Goal: Task Accomplishment & Management: Manage account settings

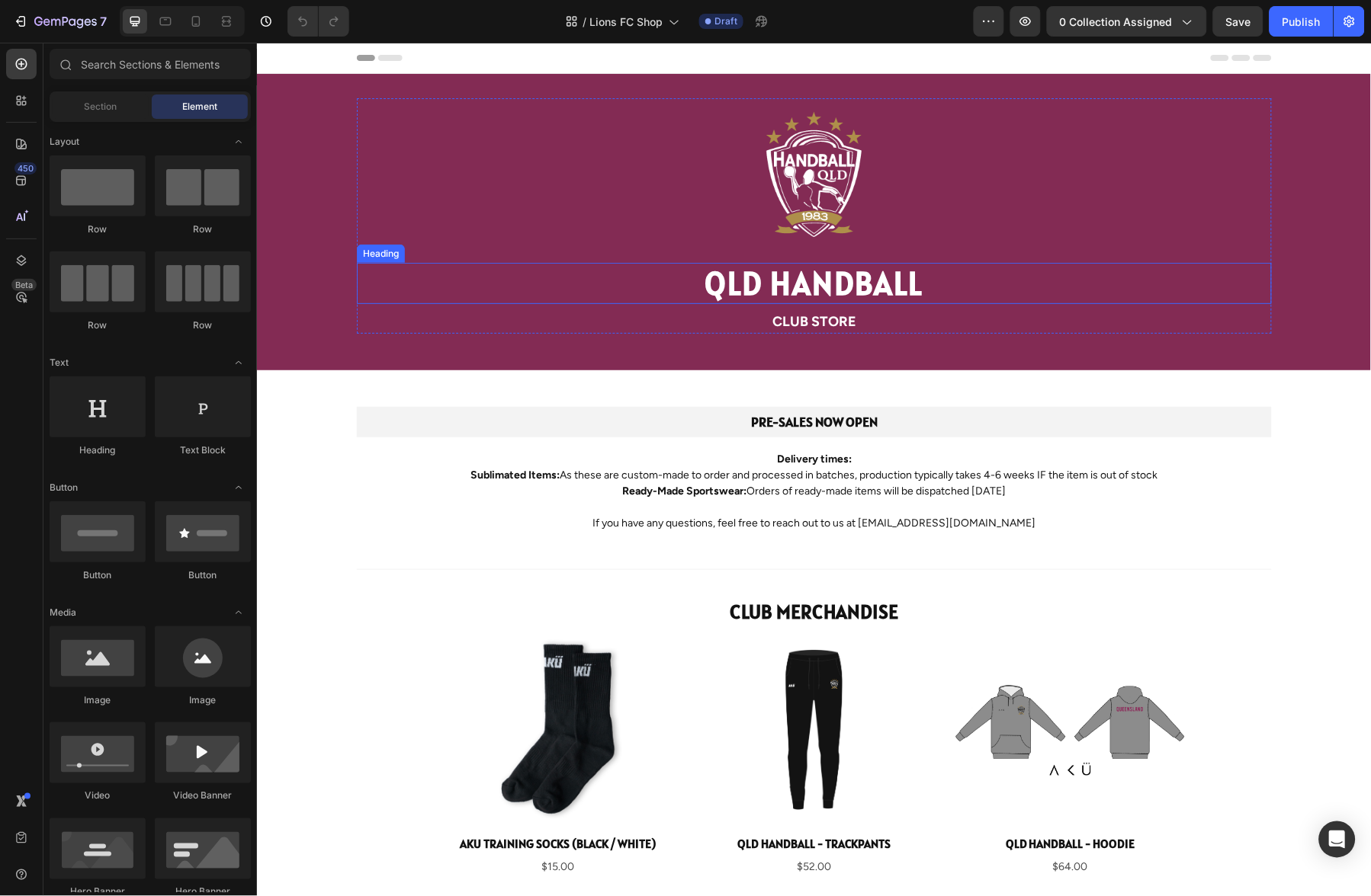
click at [826, 284] on h1 "QLD HANDBALL" at bounding box center [813, 283] width 915 height 41
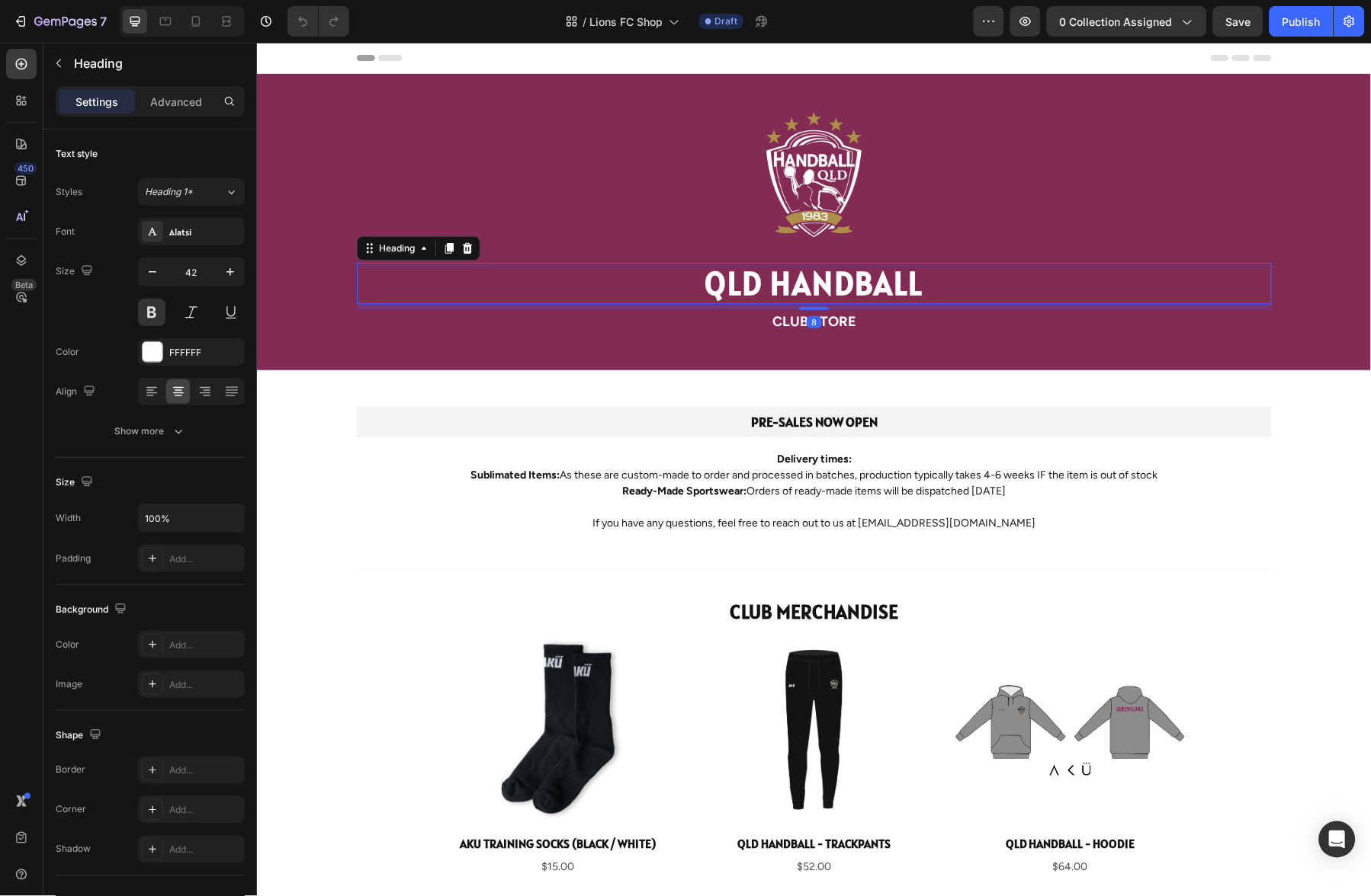
click at [805, 288] on h1 "QLD HANDBALL" at bounding box center [813, 283] width 915 height 41
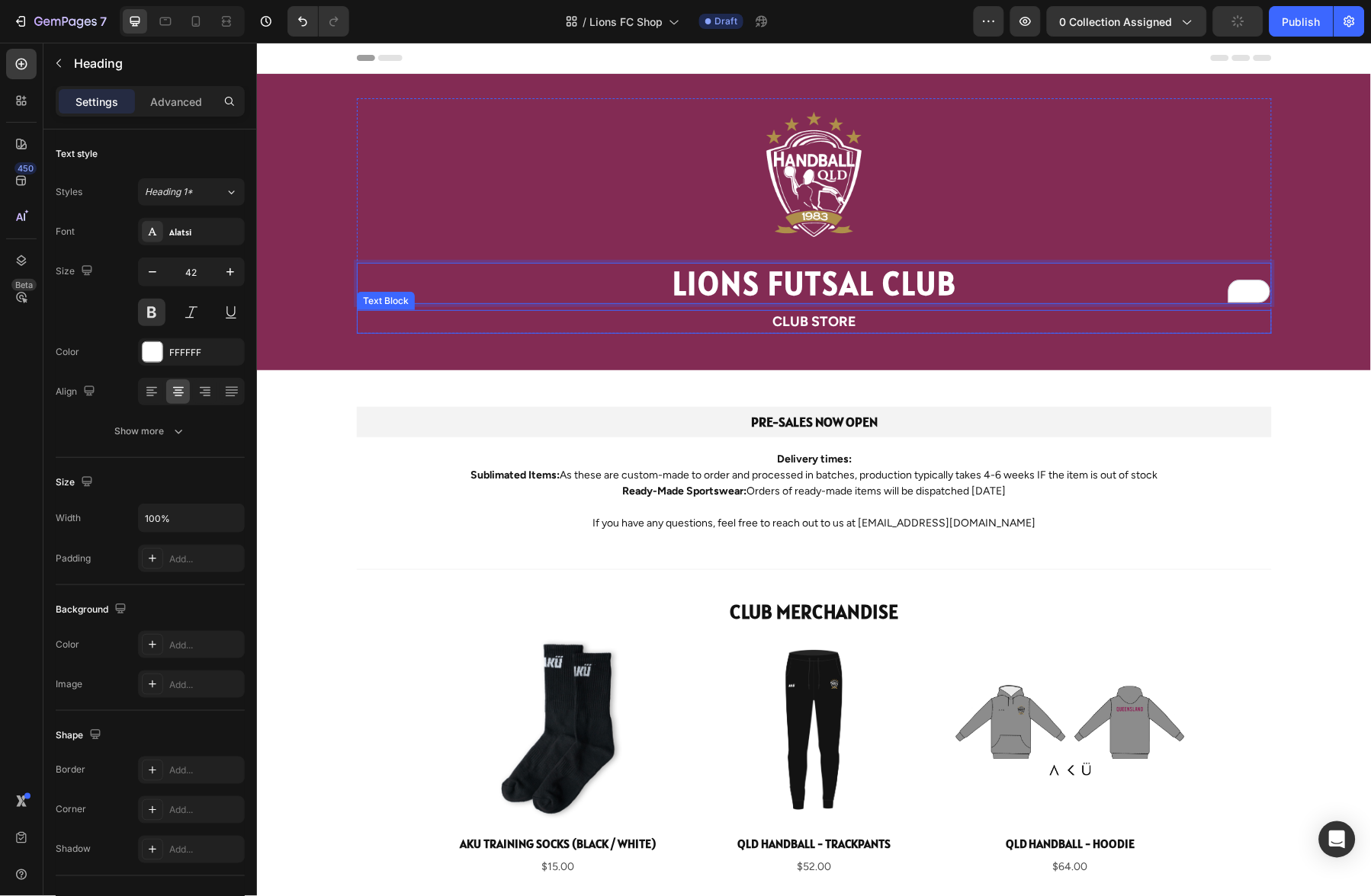
click at [799, 325] on p "club Store" at bounding box center [814, 321] width 912 height 20
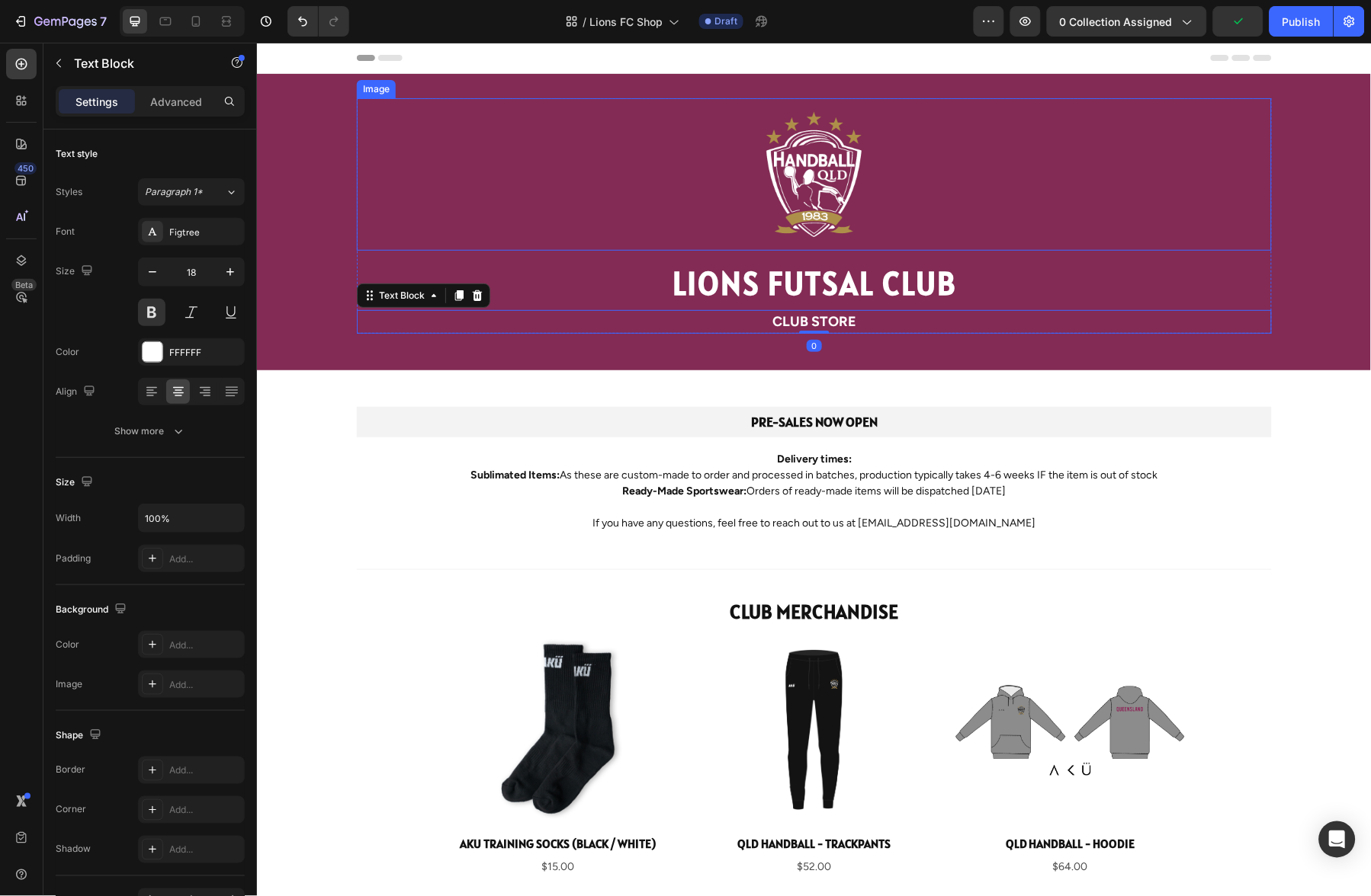
click at [815, 190] on img at bounding box center [813, 173] width 152 height 152
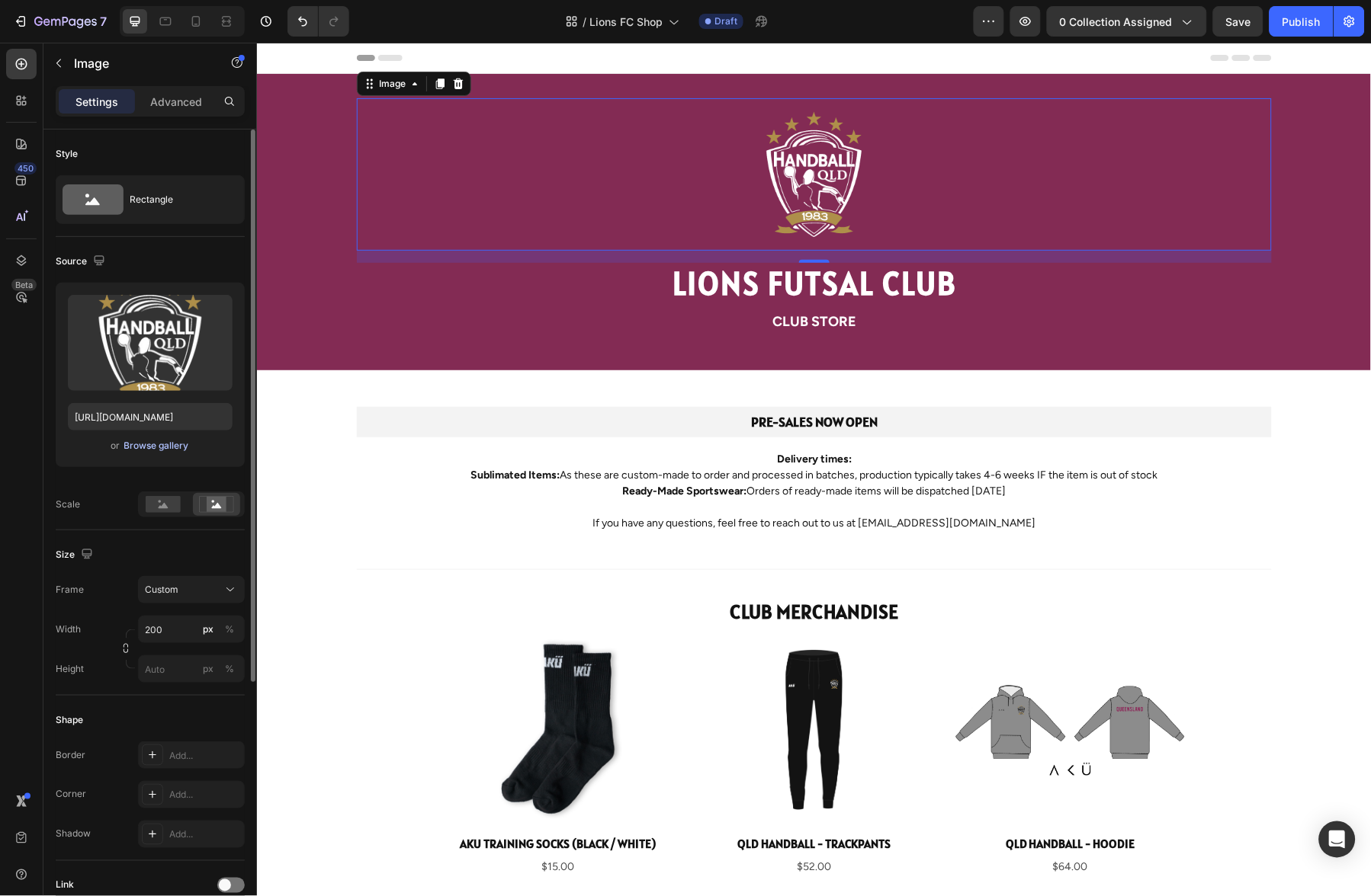
click at [157, 446] on div "Browse gallery" at bounding box center [157, 446] width 65 height 13
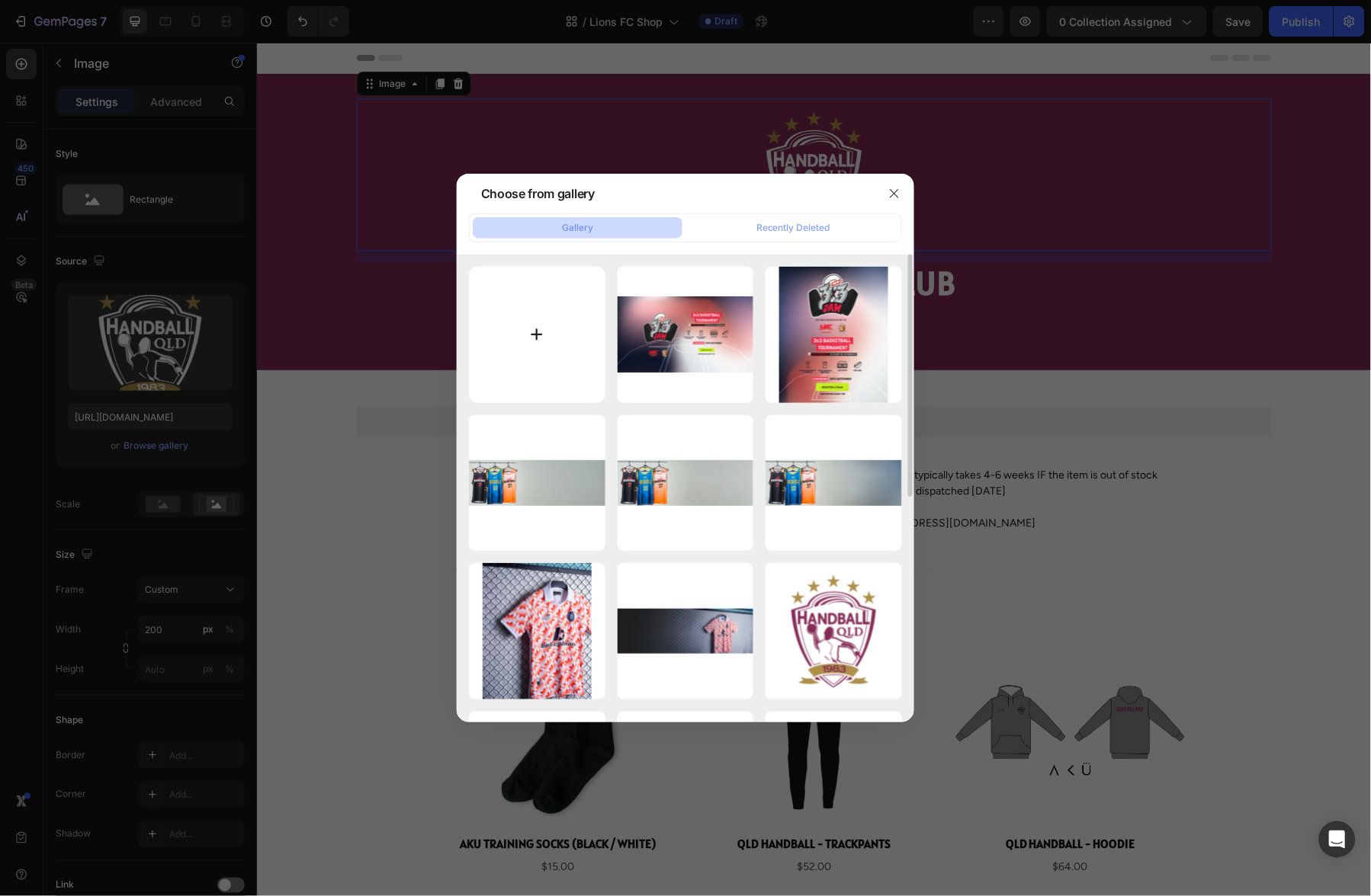
click at [539, 332] on input "file" at bounding box center [537, 335] width 136 height 136
type input "C:\fakepath\lions-fc-logo.png"
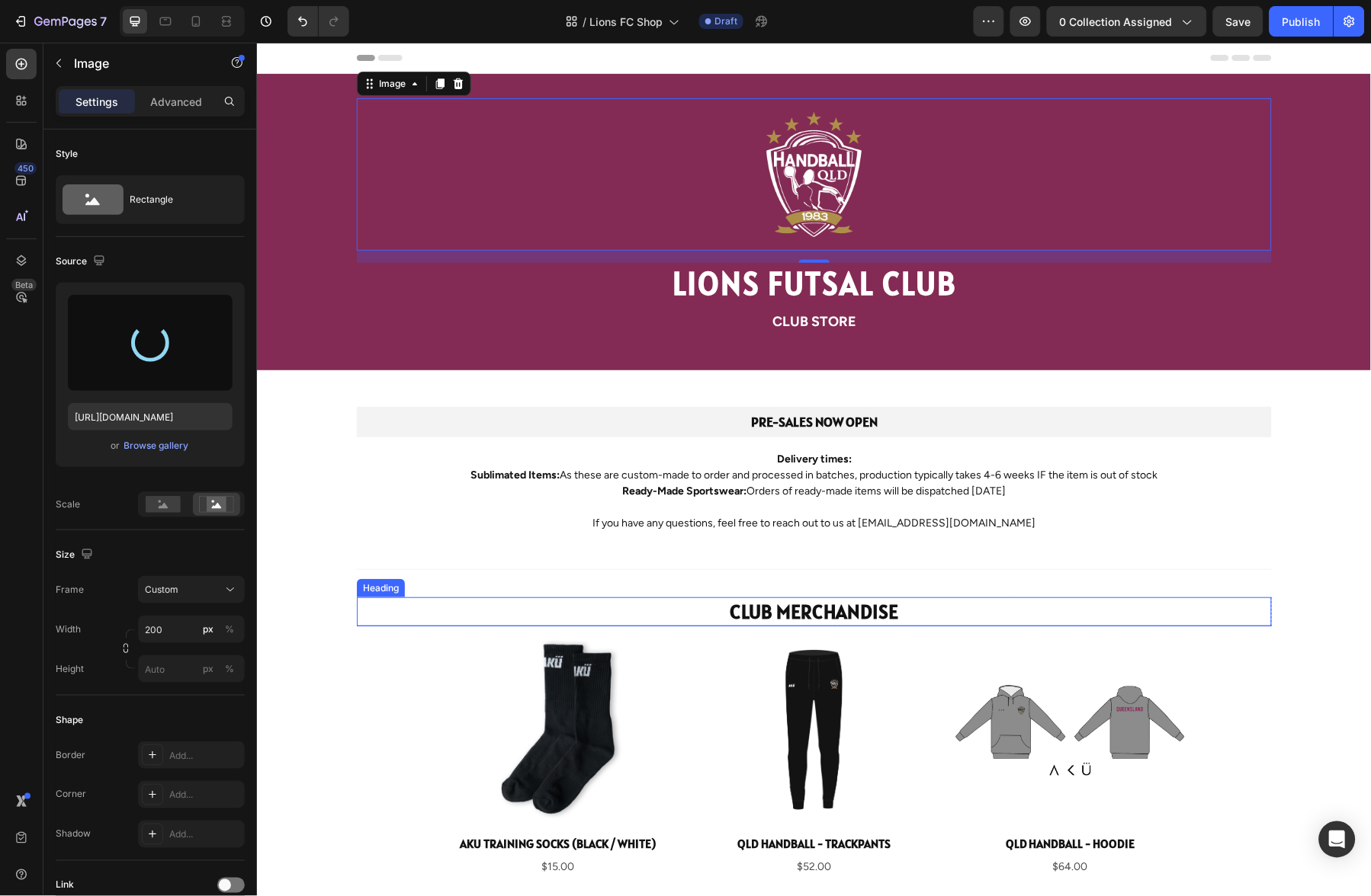
type input "https://cdn.shopify.com/s/files/1/2339/7409/files/gempages_491116854304047970-3…"
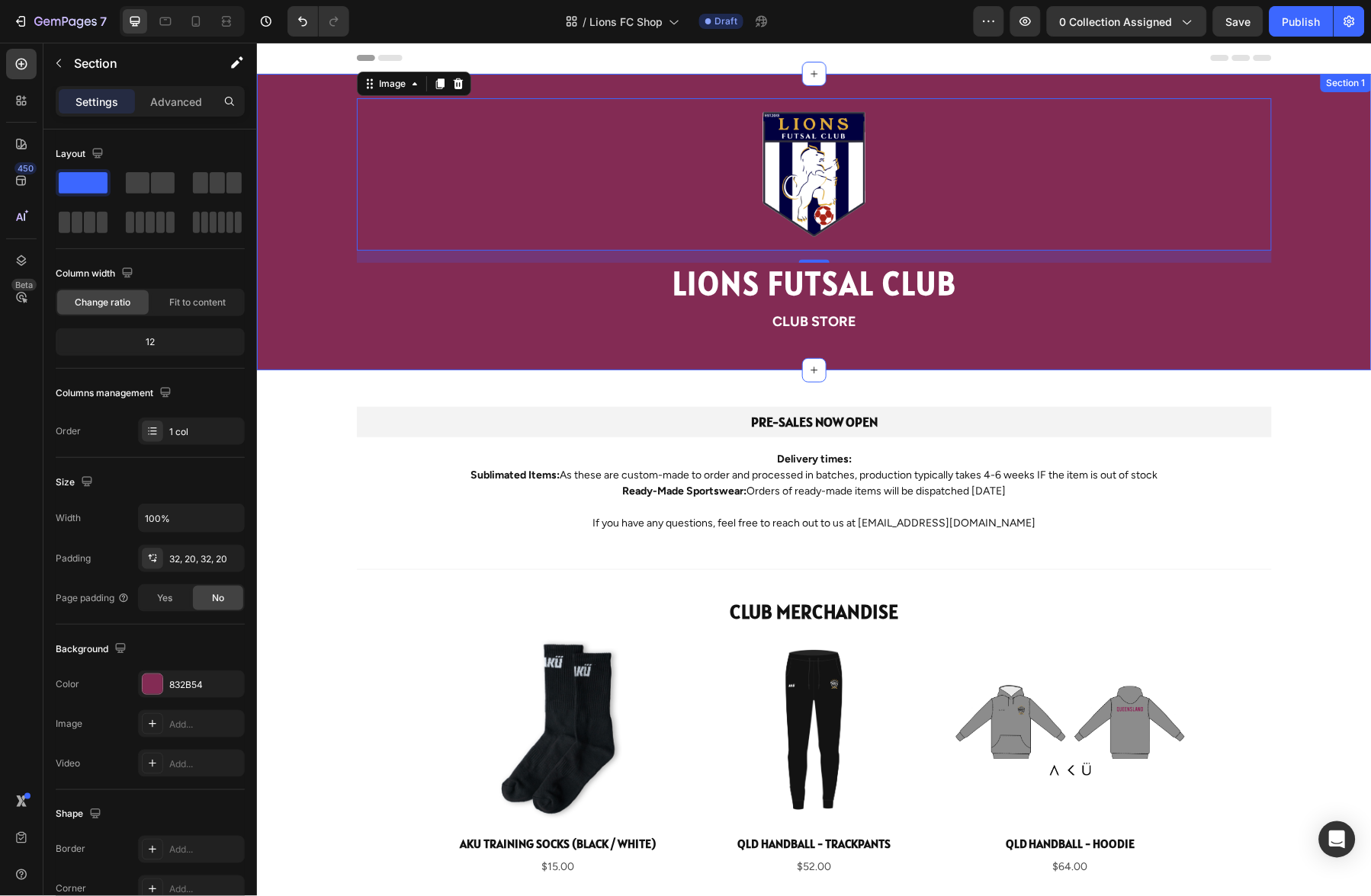
click at [343, 314] on div "Image 16 LIONS FUTSAL CLUB Heading club Store Text Block Row" at bounding box center [814, 221] width 1084 height 247
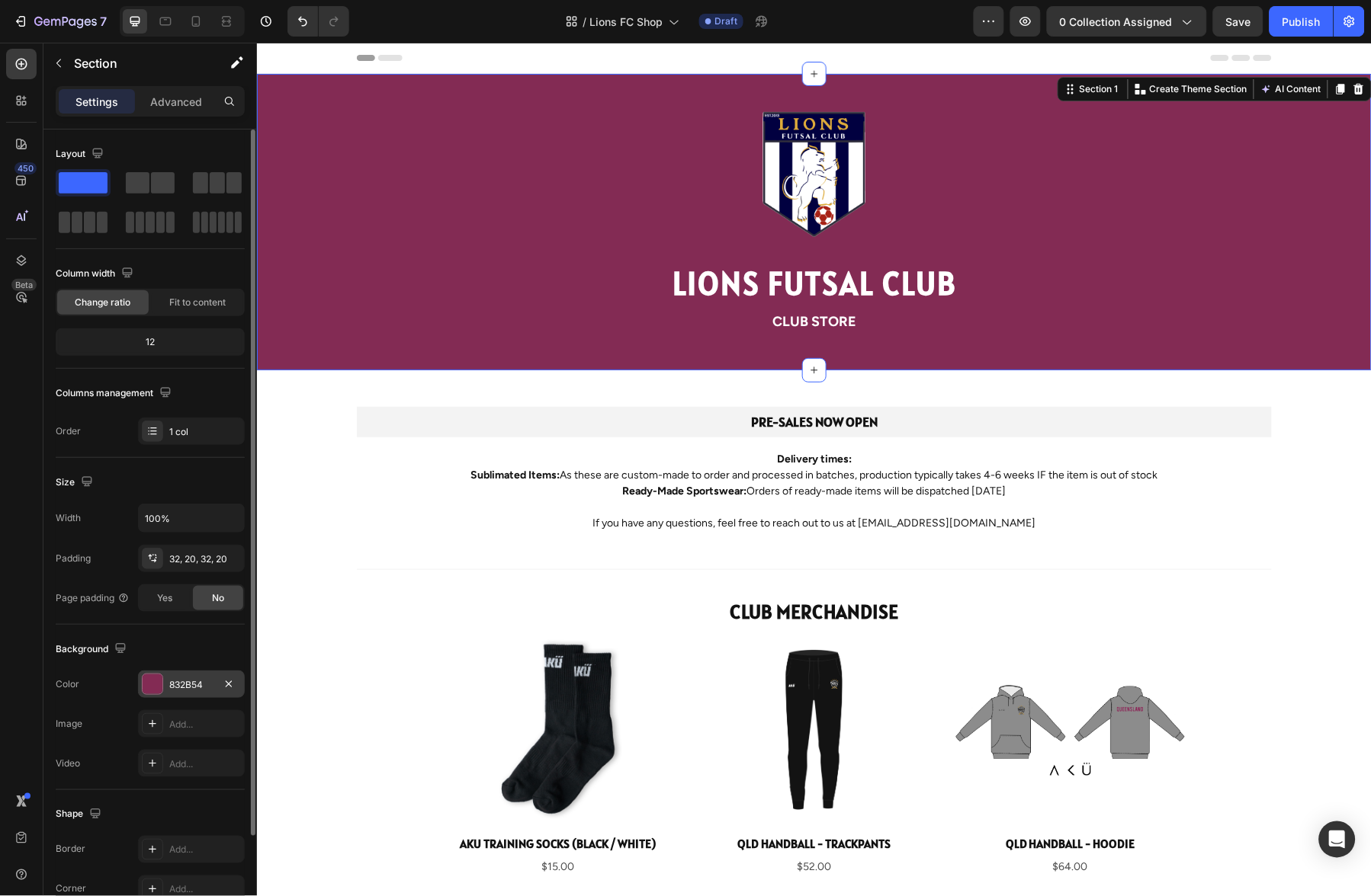
click at [158, 689] on div at bounding box center [152, 685] width 20 height 20
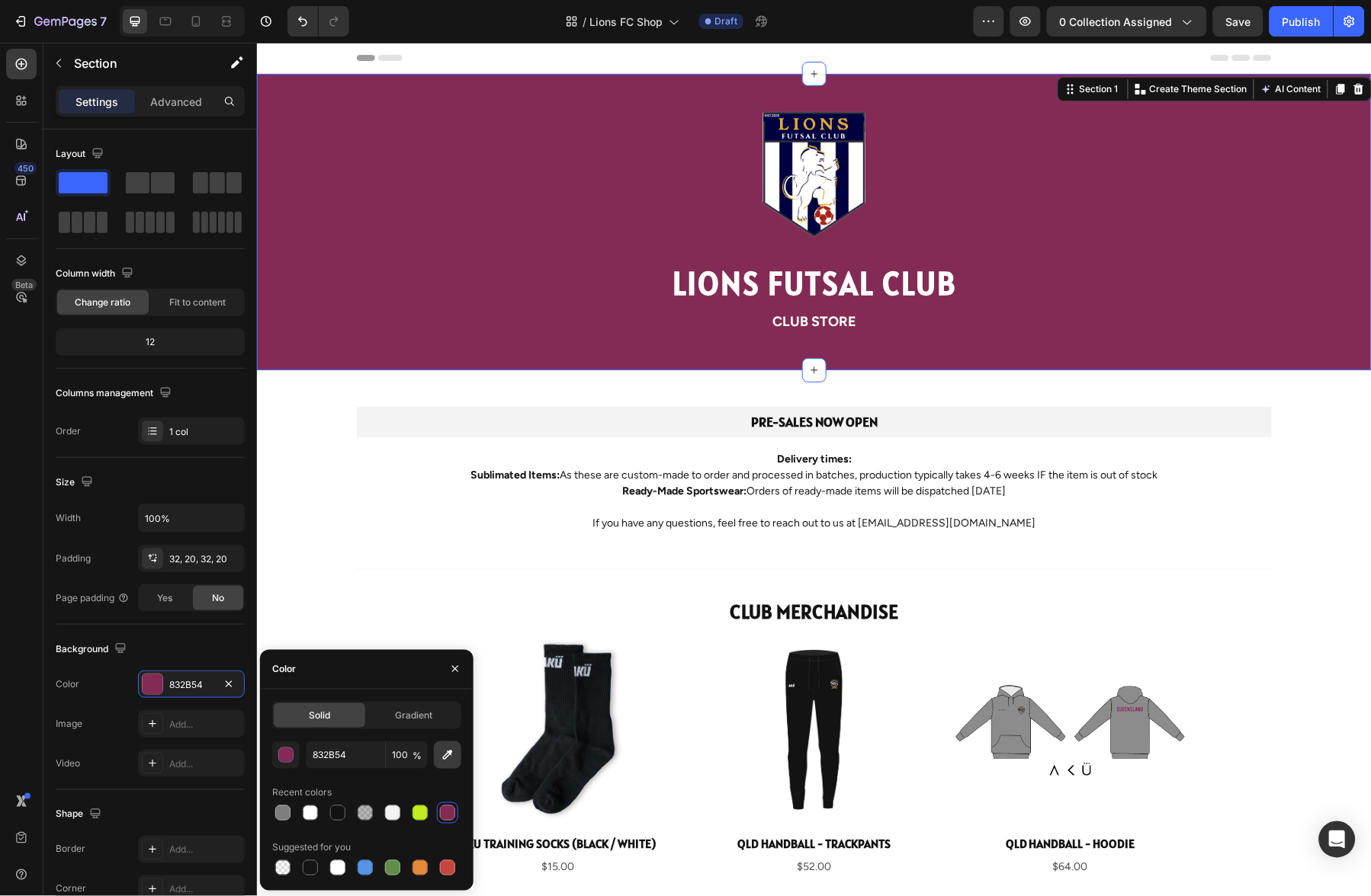
click at [452, 758] on icon "button" at bounding box center [448, 756] width 15 height 15
type input "061932"
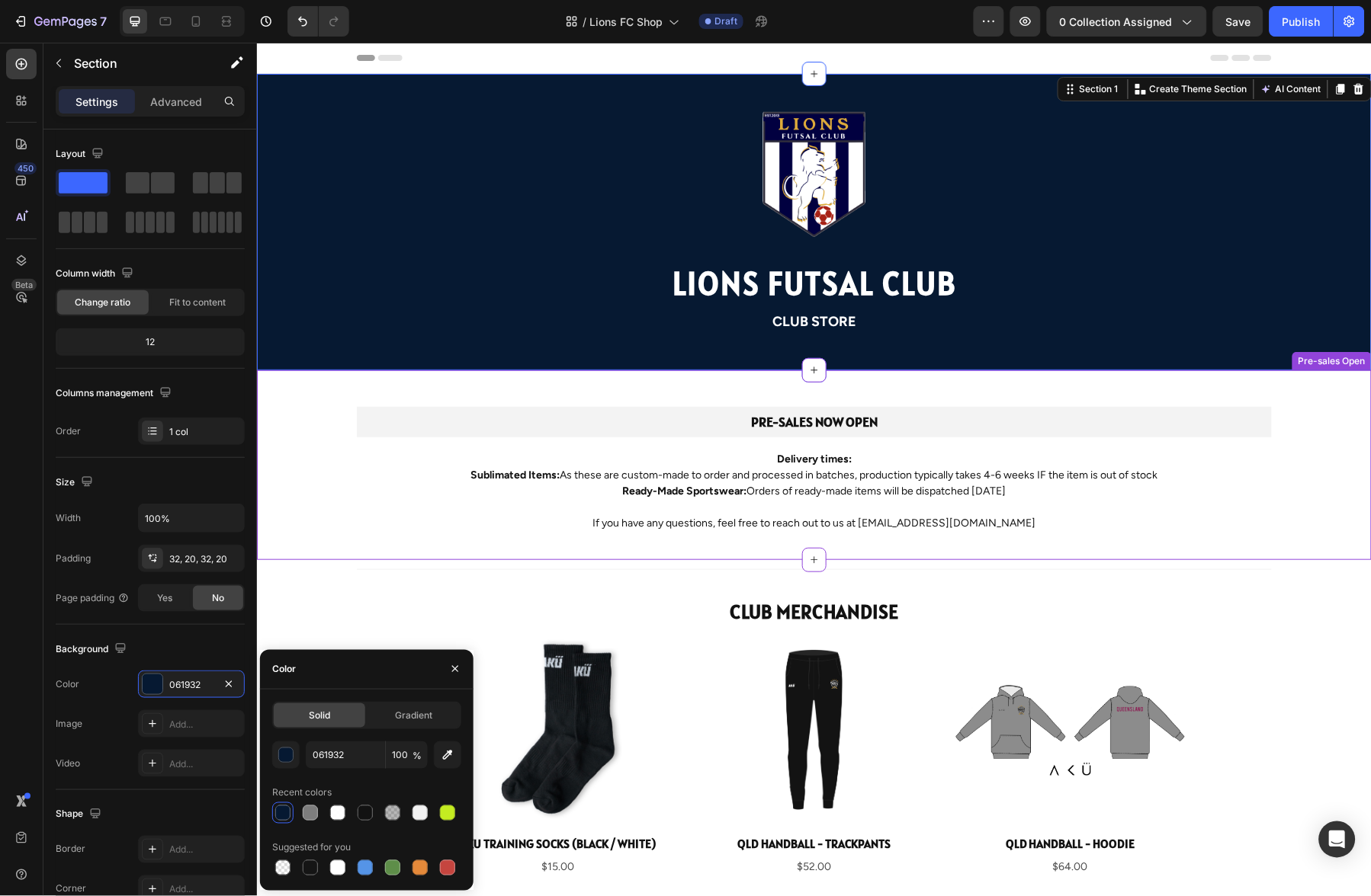
click at [331, 532] on div "Pre-sales Now Open Heading Delivery times: Sublimated Items: As these are custo…" at bounding box center [814, 473] width 1084 height 134
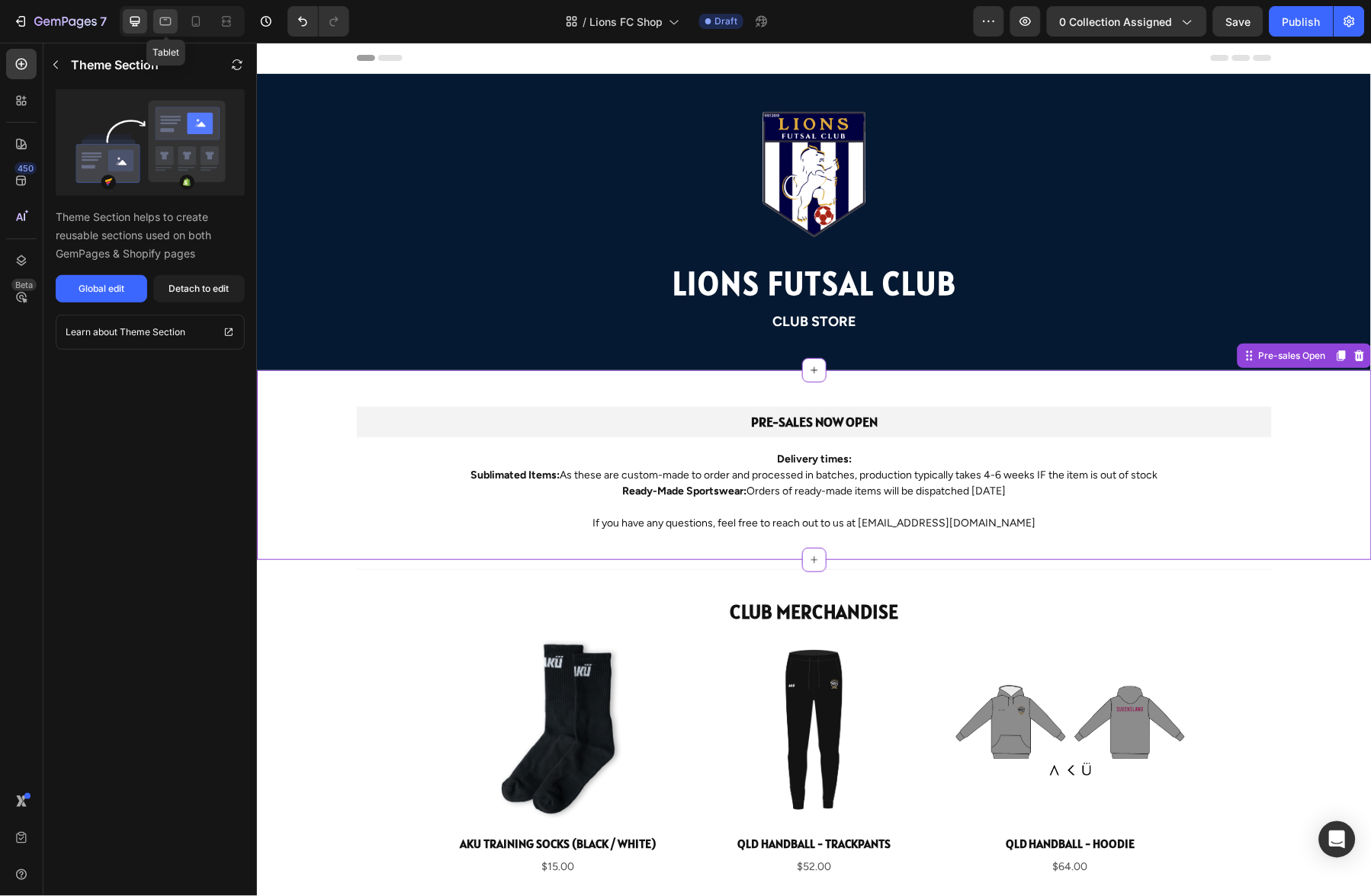
click at [167, 21] on icon at bounding box center [166, 21] width 15 height 15
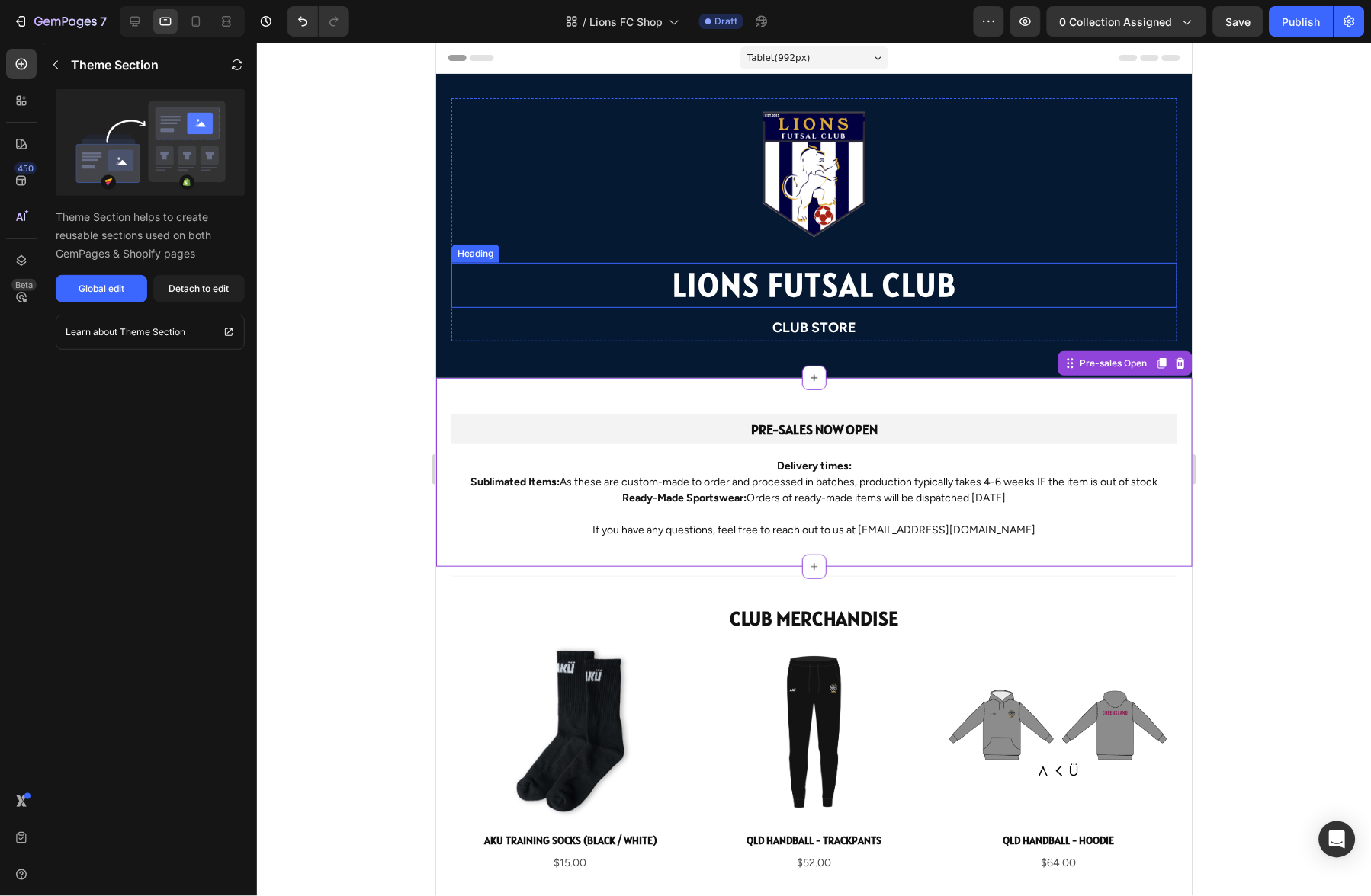
click at [544, 272] on p "LIONS FUTSAL CLUB" at bounding box center [813, 284] width 723 height 42
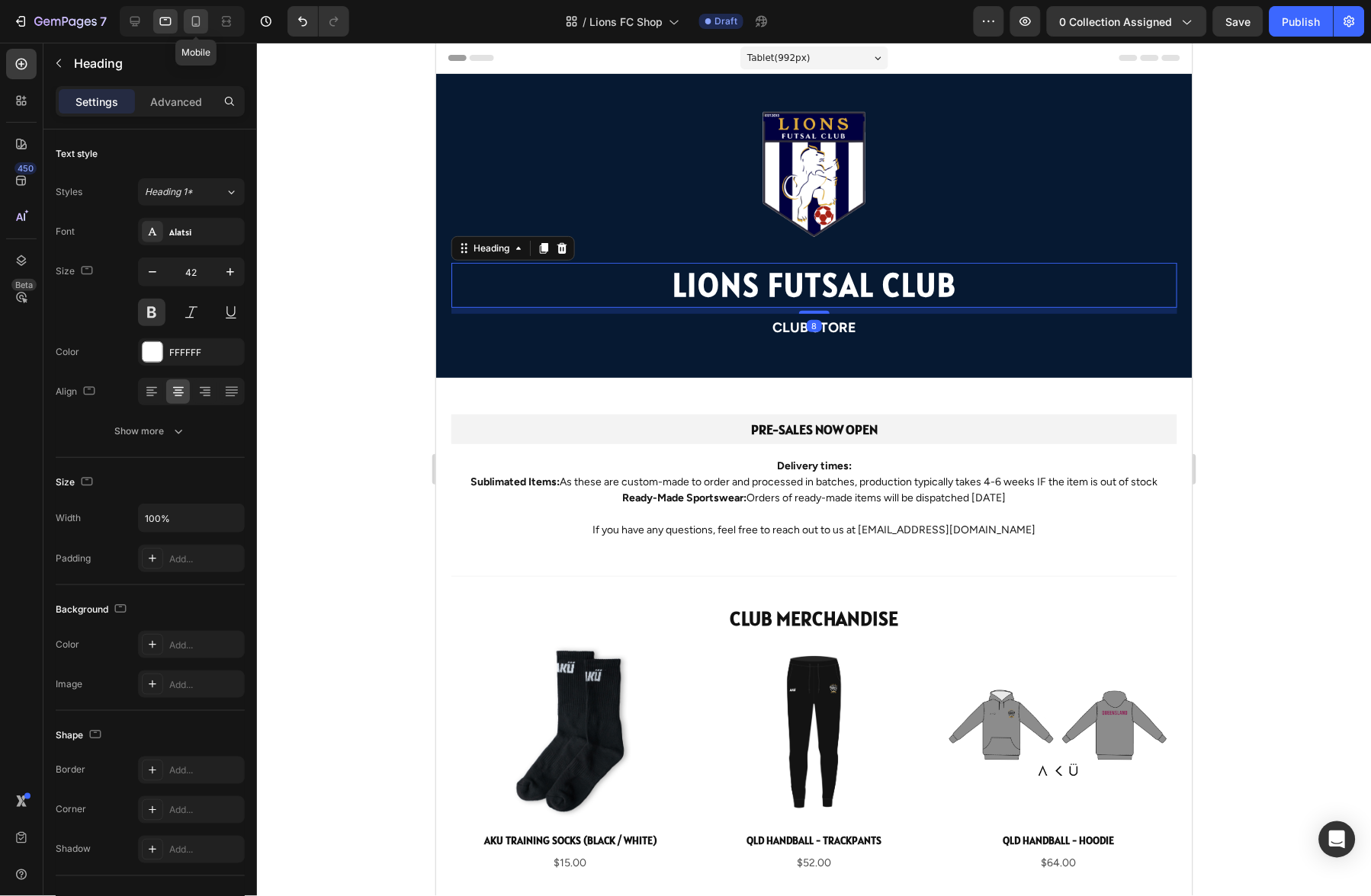
click at [200, 24] on icon at bounding box center [196, 21] width 15 height 15
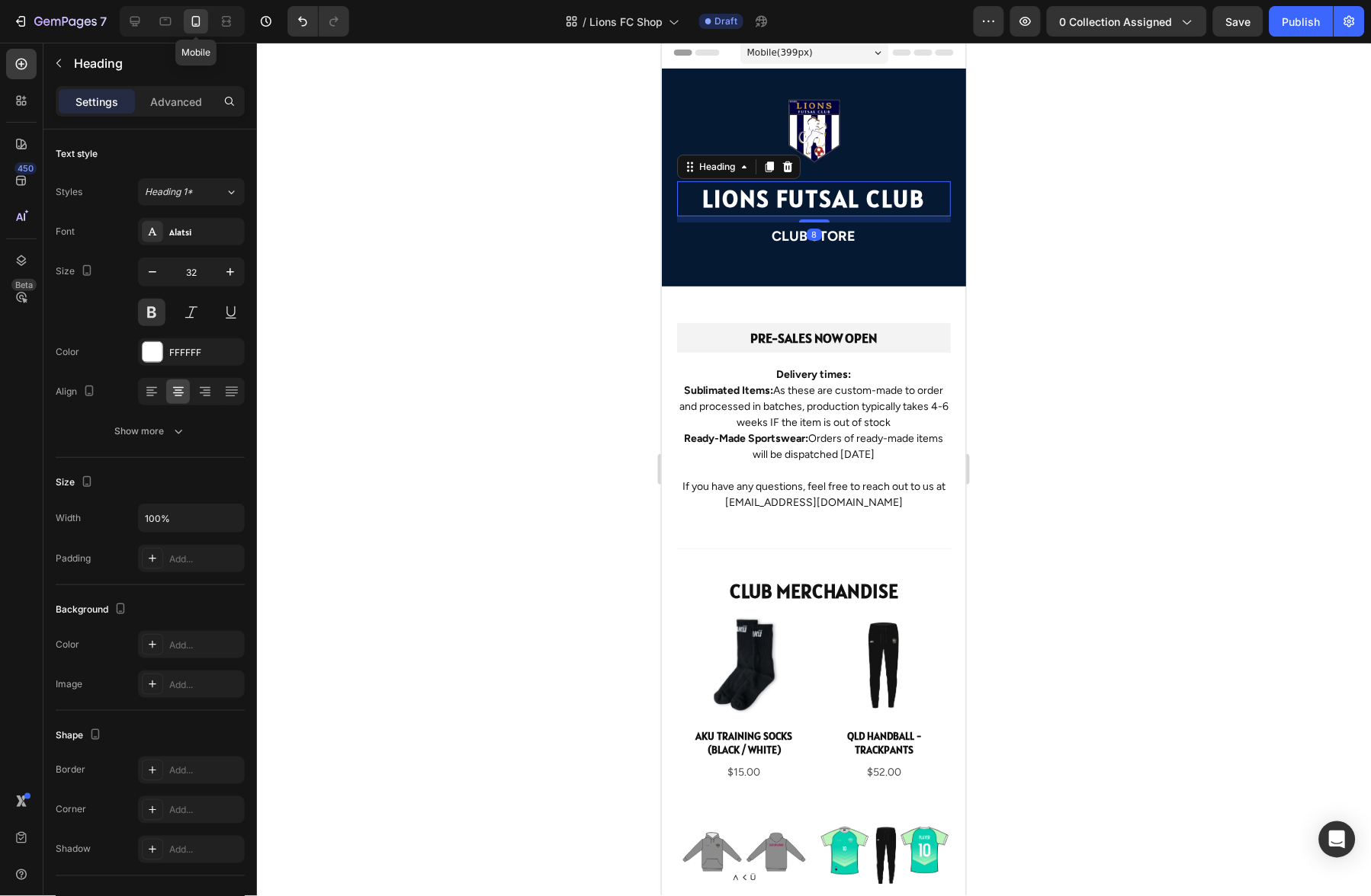
scroll to position [90, 0]
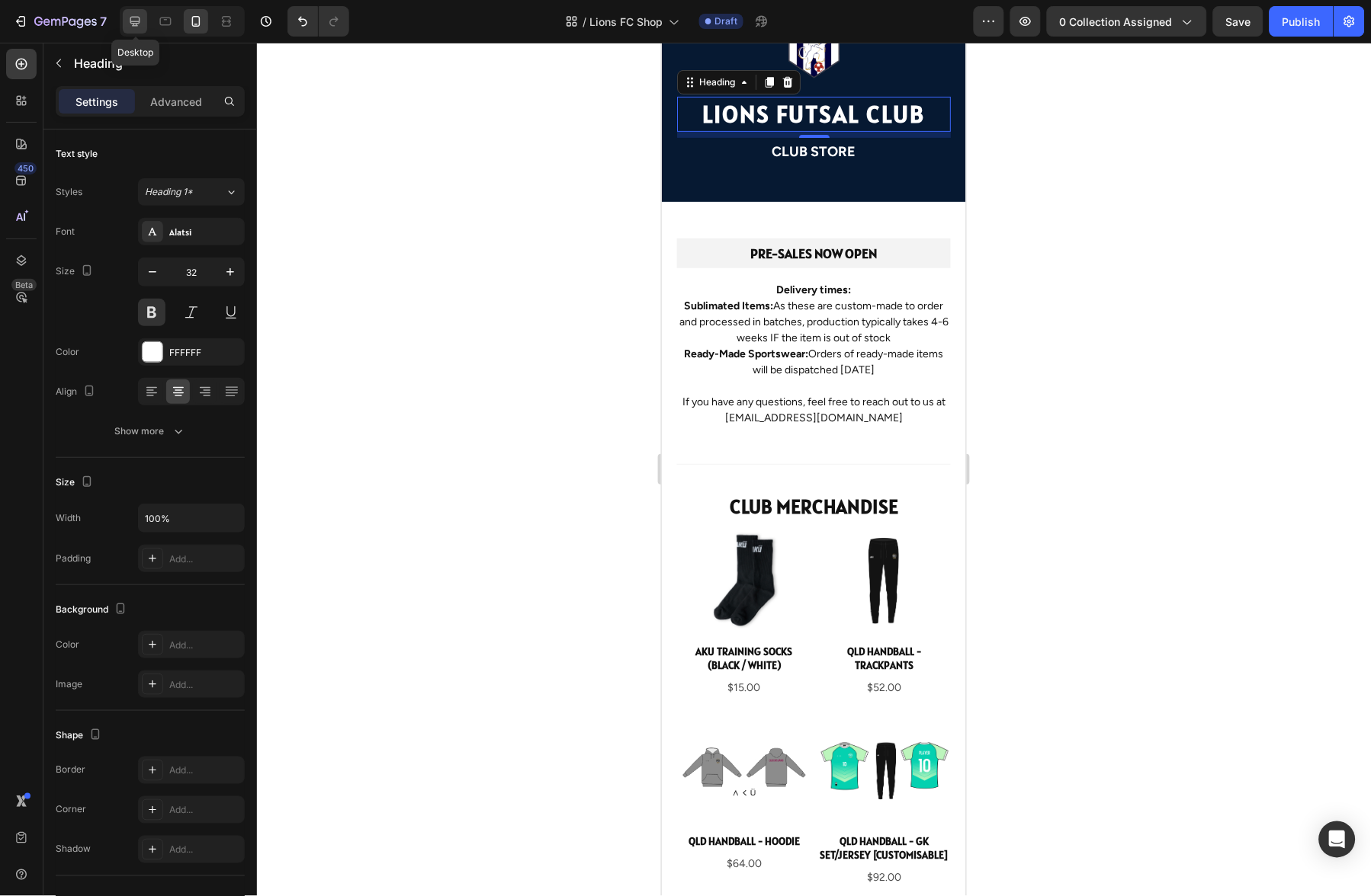
click at [137, 22] on icon at bounding box center [136, 22] width 10 height 10
type input "42"
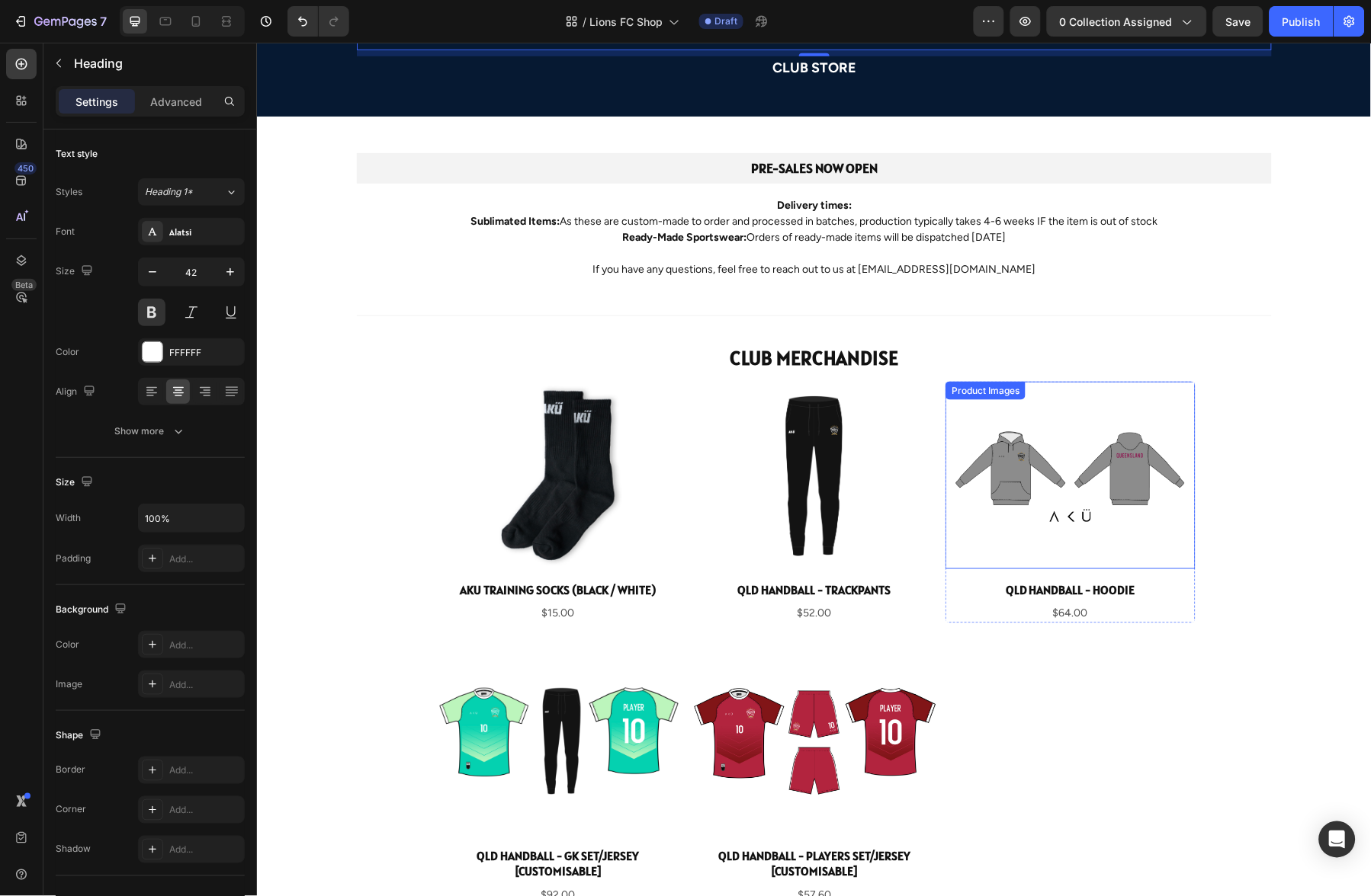
scroll to position [352, 0]
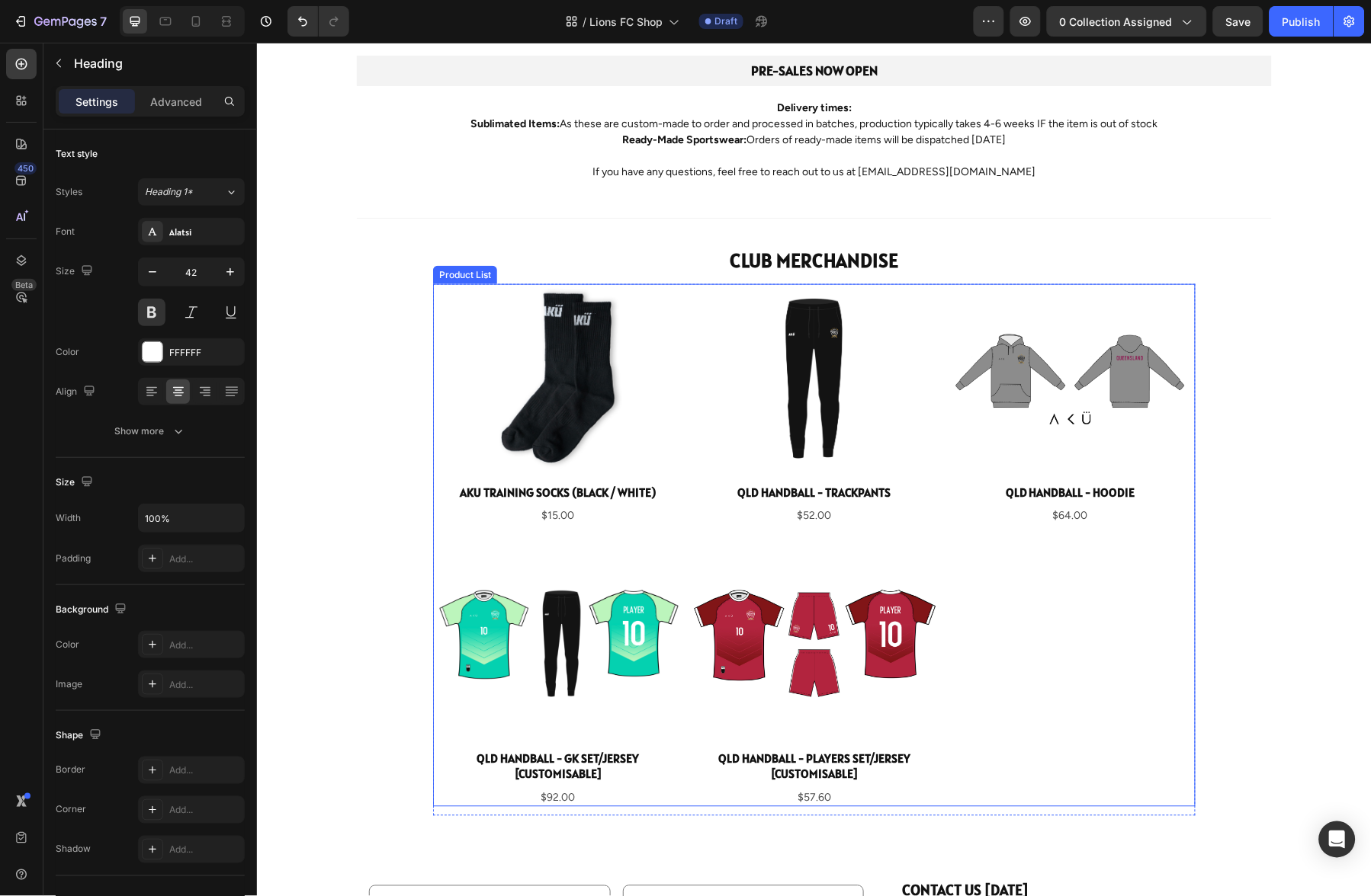
click at [998, 568] on div "Product Images AKU Training Socks (Black / White) Product Title $15.00 Product …" at bounding box center [814, 545] width 763 height 523
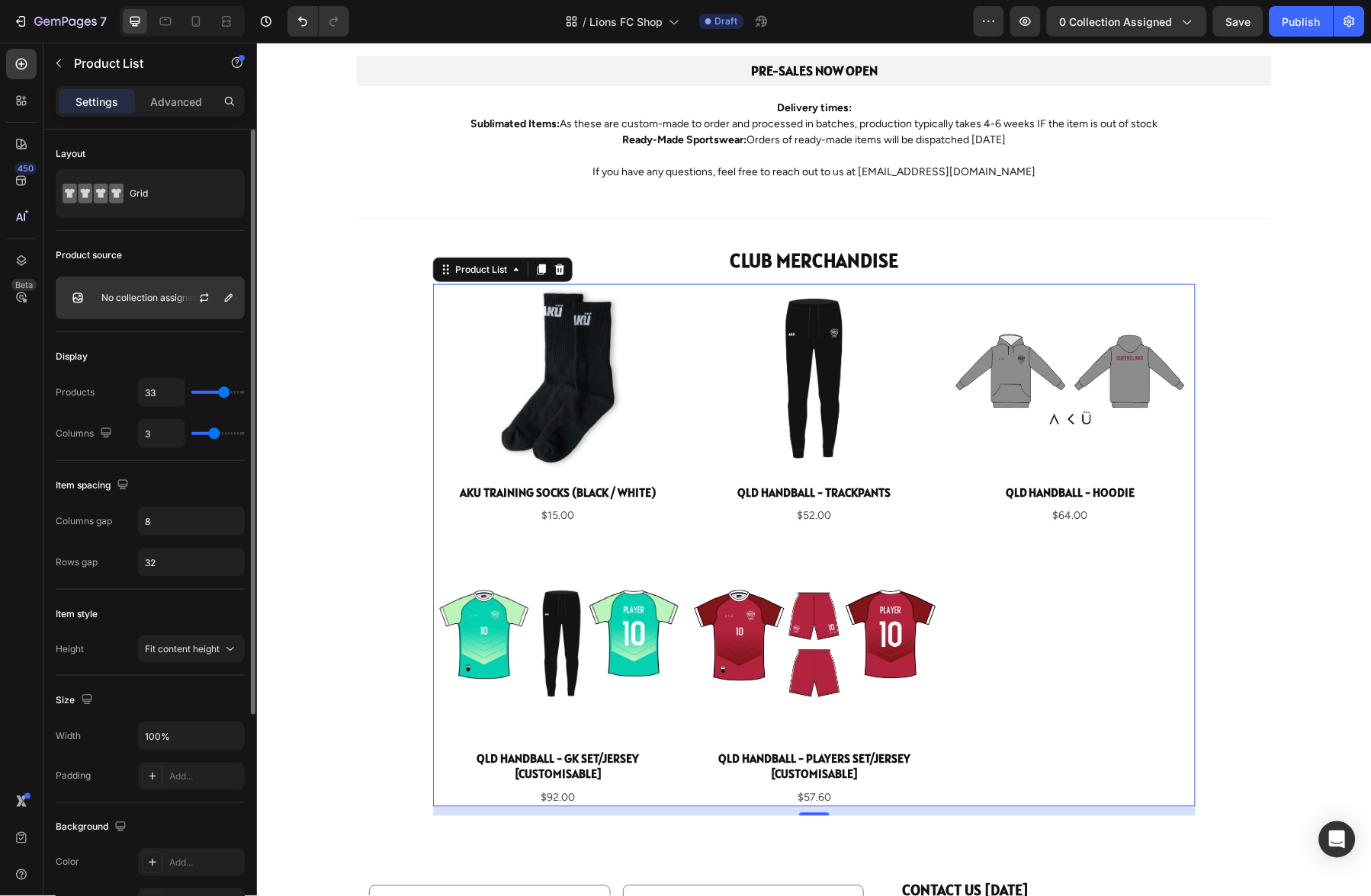
click at [142, 298] on p "No collection assigned" at bounding box center [149, 298] width 97 height 11
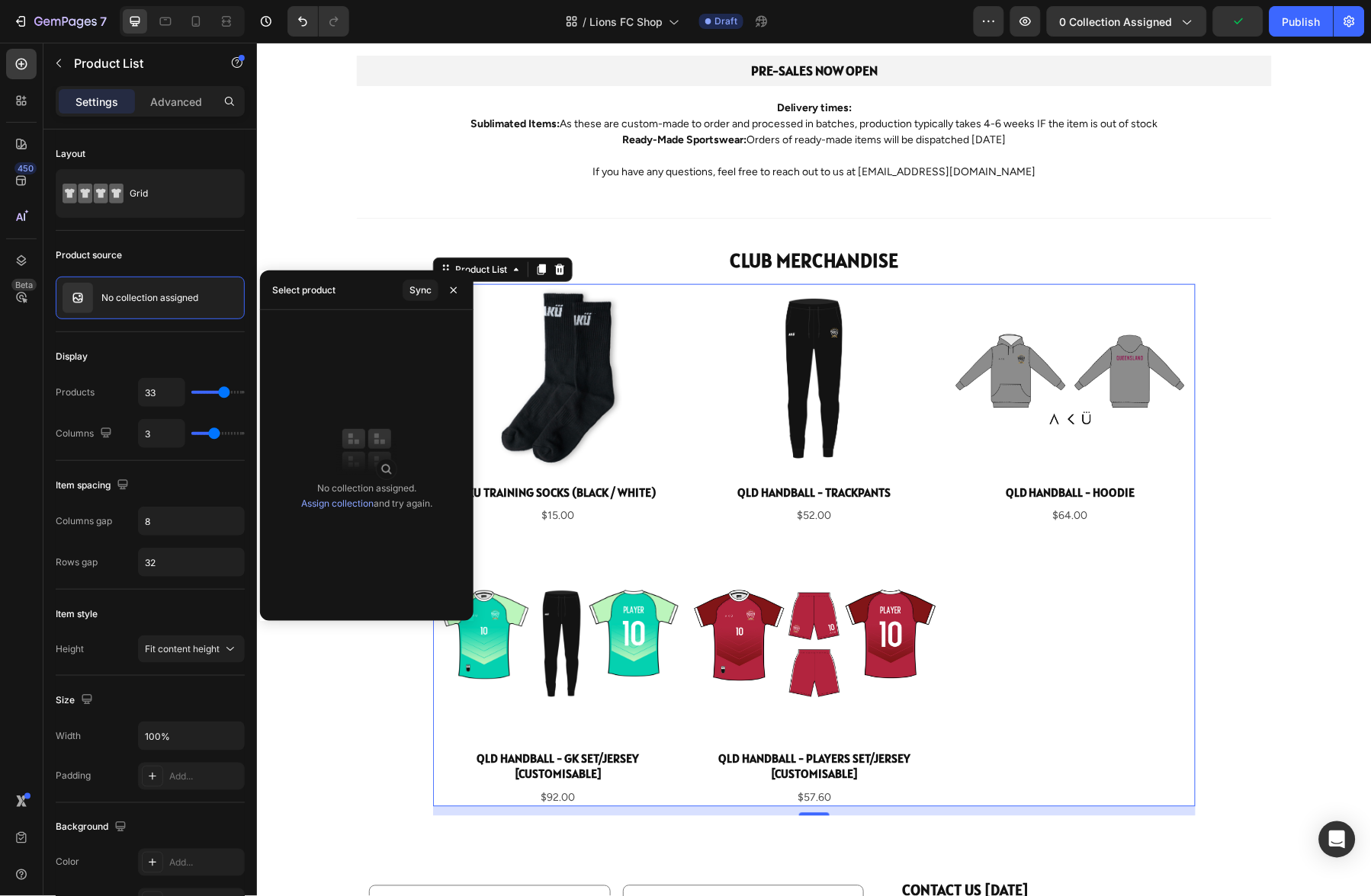
click at [342, 504] on link "Assign collection" at bounding box center [337, 504] width 72 height 12
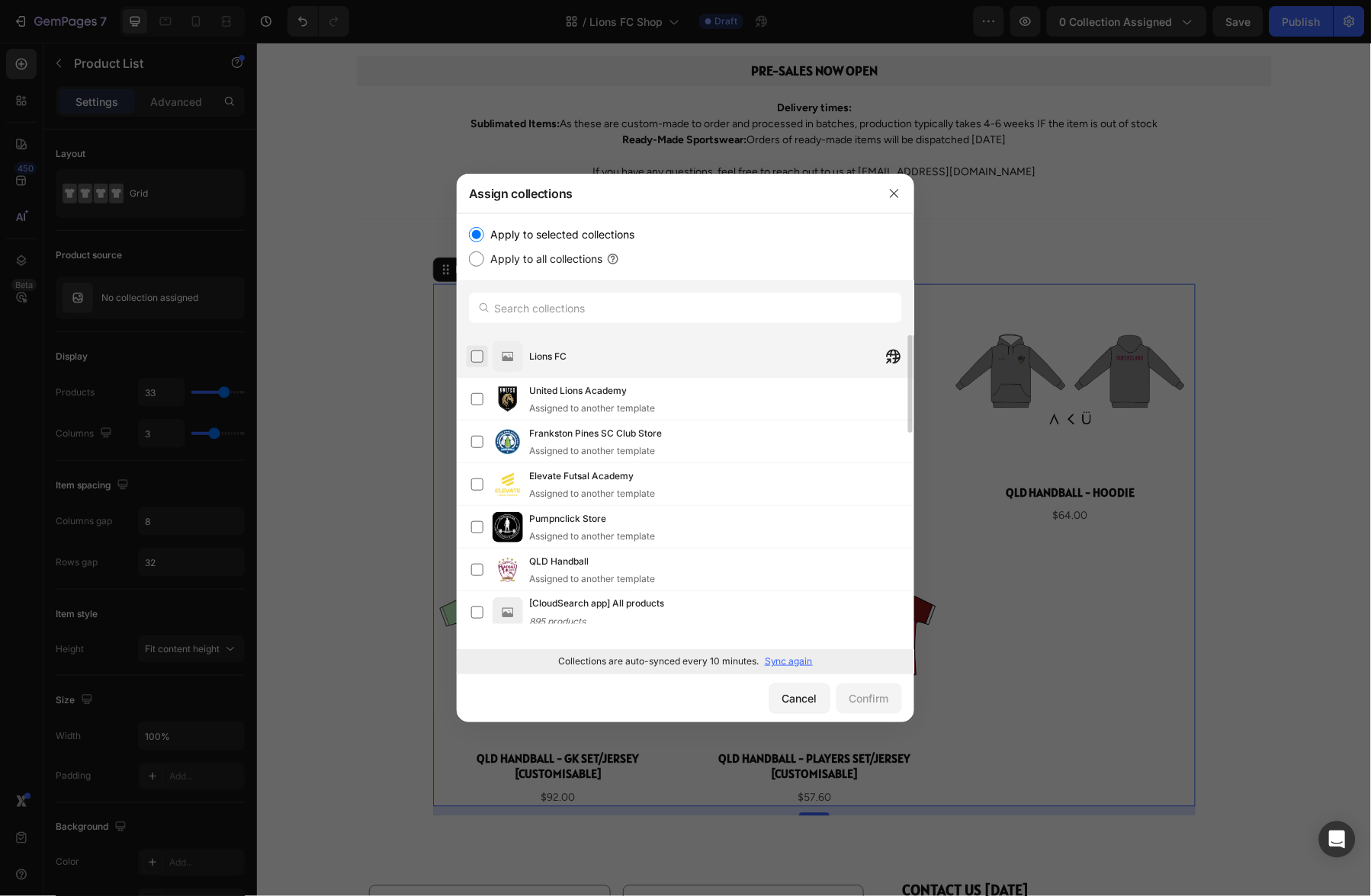
click at [481, 356] on label at bounding box center [477, 357] width 12 height 12
drag, startPoint x: 869, startPoint y: 697, endPoint x: 829, endPoint y: 698, distance: 40.0
click at [869, 697] on div "Confirm" at bounding box center [869, 698] width 40 height 16
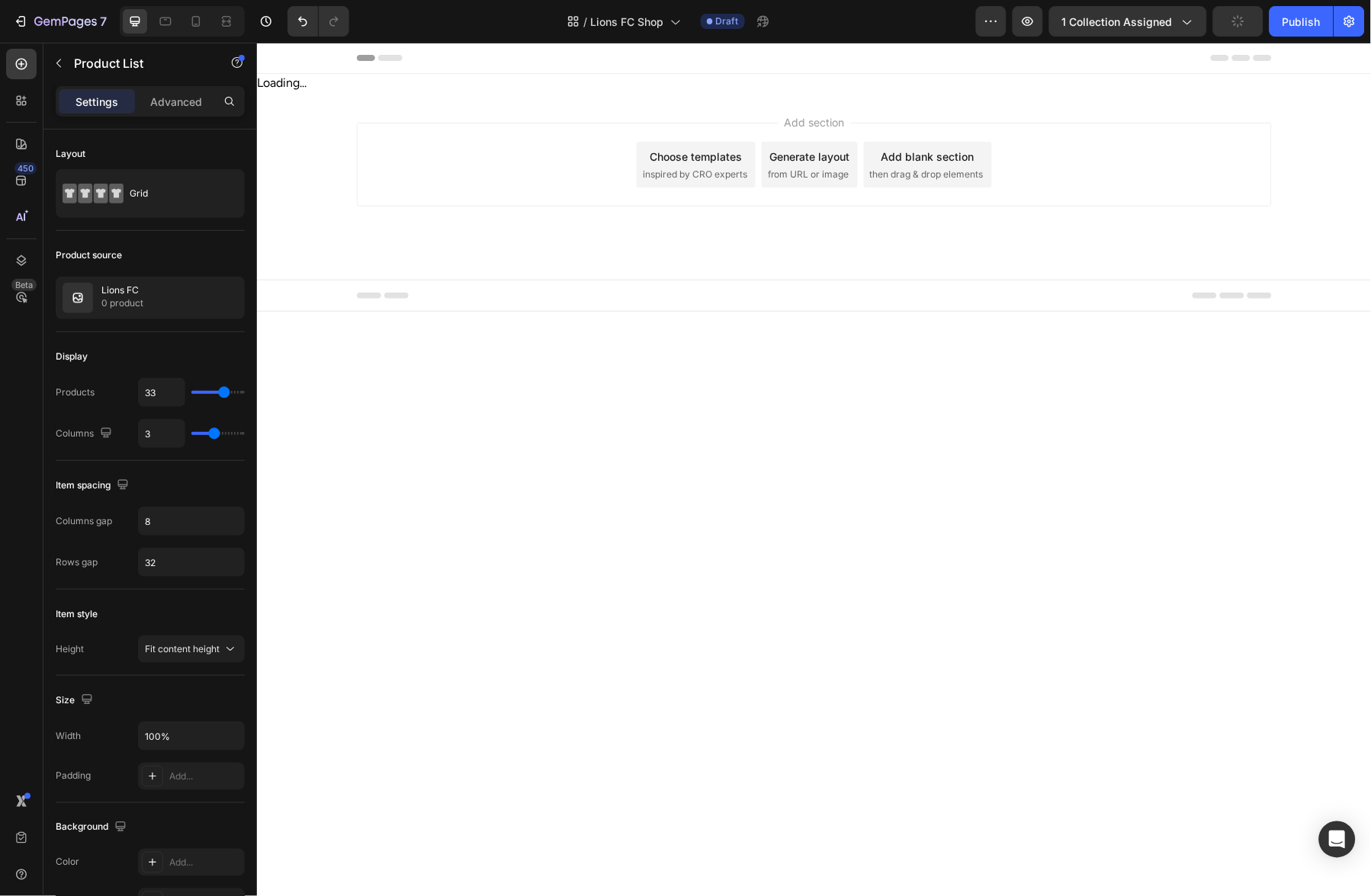
scroll to position [0, 0]
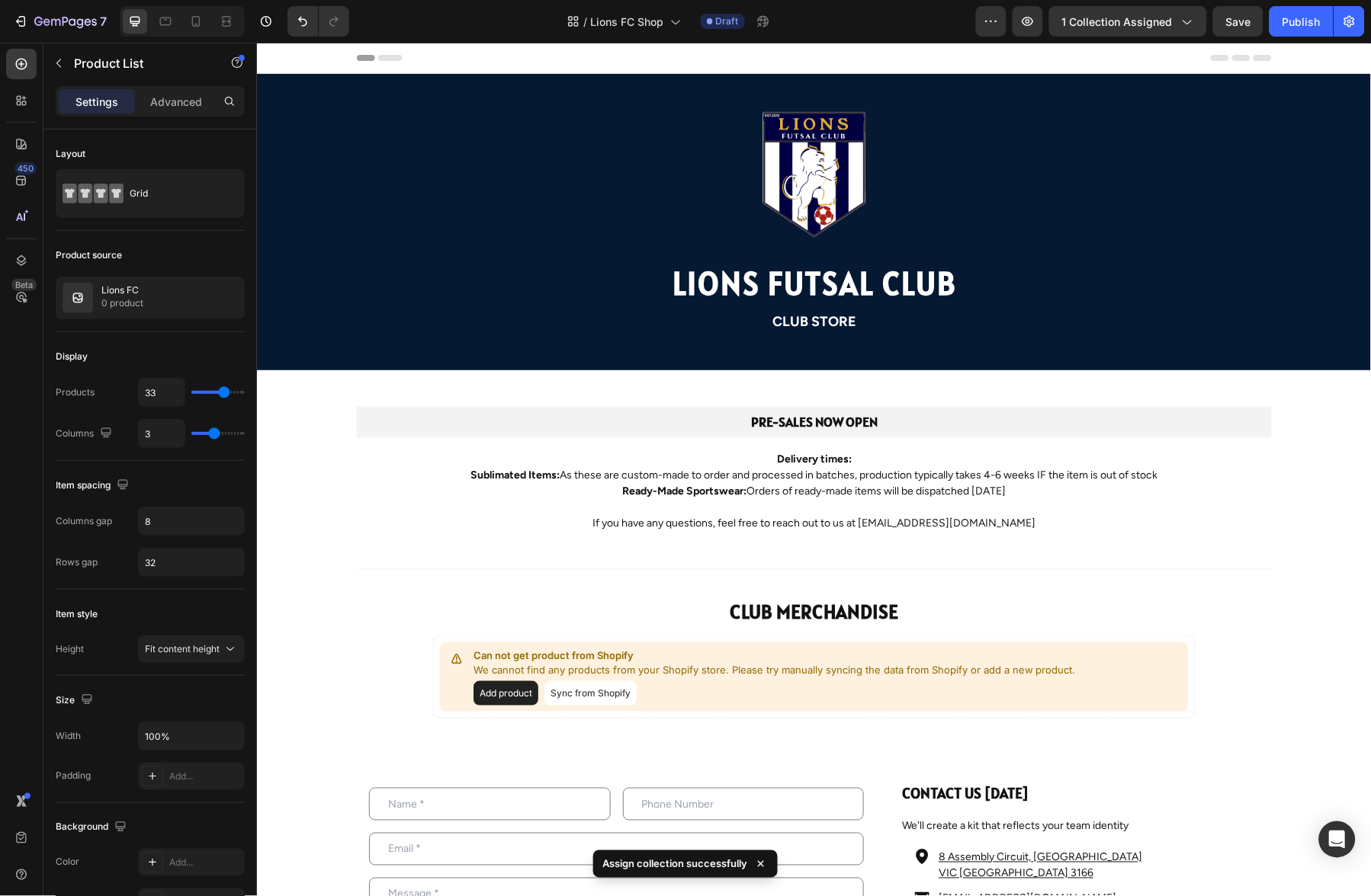
click at [599, 692] on button "Sync from Shopify" at bounding box center [590, 692] width 93 height 24
click at [586, 692] on button "Sync from Shopify" at bounding box center [590, 692] width 93 height 24
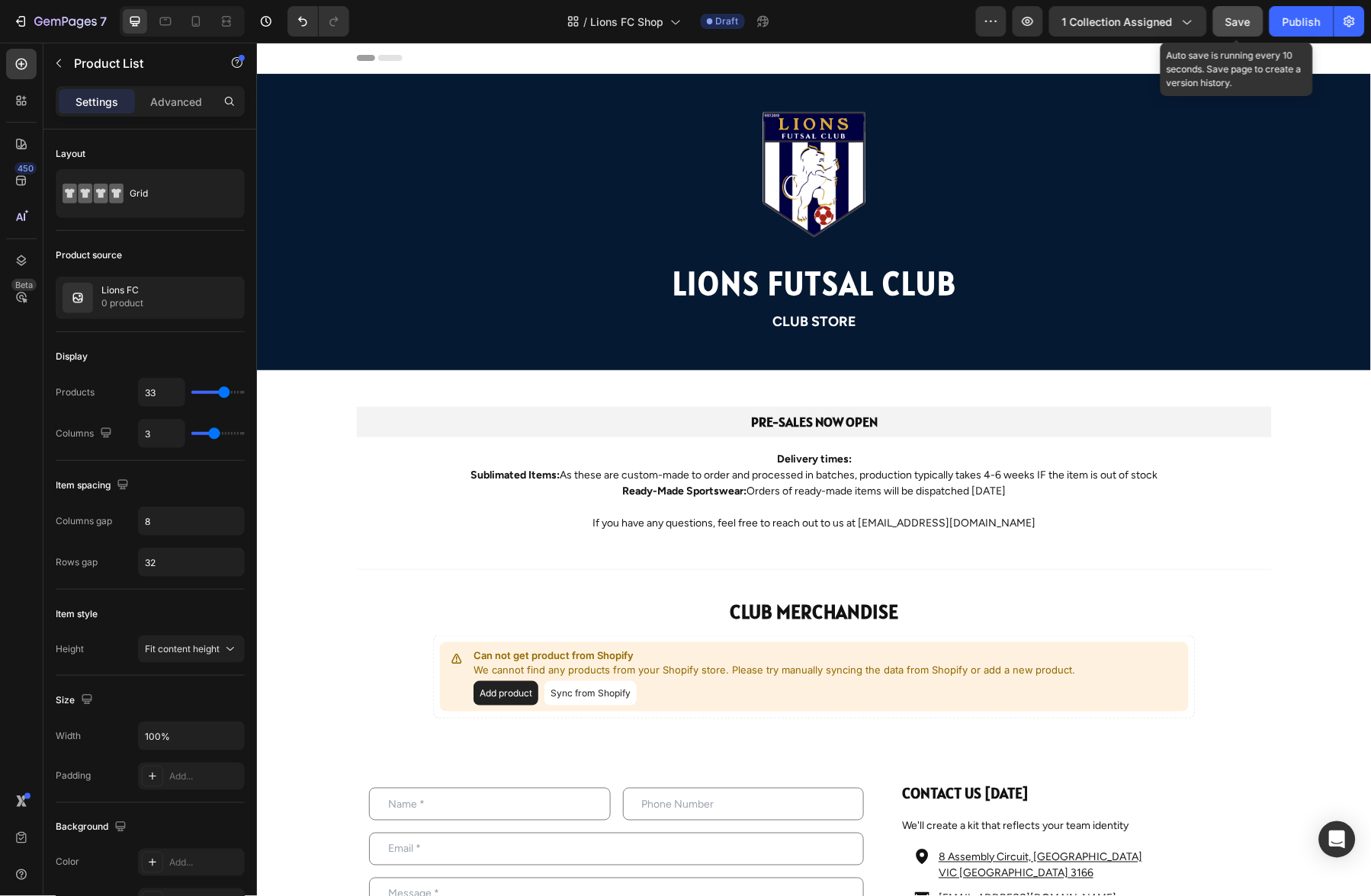
click at [1241, 22] on span "Save" at bounding box center [1239, 21] width 25 height 13
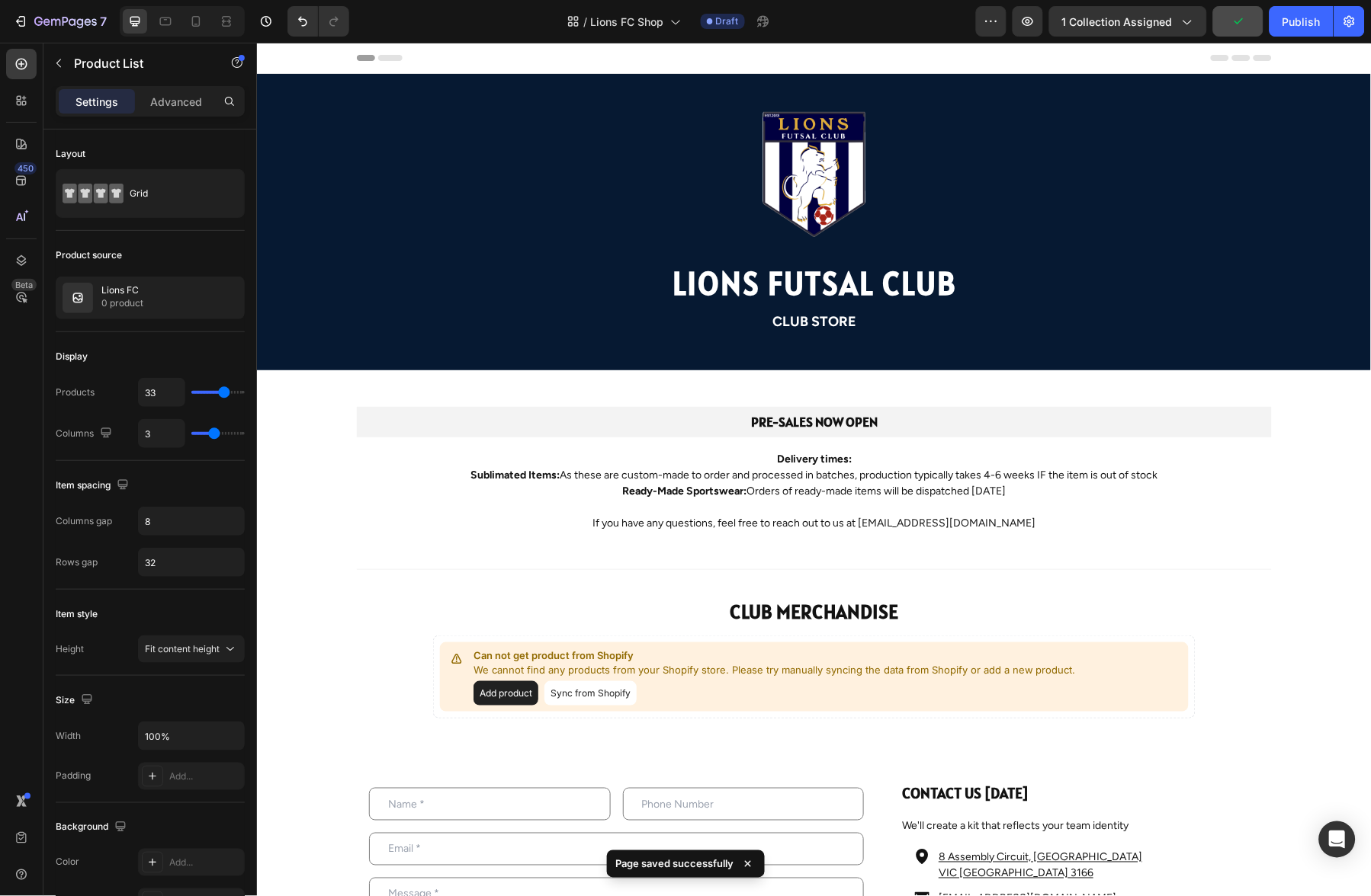
drag, startPoint x: 886, startPoint y: 21, endPoint x: 976, endPoint y: 26, distance: 90.1
click at [886, 21] on div "/ Lions FC Shop Draft" at bounding box center [668, 21] width 614 height 30
click at [1352, 20] on icon "button" at bounding box center [1350, 21] width 15 height 15
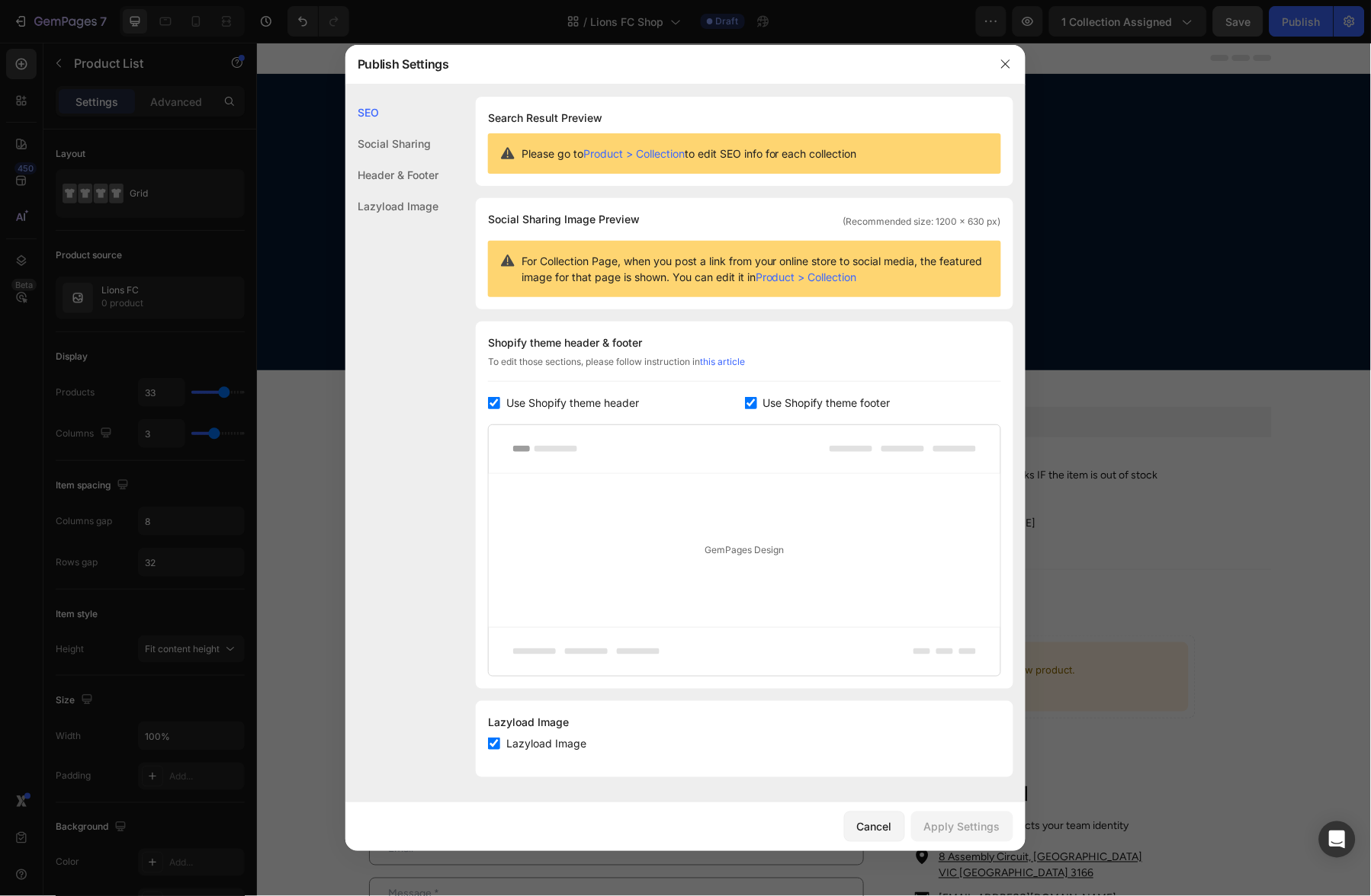
click at [410, 159] on div "Social Sharing" at bounding box center [391, 174] width 93 height 31
click at [408, 190] on div "Header & Footer" at bounding box center [391, 205] width 93 height 31
click at [398, 204] on div "Lazyload Image" at bounding box center [391, 205] width 93 height 31
drag, startPoint x: 1005, startPoint y: 67, endPoint x: 813, endPoint y: 25, distance: 196.5
click at [1005, 67] on icon "button" at bounding box center [1006, 64] width 12 height 12
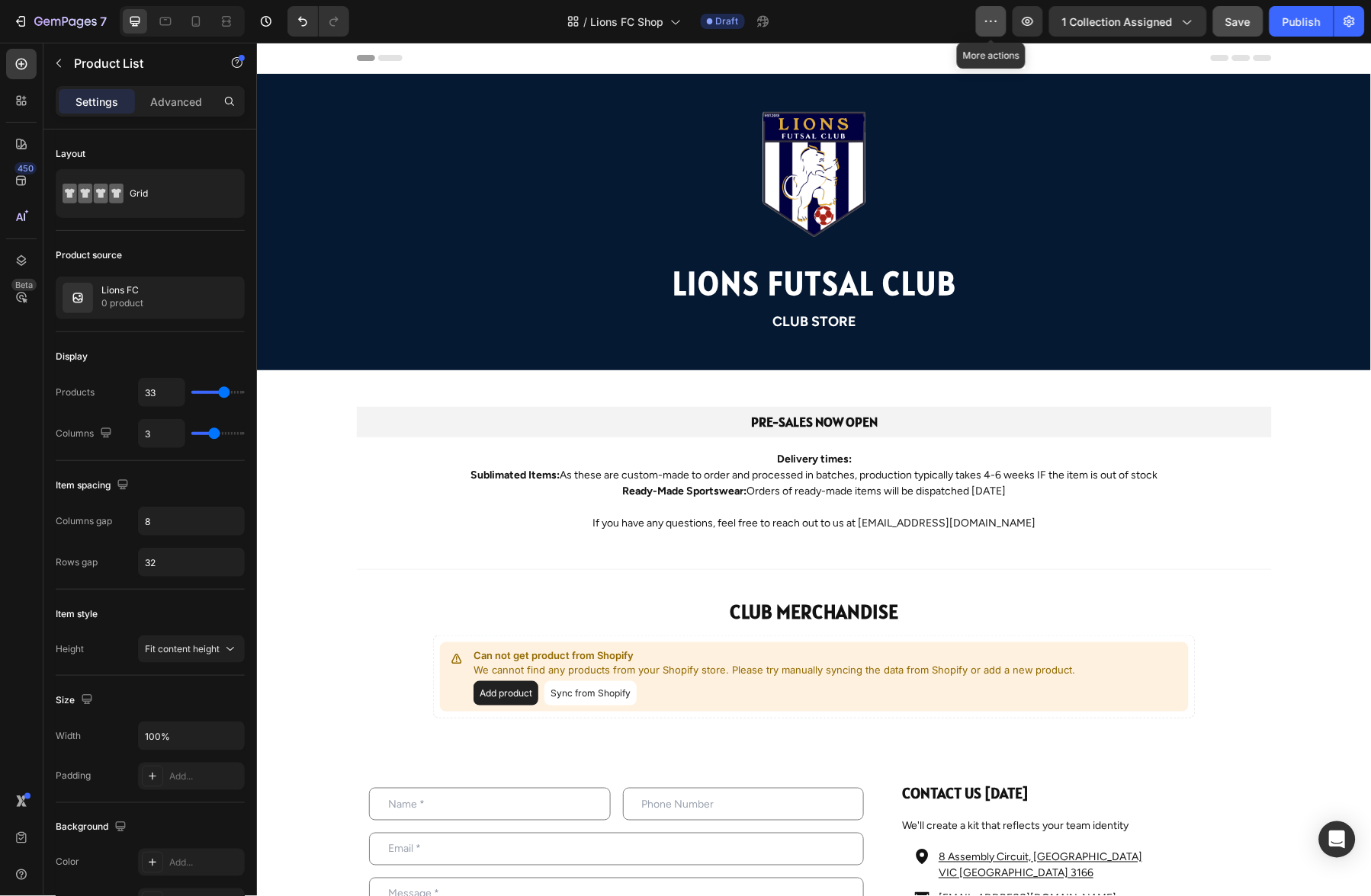
click at [997, 22] on icon "button" at bounding box center [991, 21] width 15 height 15
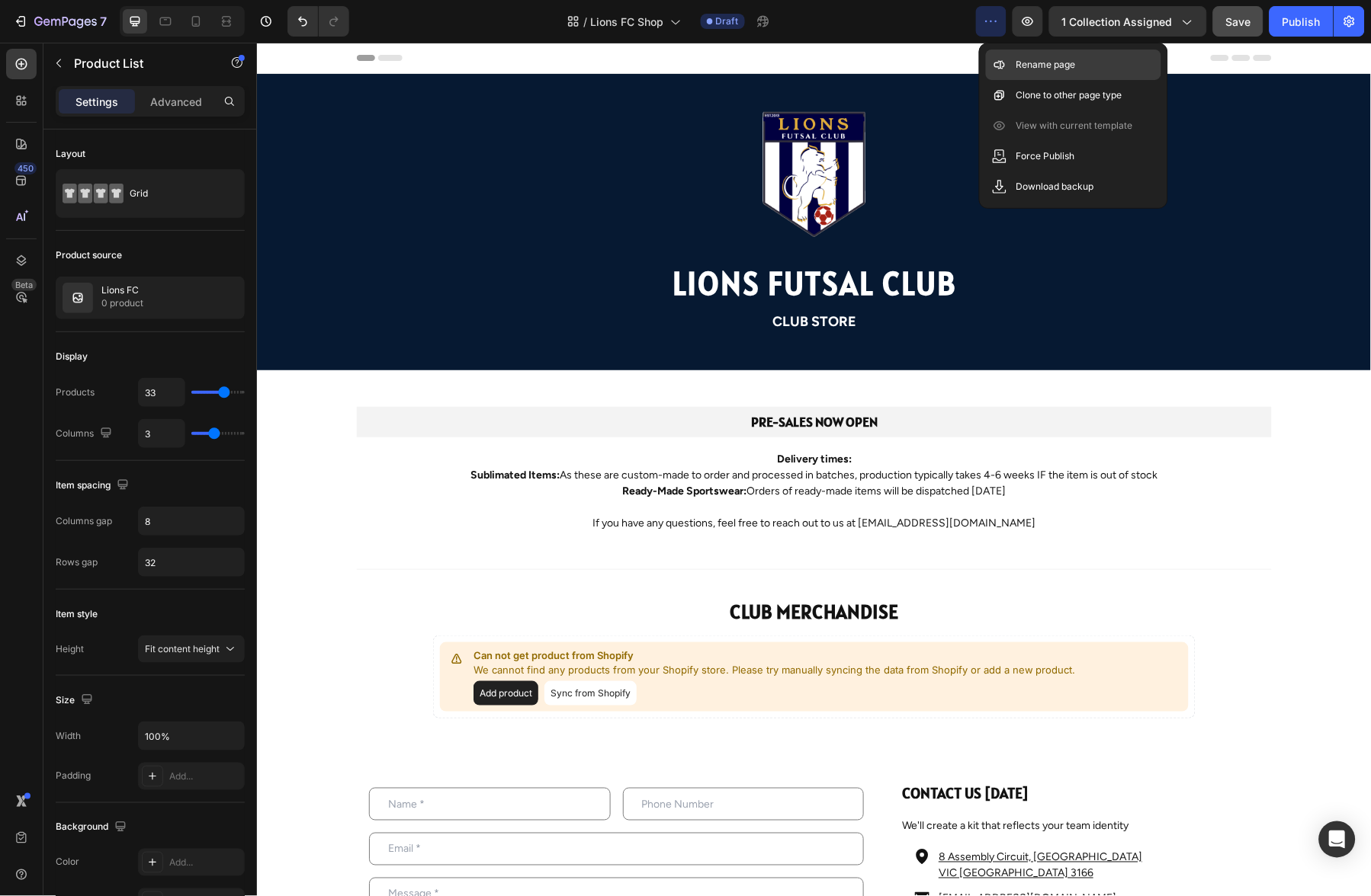
click at [1043, 66] on p "Rename page" at bounding box center [1046, 65] width 60 height 15
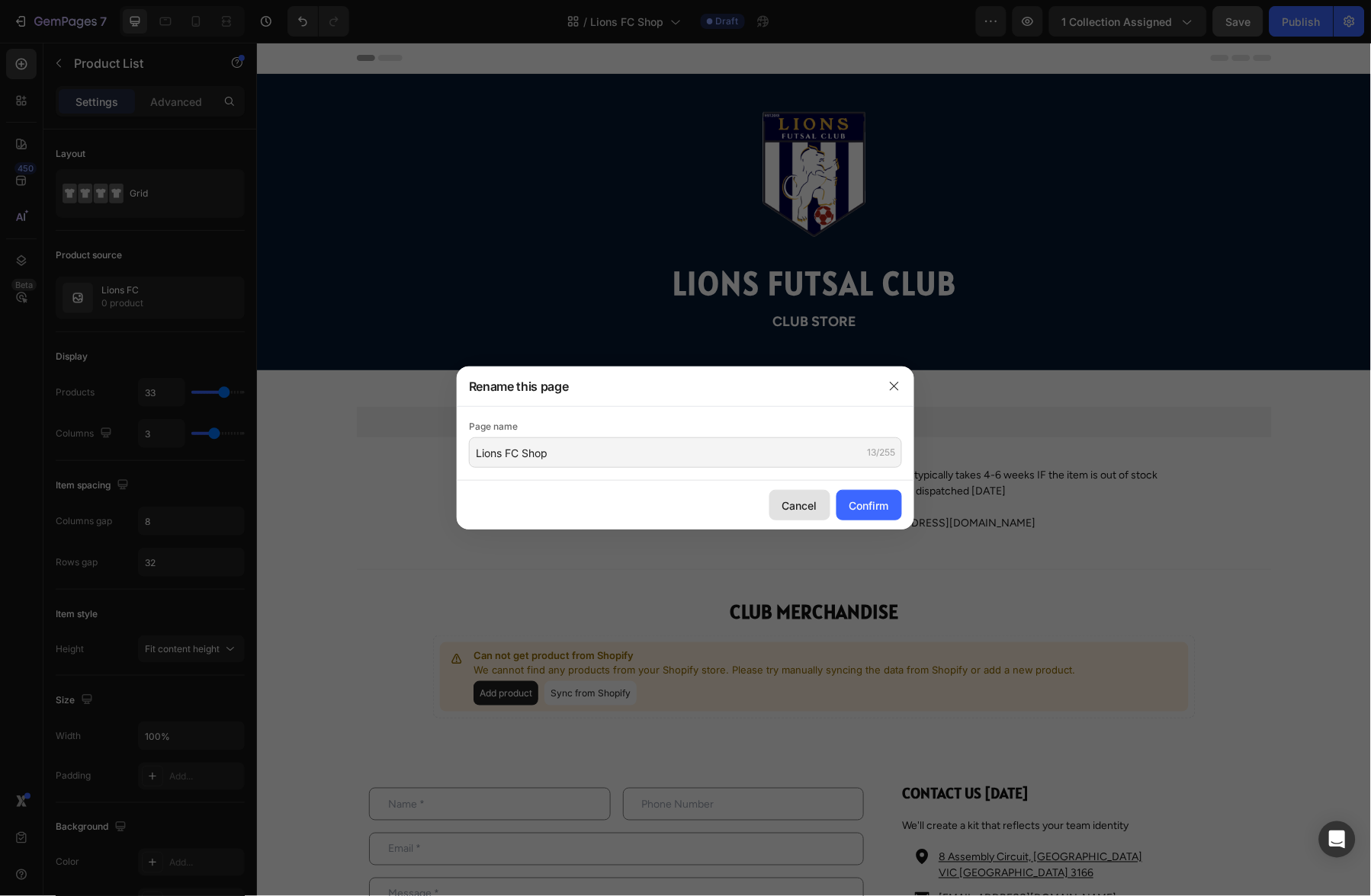
click at [814, 507] on div "Cancel" at bounding box center [800, 506] width 35 height 16
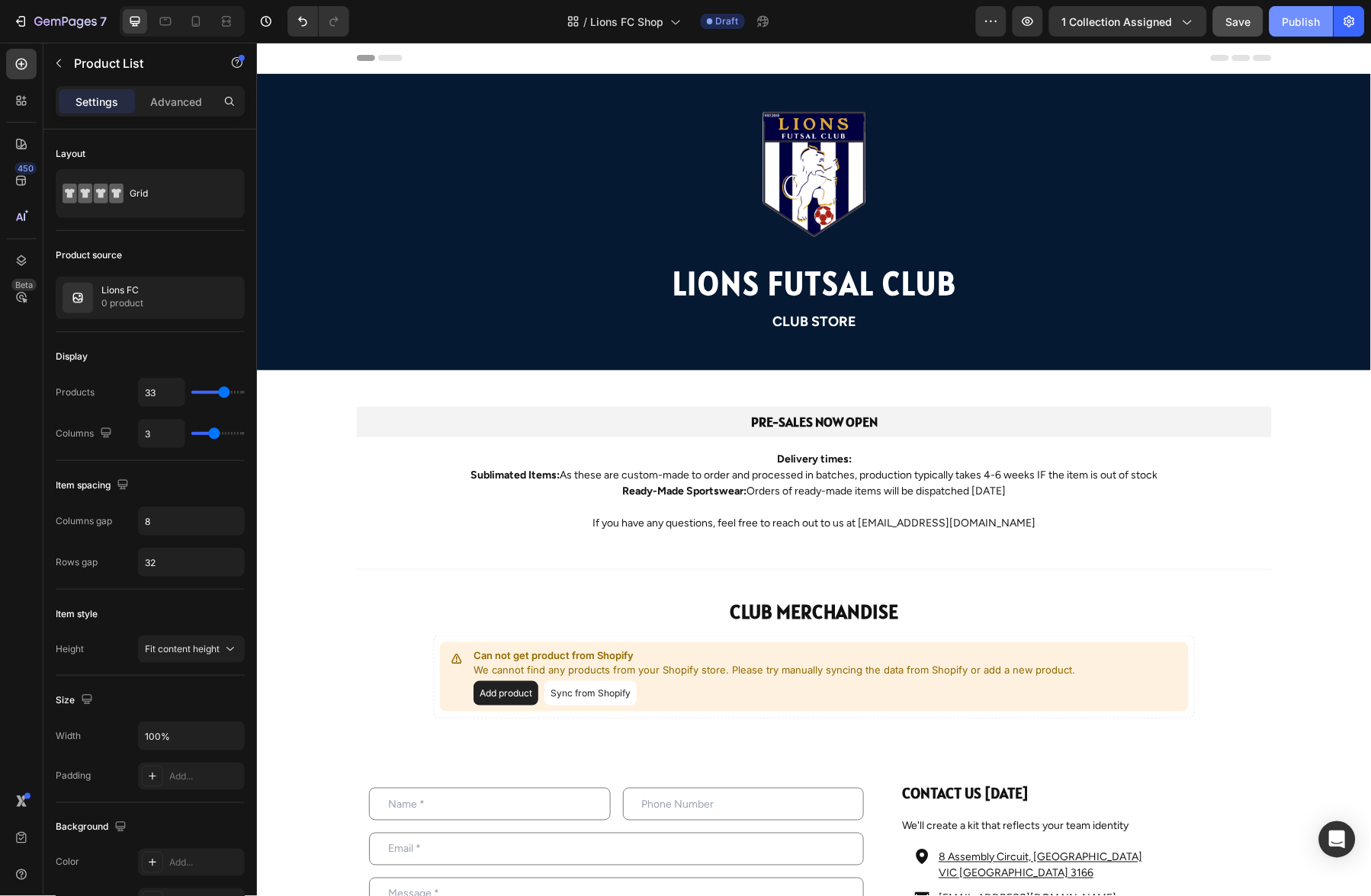
click at [1290, 20] on div "Publish" at bounding box center [1301, 21] width 38 height 16
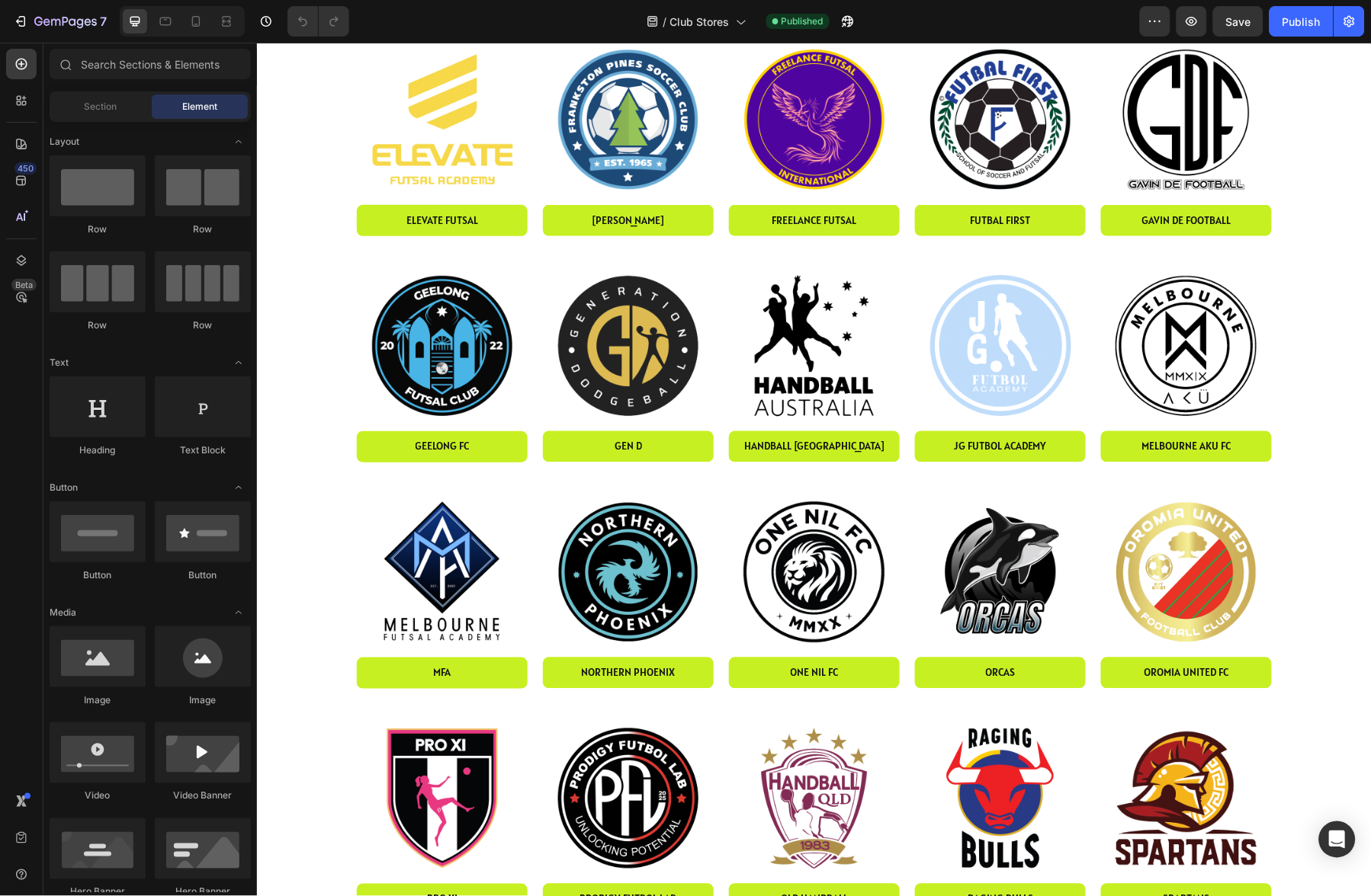
scroll to position [443, 0]
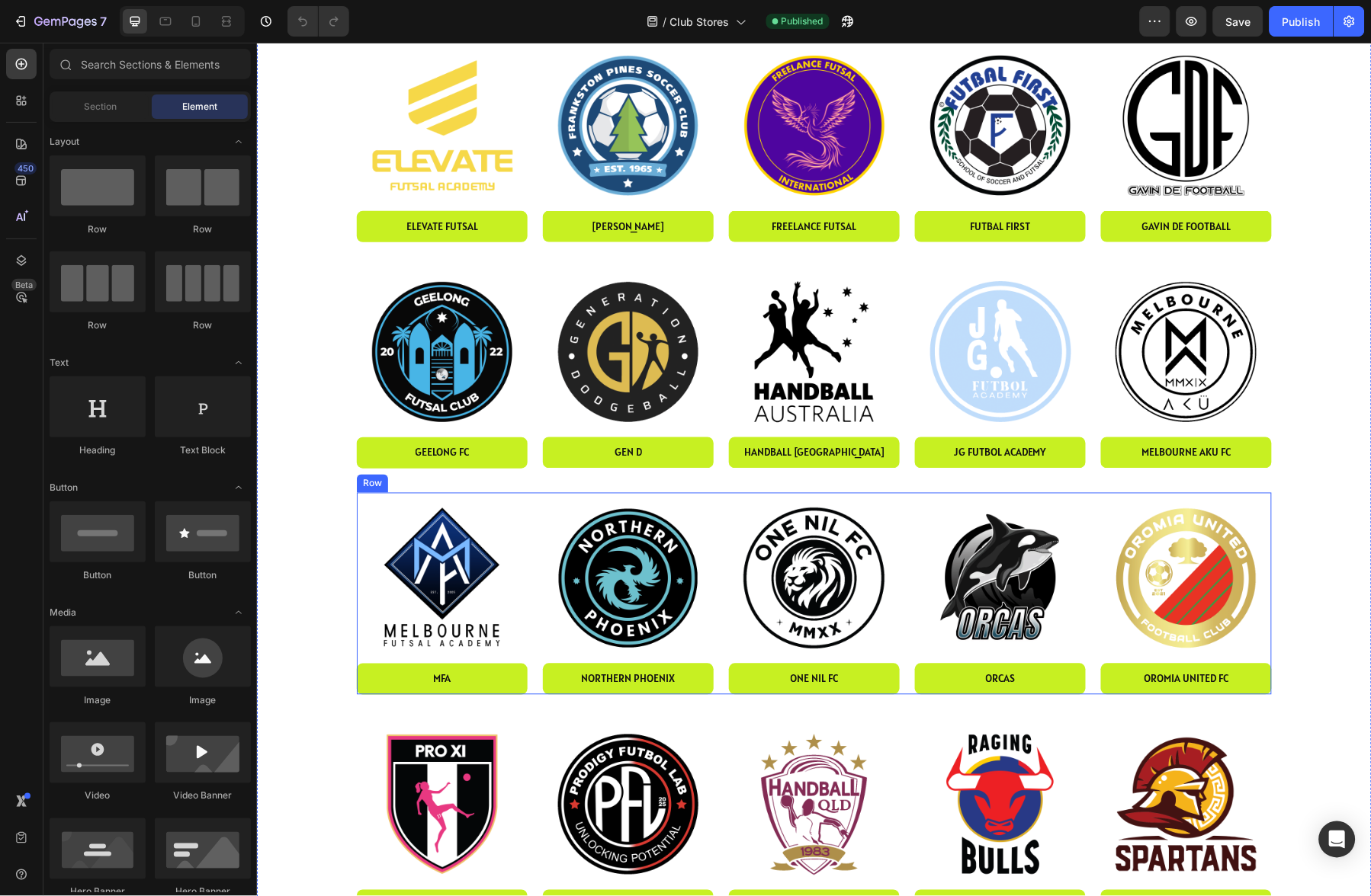
click at [725, 542] on div "Image oromia united fc Button Row Image mfa Button Row Image orcas Button Row I…" at bounding box center [813, 593] width 915 height 202
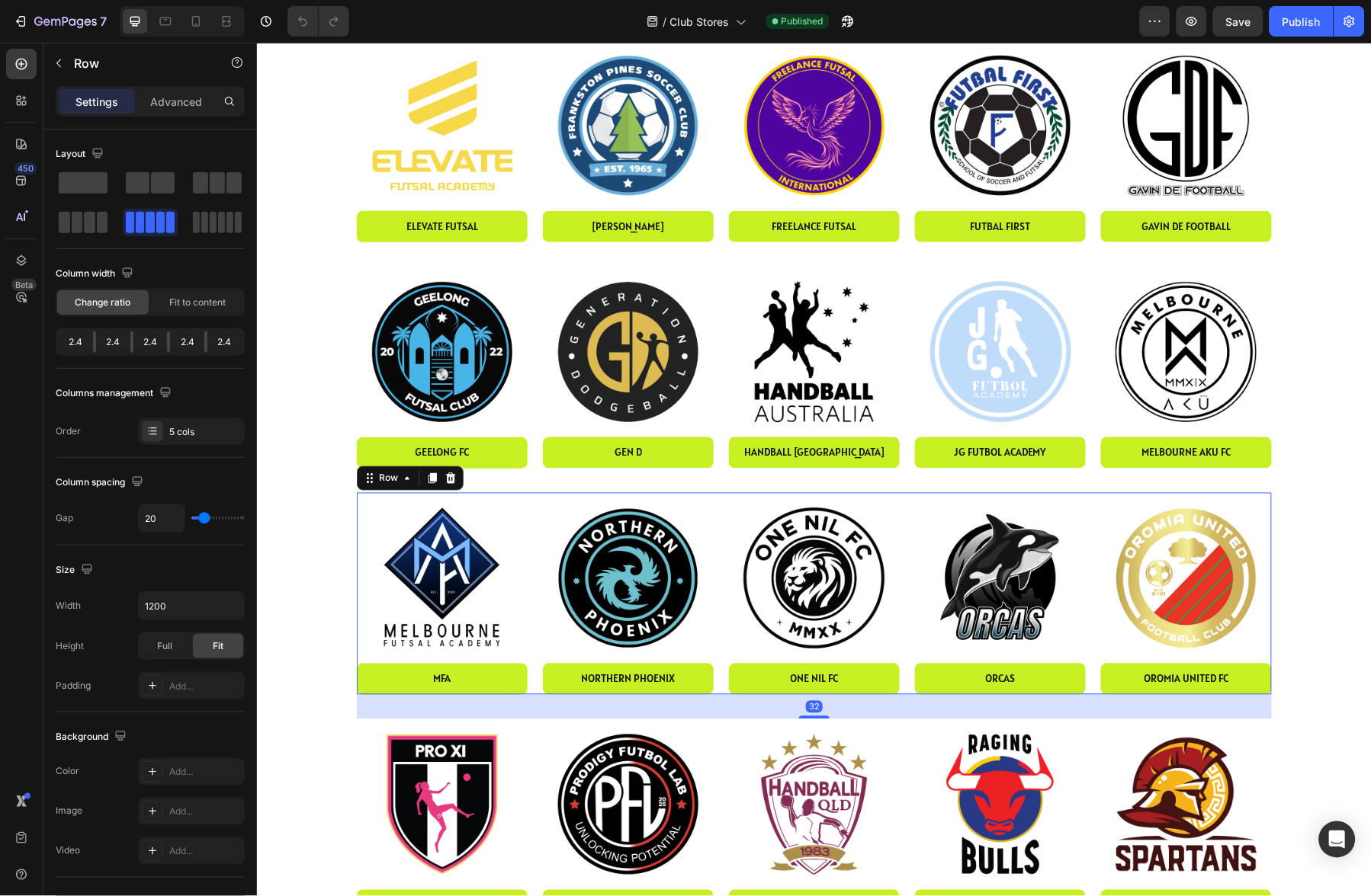
click at [433, 475] on icon at bounding box center [432, 478] width 8 height 11
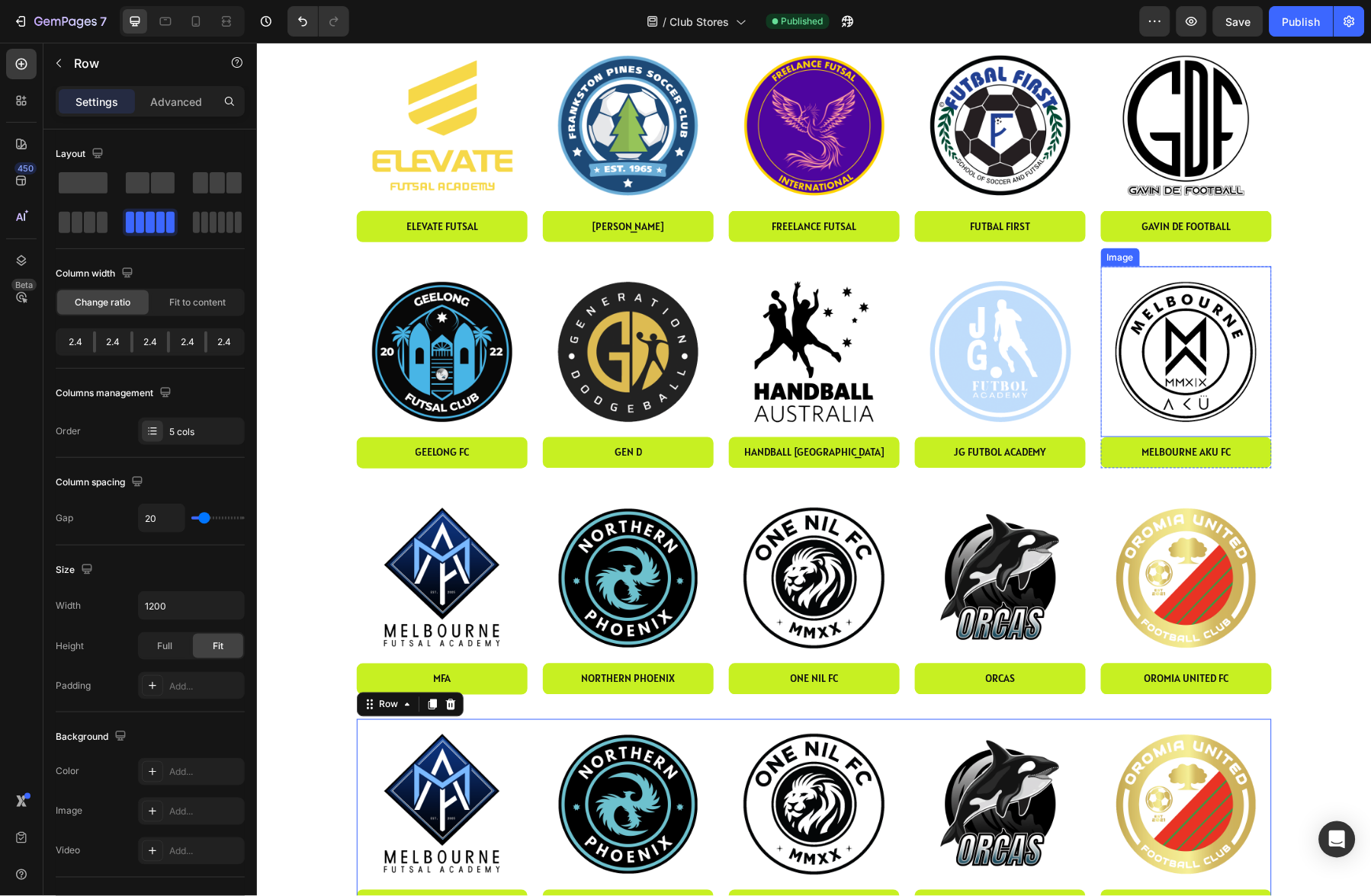
click at [1204, 342] on img at bounding box center [1185, 351] width 171 height 171
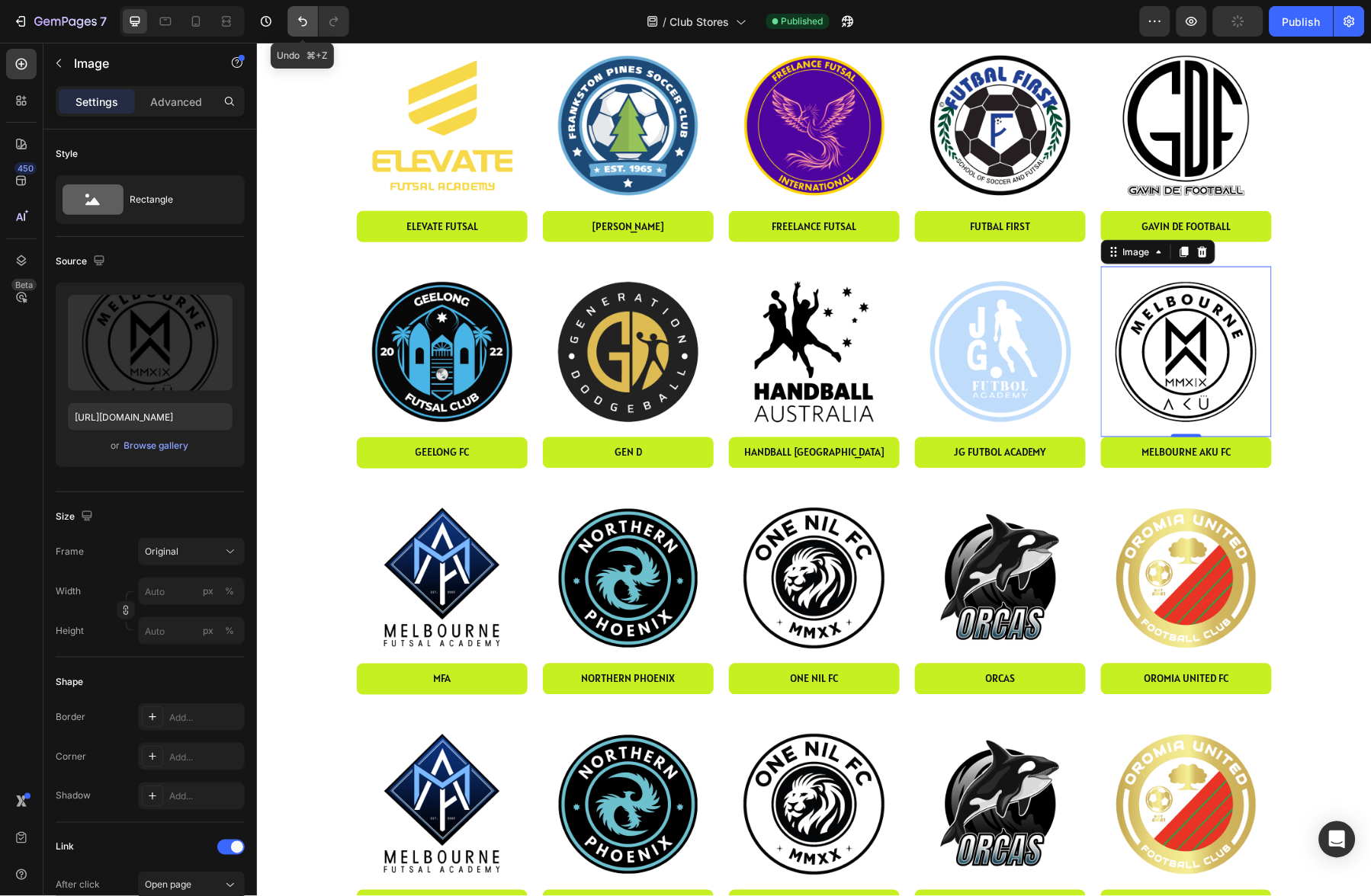
click at [305, 24] on icon "Undo/Redo" at bounding box center [303, 21] width 15 height 15
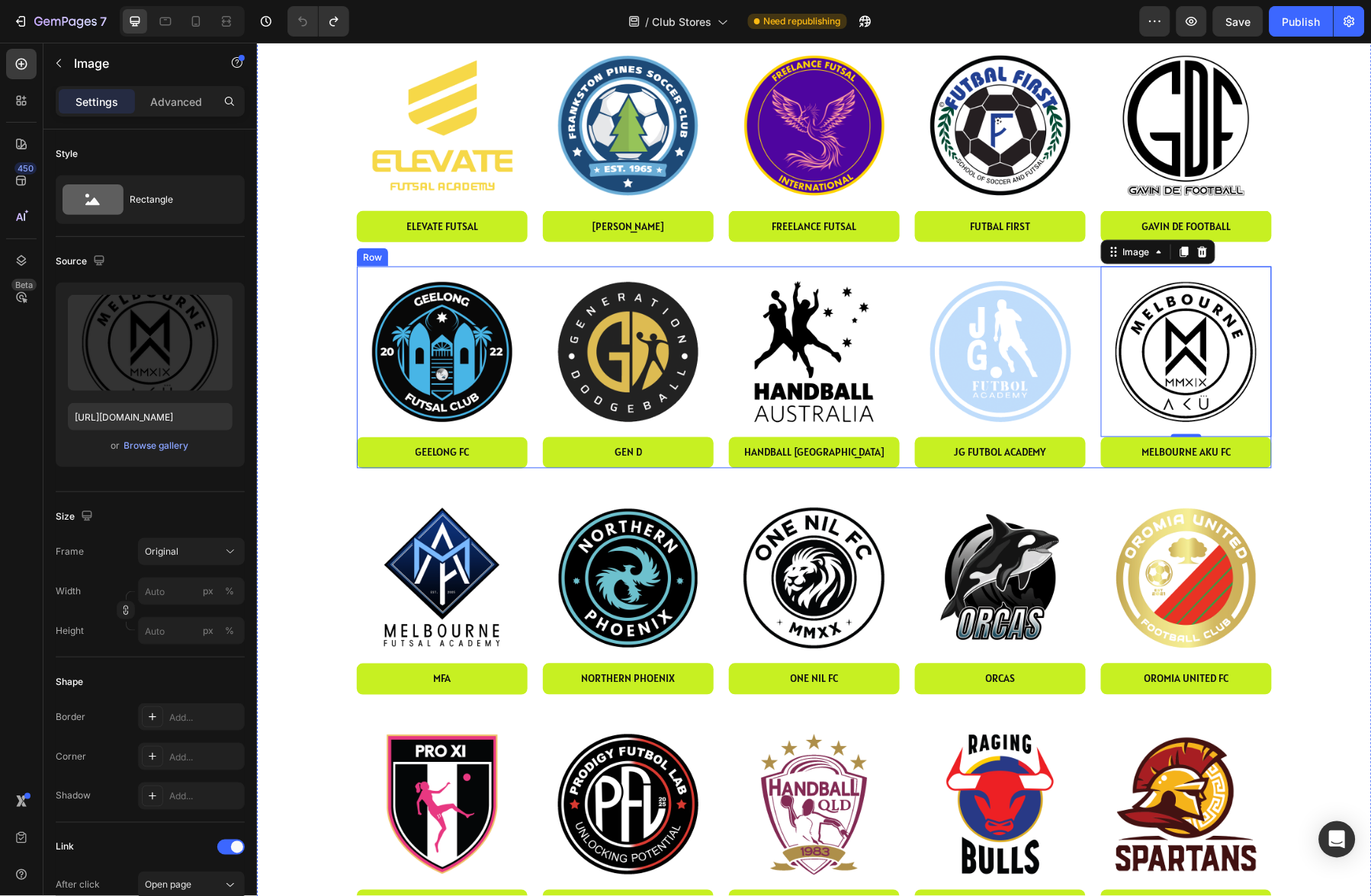
click at [538, 322] on div "Image 0 melbourne AKU fc Button Row Image geelong fc Button Row Image JG FUTBol…" at bounding box center [813, 367] width 915 height 202
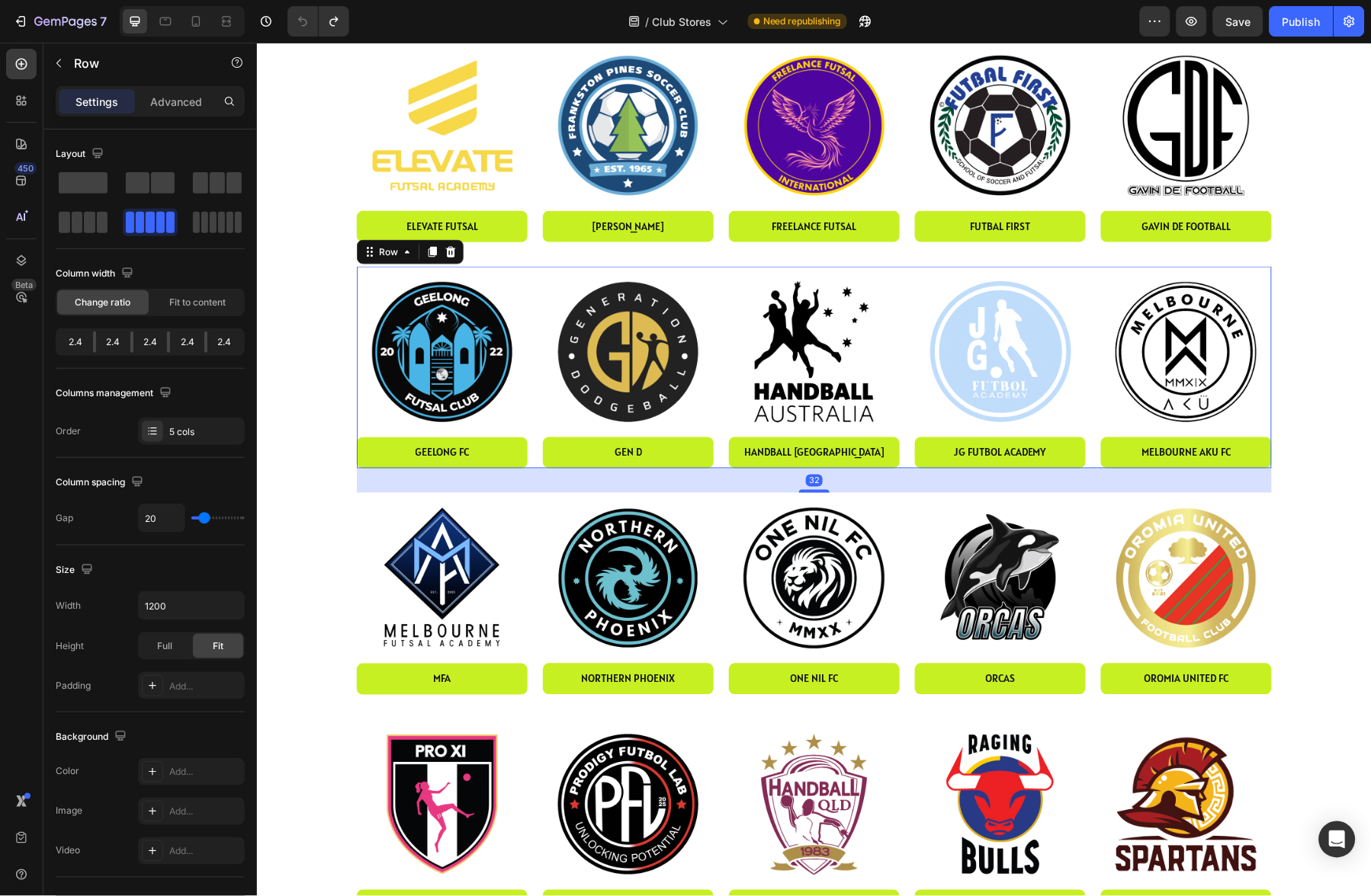
click at [431, 250] on icon at bounding box center [432, 252] width 8 height 11
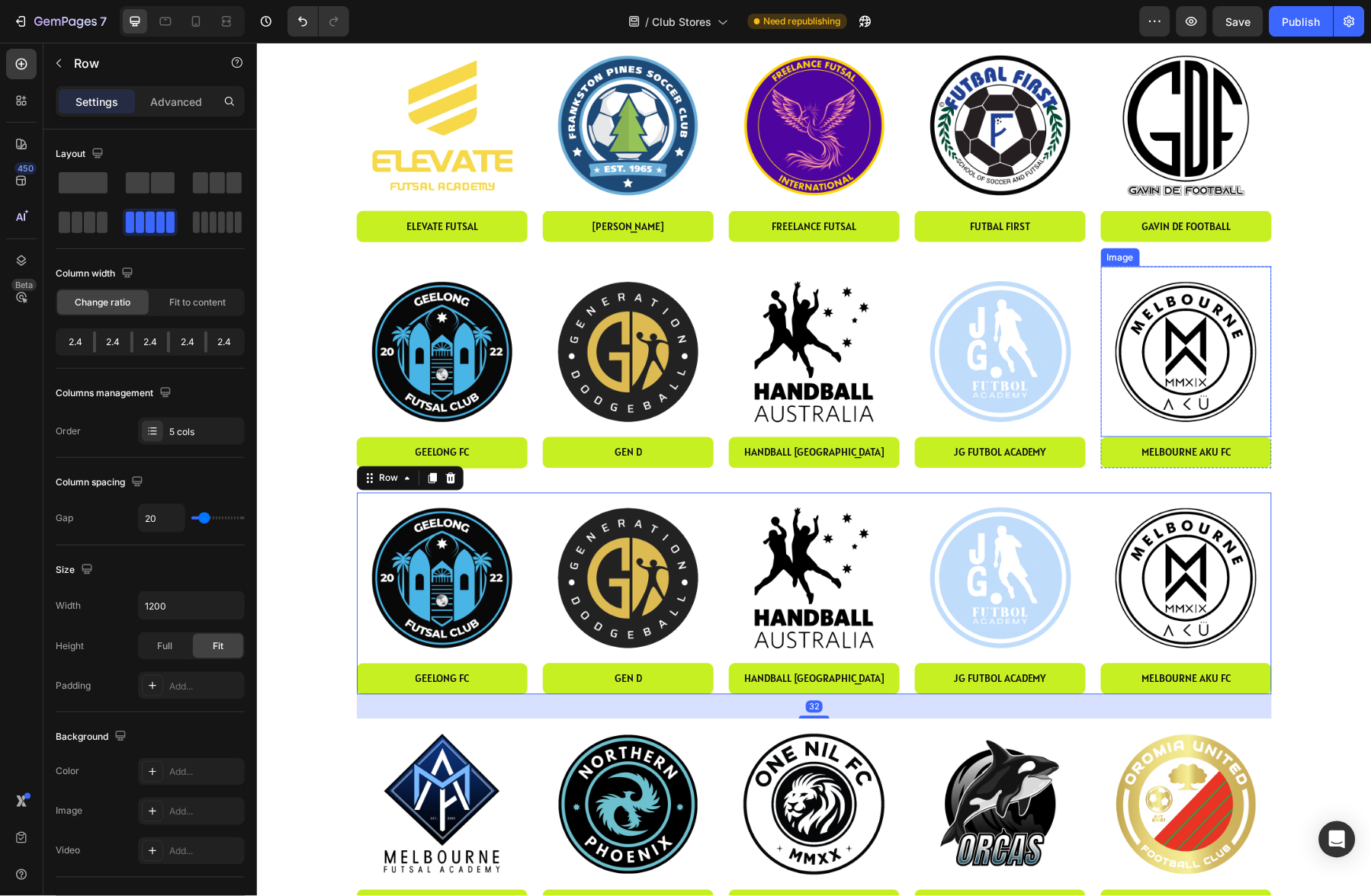
click at [1174, 342] on img at bounding box center [1185, 351] width 171 height 171
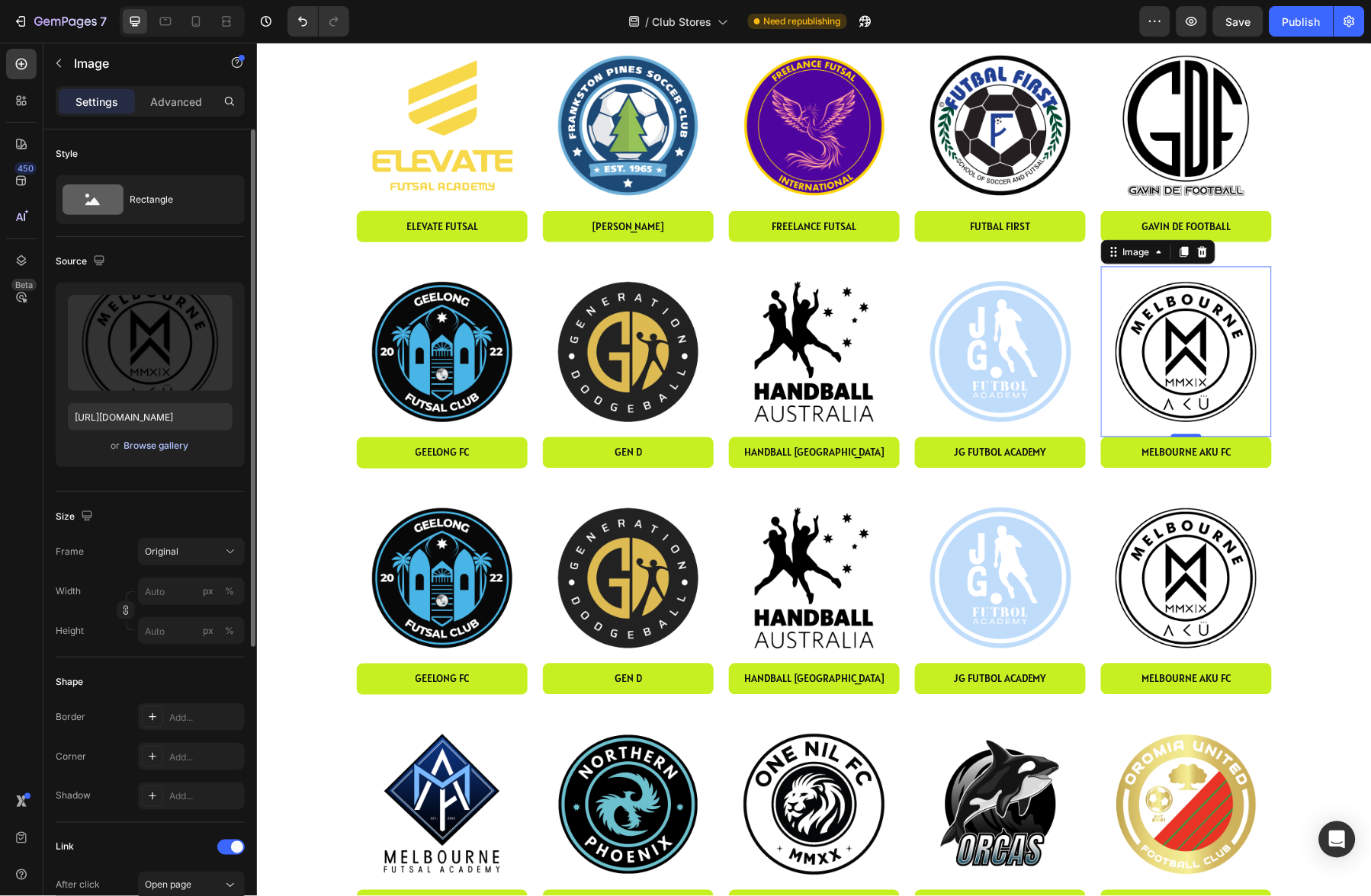
click at [157, 448] on div "Browse gallery" at bounding box center [157, 446] width 65 height 13
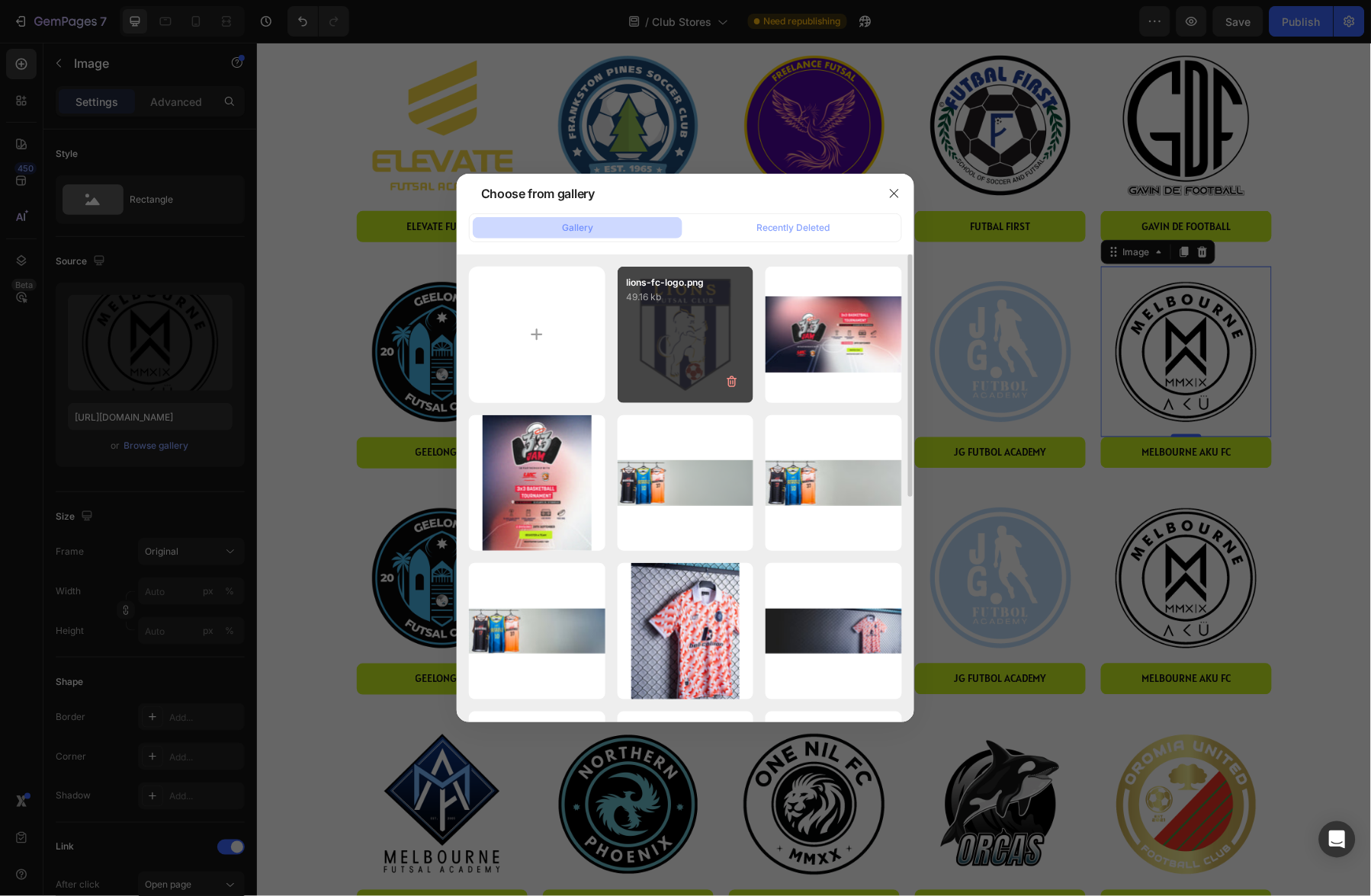
click at [676, 349] on div "lions-fc-logo.png 49.16 kb" at bounding box center [686, 335] width 136 height 136
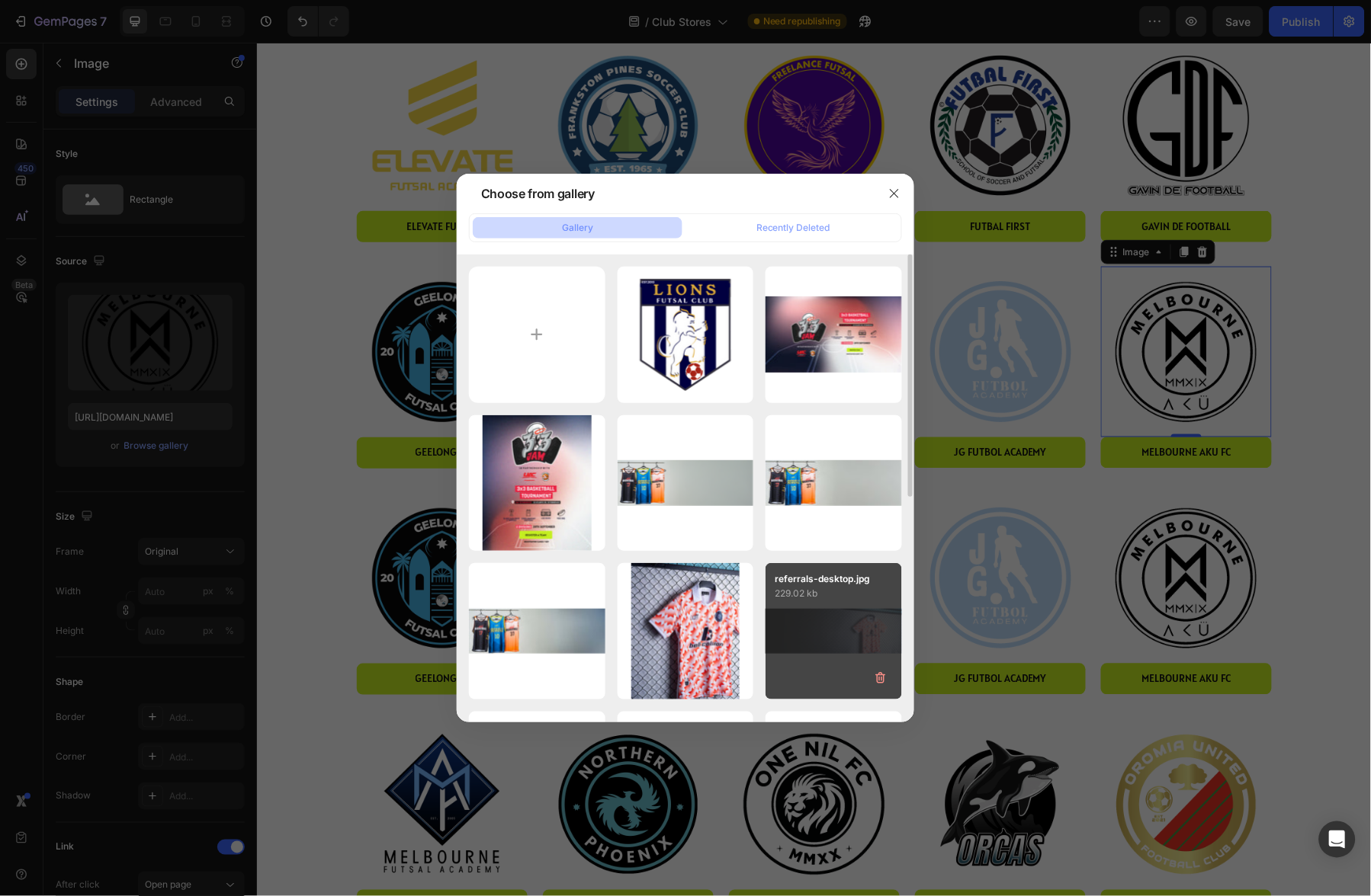
type input "https://cdn.shopify.com/s/files/1/2339/7409/files/gempages_491116854304047970-3…"
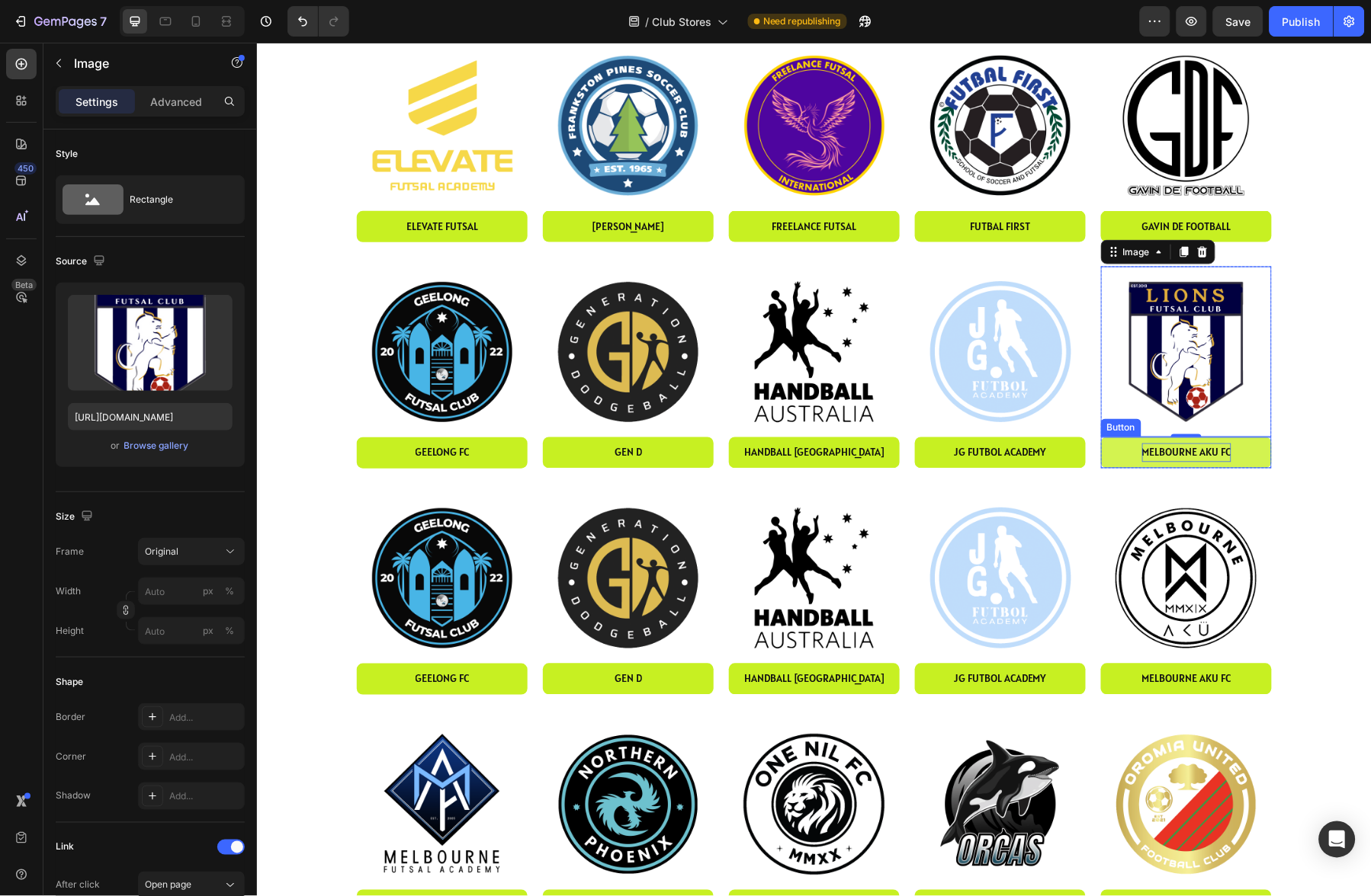
drag, startPoint x: 1204, startPoint y: 452, endPoint x: 1188, endPoint y: 456, distance: 16.5
click at [1204, 452] on p "melbourne AKU fc" at bounding box center [1186, 452] width 89 height 19
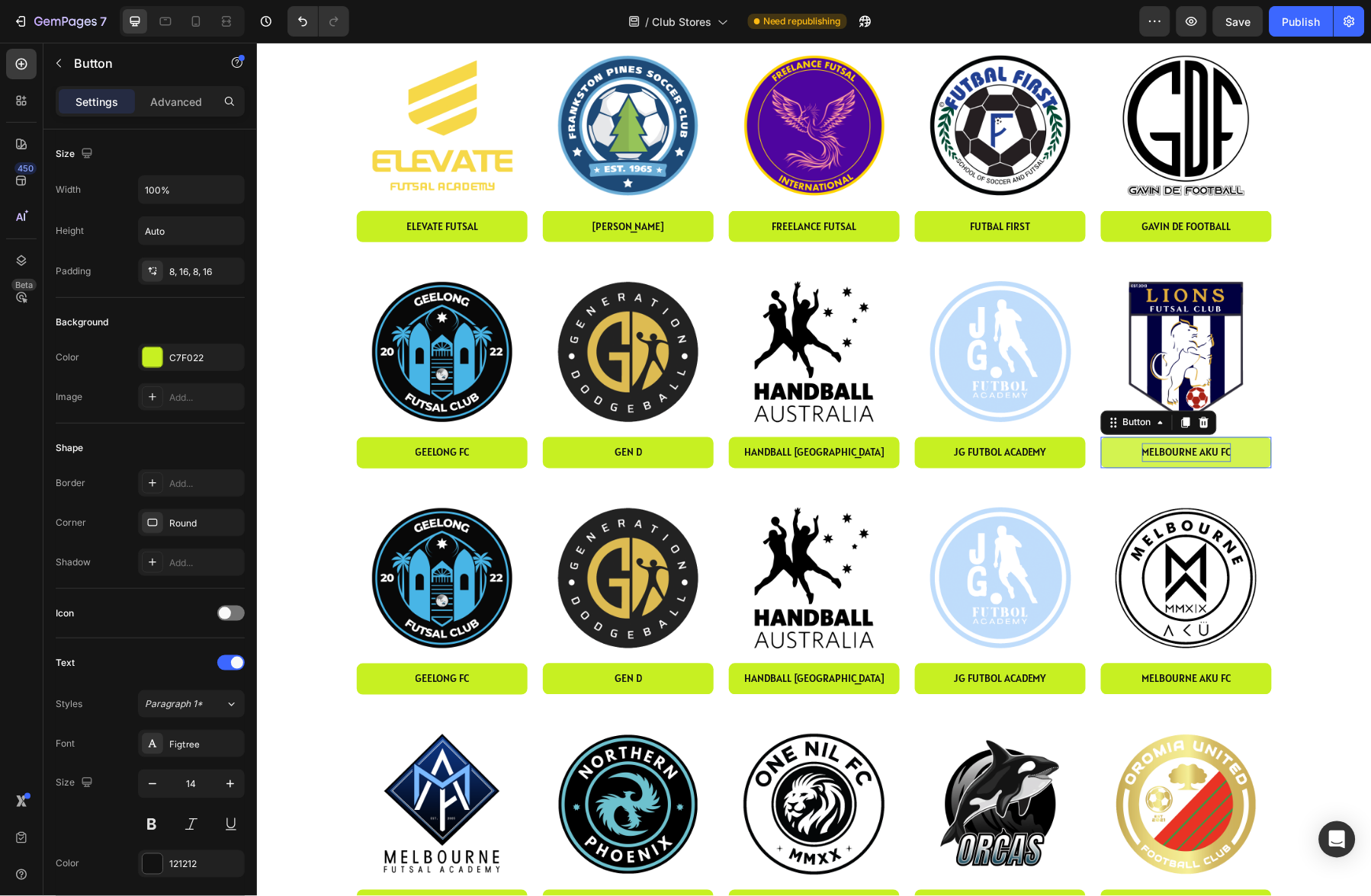
click at [1193, 451] on p "melbourne AKU fc" at bounding box center [1186, 452] width 89 height 19
click at [199, 445] on div "Shape" at bounding box center [150, 448] width 189 height 24
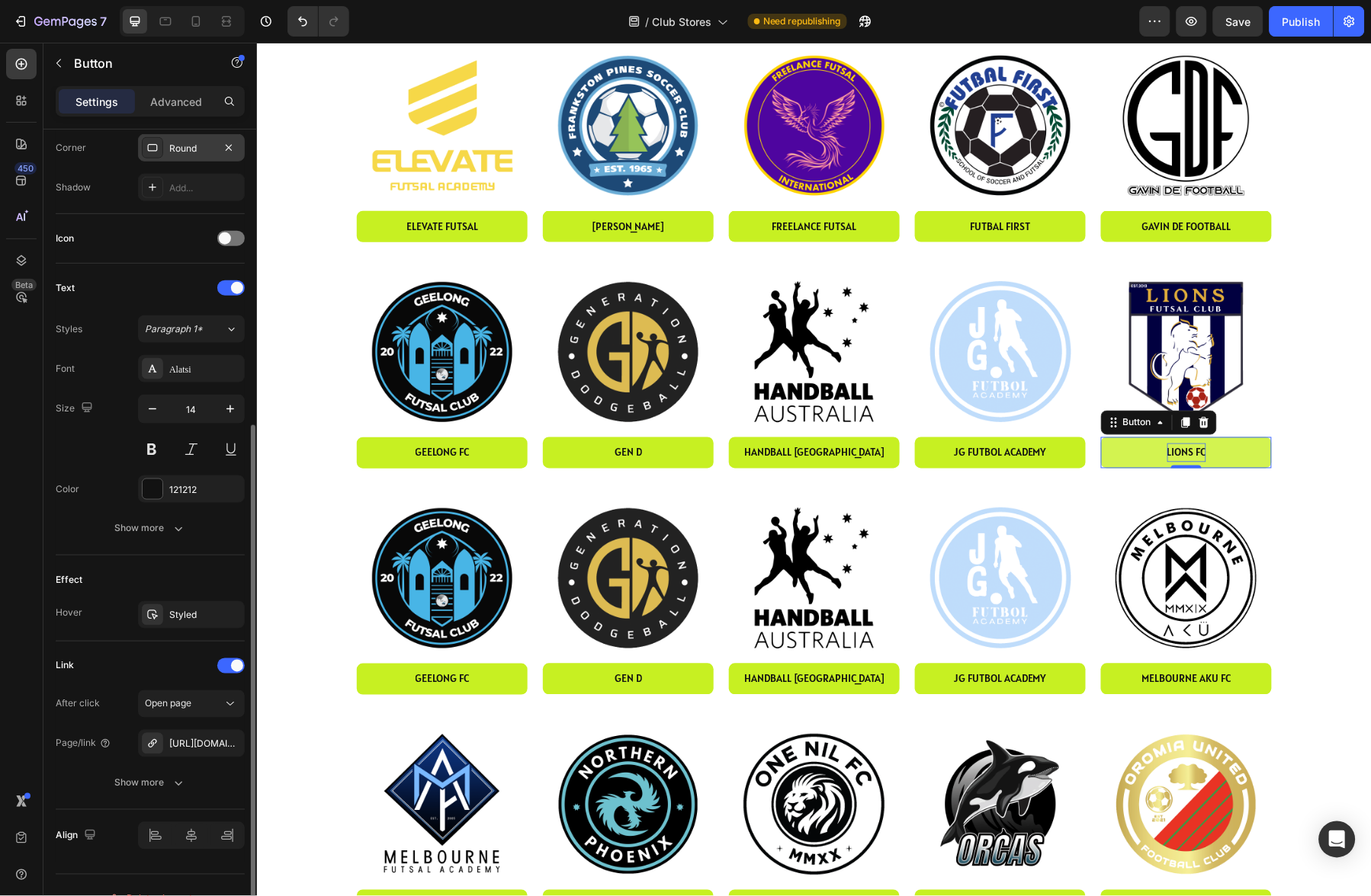
scroll to position [401, 0]
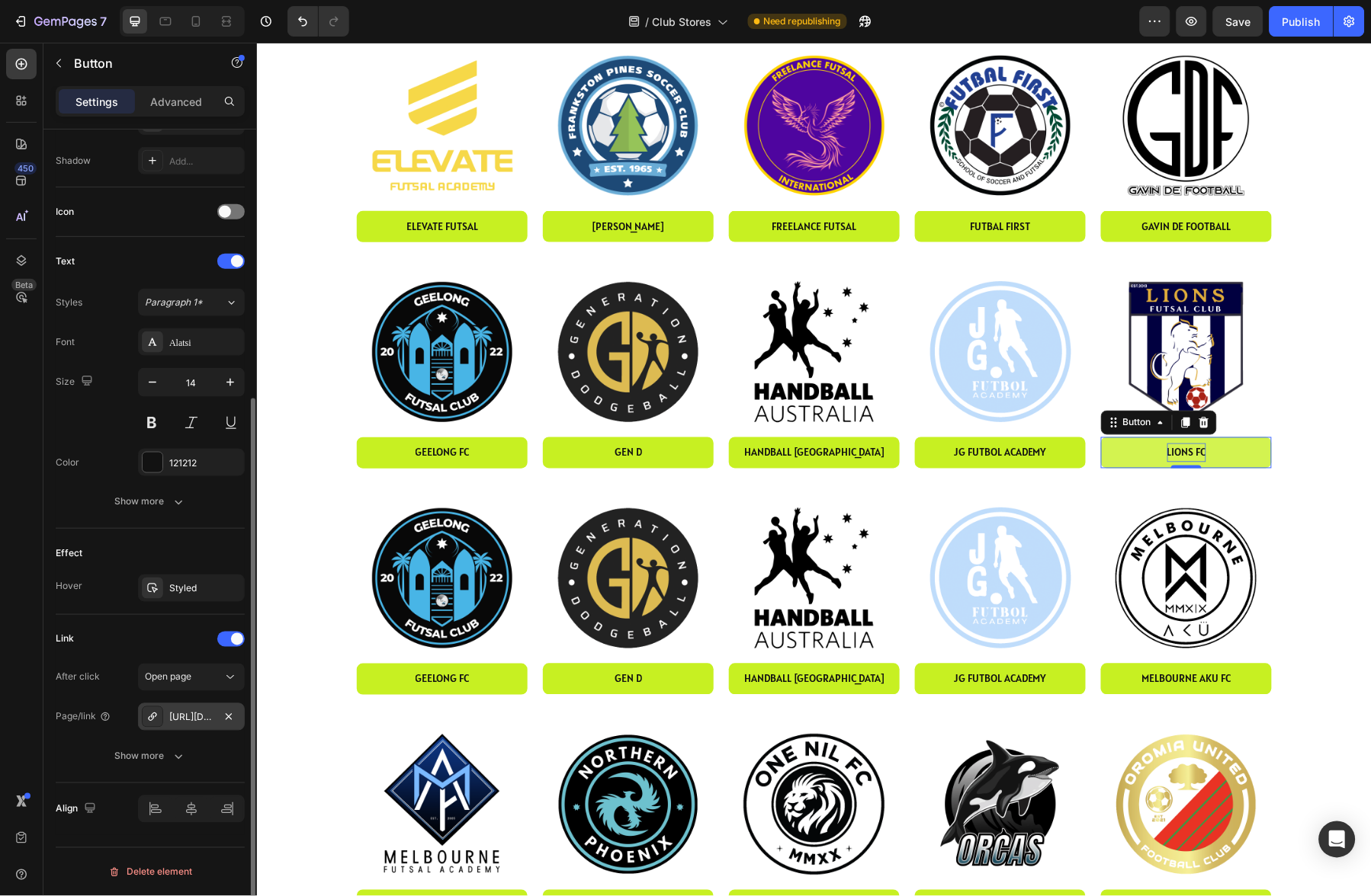
click at [194, 715] on div "https://www.akuonline.com/melbourne-aku-fc" at bounding box center [191, 718] width 45 height 13
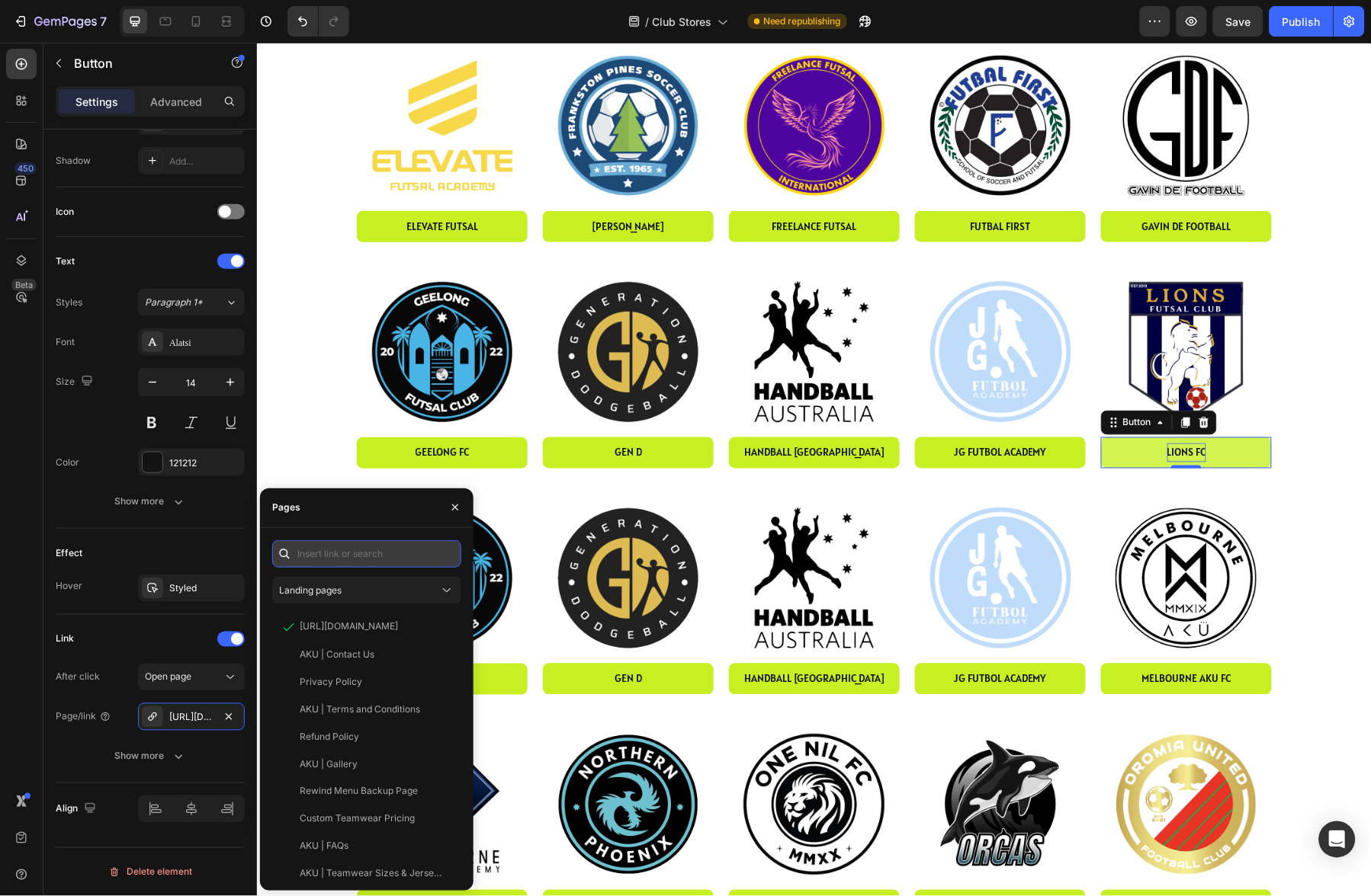
click at [388, 554] on input "text" at bounding box center [366, 554] width 189 height 28
click at [335, 592] on span "Landing pages" at bounding box center [311, 591] width 62 height 12
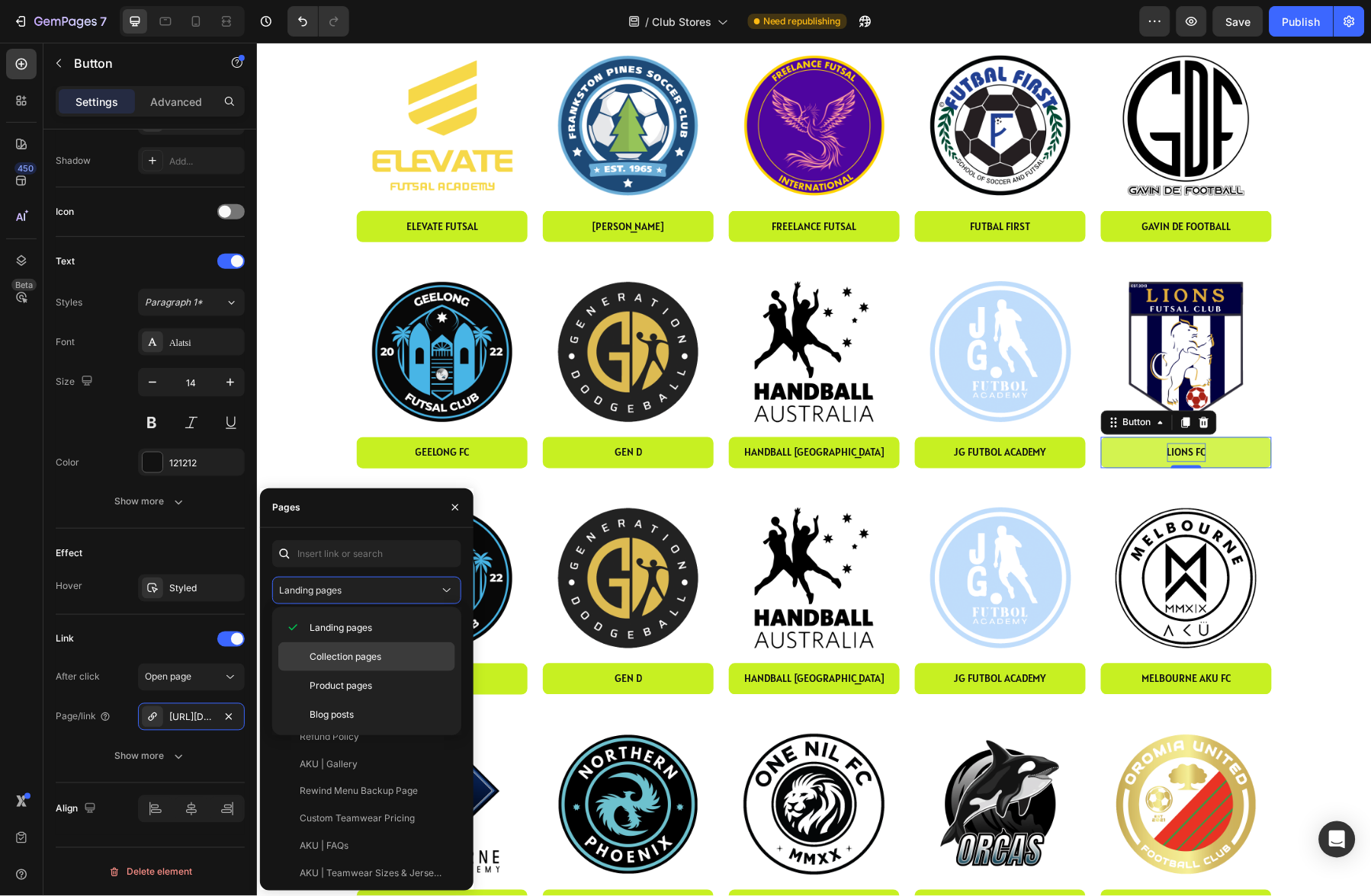
click at [338, 657] on span "Collection pages" at bounding box center [345, 657] width 72 height 13
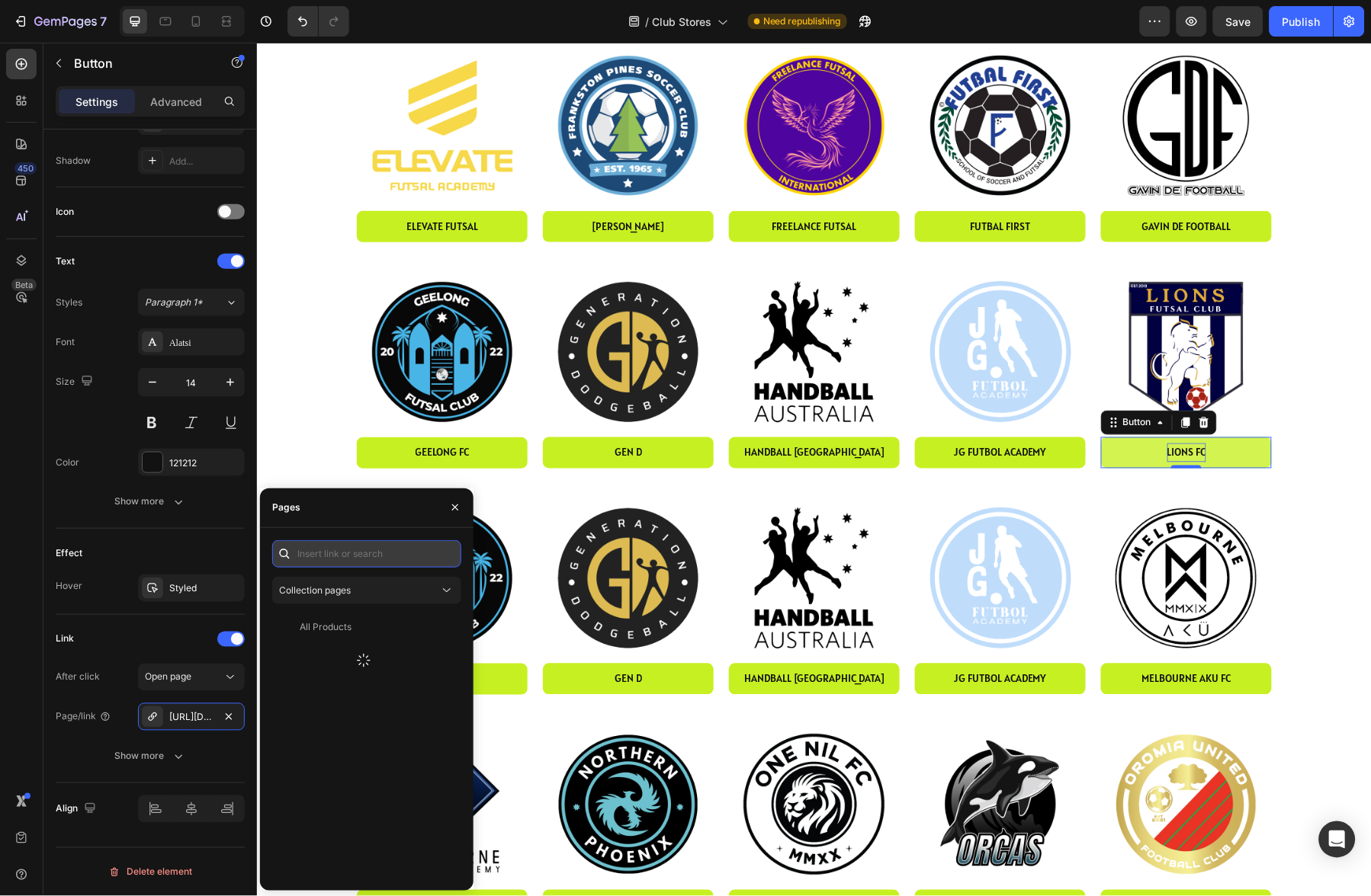
click at [343, 555] on input "text" at bounding box center [366, 554] width 189 height 28
type input "lions"
click at [332, 656] on div "Lions FC" at bounding box center [318, 655] width 37 height 13
click at [134, 642] on div "Link" at bounding box center [150, 639] width 189 height 24
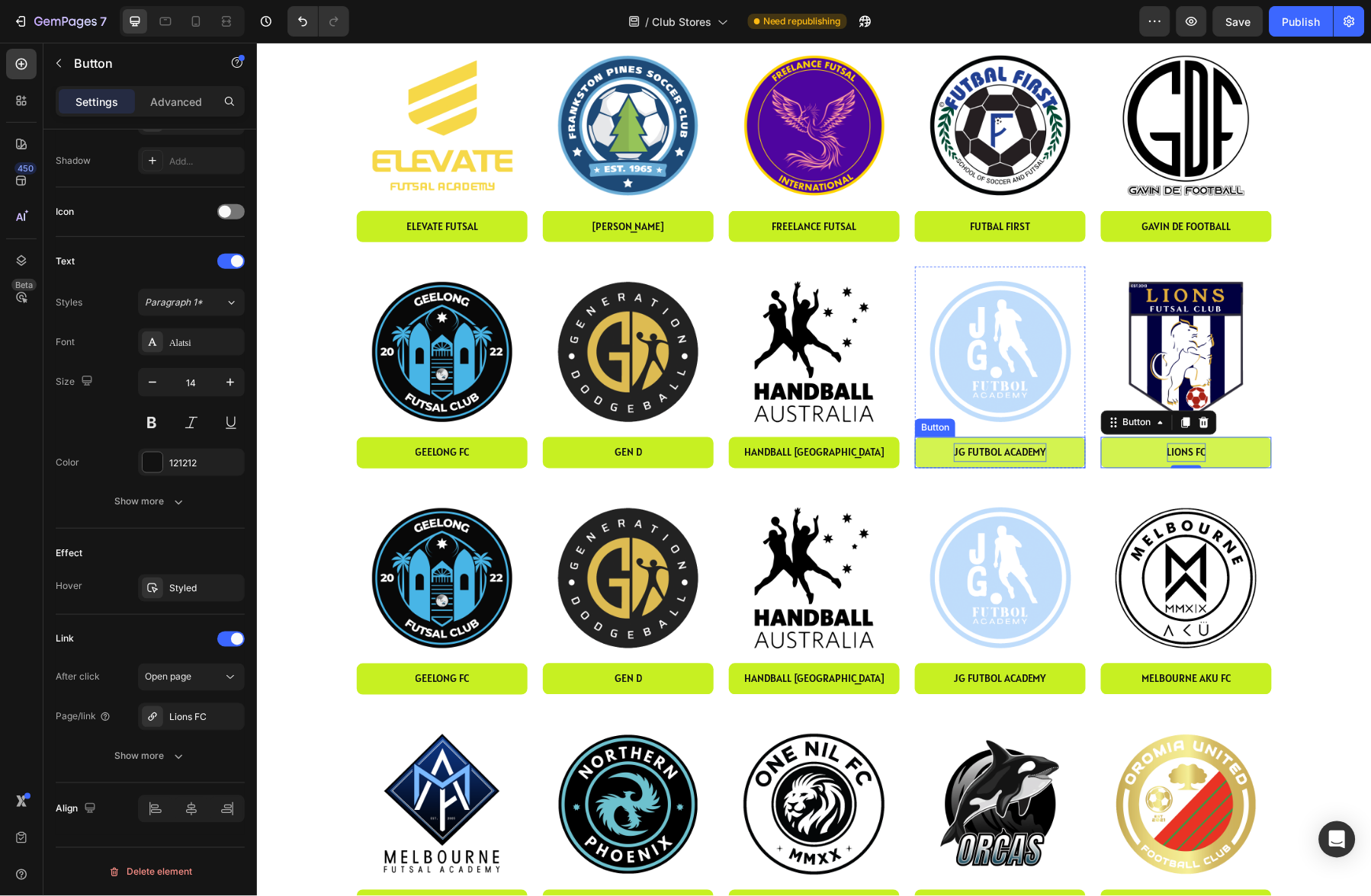
click at [1005, 447] on p "JG FUTBol academy" at bounding box center [999, 452] width 93 height 19
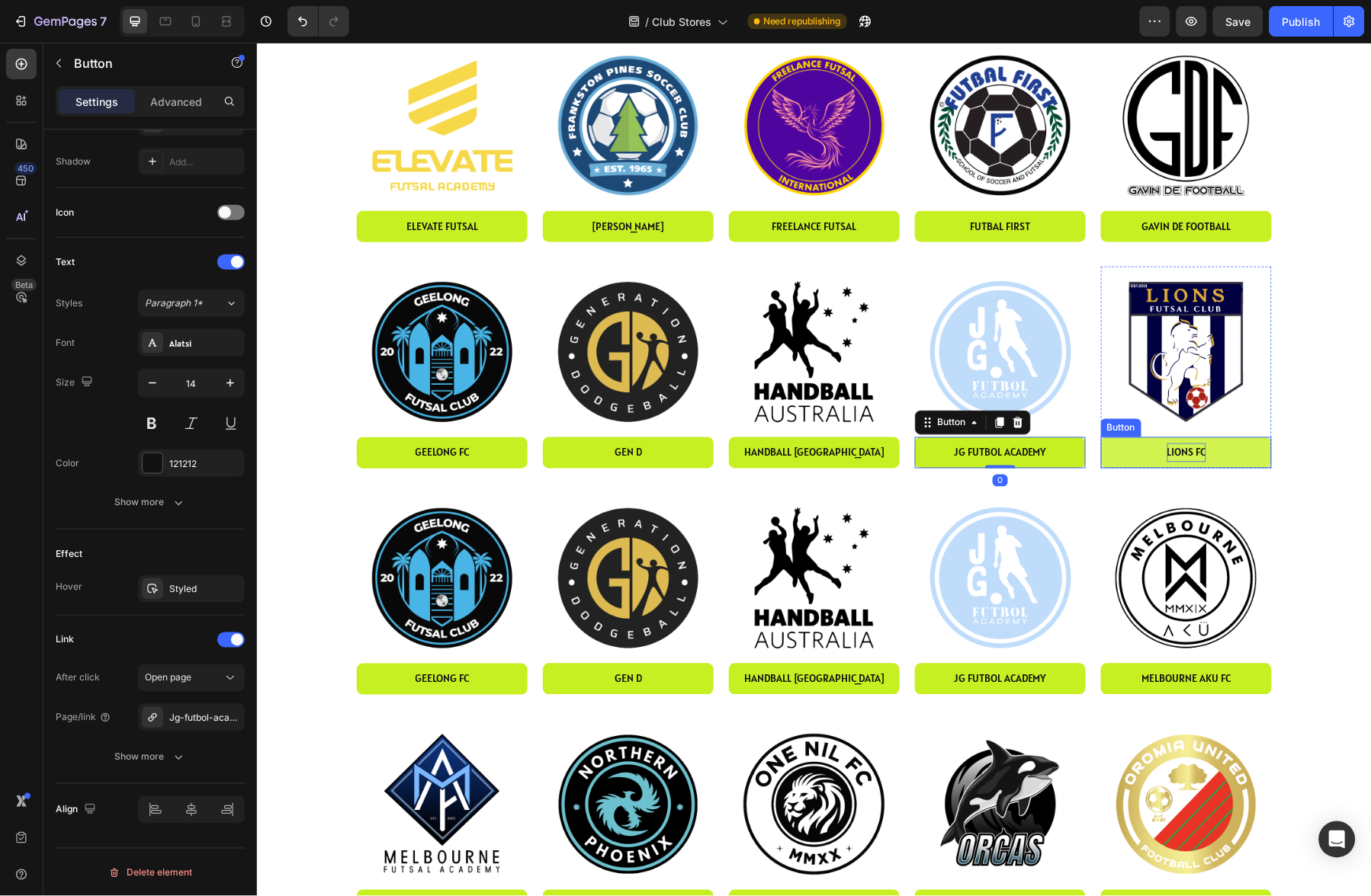
click at [1191, 453] on p "LIONS FC" at bounding box center [1186, 452] width 39 height 19
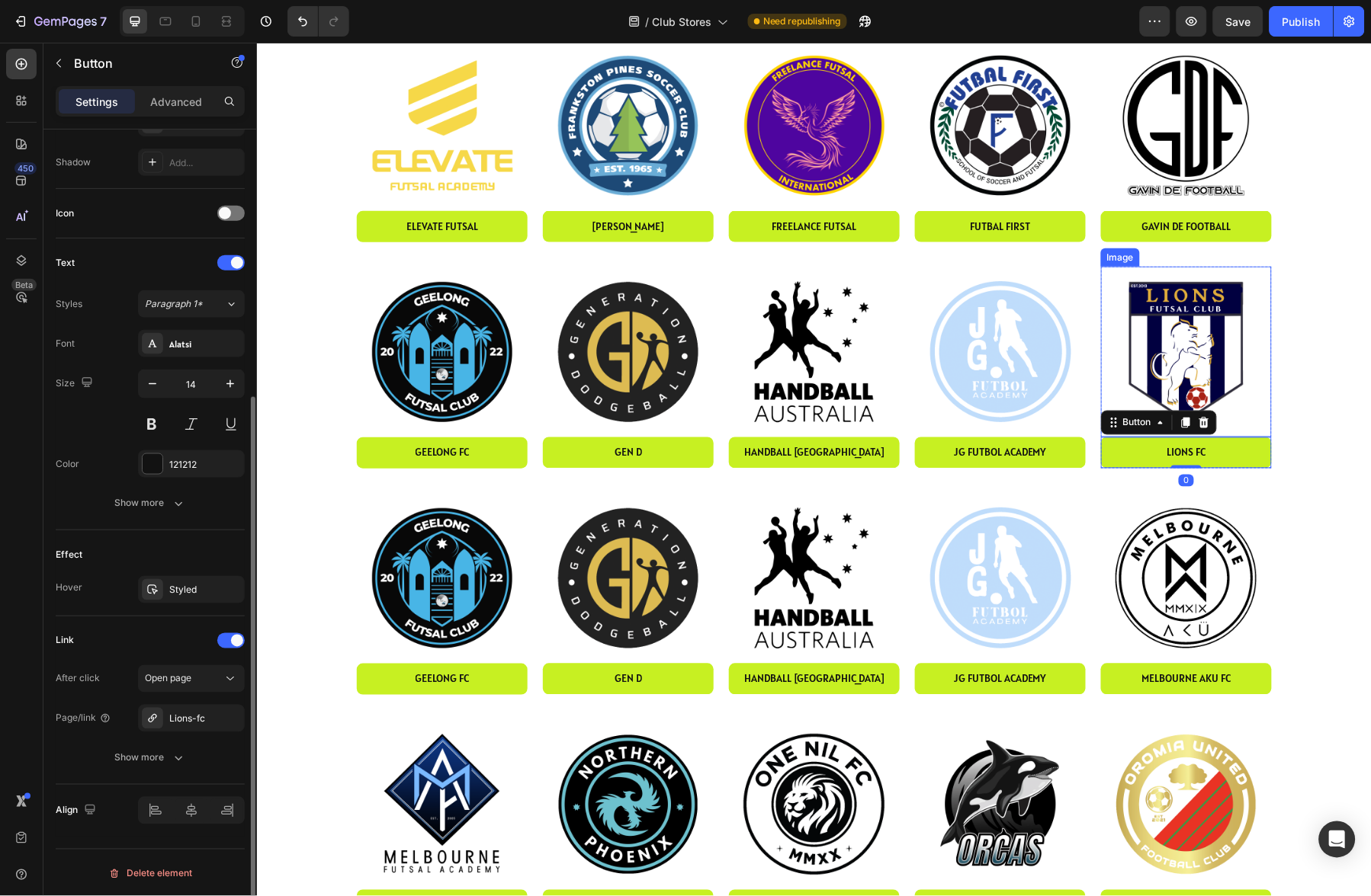
click at [1209, 353] on img at bounding box center [1185, 351] width 171 height 171
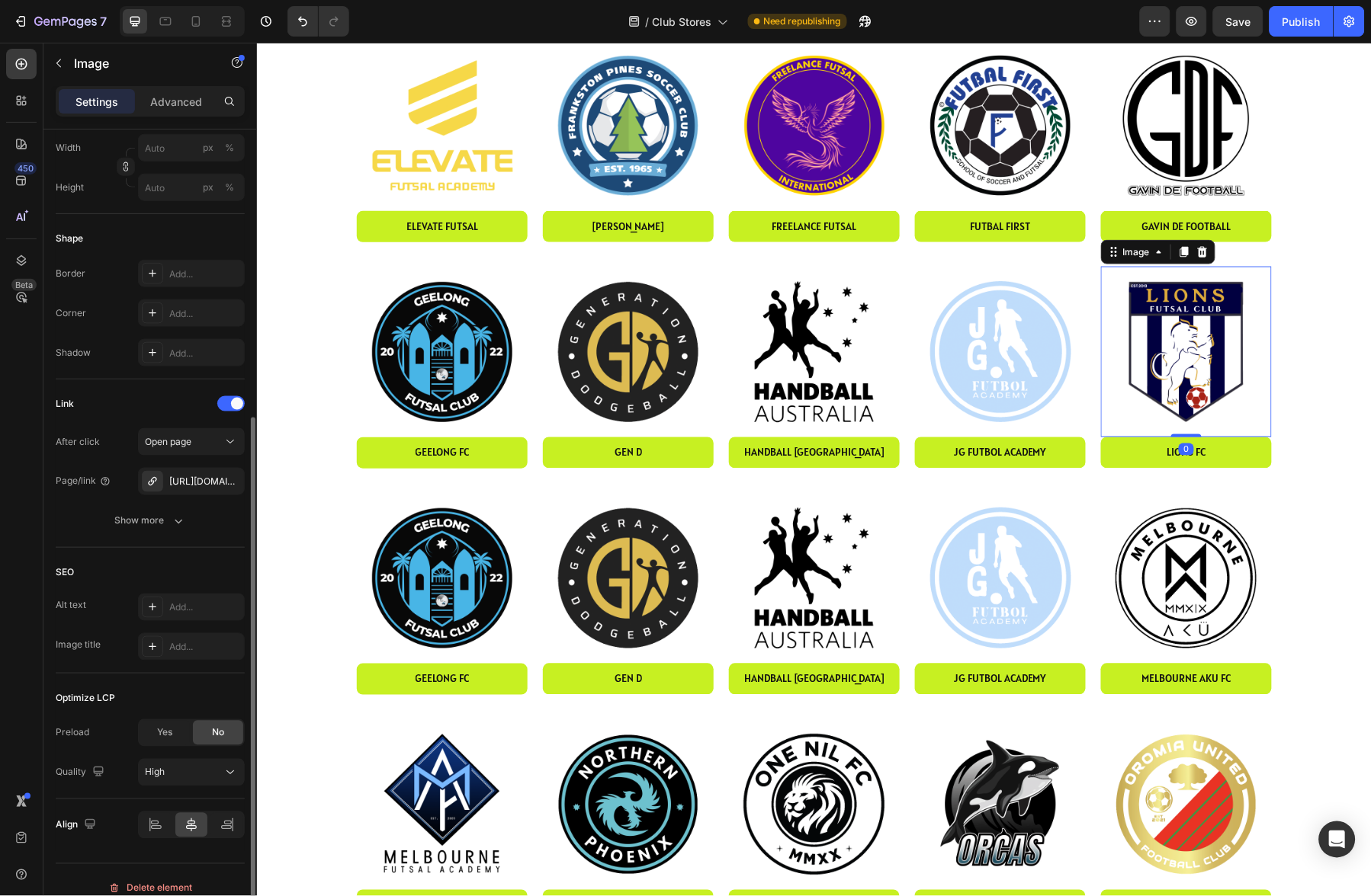
scroll to position [459, 0]
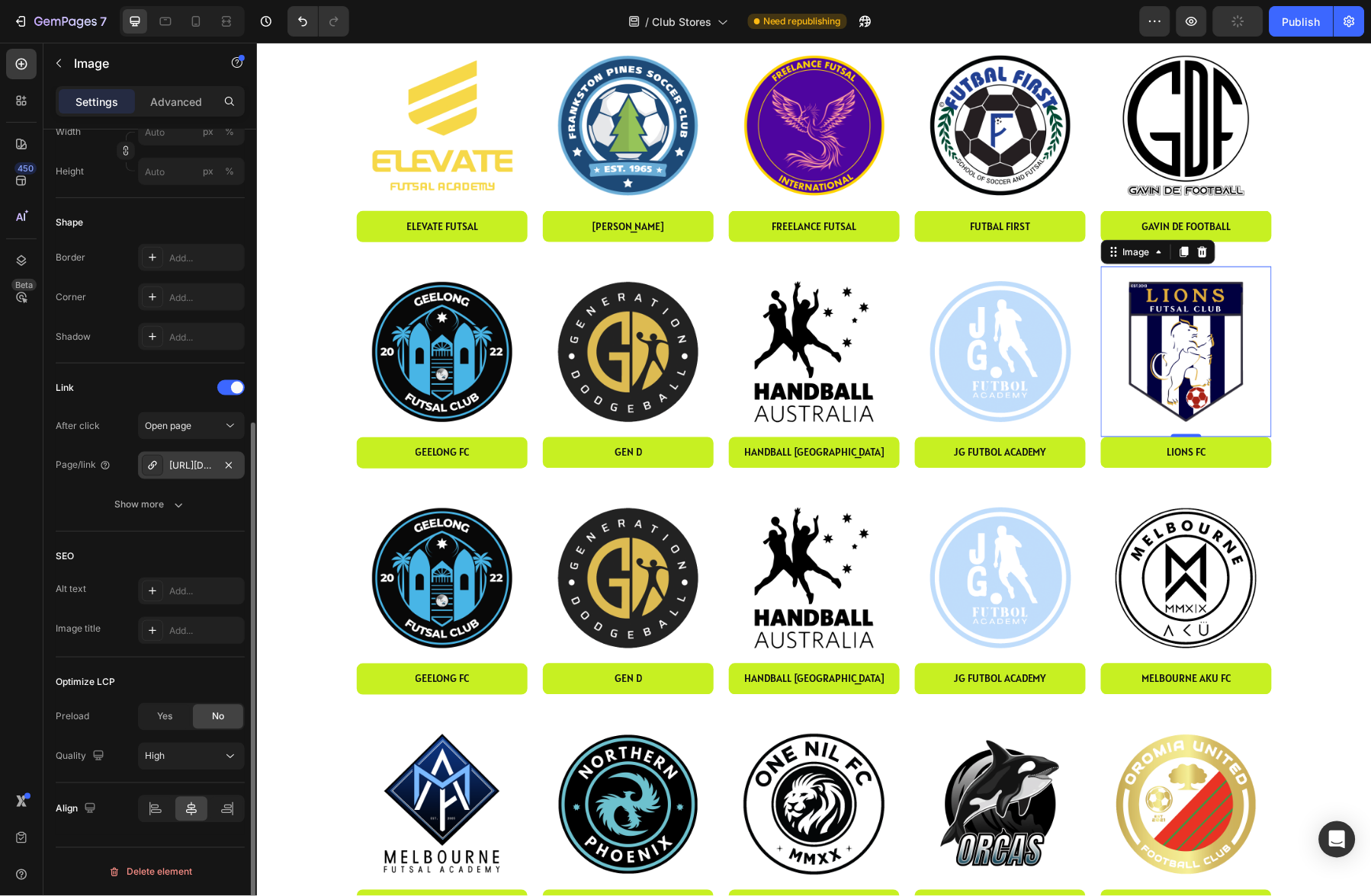
click at [208, 464] on div "https://www.akuonline.com/melbourne-aku-fc" at bounding box center [191, 466] width 45 height 13
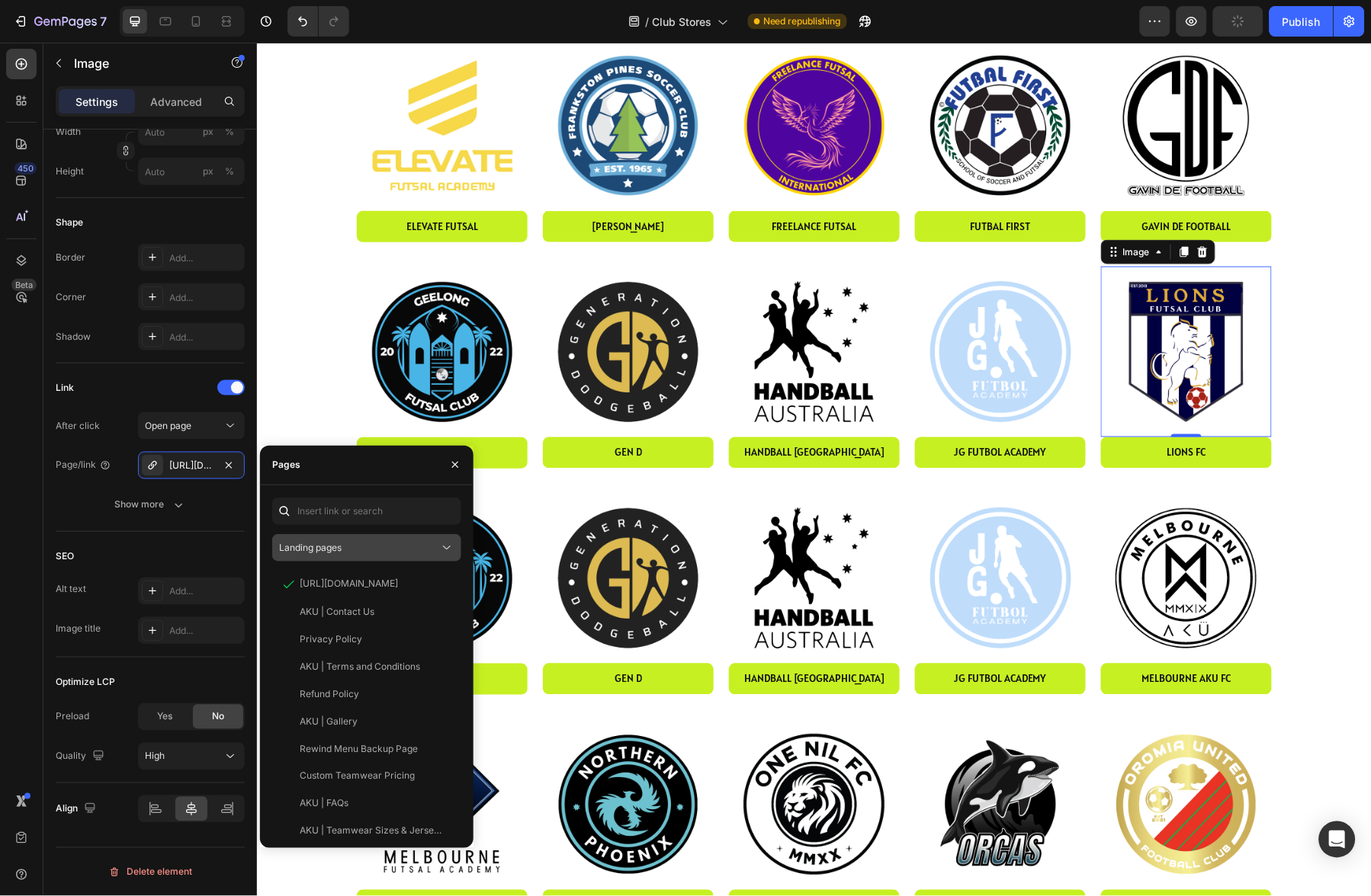
click at [339, 551] on span "Landing pages" at bounding box center [311, 548] width 62 height 12
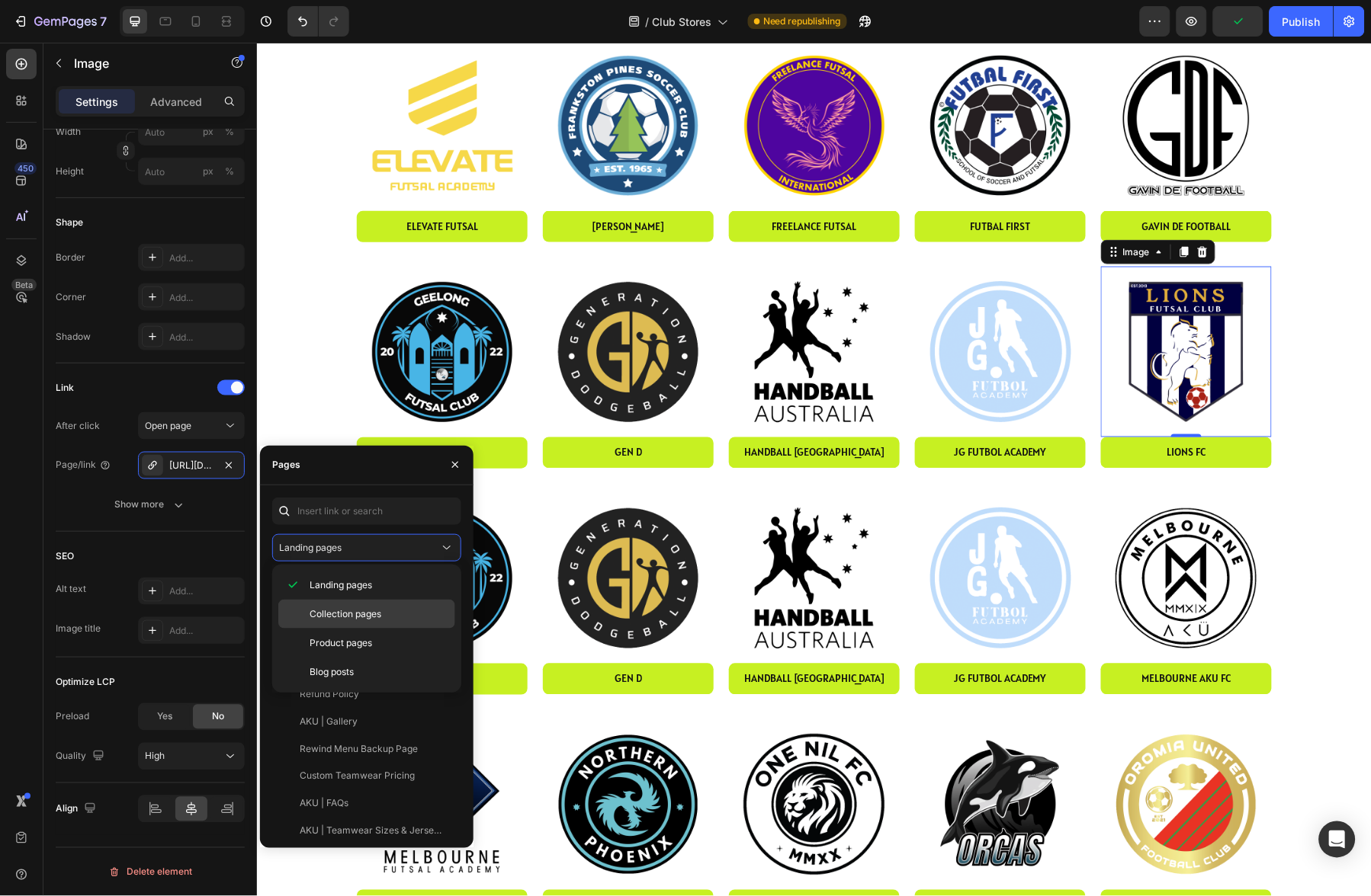
click at [347, 611] on span "Collection pages" at bounding box center [345, 614] width 72 height 13
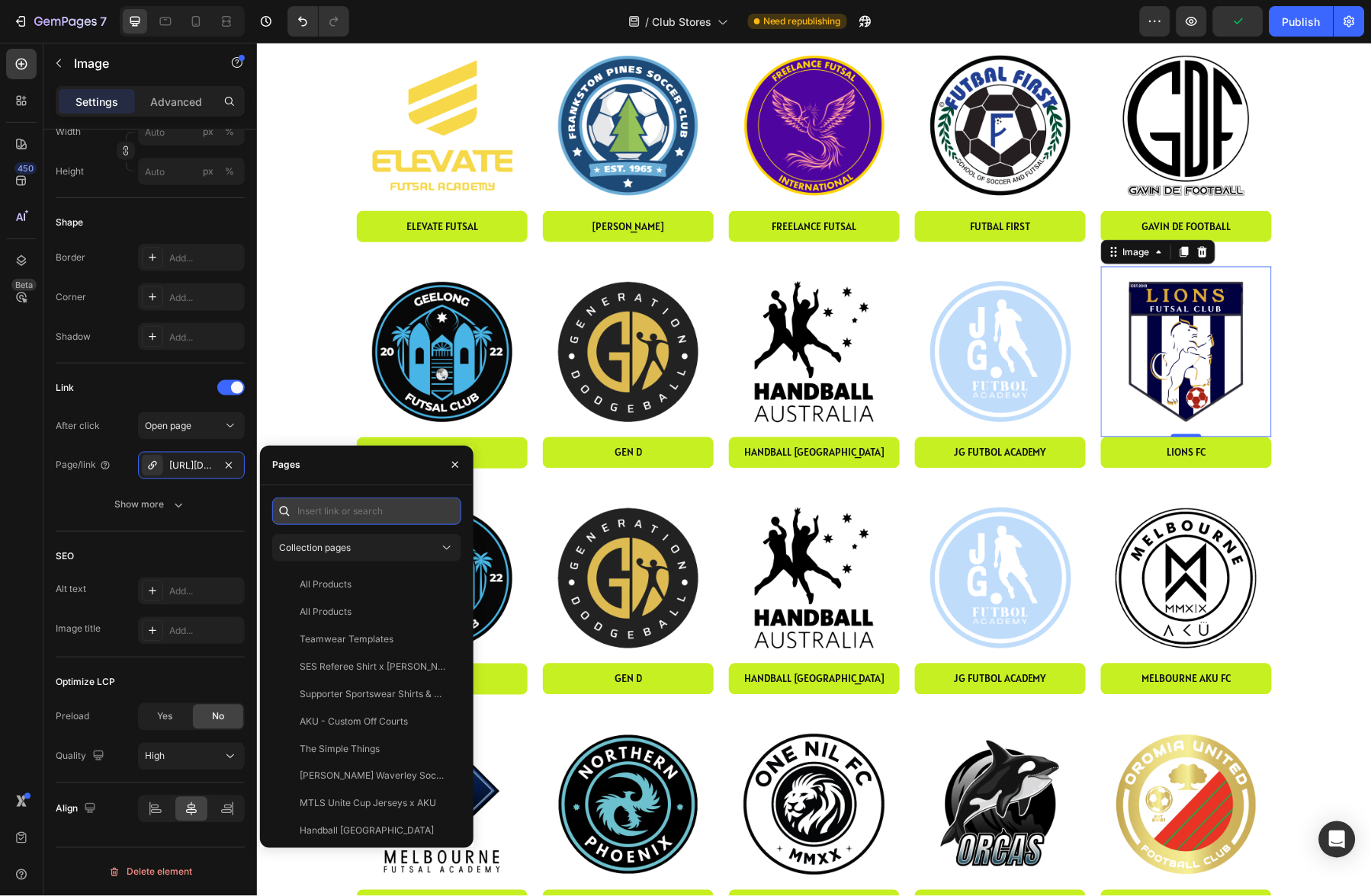
click at [348, 512] on input "text" at bounding box center [366, 512] width 189 height 28
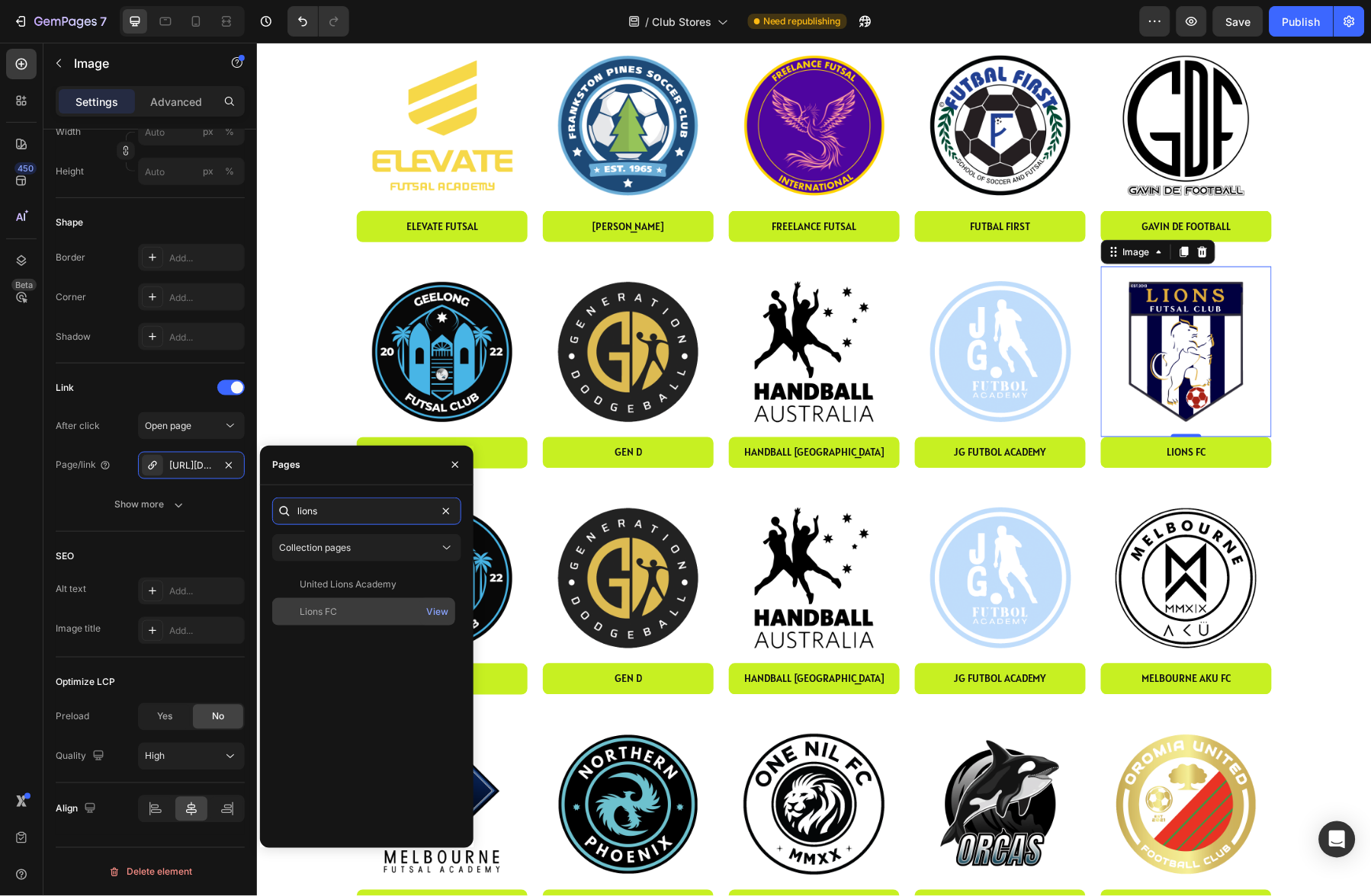
type input "lions"
click at [335, 607] on div "Lions FC" at bounding box center [318, 612] width 37 height 13
click at [167, 384] on div "Link" at bounding box center [150, 388] width 189 height 24
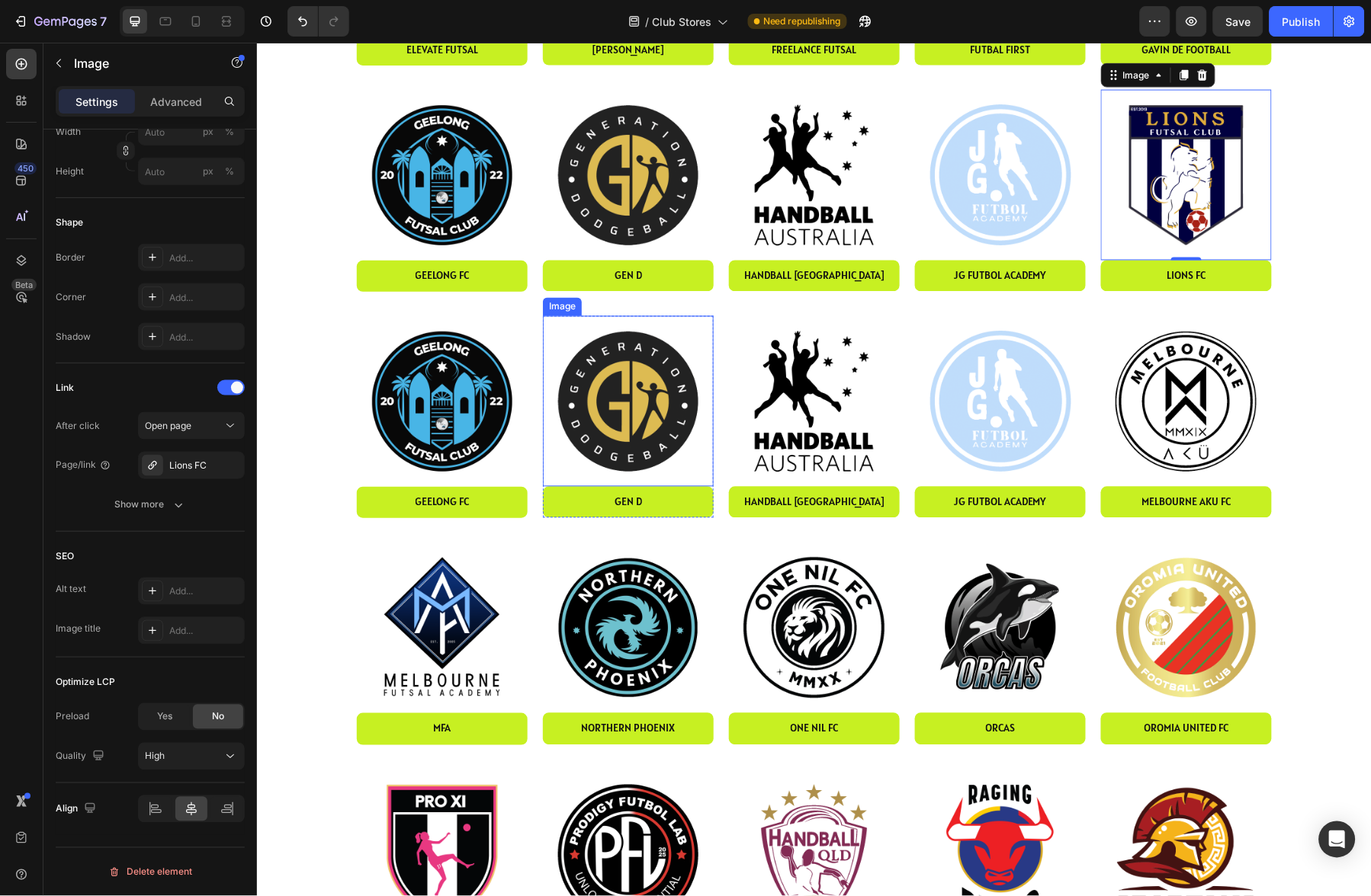
scroll to position [621, 0]
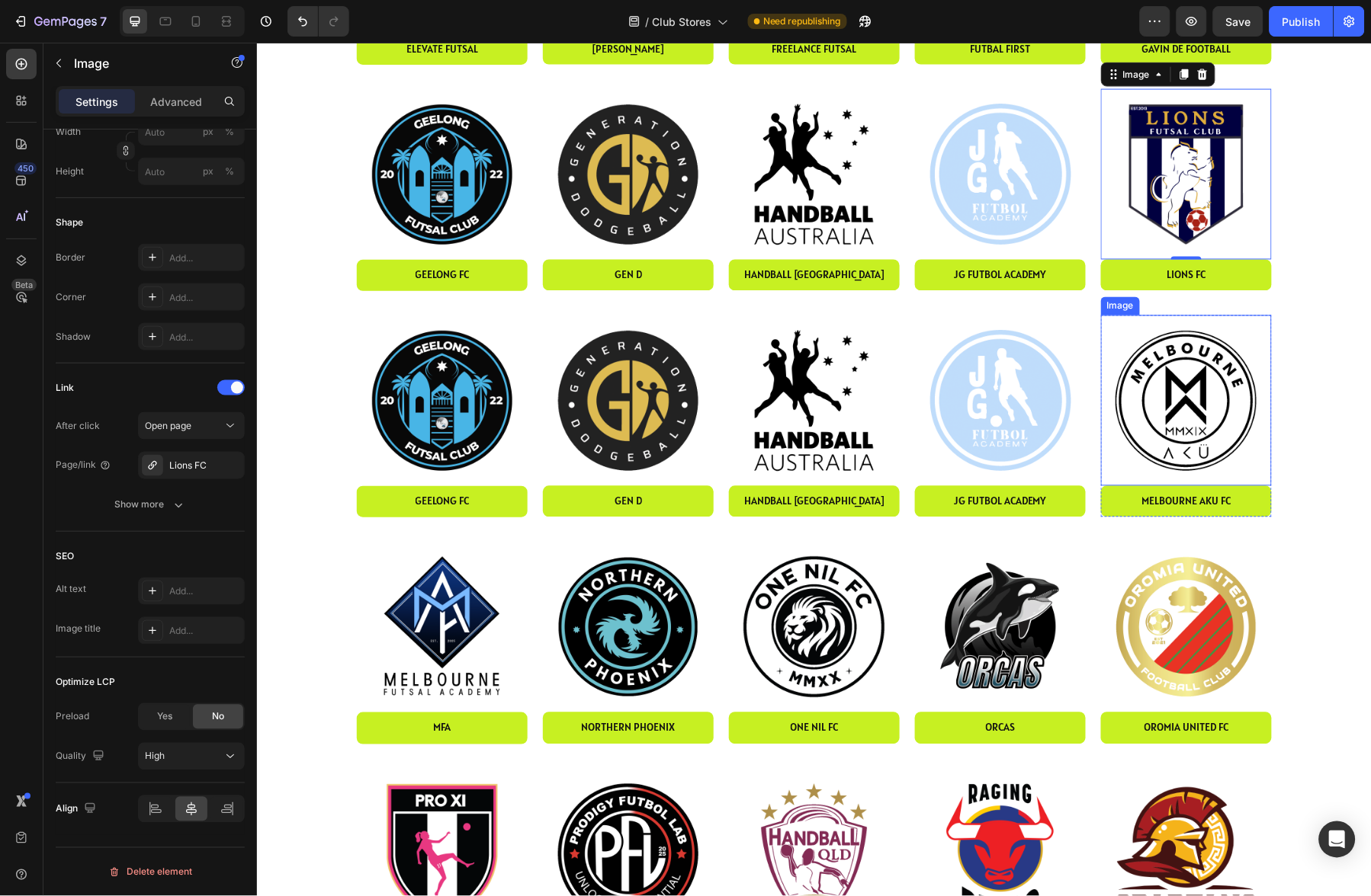
click at [1215, 361] on img at bounding box center [1185, 400] width 171 height 171
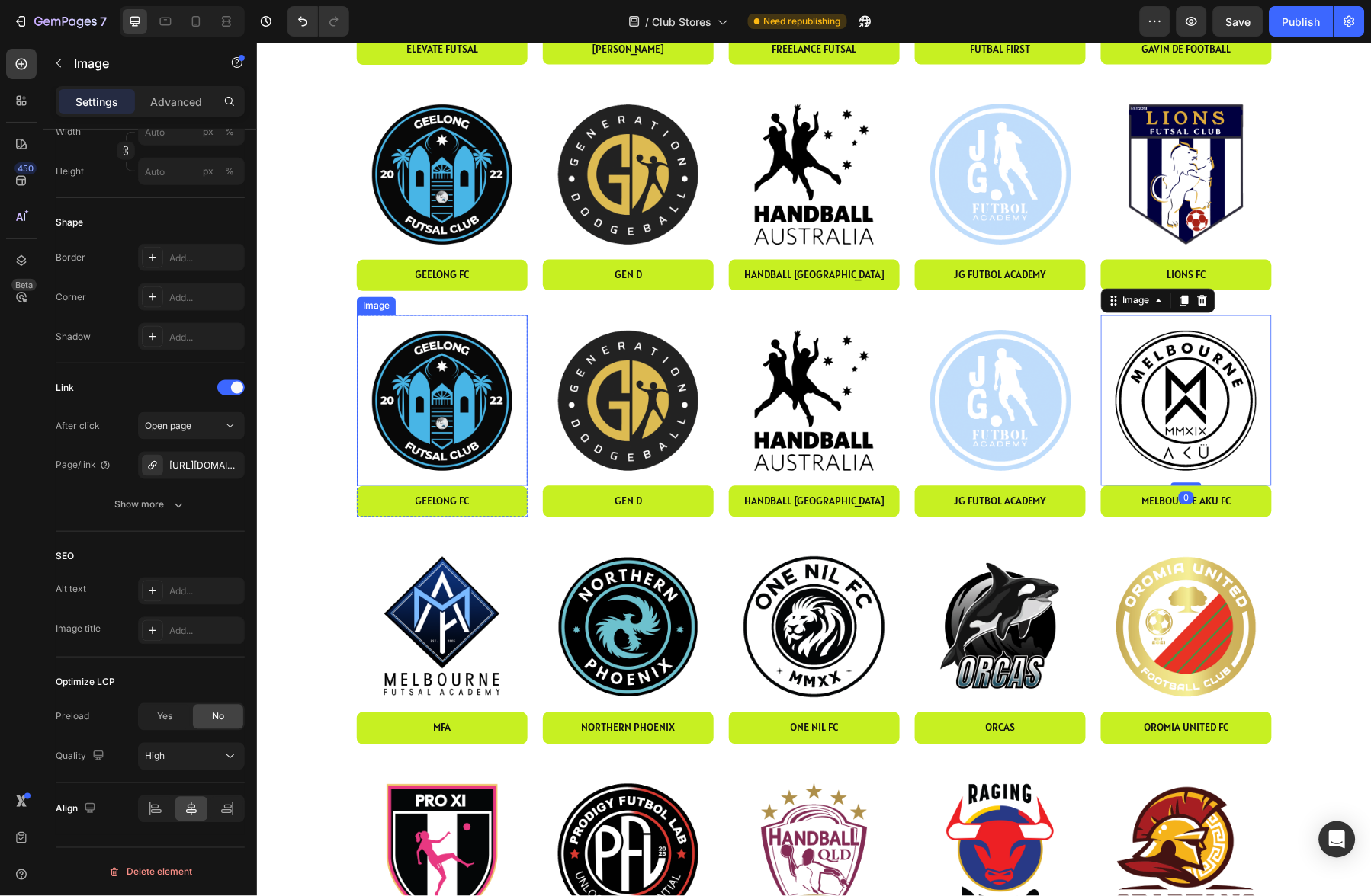
click at [450, 413] on img at bounding box center [441, 400] width 171 height 171
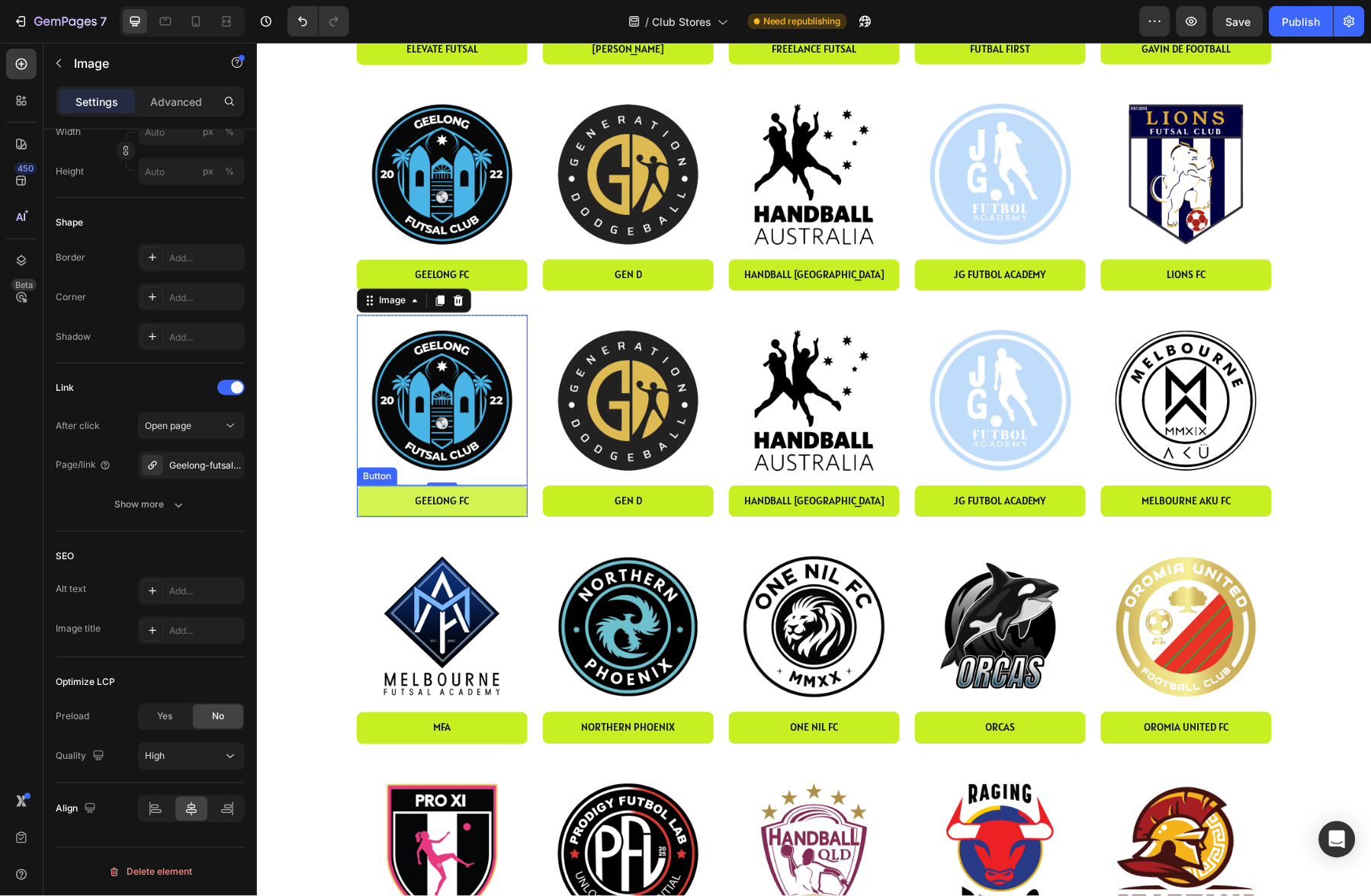
click at [509, 500] on link "geelong fc" at bounding box center [441, 501] width 171 height 31
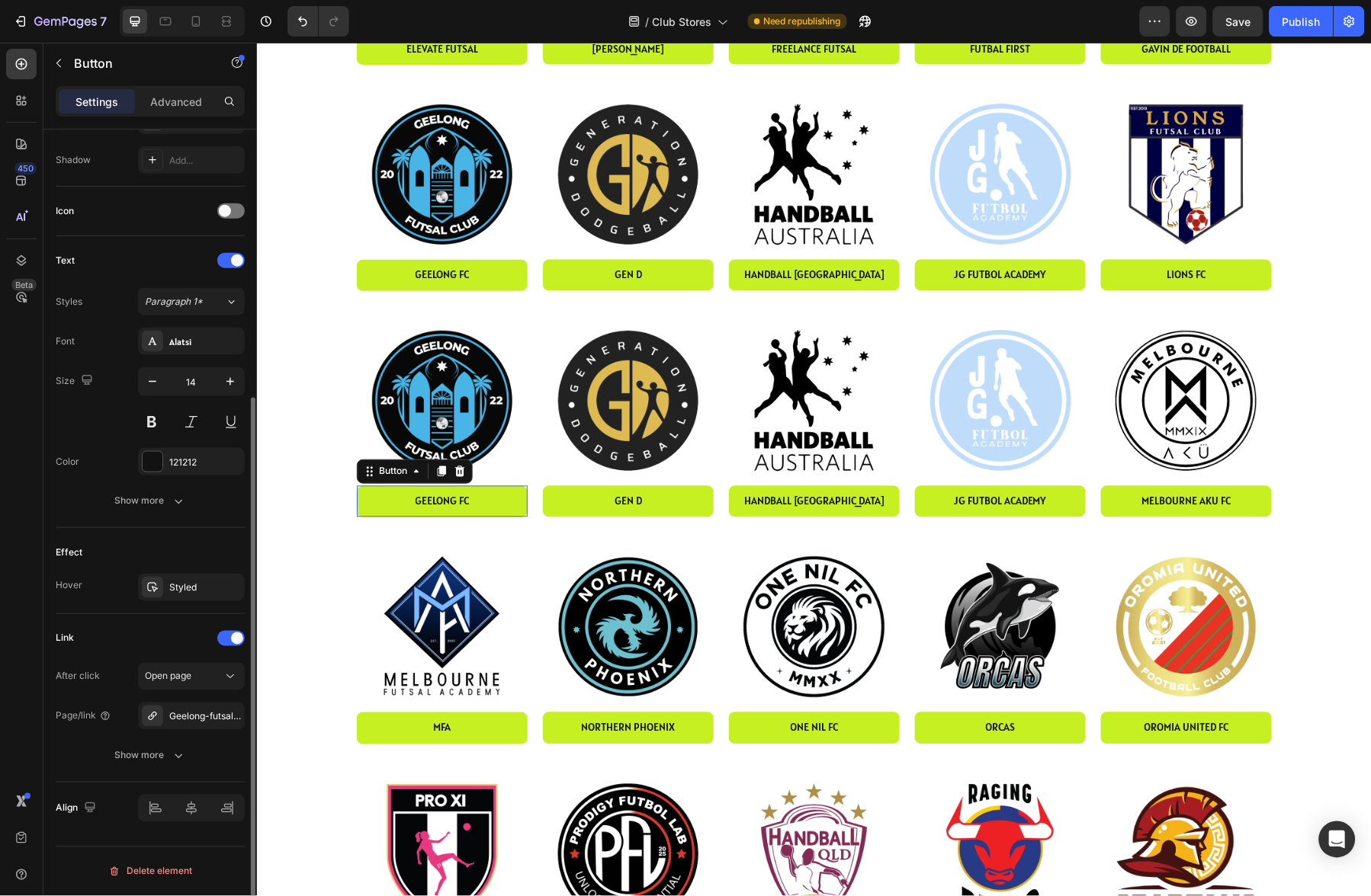
scroll to position [0, 0]
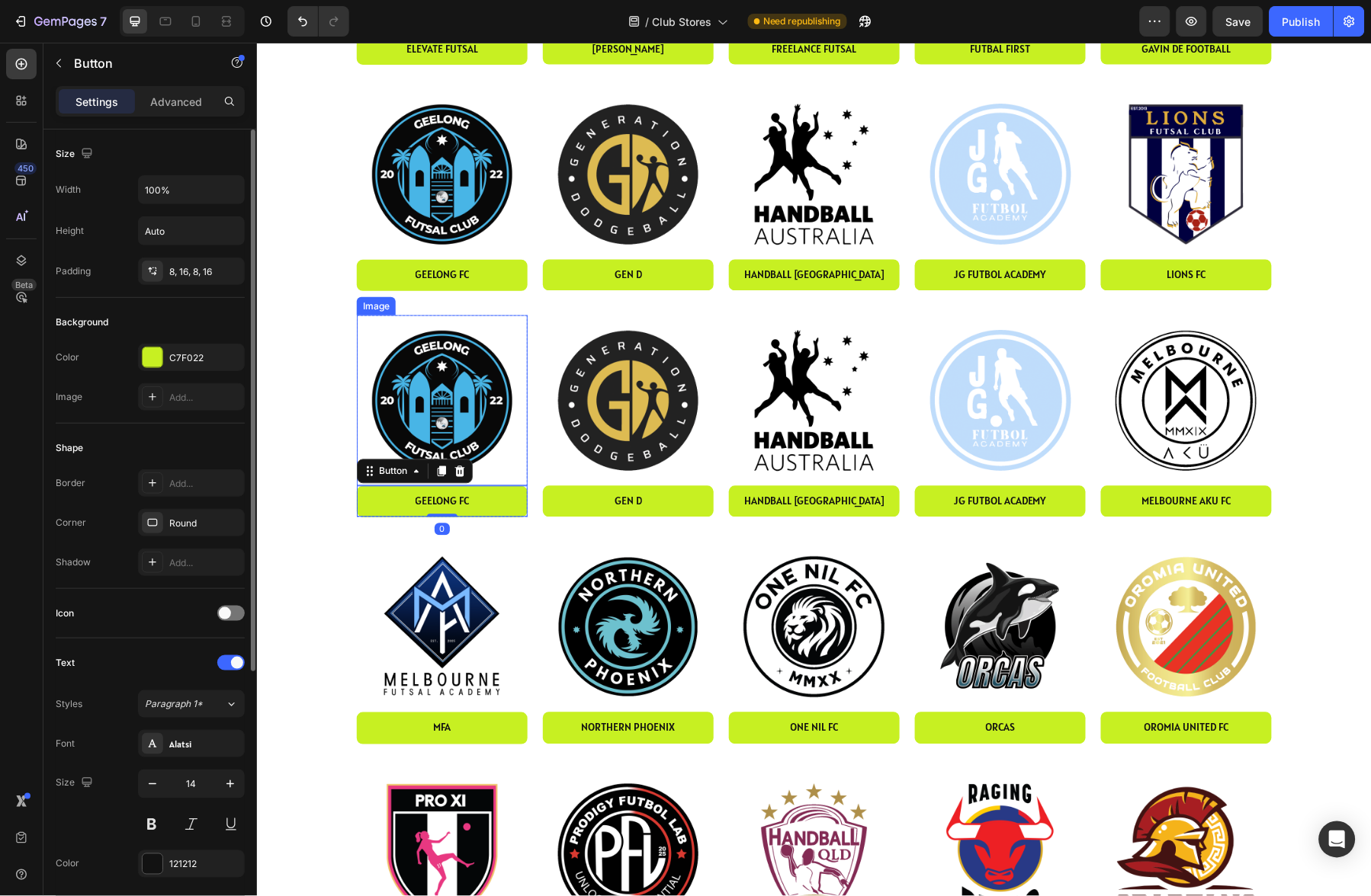
click at [424, 377] on img at bounding box center [441, 400] width 171 height 171
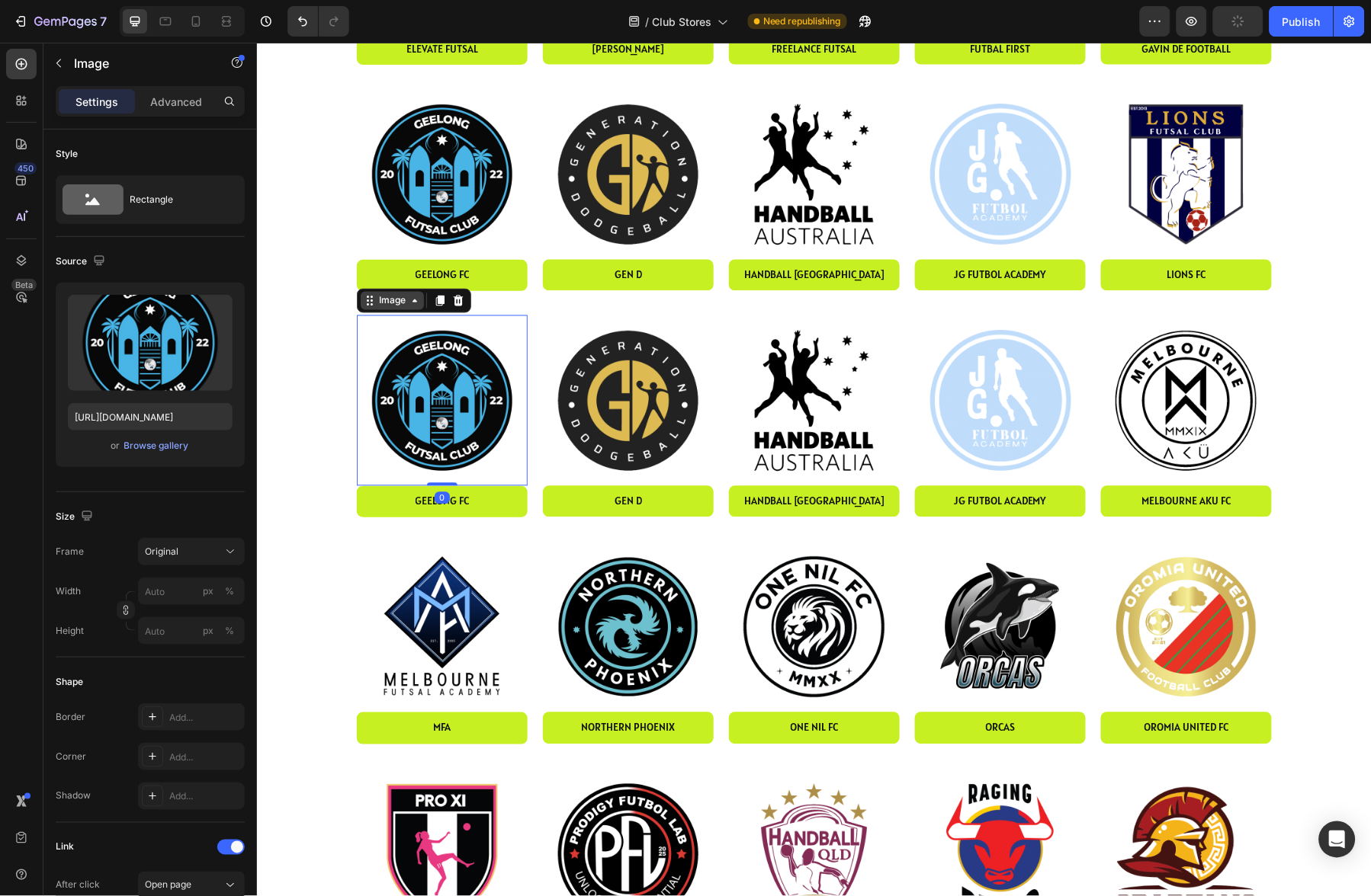
click at [408, 296] on icon at bounding box center [414, 300] width 12 height 12
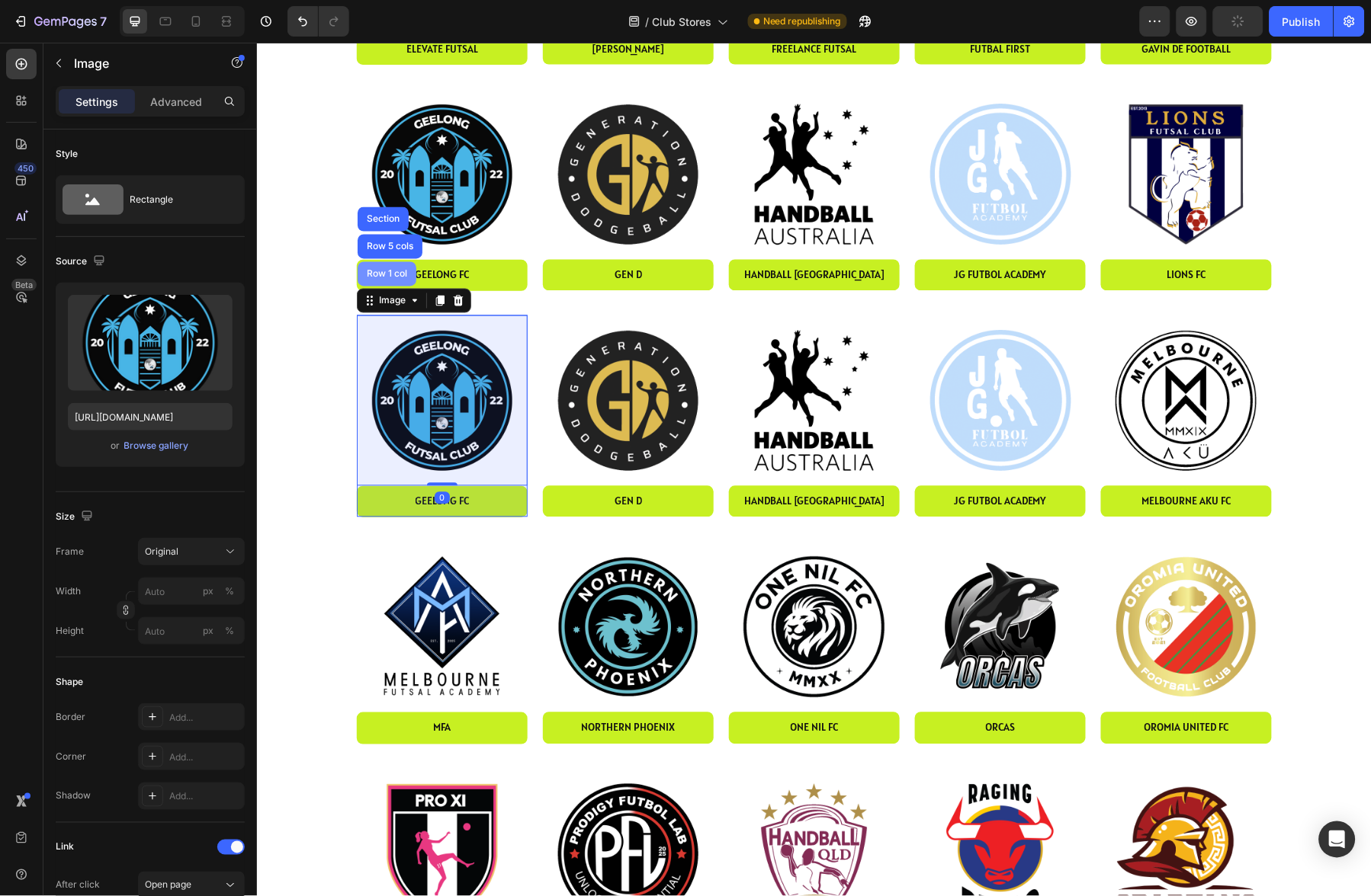
click at [396, 276] on div "Row 1 col" at bounding box center [385, 273] width 46 height 9
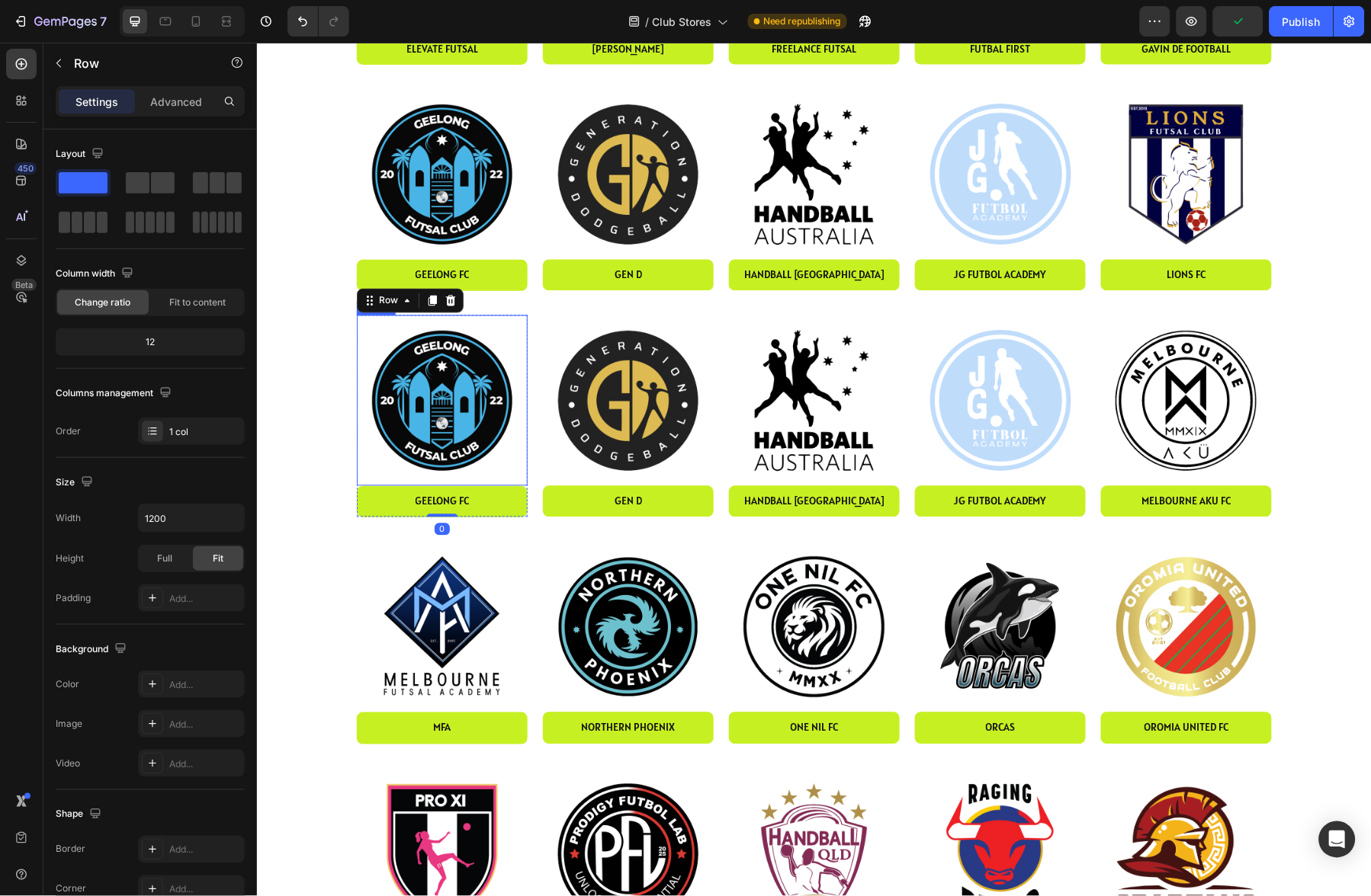
click at [431, 345] on img at bounding box center [441, 400] width 171 height 171
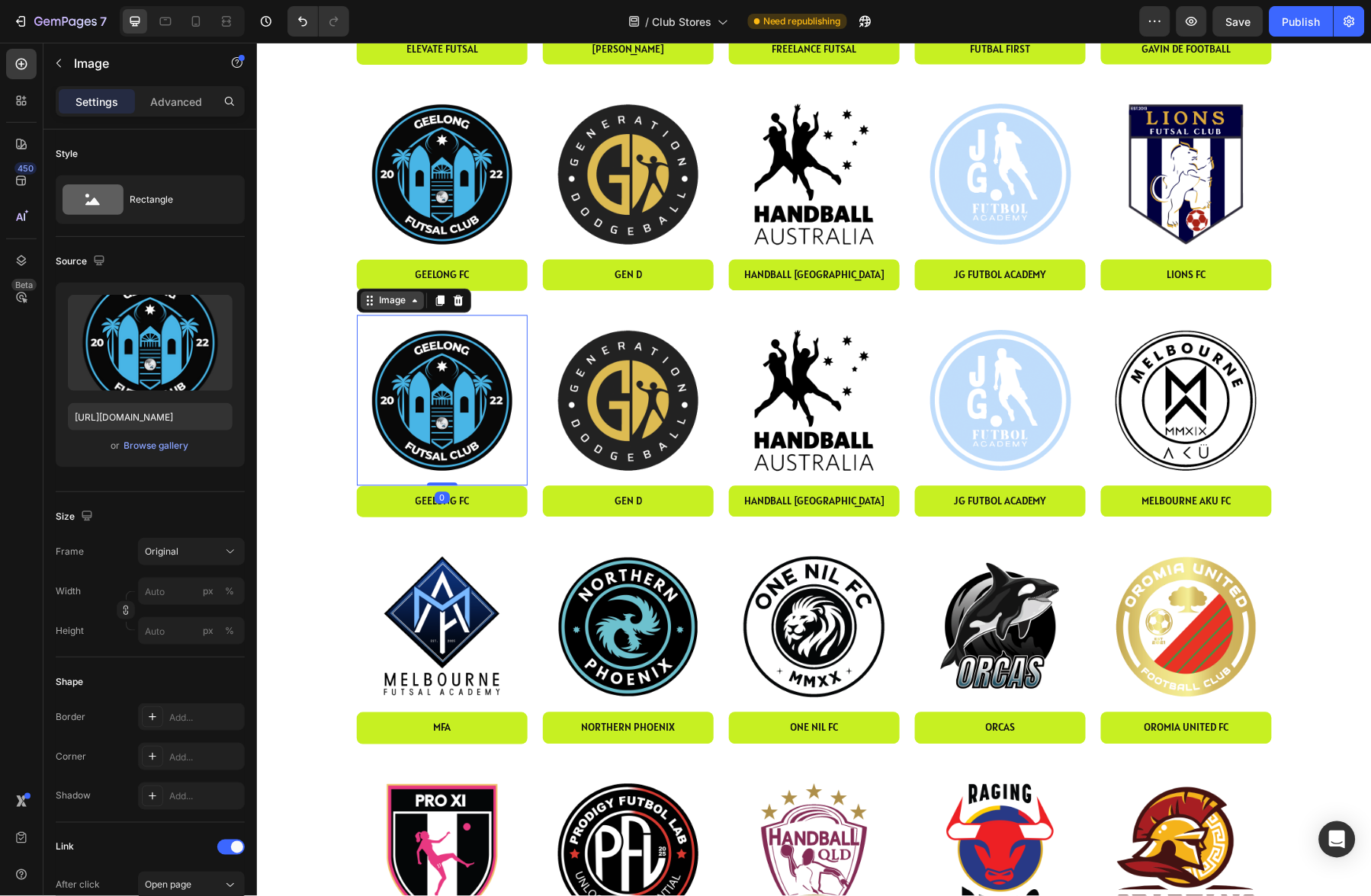
click at [402, 299] on div "Image" at bounding box center [391, 300] width 33 height 13
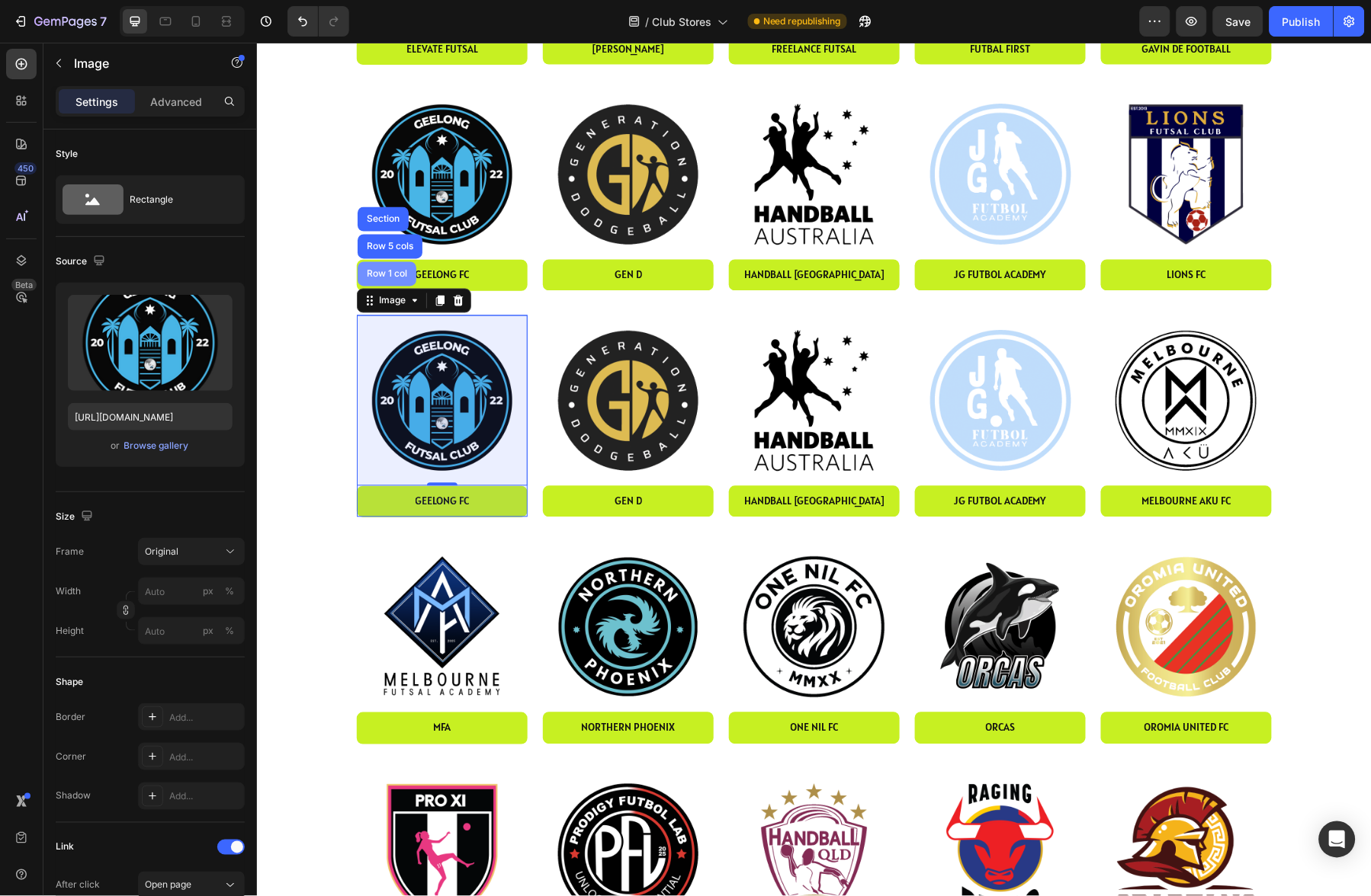
click at [396, 278] on div "Row 1 col" at bounding box center [386, 273] width 59 height 24
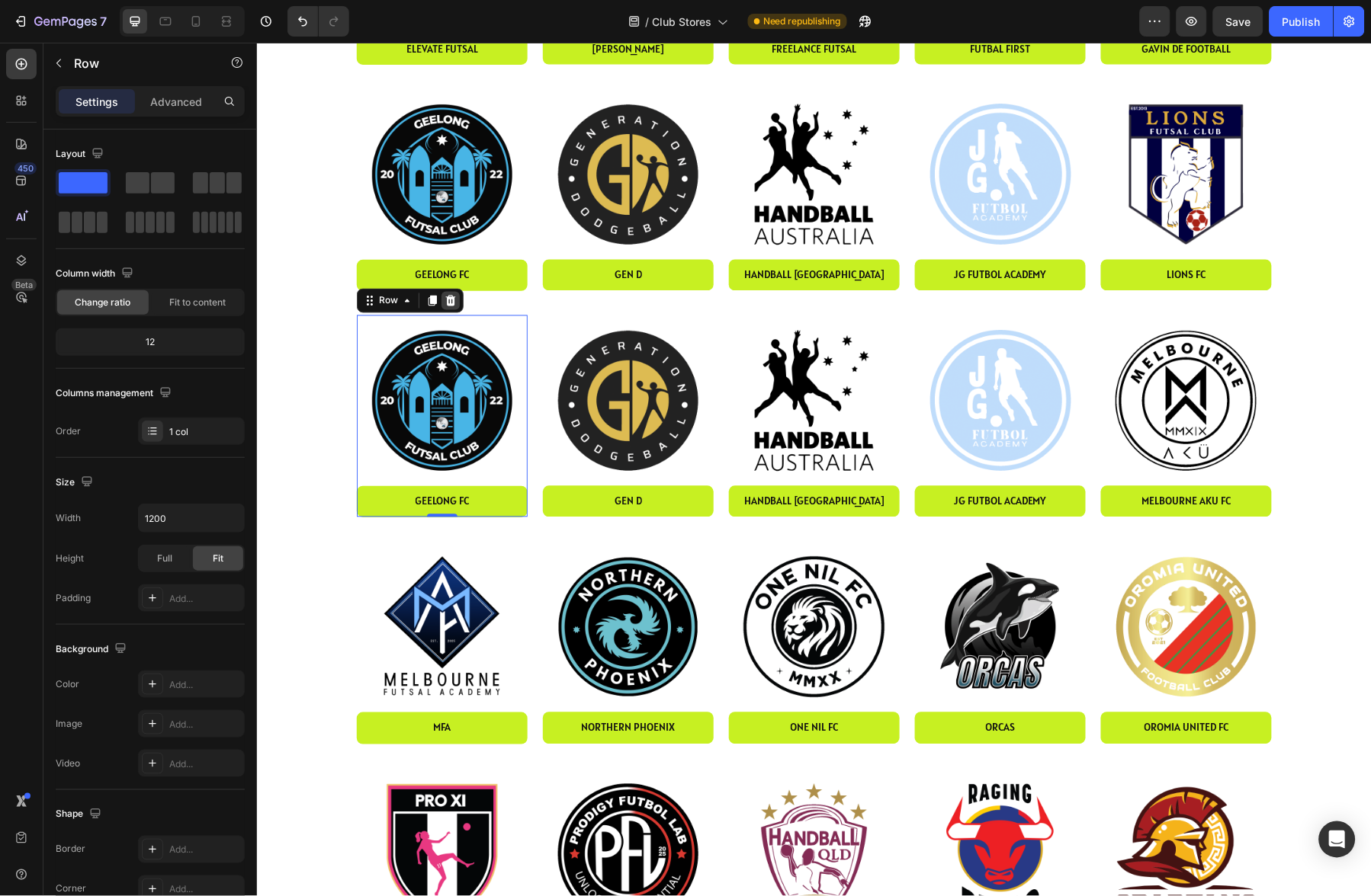
click at [450, 299] on icon at bounding box center [449, 300] width 12 height 12
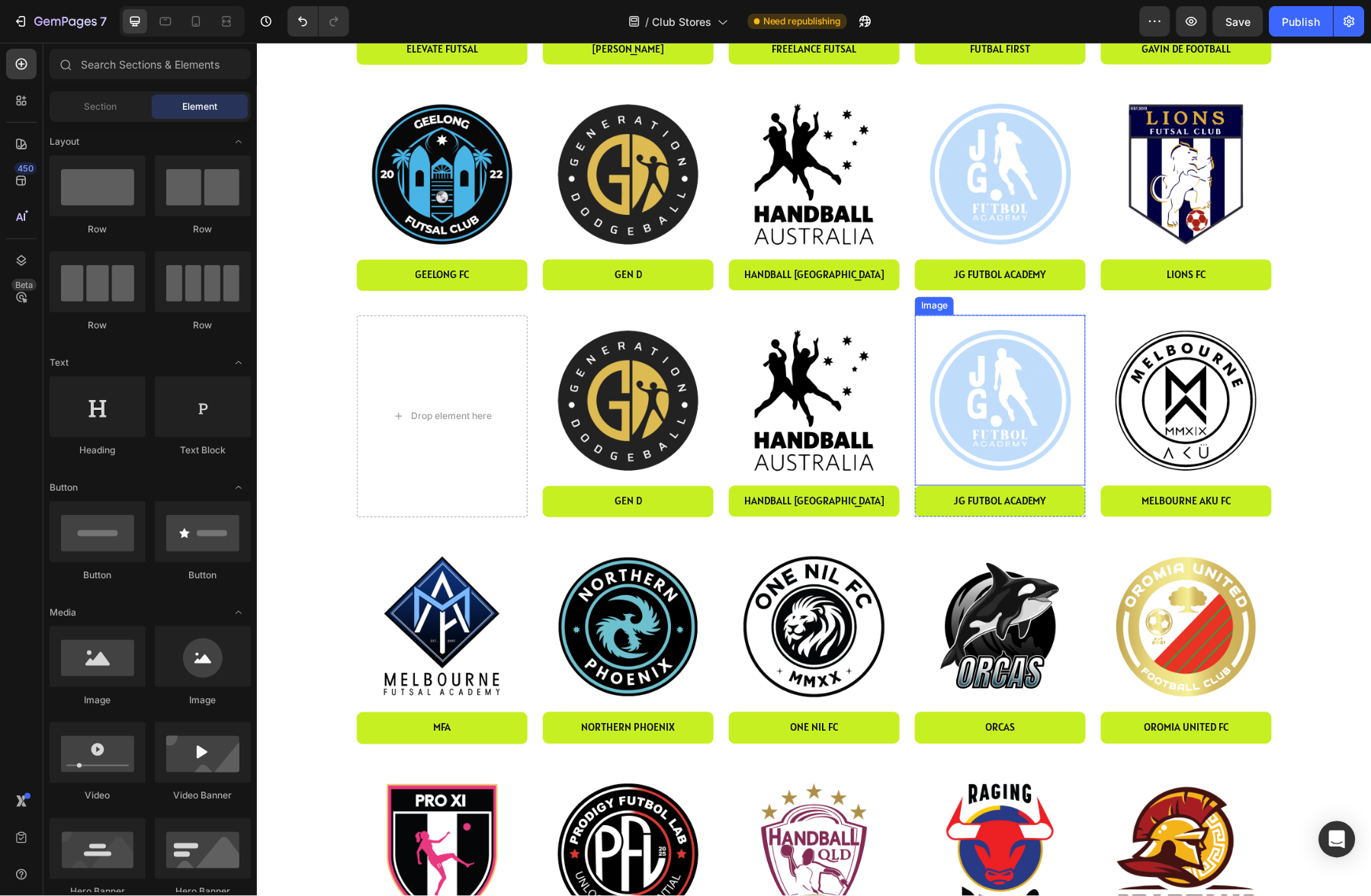
click at [1175, 368] on img at bounding box center [1185, 400] width 171 height 171
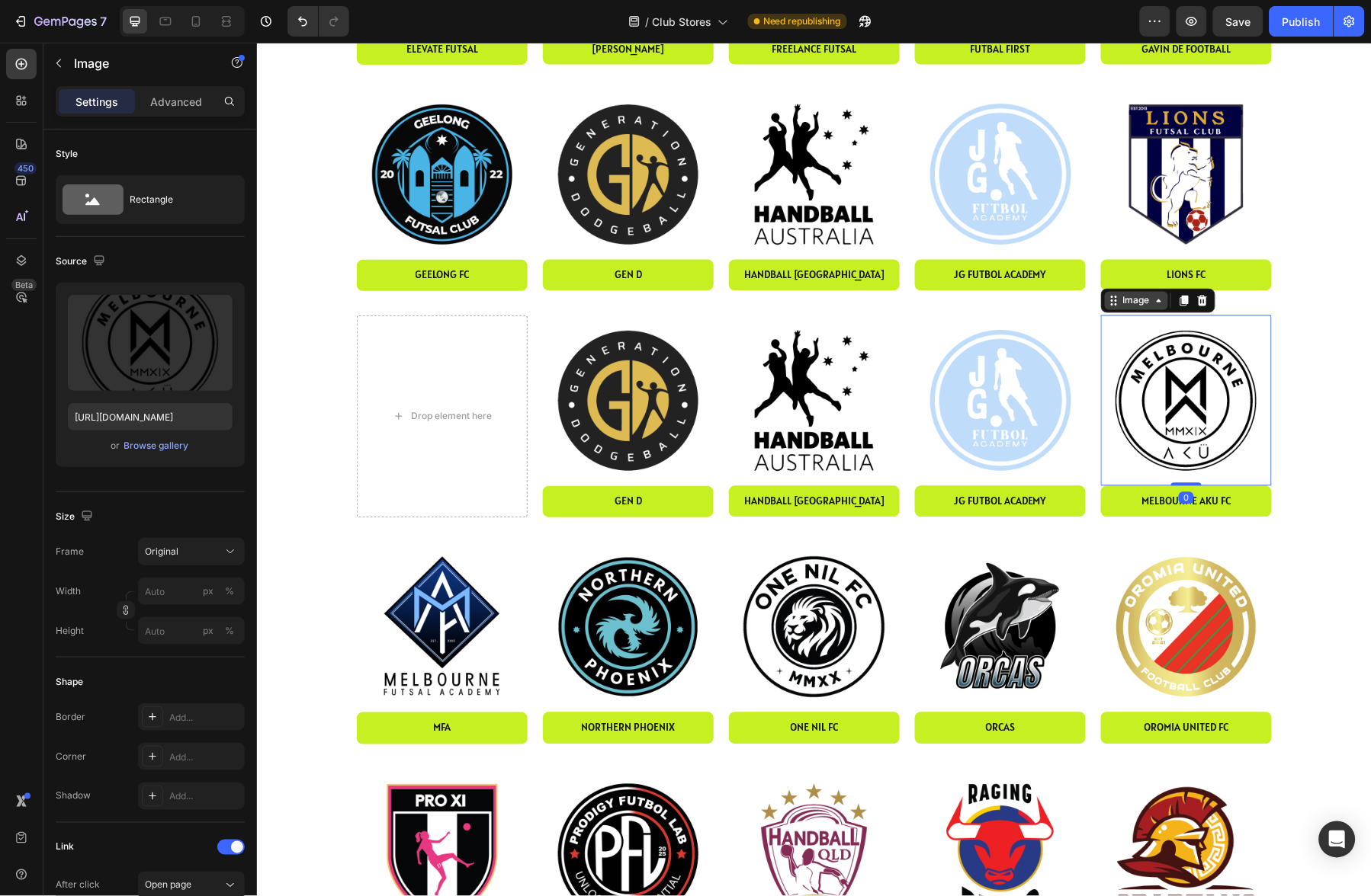
click at [1133, 301] on div "Image" at bounding box center [1135, 300] width 33 height 13
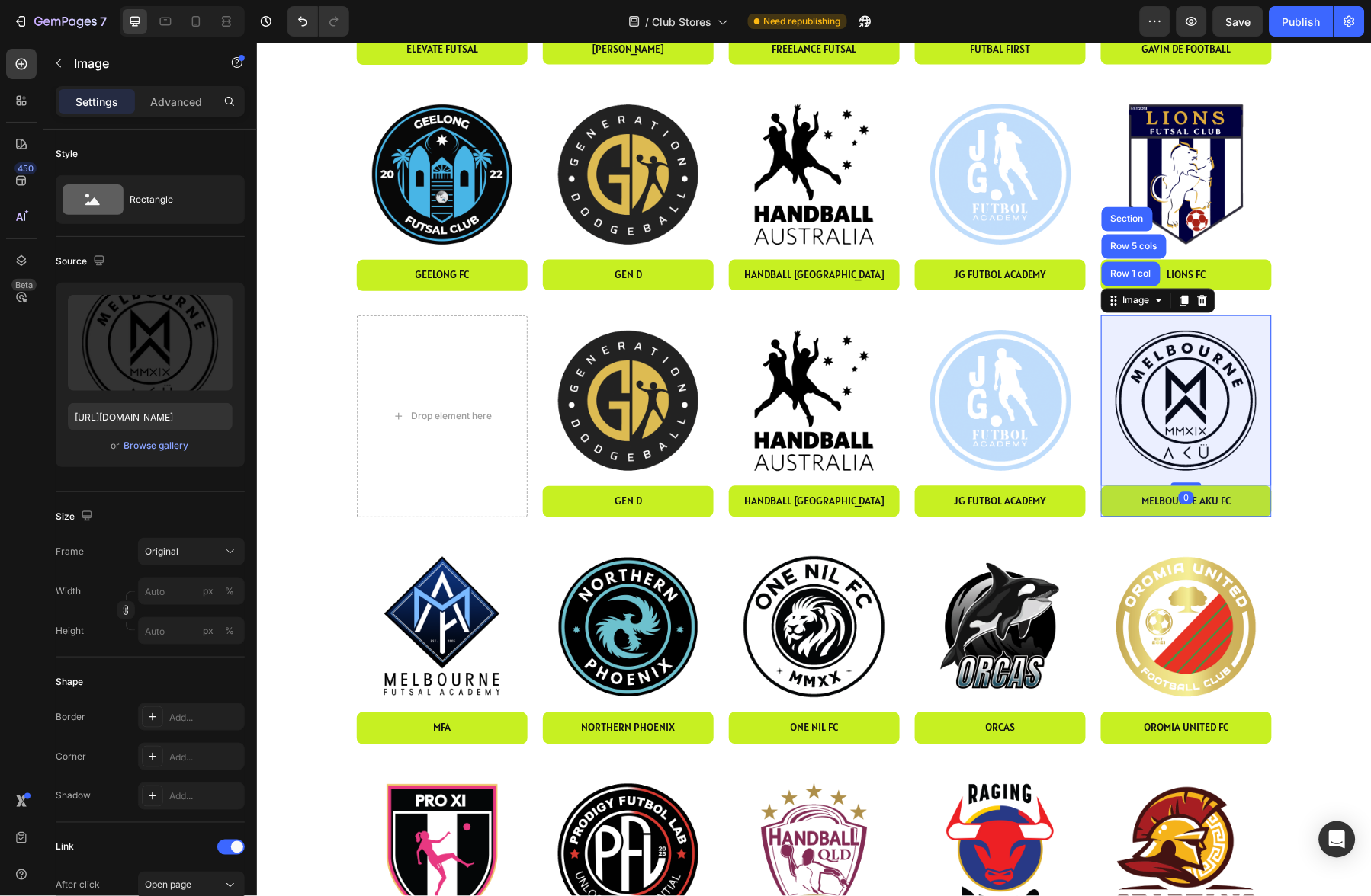
drag, startPoint x: 1129, startPoint y: 276, endPoint x: 1138, endPoint y: 296, distance: 21.9
click at [1129, 276] on div "Row 1 col" at bounding box center [1130, 273] width 46 height 9
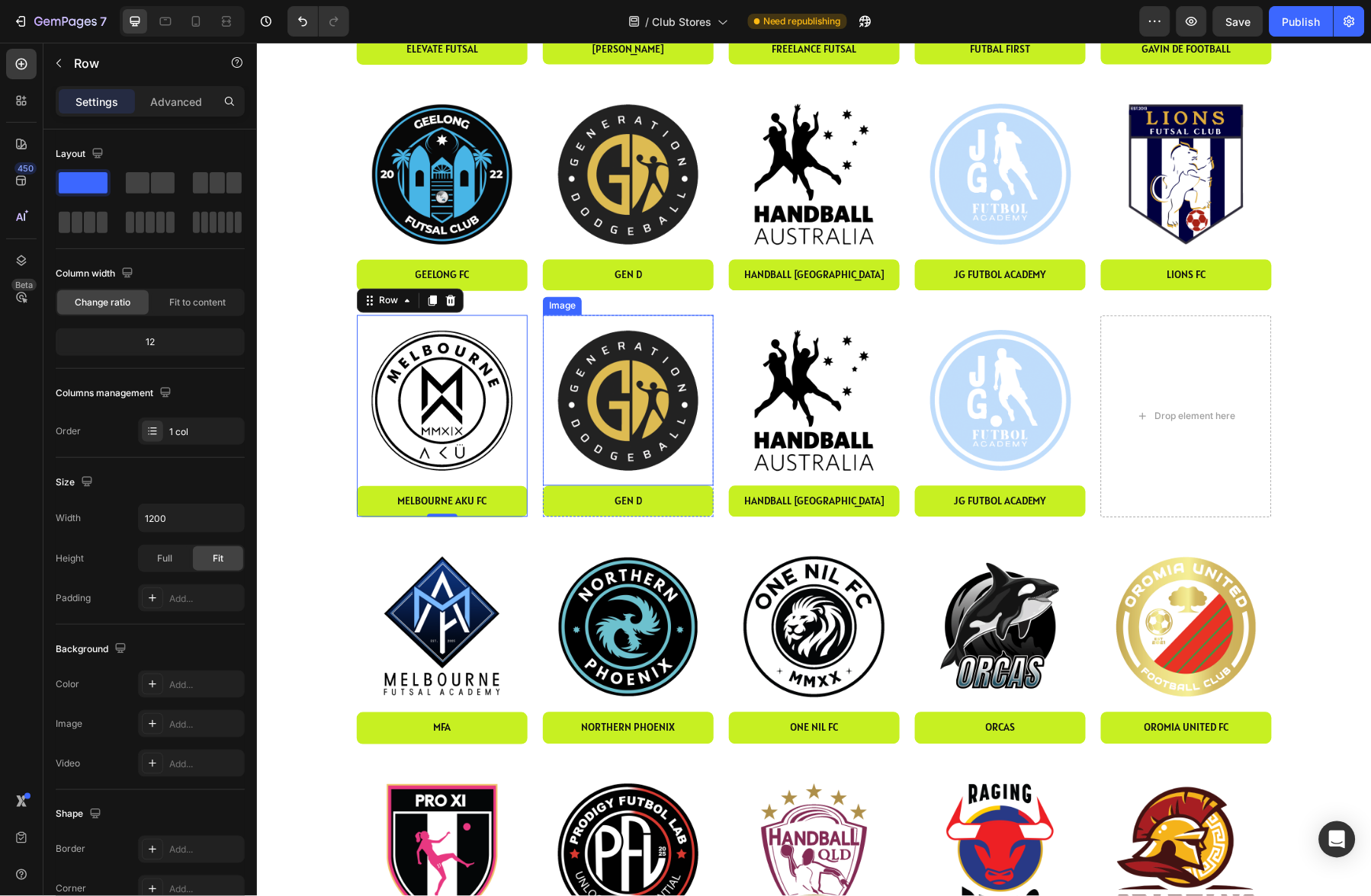
click at [639, 398] on img at bounding box center [627, 400] width 171 height 171
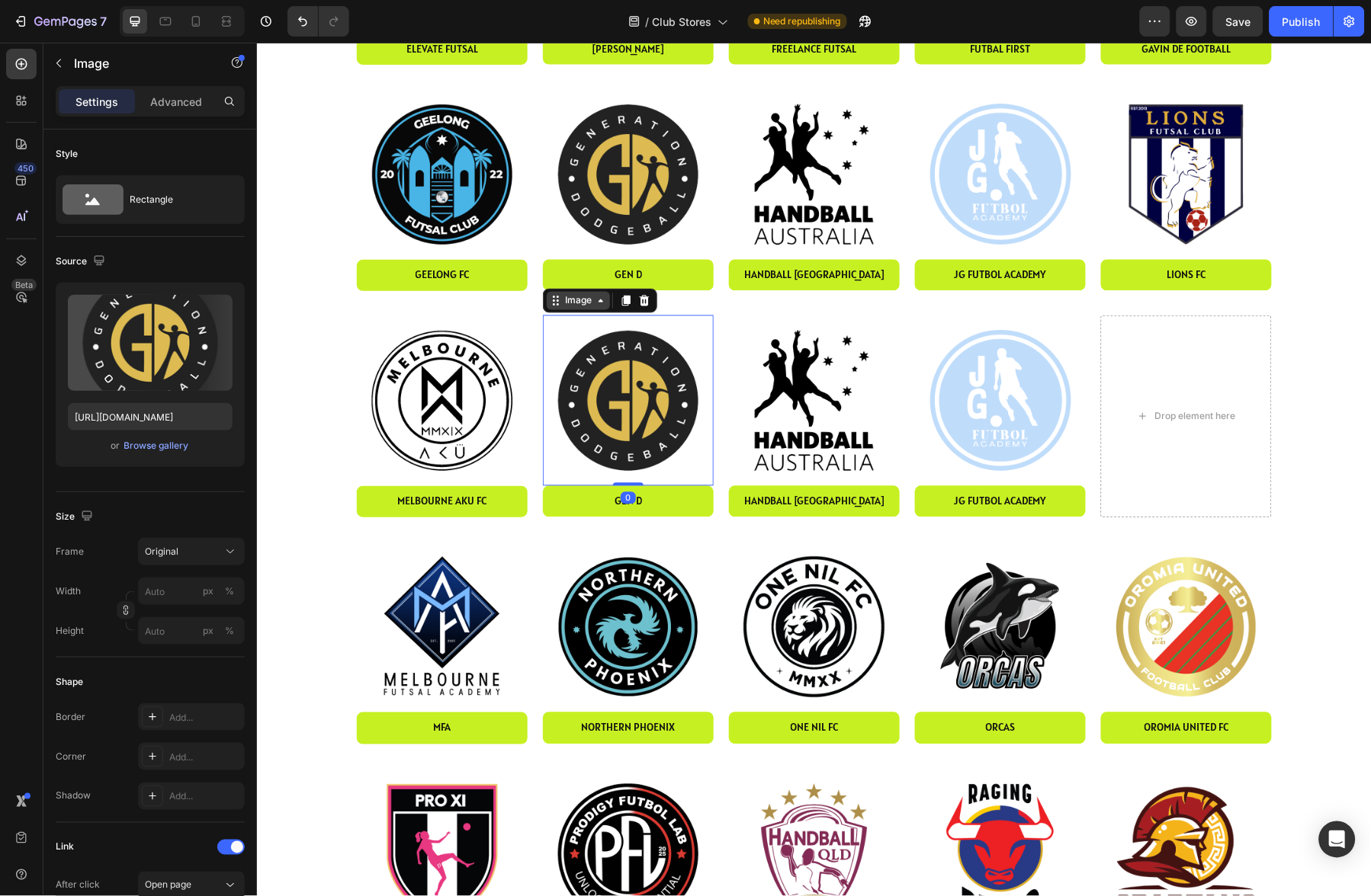
click at [587, 299] on div "Image" at bounding box center [577, 300] width 33 height 13
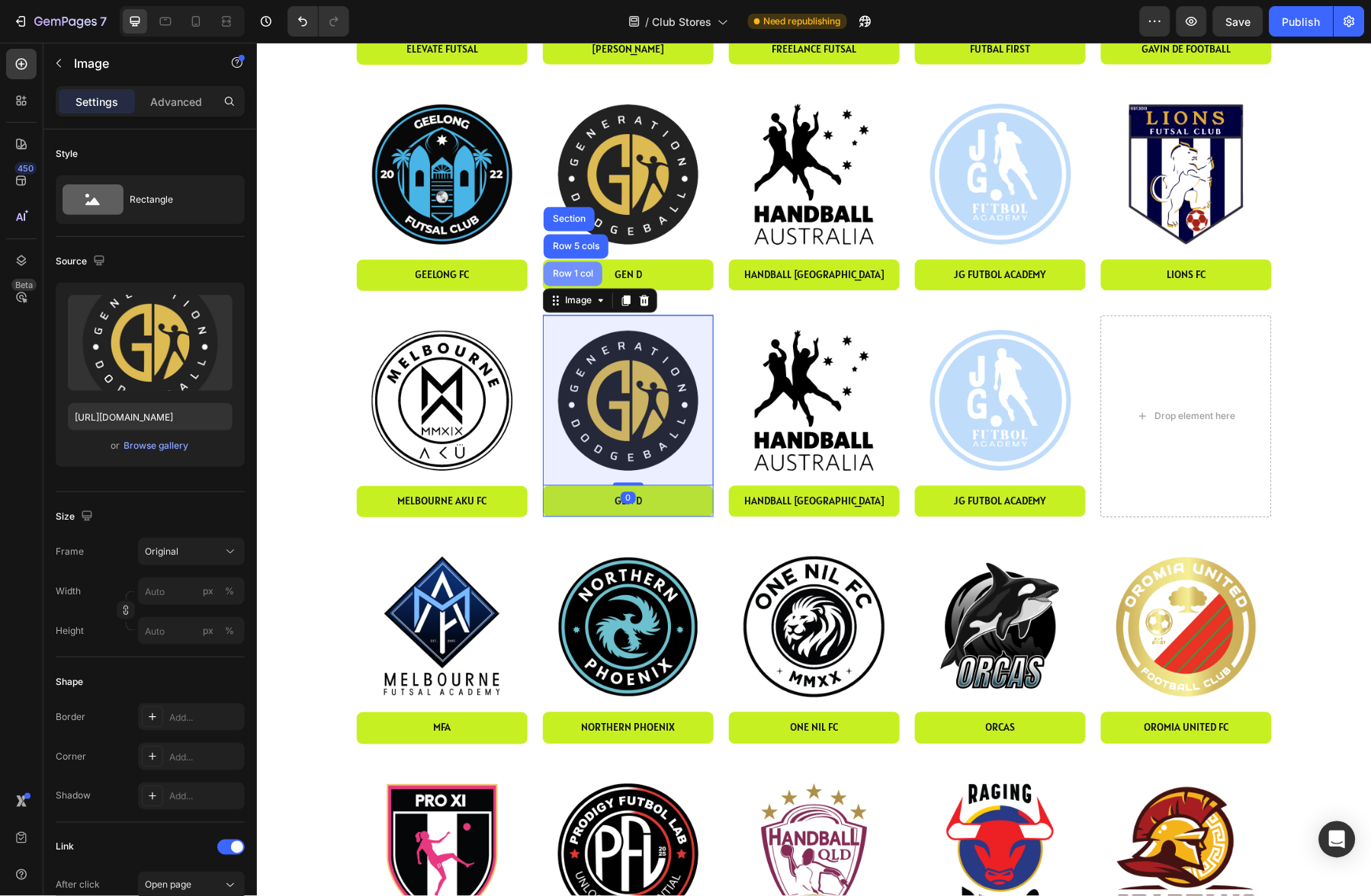
click at [577, 278] on div "Row 1 col" at bounding box center [572, 273] width 59 height 24
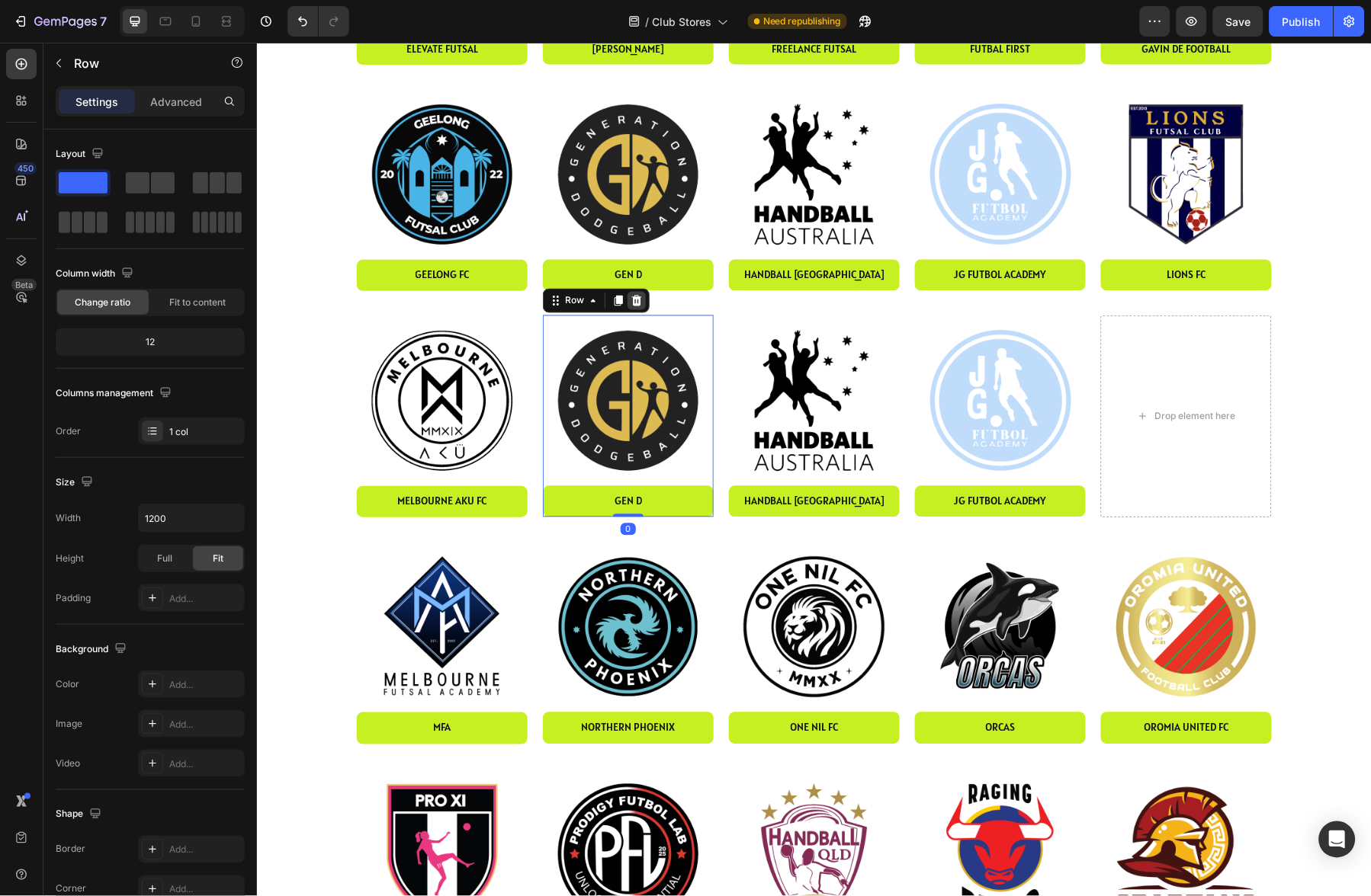
click at [642, 304] on div at bounding box center [636, 300] width 19 height 19
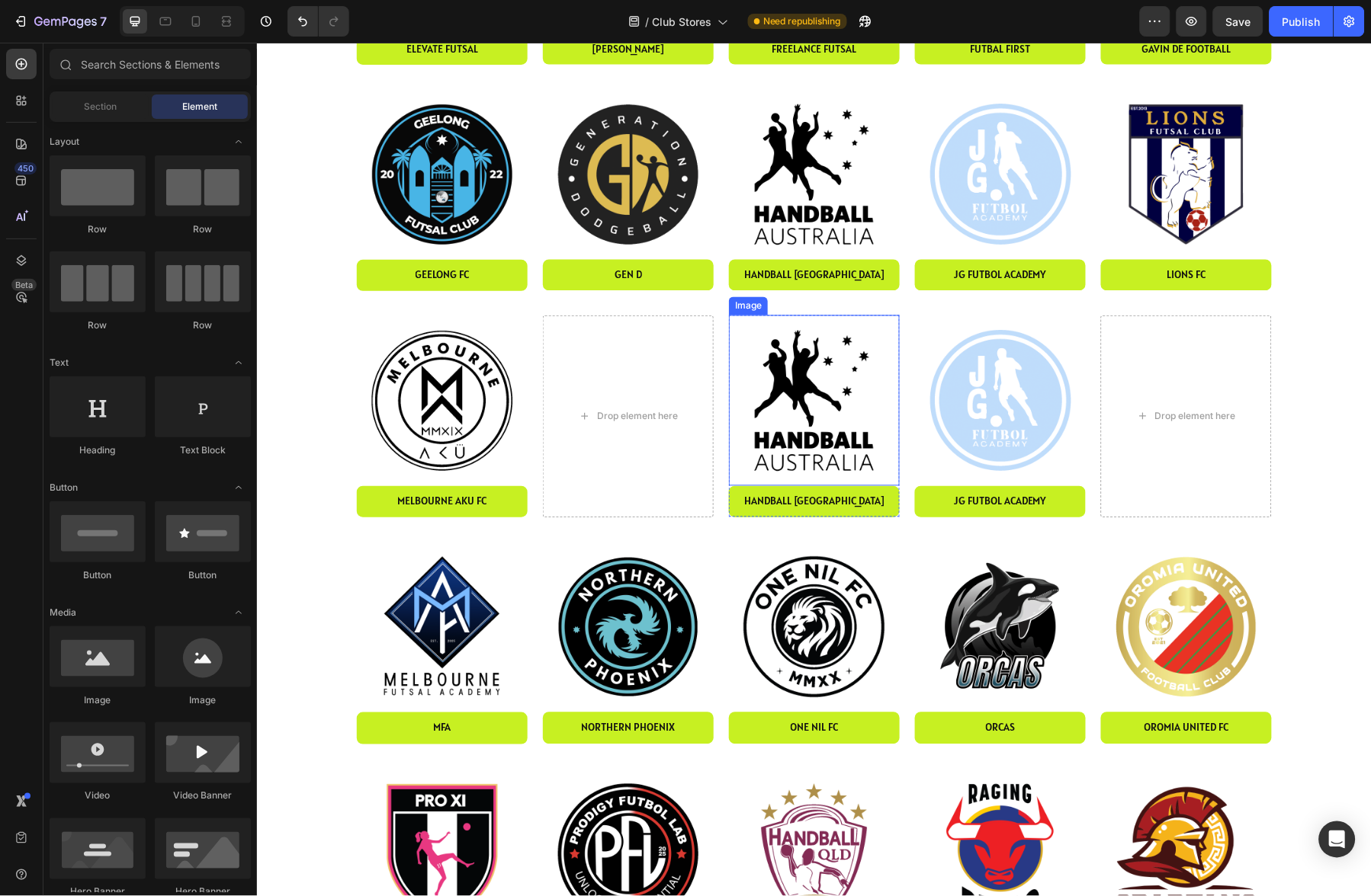
click at [802, 344] on img at bounding box center [813, 400] width 171 height 171
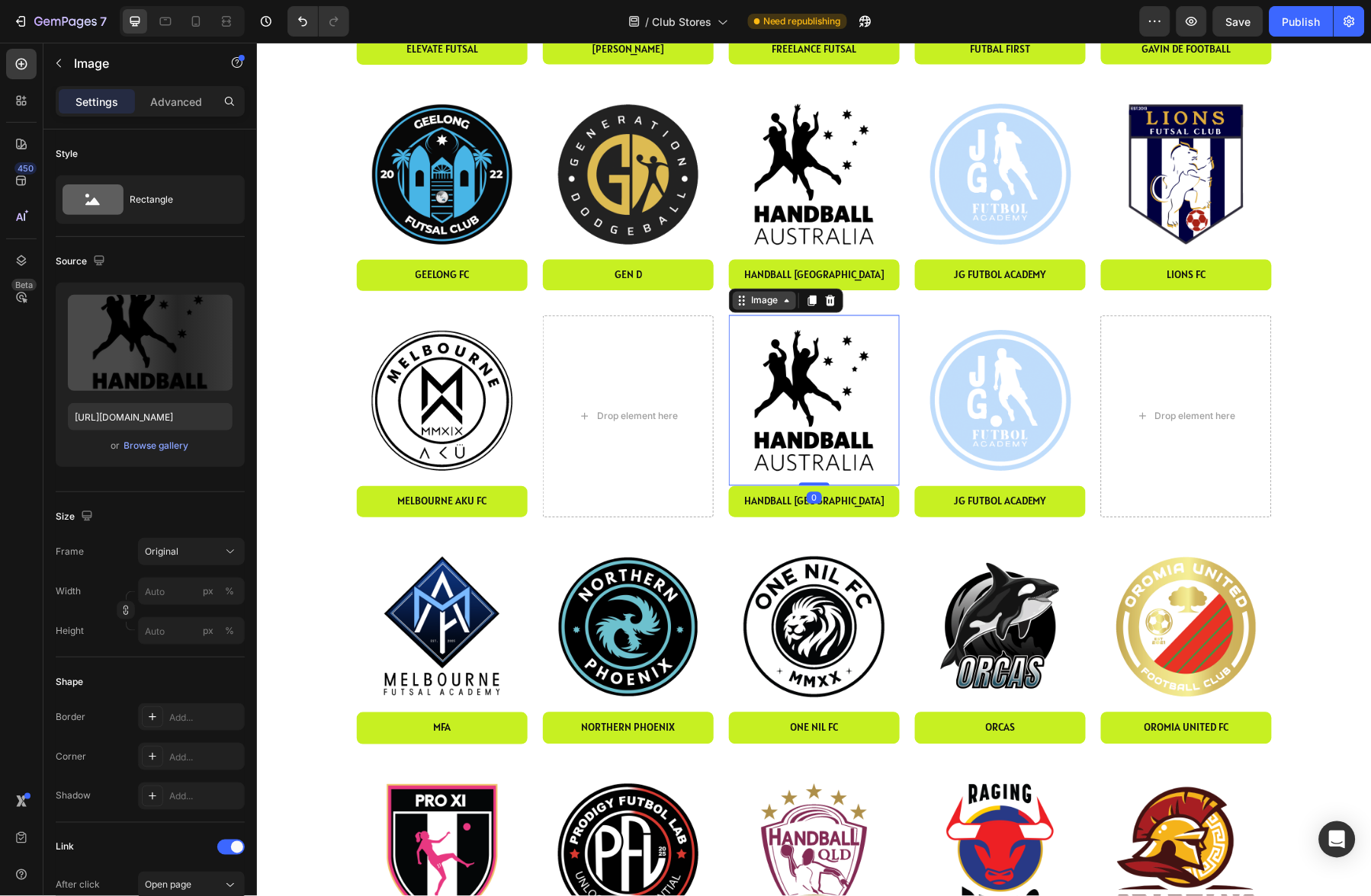
click at [778, 303] on div "Image" at bounding box center [763, 300] width 33 height 13
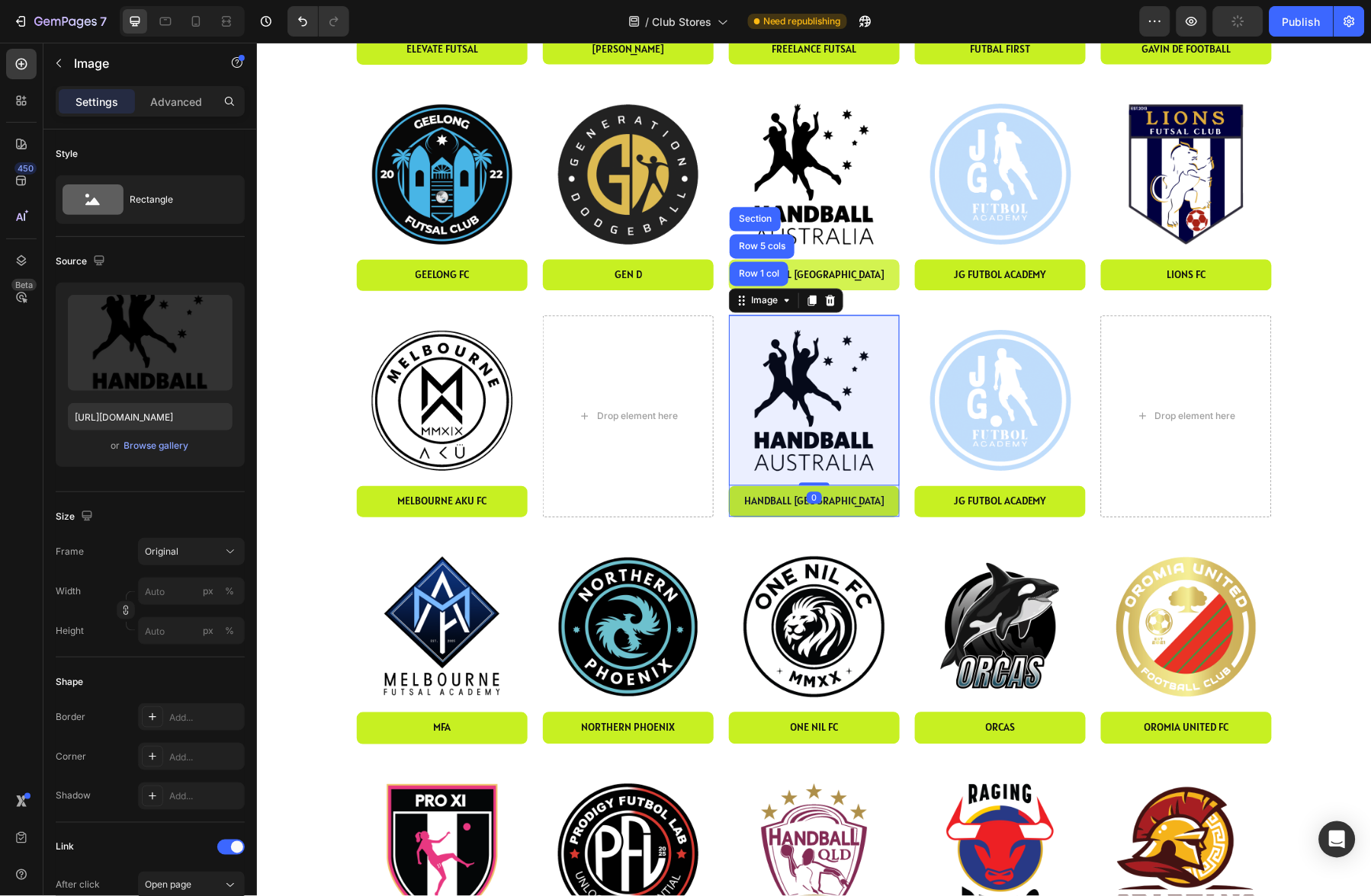
drag, startPoint x: 765, startPoint y: 278, endPoint x: 774, endPoint y: 284, distance: 10.8
click at [765, 278] on div "Row 1 col" at bounding box center [758, 273] width 59 height 24
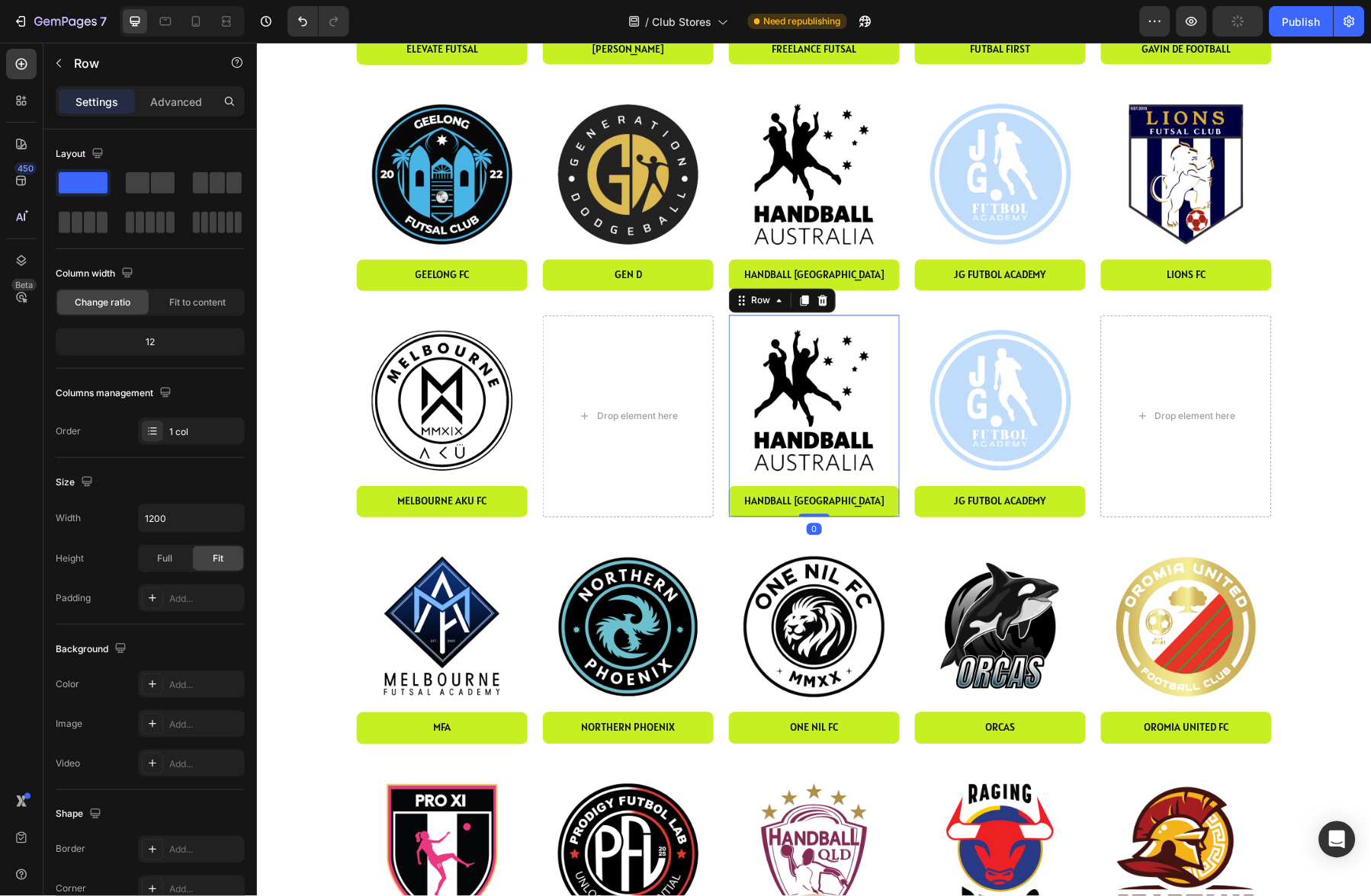
drag, startPoint x: 821, startPoint y: 304, endPoint x: 950, endPoint y: 337, distance: 133.2
click at [821, 304] on icon at bounding box center [822, 300] width 10 height 11
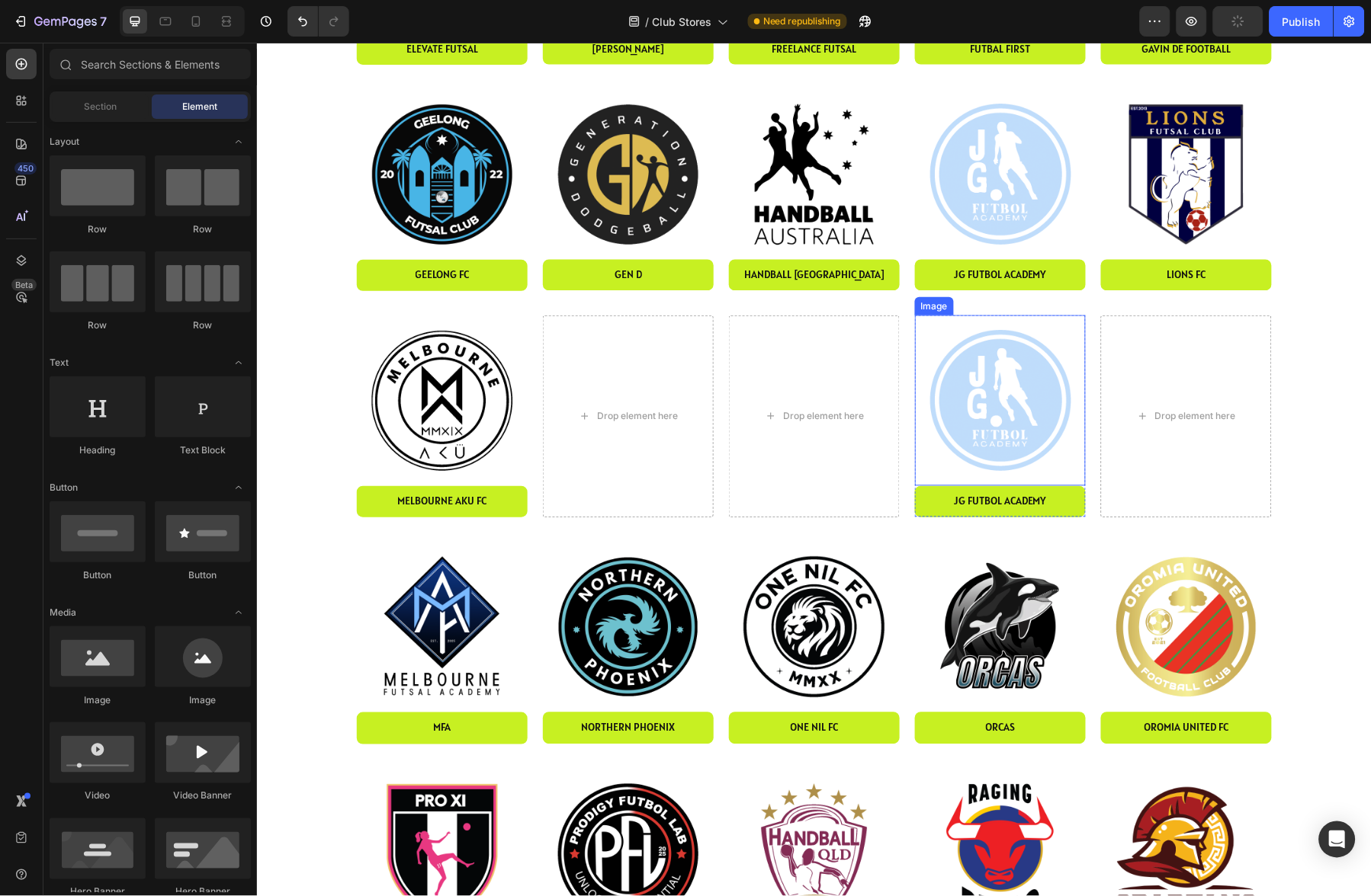
click at [978, 343] on img at bounding box center [999, 400] width 171 height 171
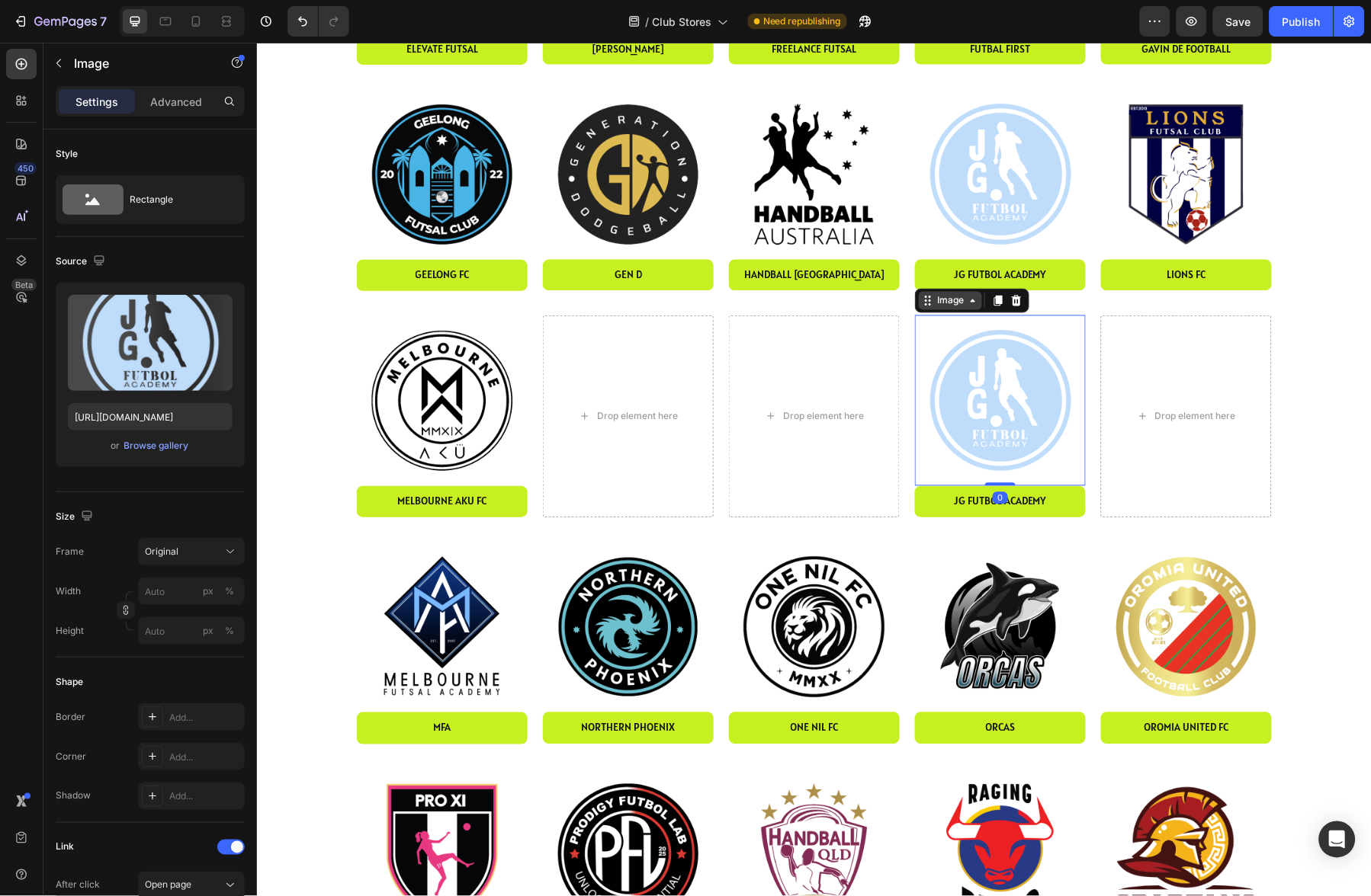
drag, startPoint x: 961, startPoint y: 303, endPoint x: 954, endPoint y: 291, distance: 13.9
click at [961, 303] on div "Image" at bounding box center [949, 300] width 33 height 13
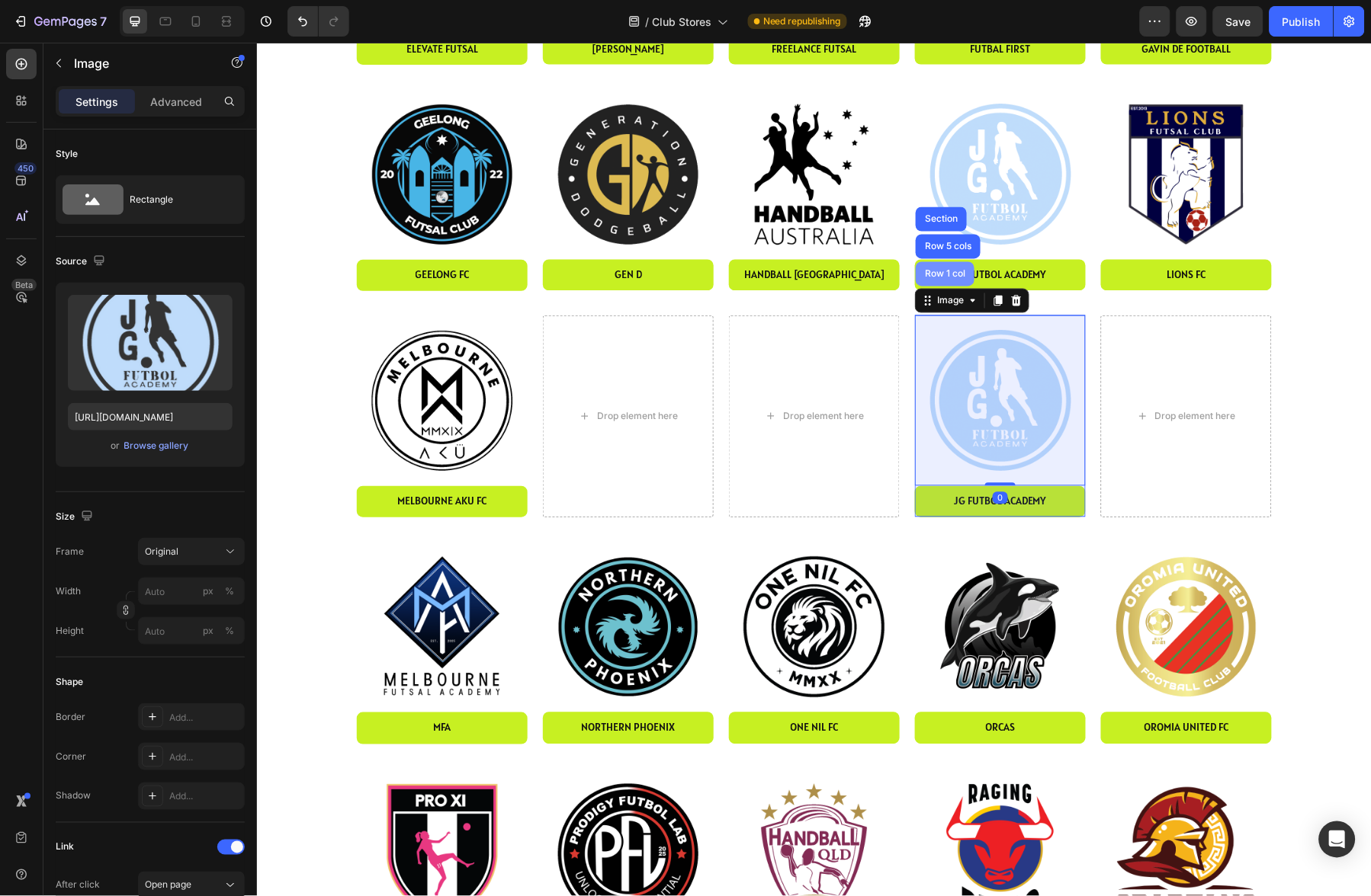
click at [951, 275] on div "Row 1 col" at bounding box center [943, 273] width 46 height 9
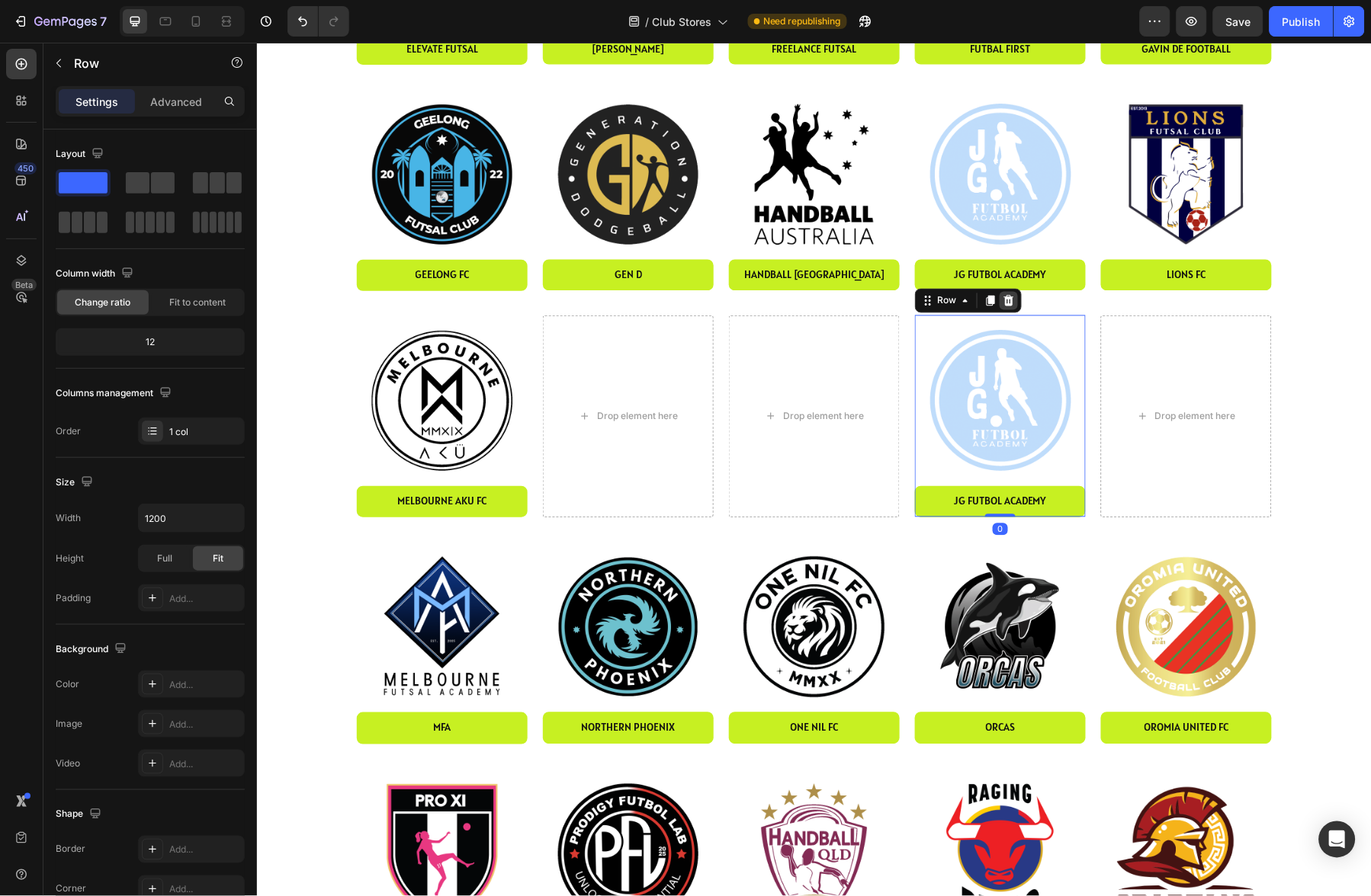
click at [1014, 300] on div at bounding box center [1008, 300] width 19 height 19
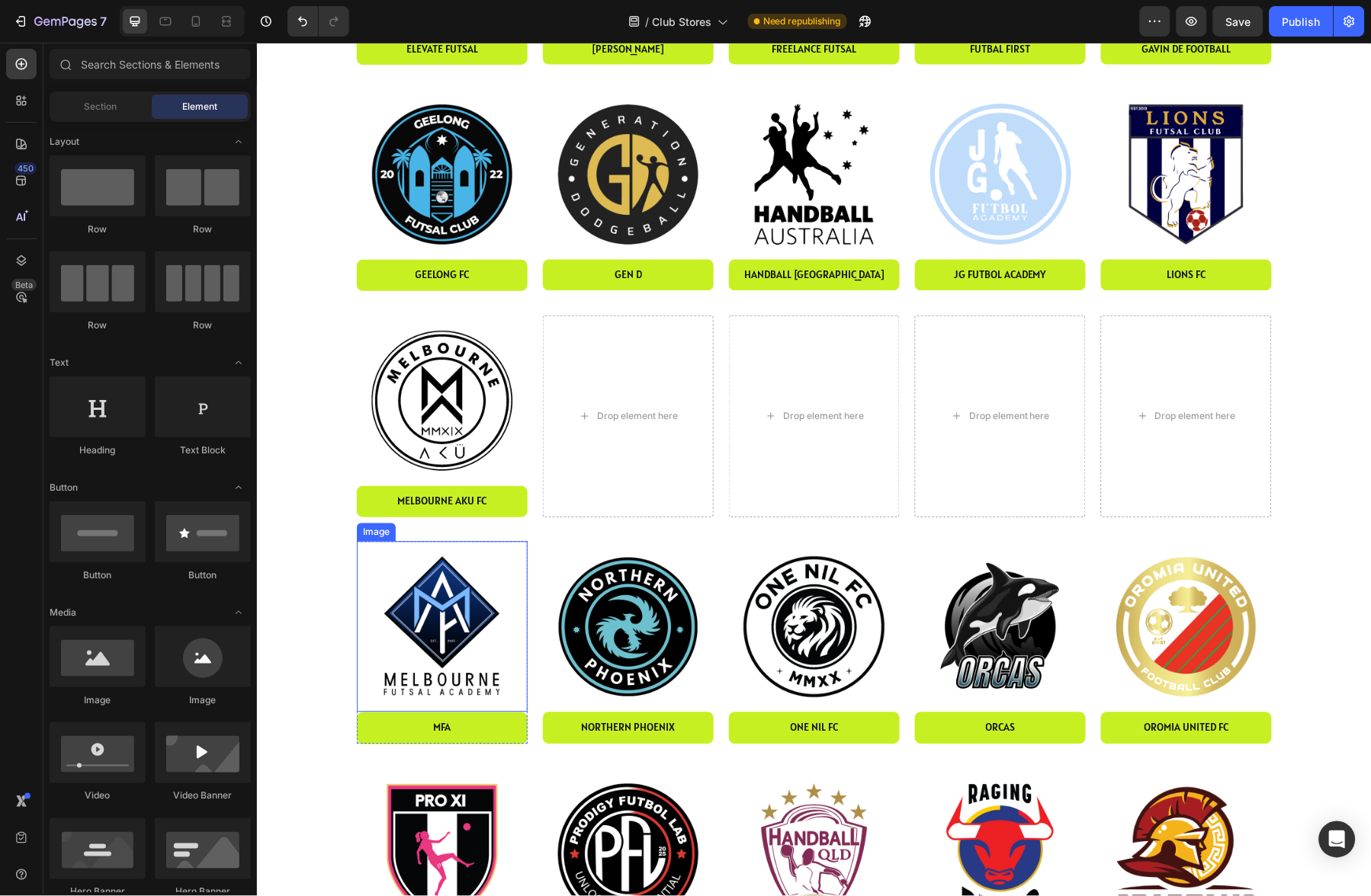
click at [419, 647] on img at bounding box center [441, 626] width 171 height 171
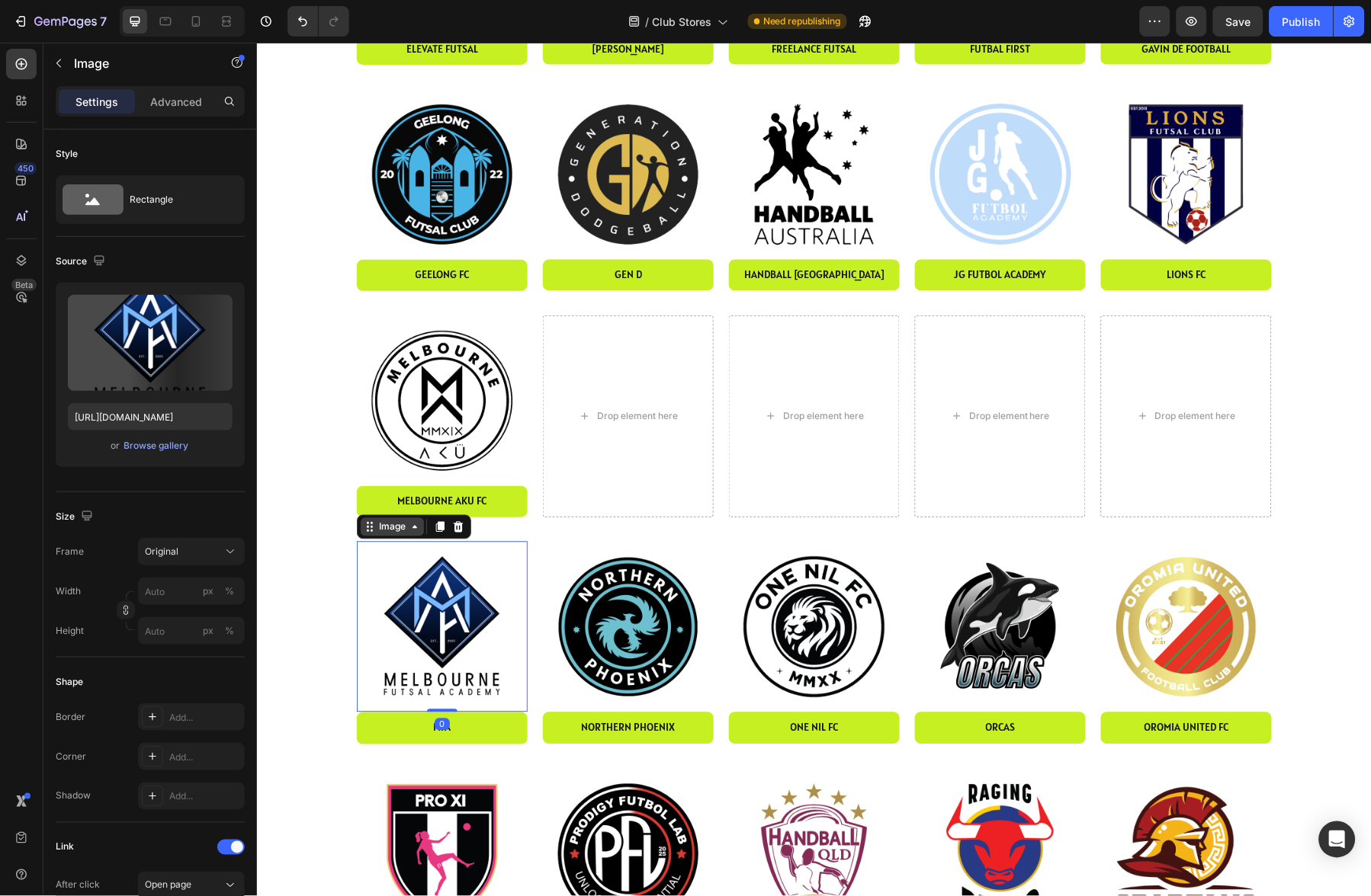
click at [395, 523] on div "Image" at bounding box center [391, 527] width 33 height 13
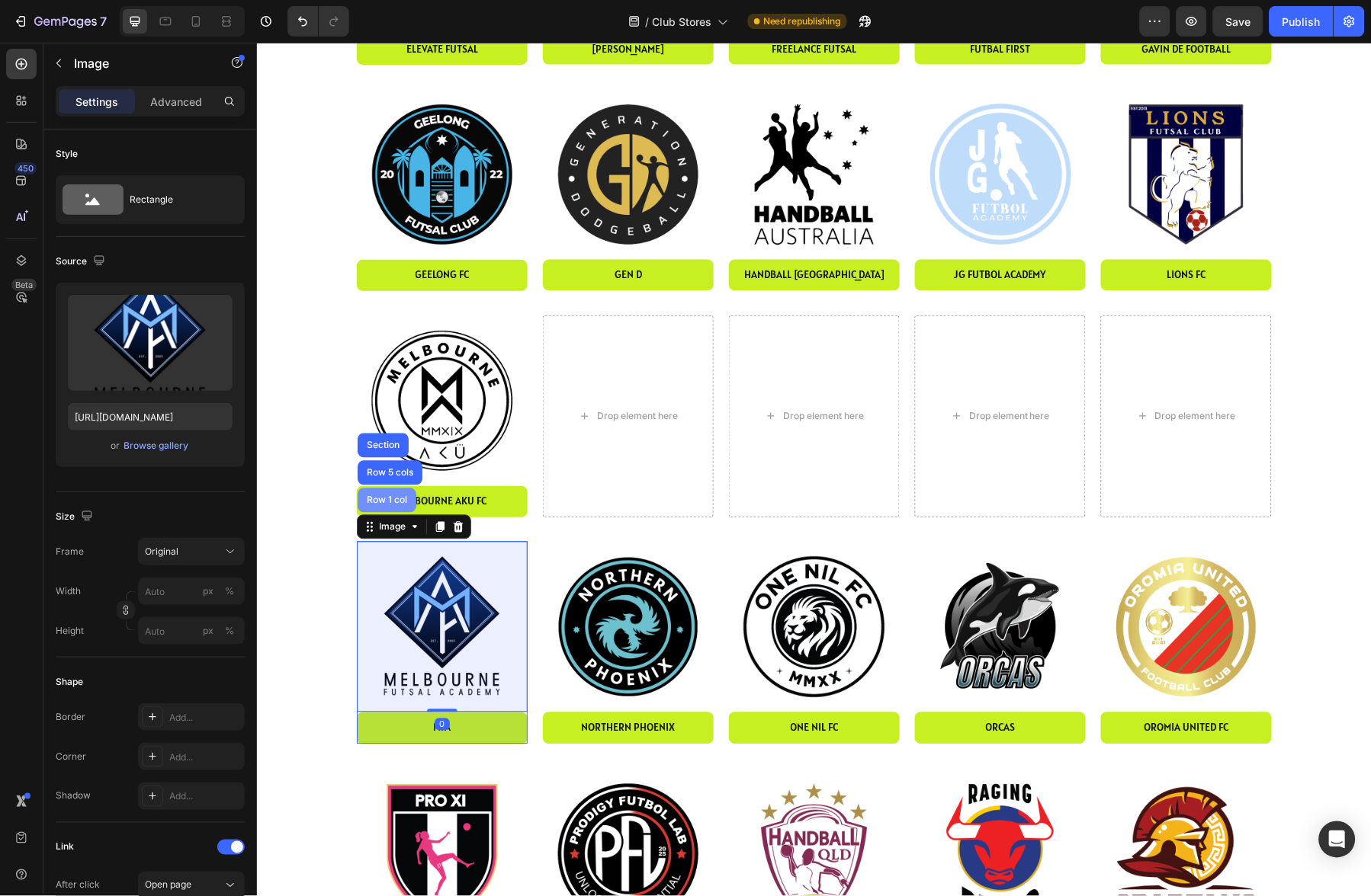
click at [394, 502] on div "Row 1 col" at bounding box center [385, 500] width 46 height 9
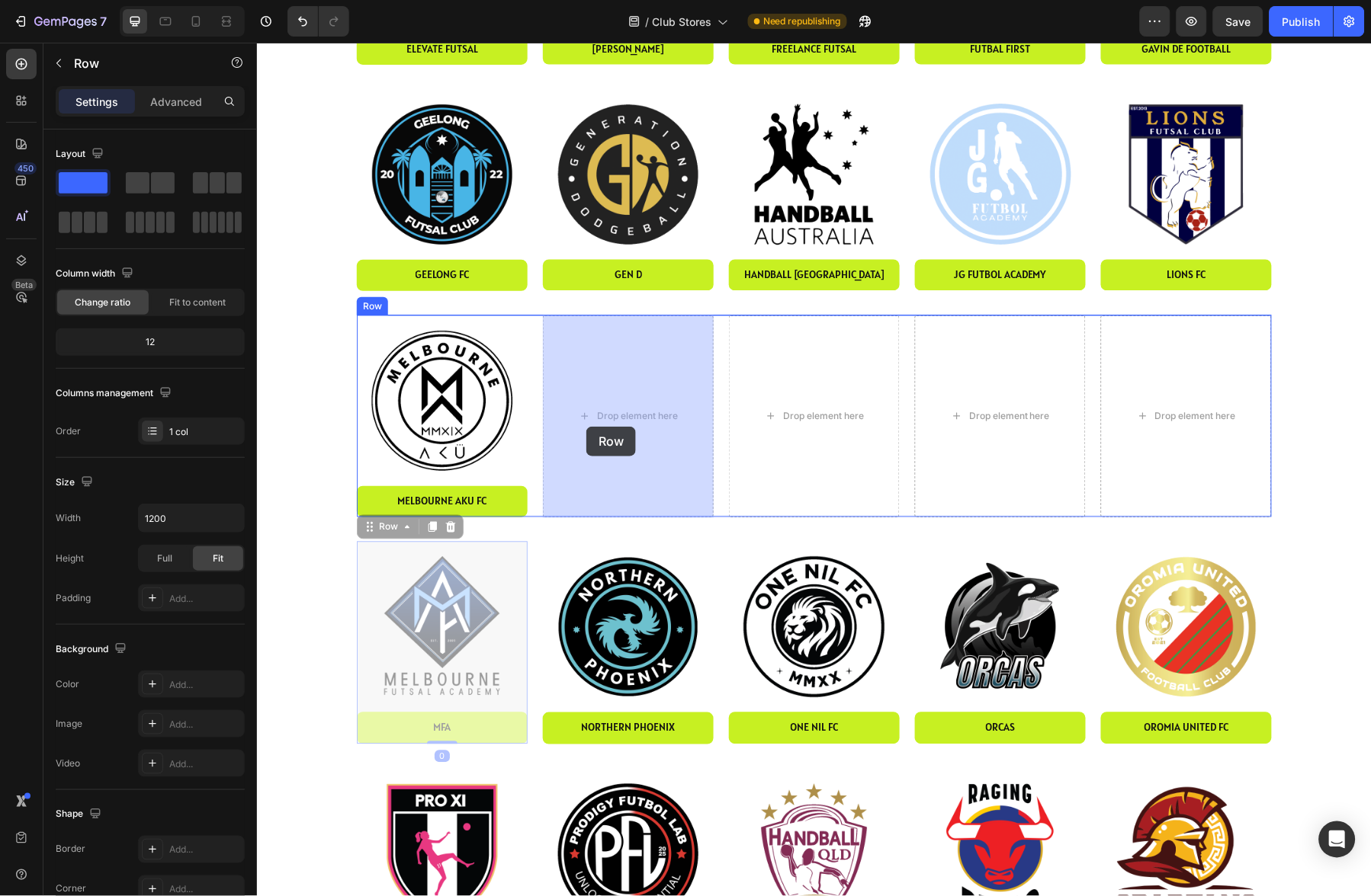
drag, startPoint x: 394, startPoint y: 520, endPoint x: 588, endPoint y: 424, distance: 216.5
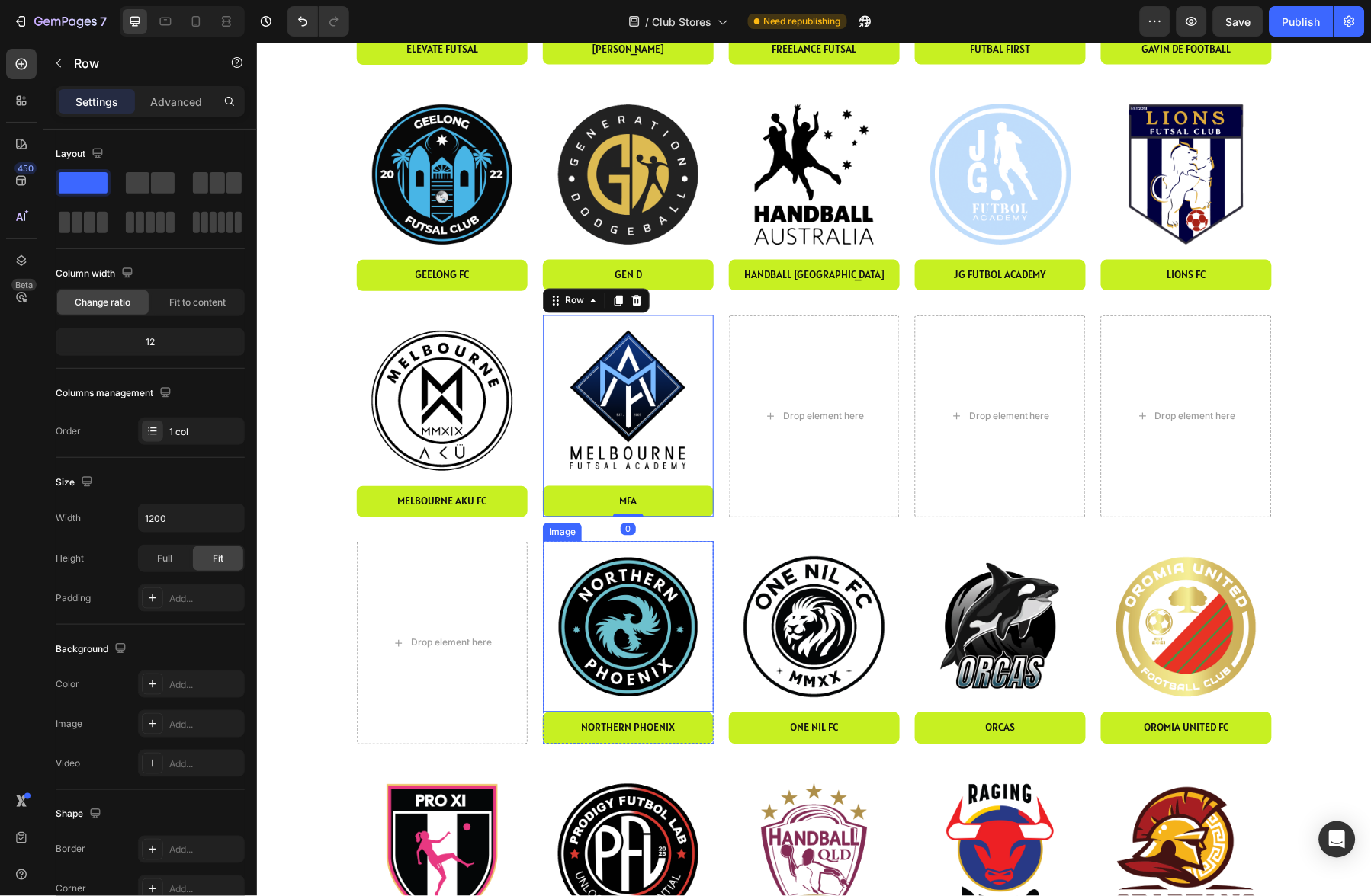
click at [587, 573] on img at bounding box center [627, 626] width 171 height 171
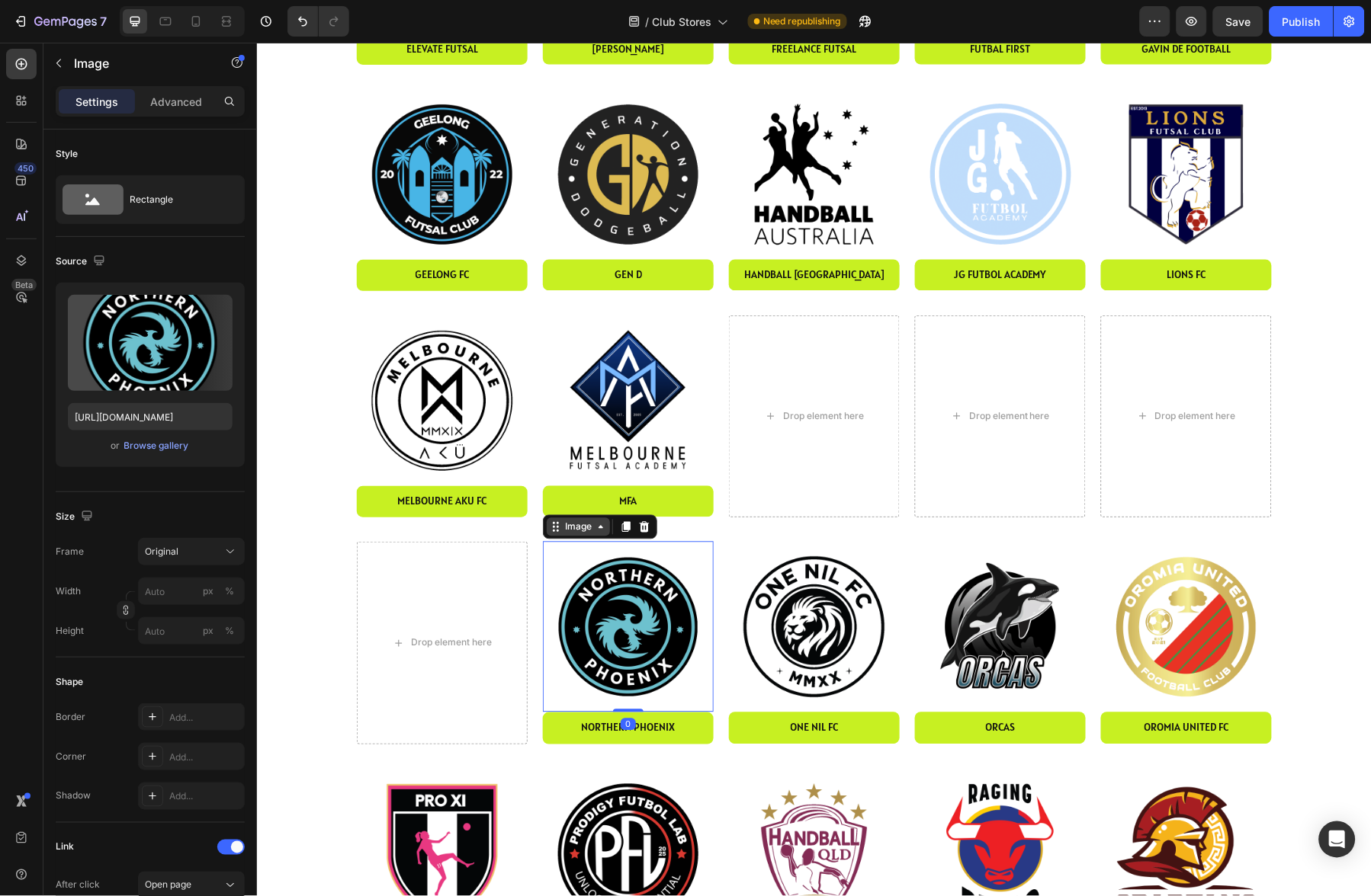
drag, startPoint x: 569, startPoint y: 530, endPoint x: 570, endPoint y: 520, distance: 10.0
click at [569, 530] on div "Image" at bounding box center [577, 527] width 33 height 13
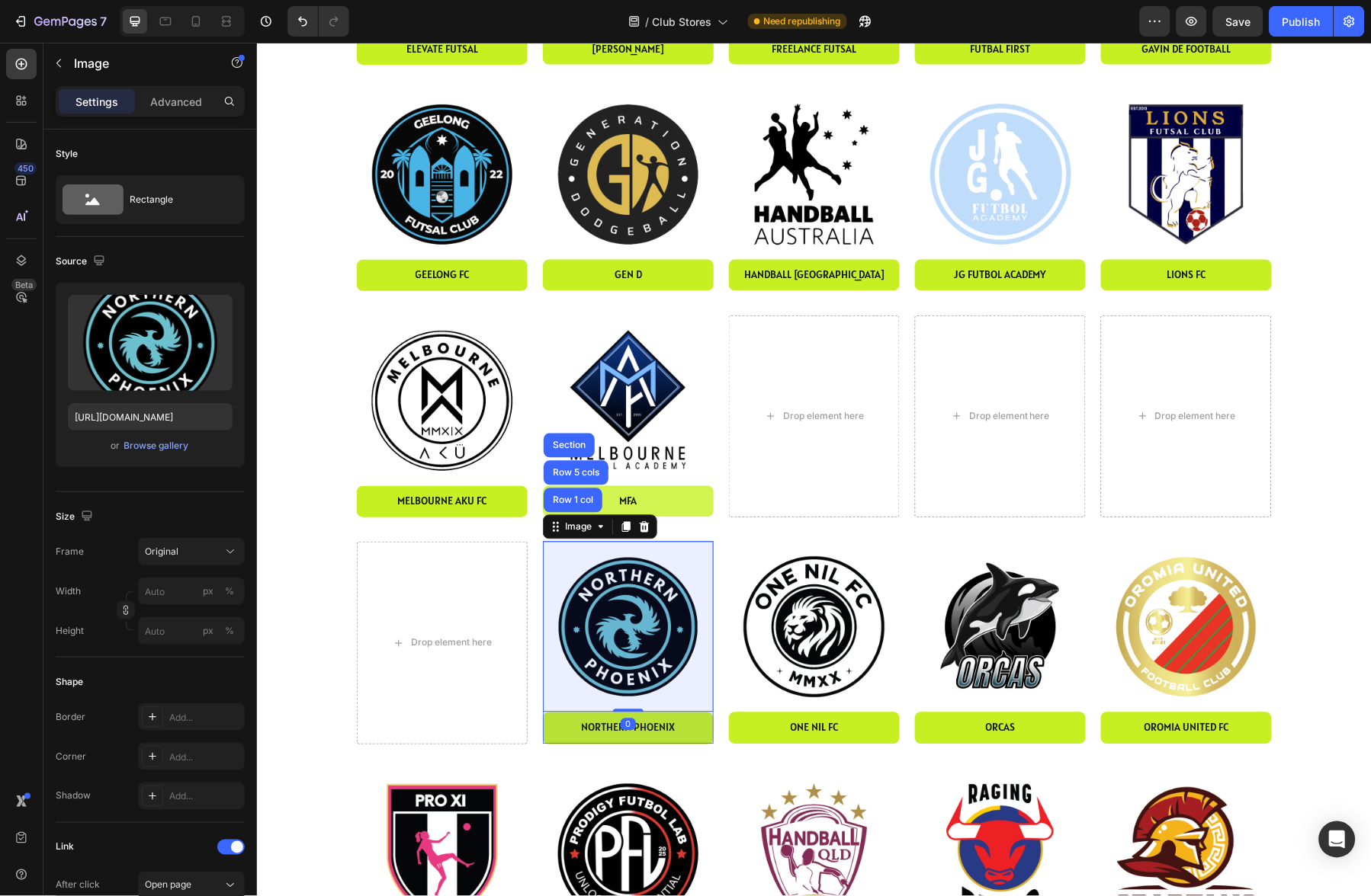
click at [572, 503] on div "Row 1 col" at bounding box center [571, 500] width 46 height 9
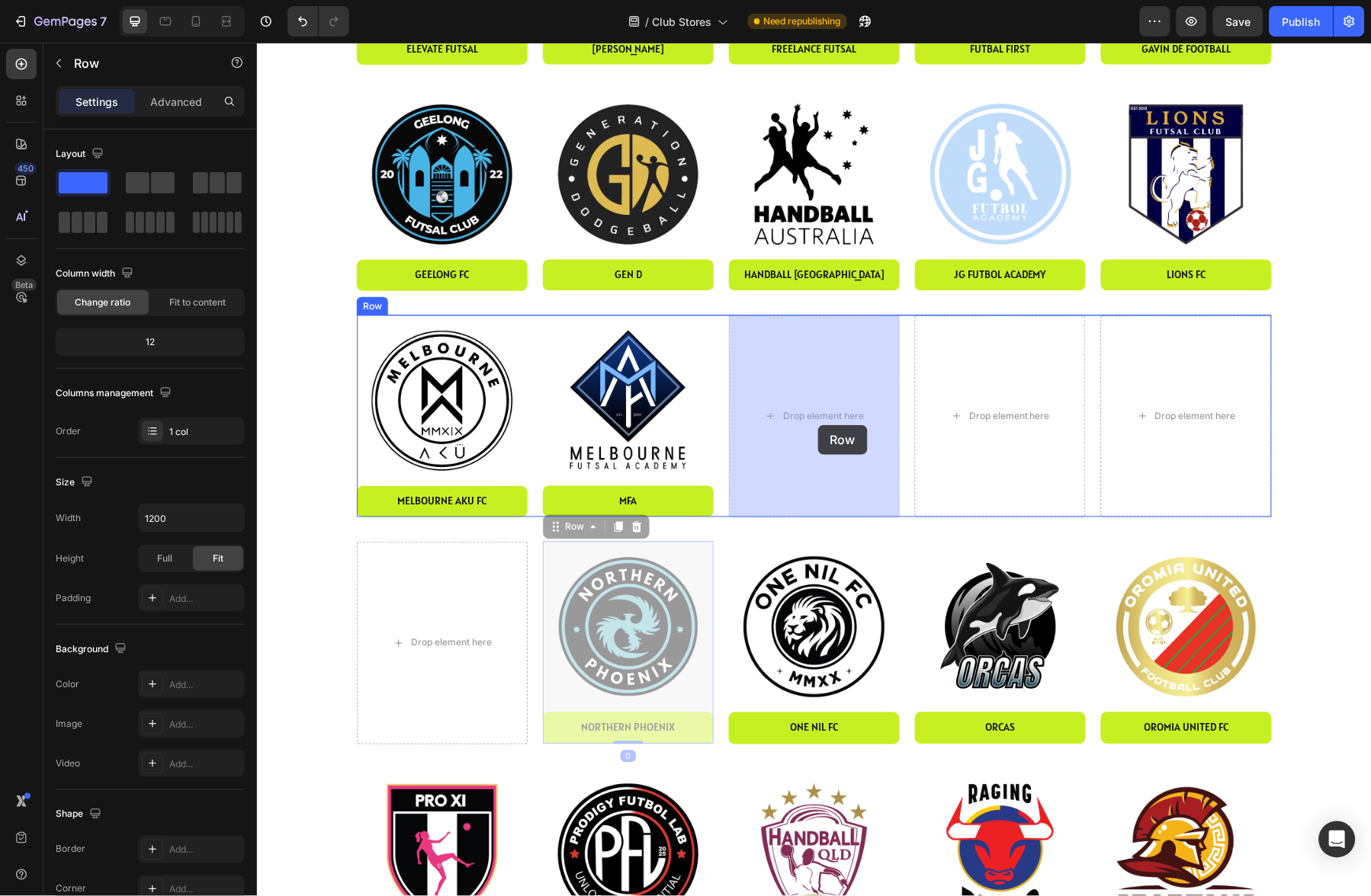
drag, startPoint x: 573, startPoint y: 524, endPoint x: 817, endPoint y: 425, distance: 263.3
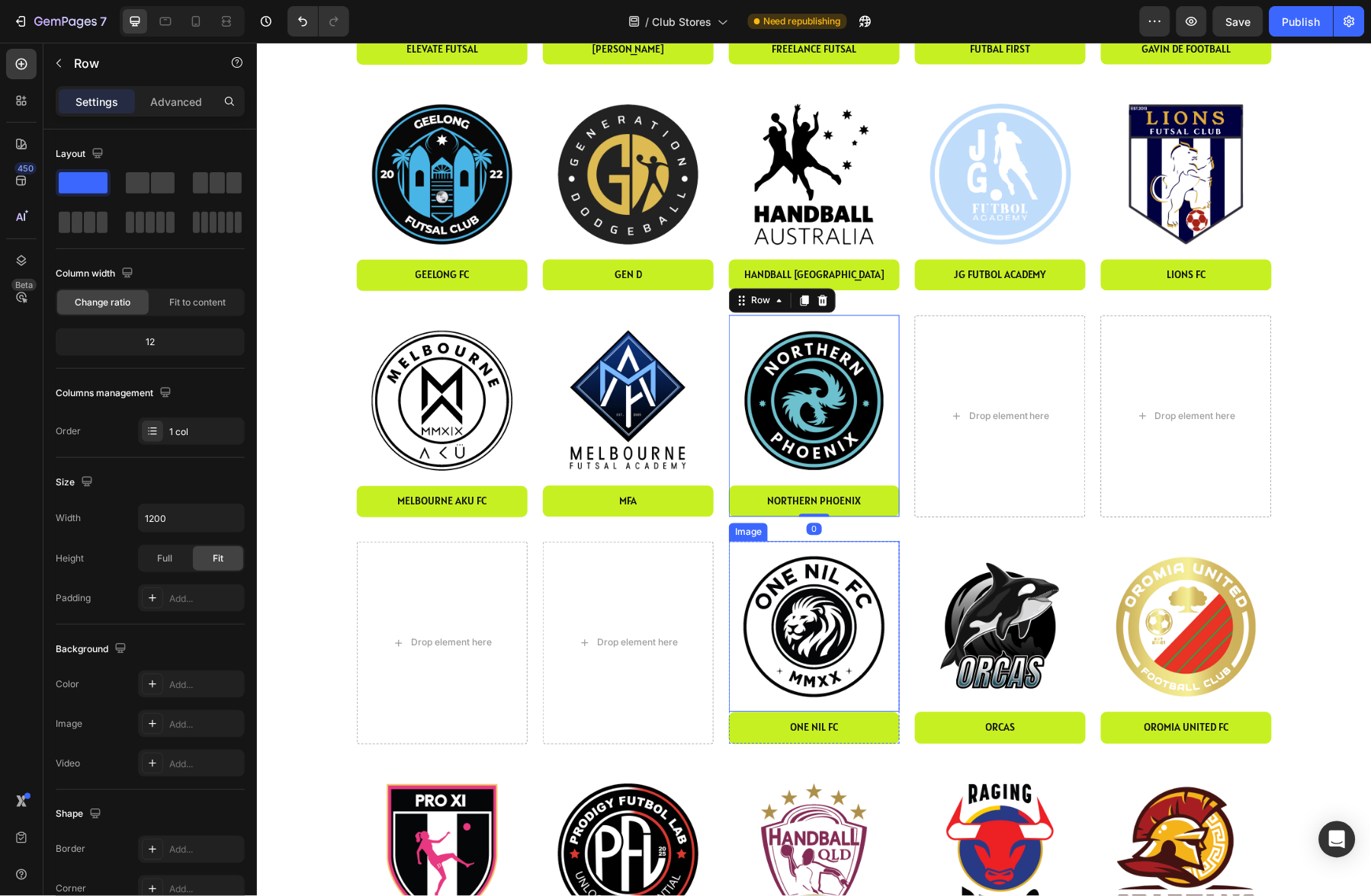
click at [784, 551] on img at bounding box center [813, 626] width 171 height 171
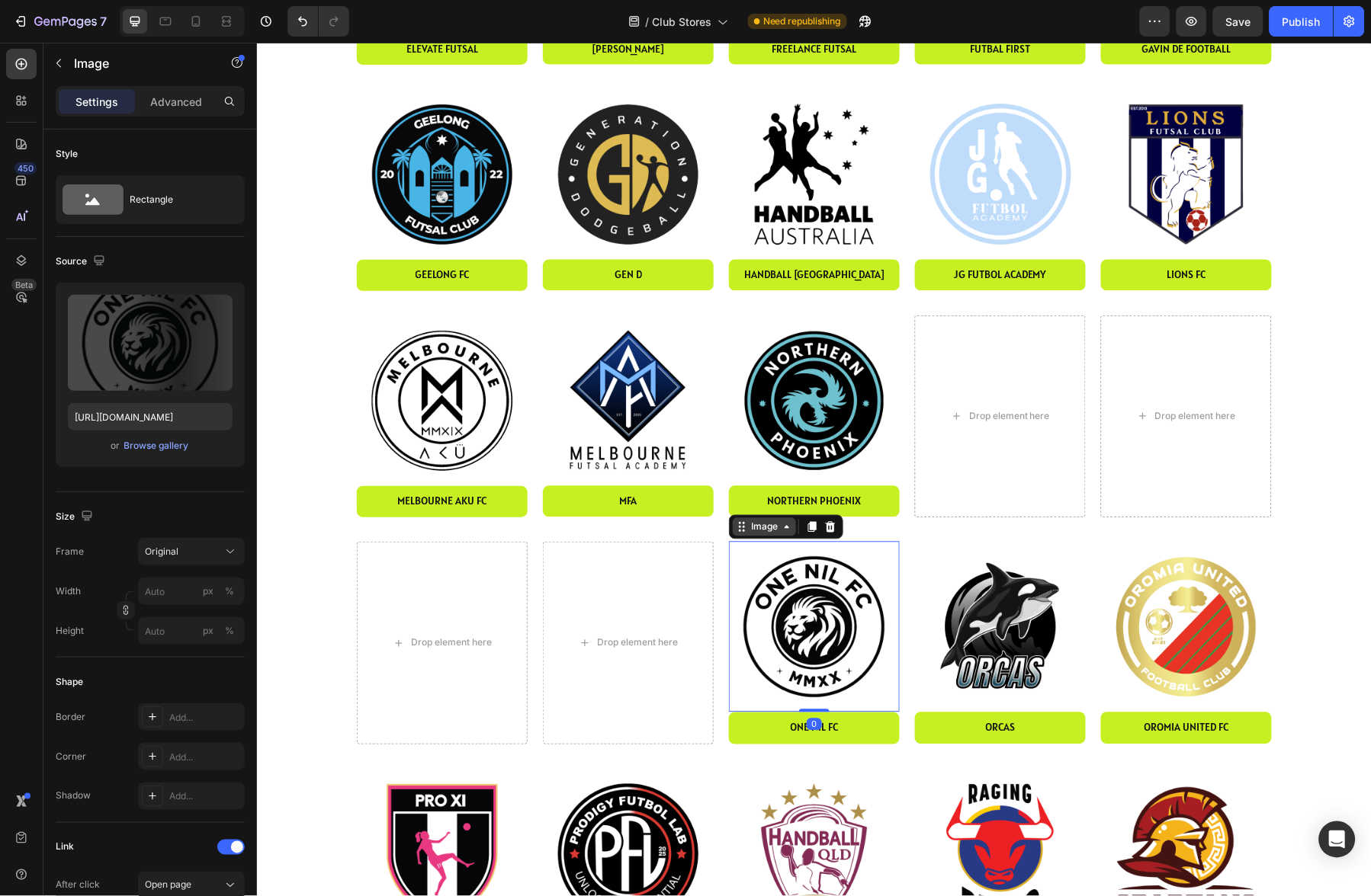
drag, startPoint x: 763, startPoint y: 528, endPoint x: 773, endPoint y: 523, distance: 11.2
click at [763, 528] on div "Image" at bounding box center [763, 527] width 33 height 13
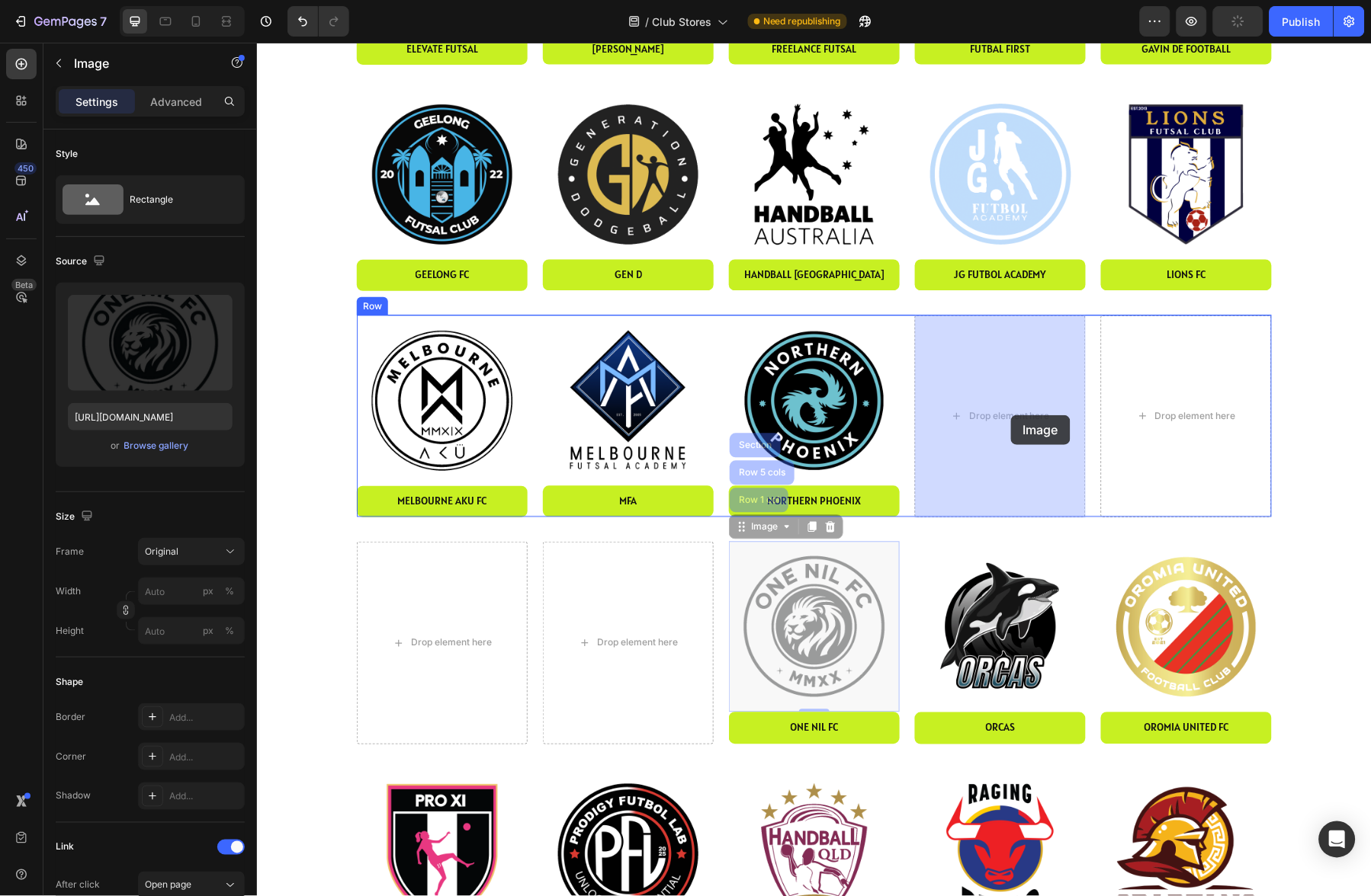
drag, startPoint x: 764, startPoint y: 501, endPoint x: 1010, endPoint y: 415, distance: 260.6
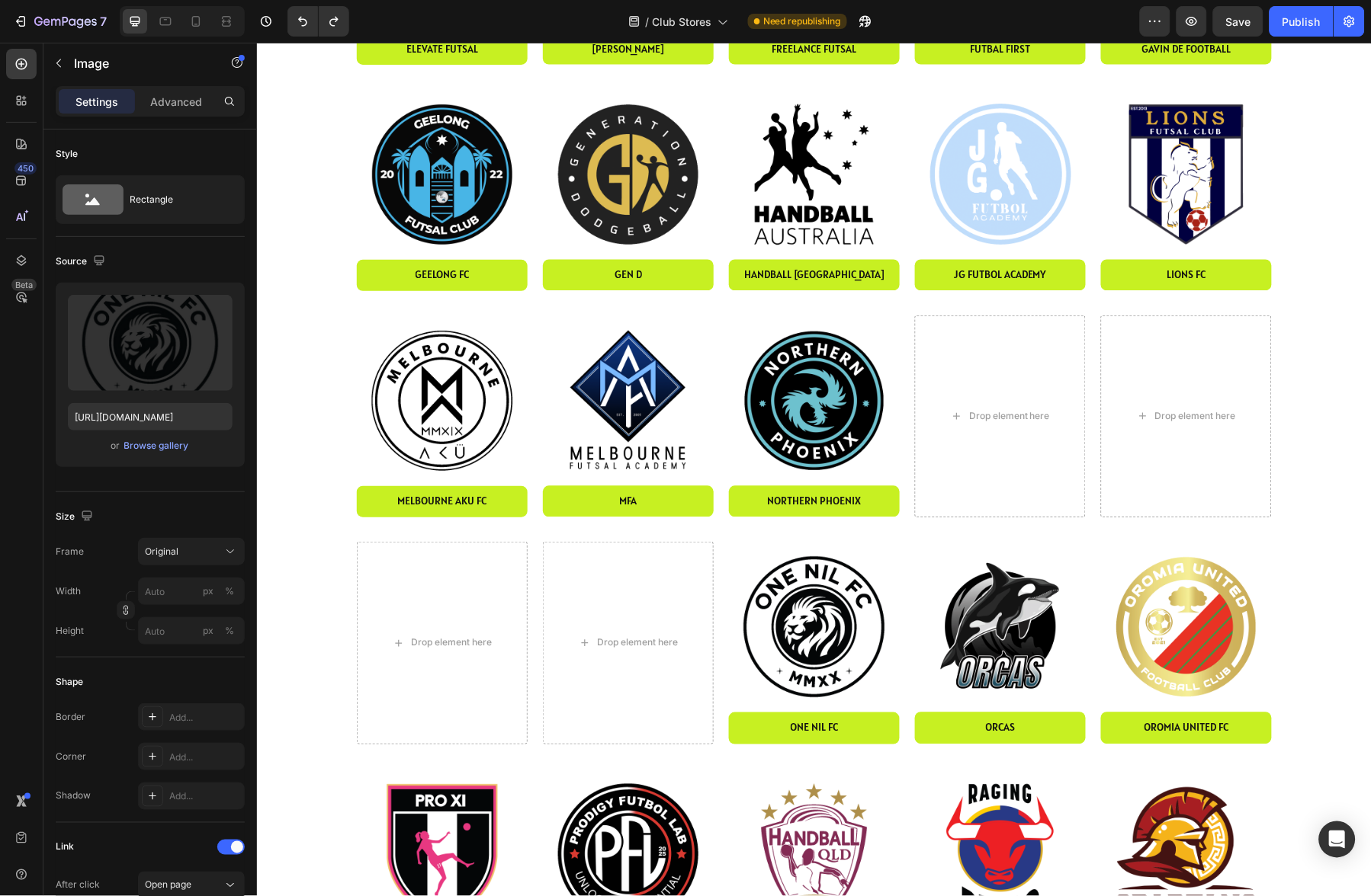
click at [789, 589] on img at bounding box center [813, 626] width 171 height 171
click at [1010, 605] on img at bounding box center [999, 626] width 171 height 171
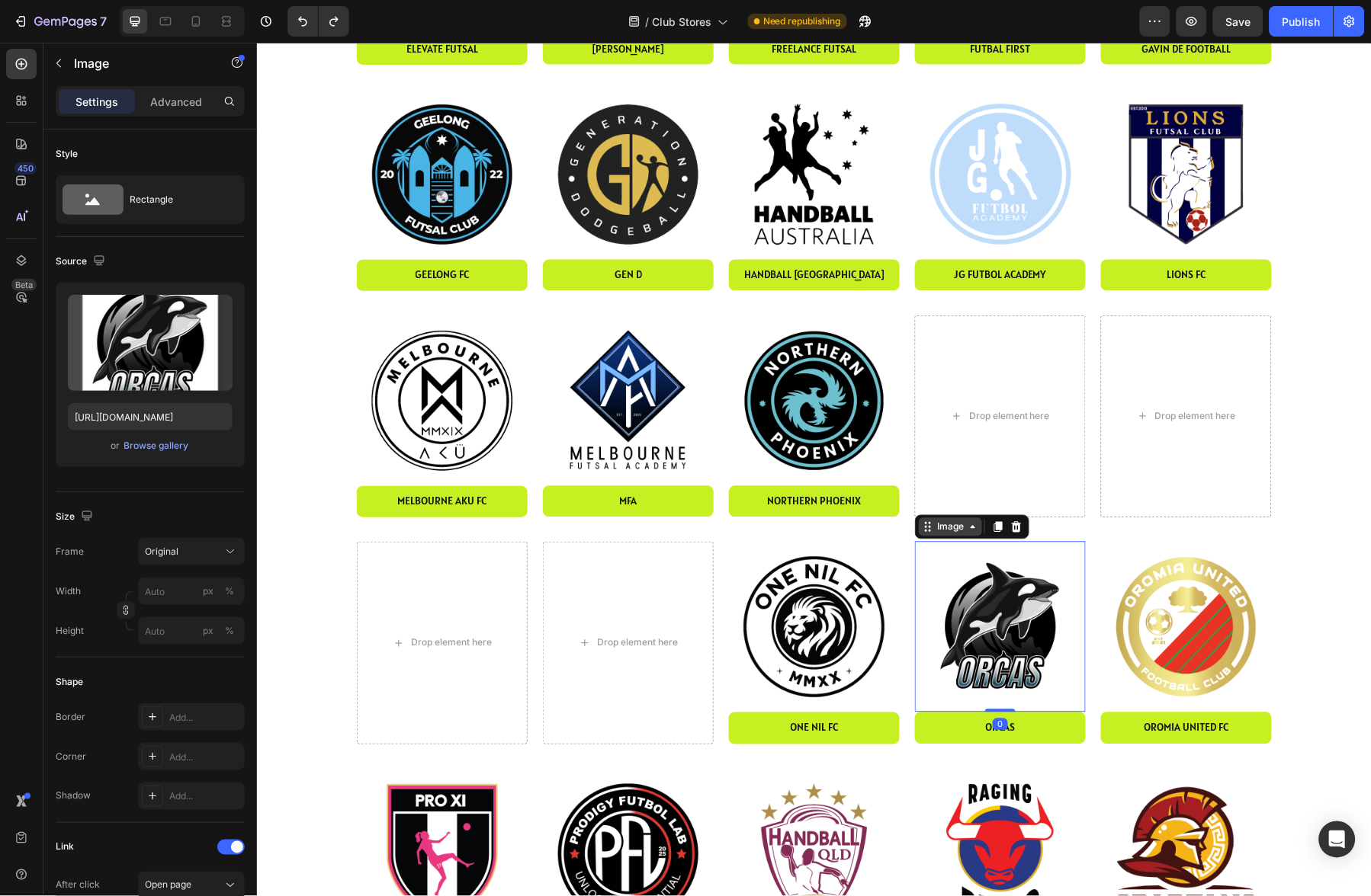
click at [953, 528] on div "Image" at bounding box center [949, 527] width 33 height 13
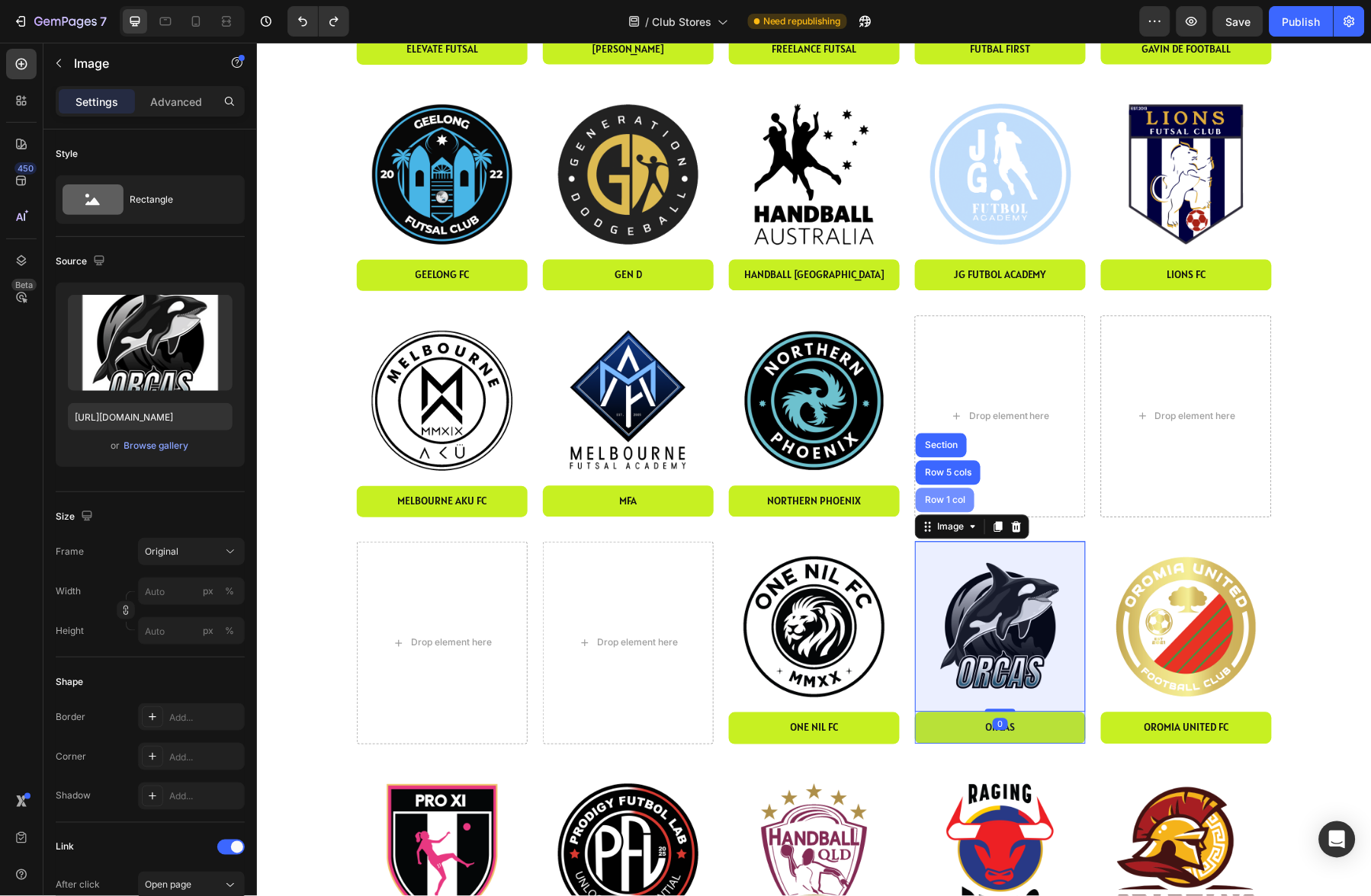
click at [948, 496] on div "Row 1 col" at bounding box center [943, 500] width 46 height 9
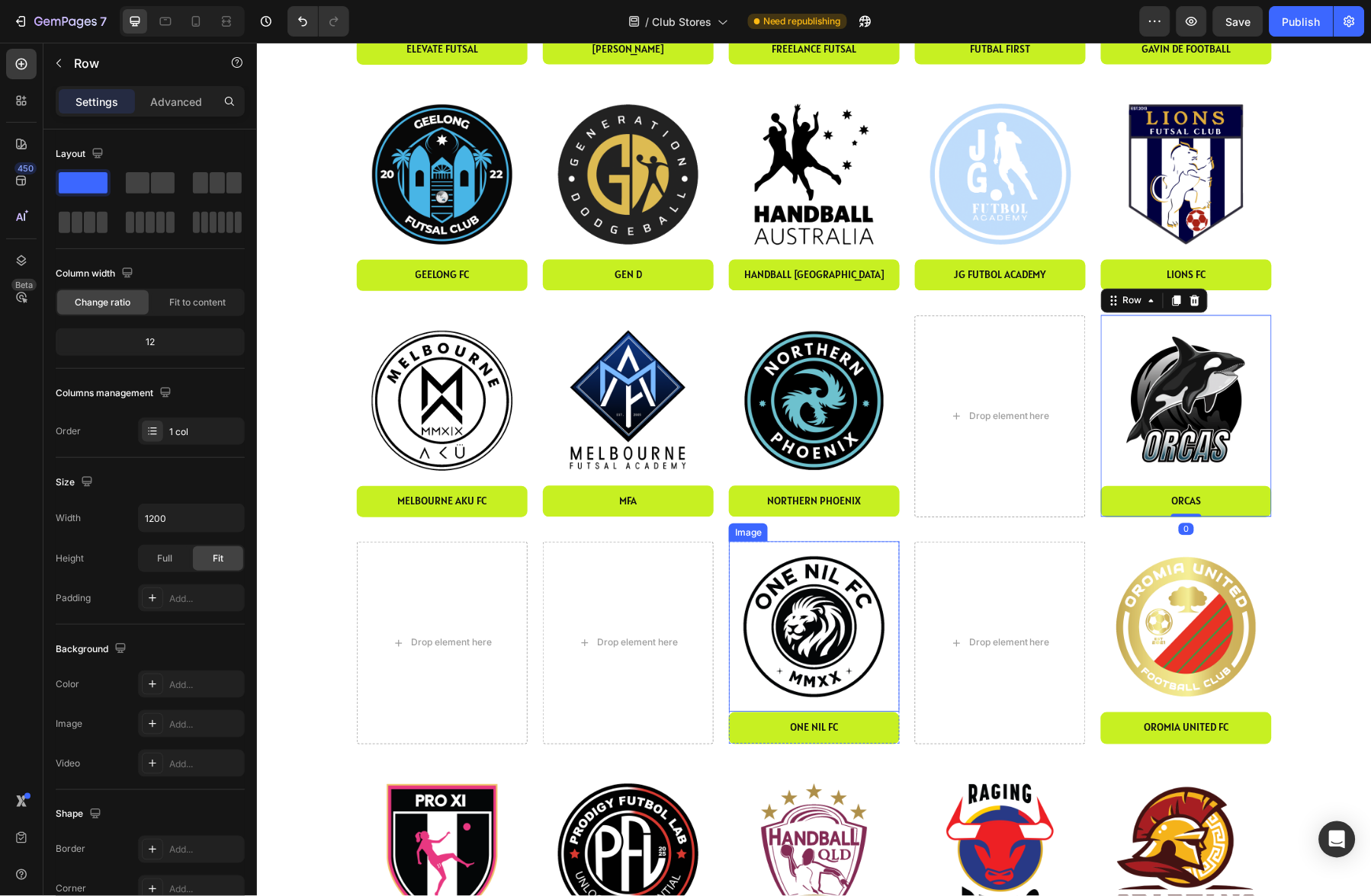
click at [841, 596] on img at bounding box center [813, 626] width 171 height 171
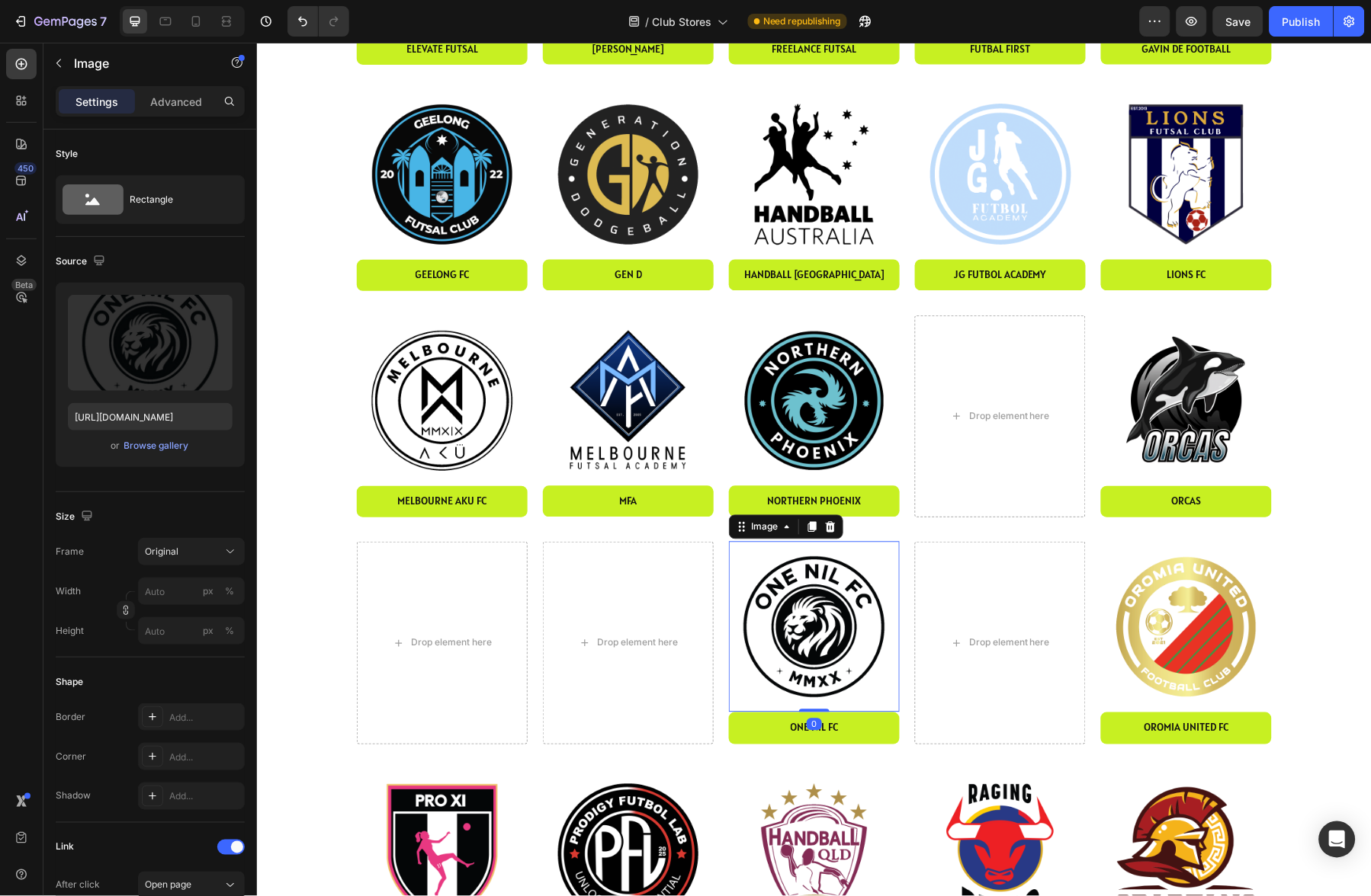
drag, startPoint x: 774, startPoint y: 527, endPoint x: 774, endPoint y: 515, distance: 12.0
click at [774, 527] on div "Image" at bounding box center [763, 527] width 33 height 13
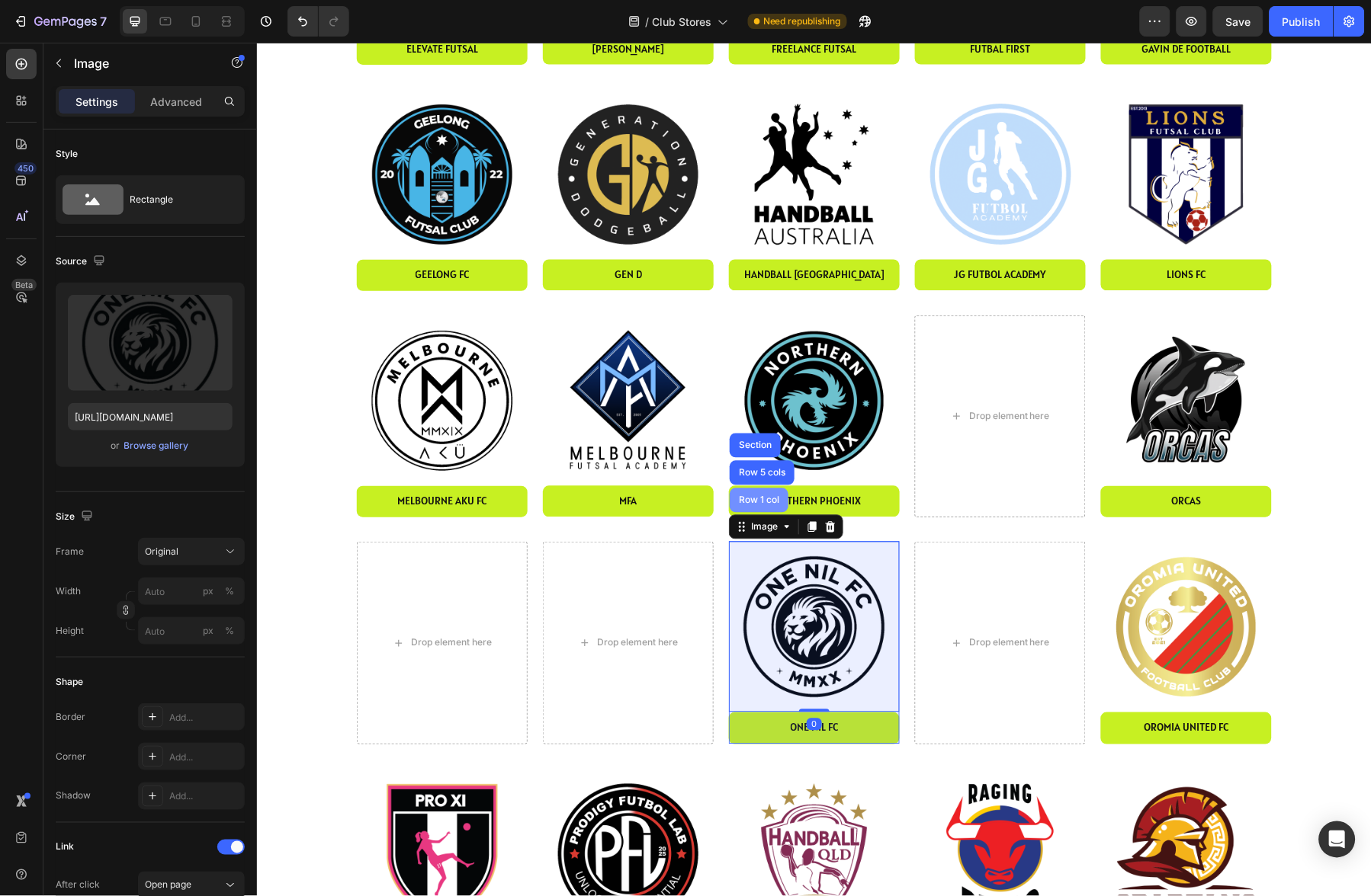
click at [765, 496] on div "Row 1 col" at bounding box center [757, 500] width 46 height 9
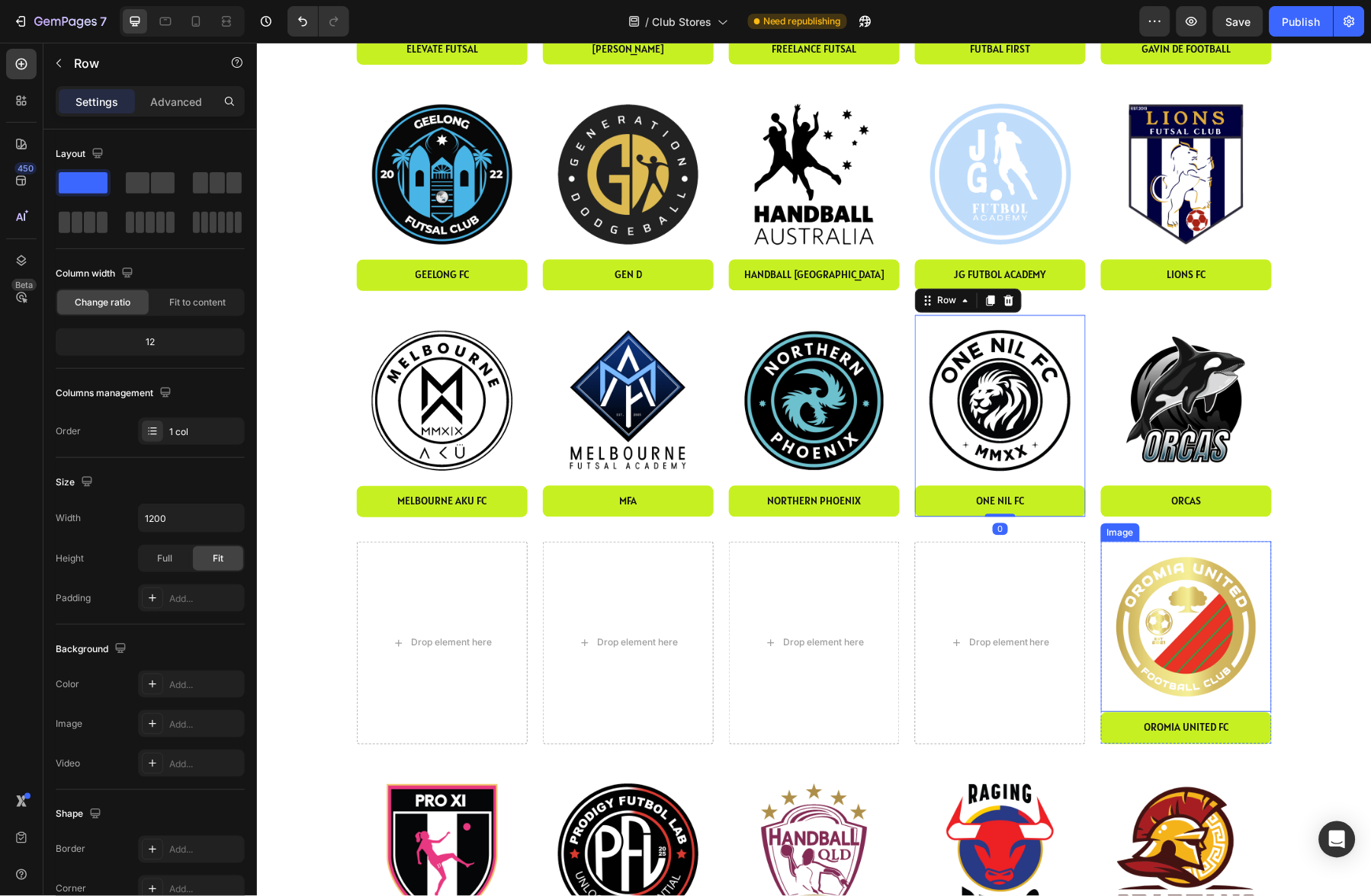
click at [1149, 578] on img at bounding box center [1185, 626] width 171 height 171
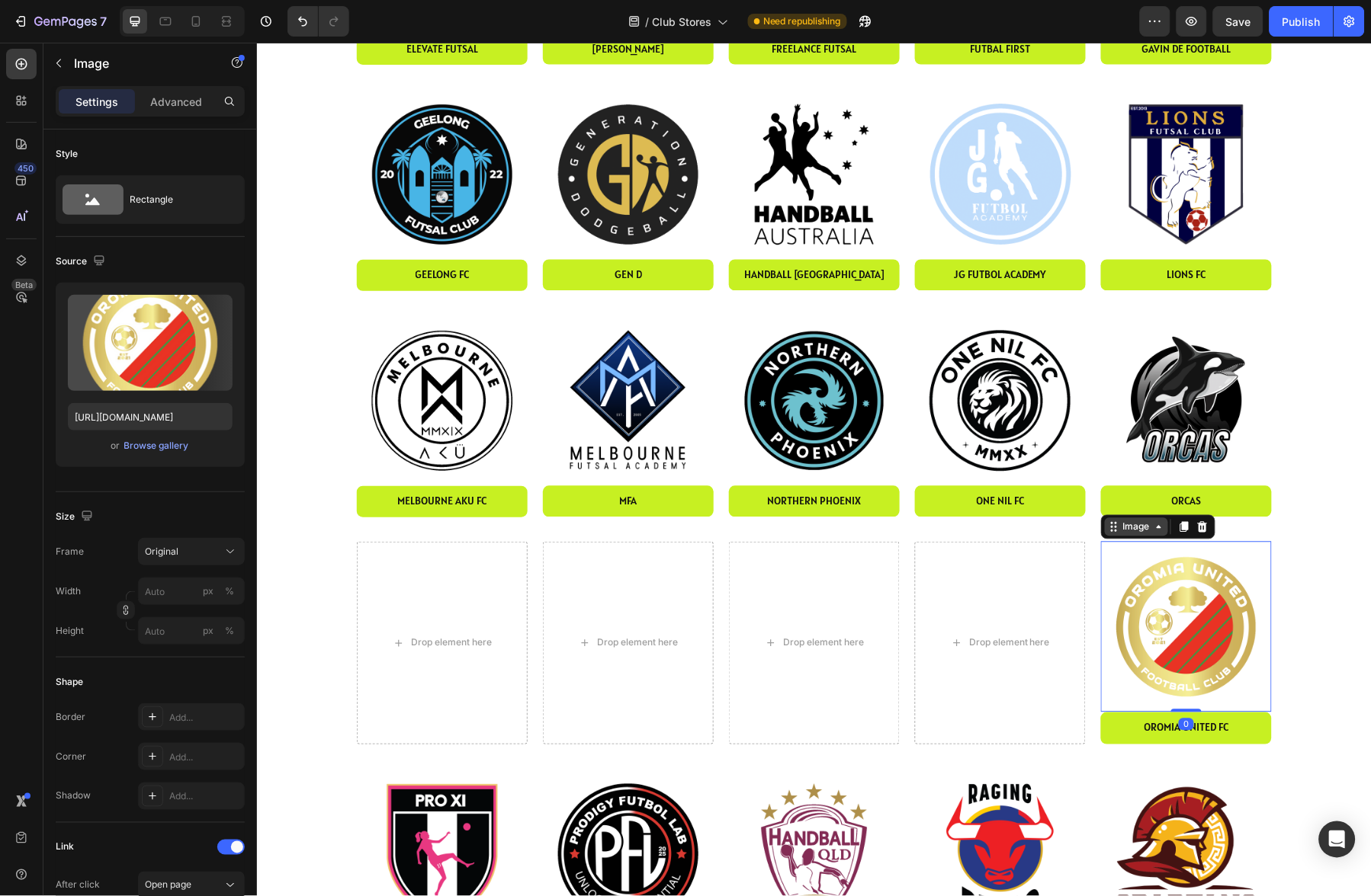
click at [1140, 528] on div "Image" at bounding box center [1135, 527] width 33 height 13
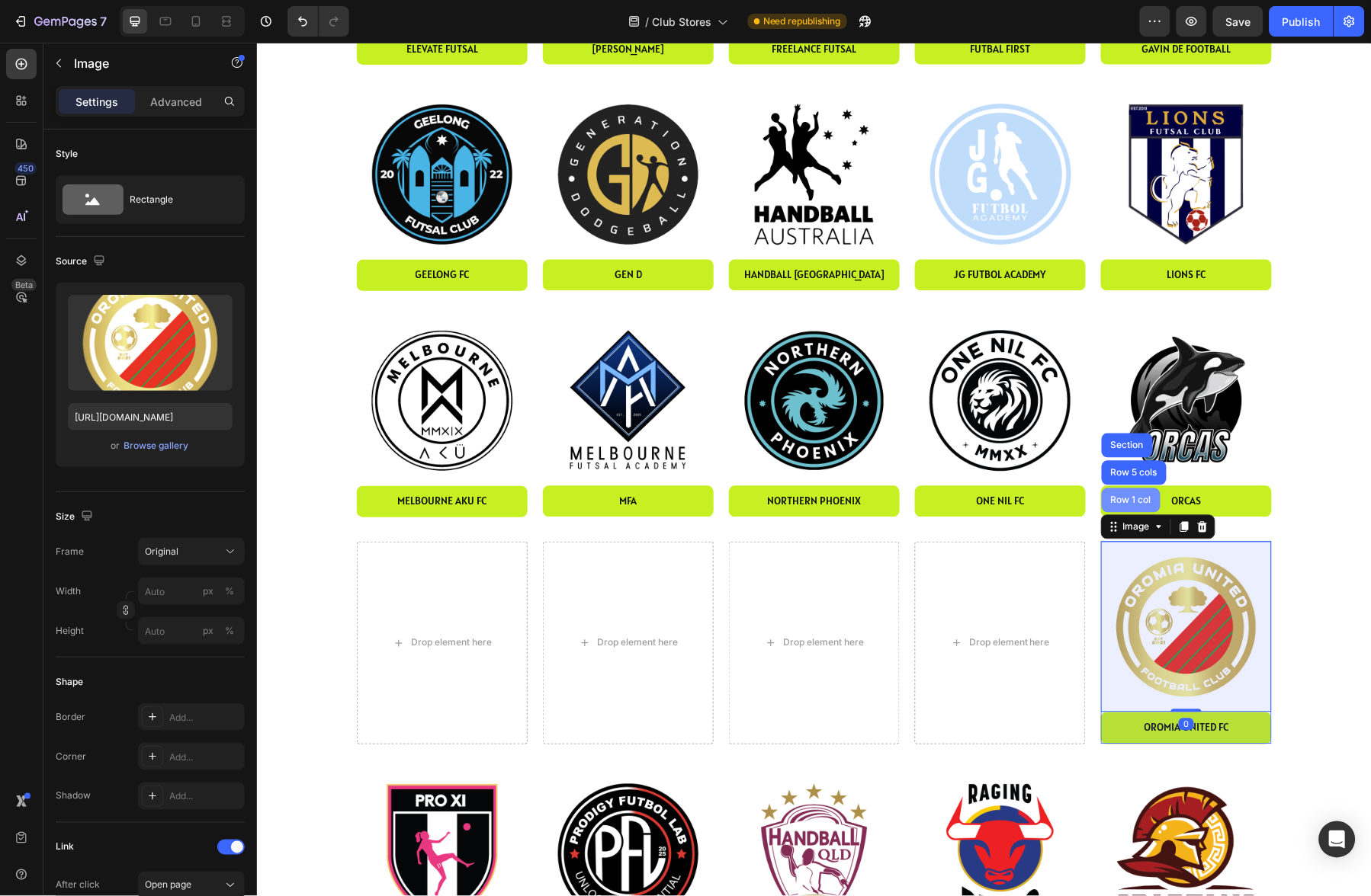
click at [1121, 500] on div "Row 1 col" at bounding box center [1130, 500] width 46 height 9
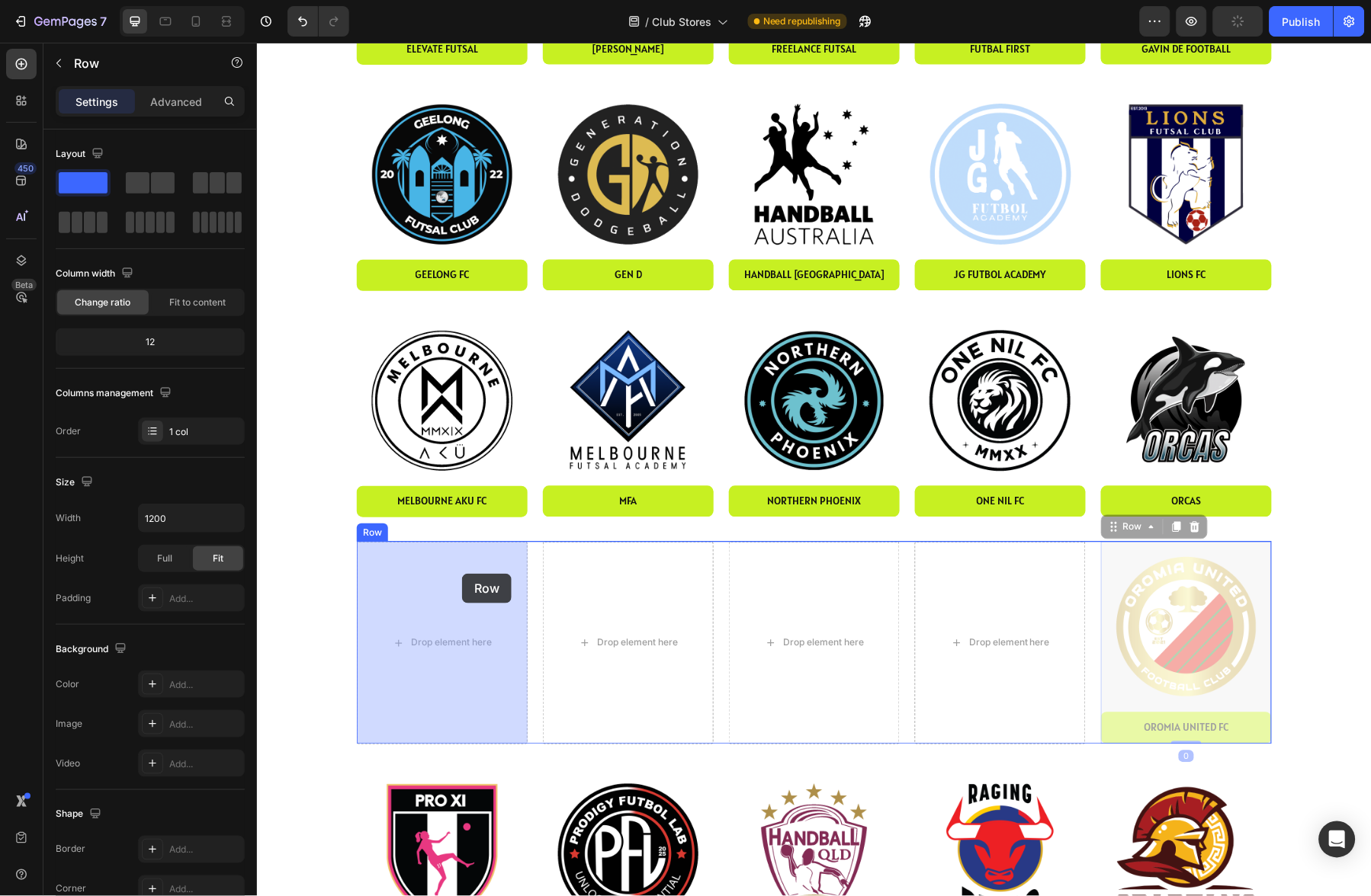
drag, startPoint x: 1132, startPoint y: 528, endPoint x: 447, endPoint y: 574, distance: 686.5
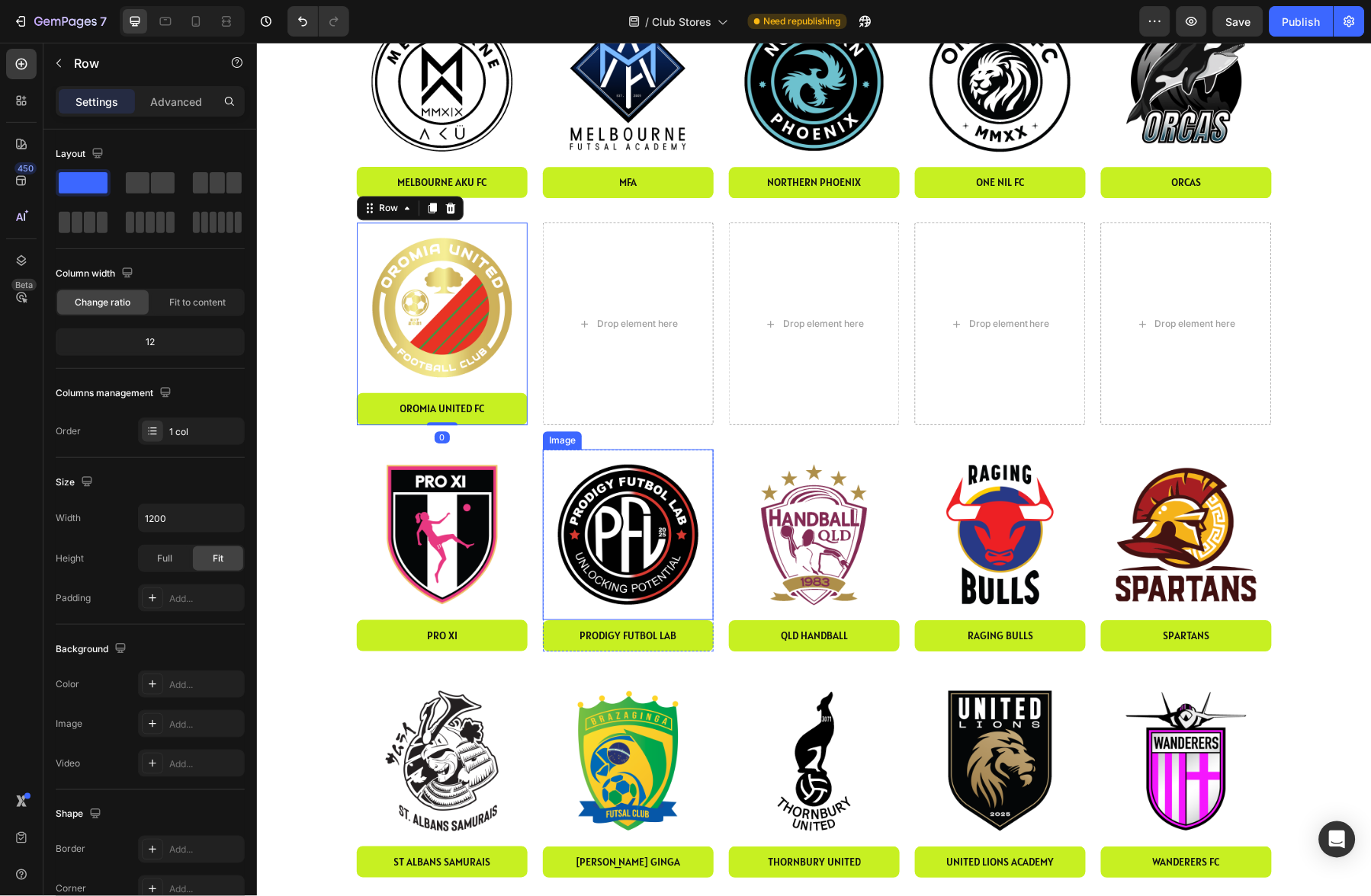
scroll to position [948, 0]
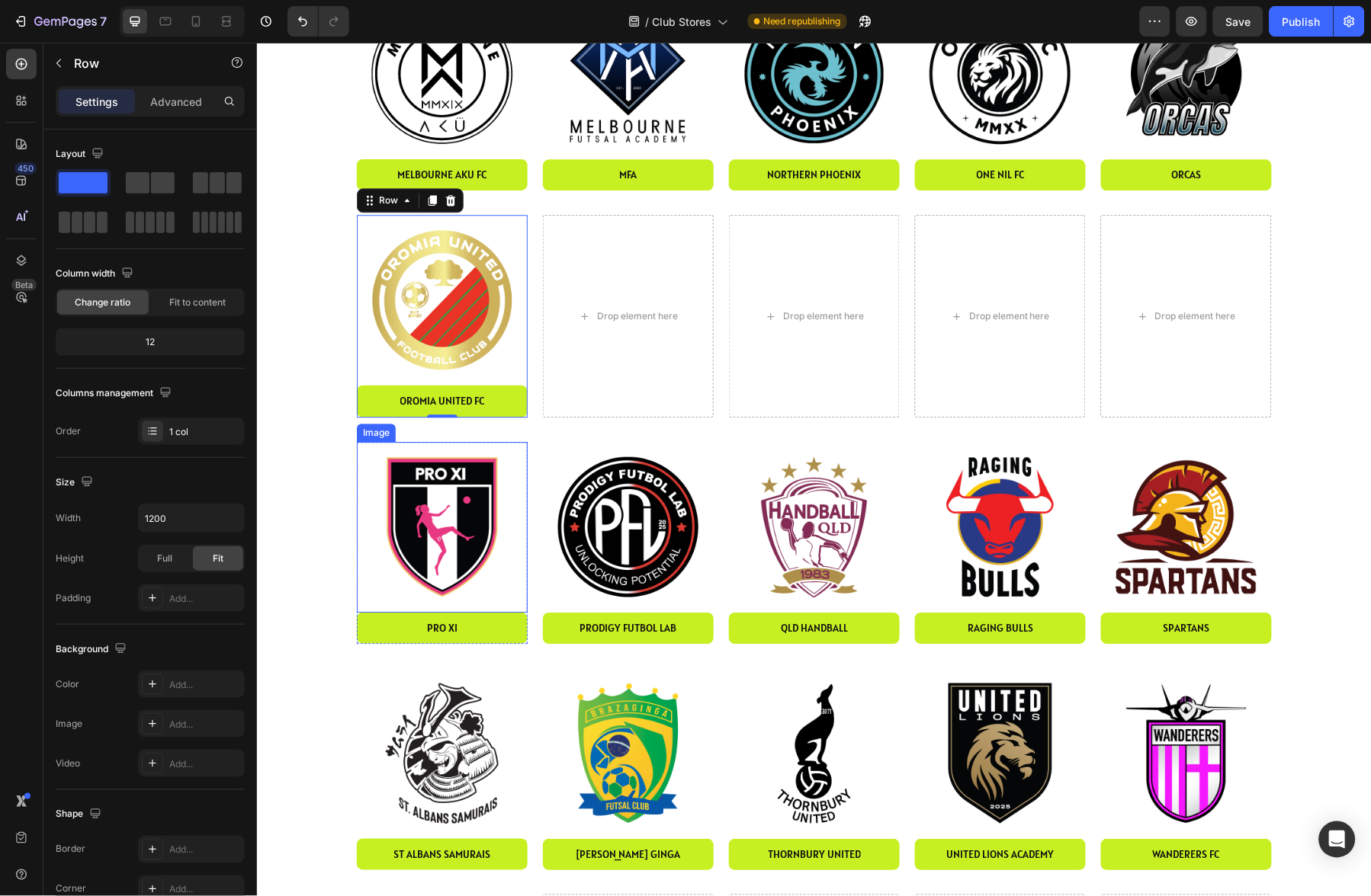
click at [471, 528] on img at bounding box center [441, 527] width 171 height 171
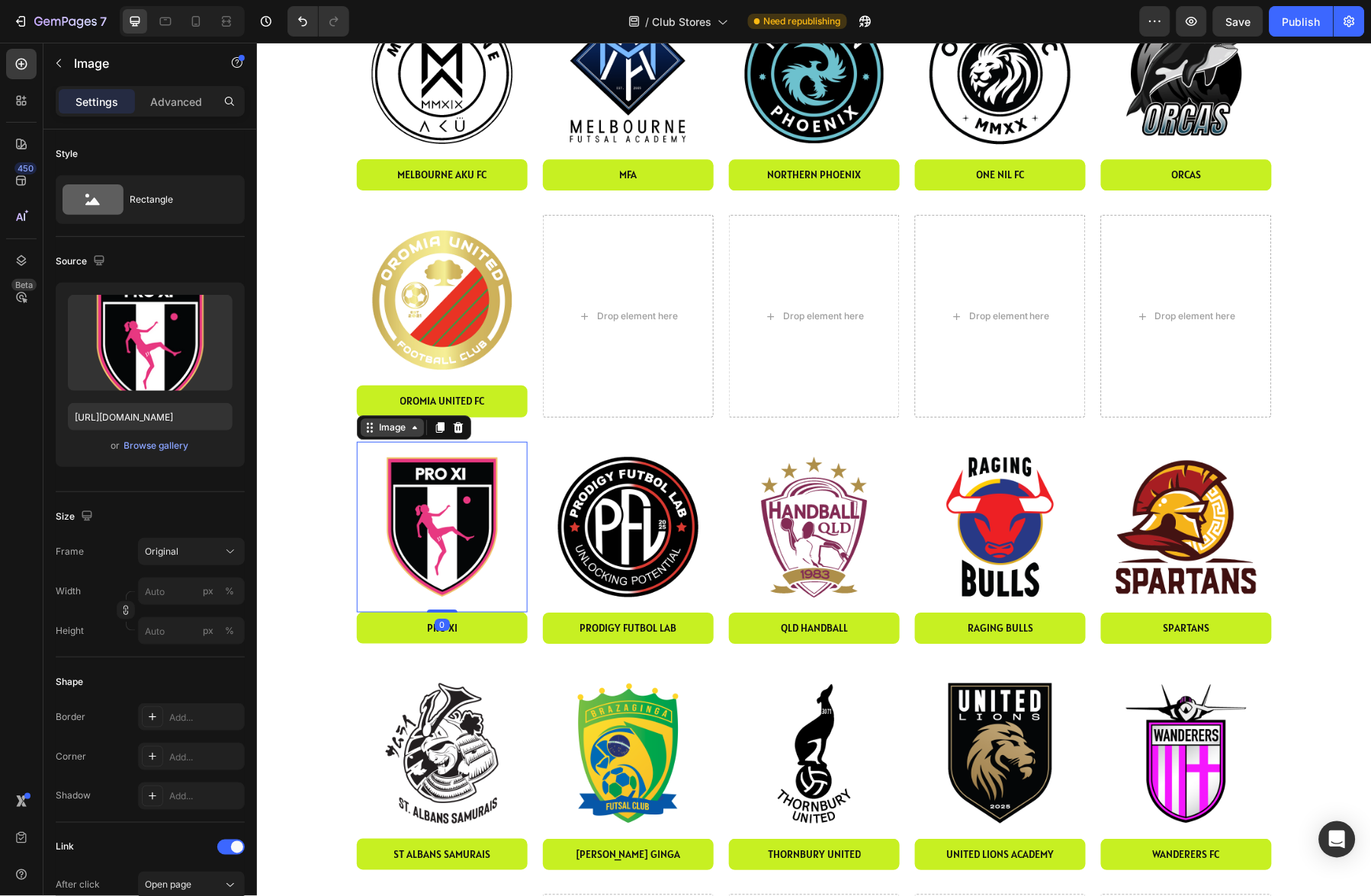
click at [393, 424] on div "Image" at bounding box center [391, 427] width 33 height 13
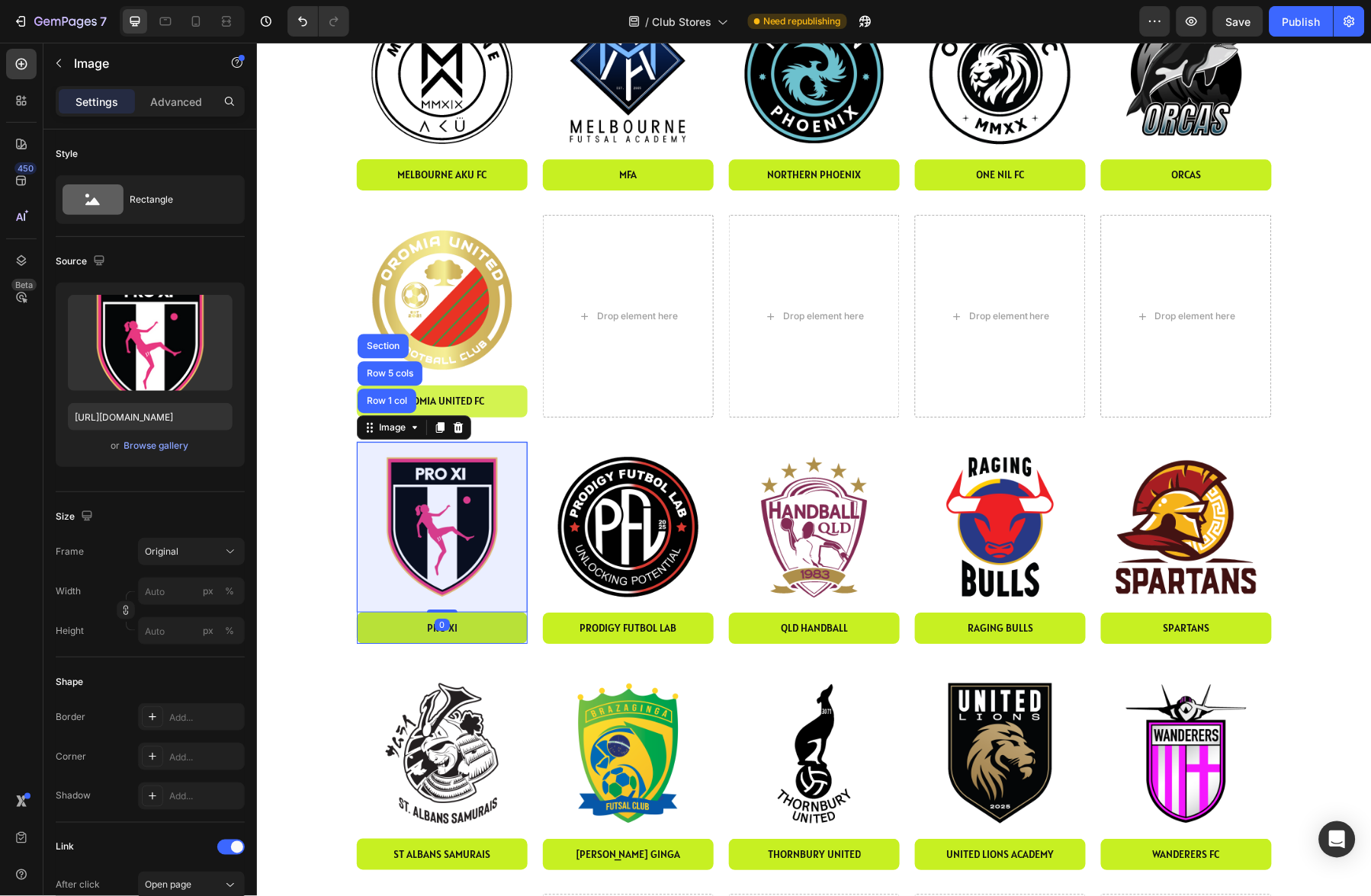
click at [390, 393] on div "Row 1 col" at bounding box center [386, 400] width 59 height 24
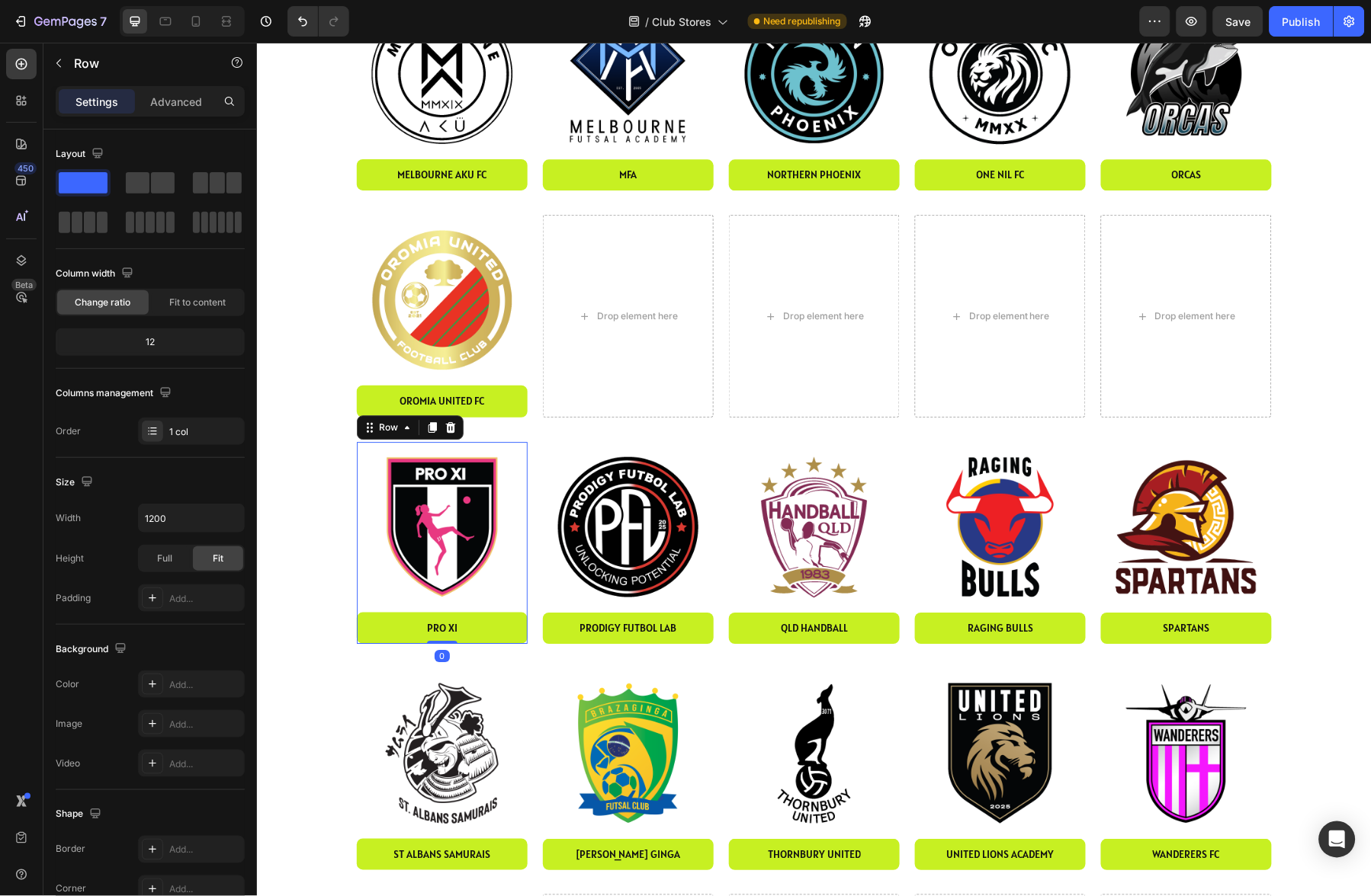
drag, startPoint x: 377, startPoint y: 432, endPoint x: 614, endPoint y: 429, distance: 237.0
click at [642, 340] on div "Image east city fc Button Row Image Adf Button Row Image doncaster demons Butto…" at bounding box center [814, 215] width 1084 height 1812
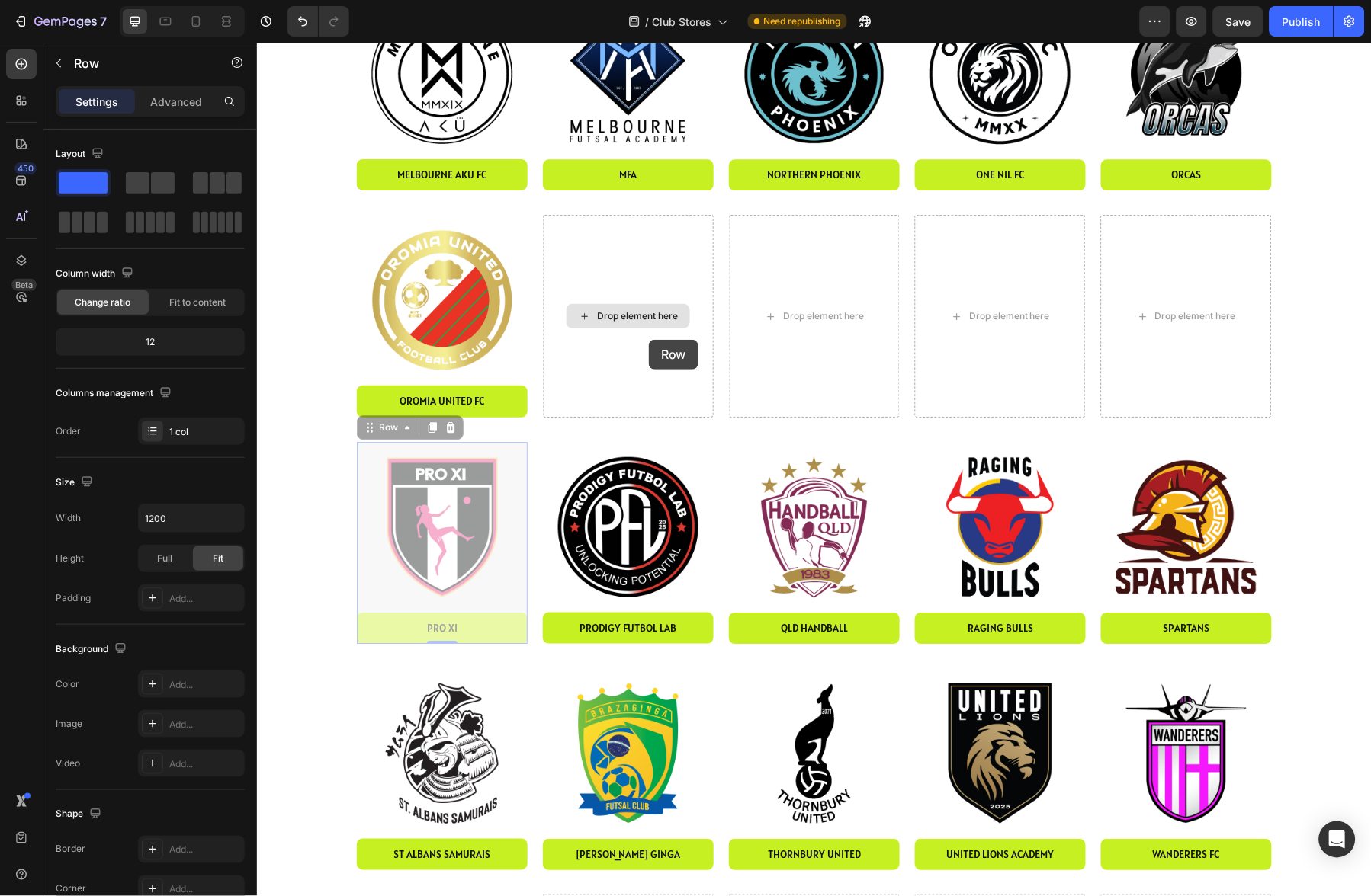
drag, startPoint x: 385, startPoint y: 424, endPoint x: 611, endPoint y: 379, distance: 230.4
click at [647, 337] on div "Image east city fc Button Row Image Adf Button Row Image doncaster demons Butto…" at bounding box center [814, 215] width 1084 height 1812
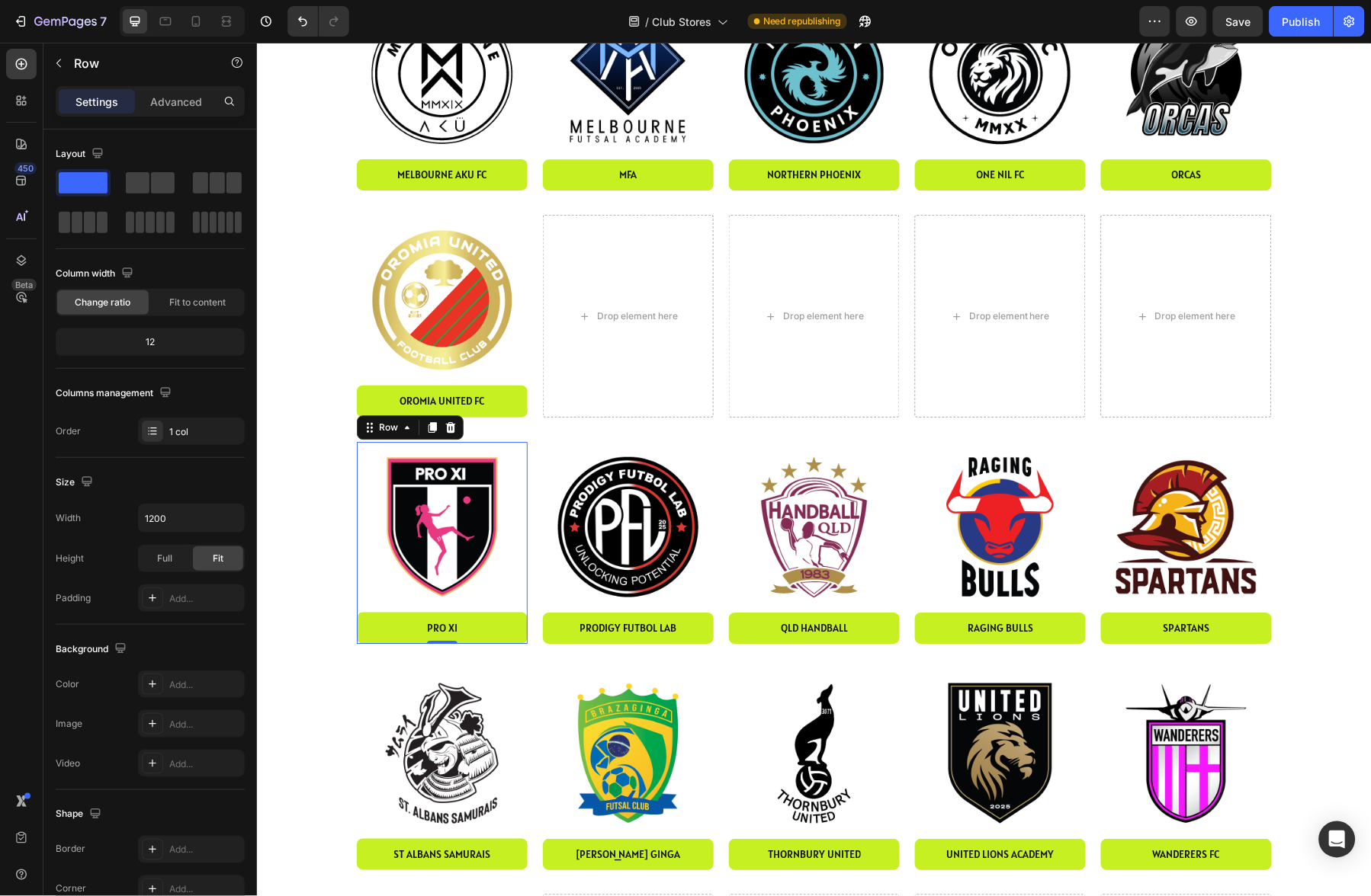
drag, startPoint x: 390, startPoint y: 426, endPoint x: 636, endPoint y: 344, distance: 259.3
click at [637, 343] on div "Image east city fc Button Row Image Adf Button Row Image doncaster demons Butto…" at bounding box center [814, 215] width 1084 height 1812
click at [582, 494] on img at bounding box center [627, 527] width 171 height 171
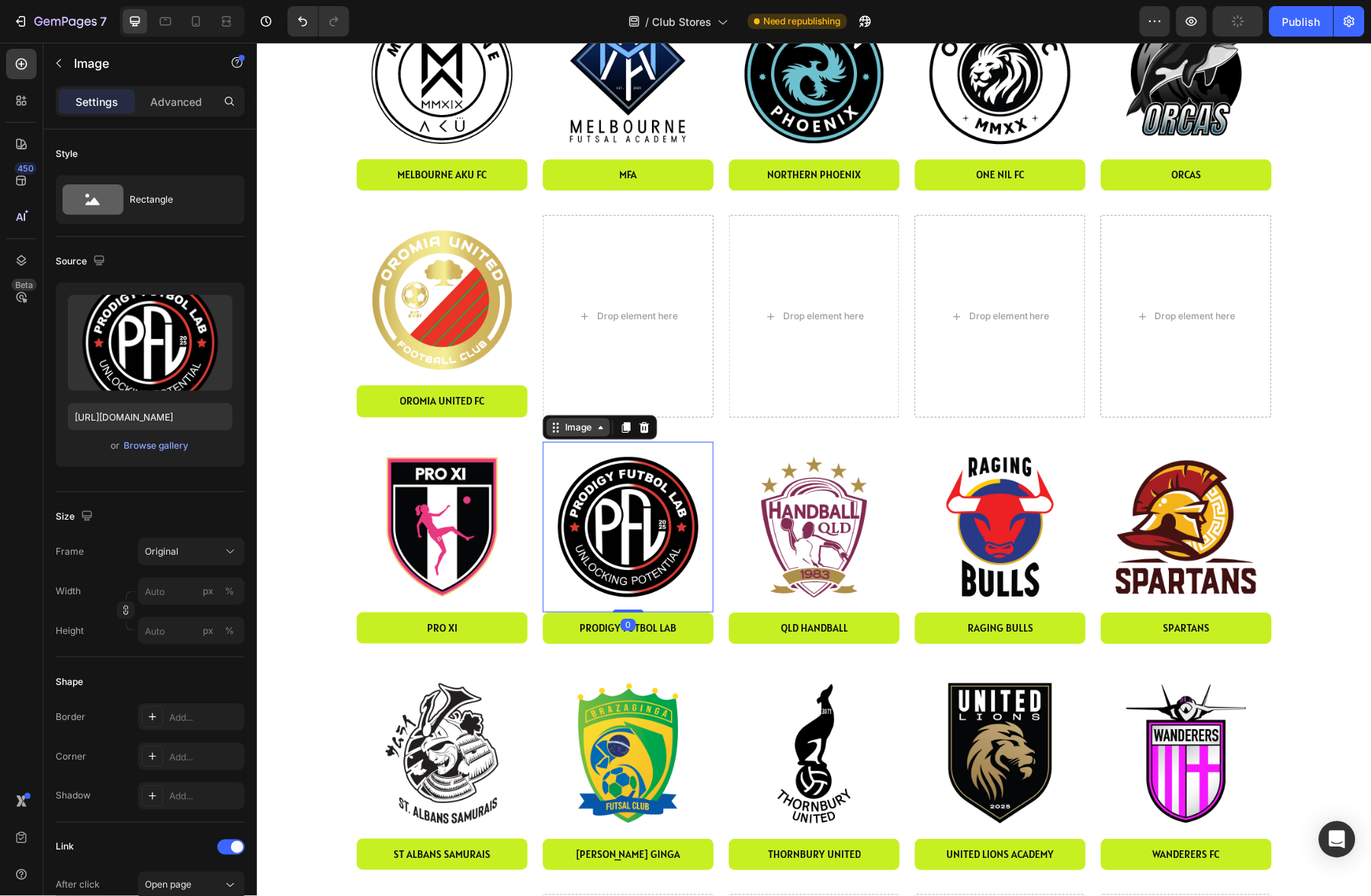
click at [576, 426] on div "Image" at bounding box center [577, 427] width 33 height 13
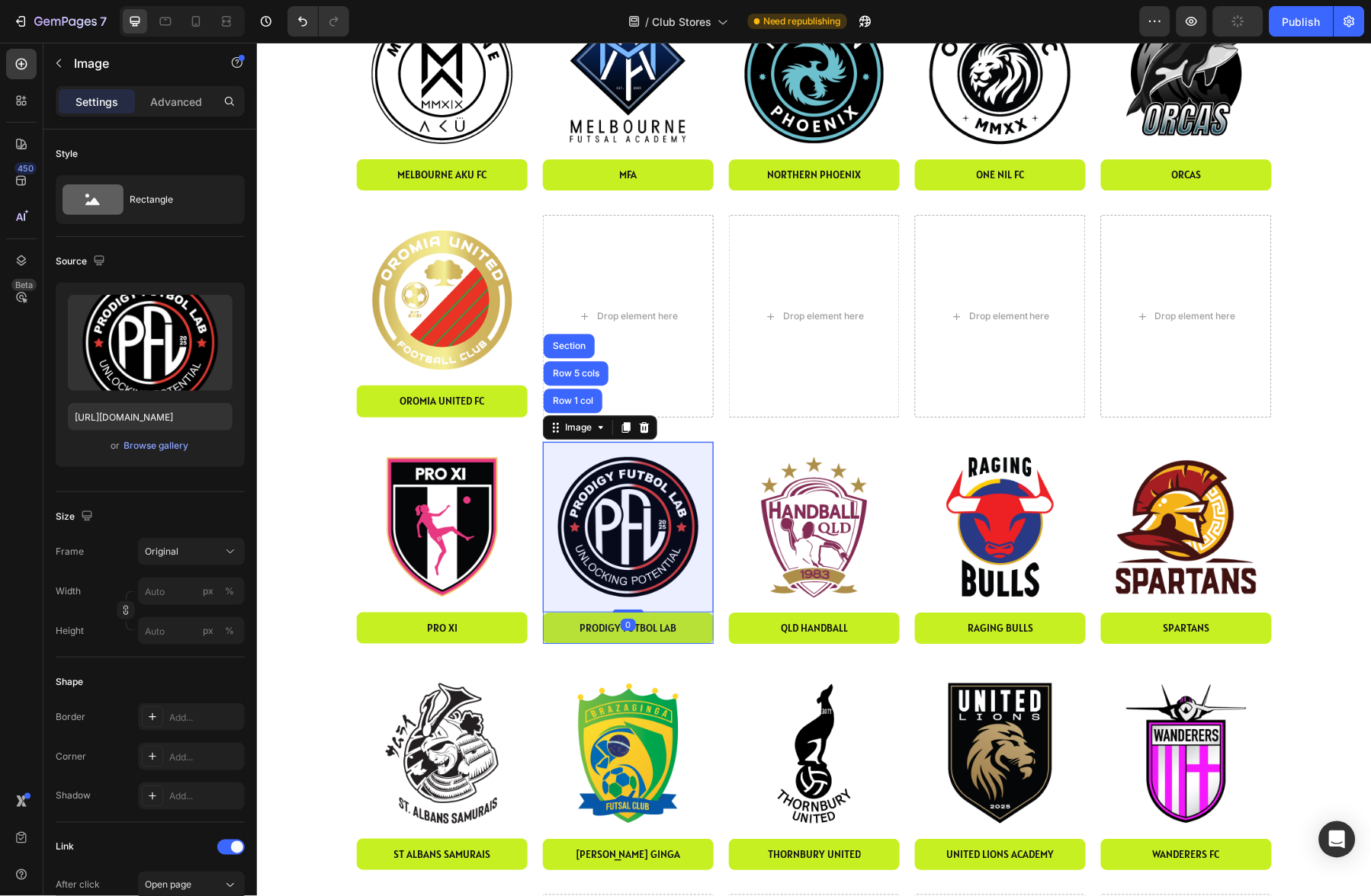
drag, startPoint x: 571, startPoint y: 401, endPoint x: 576, endPoint y: 426, distance: 25.5
click at [571, 401] on div "Row 1 col" at bounding box center [571, 400] width 46 height 9
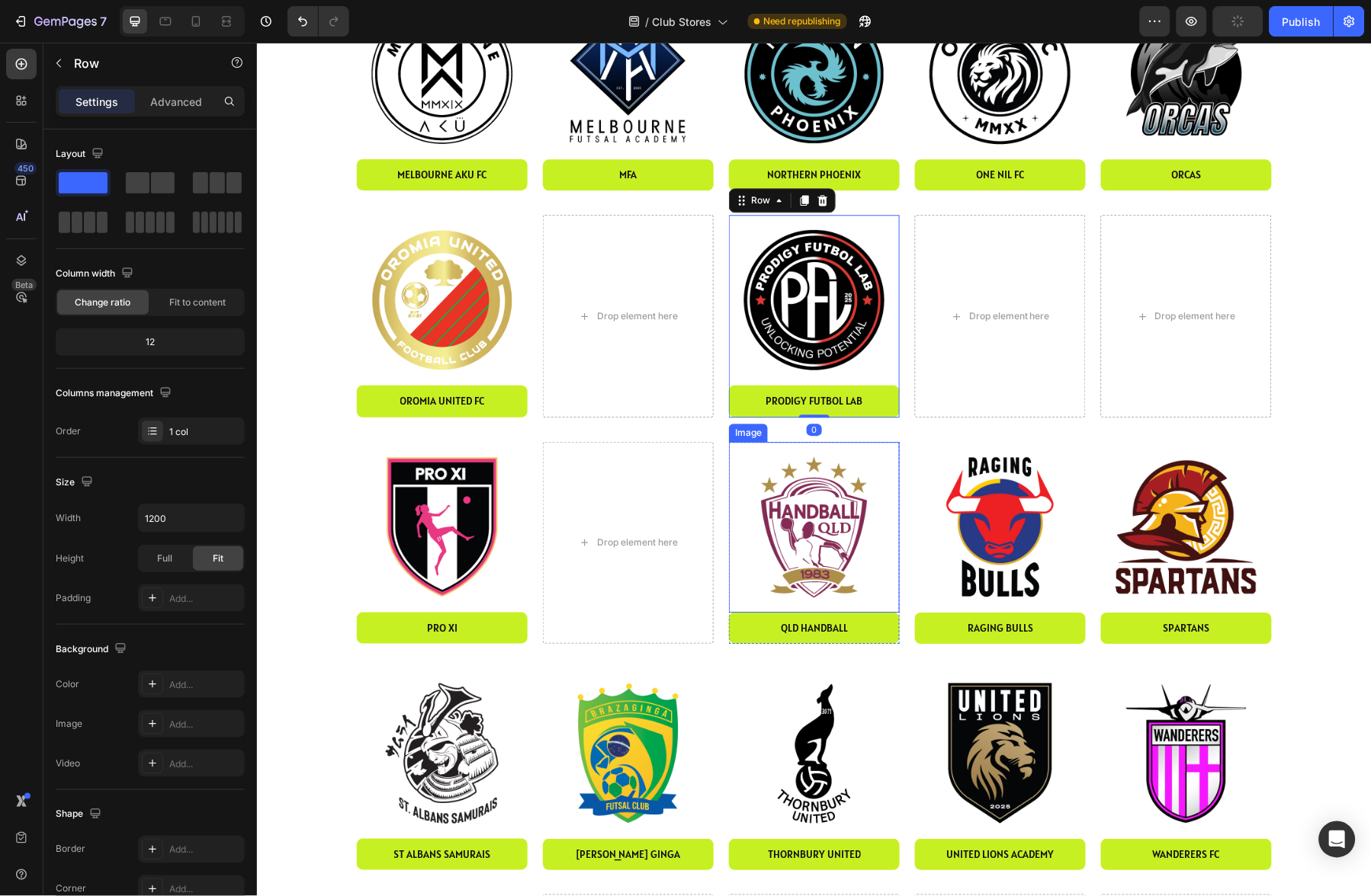
click at [810, 501] on img at bounding box center [813, 527] width 171 height 171
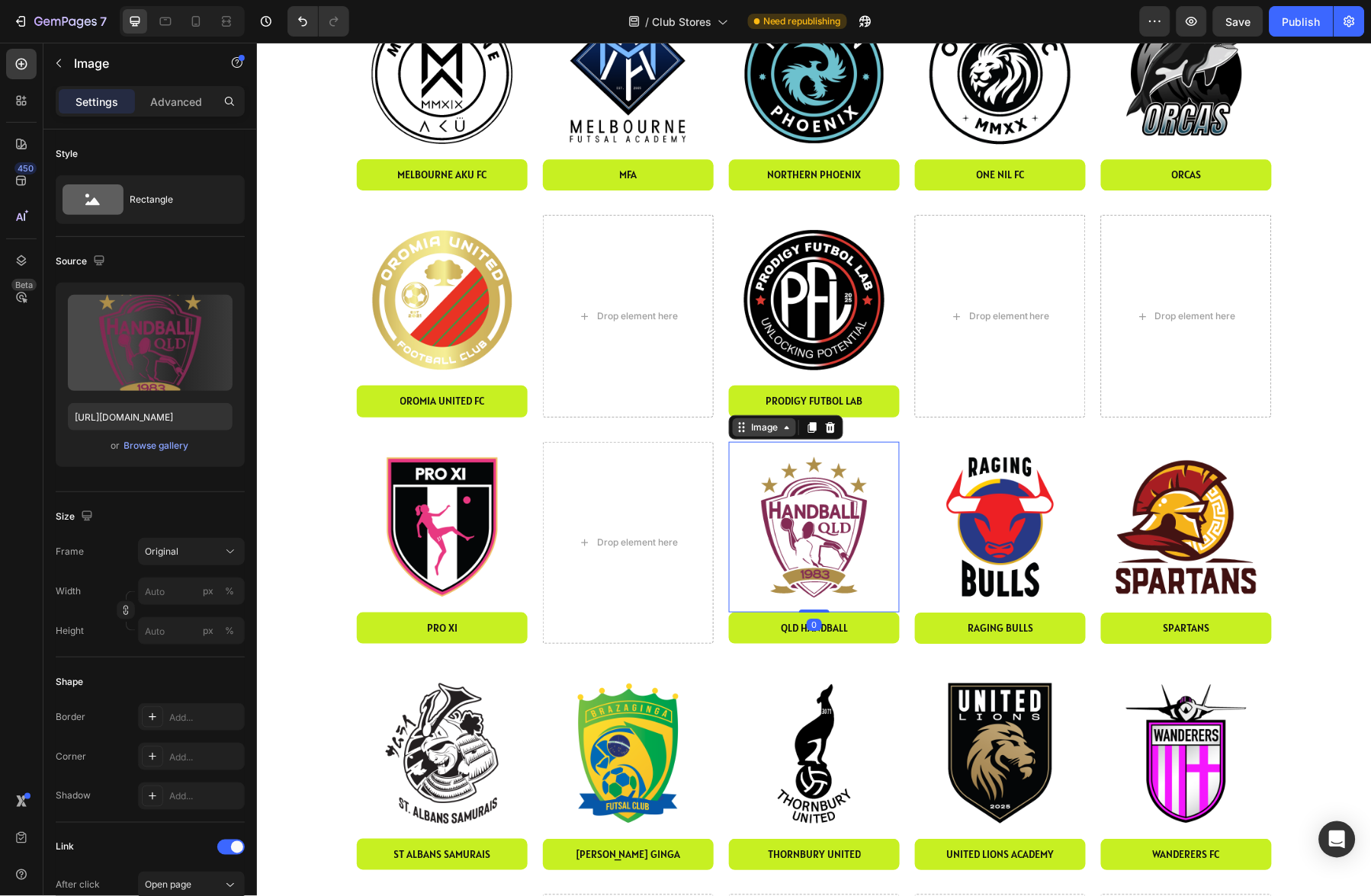
click at [758, 427] on div "Image" at bounding box center [763, 427] width 33 height 13
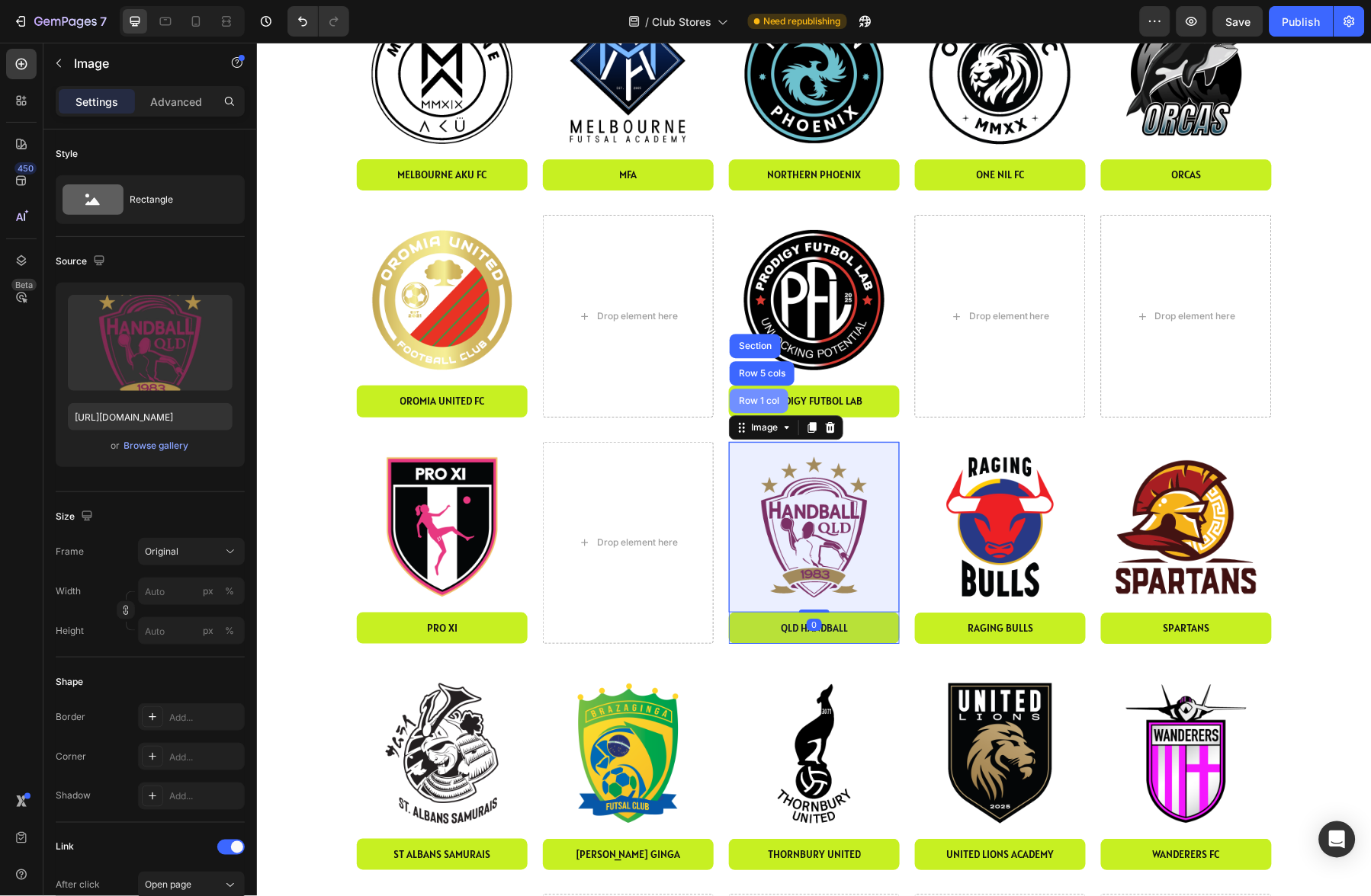
click at [762, 401] on div "Row 1 col" at bounding box center [757, 400] width 46 height 9
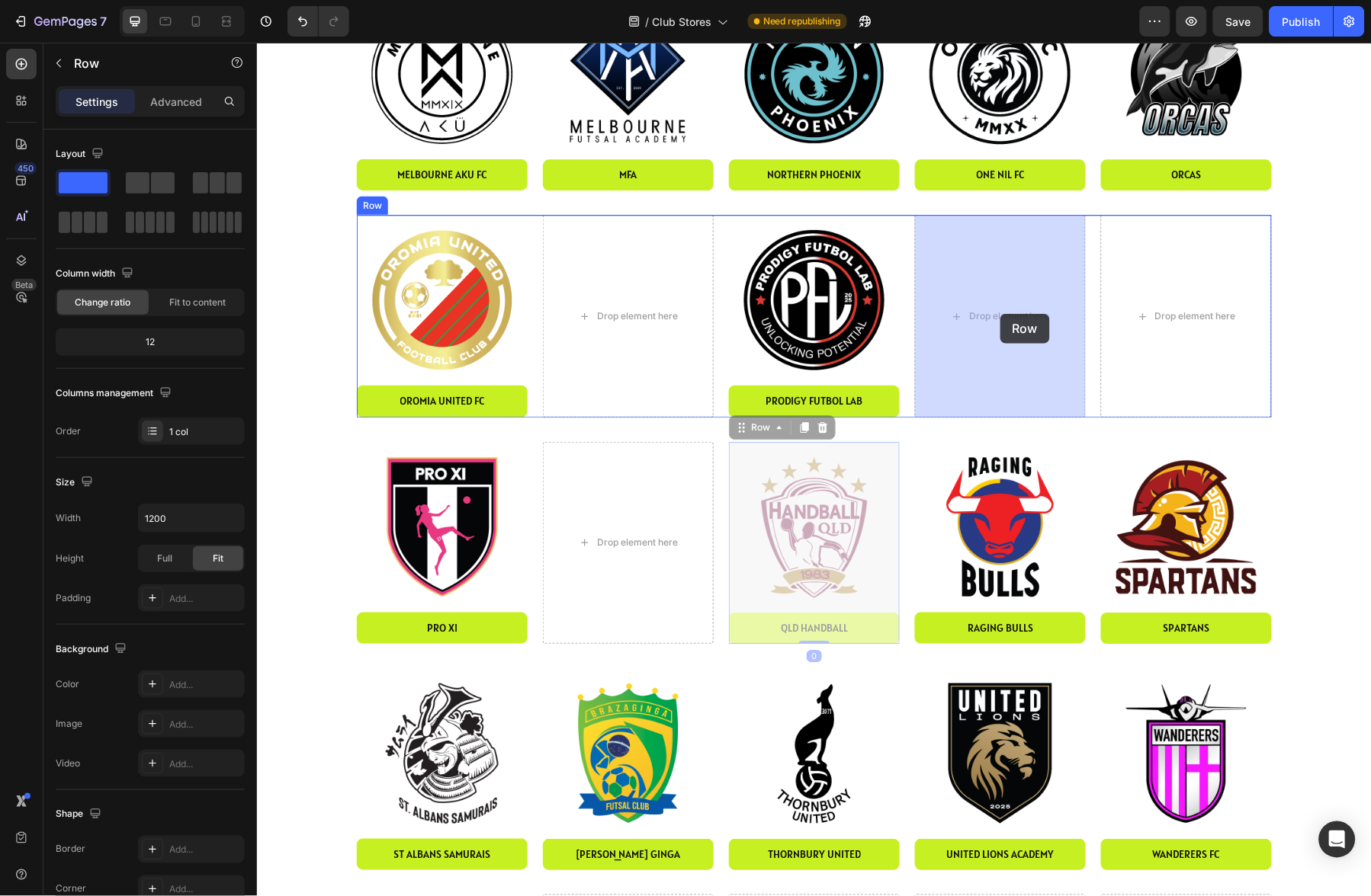
drag, startPoint x: 772, startPoint y: 418, endPoint x: 1000, endPoint y: 313, distance: 251.0
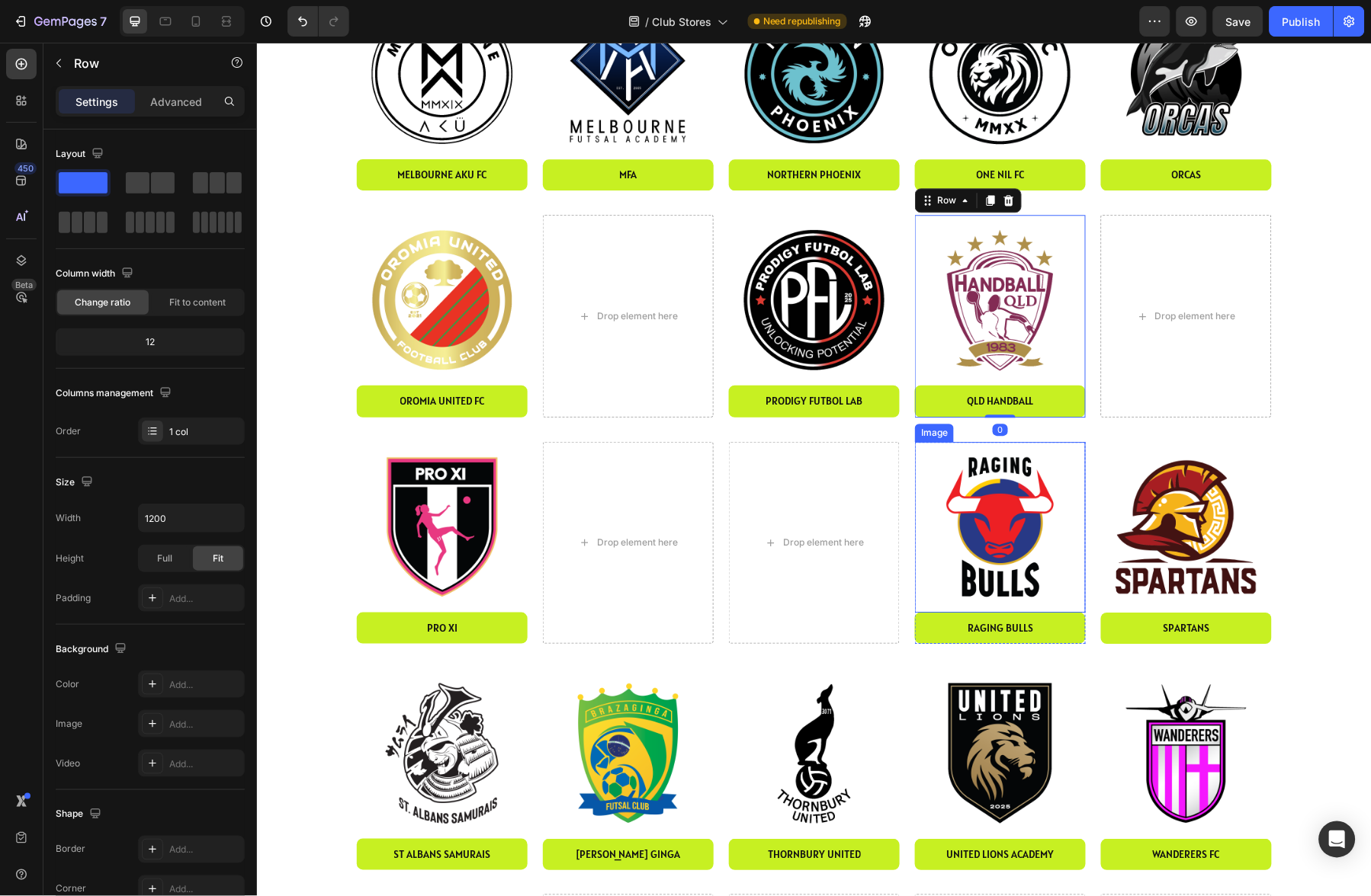
click at [975, 488] on img at bounding box center [999, 527] width 171 height 171
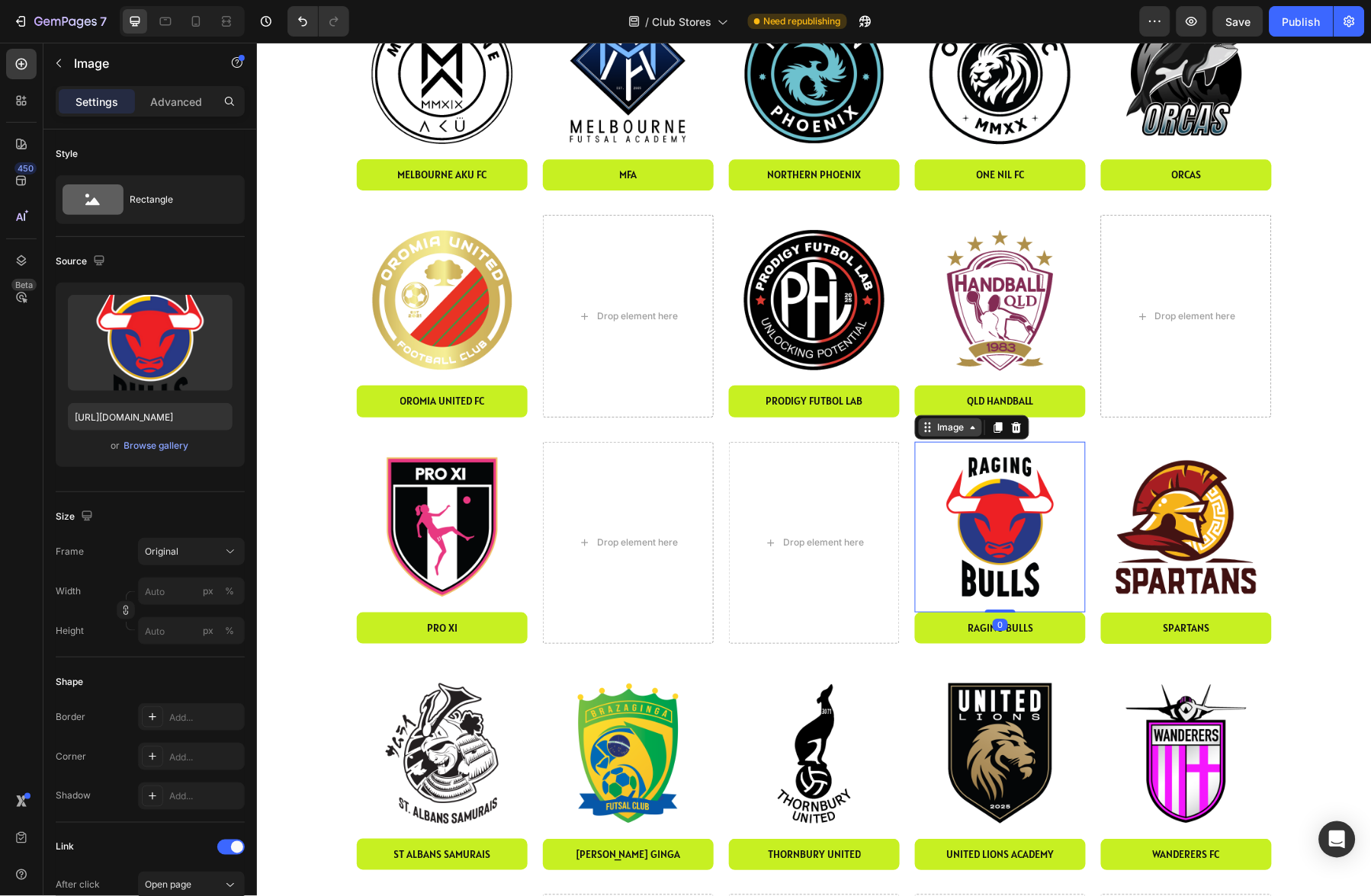
drag, startPoint x: 951, startPoint y: 427, endPoint x: 951, endPoint y: 416, distance: 11.0
click at [951, 427] on div "Image" at bounding box center [949, 427] width 33 height 13
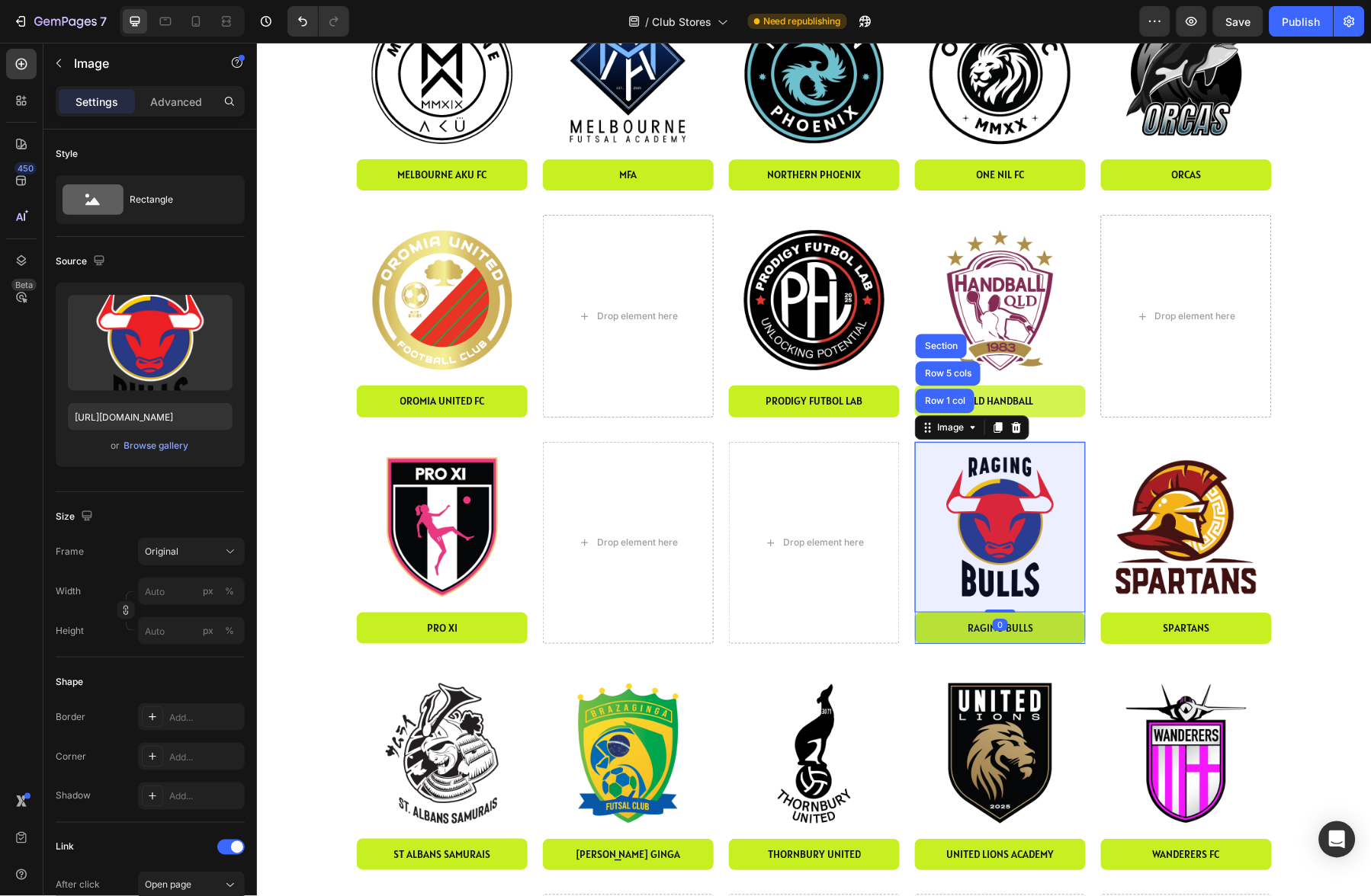
click at [950, 401] on div "Row 1 col" at bounding box center [943, 400] width 46 height 9
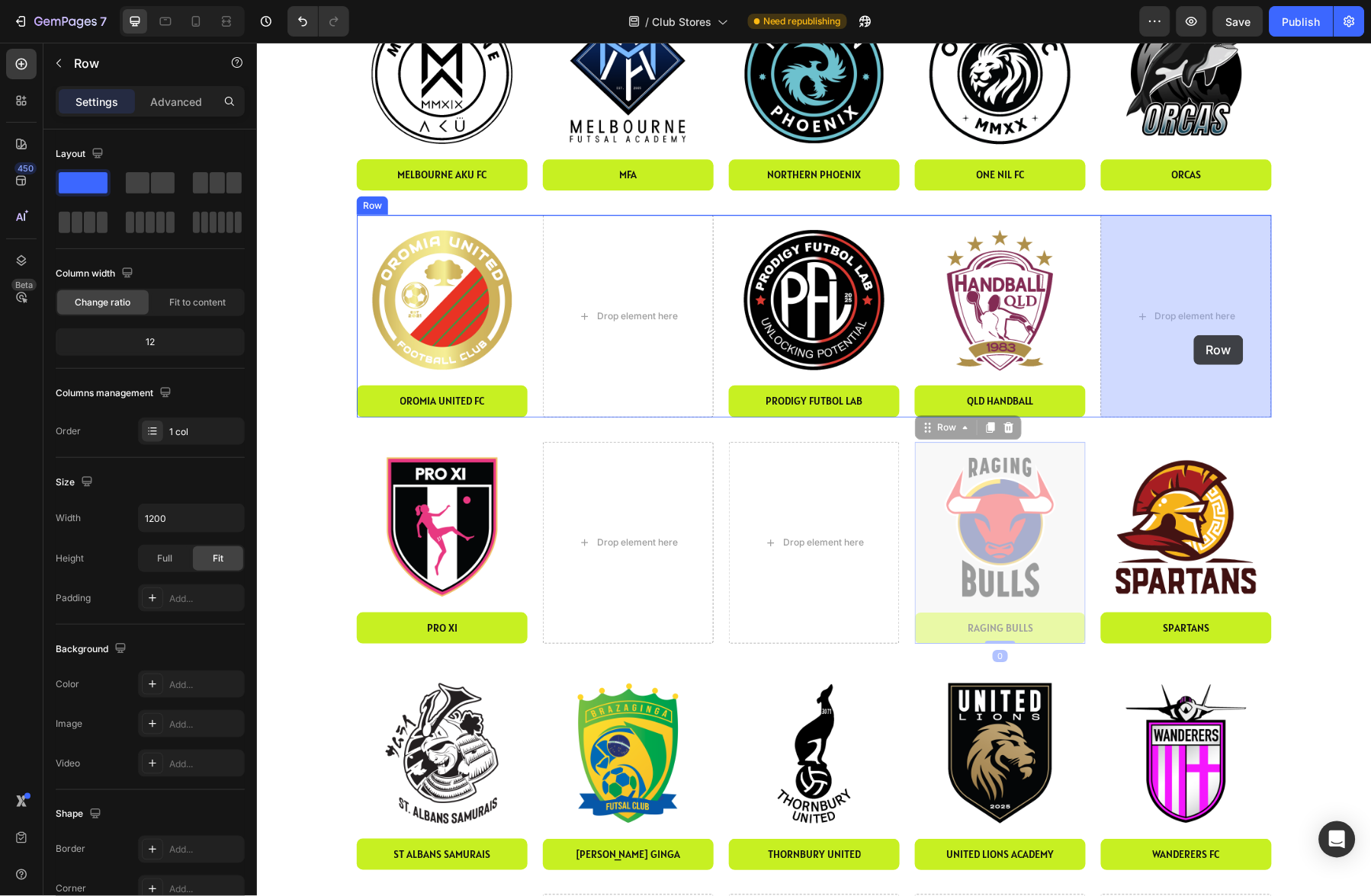
drag, startPoint x: 980, startPoint y: 416, endPoint x: 1193, endPoint y: 335, distance: 227.9
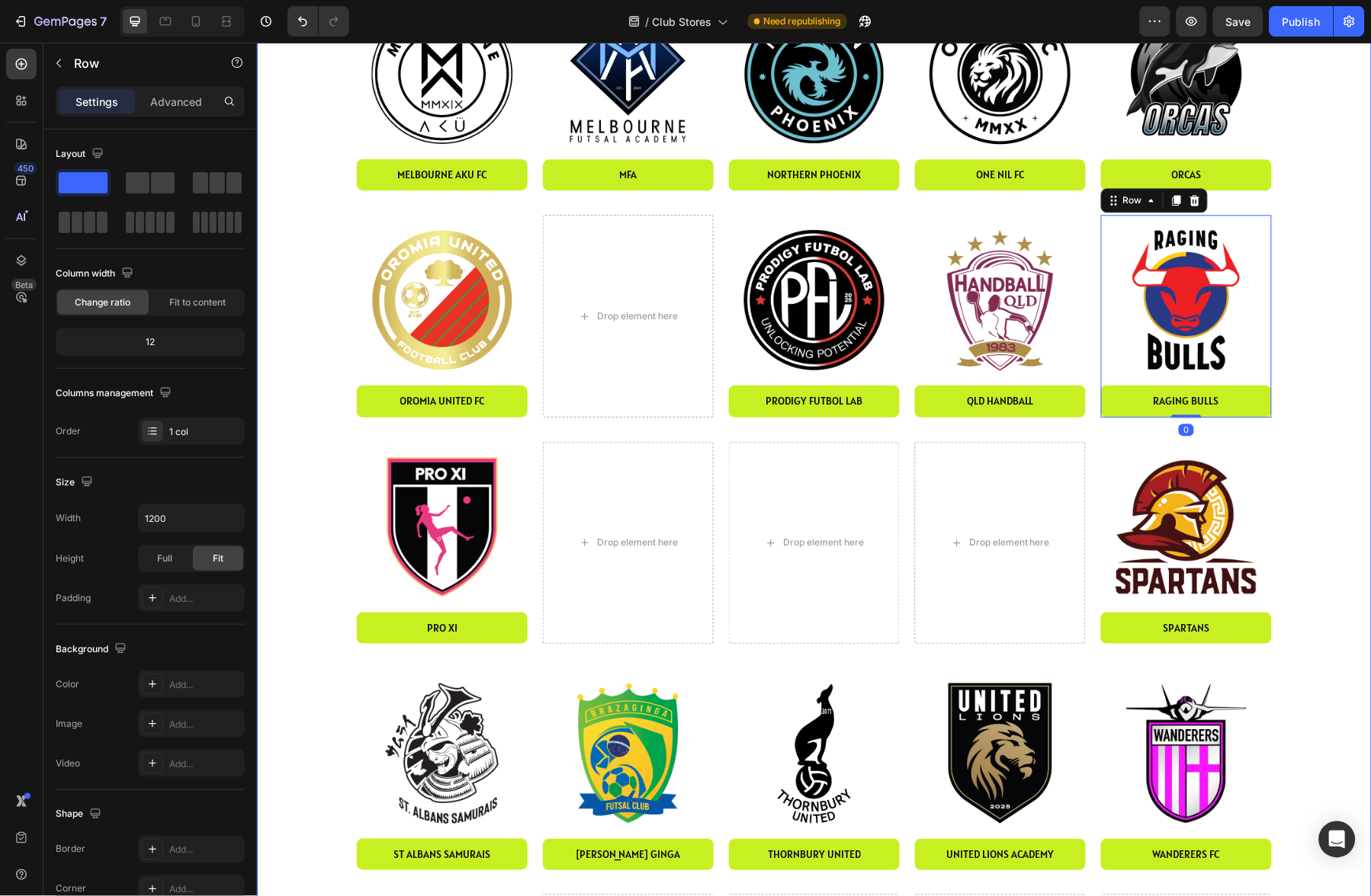
click at [1164, 475] on img at bounding box center [1185, 527] width 171 height 171
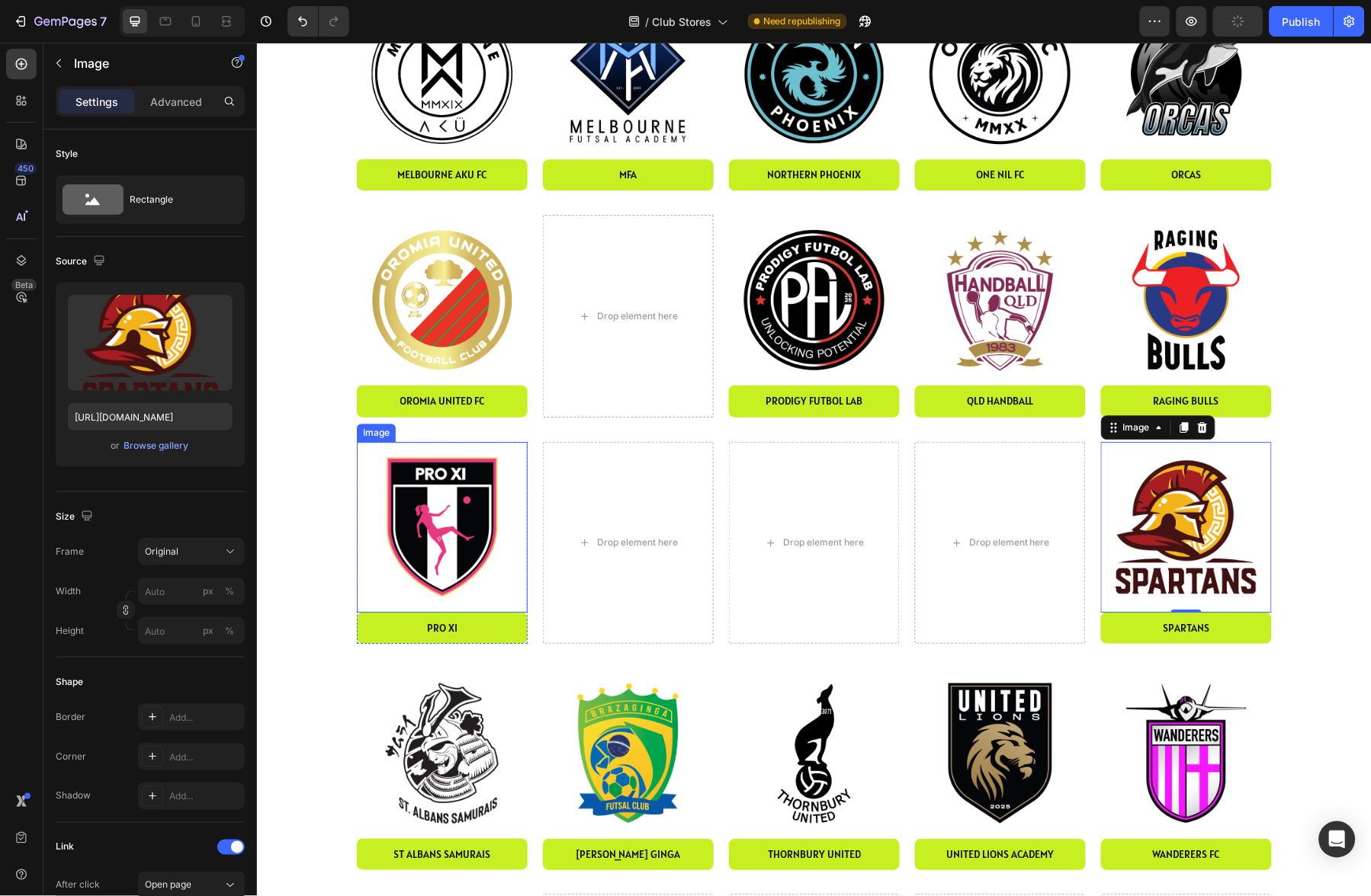
click at [460, 508] on img at bounding box center [441, 527] width 171 height 171
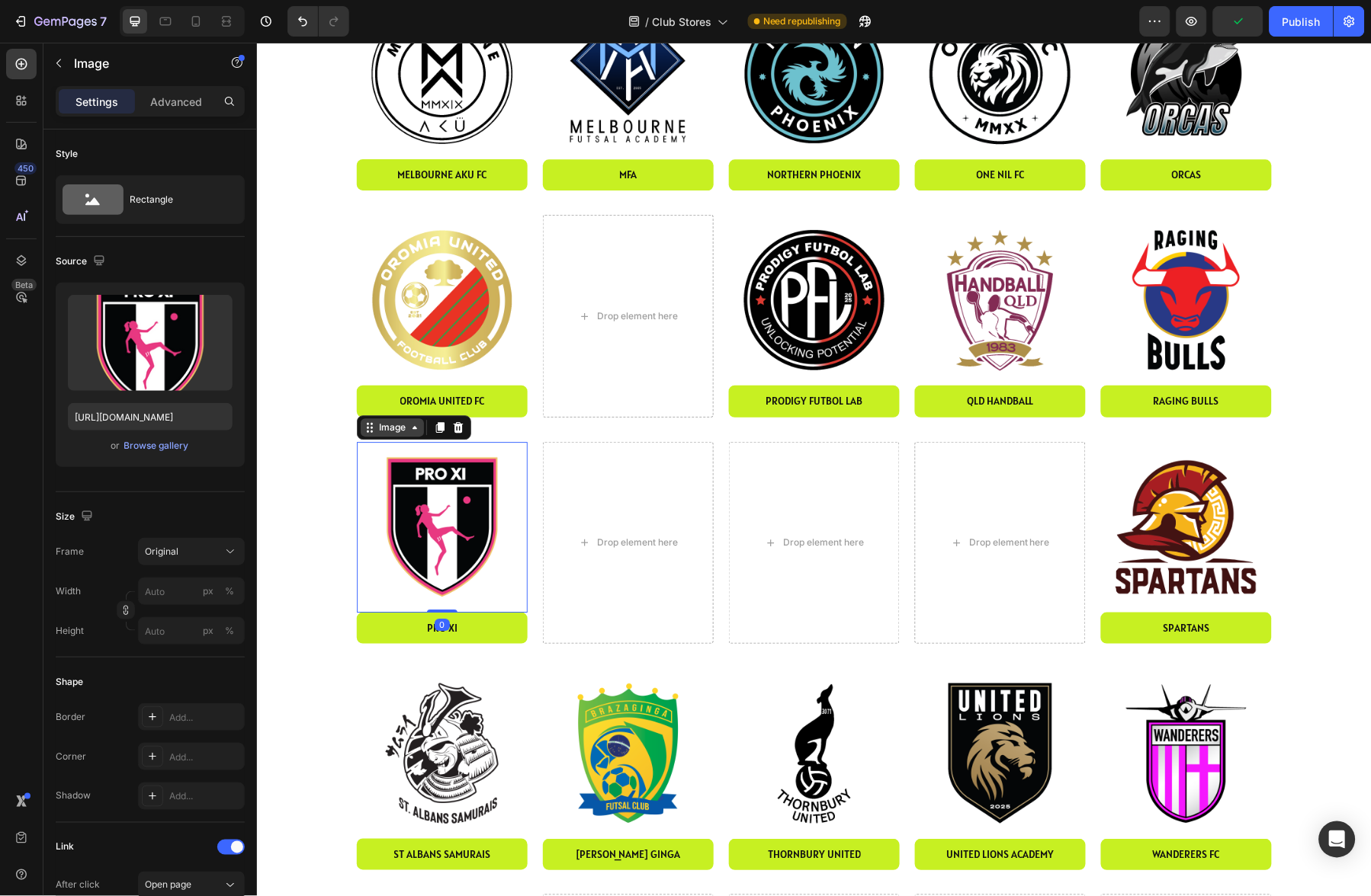
click at [396, 425] on div "Image" at bounding box center [391, 427] width 33 height 13
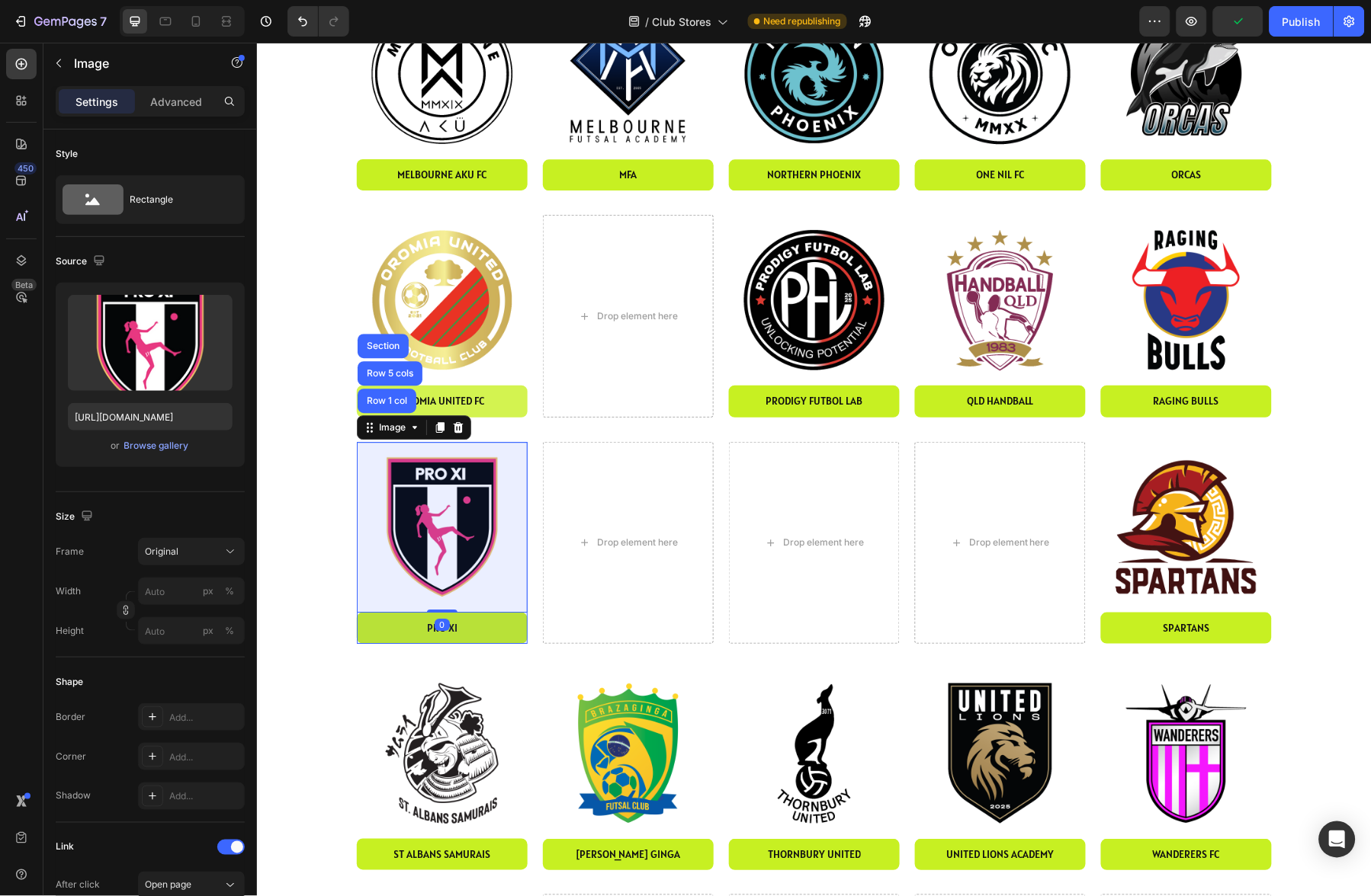
click at [394, 396] on div "Row 1 col" at bounding box center [385, 400] width 46 height 9
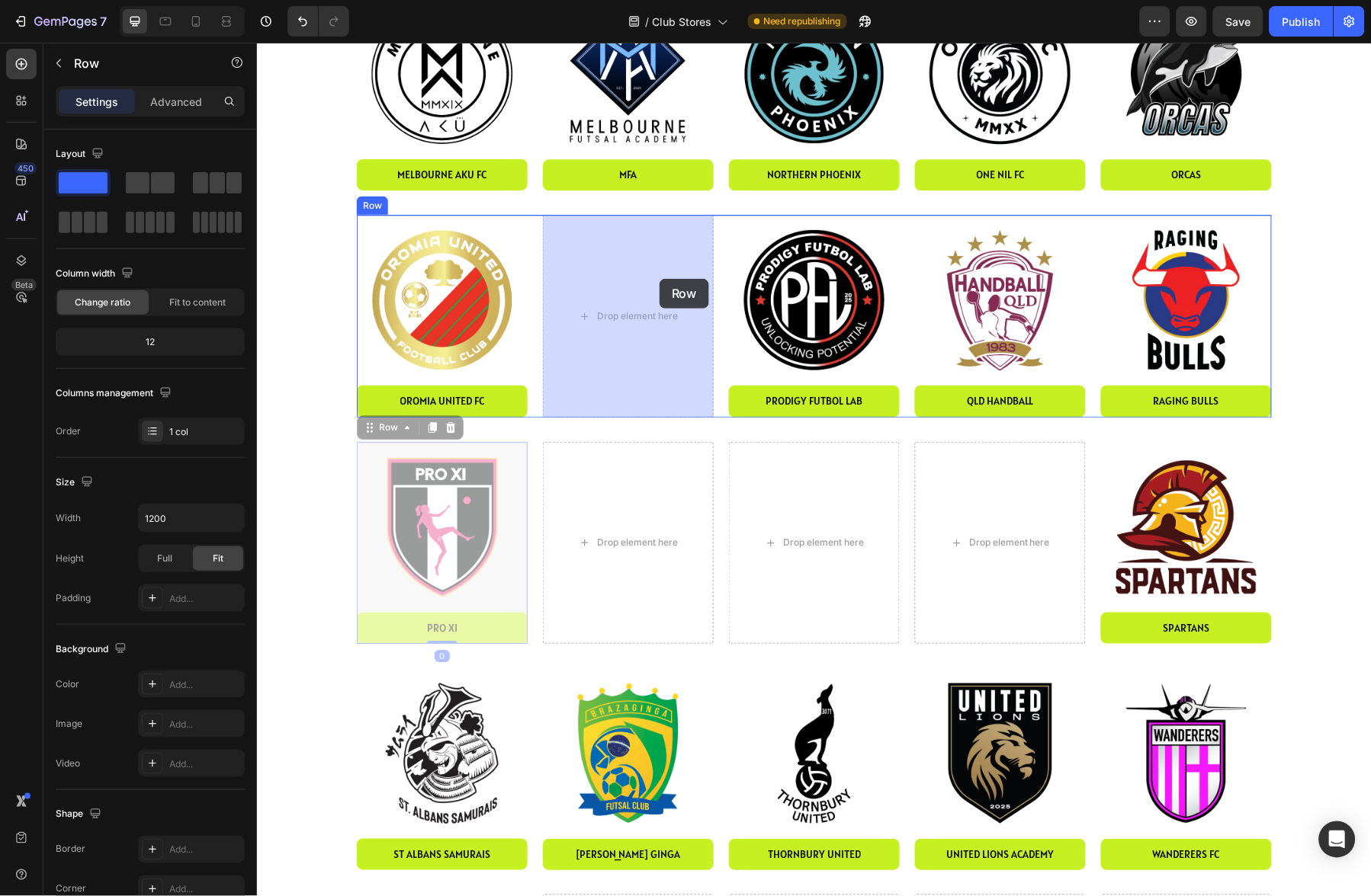
drag, startPoint x: 434, startPoint y: 390, endPoint x: 659, endPoint y: 278, distance: 251.3
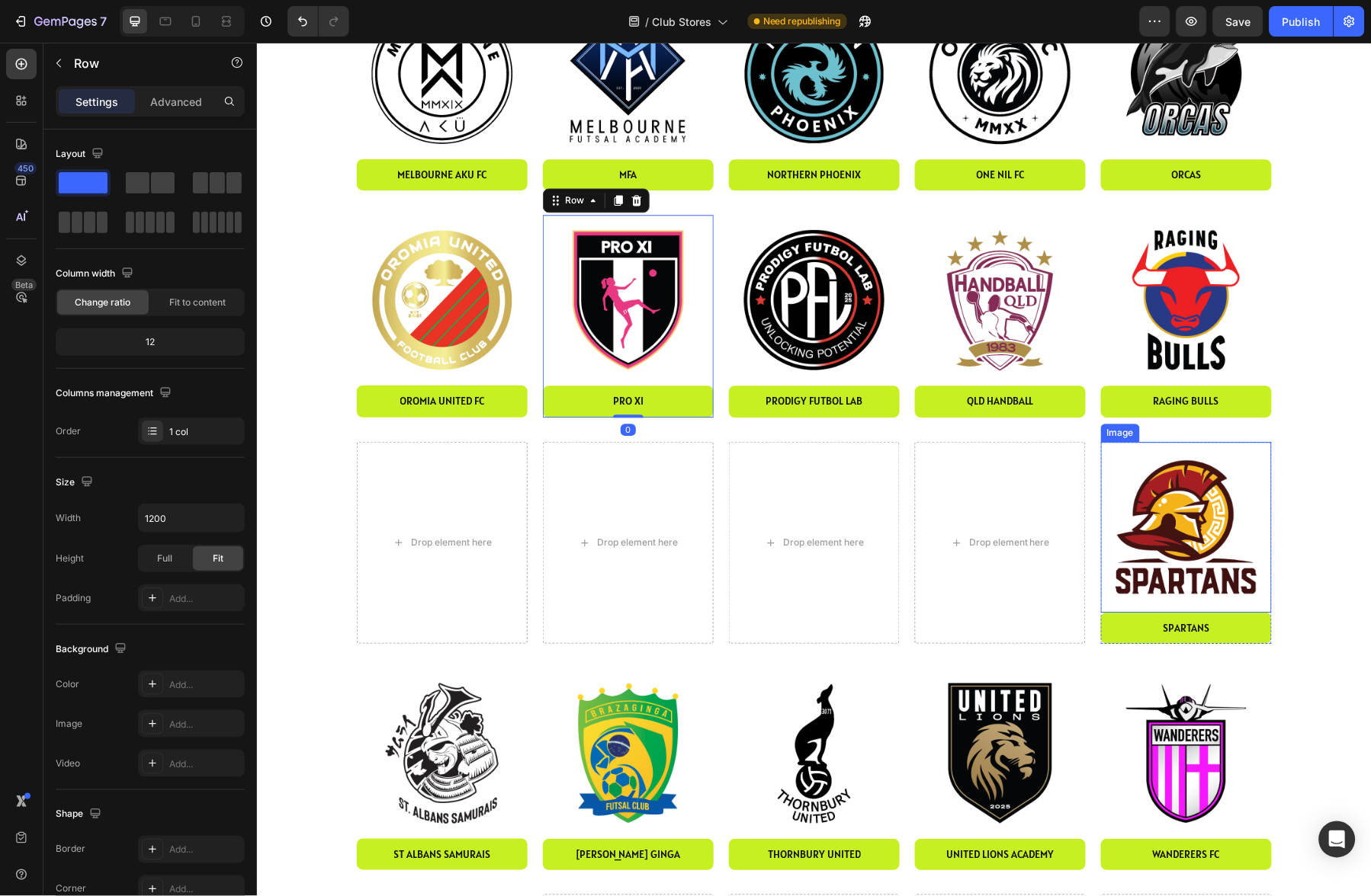
click at [1194, 542] on img at bounding box center [1185, 527] width 171 height 171
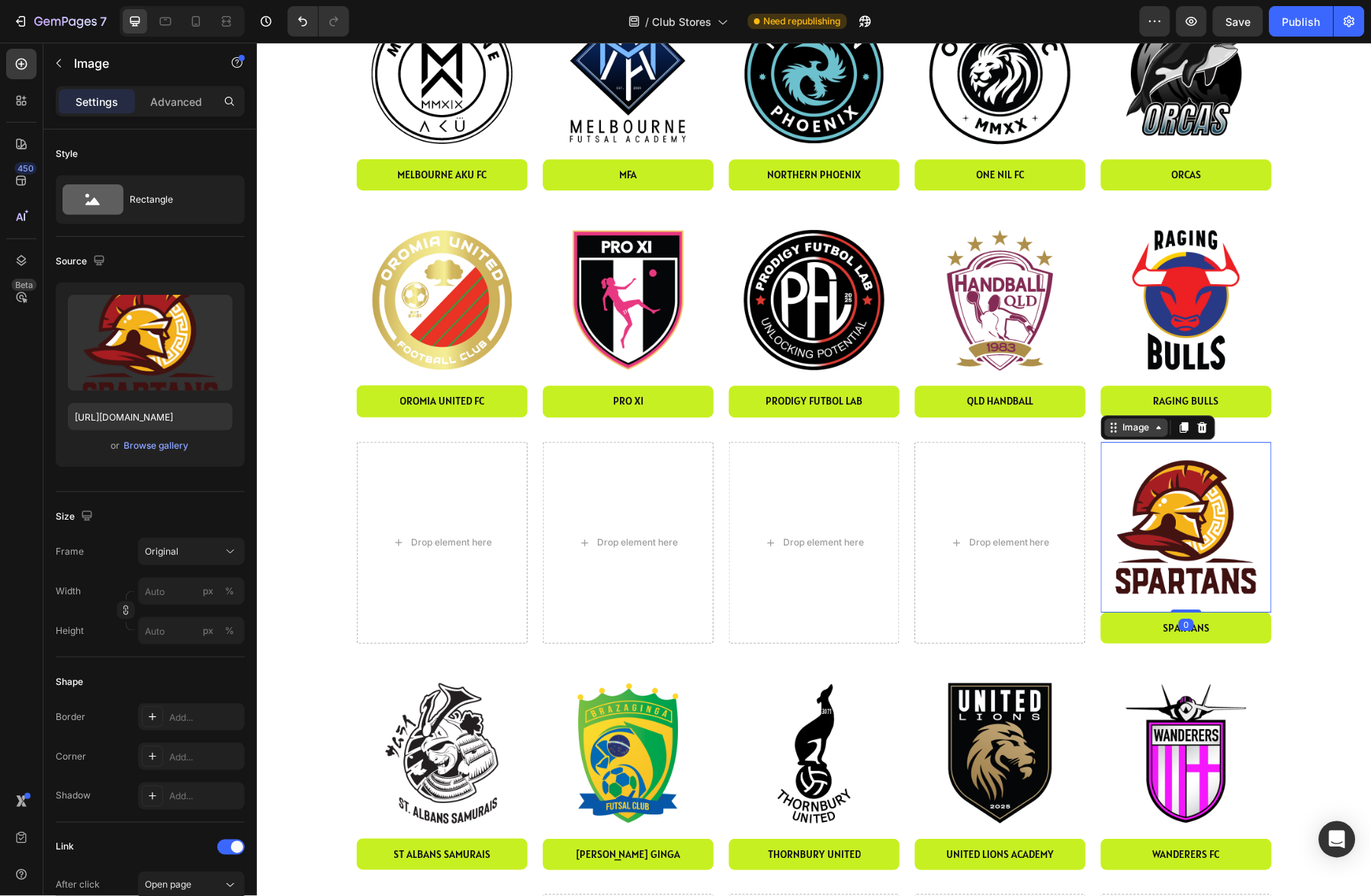
click at [1141, 427] on div "Image" at bounding box center [1135, 427] width 33 height 13
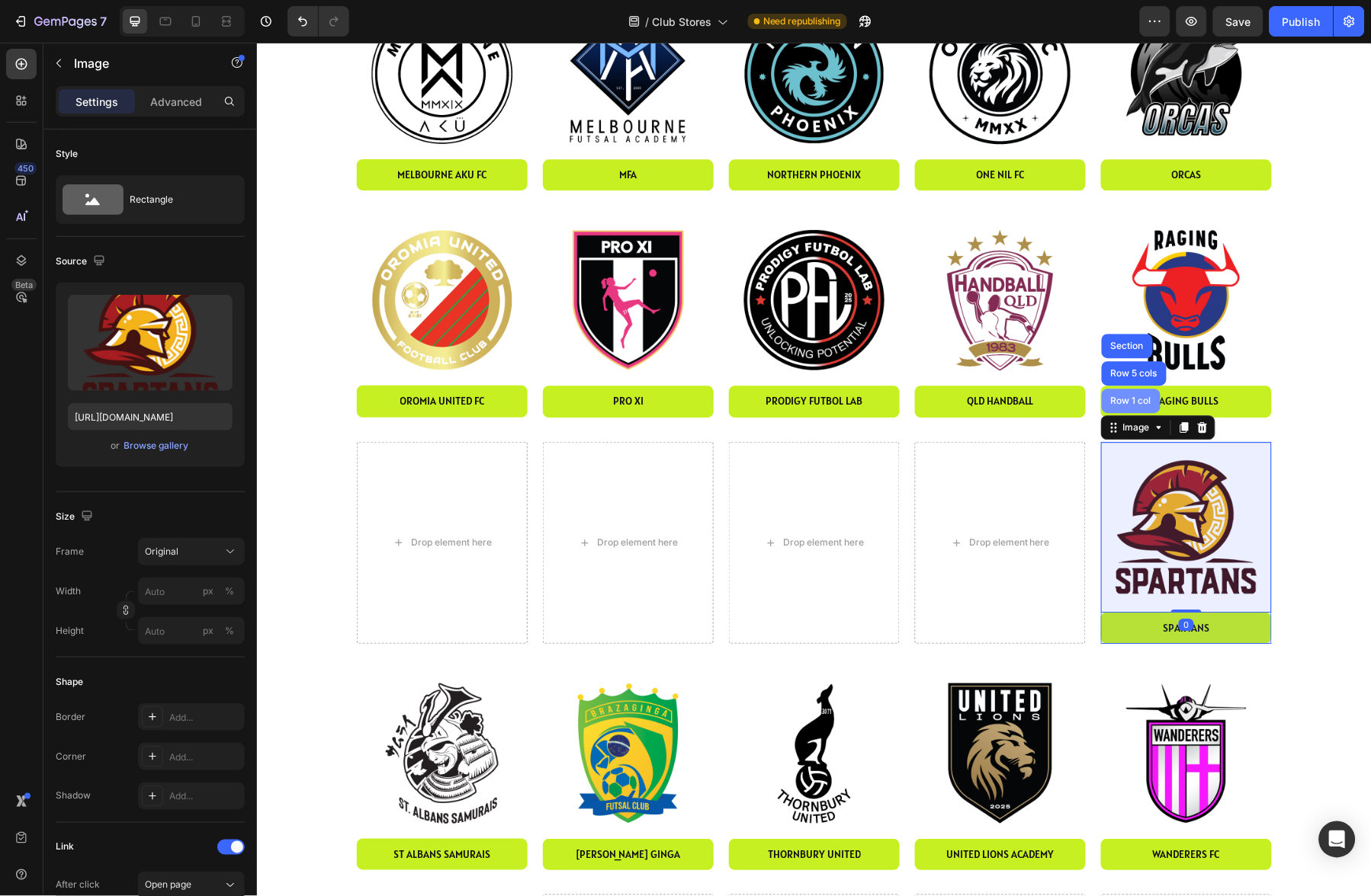
click at [1128, 408] on div "Row 1 col" at bounding box center [1130, 400] width 59 height 24
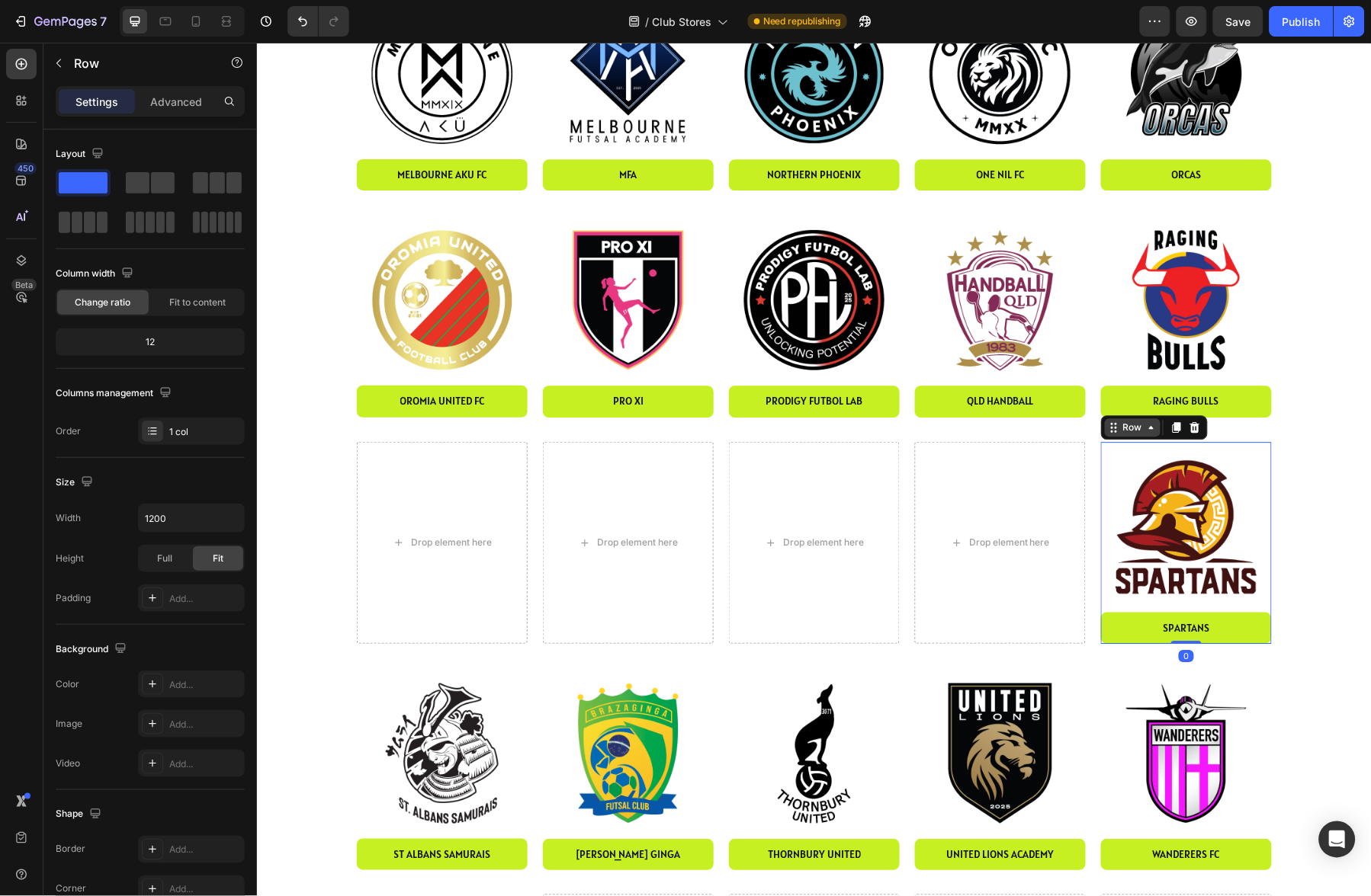
click at [448, 484] on div "Image spartans Button Row 0 Drop element here Drop element here Drop element he…" at bounding box center [813, 543] width 915 height 202
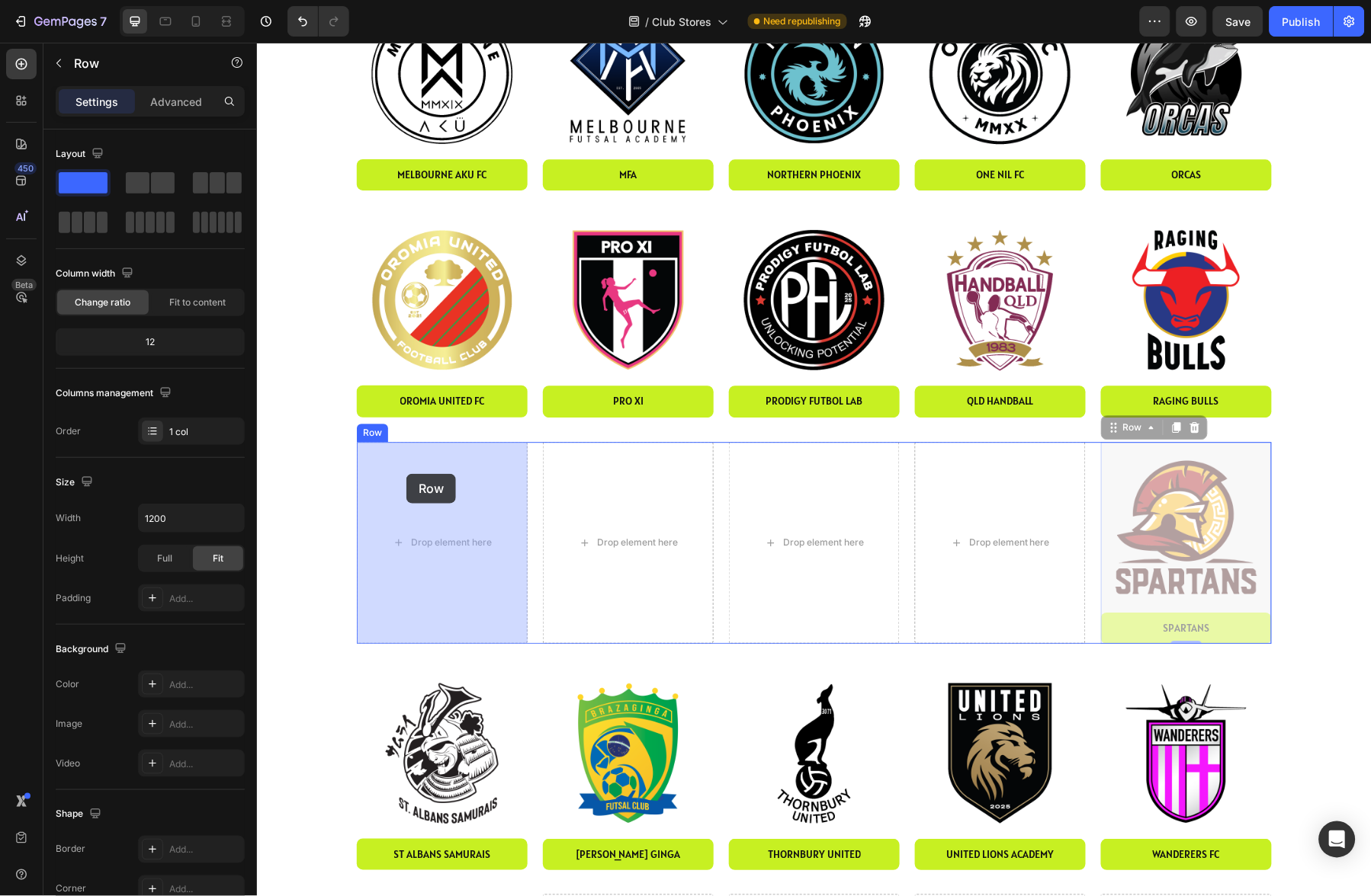
drag, startPoint x: 1133, startPoint y: 421, endPoint x: 406, endPoint y: 474, distance: 728.9
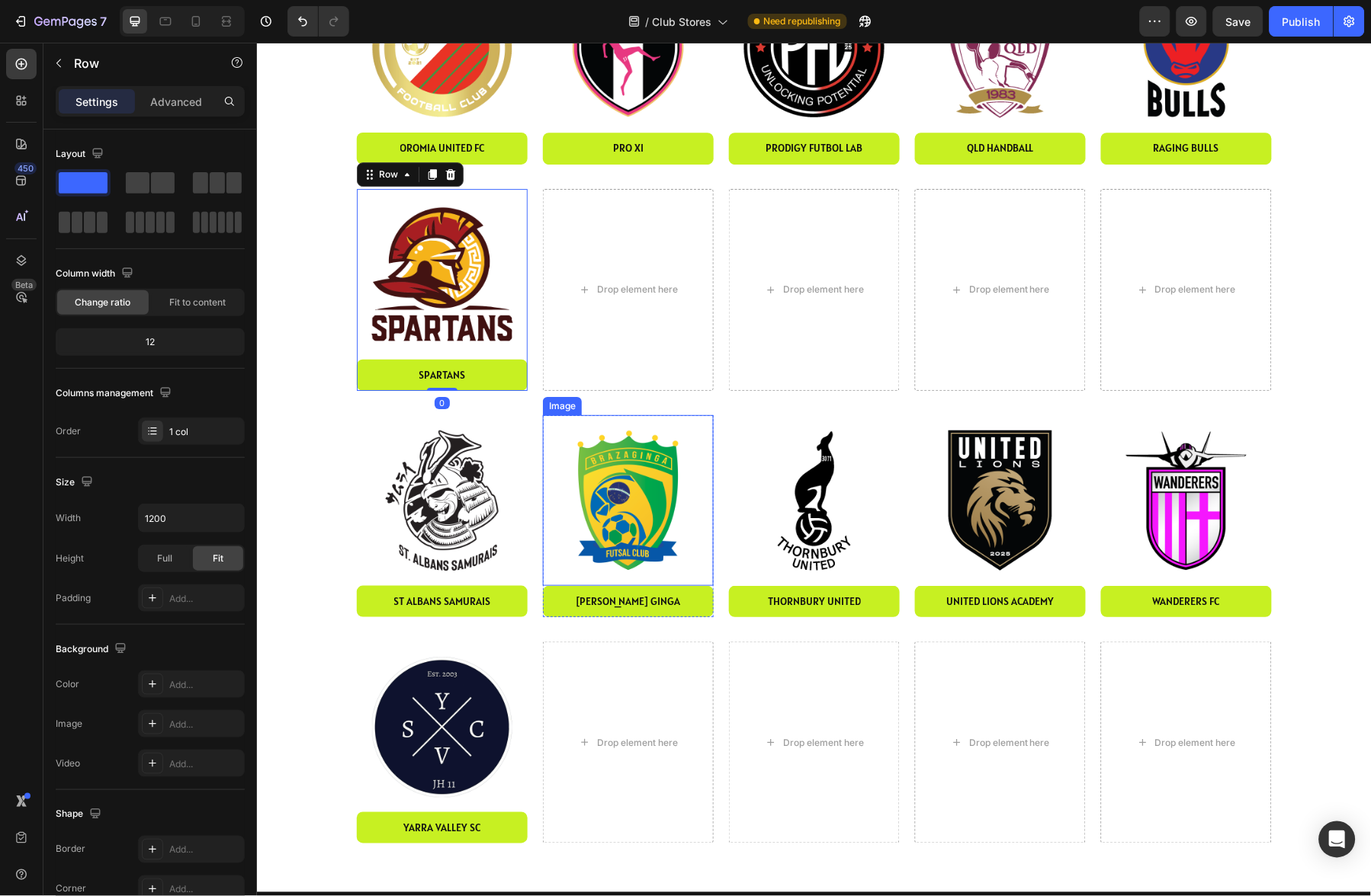
scroll to position [1109, 0]
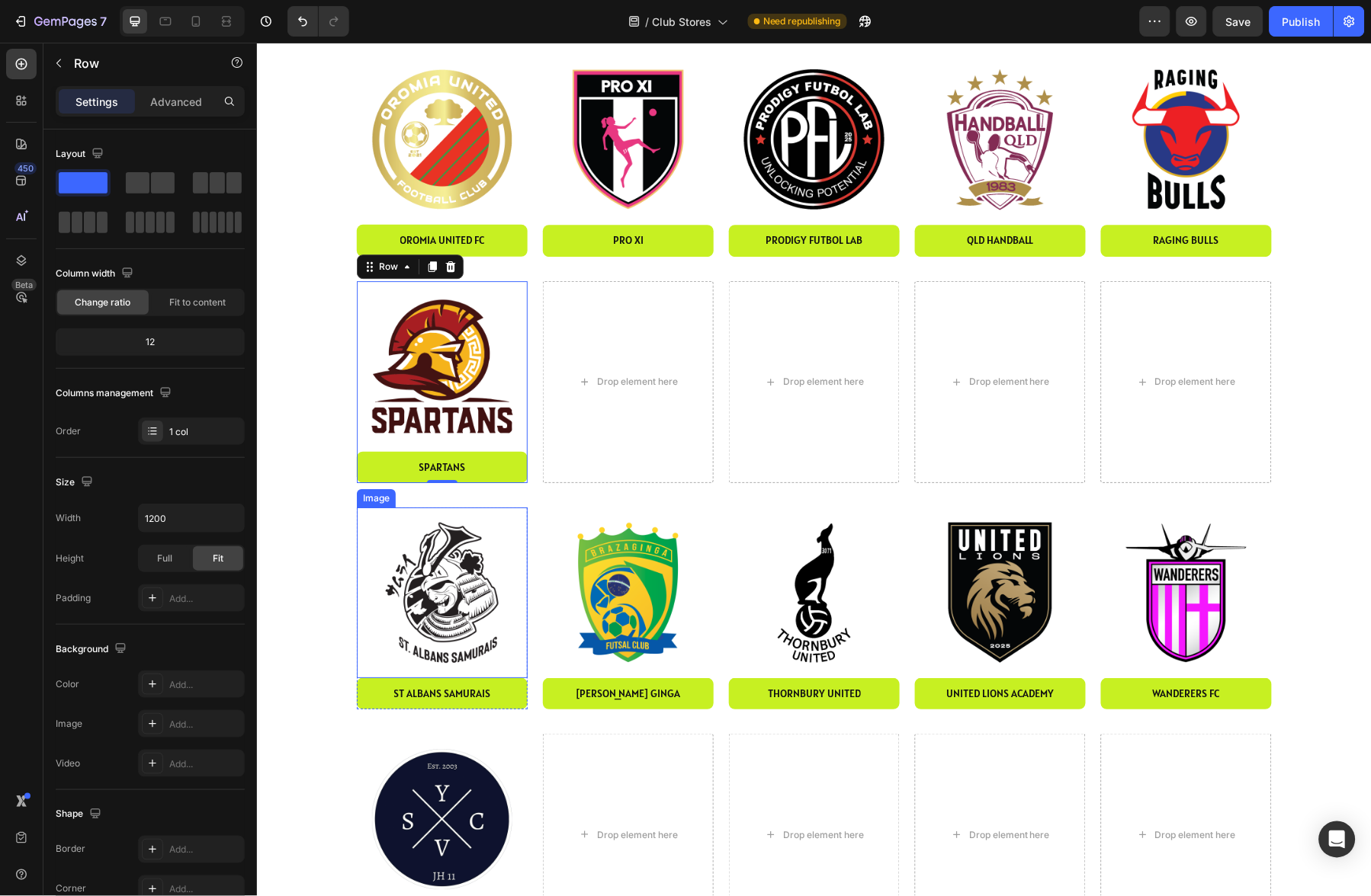
click at [470, 572] on img at bounding box center [441, 591] width 171 height 171
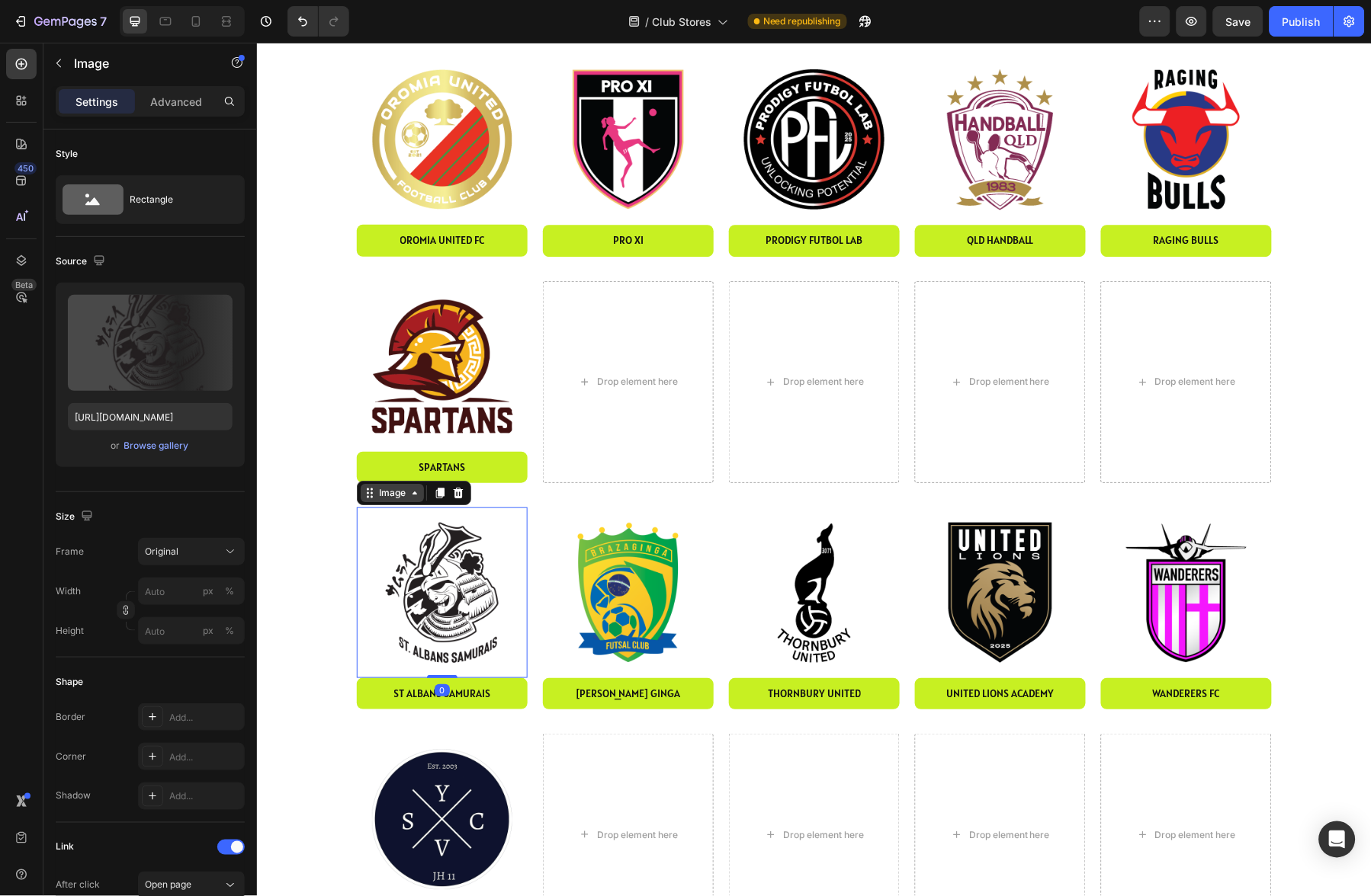
click at [390, 488] on div "Image" at bounding box center [391, 492] width 33 height 13
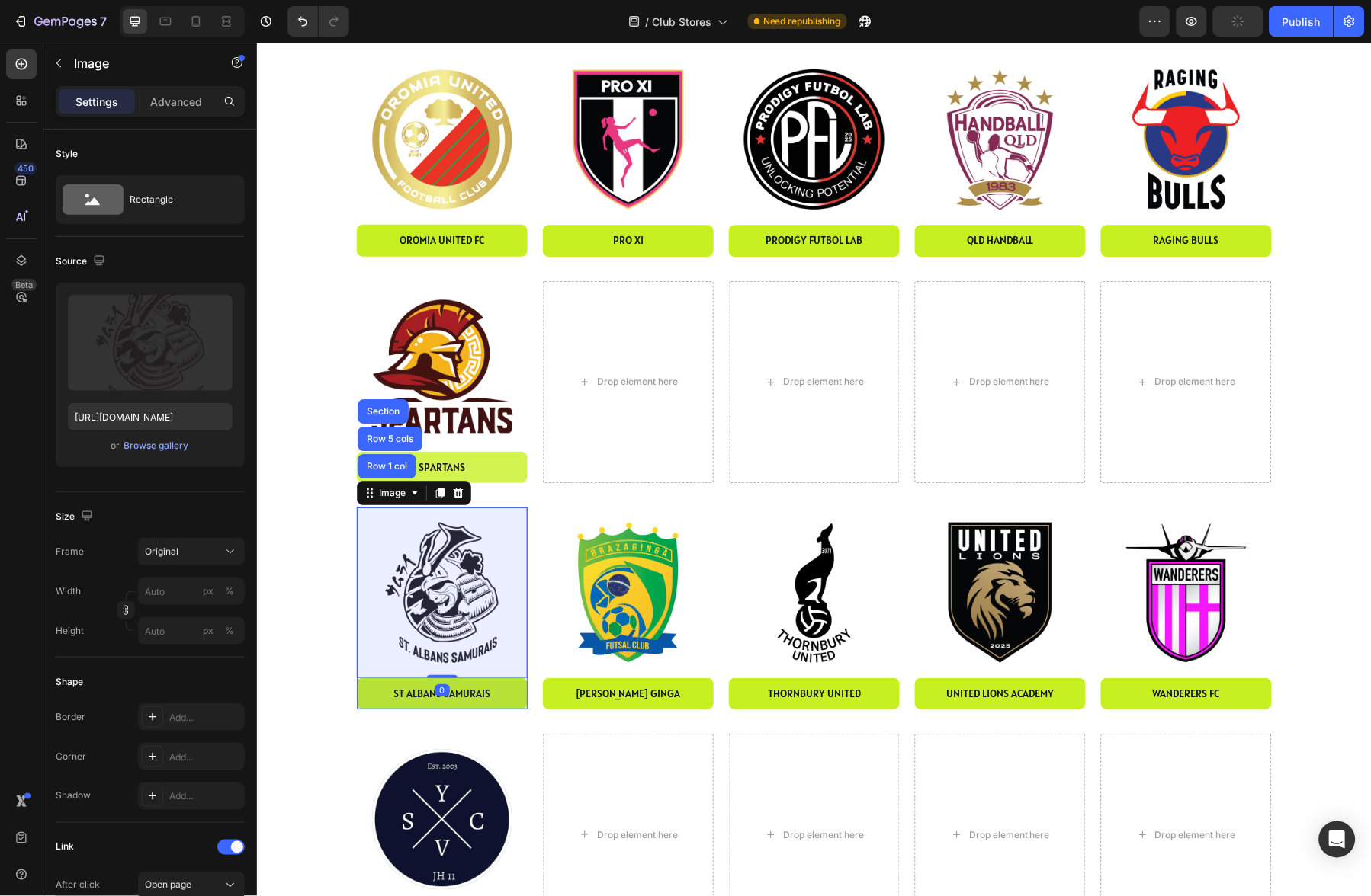
drag, startPoint x: 391, startPoint y: 466, endPoint x: 396, endPoint y: 474, distance: 9.4
click at [391, 466] on div "Row 1 col" at bounding box center [385, 465] width 46 height 9
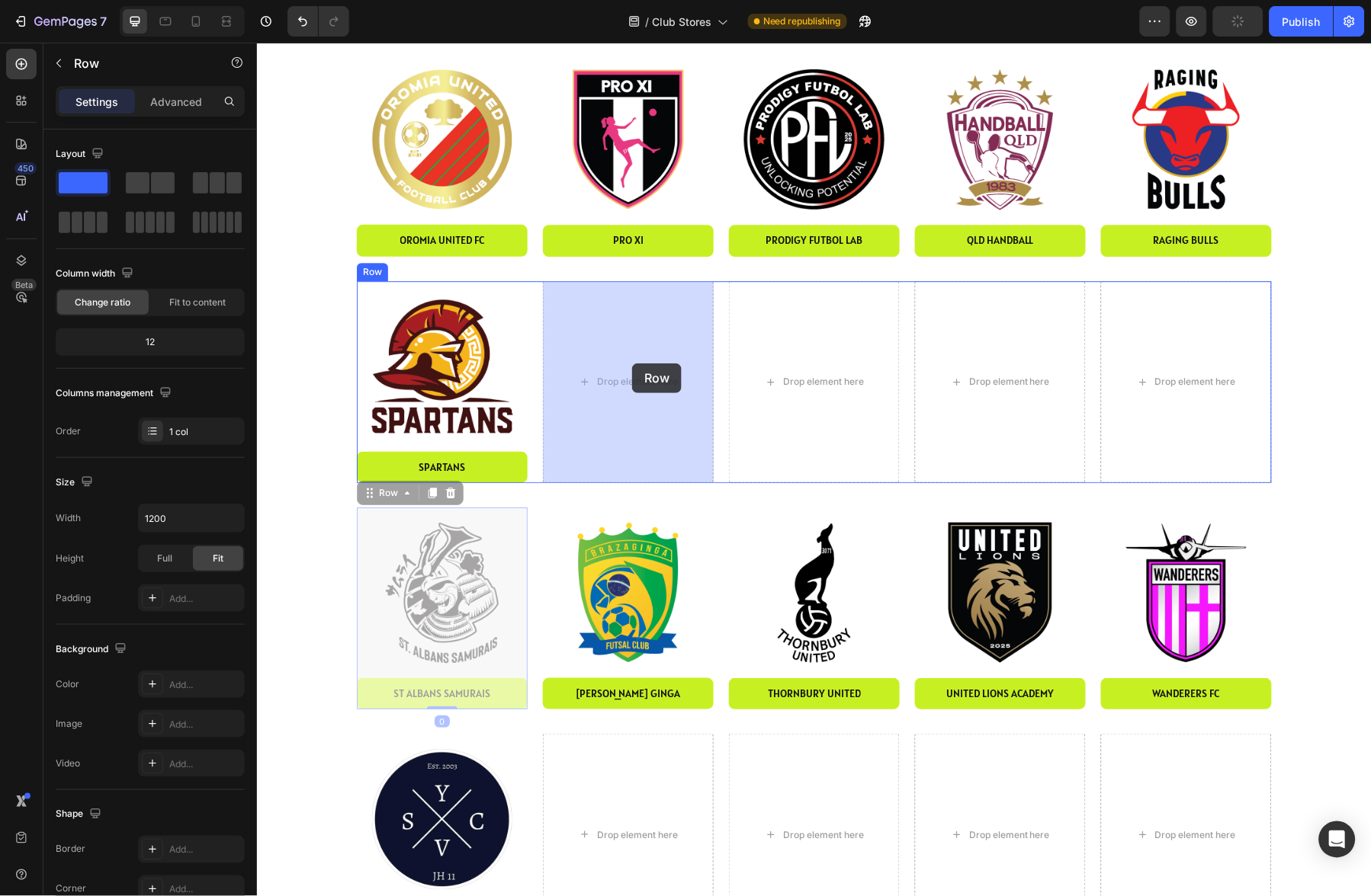
drag, startPoint x: 384, startPoint y: 491, endPoint x: 594, endPoint y: 498, distance: 210.1
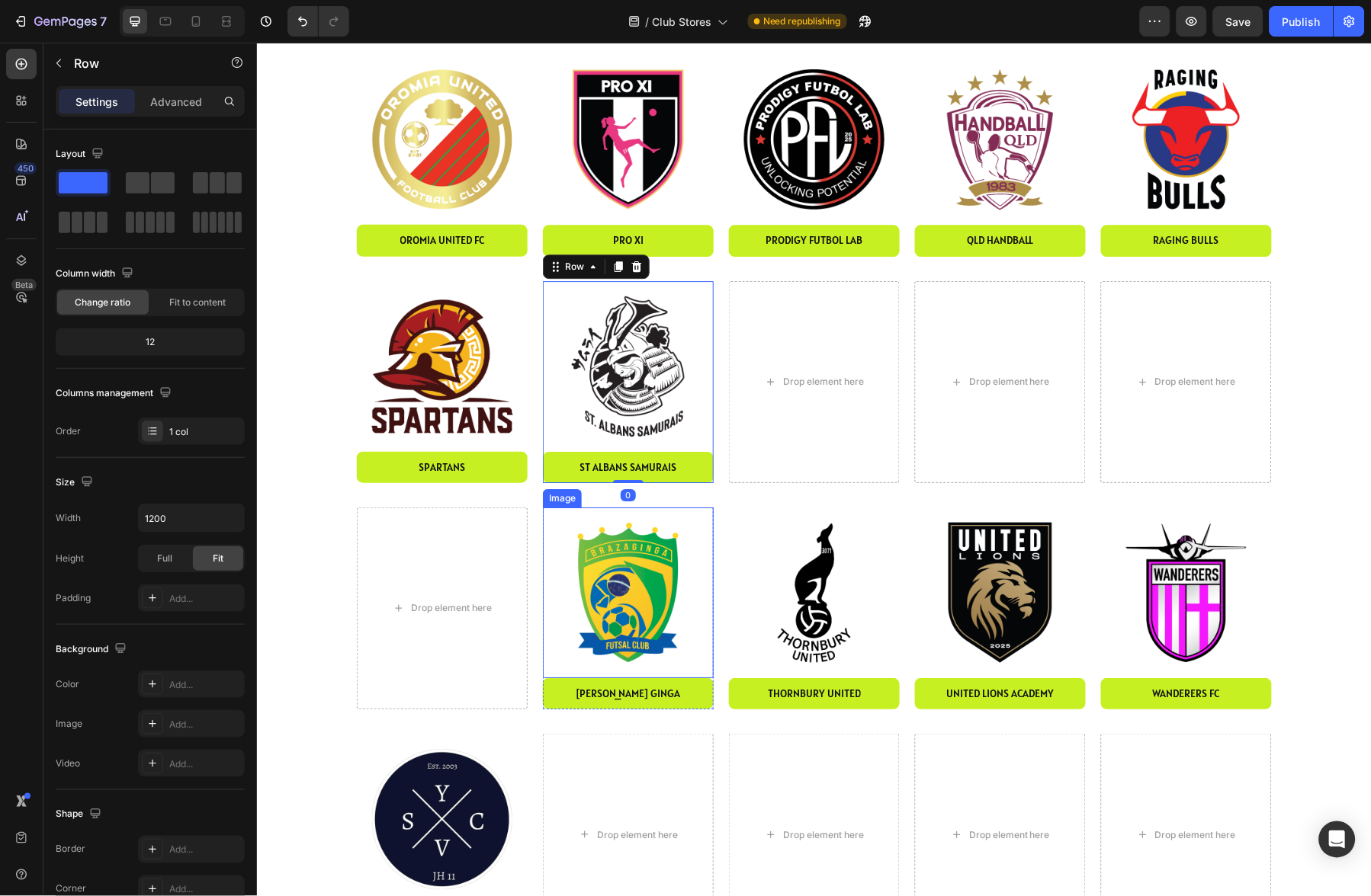
click at [599, 573] on img at bounding box center [627, 591] width 171 height 171
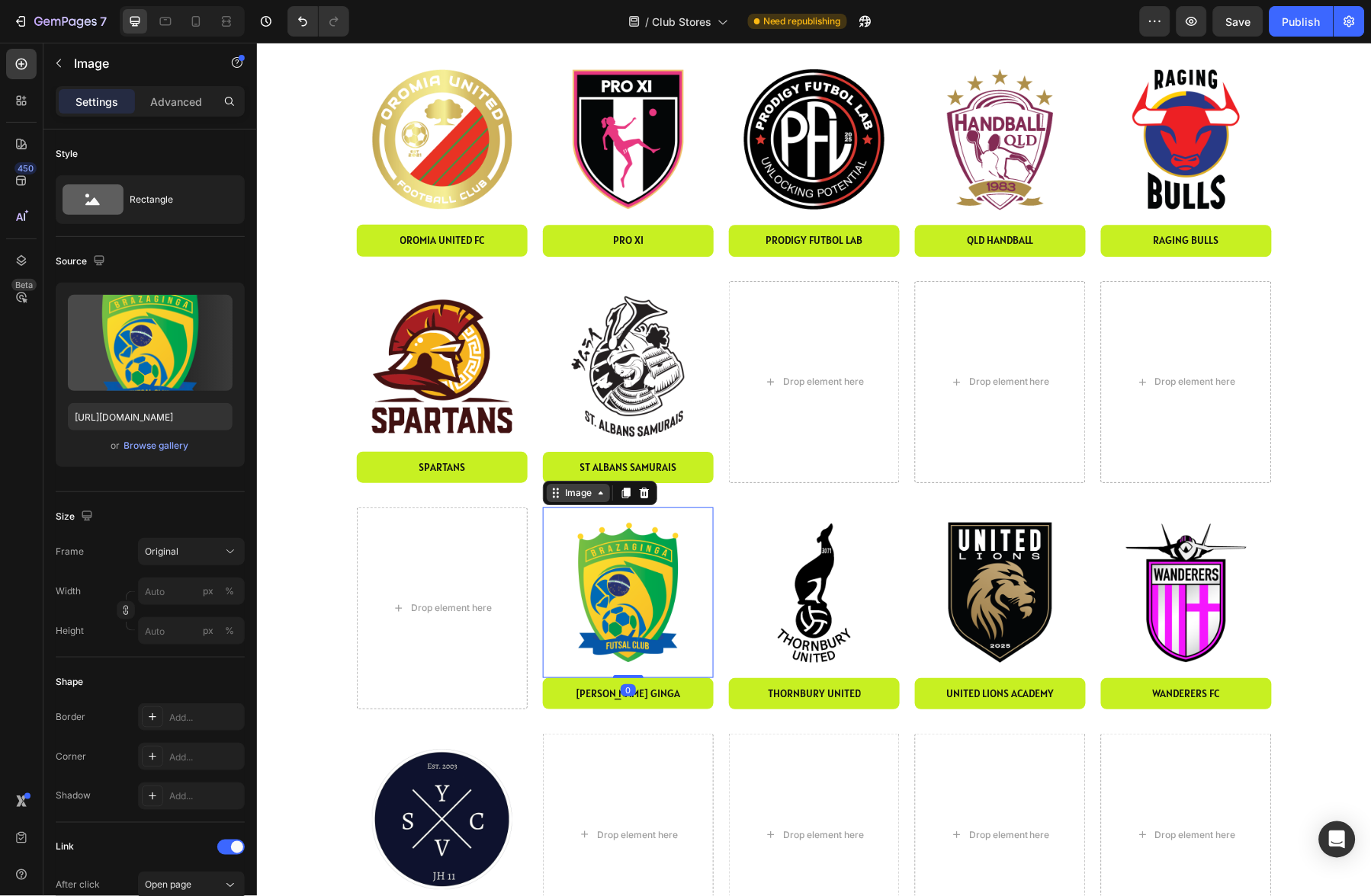
click at [578, 494] on div "Image" at bounding box center [577, 492] width 33 height 13
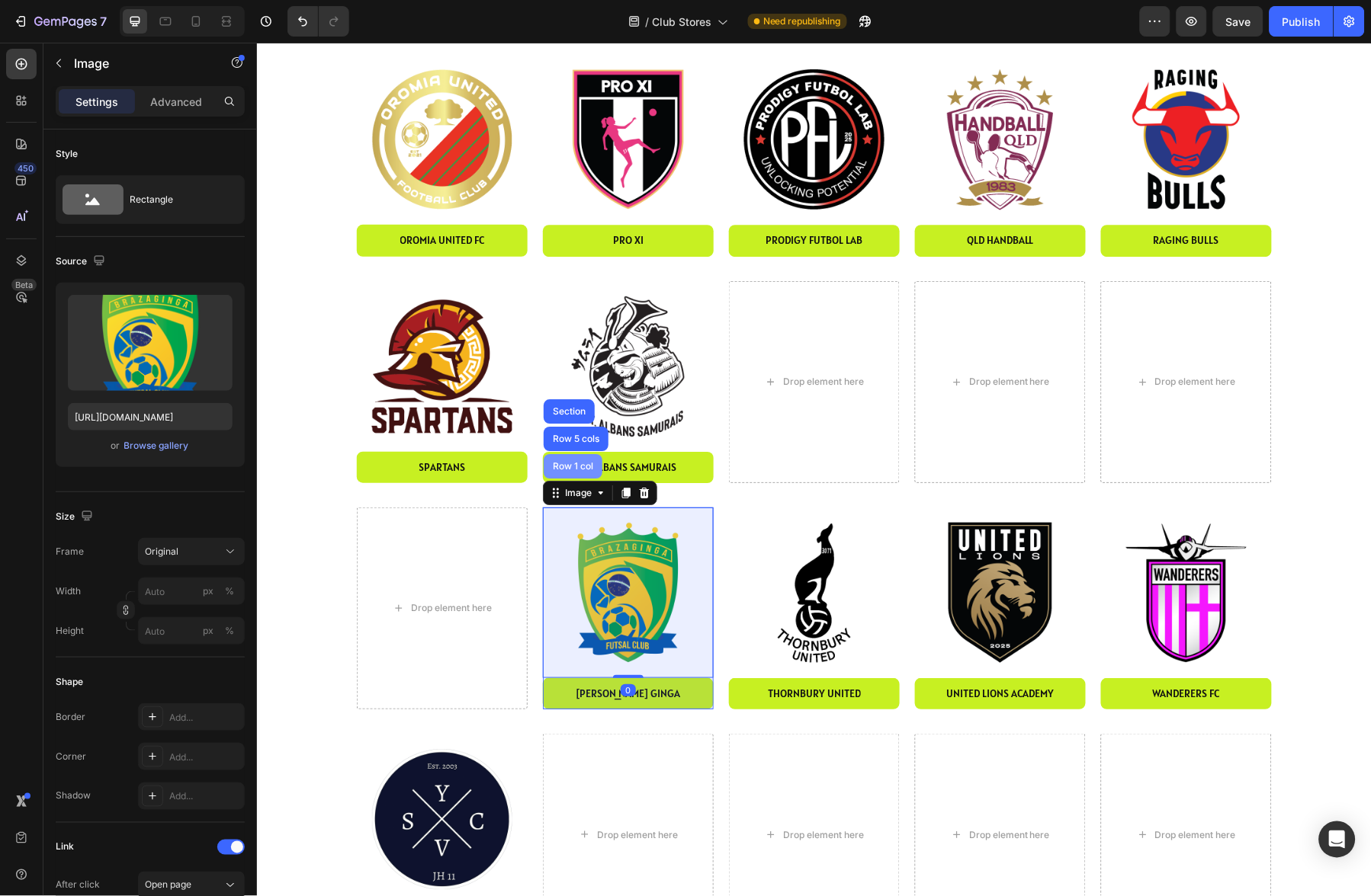
click at [576, 475] on div "Row 1 col" at bounding box center [572, 465] width 59 height 24
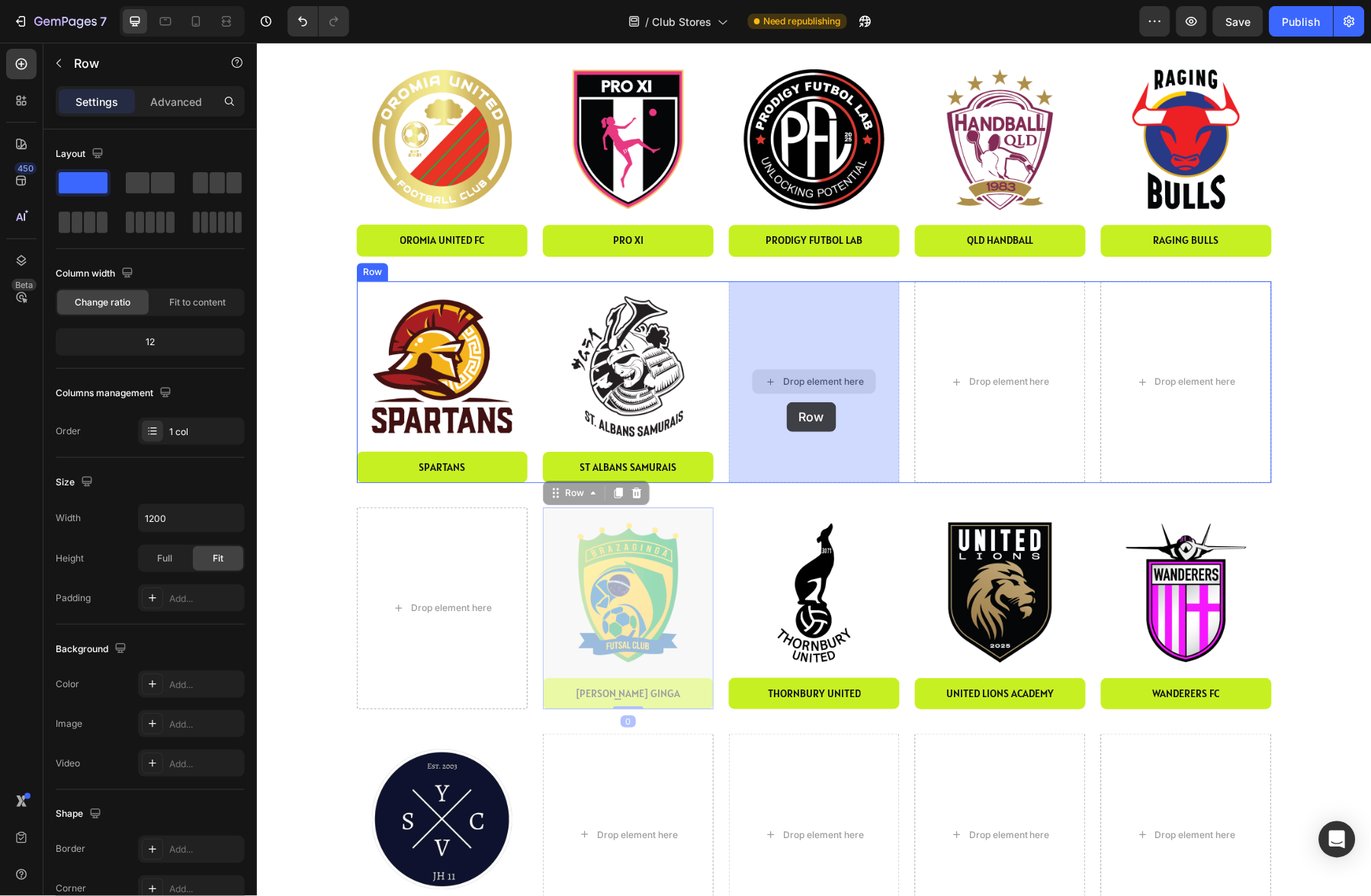
drag, startPoint x: 584, startPoint y: 496, endPoint x: 780, endPoint y: 531, distance: 199.1
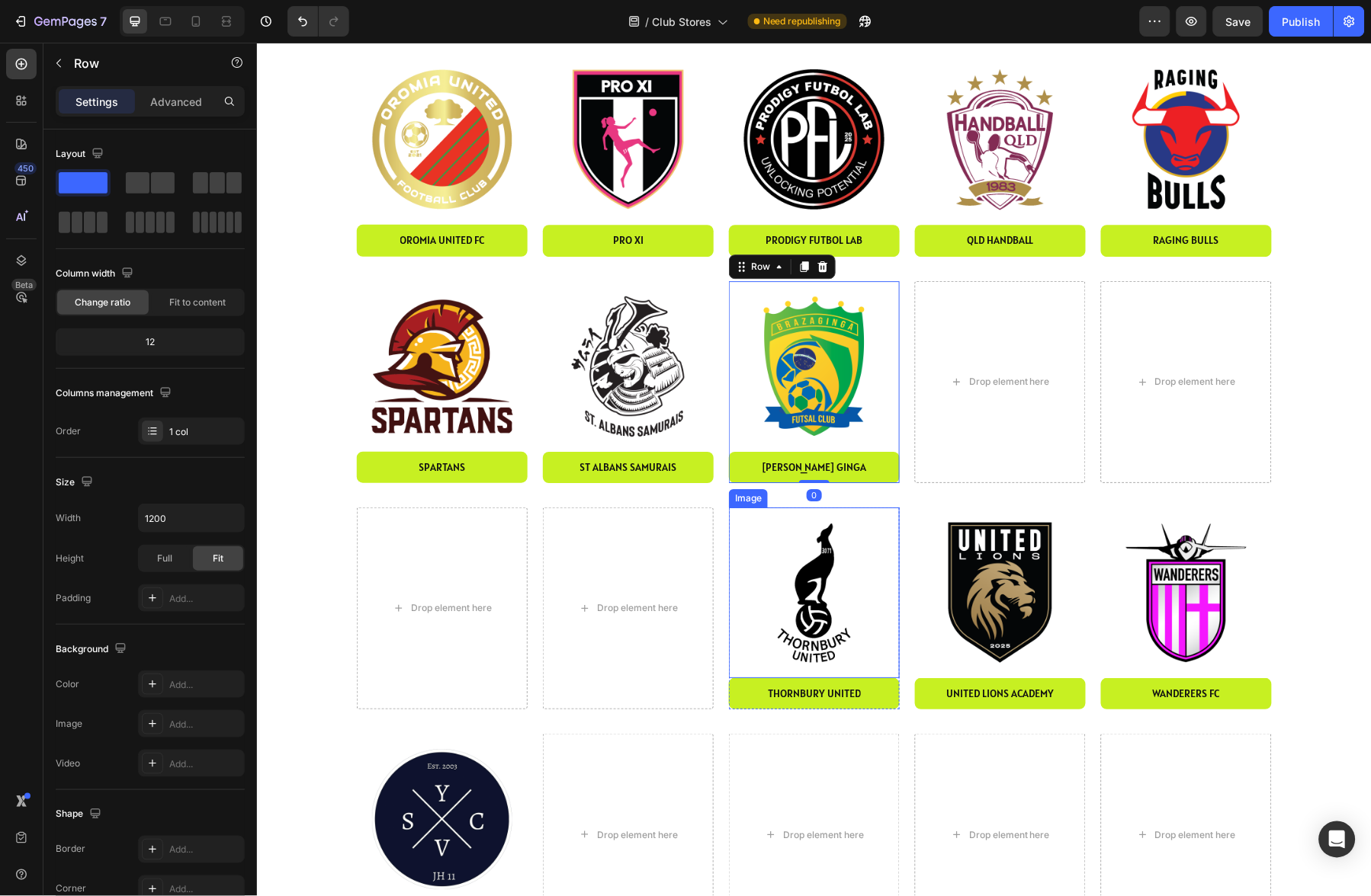
click at [782, 538] on img at bounding box center [813, 591] width 171 height 171
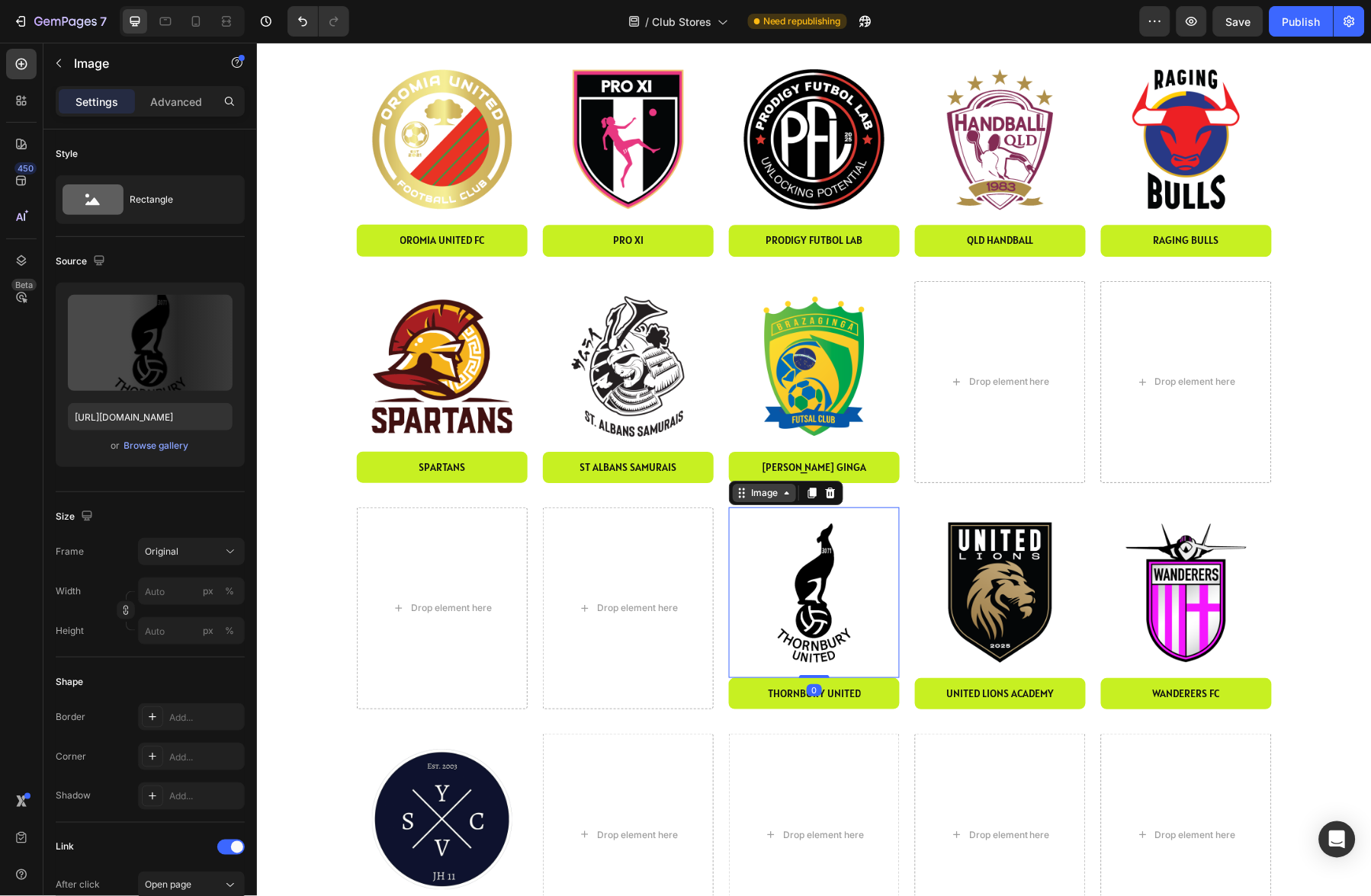
click at [760, 490] on div "Image" at bounding box center [763, 492] width 33 height 13
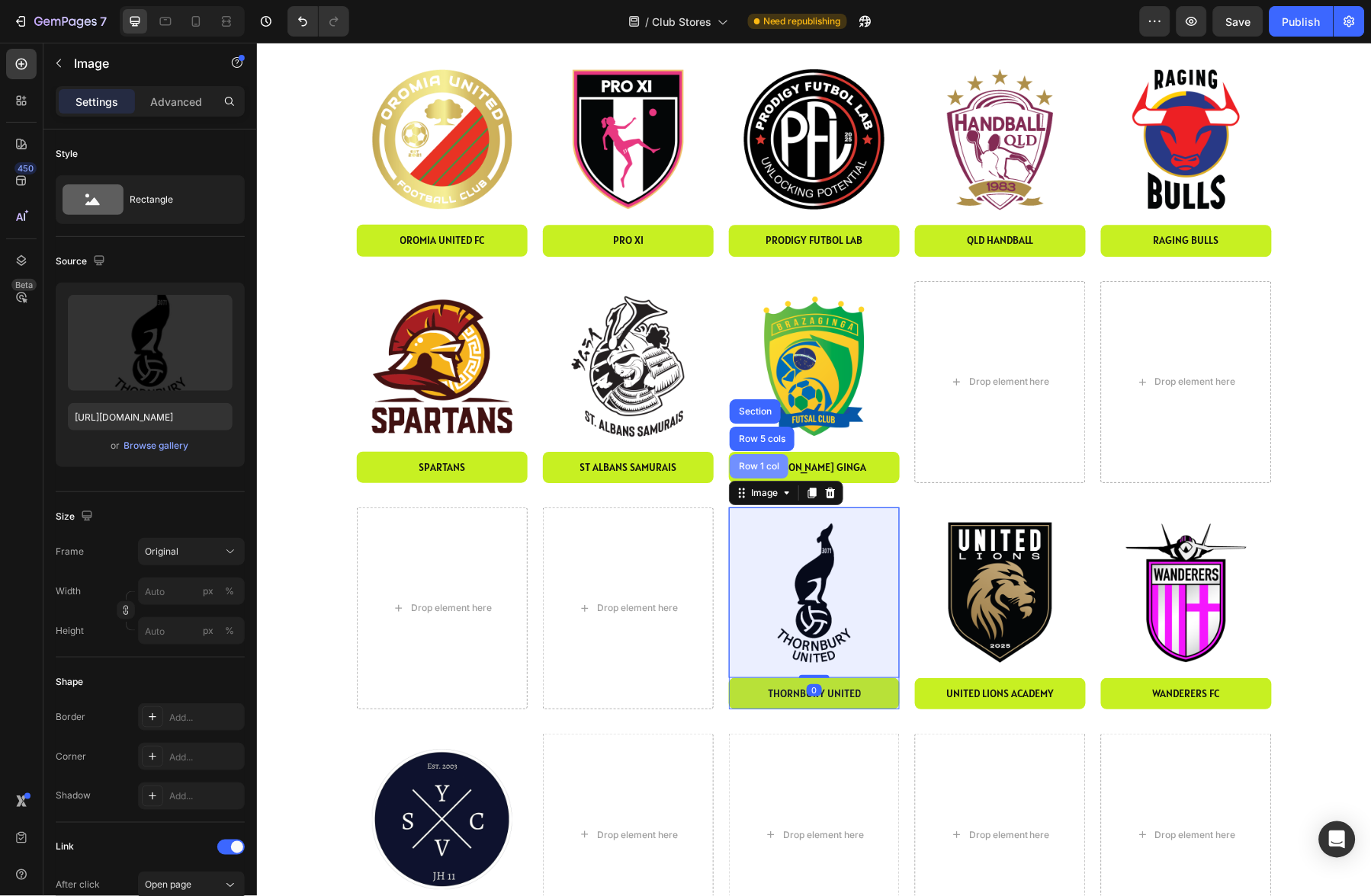
click at [773, 459] on div "Row 1 col" at bounding box center [758, 465] width 59 height 24
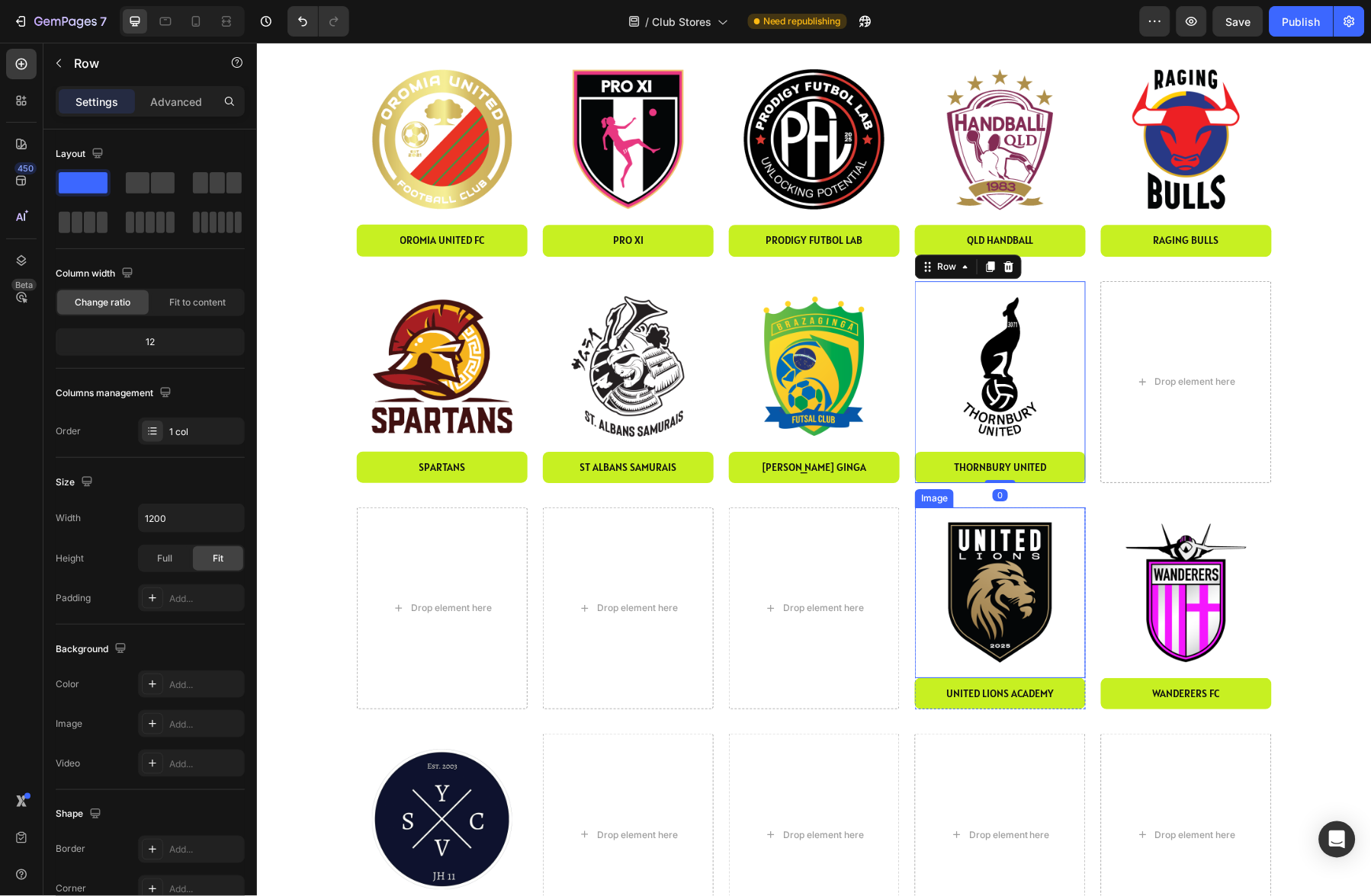
click at [983, 564] on img at bounding box center [999, 591] width 171 height 171
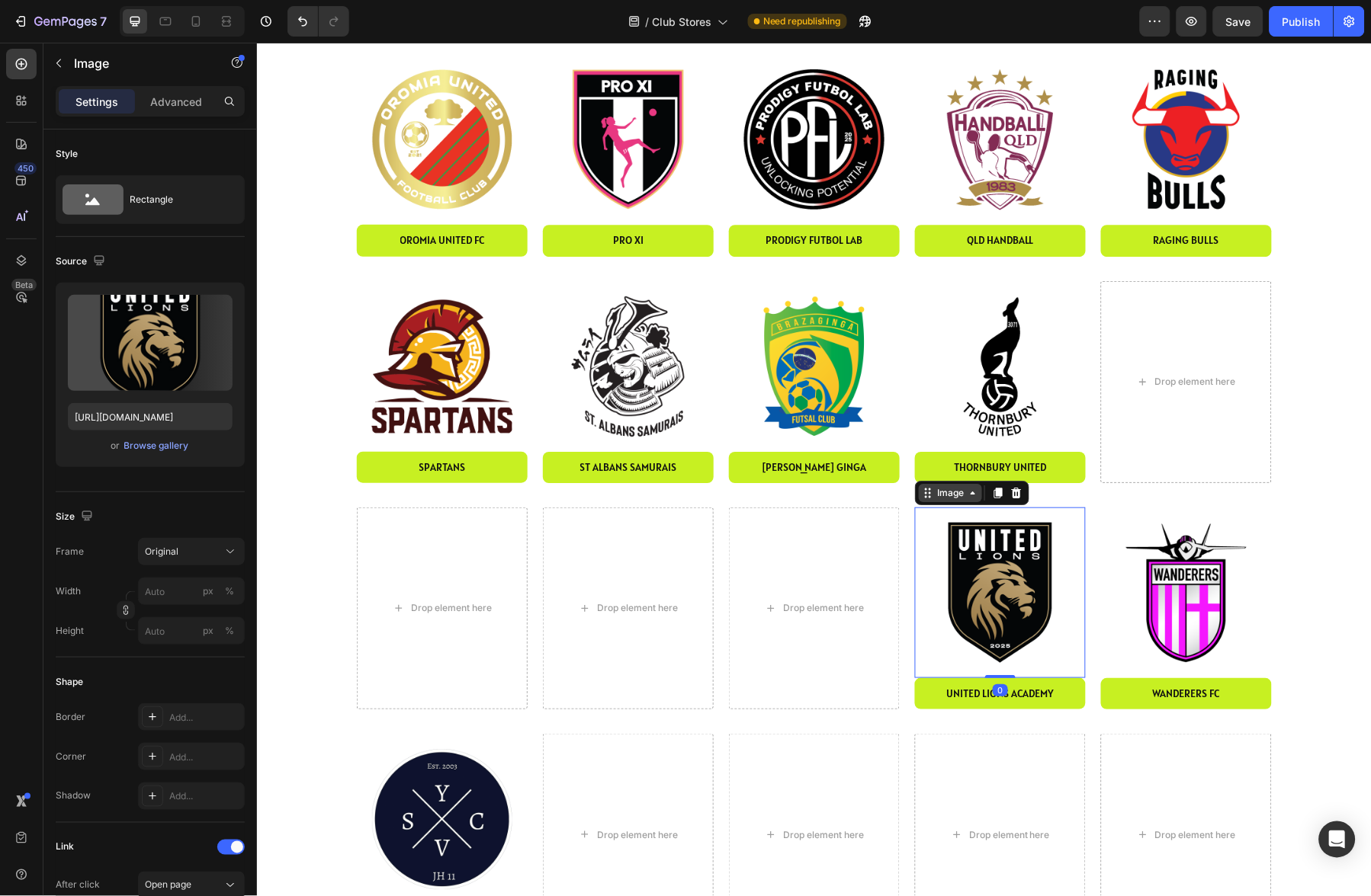
click at [940, 496] on div "Image" at bounding box center [949, 492] width 33 height 13
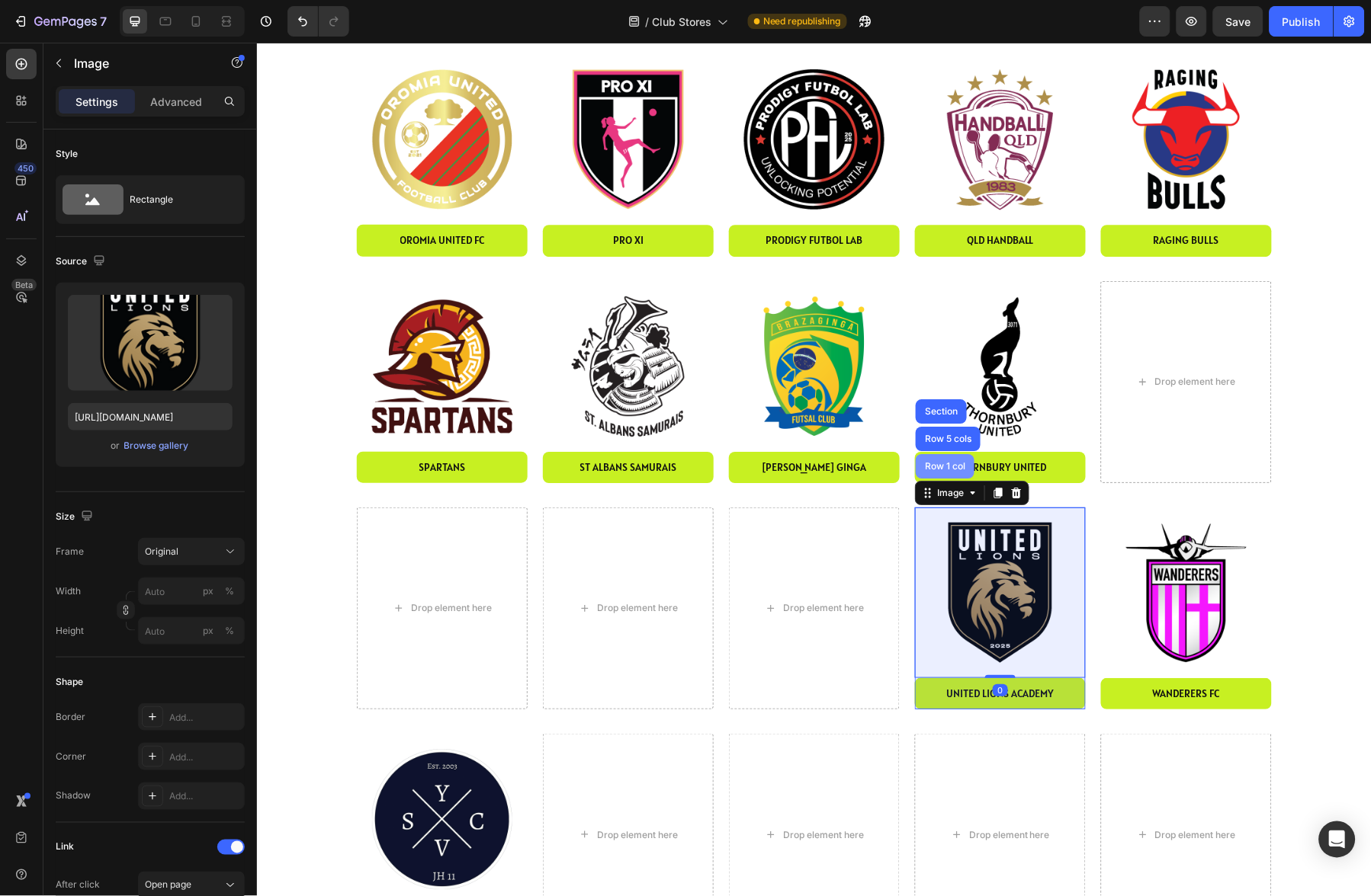
click at [951, 466] on div "Row 1 col" at bounding box center [943, 465] width 46 height 9
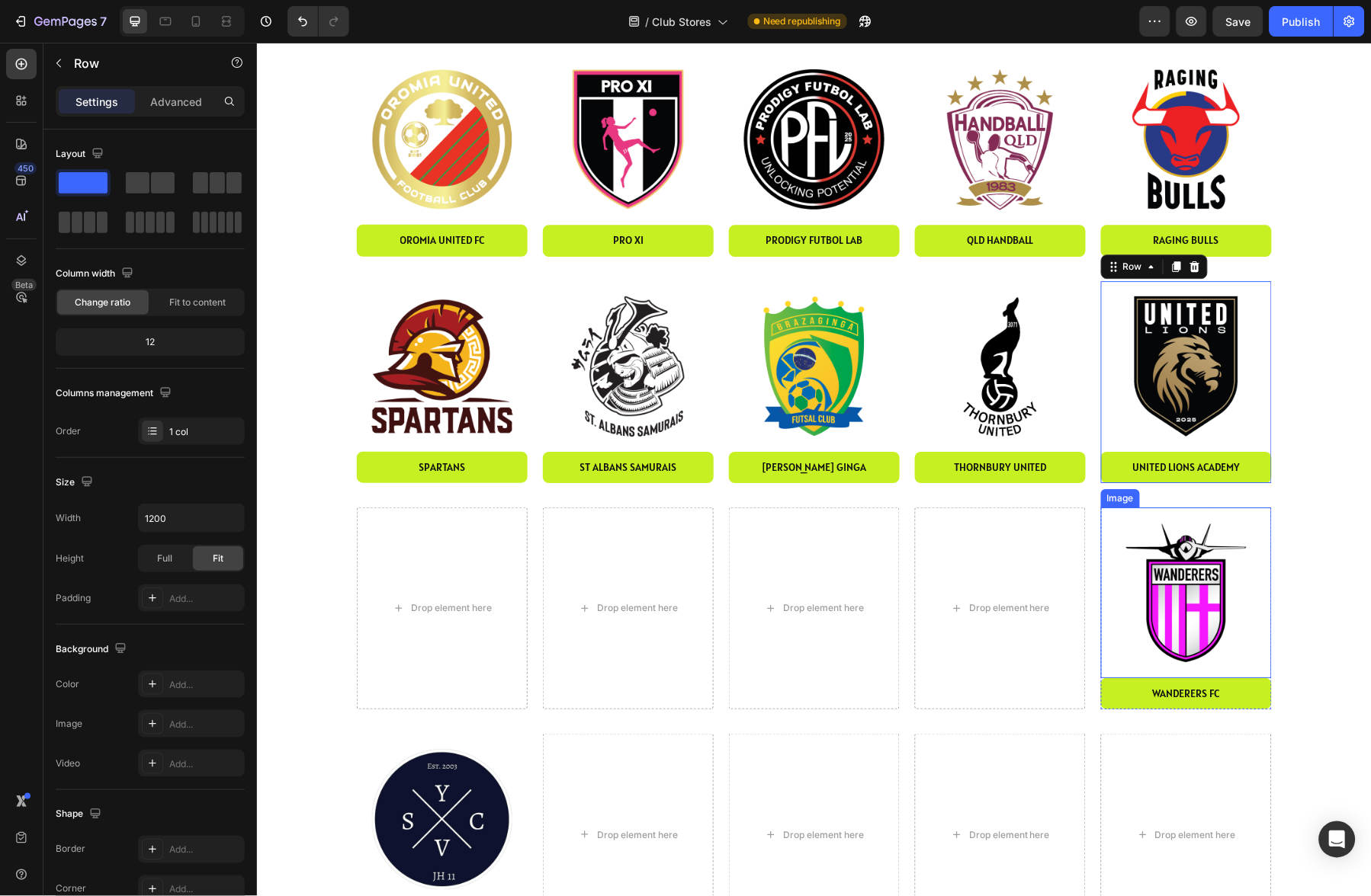
click at [1131, 538] on img at bounding box center [1185, 591] width 171 height 171
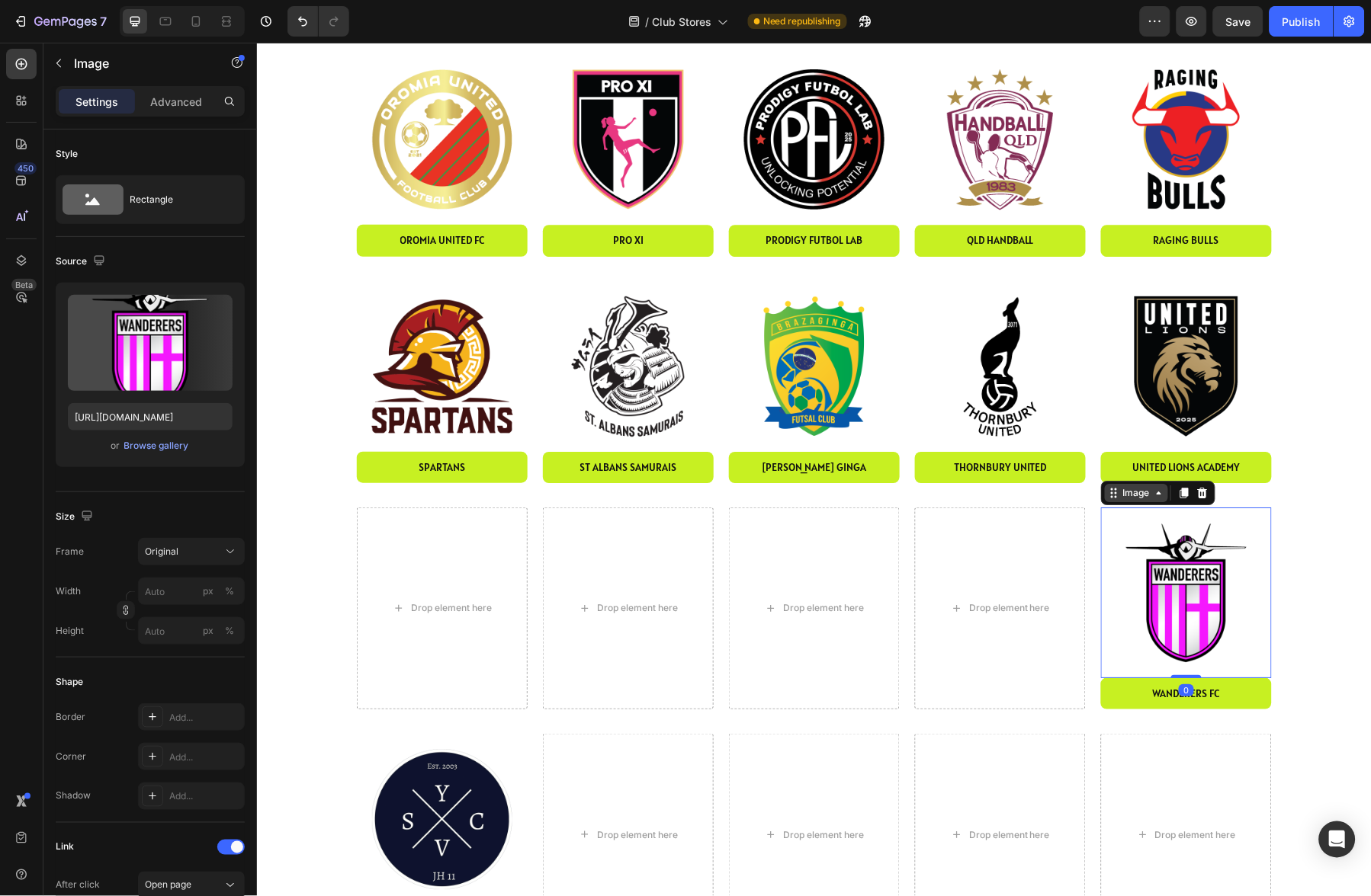
click at [1129, 492] on div "Image" at bounding box center [1135, 492] width 33 height 13
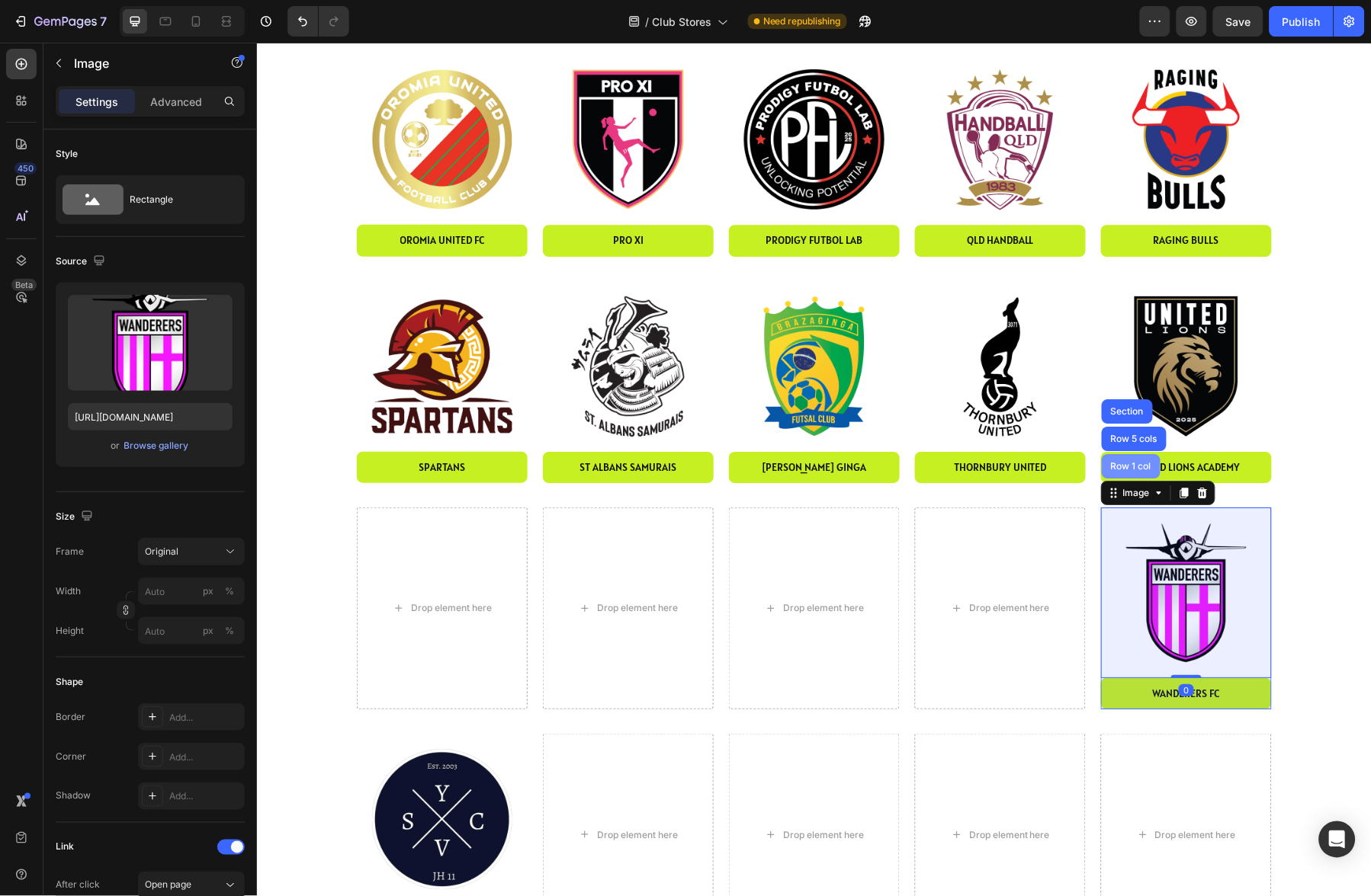
click at [1130, 466] on div "Row 1 col" at bounding box center [1130, 465] width 46 height 9
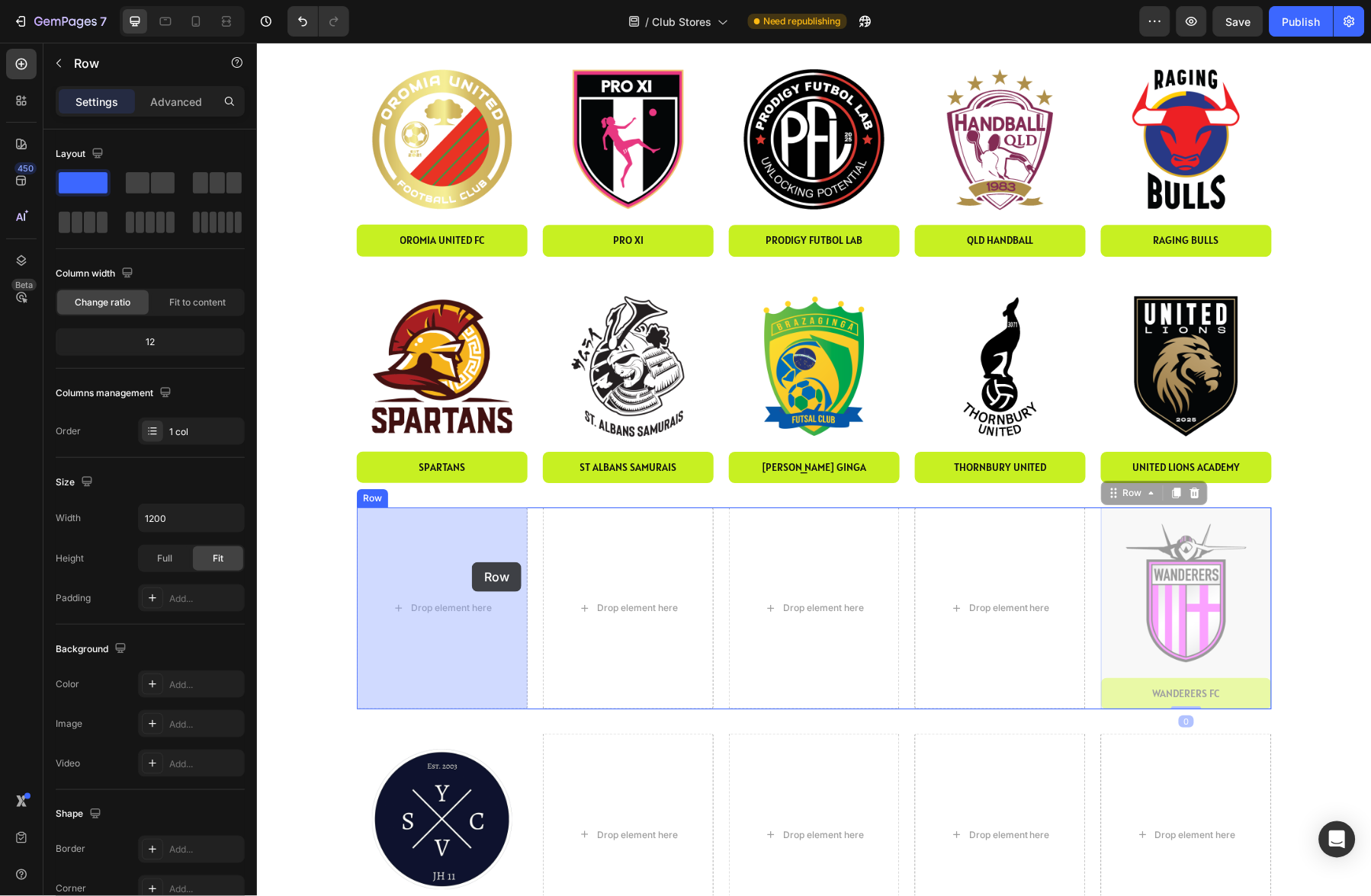
drag, startPoint x: 1129, startPoint y: 490, endPoint x: 458, endPoint y: 561, distance: 674.7
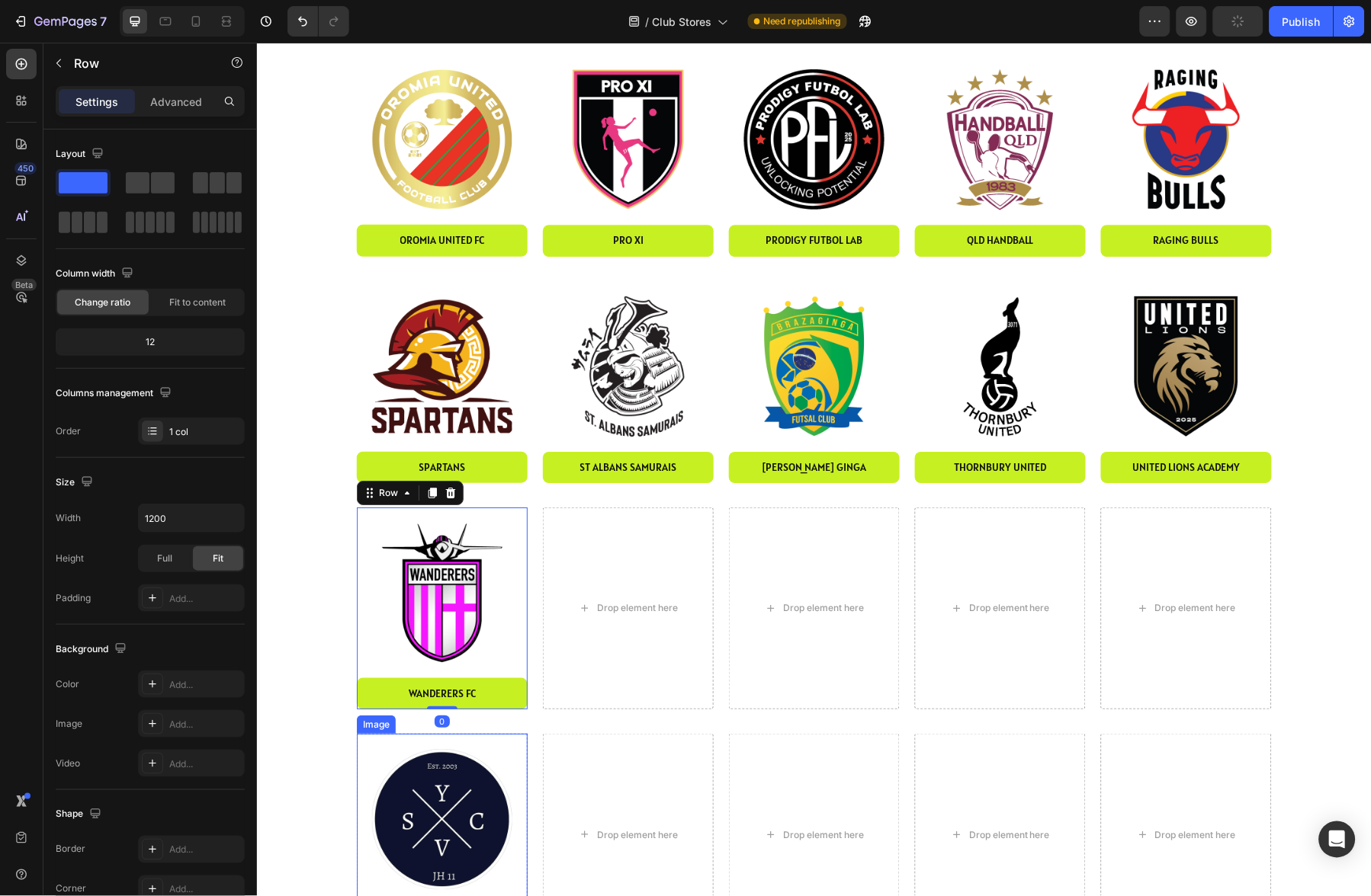
click at [425, 793] on img at bounding box center [441, 819] width 171 height 171
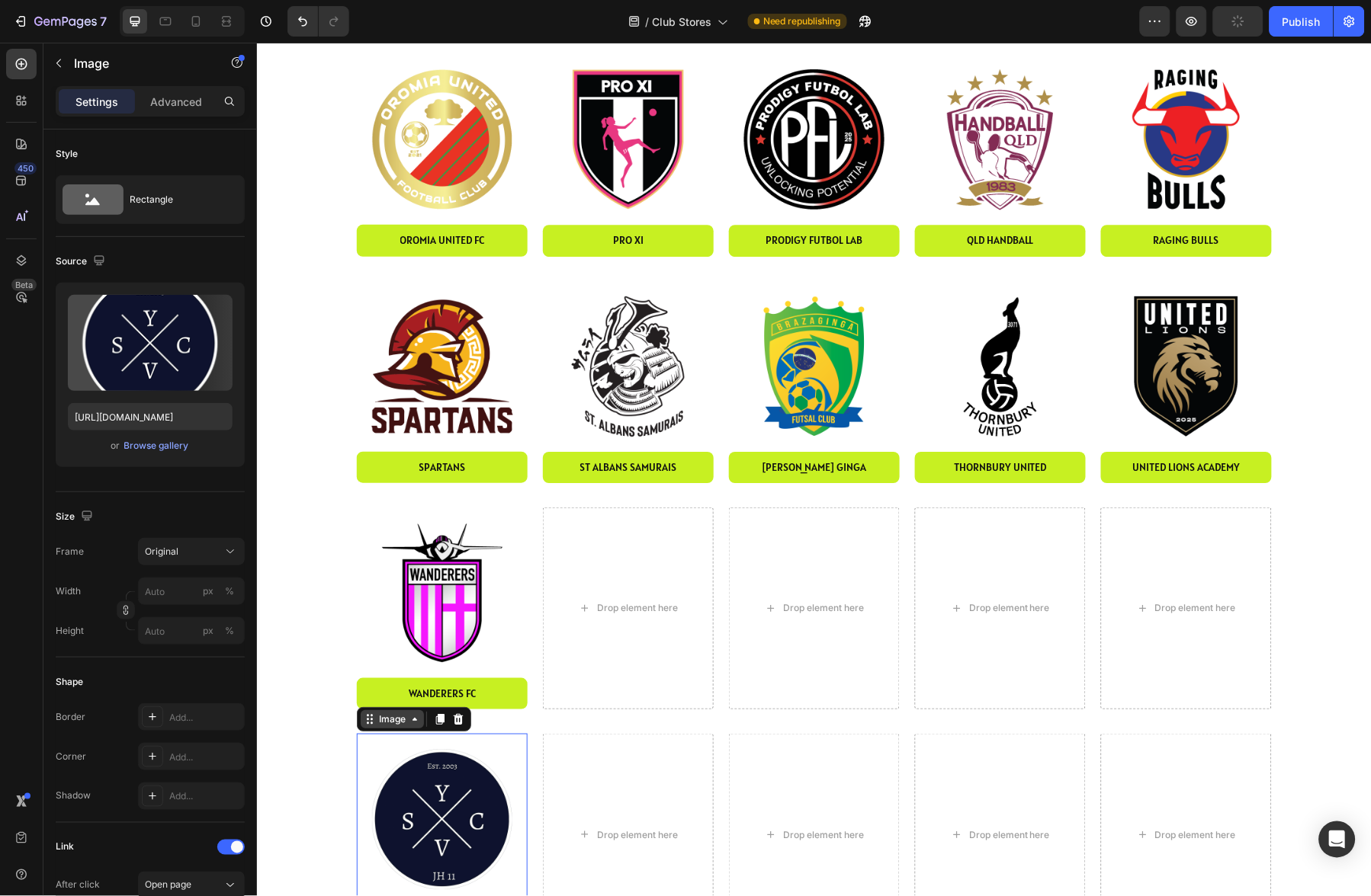
click at [401, 718] on div "Image" at bounding box center [391, 718] width 33 height 13
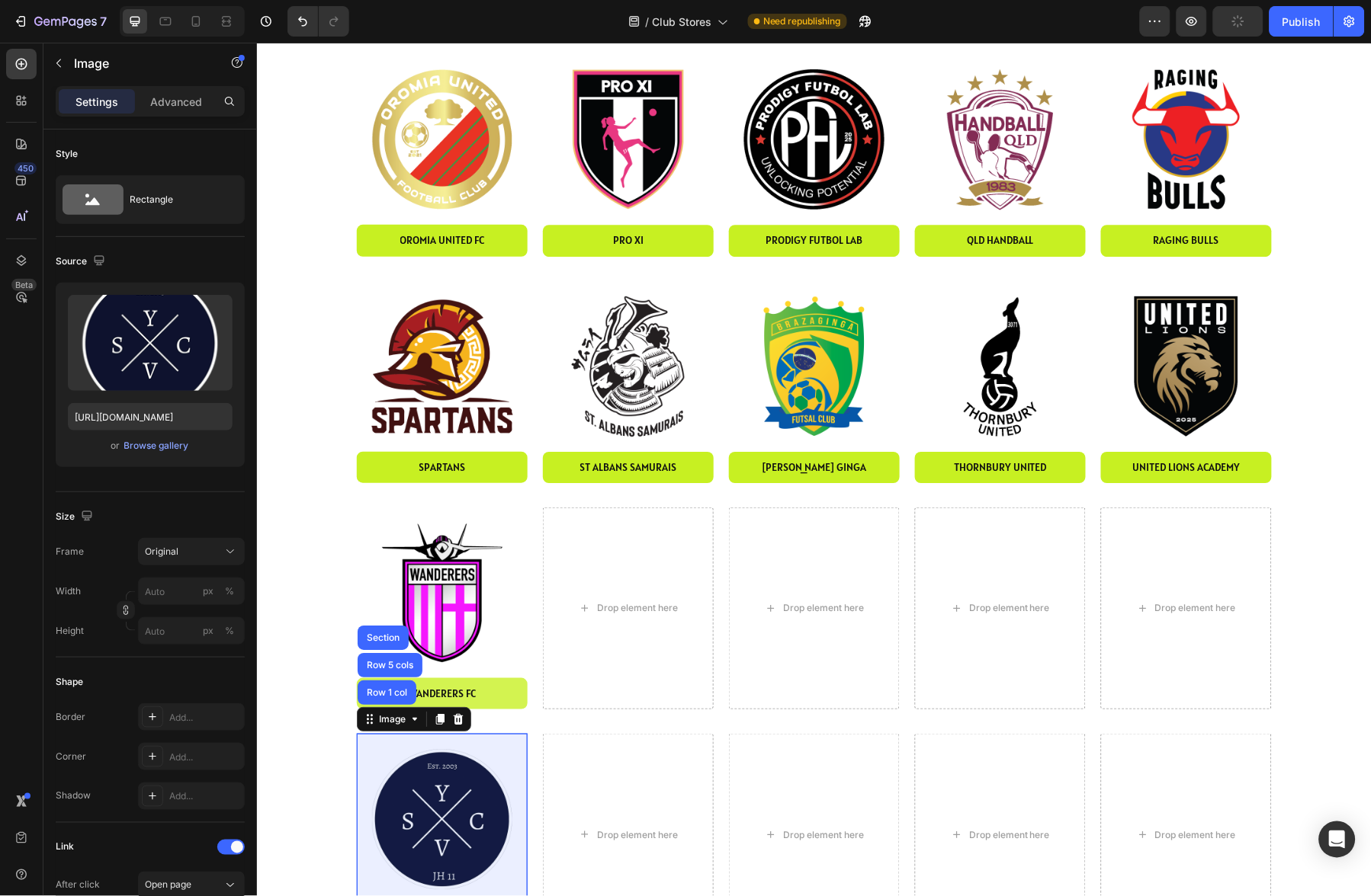
click at [391, 690] on div "Row 1 col" at bounding box center [385, 692] width 46 height 9
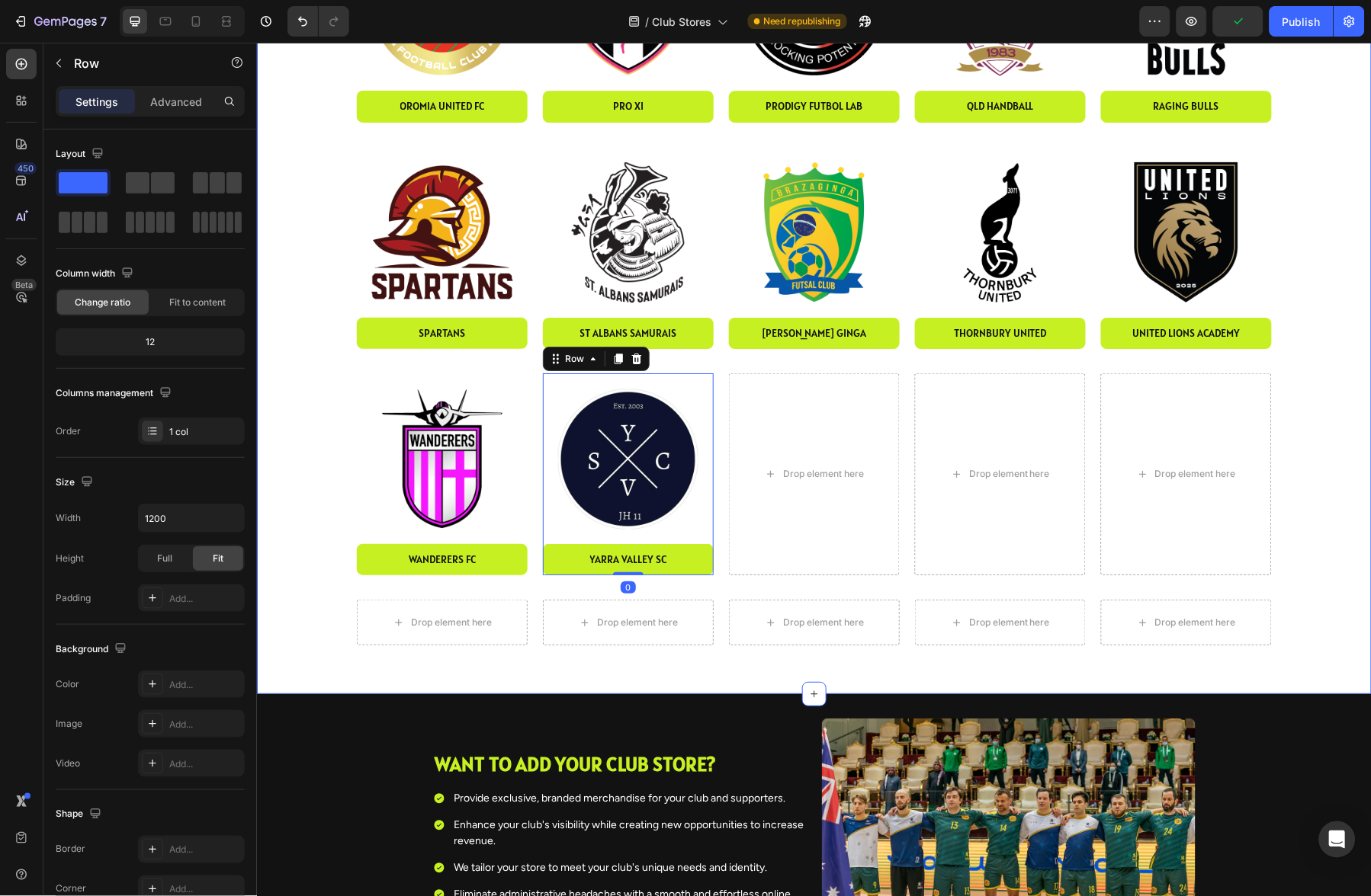
scroll to position [1269, 0]
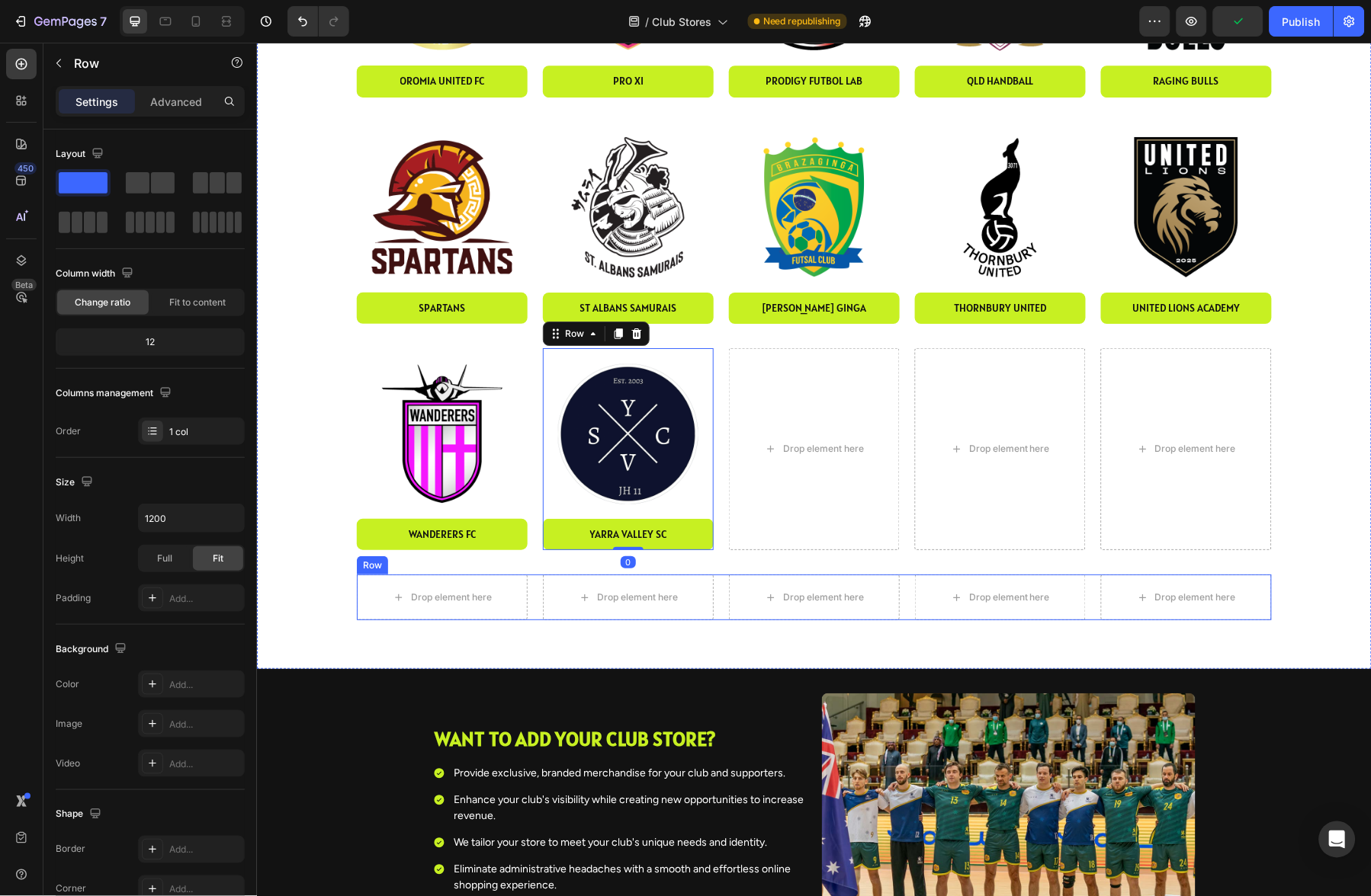
click at [720, 596] on div "Drop element here Drop element here Drop element here Drop element here Drop el…" at bounding box center [813, 596] width 915 height 45
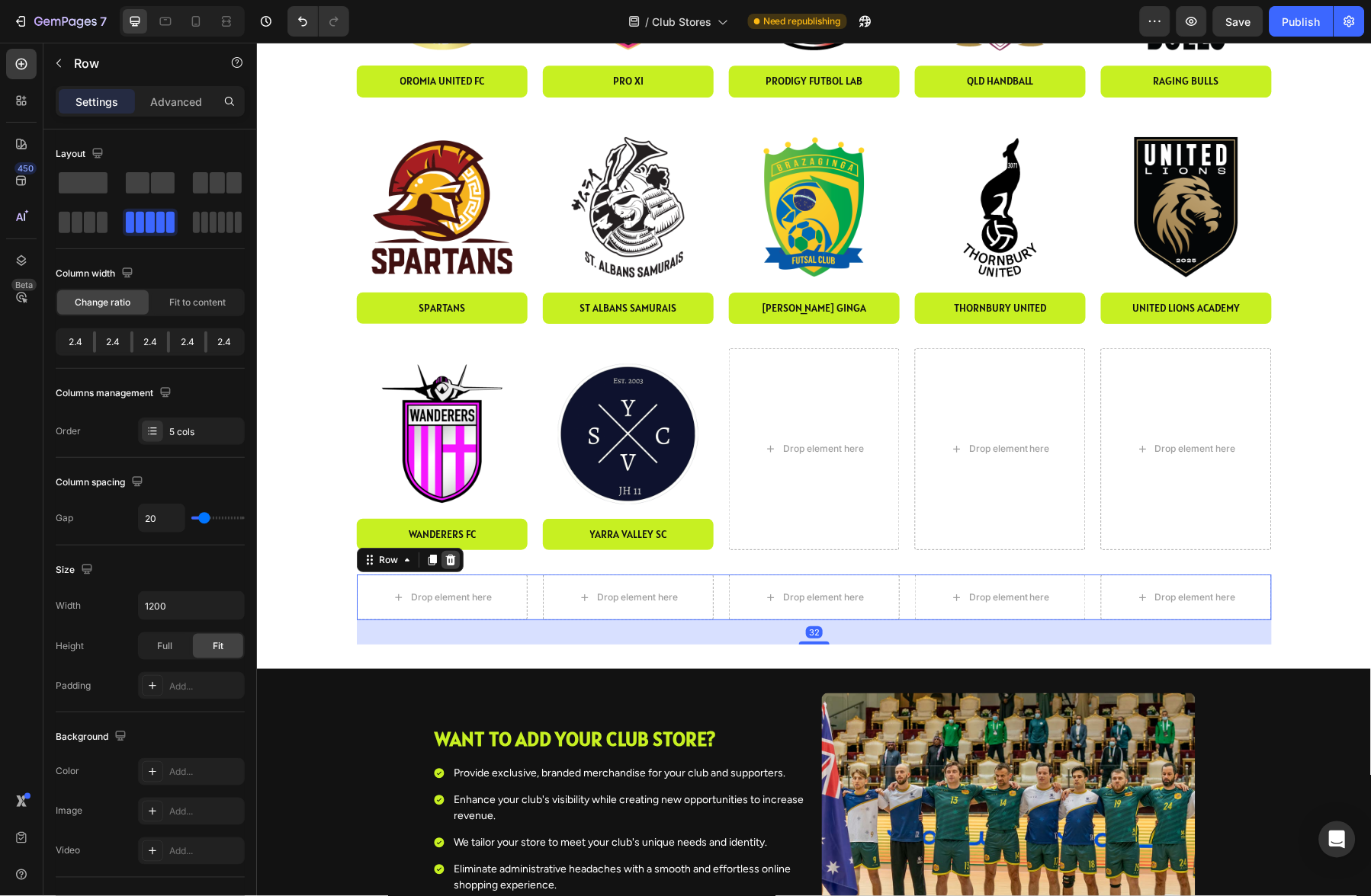
click at [452, 561] on icon at bounding box center [450, 559] width 10 height 11
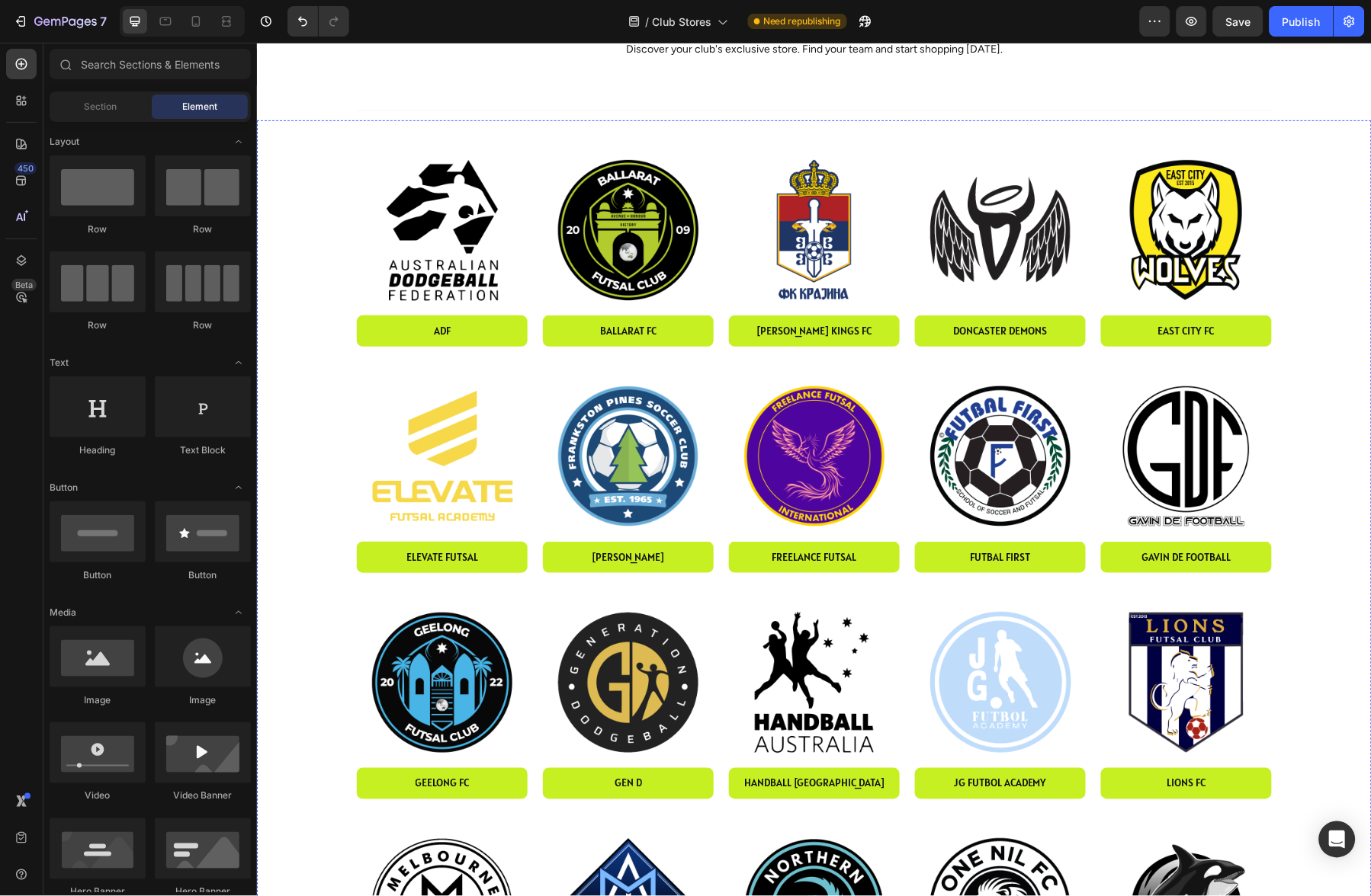
scroll to position [0, 0]
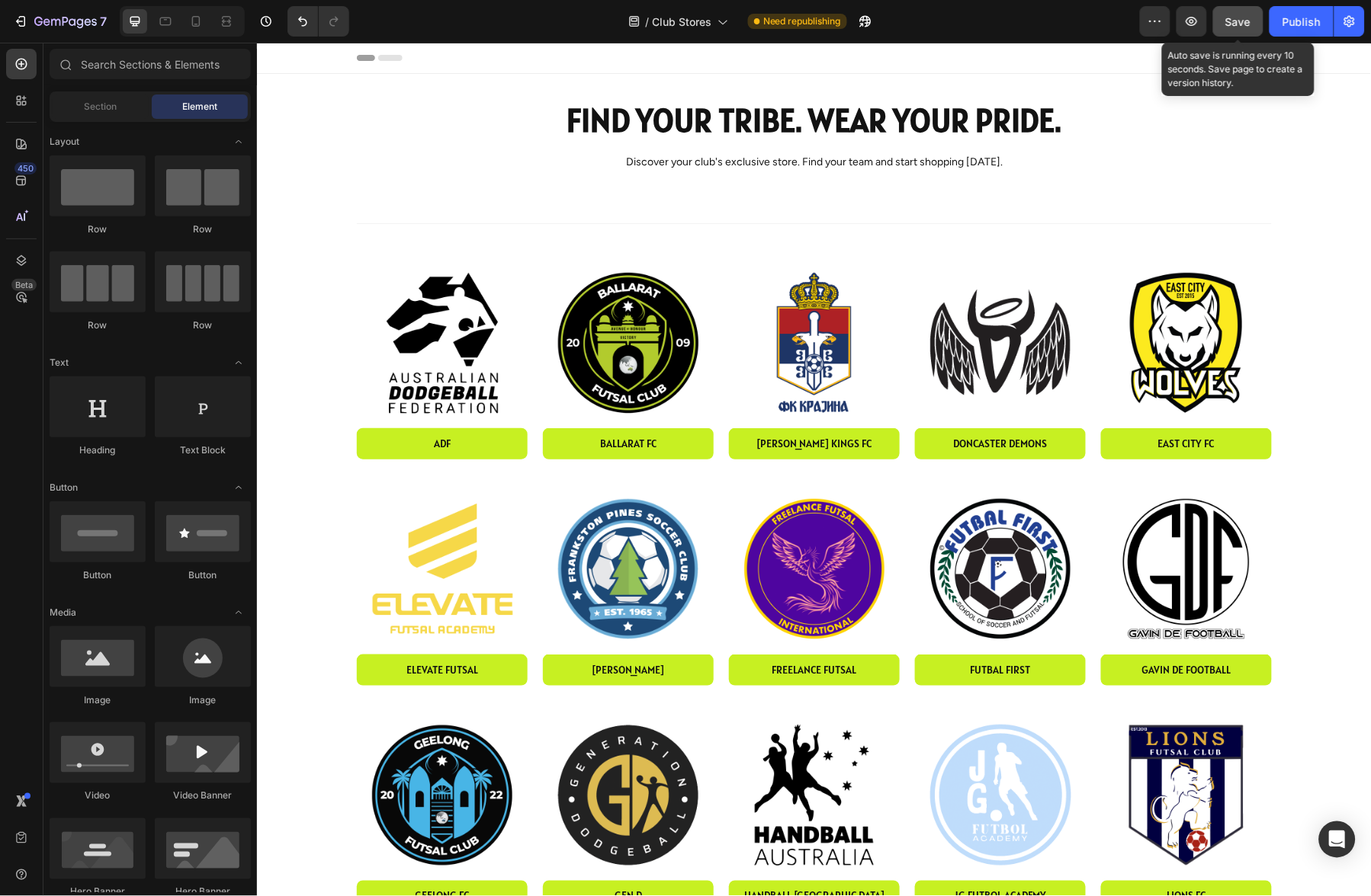
click at [1238, 25] on span "Save" at bounding box center [1239, 21] width 25 height 13
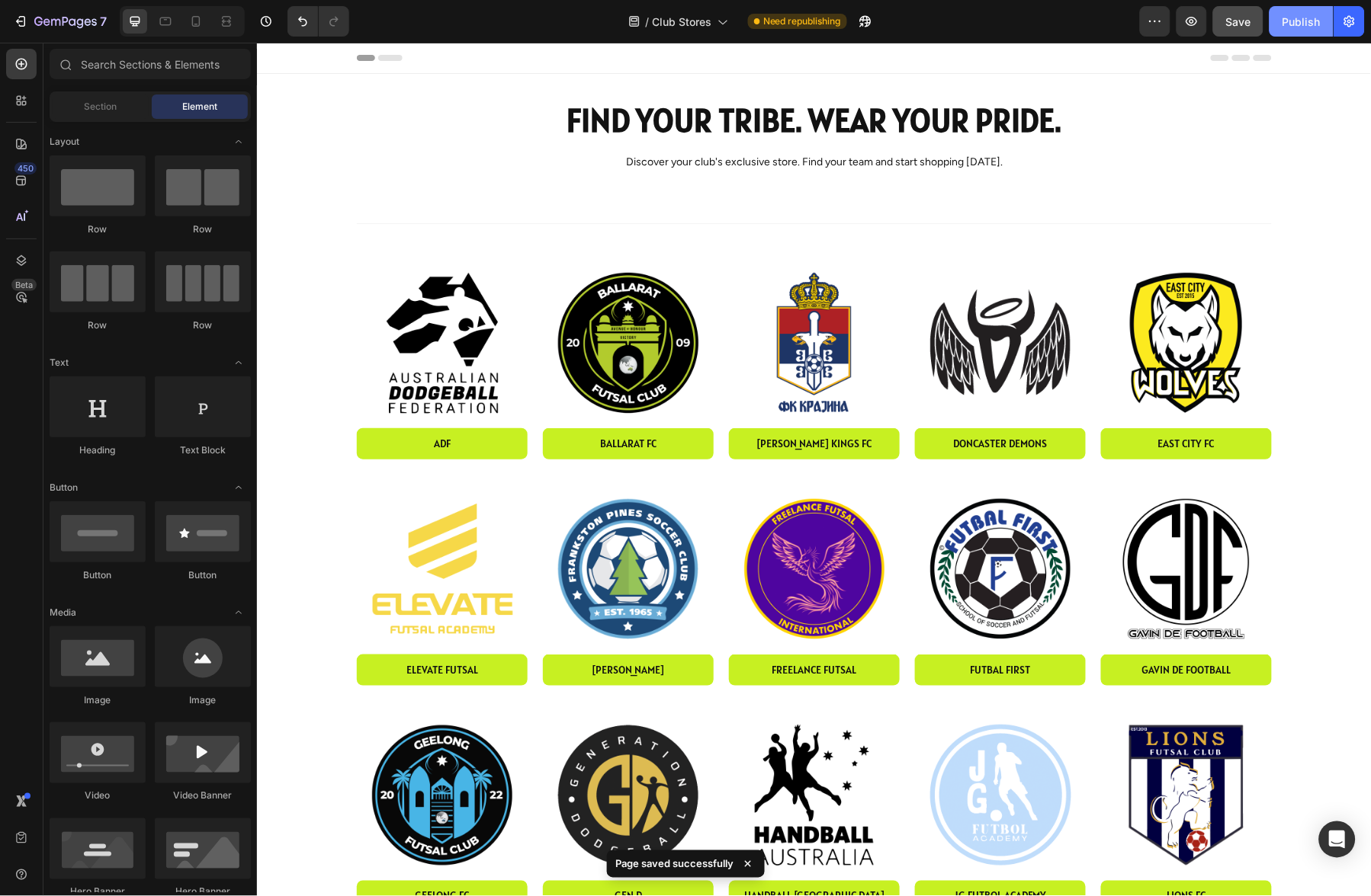
click at [1297, 24] on div "Publish" at bounding box center [1301, 21] width 38 height 16
click at [169, 22] on icon at bounding box center [166, 21] width 15 height 15
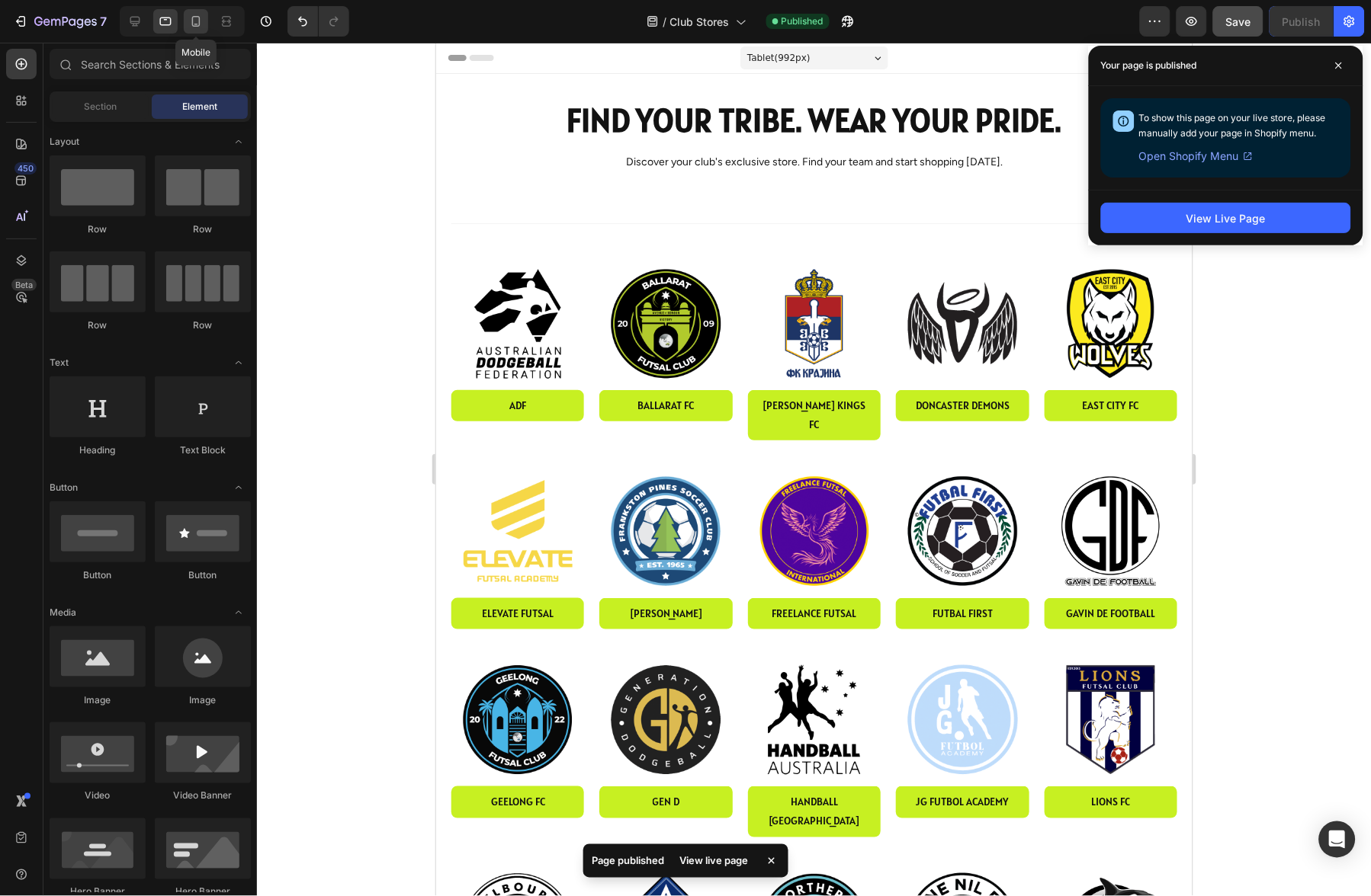
click at [196, 24] on icon at bounding box center [196, 21] width 8 height 11
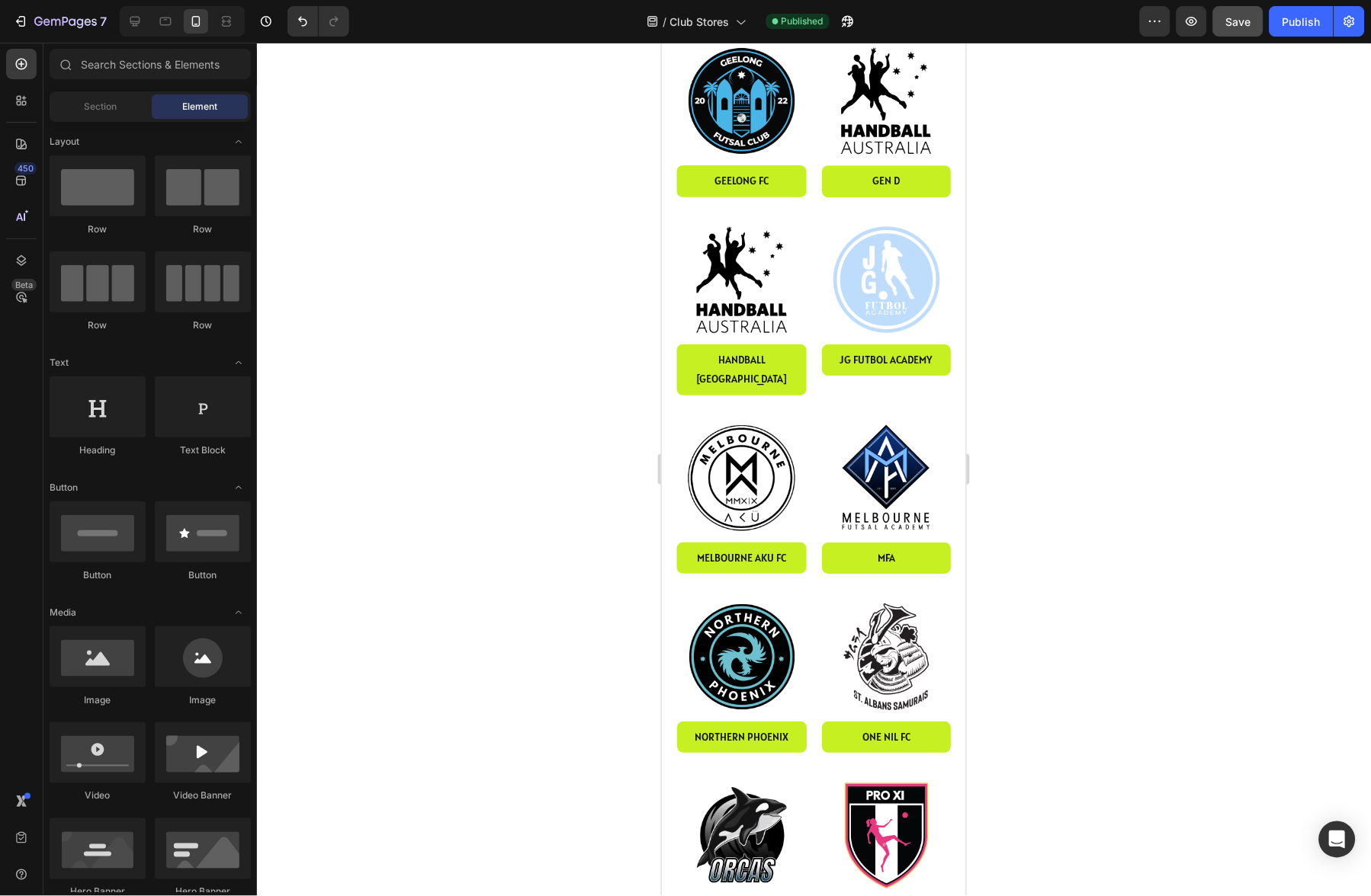
scroll to position [1139, 0]
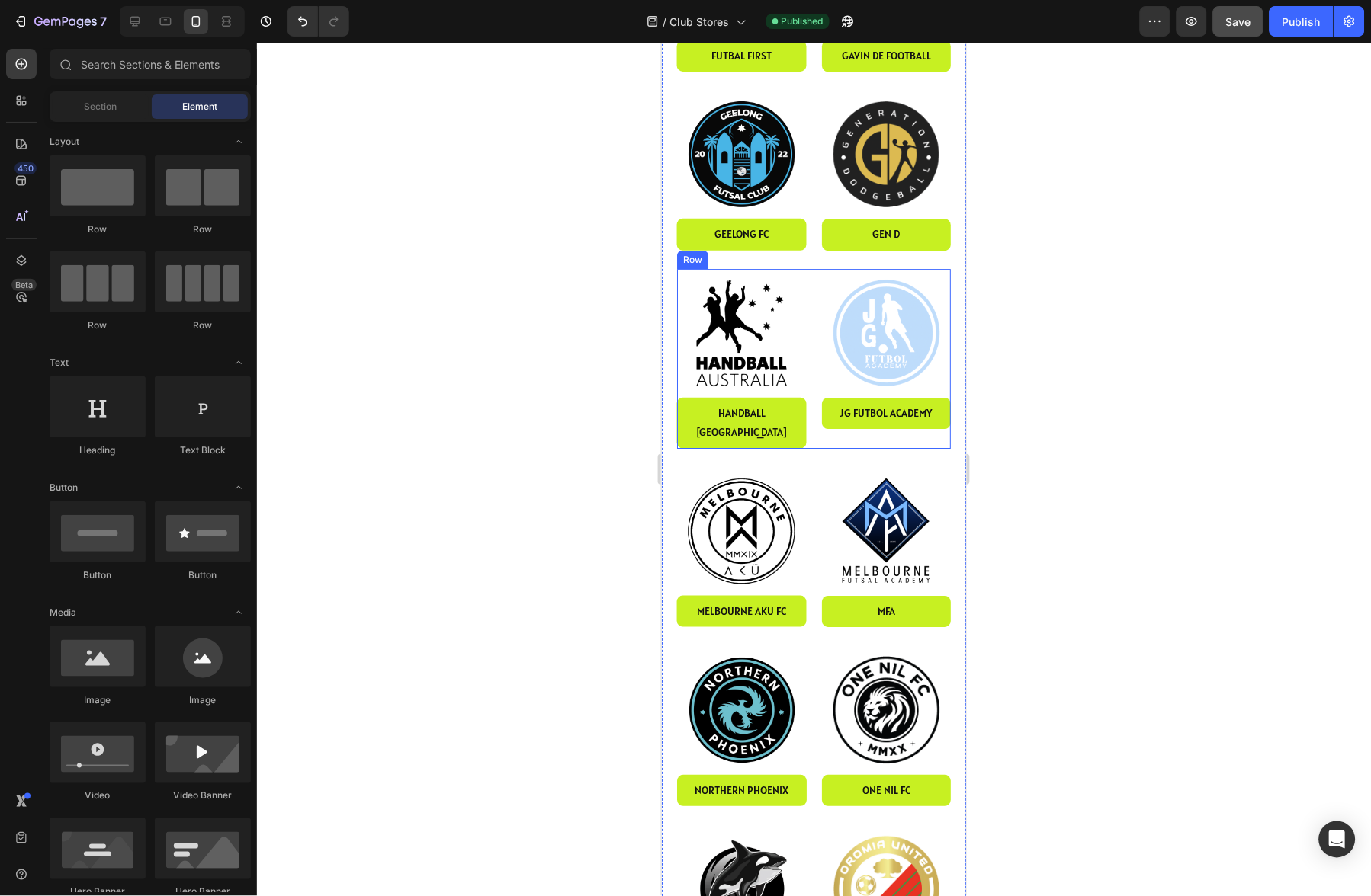
click at [816, 363] on div "Image handball australia Button Row Image JG FUTBol academy Button Row Row" at bounding box center [813, 358] width 274 height 180
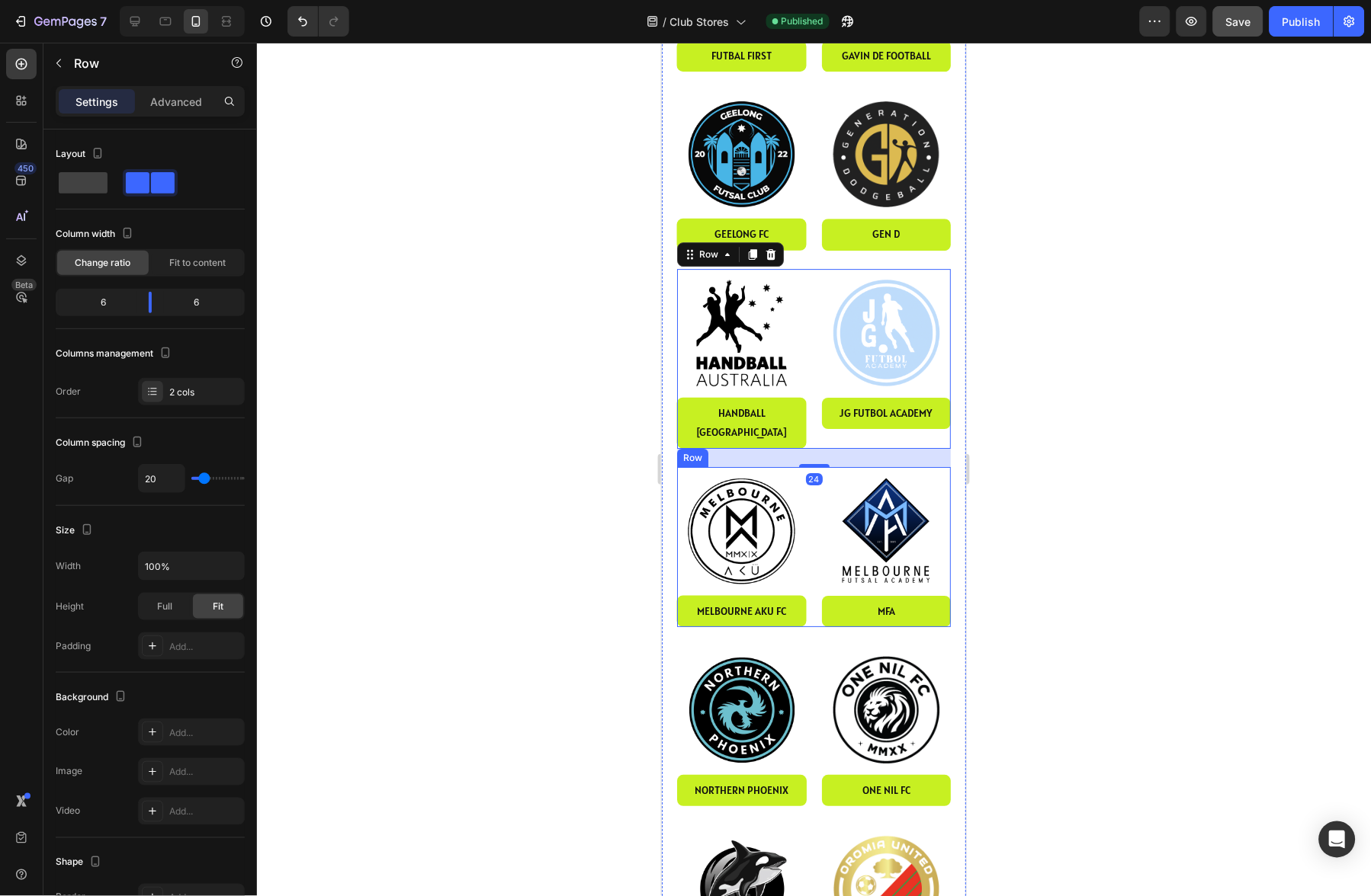
click at [814, 471] on div "Image melbourne AKU fc Button Row Image mfa Button Row Row" at bounding box center [813, 546] width 274 height 161
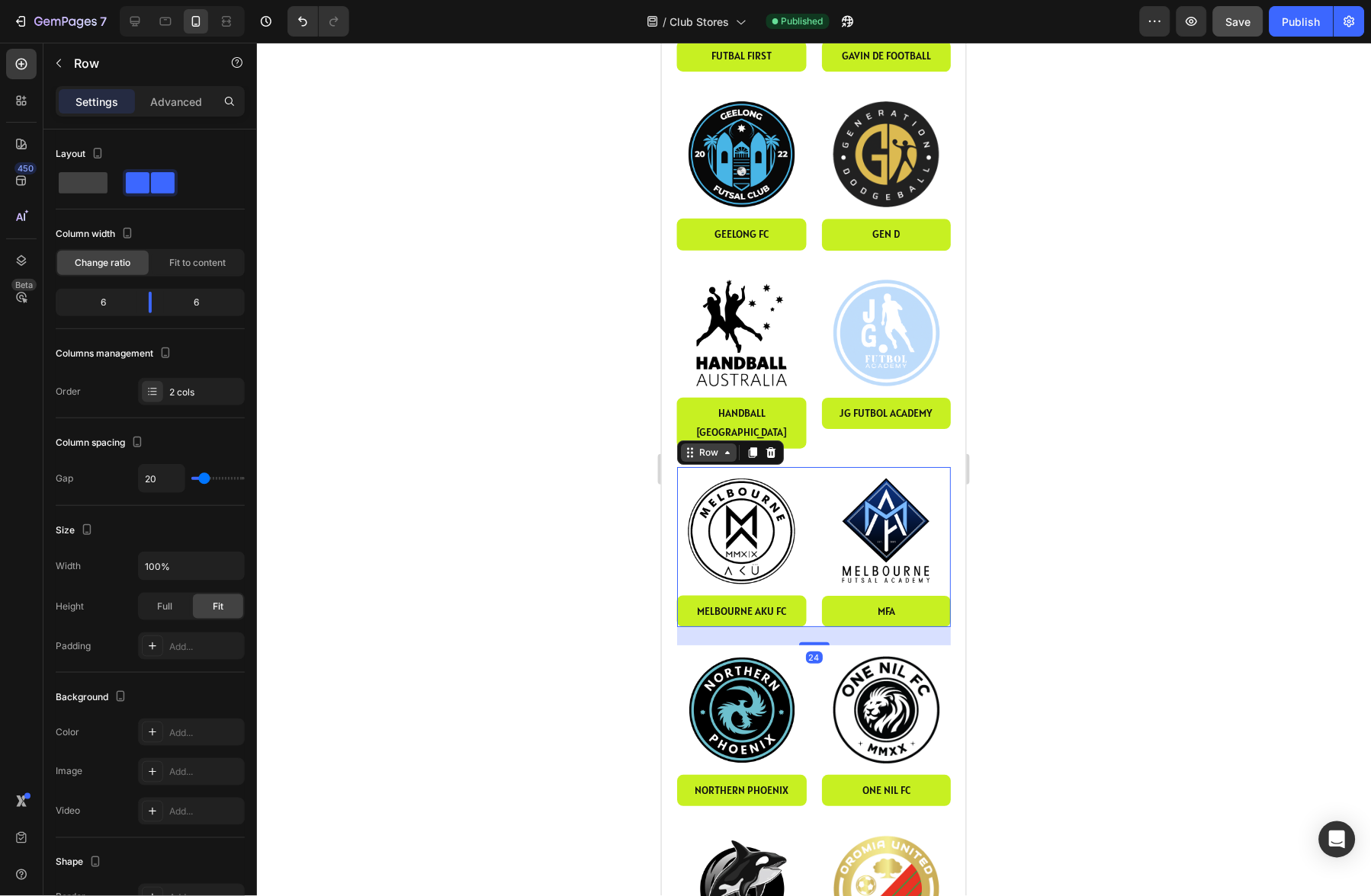
click at [705, 445] on div "Row" at bounding box center [708, 452] width 25 height 13
click at [757, 446] on icon at bounding box center [752, 452] width 12 height 12
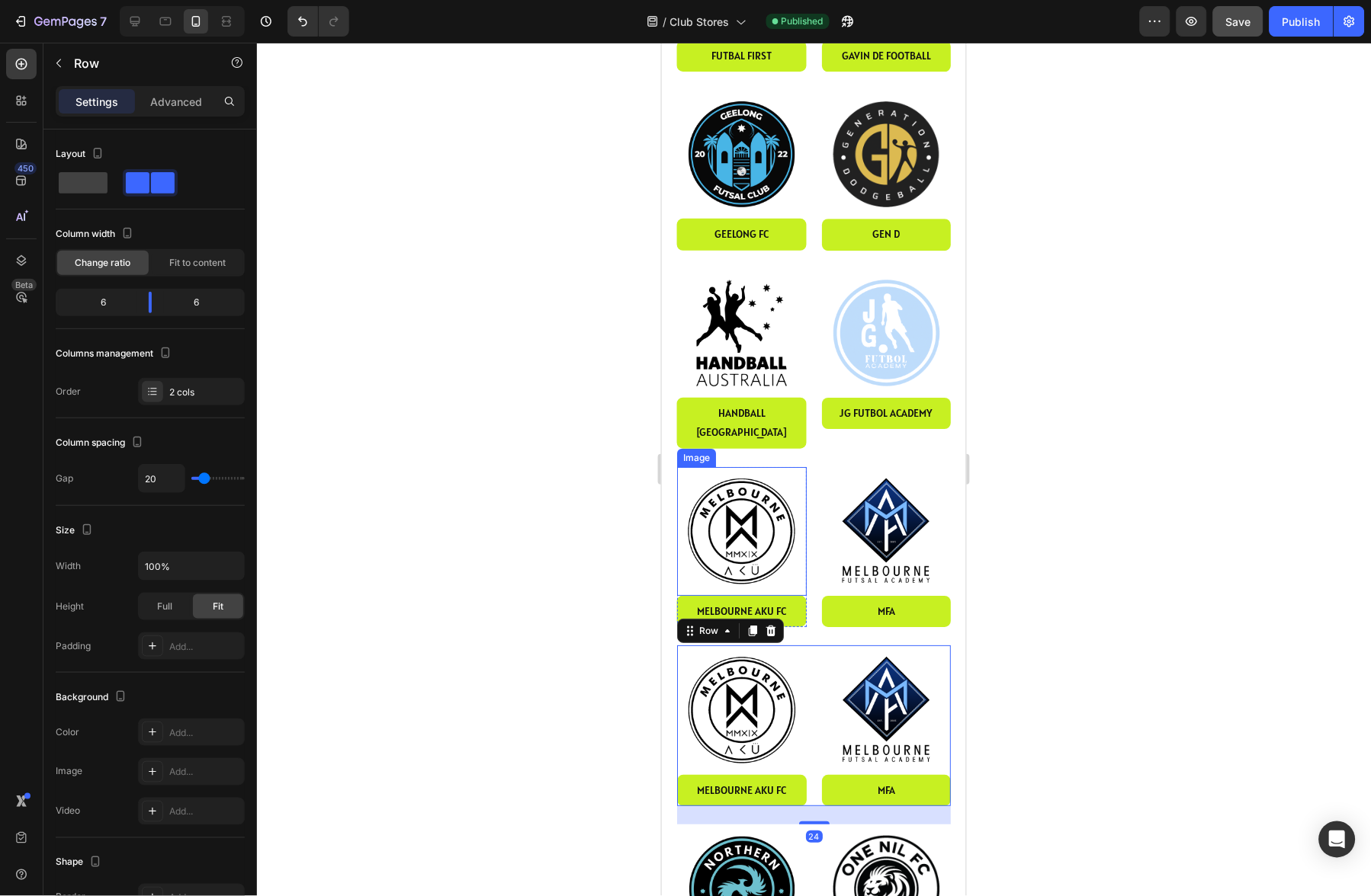
click at [751, 486] on img at bounding box center [741, 531] width 130 height 130
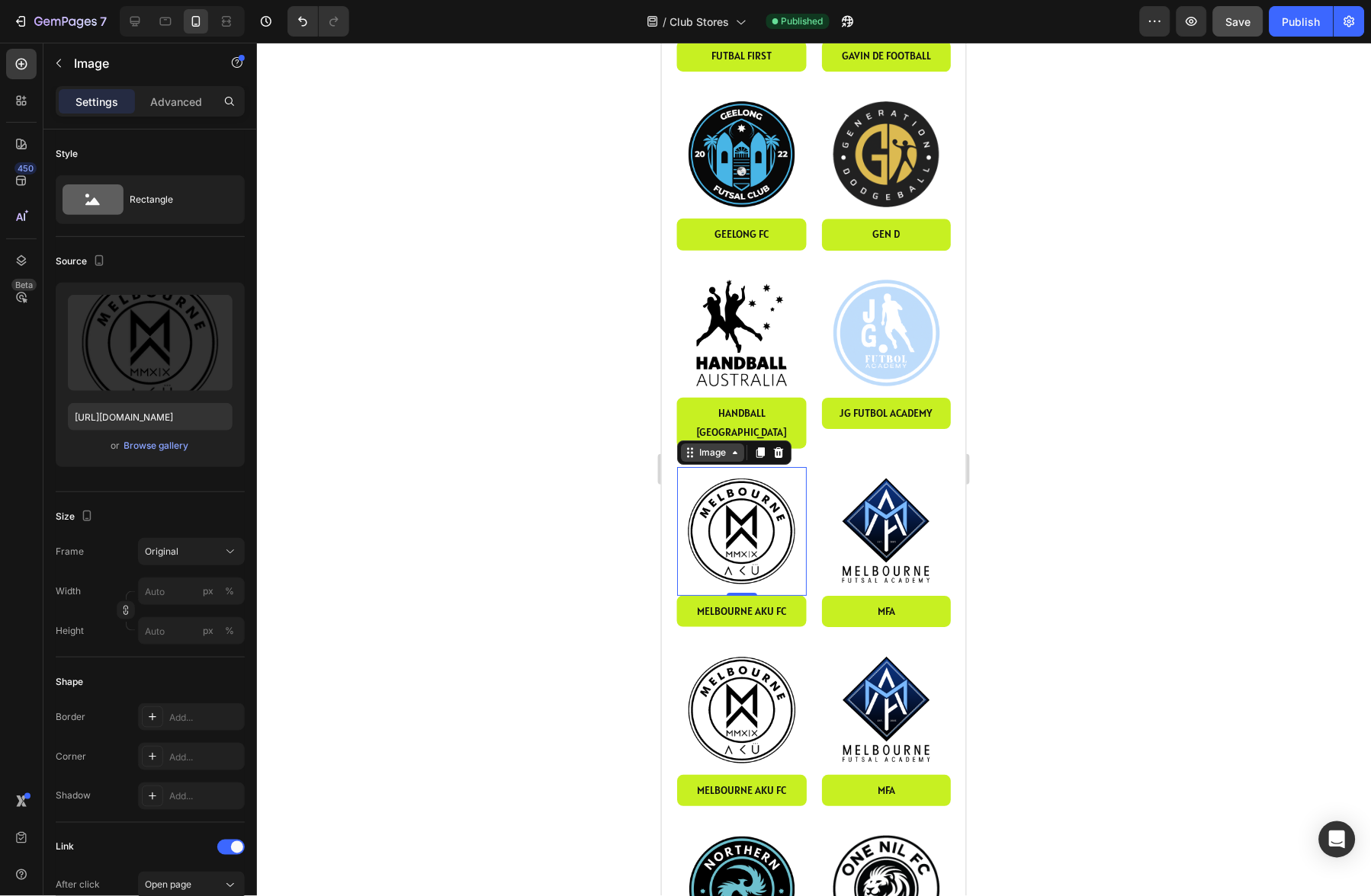
click at [722, 445] on div "Image" at bounding box center [711, 452] width 33 height 13
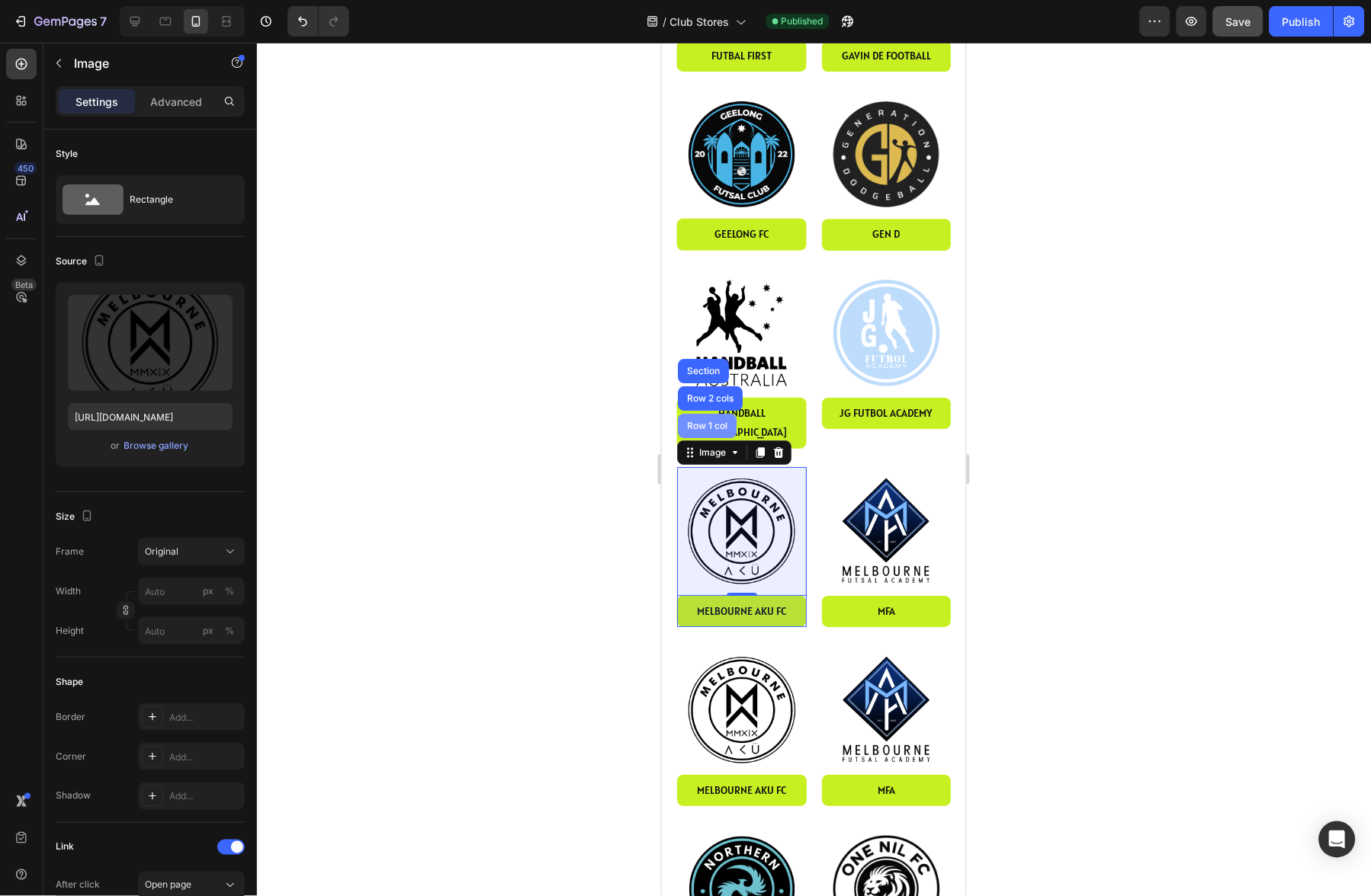
click at [711, 413] on div "Row 1 col" at bounding box center [707, 425] width 59 height 24
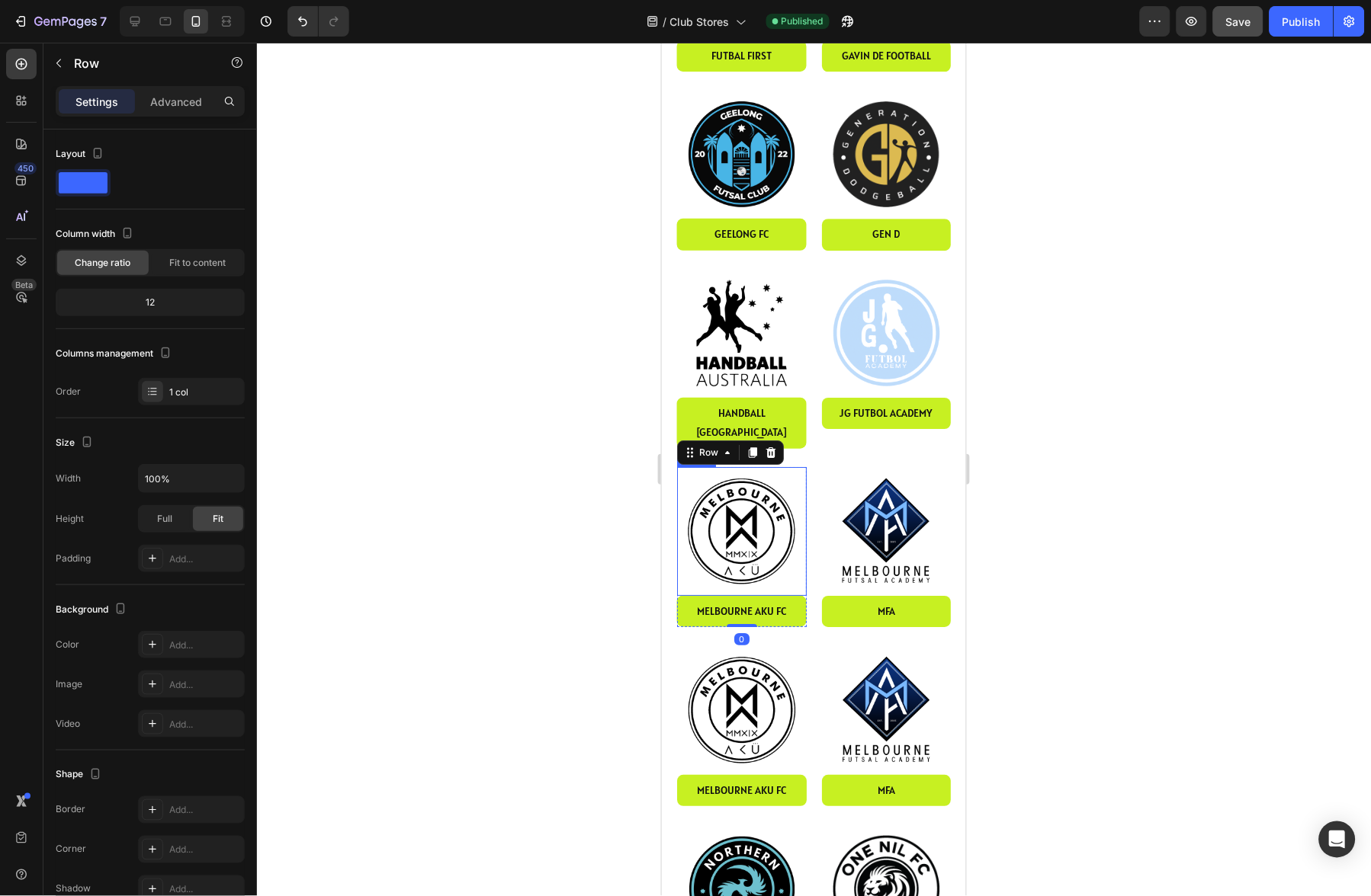
click at [737, 466] on img at bounding box center [741, 531] width 130 height 130
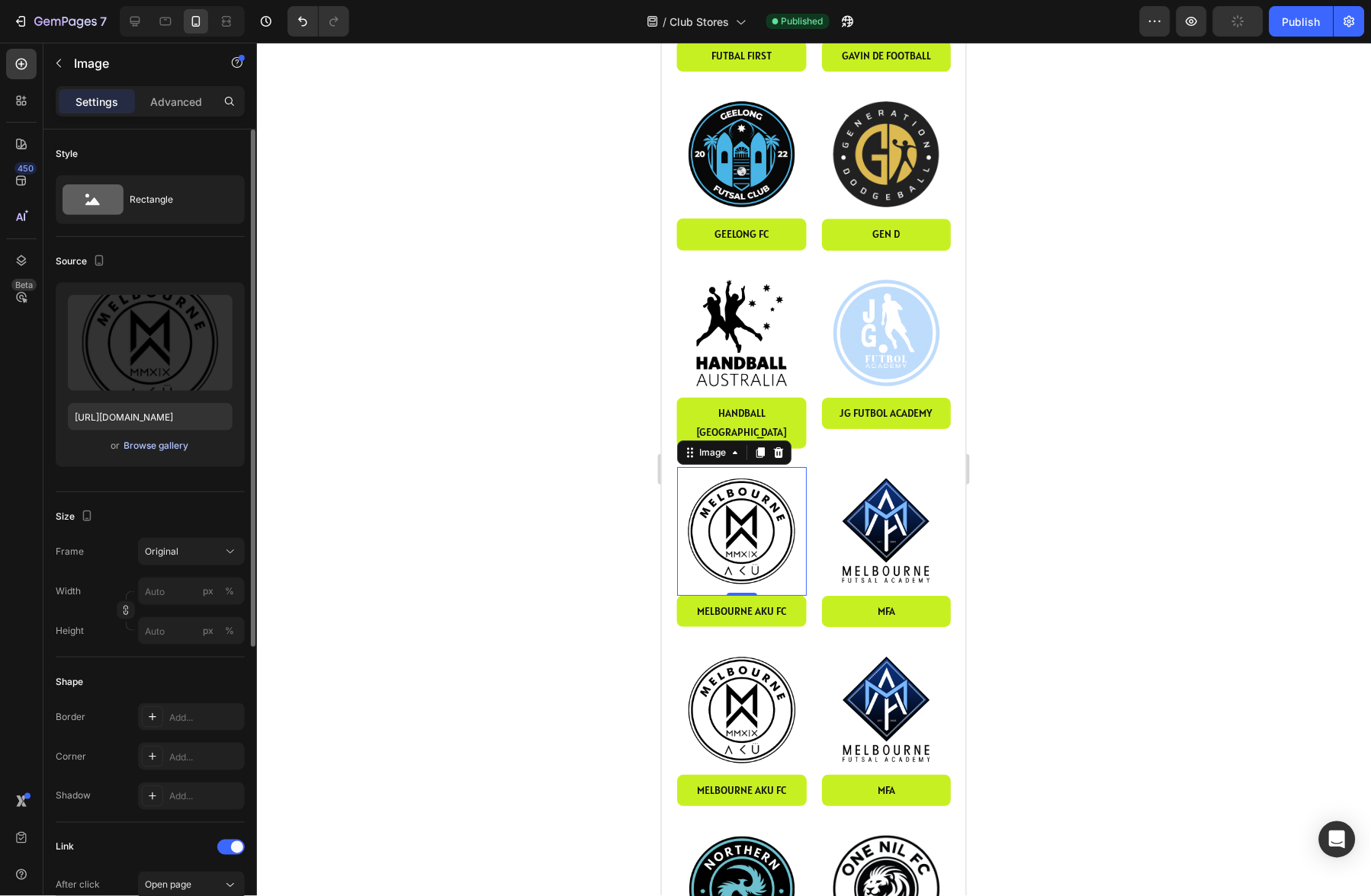
click at [157, 445] on div "Browse gallery" at bounding box center [157, 446] width 65 height 13
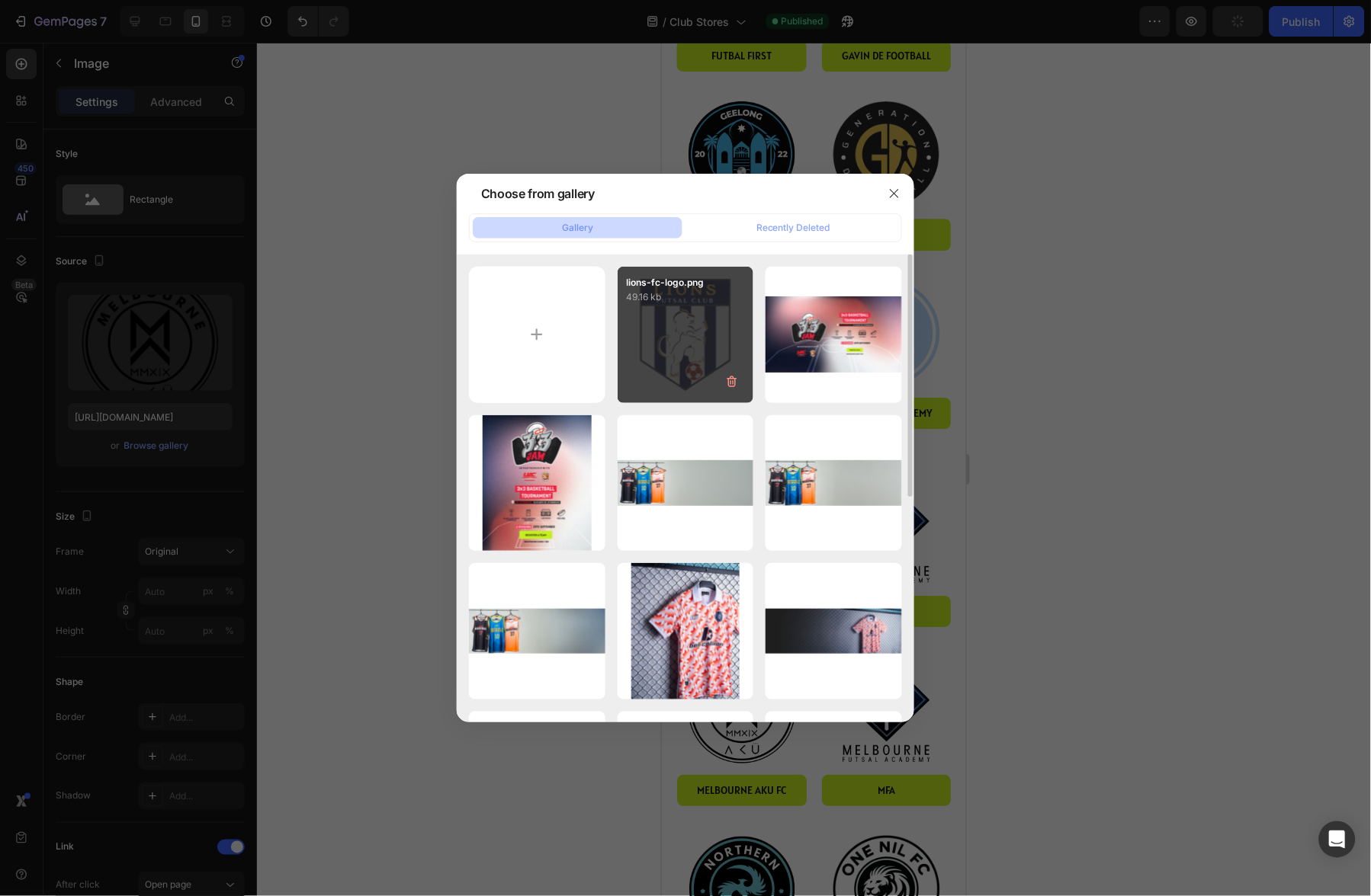
click at [677, 330] on div "lions-fc-logo.png 49.16 kb" at bounding box center [686, 335] width 136 height 136
type input "https://cdn.shopify.com/s/files/1/2339/7409/files/gempages_491116854304047970-3…"
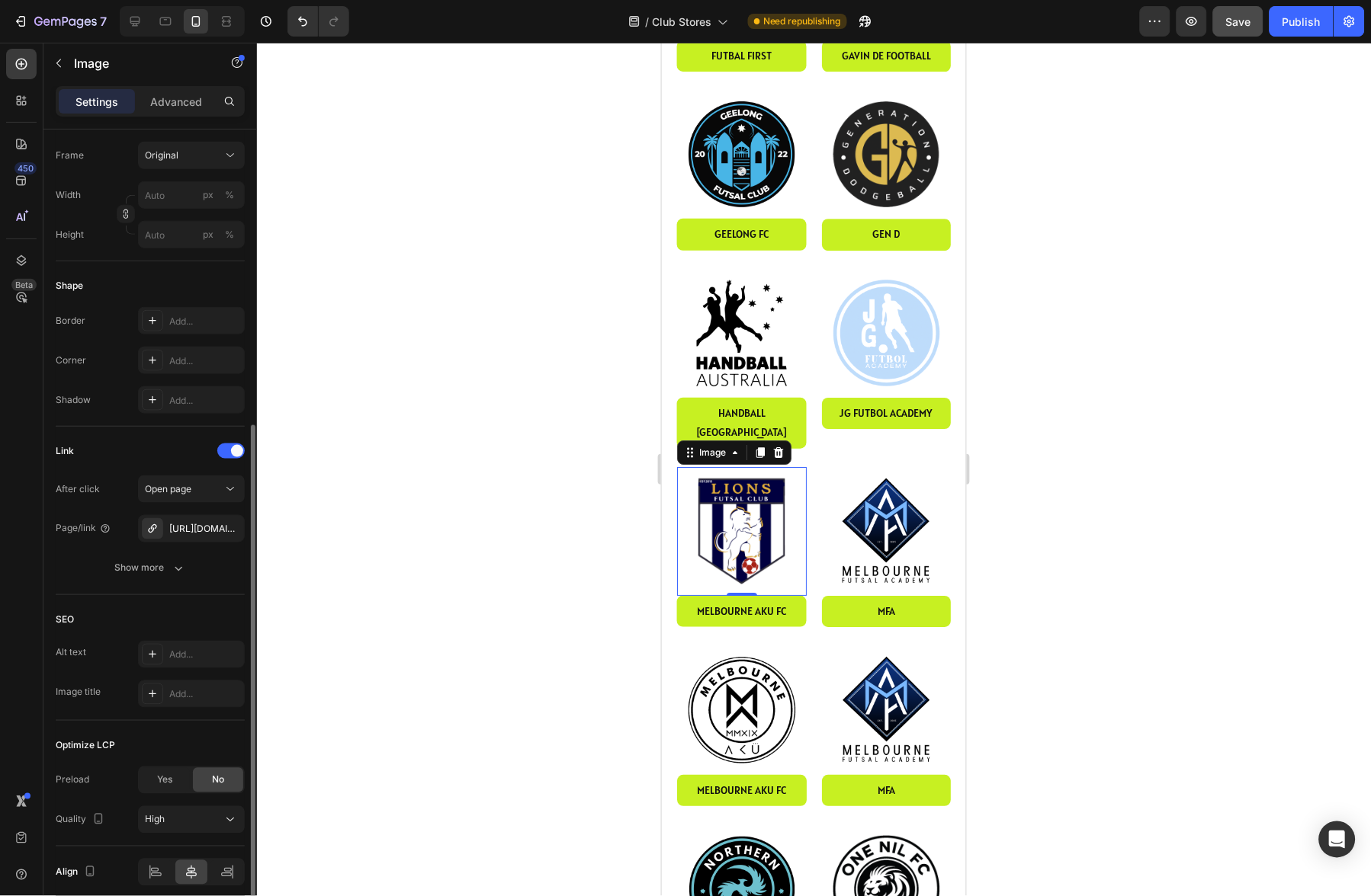
scroll to position [459, 0]
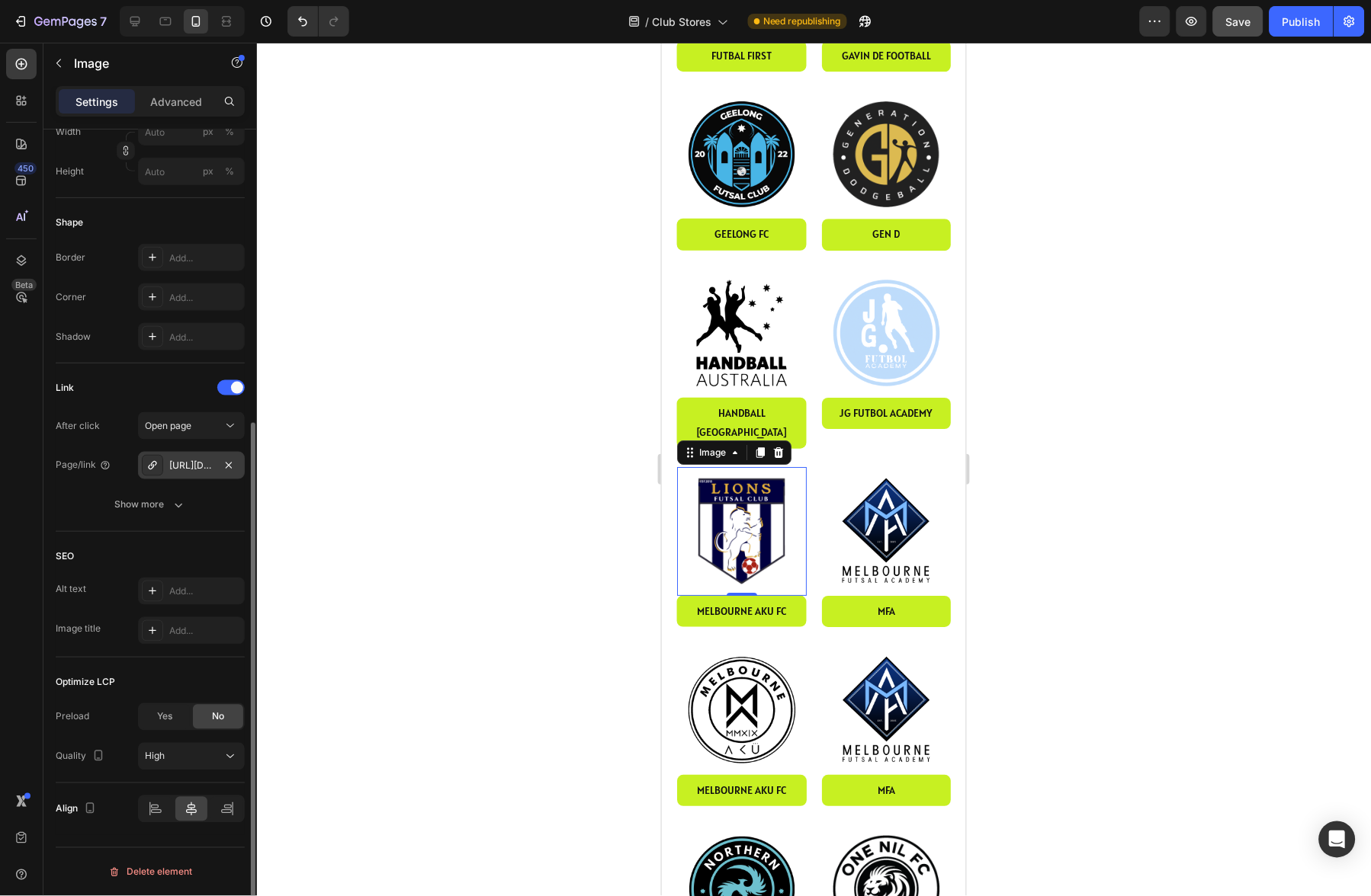
click at [204, 466] on div "https://akusportsclub.com/melbourne-aku-2025" at bounding box center [191, 466] width 45 height 13
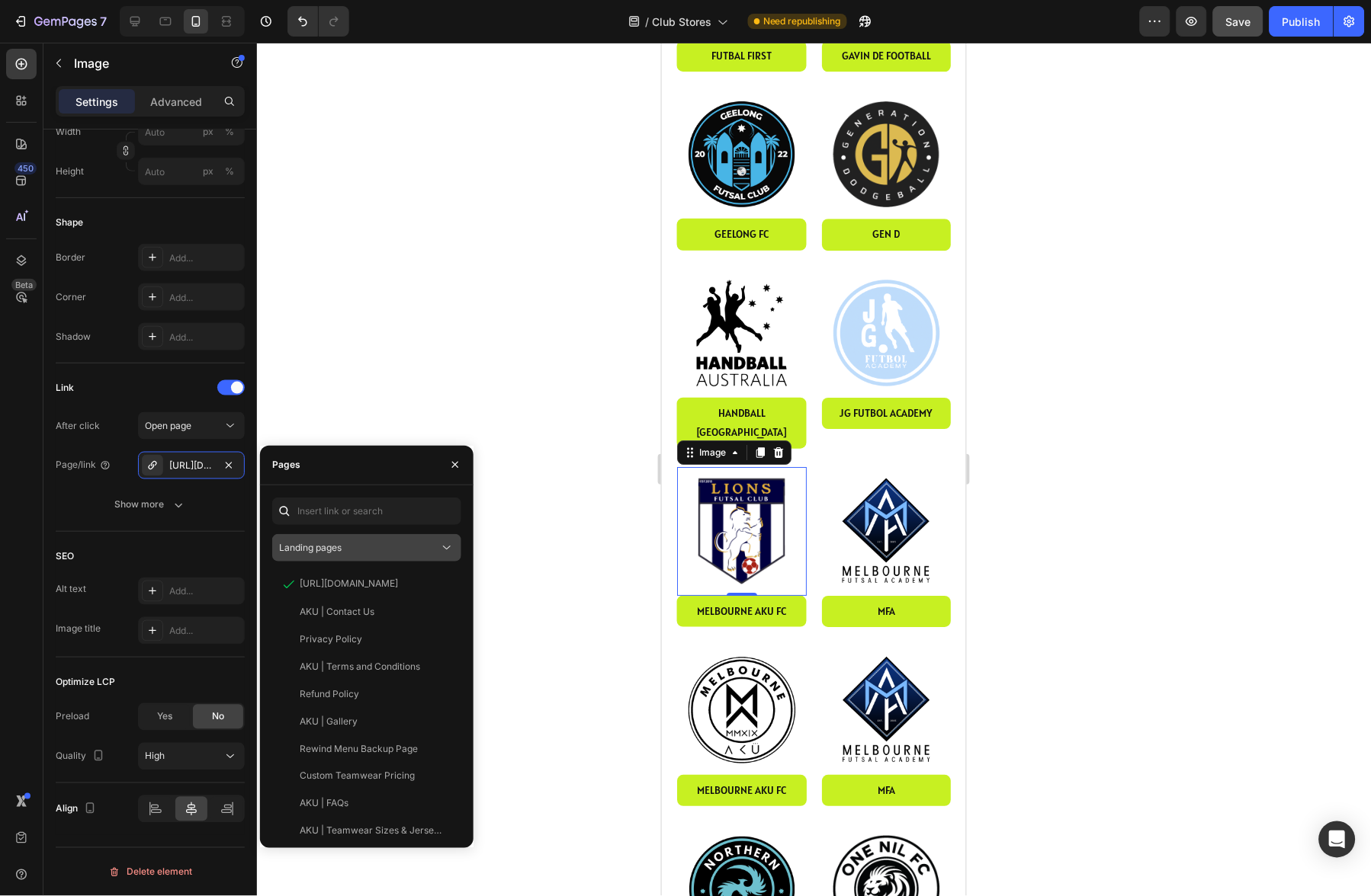
click at [342, 542] on span "Landing pages" at bounding box center [311, 548] width 62 height 12
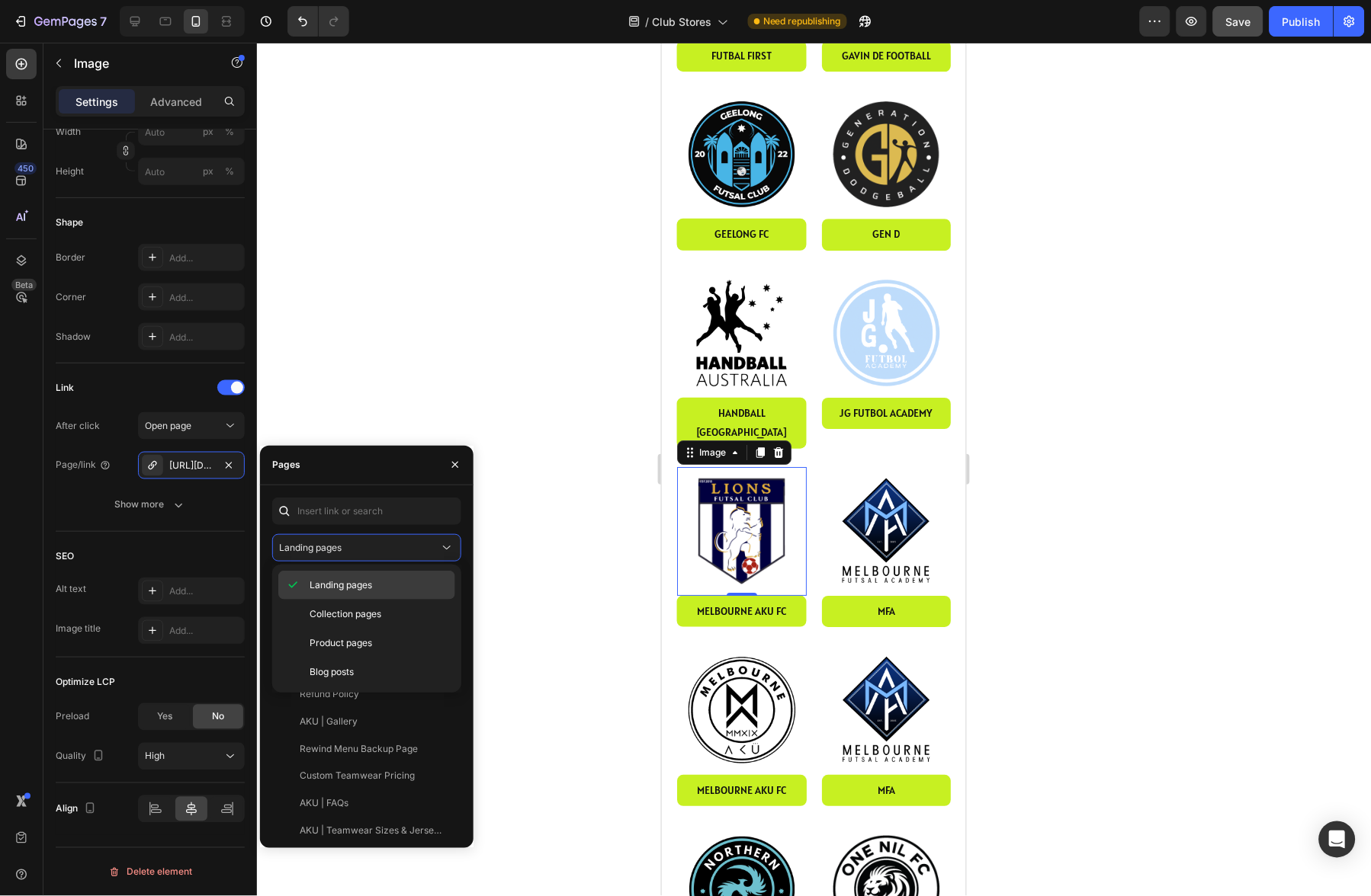
drag, startPoint x: 329, startPoint y: 608, endPoint x: 336, endPoint y: 574, distance: 34.7
click at [329, 609] on span "Collection pages" at bounding box center [345, 614] width 72 height 13
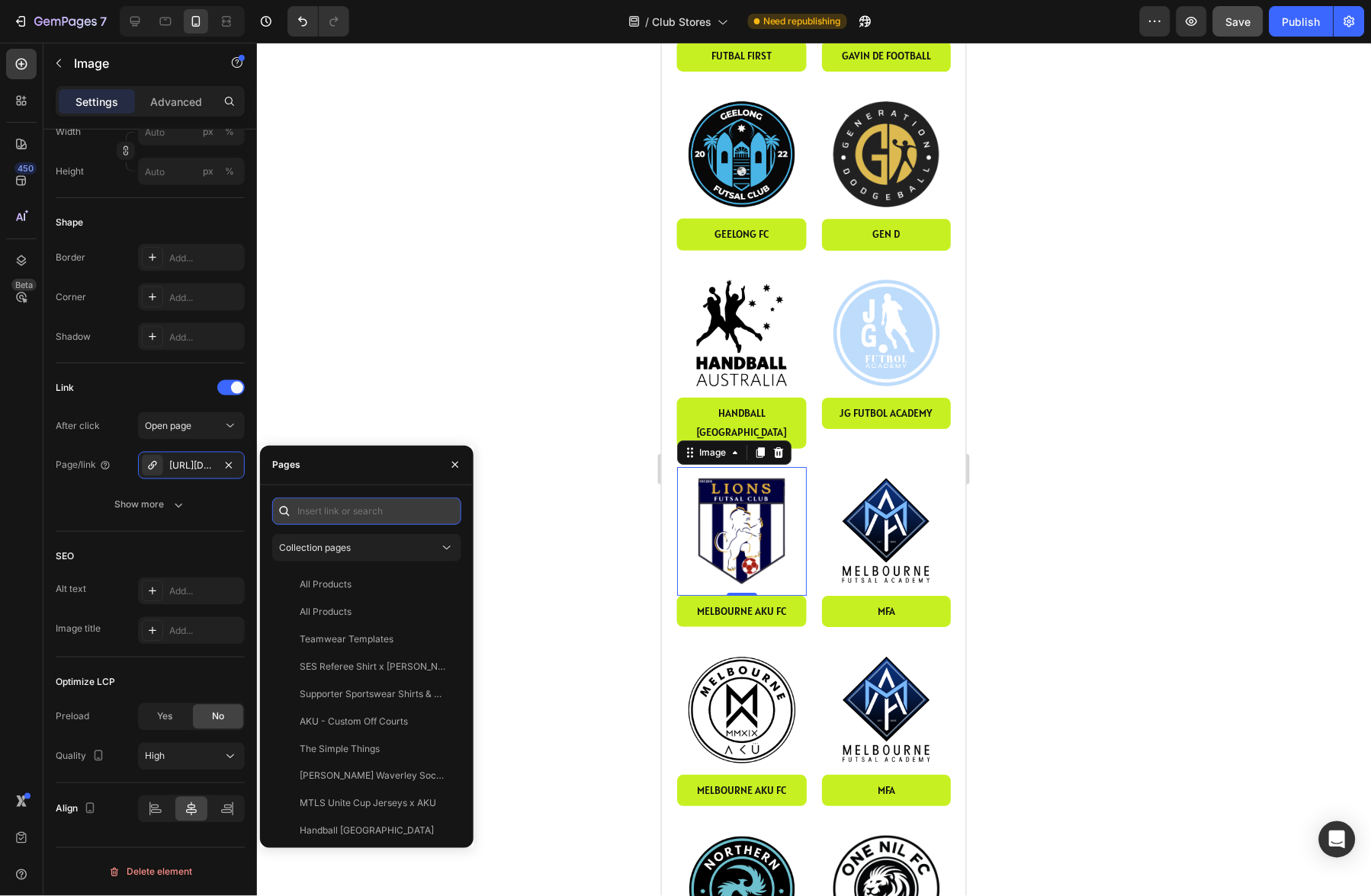
click at [342, 511] on input "text" at bounding box center [366, 512] width 189 height 28
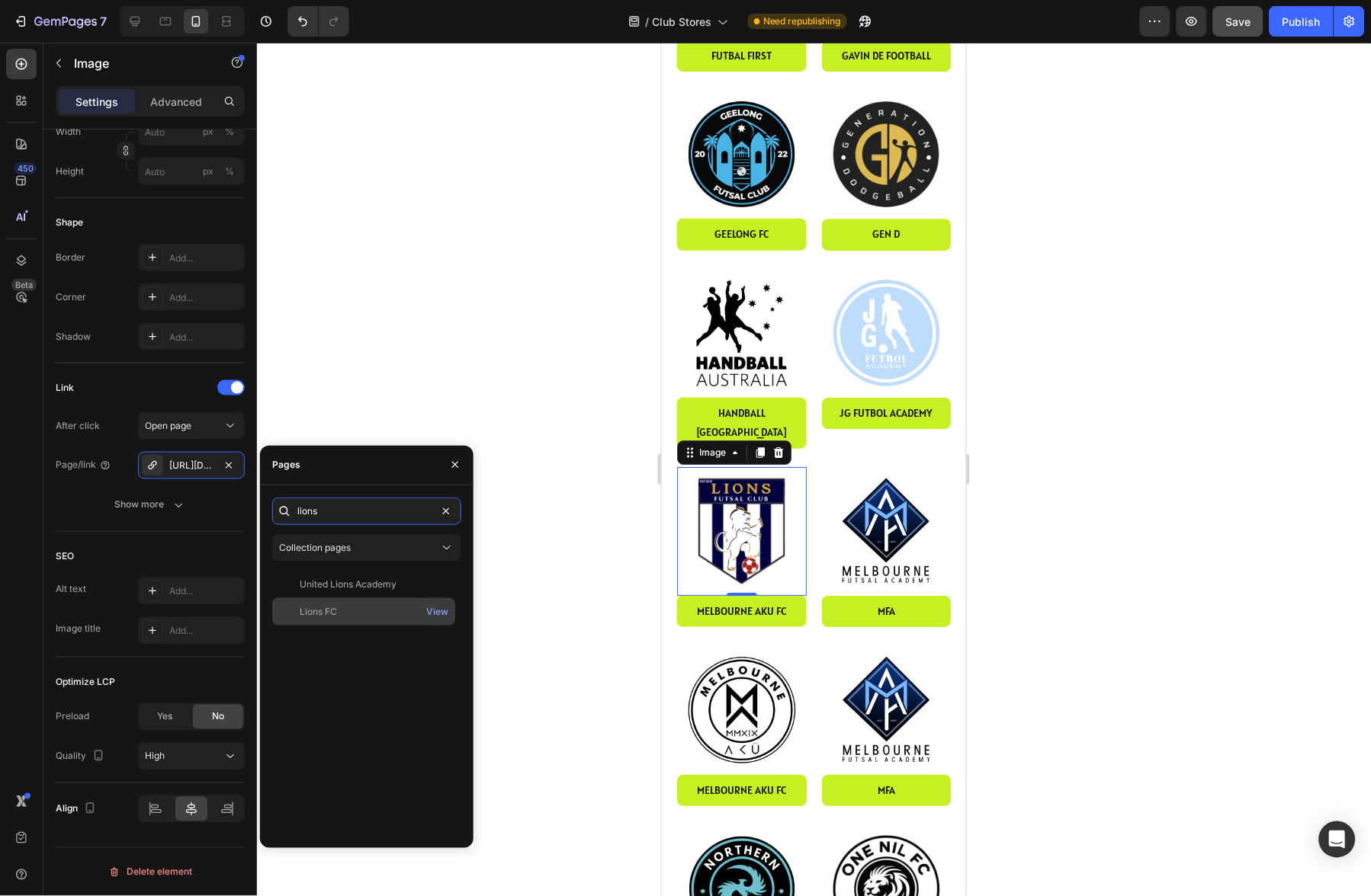
type input "lions"
drag, startPoint x: 320, startPoint y: 609, endPoint x: 577, endPoint y: 515, distance: 273.7
click at [320, 609] on div "Lions FC" at bounding box center [318, 612] width 37 height 13
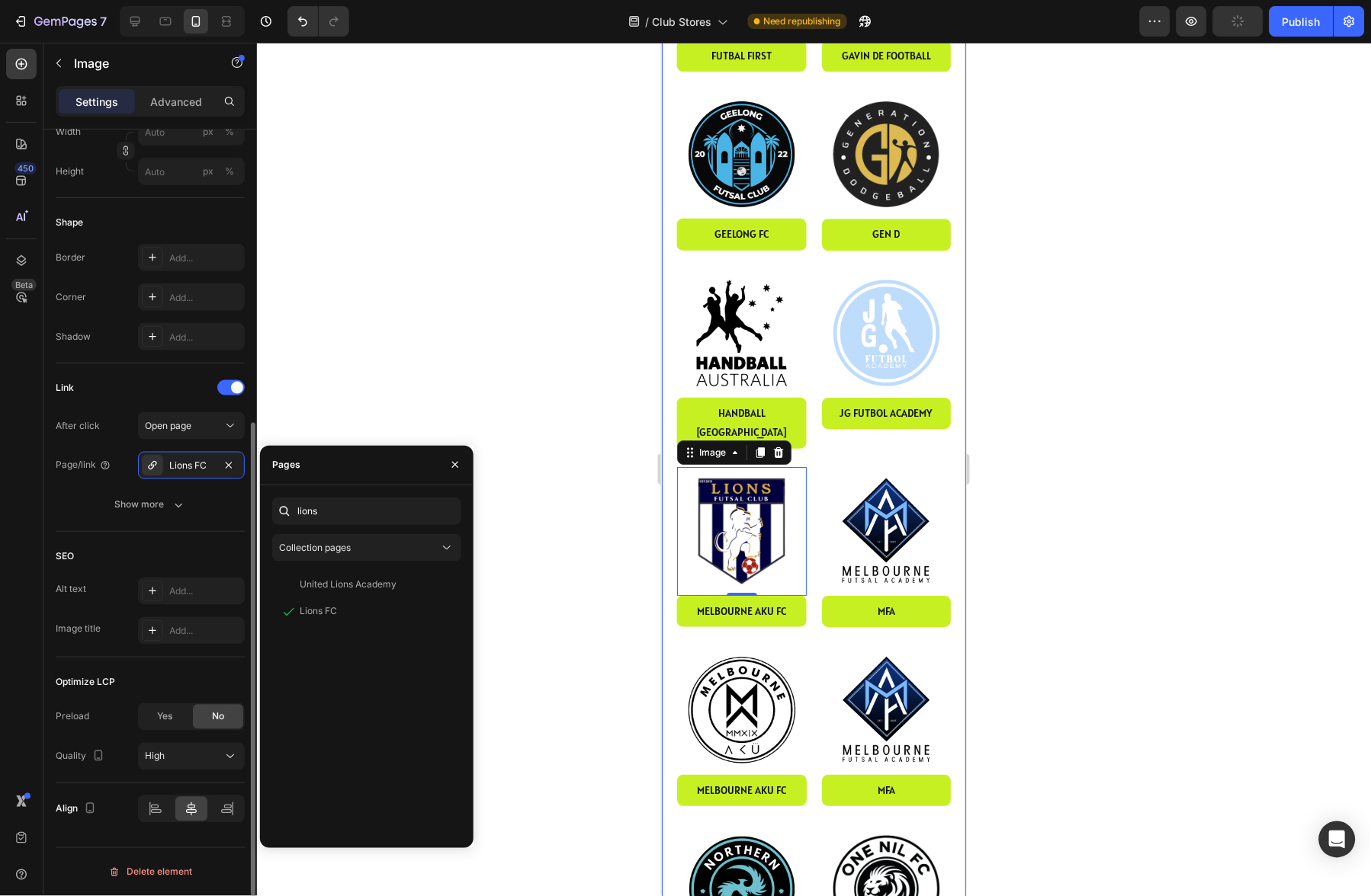
click at [178, 388] on div "Link" at bounding box center [150, 388] width 189 height 24
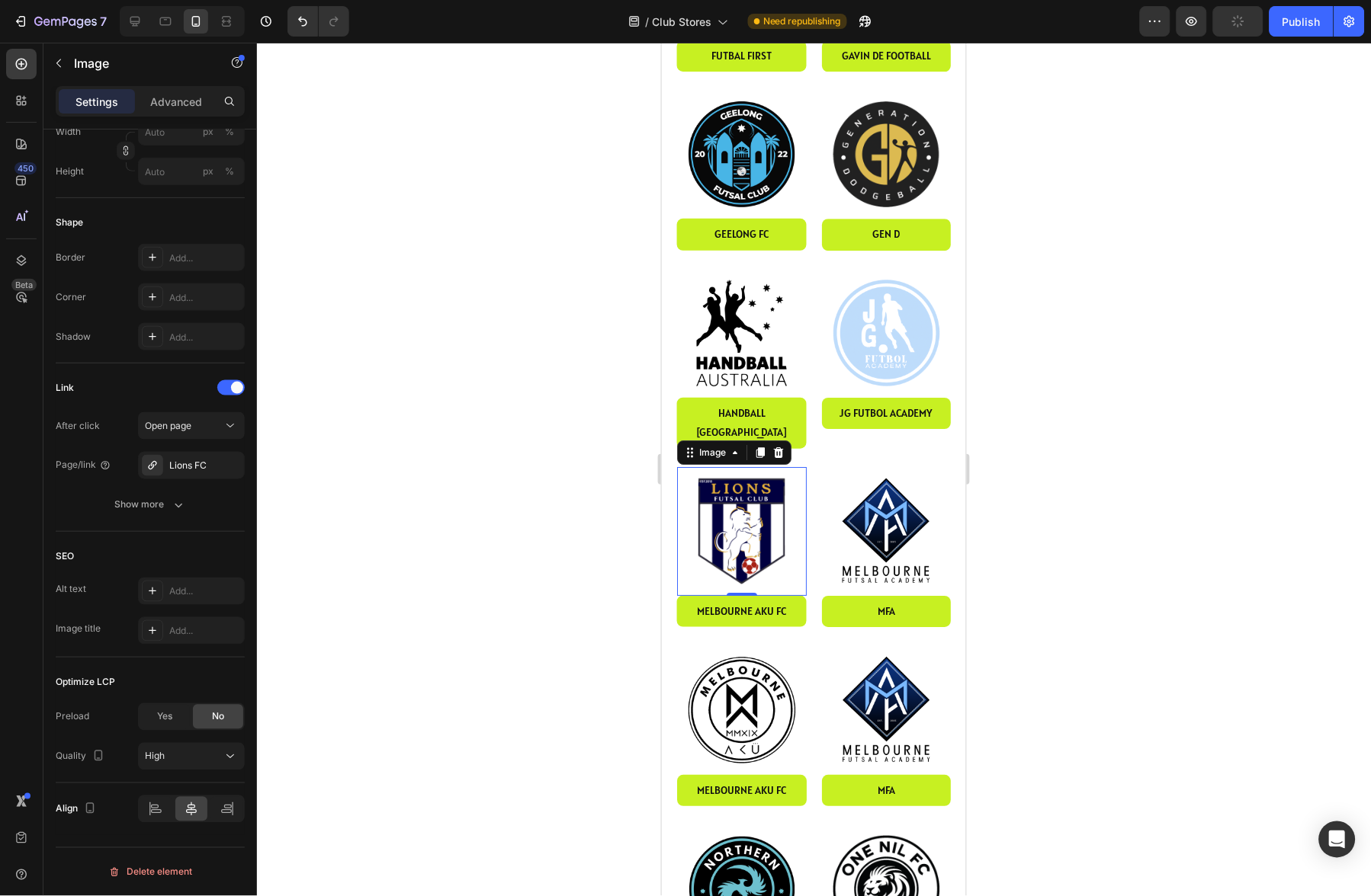
click at [746, 602] on div "0" at bounding box center [741, 607] width 15 height 12
click at [769, 602] on p "melbourne AKU fc" at bounding box center [741, 611] width 89 height 19
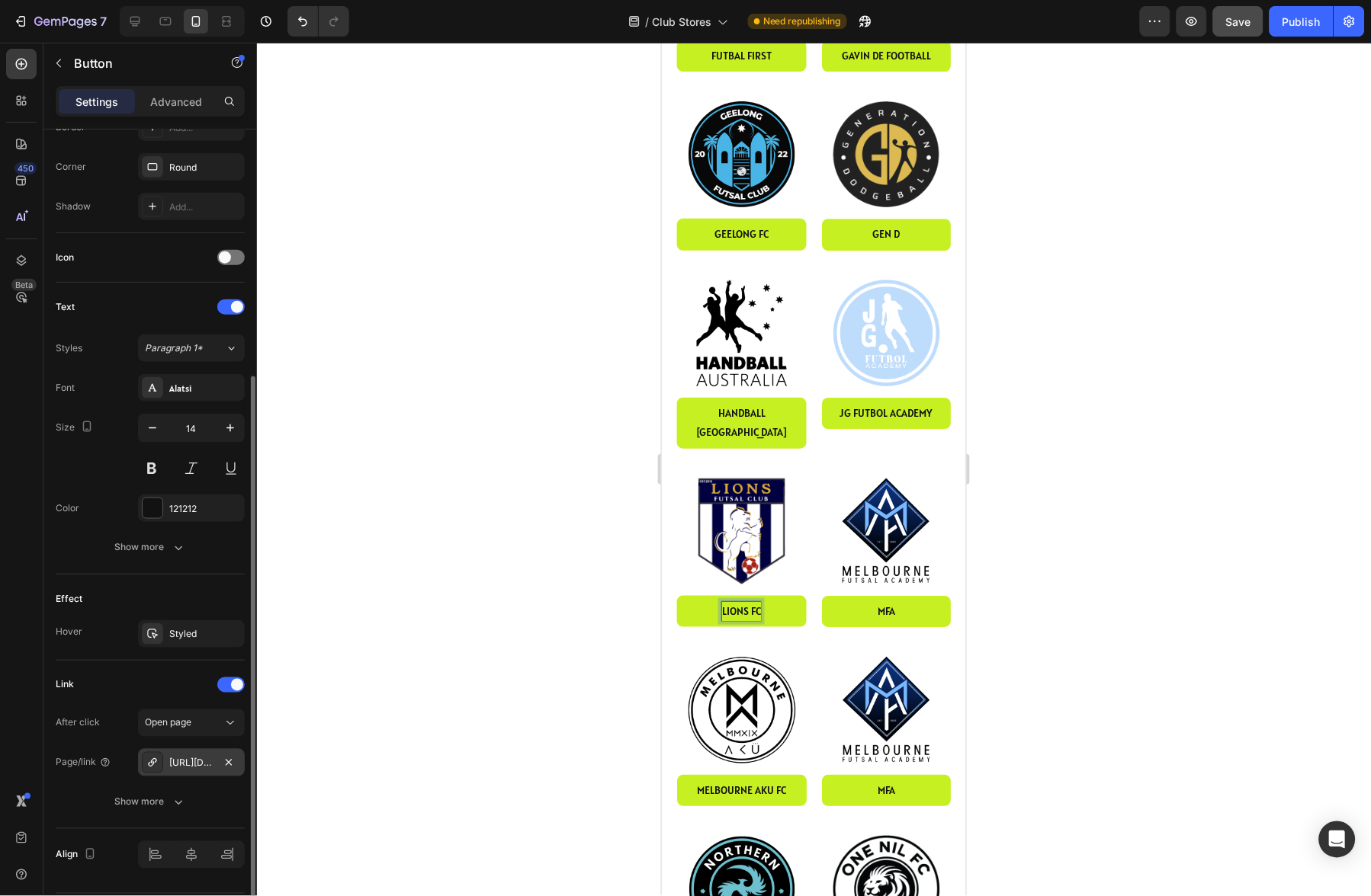
scroll to position [362, 0]
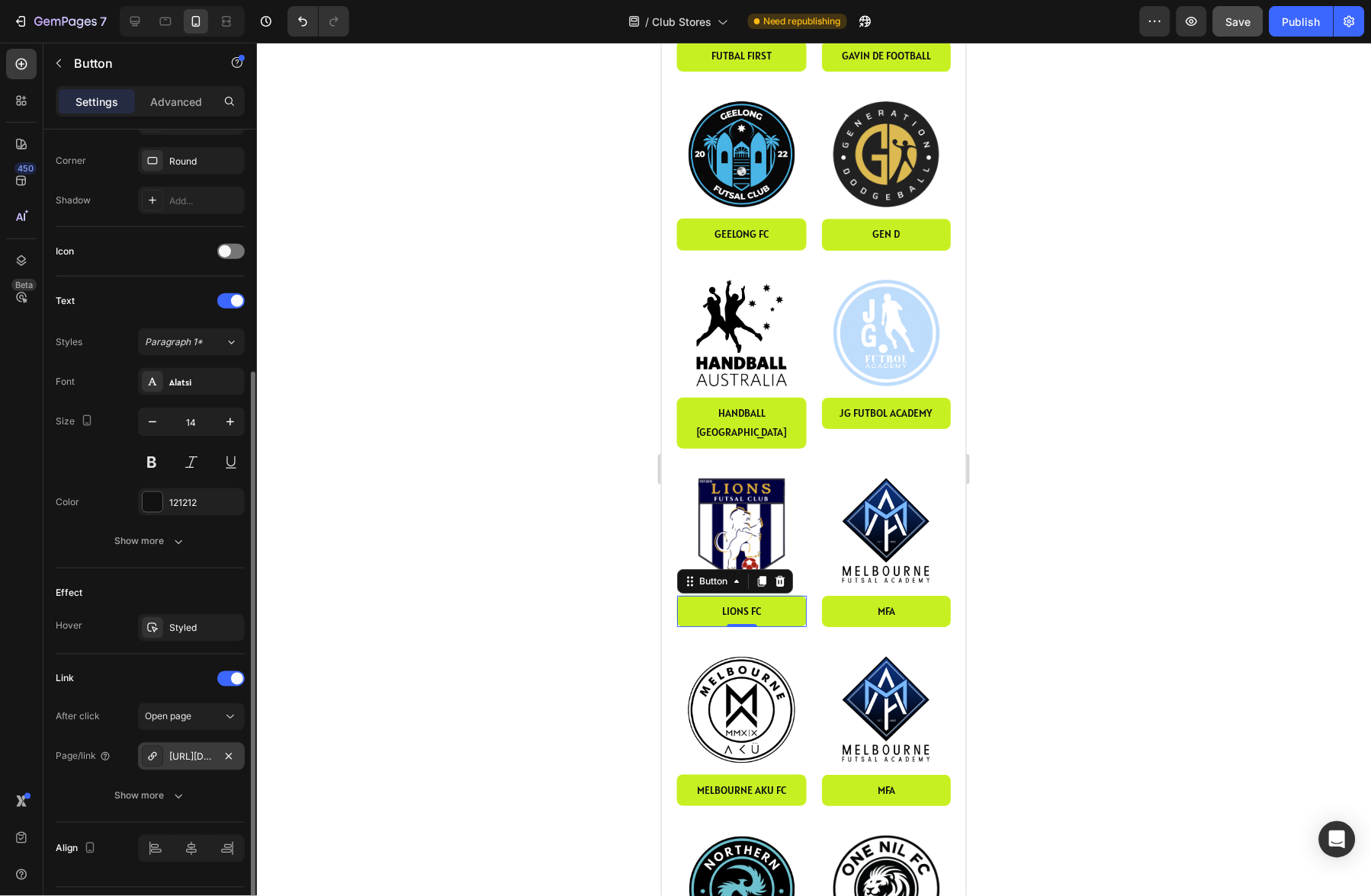
click at [184, 750] on div "https://akusportsclub.com/melbourne-aku-2025" at bounding box center [191, 757] width 45 height 13
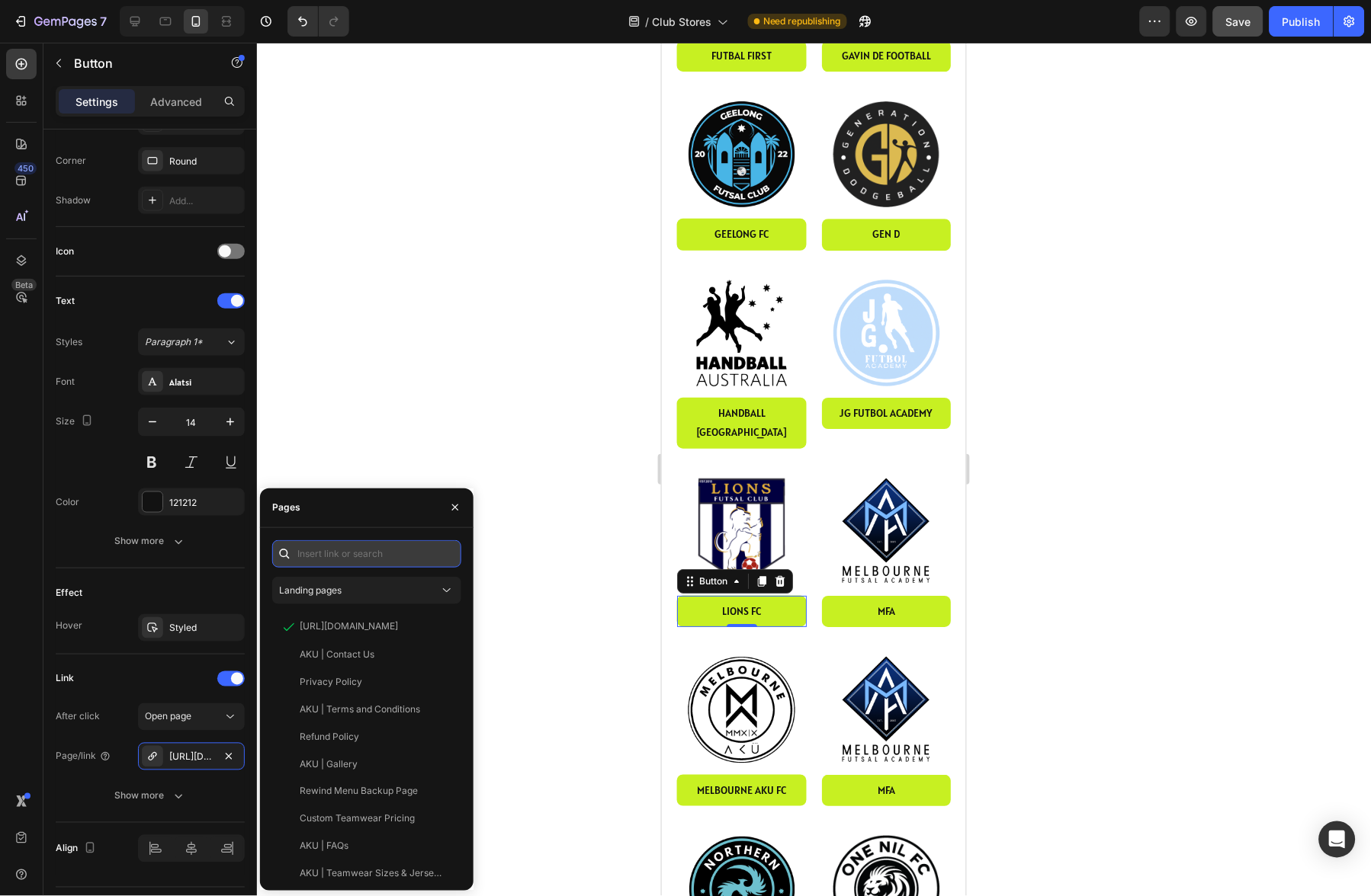
click at [388, 556] on input "text" at bounding box center [366, 554] width 189 height 28
click at [356, 591] on div "Landing pages" at bounding box center [359, 591] width 160 height 13
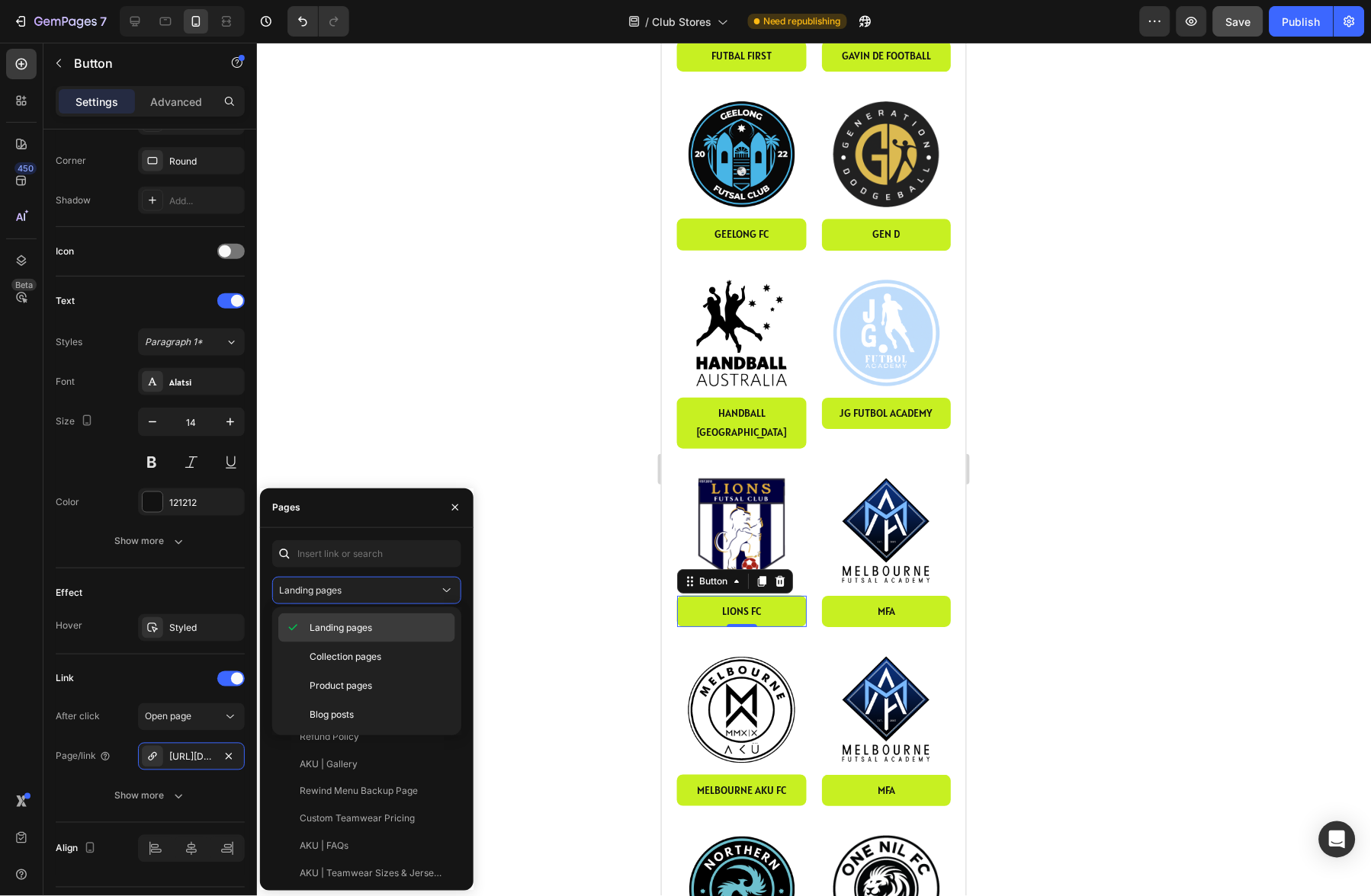
click at [337, 671] on div "Collection pages" at bounding box center [367, 686] width 177 height 29
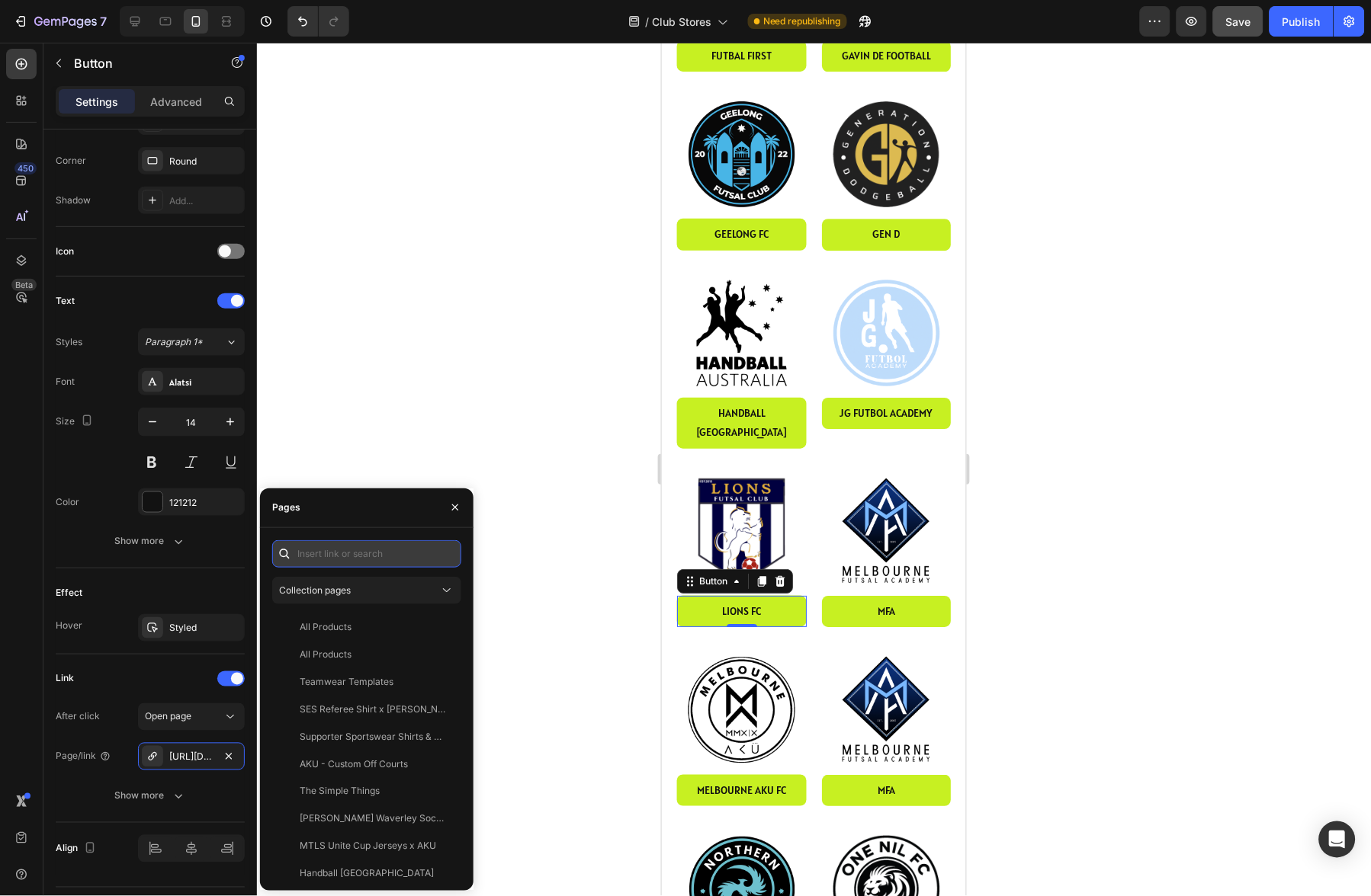
click at [353, 554] on input "text" at bounding box center [366, 554] width 189 height 28
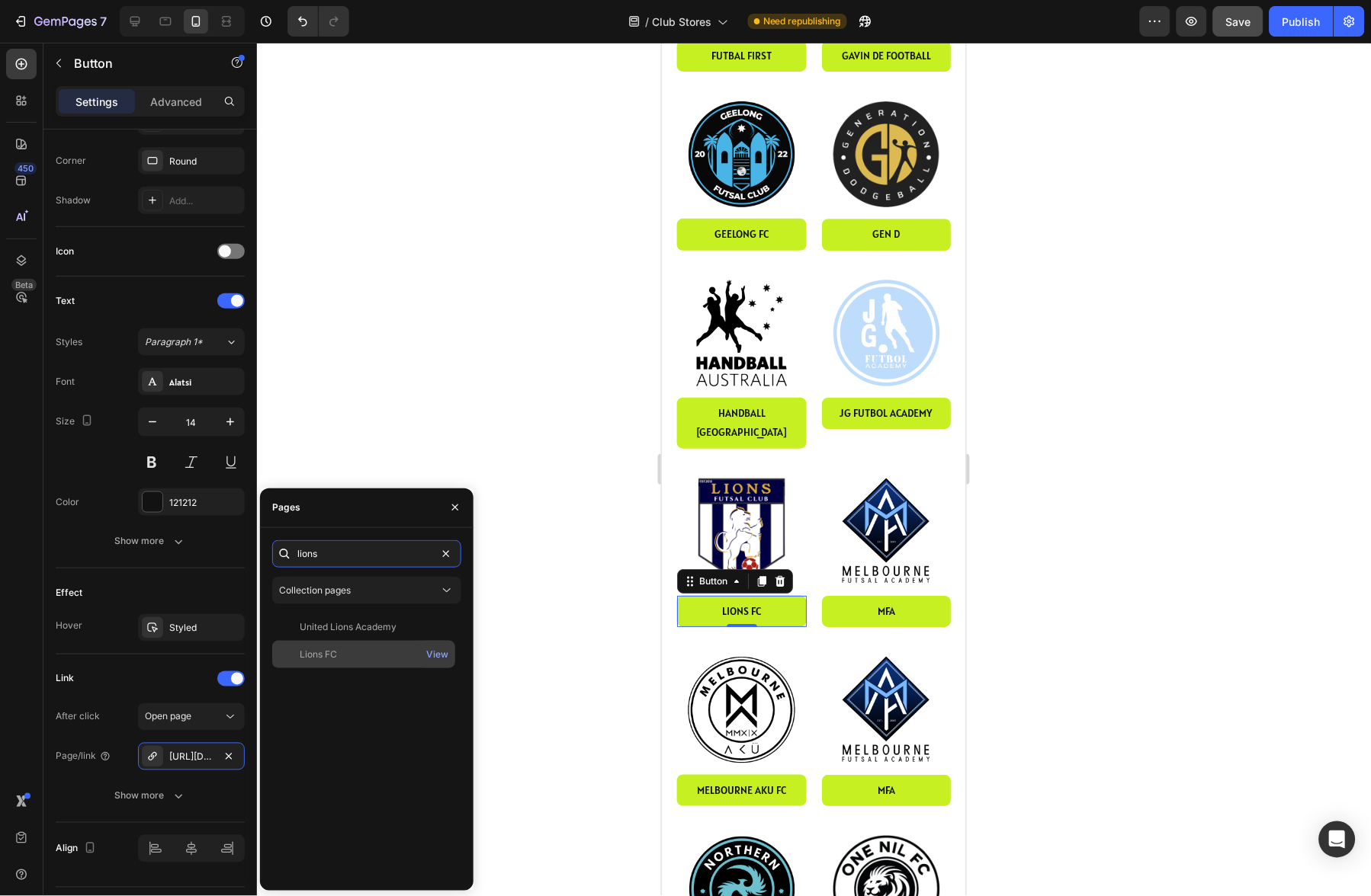
type input "lions"
click at [330, 655] on div "Lions FC" at bounding box center [318, 655] width 37 height 13
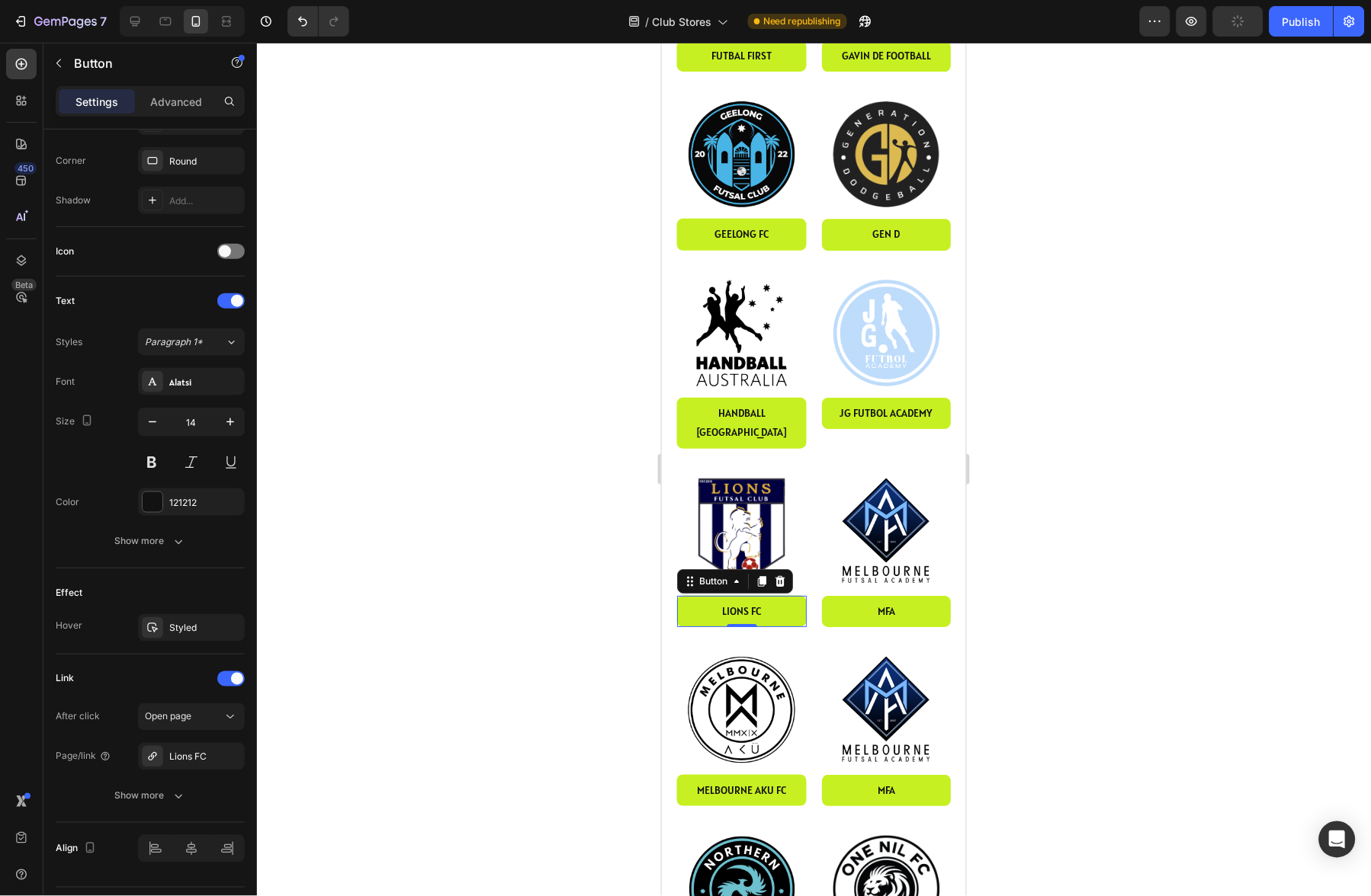
click at [1095, 517] on div at bounding box center [814, 469] width 1114 height 854
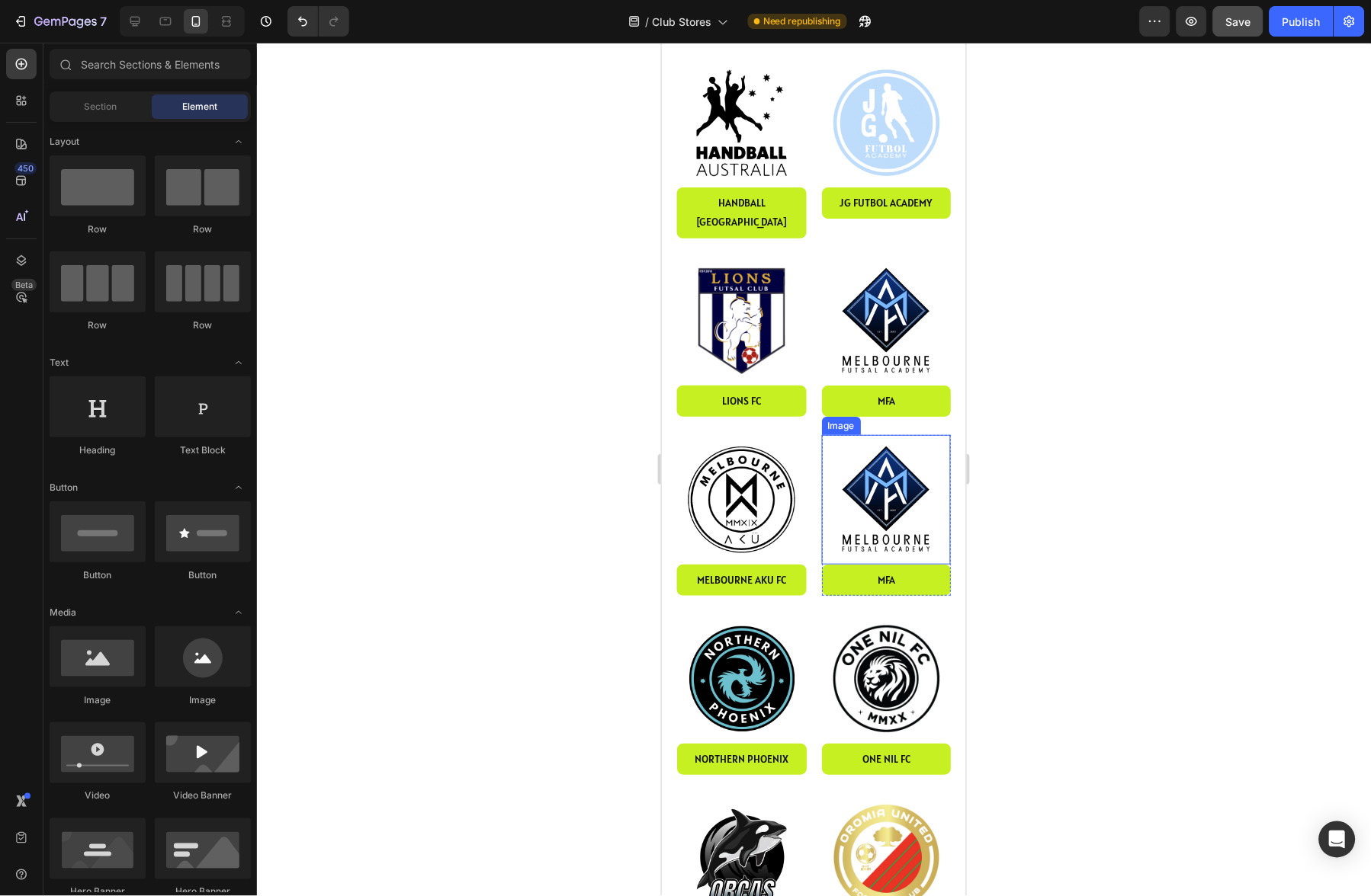
scroll to position [1361, 0]
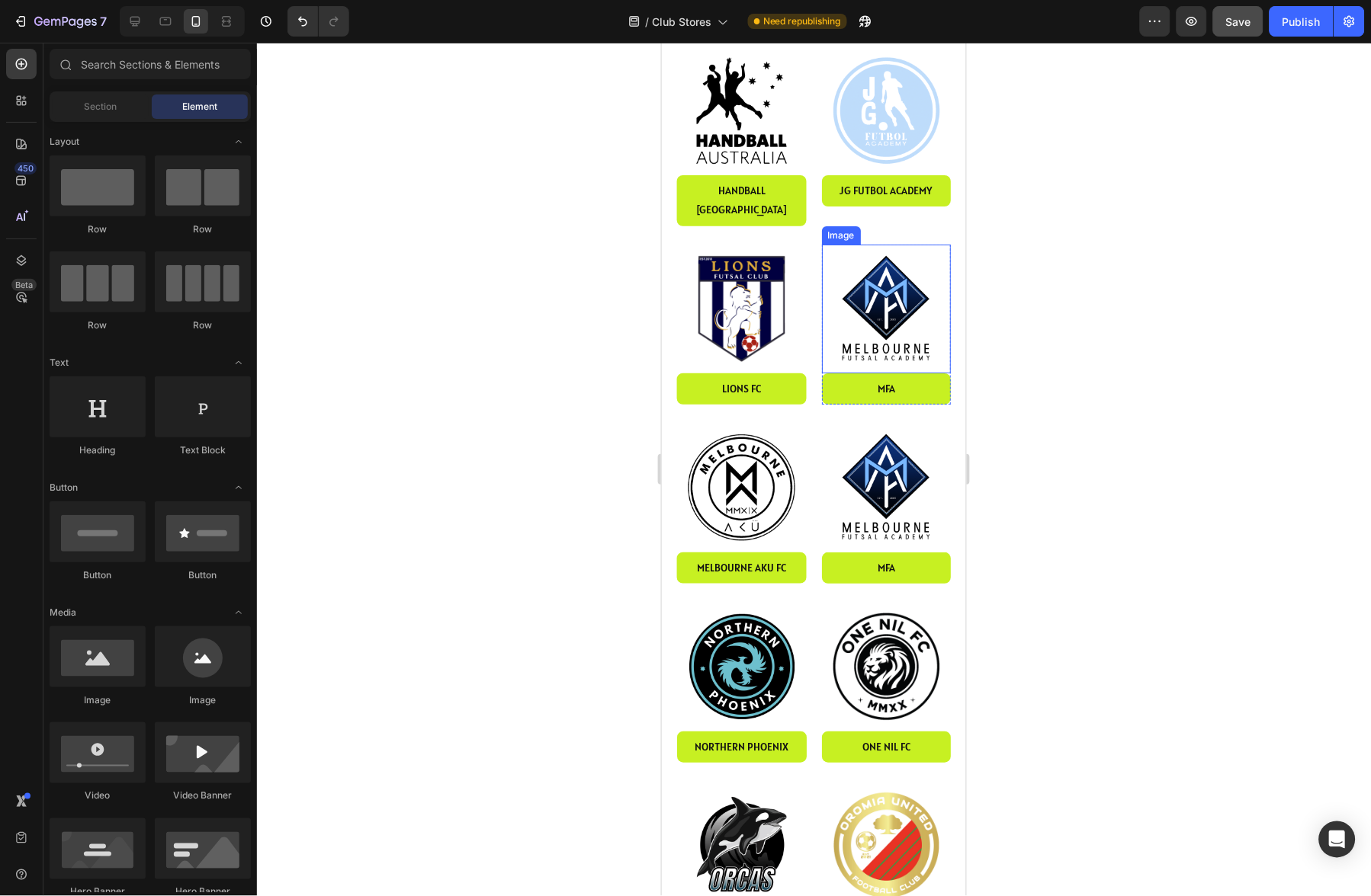
click at [884, 273] on img at bounding box center [886, 309] width 130 height 130
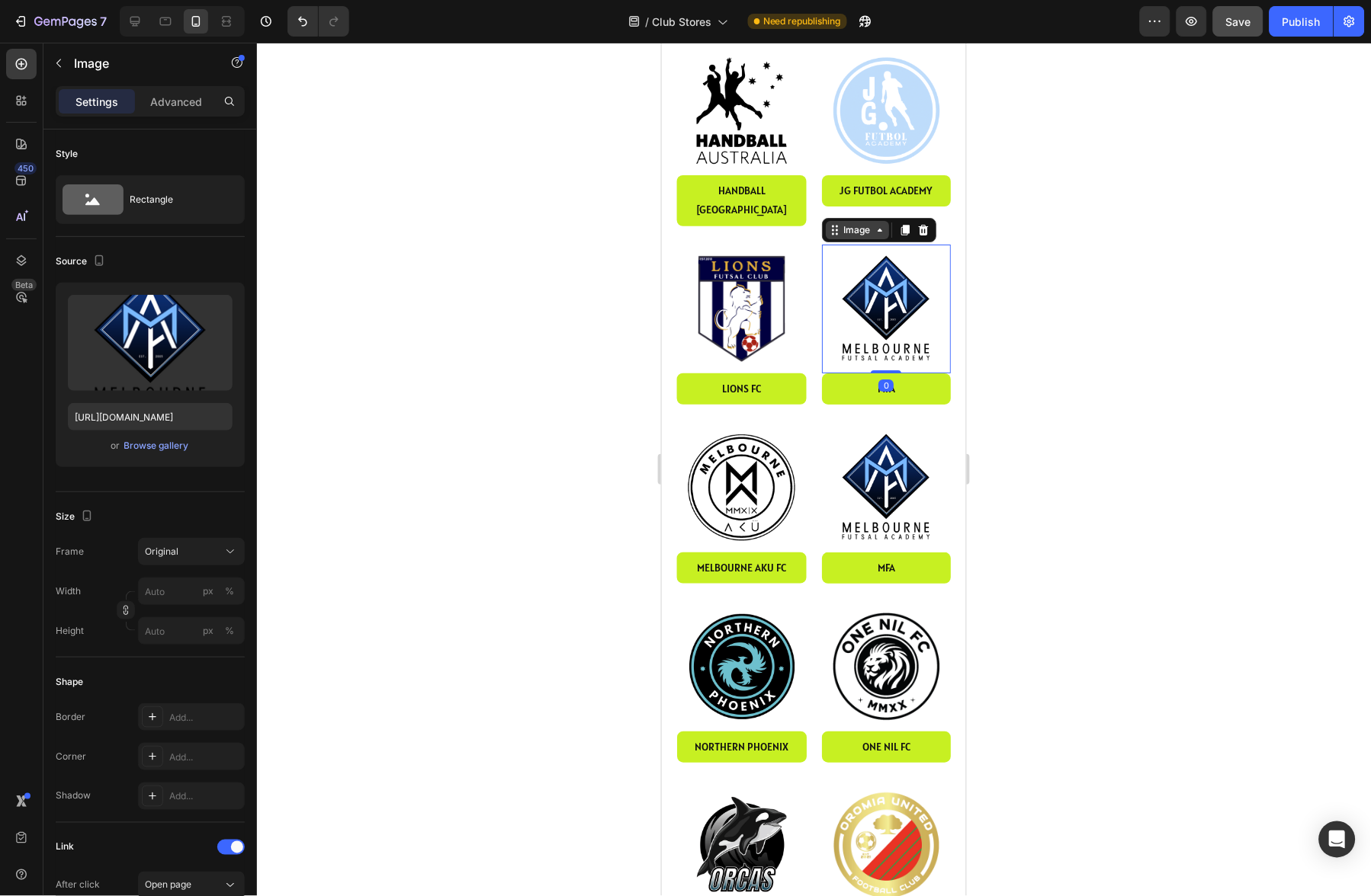
click at [869, 223] on div "Image" at bounding box center [856, 230] width 33 height 13
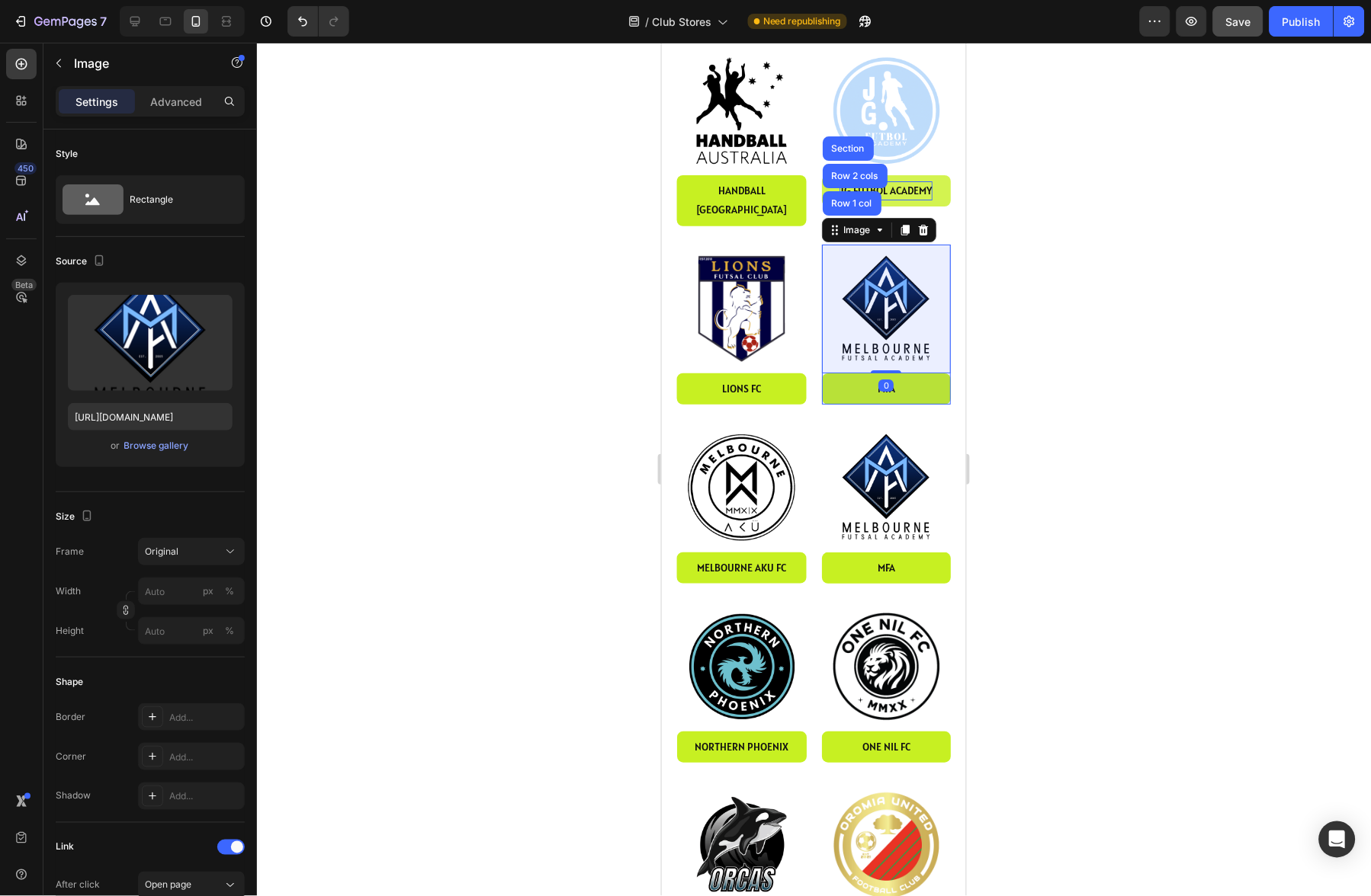
click at [856, 199] on div "Row 1 col" at bounding box center [851, 203] width 46 height 9
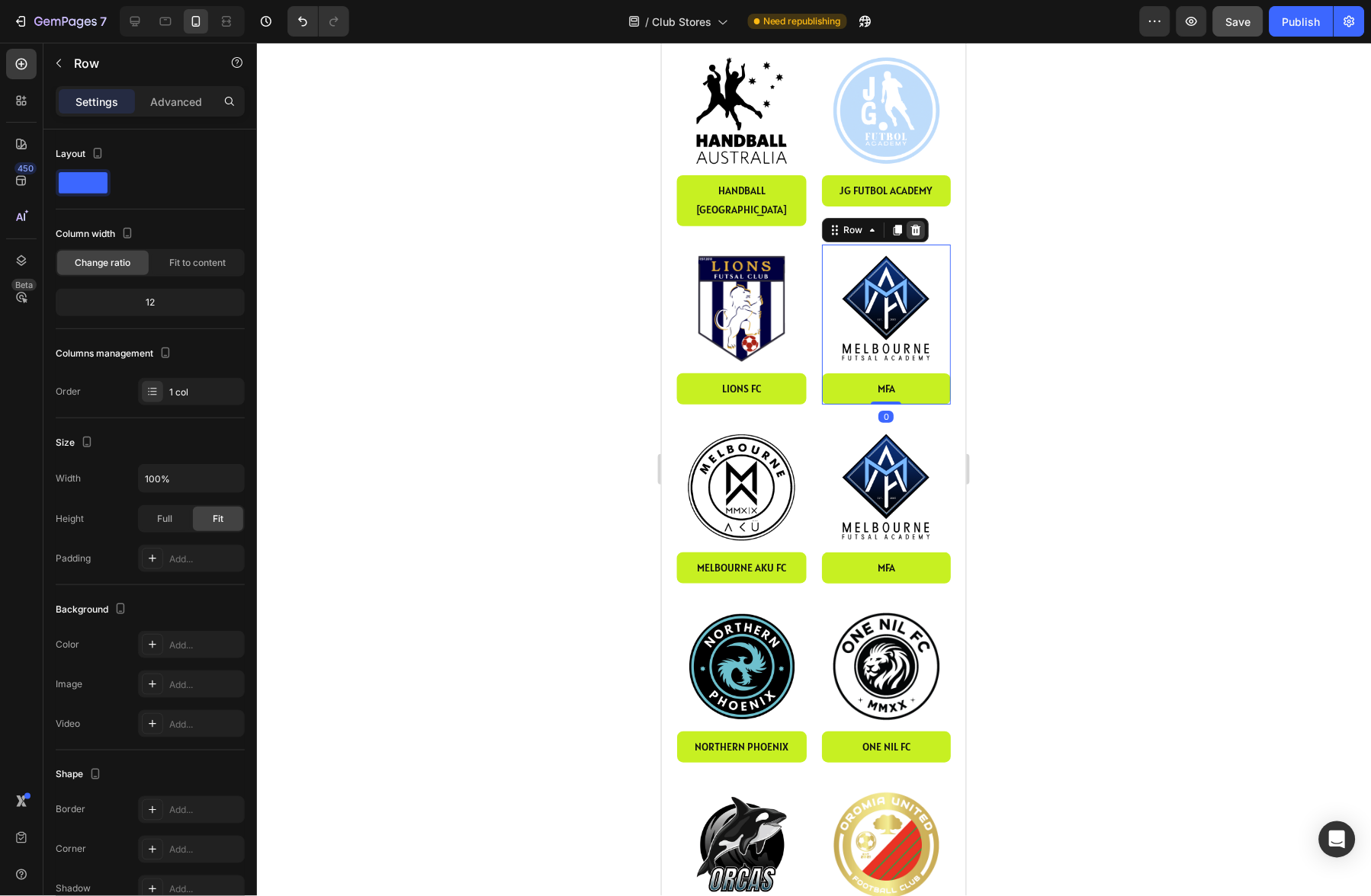
click at [916, 223] on icon at bounding box center [915, 228] width 10 height 11
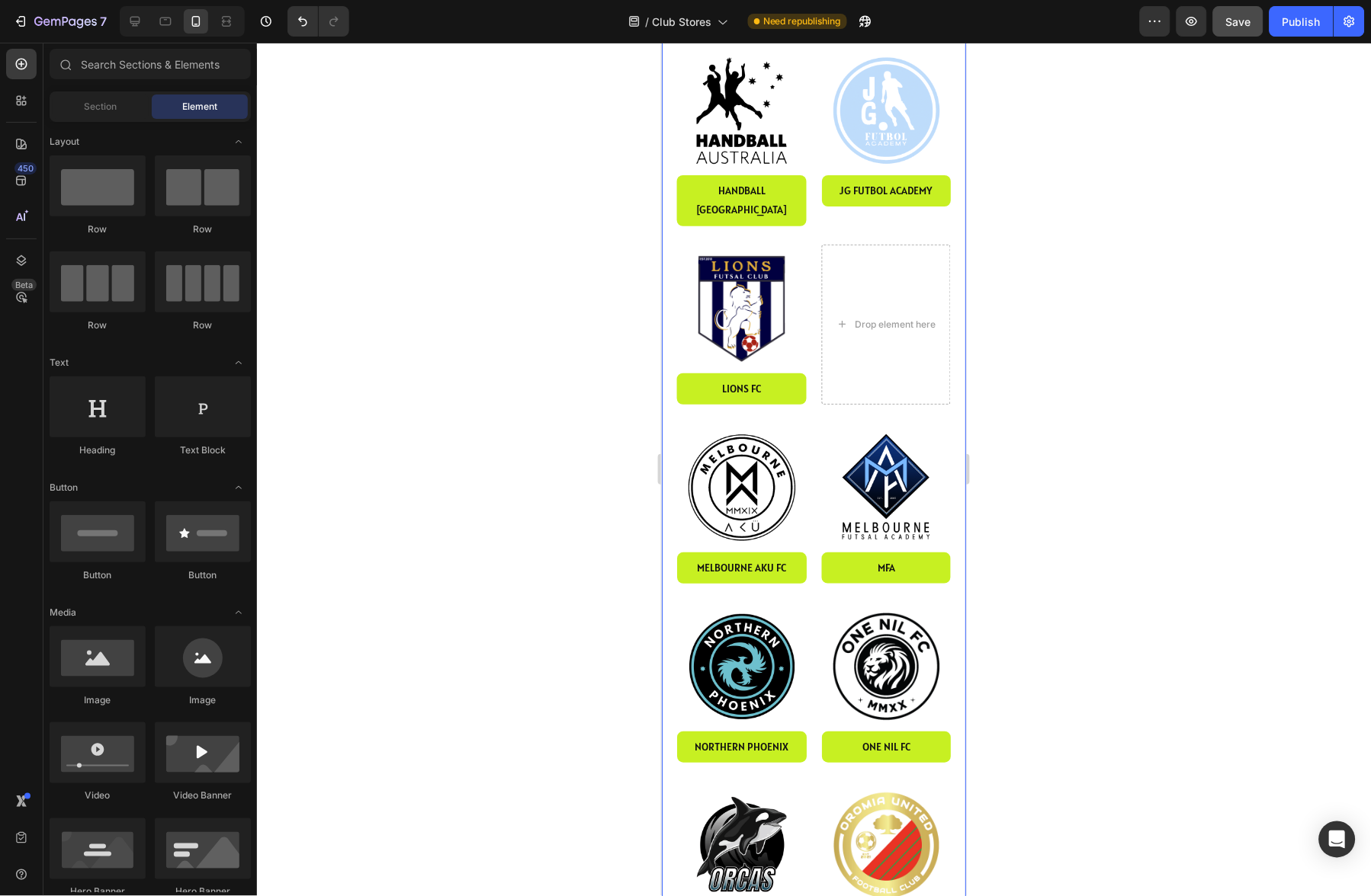
click at [768, 422] on img at bounding box center [741, 487] width 130 height 130
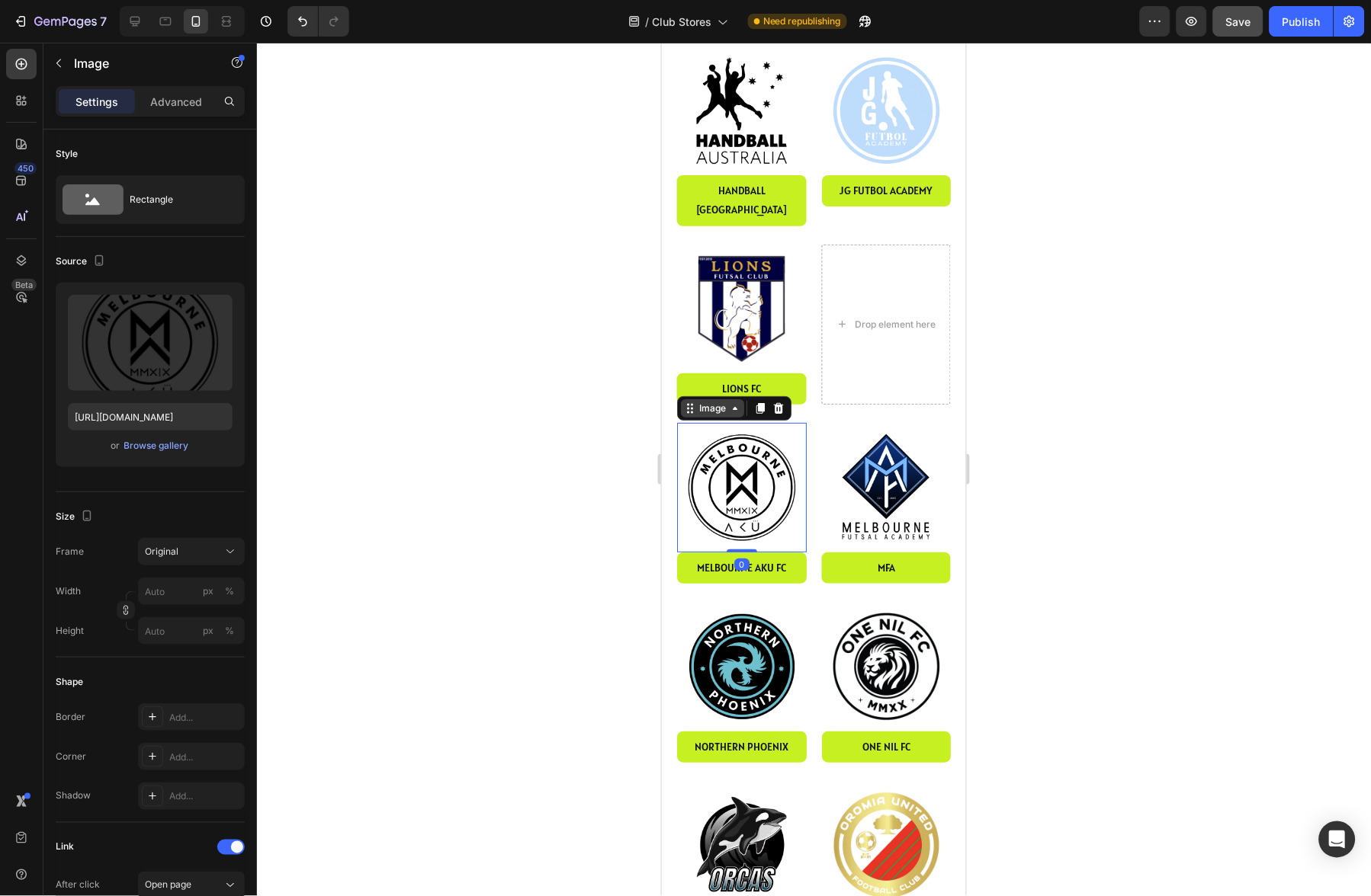
click at [714, 401] on div "Image" at bounding box center [711, 408] width 33 height 13
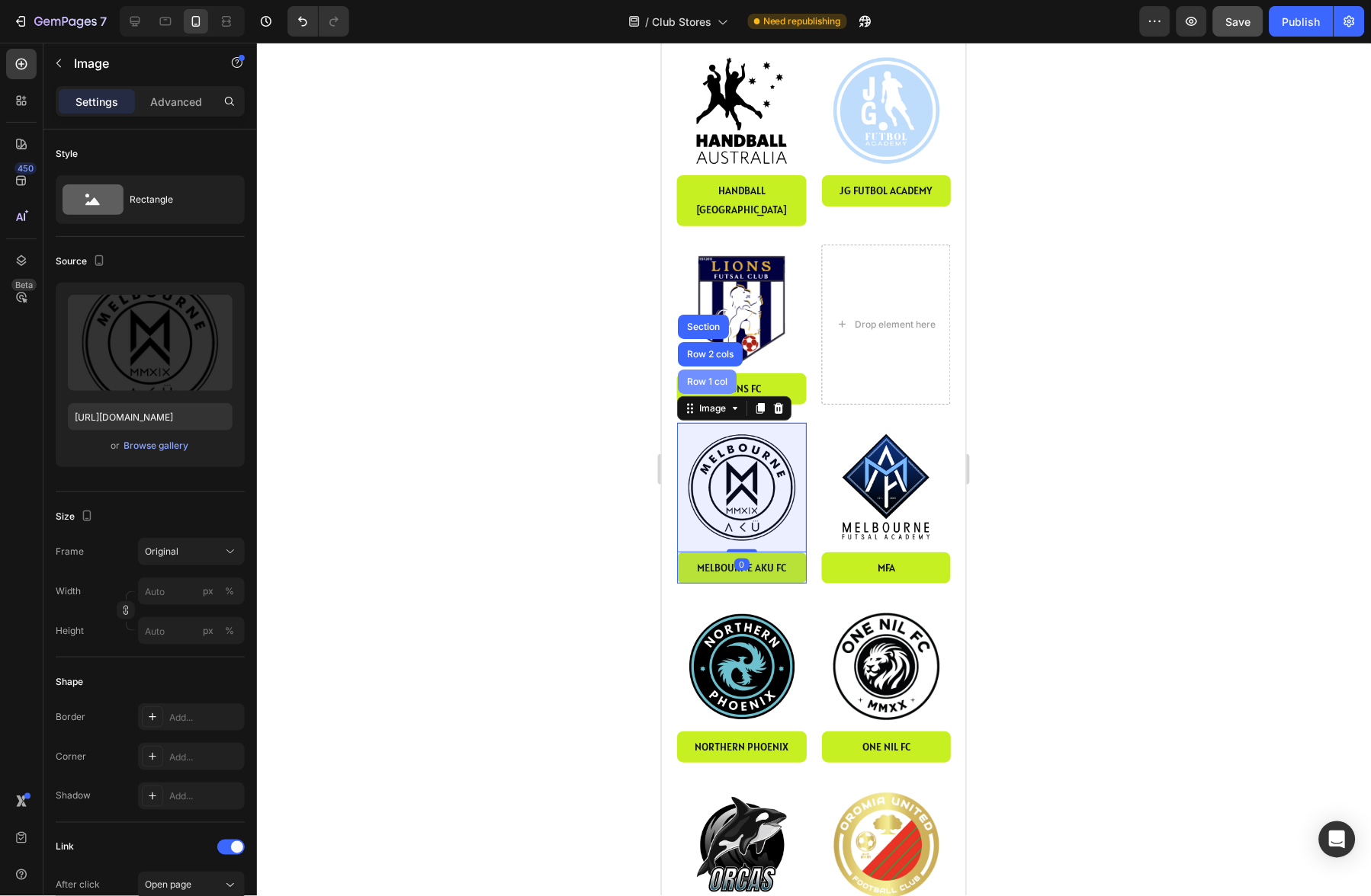
click at [712, 369] on div "Row 1 col" at bounding box center [707, 381] width 59 height 24
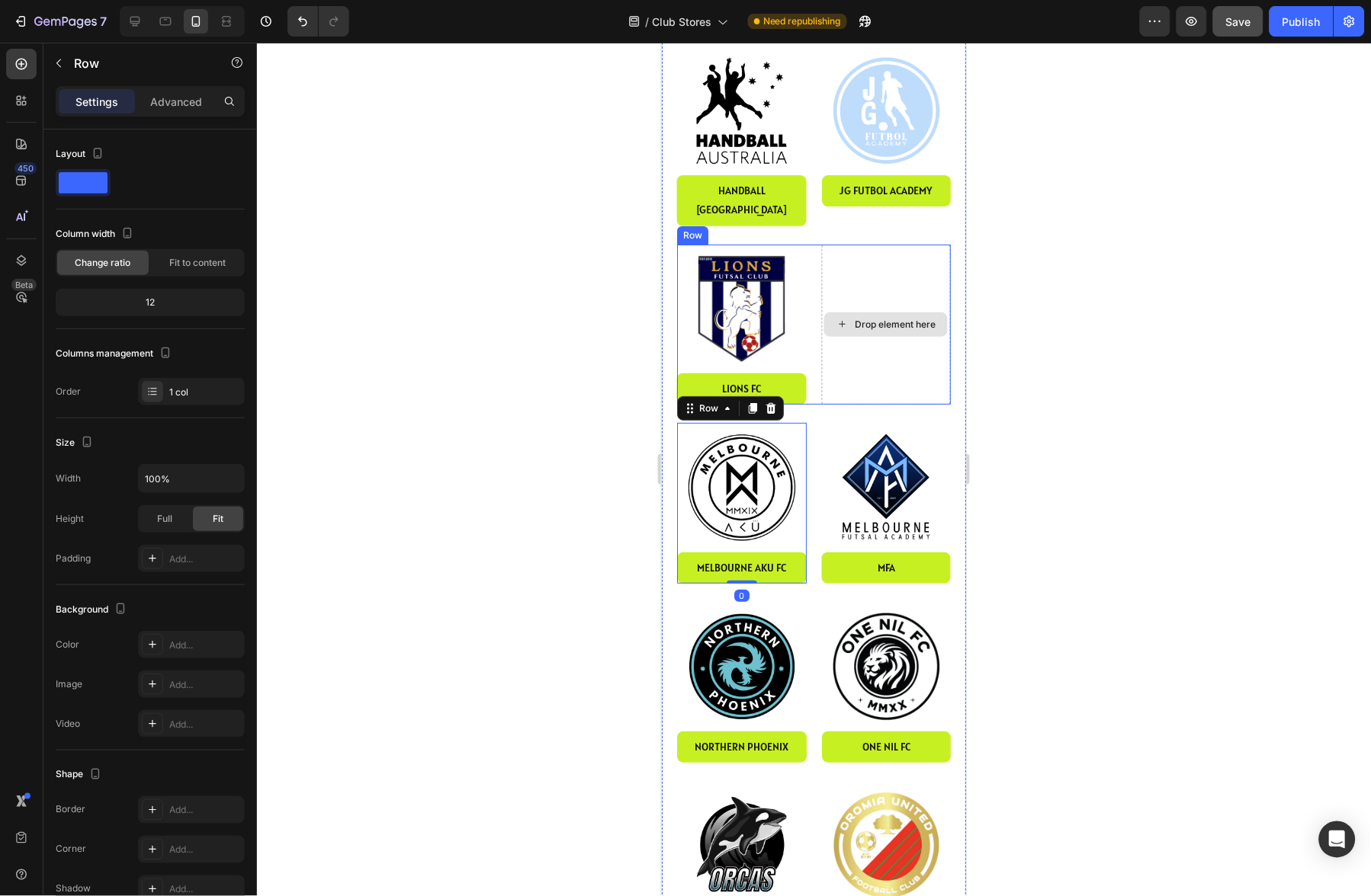
drag, startPoint x: 706, startPoint y: 371, endPoint x: 862, endPoint y: 368, distance: 156.0
click at [869, 268] on div "Image Adf Button Image ballarat fC Button Row Image casey kings fc Button Image…" at bounding box center [813, 492] width 274 height 3079
click at [888, 432] on img at bounding box center [886, 487] width 130 height 130
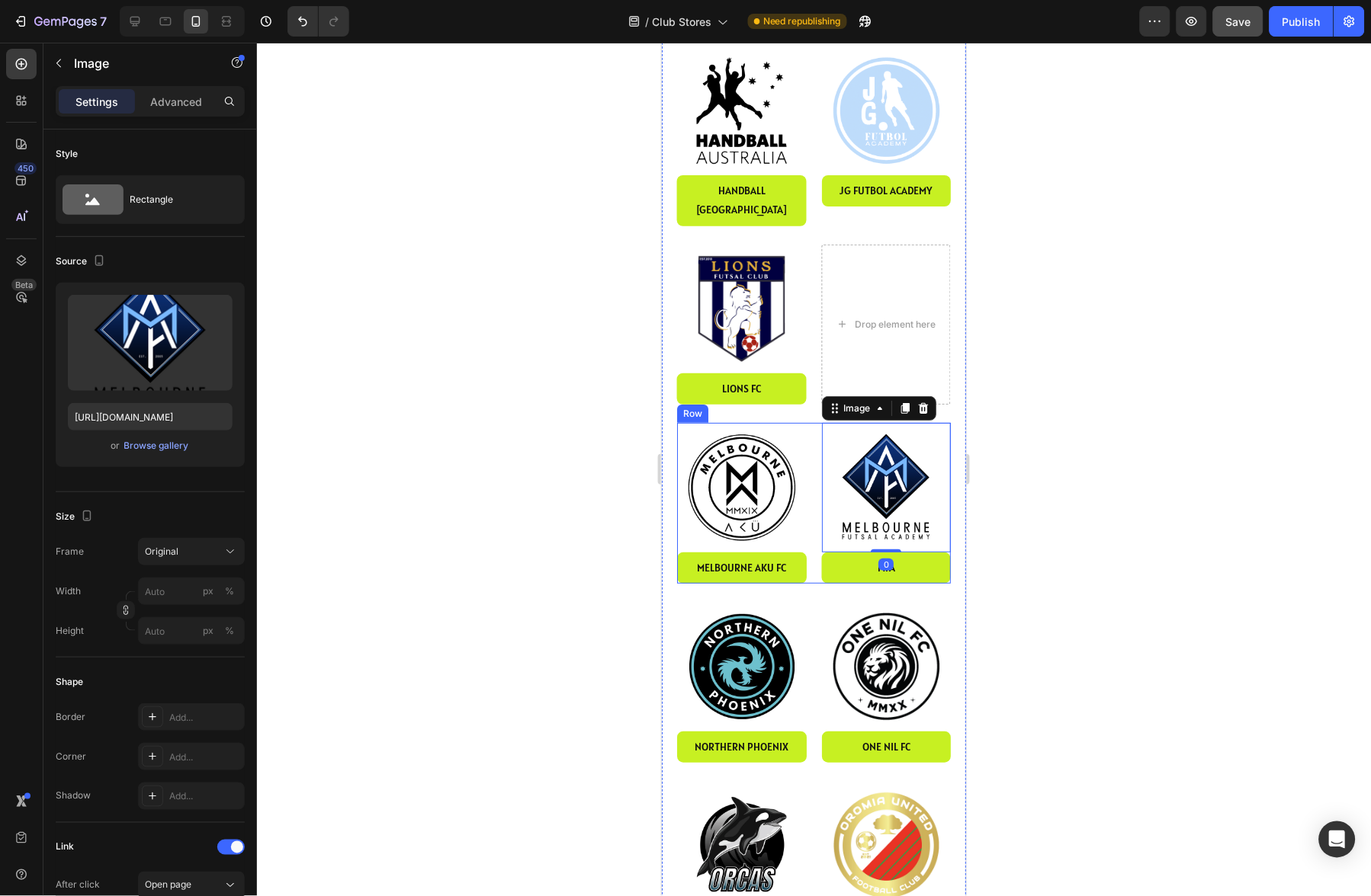
click at [733, 422] on img at bounding box center [741, 487] width 130 height 130
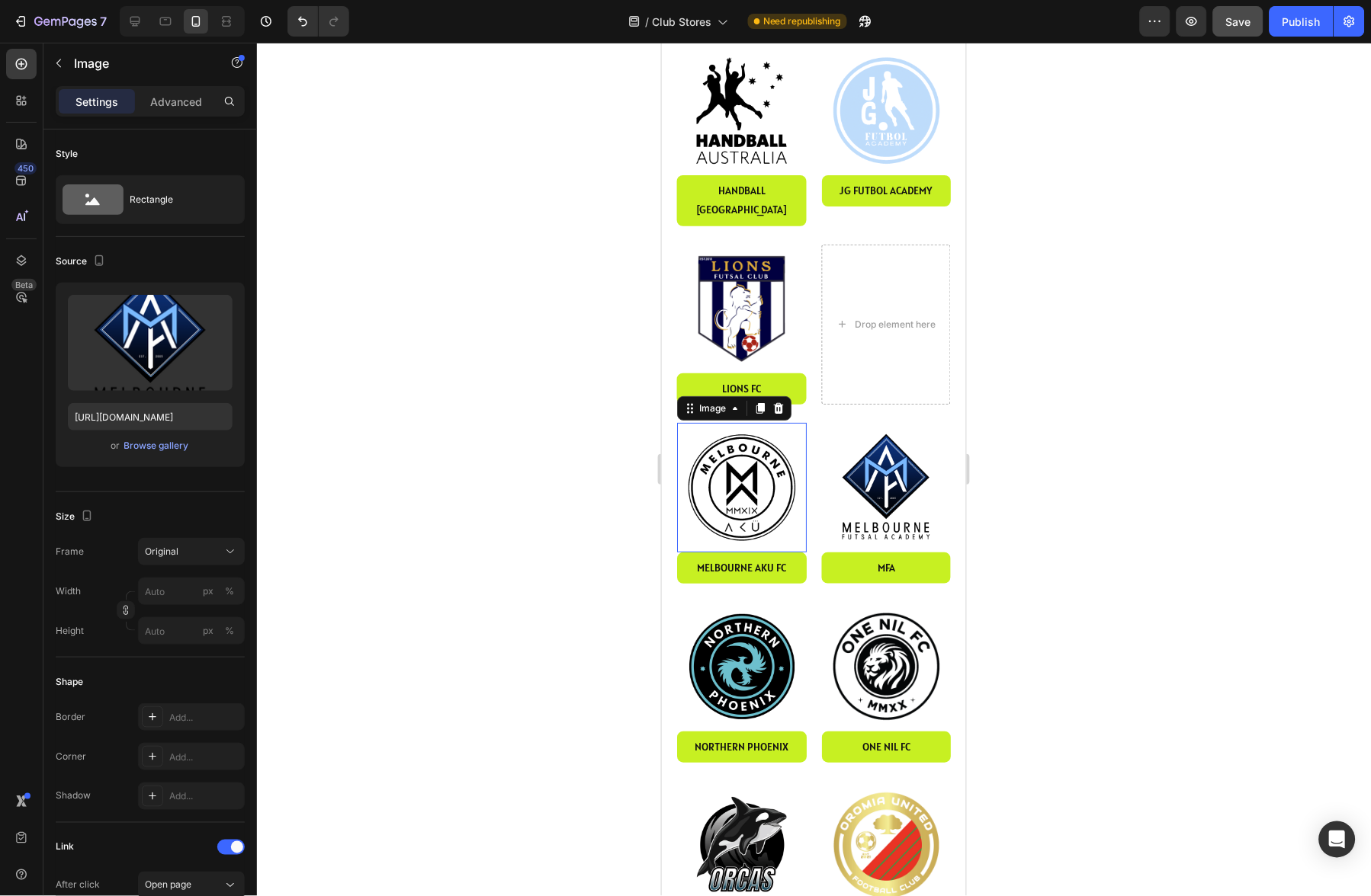
scroll to position [353, 0]
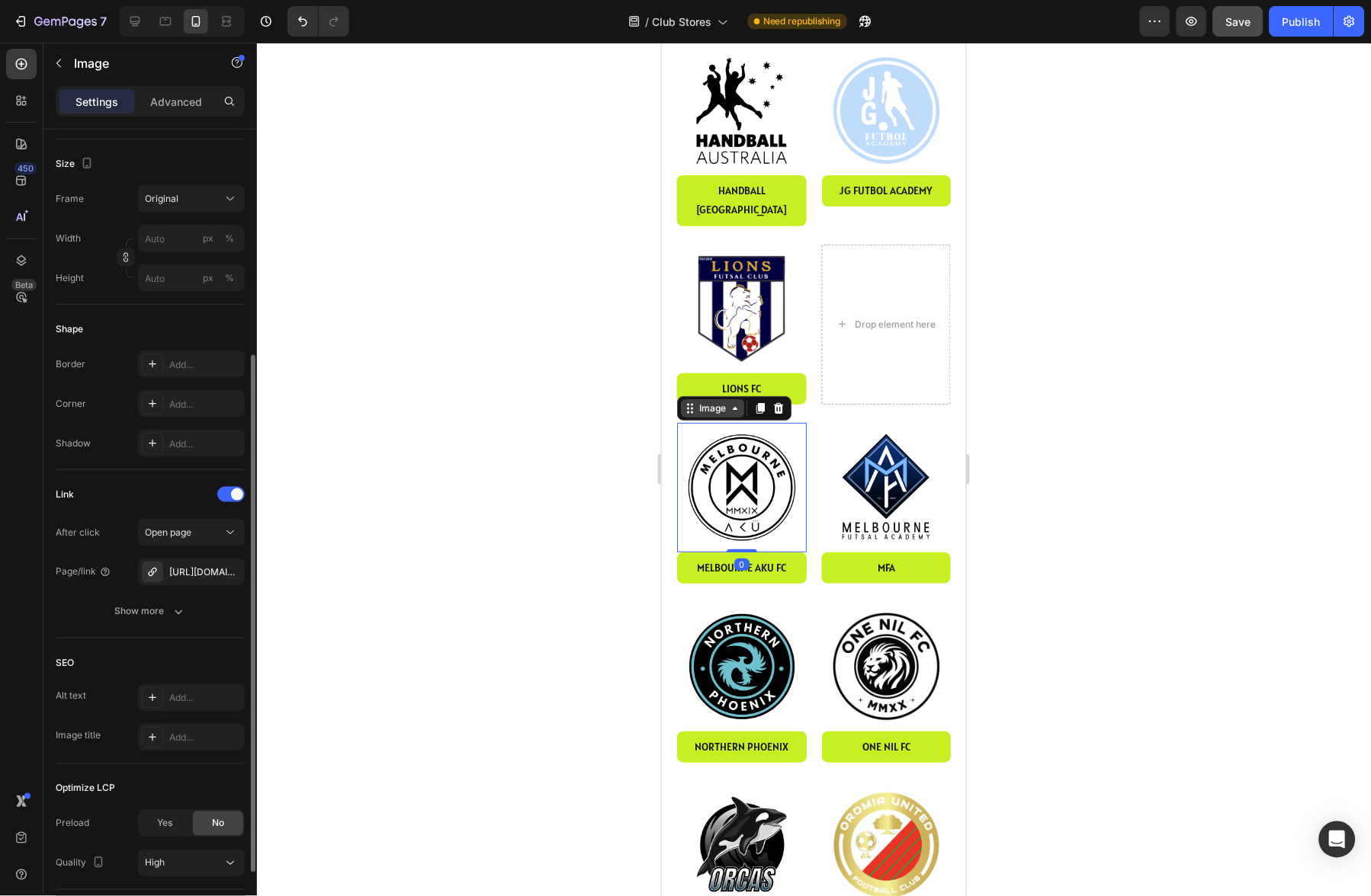
click at [718, 401] on div "Image" at bounding box center [711, 408] width 33 height 13
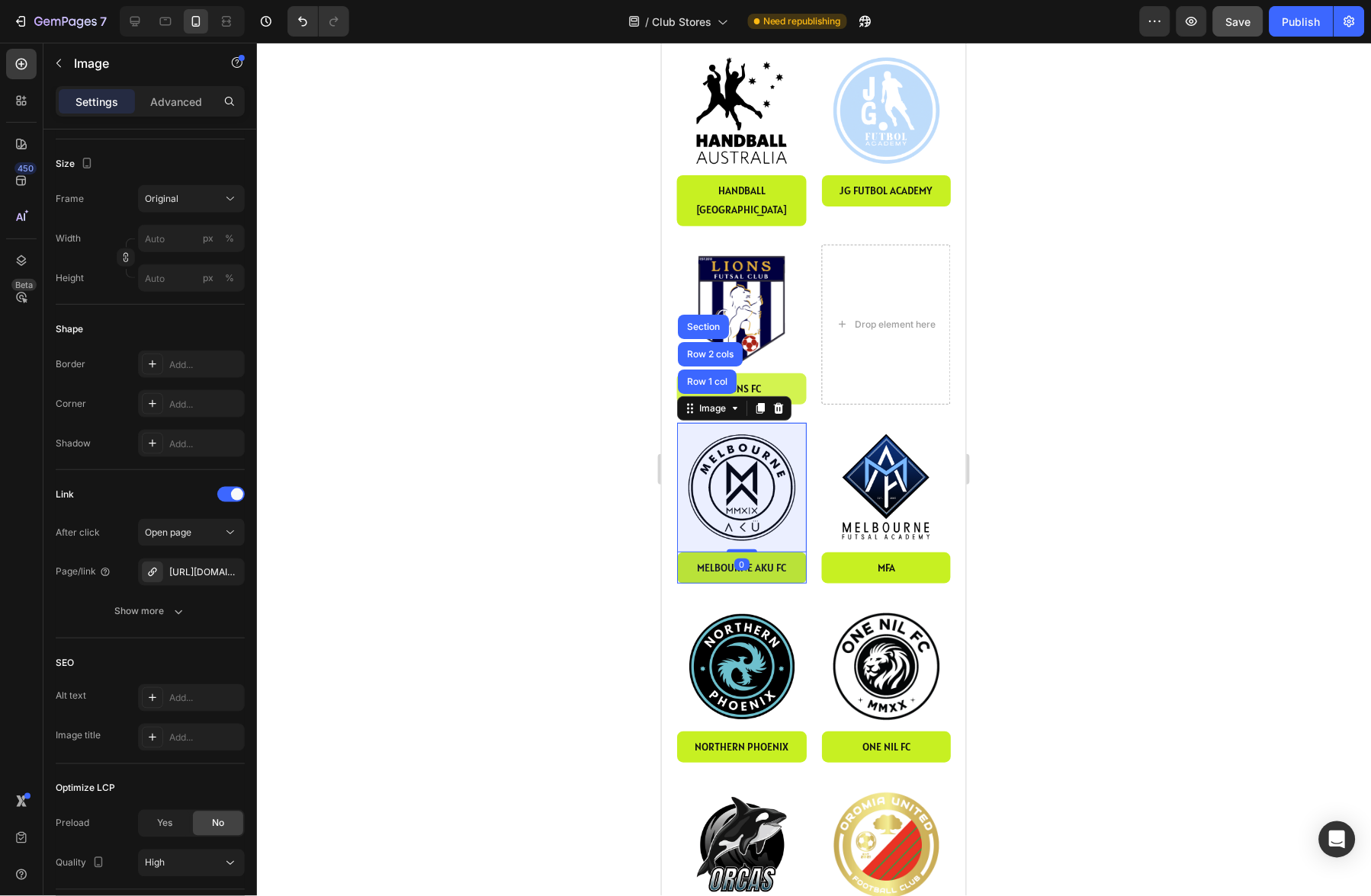
click at [709, 377] on div "Row 1 col" at bounding box center [706, 381] width 46 height 9
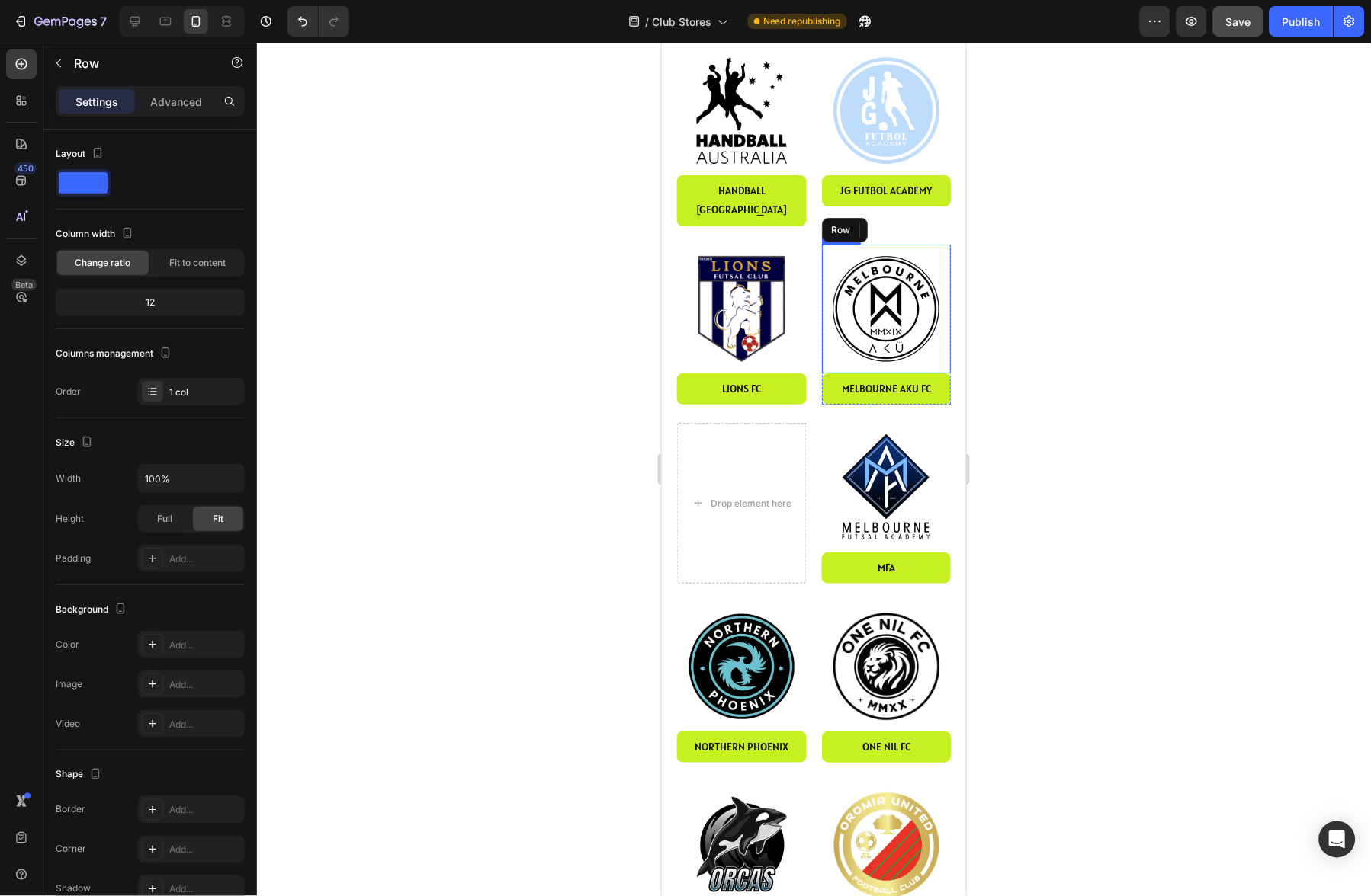
scroll to position [1360, 0]
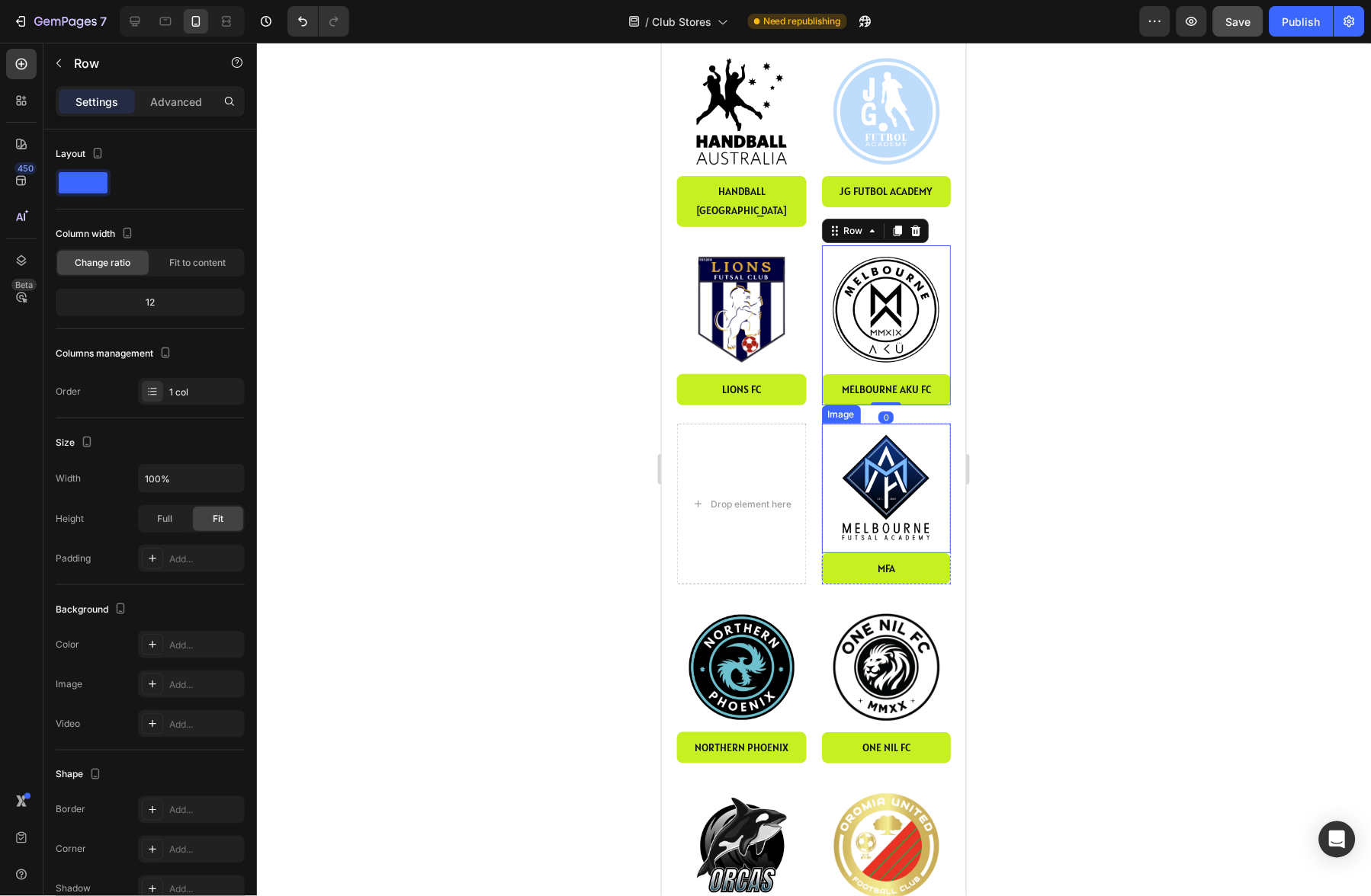
click at [887, 426] on img at bounding box center [886, 488] width 130 height 130
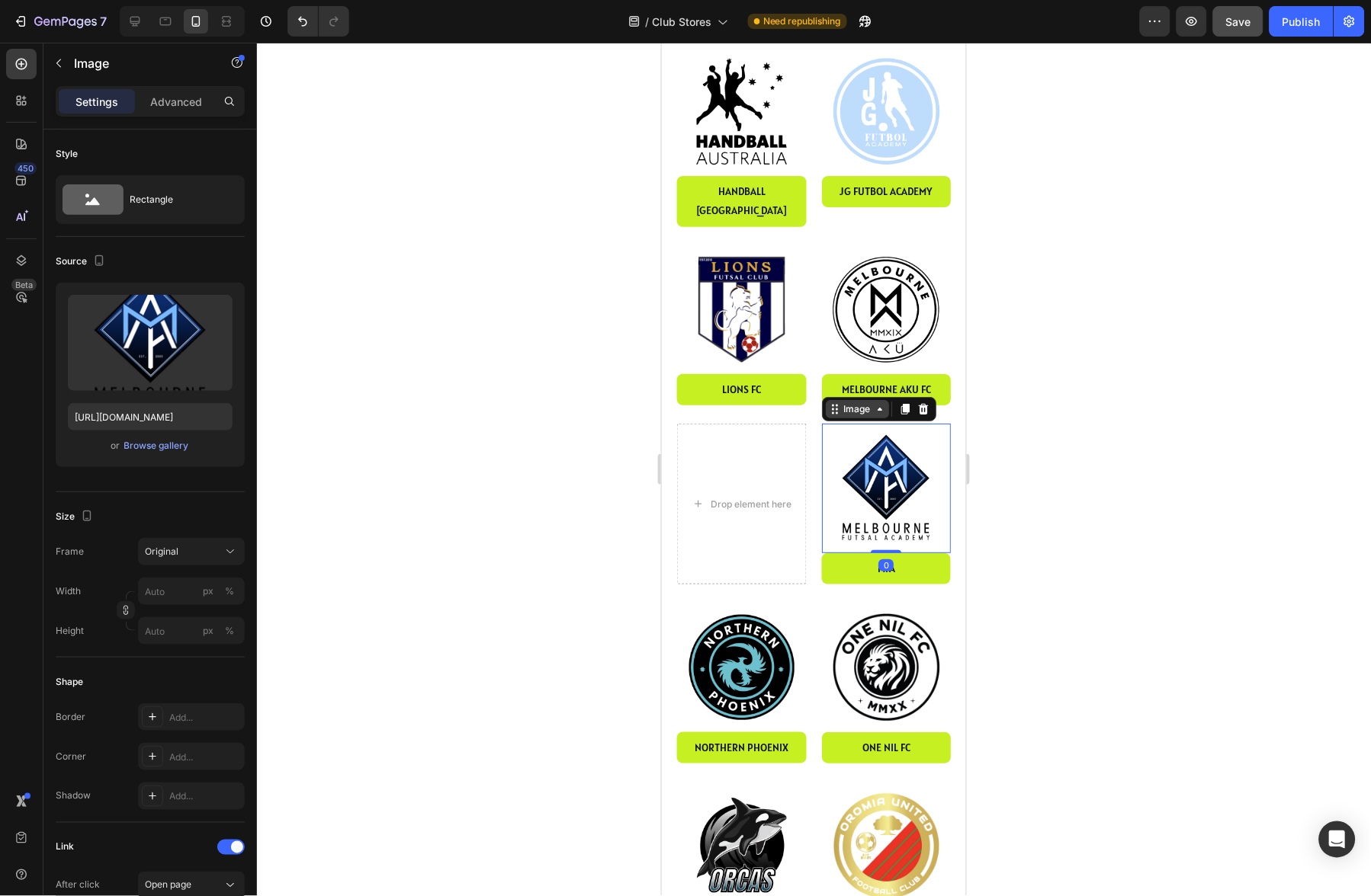
click at [864, 401] on div "Image" at bounding box center [856, 408] width 33 height 13
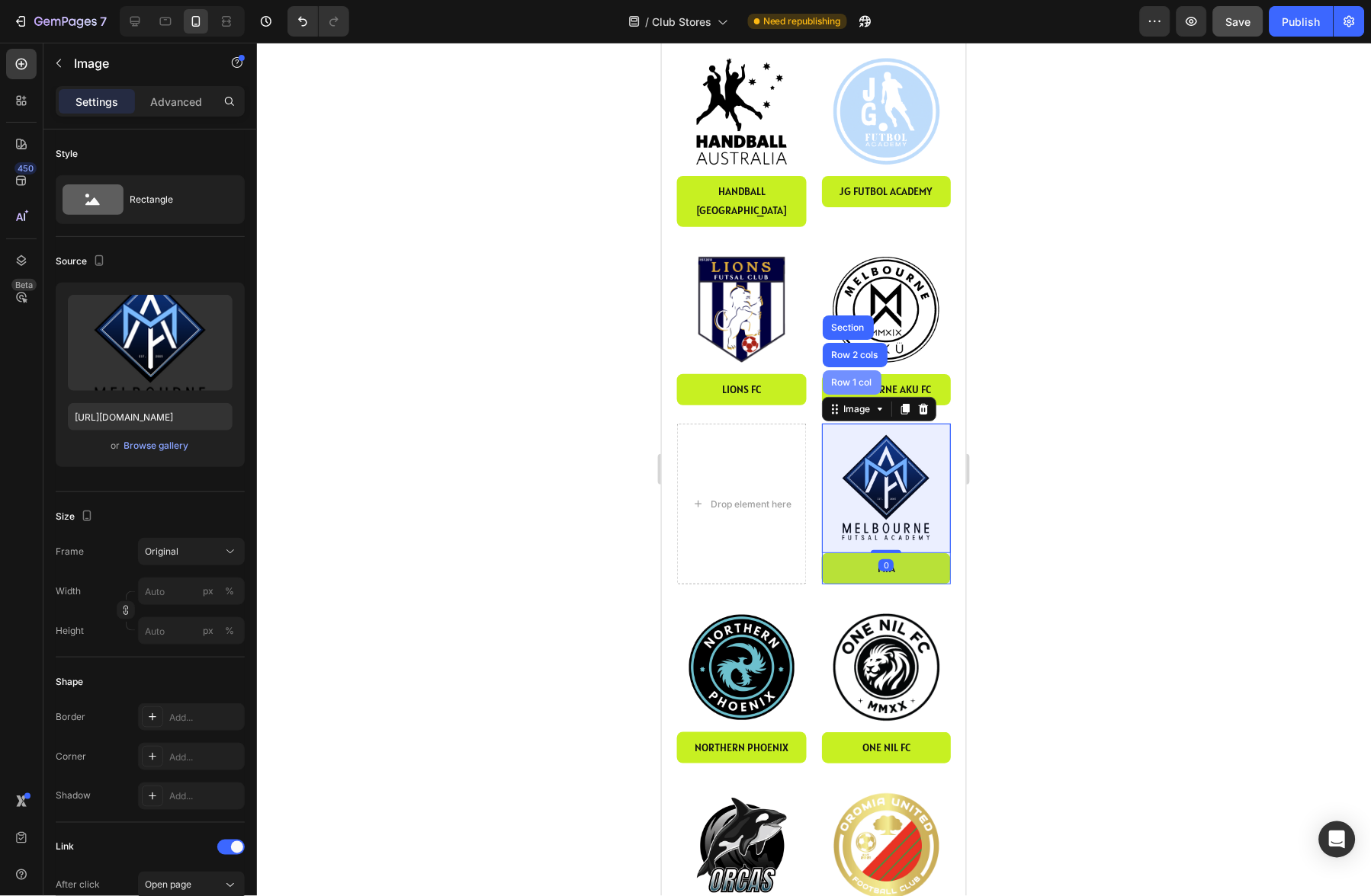
click at [853, 377] on div "Row 1 col" at bounding box center [851, 381] width 46 height 9
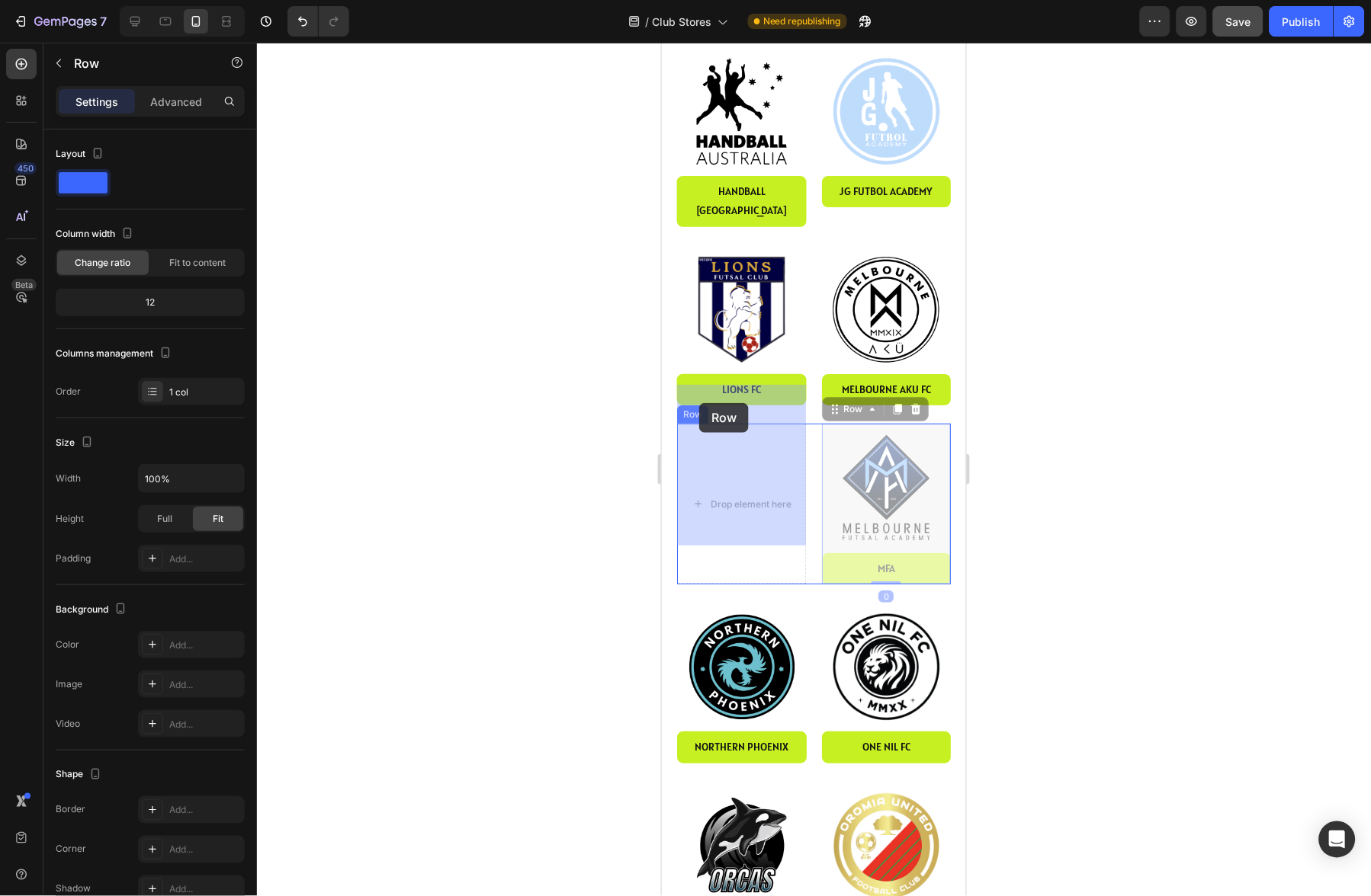
drag, startPoint x: 851, startPoint y: 368, endPoint x: 699, endPoint y: 402, distance: 155.8
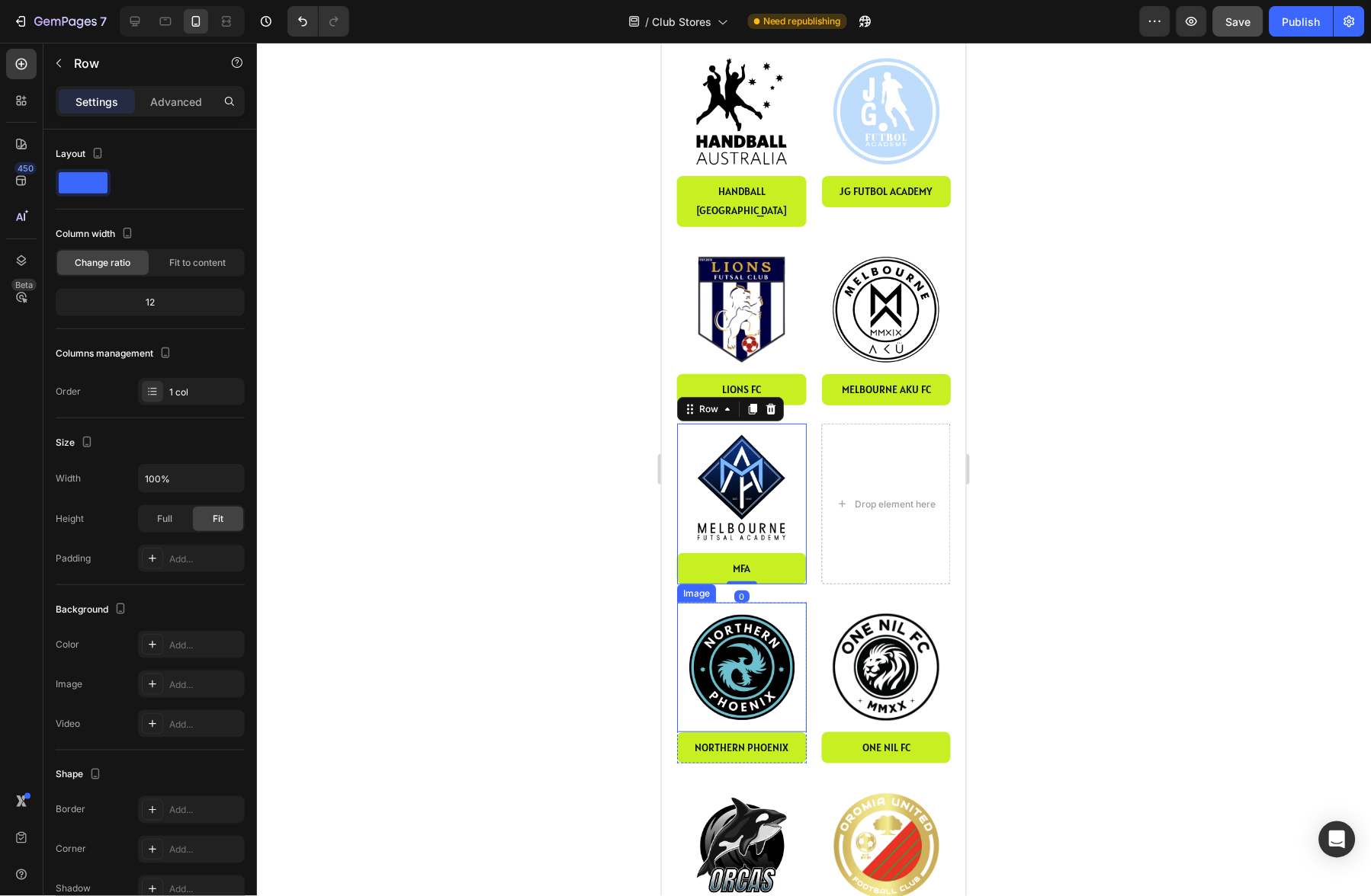
click at [740, 605] on img at bounding box center [741, 667] width 130 height 130
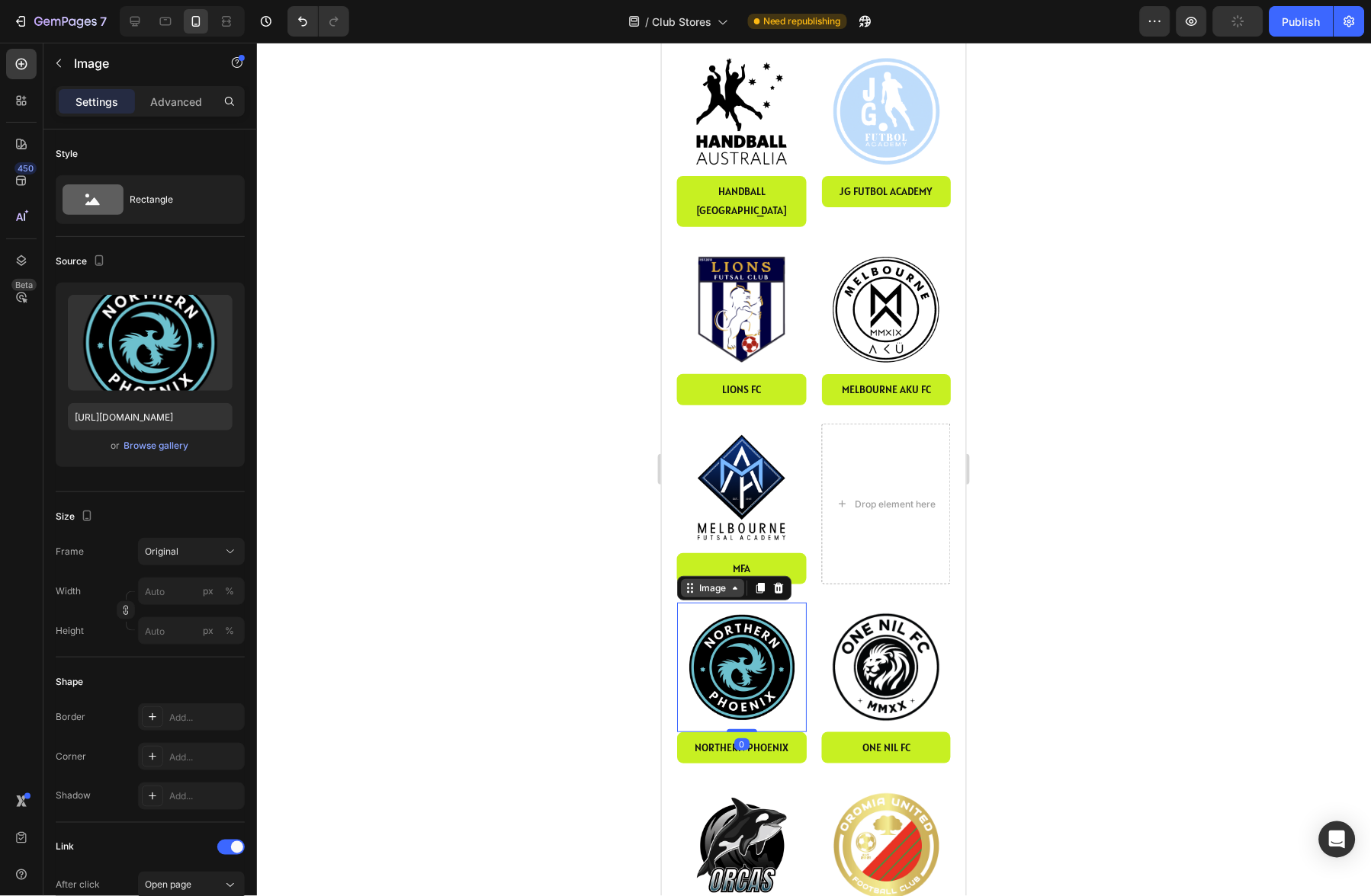
click at [709, 581] on div "Image" at bounding box center [711, 587] width 33 height 13
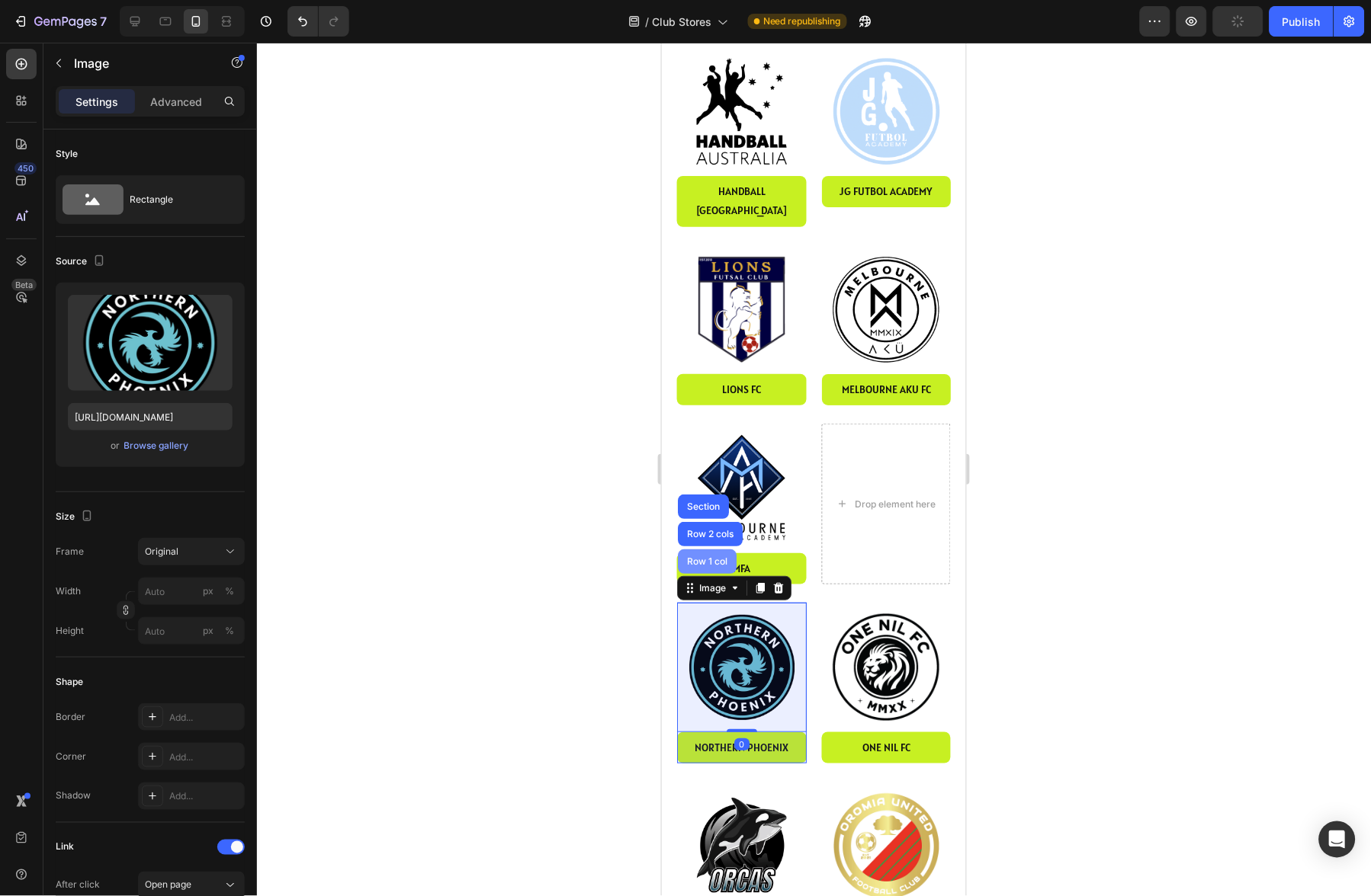
click at [709, 556] on div "Row 1 col" at bounding box center [706, 560] width 46 height 9
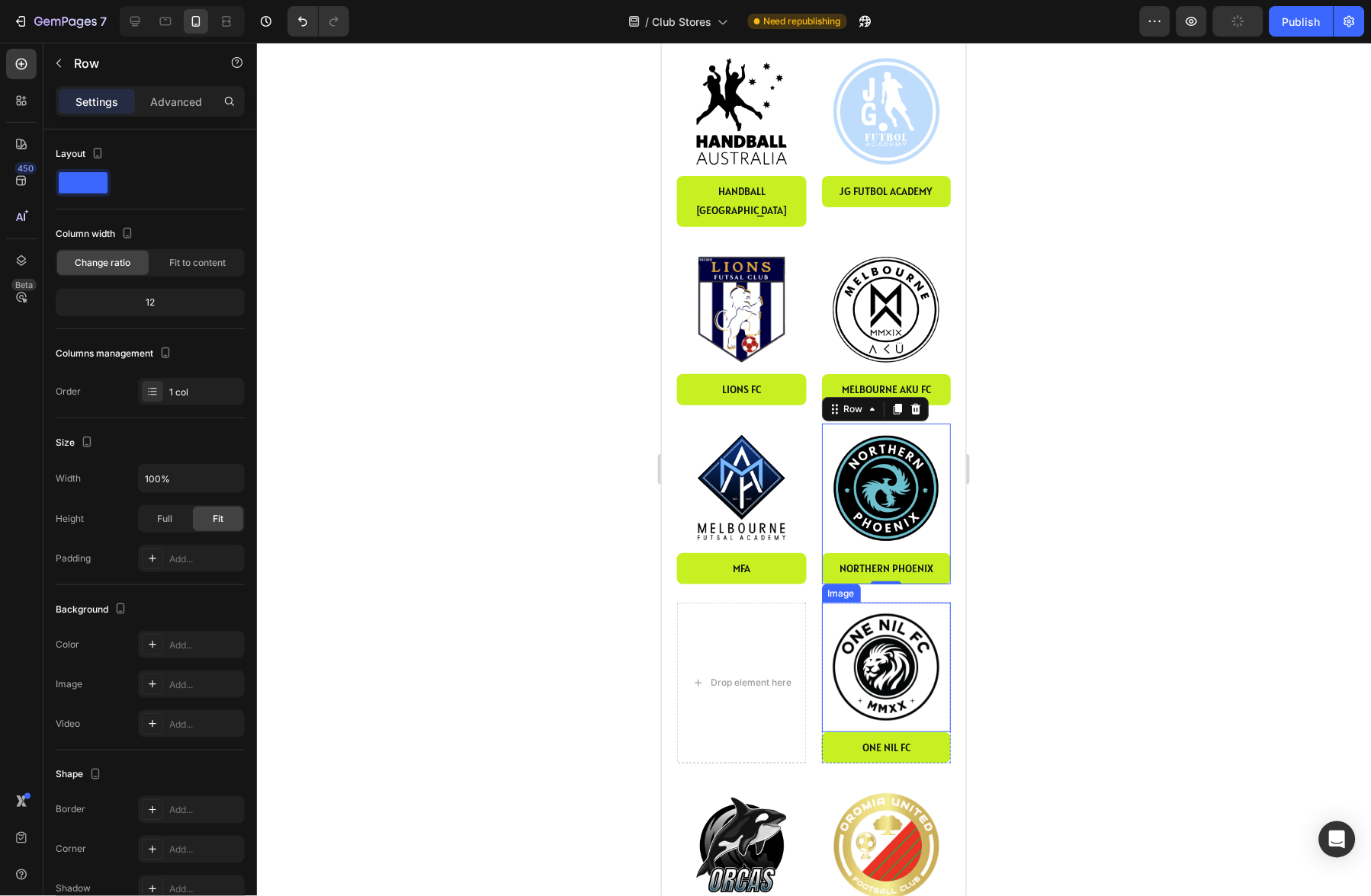
click at [874, 602] on img at bounding box center [886, 667] width 130 height 130
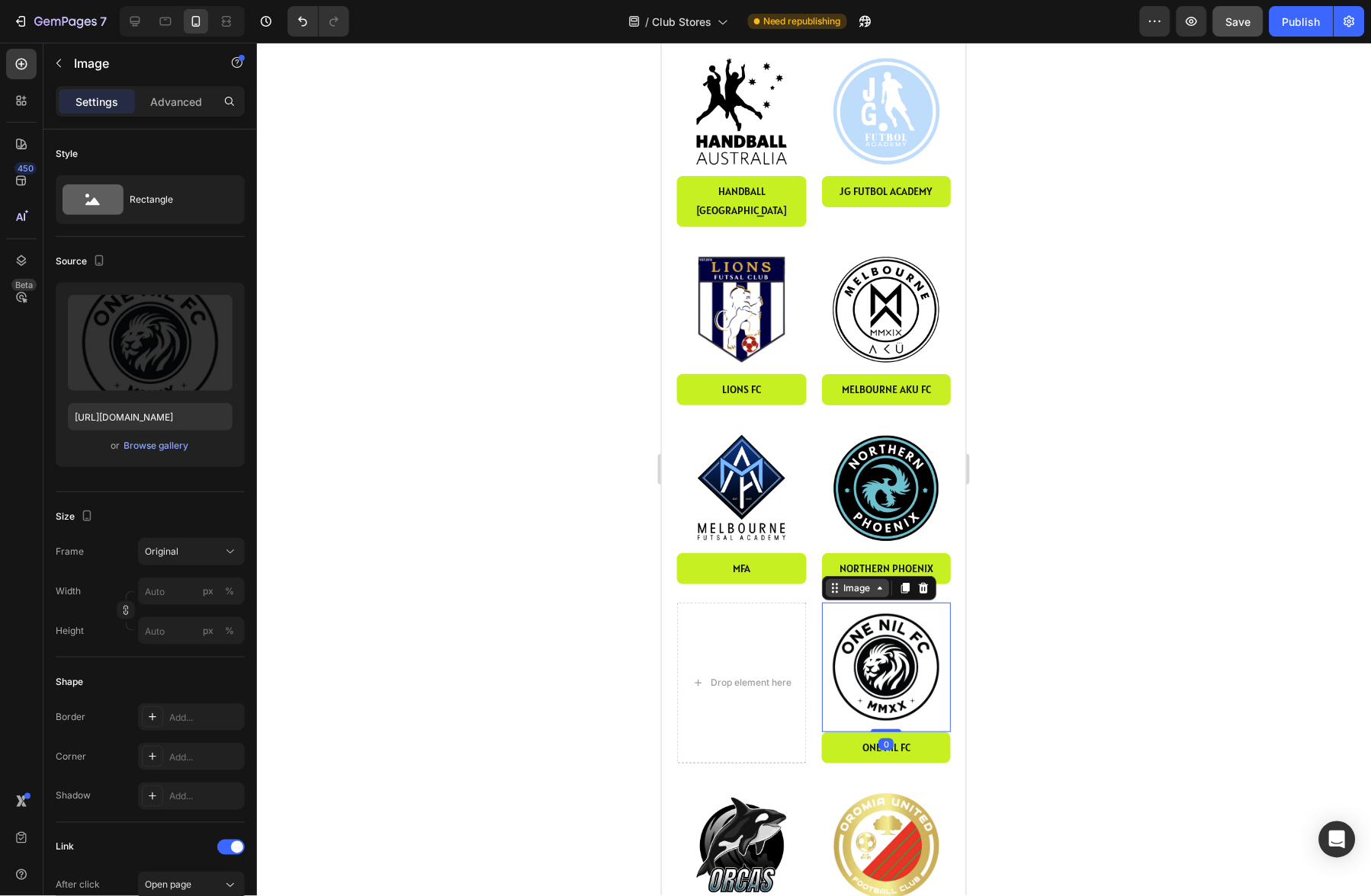
click at [853, 581] on div "Image" at bounding box center [856, 587] width 33 height 13
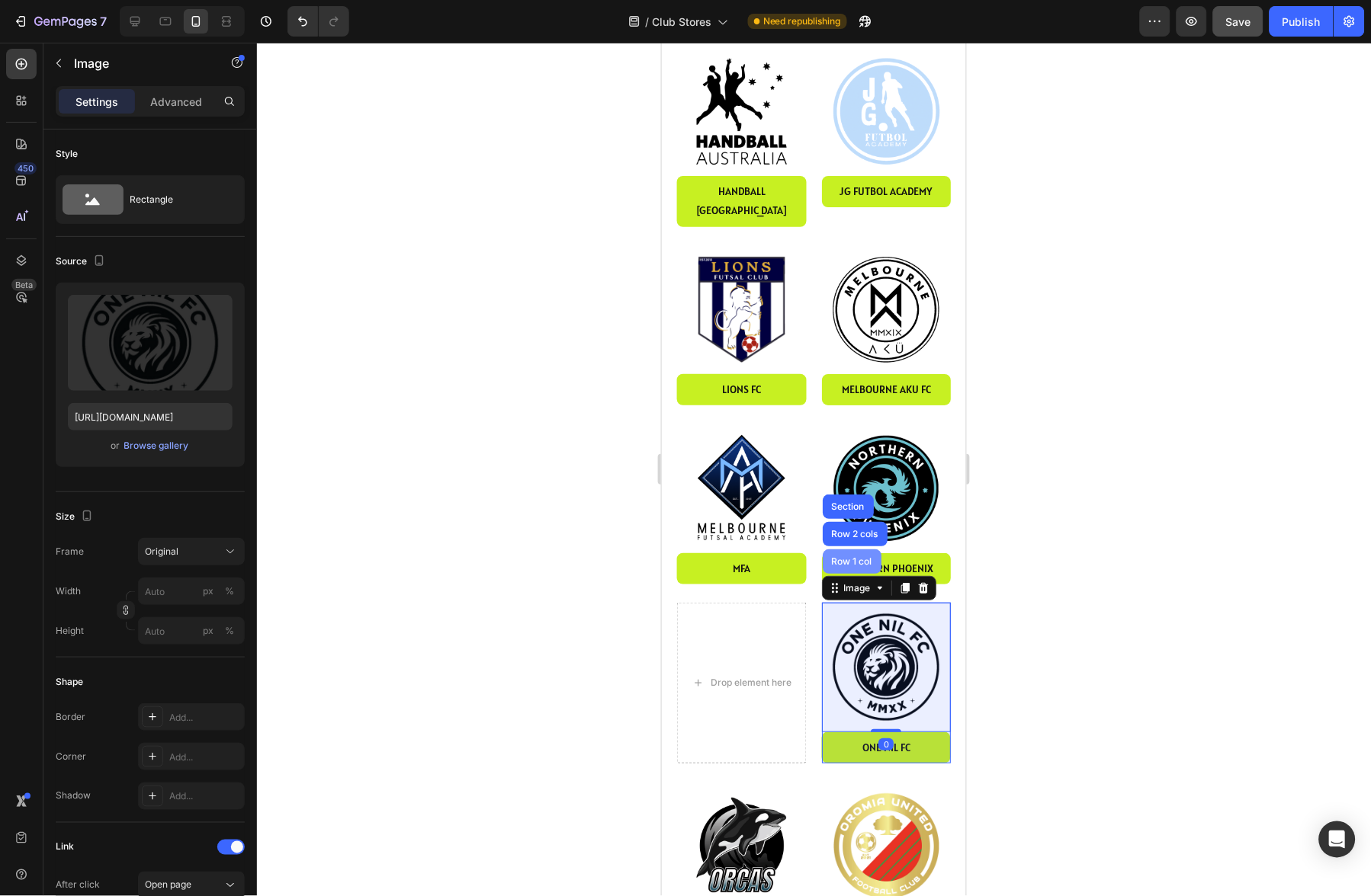
click at [854, 556] on div "Row 1 col" at bounding box center [851, 560] width 46 height 9
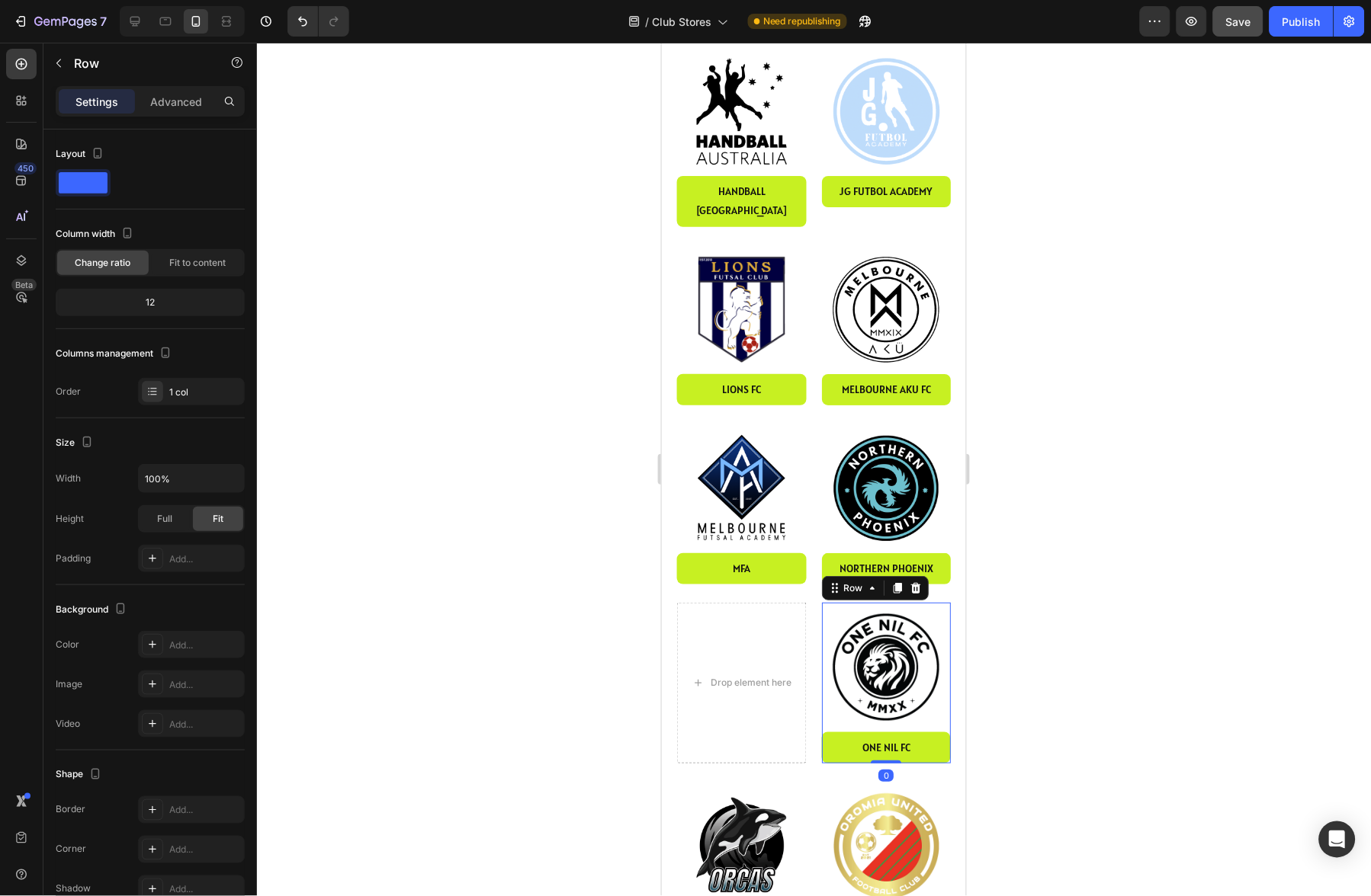
drag, startPoint x: 848, startPoint y: 550, endPoint x: 730, endPoint y: 586, distance: 123.4
click at [720, 602] on div "Drop element here Image one nil fc Button Row 0 Row" at bounding box center [813, 682] width 274 height 161
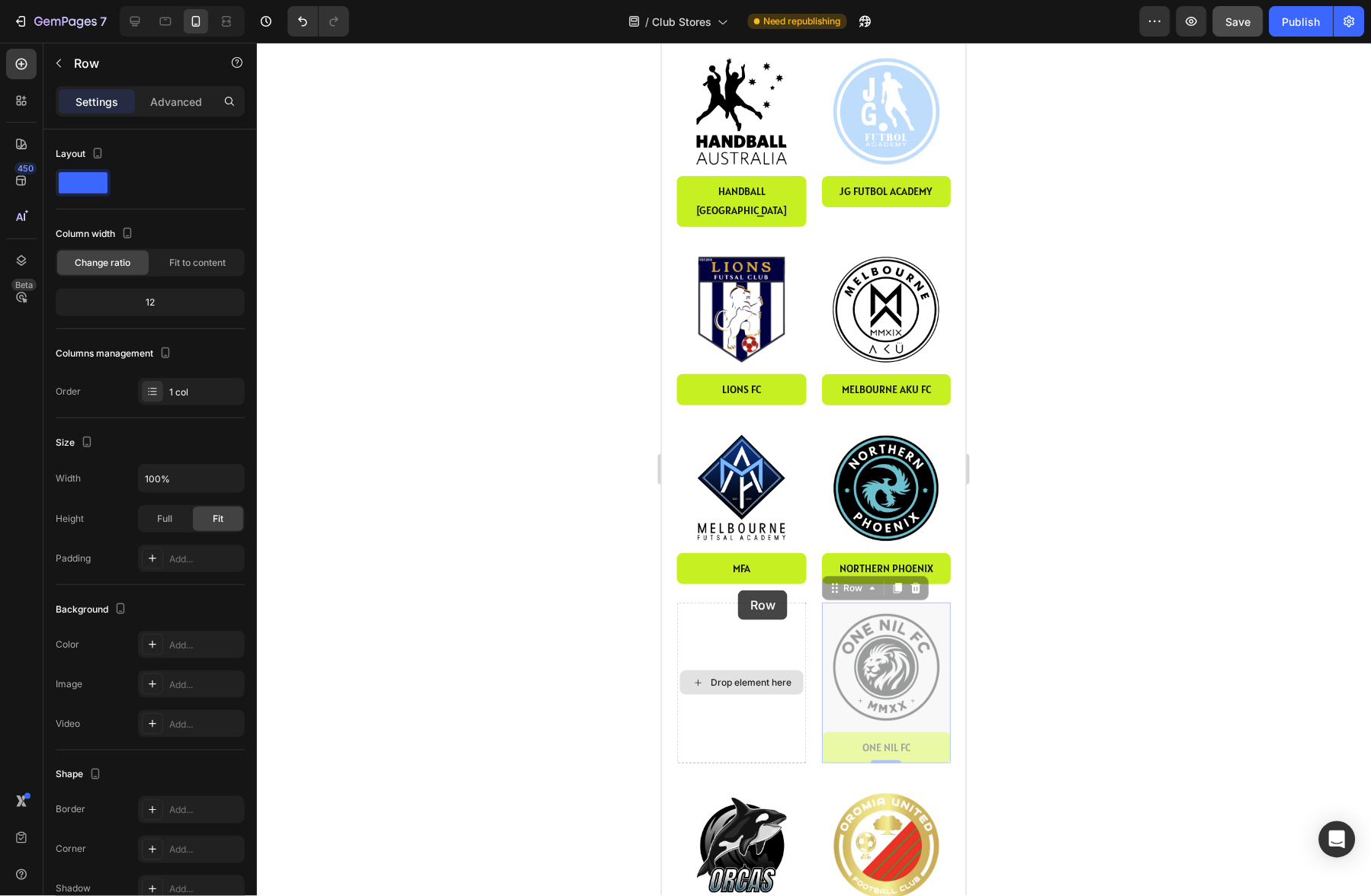
drag, startPoint x: 858, startPoint y: 547, endPoint x: 755, endPoint y: 594, distance: 113.2
click at [735, 602] on div "Drop element here Image one nil fc Button Row 0 Image one nil fc Button Row 0 R…" at bounding box center [813, 682] width 274 height 161
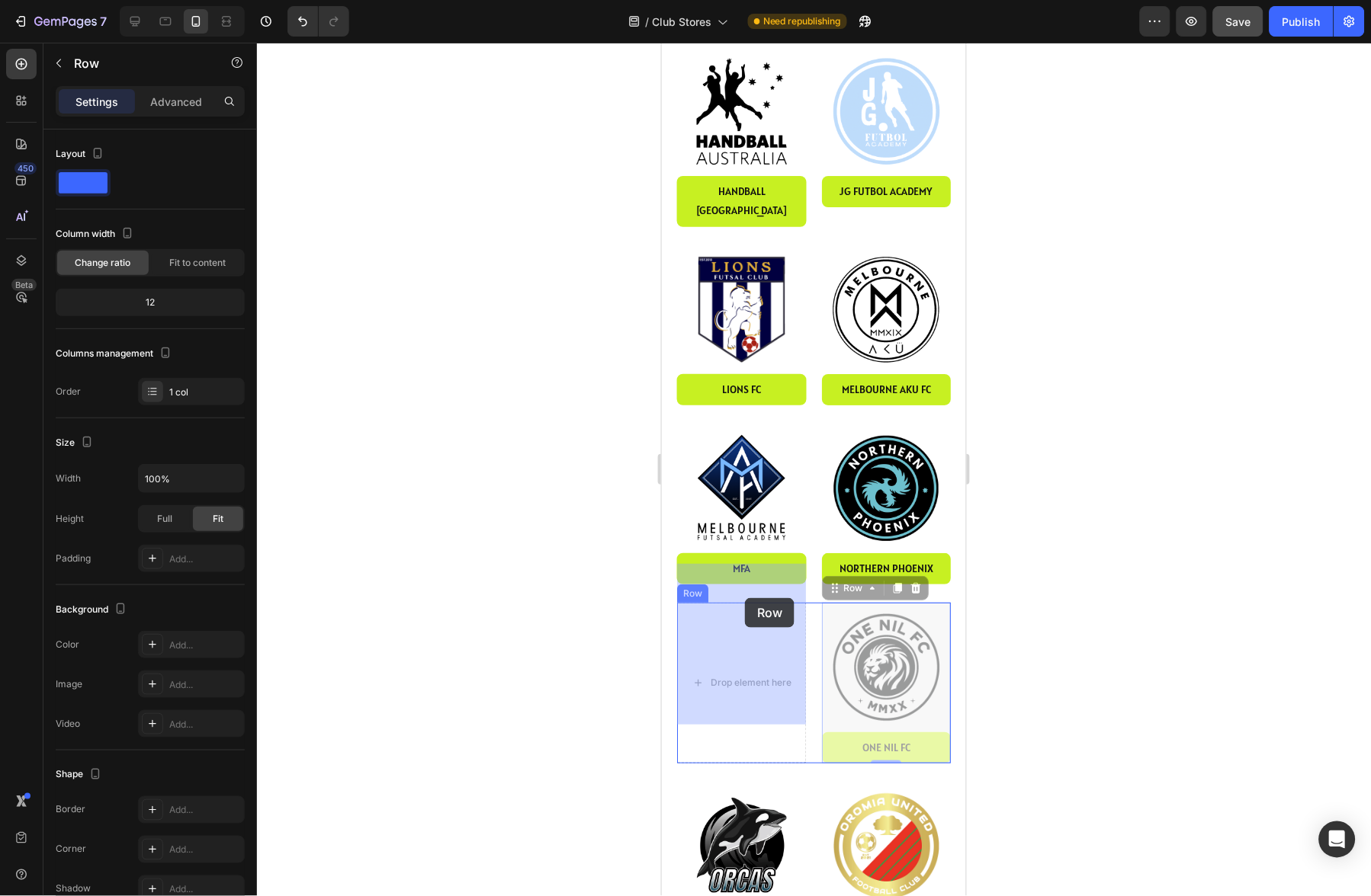
drag, startPoint x: 853, startPoint y: 548, endPoint x: 744, endPoint y: 597, distance: 119.5
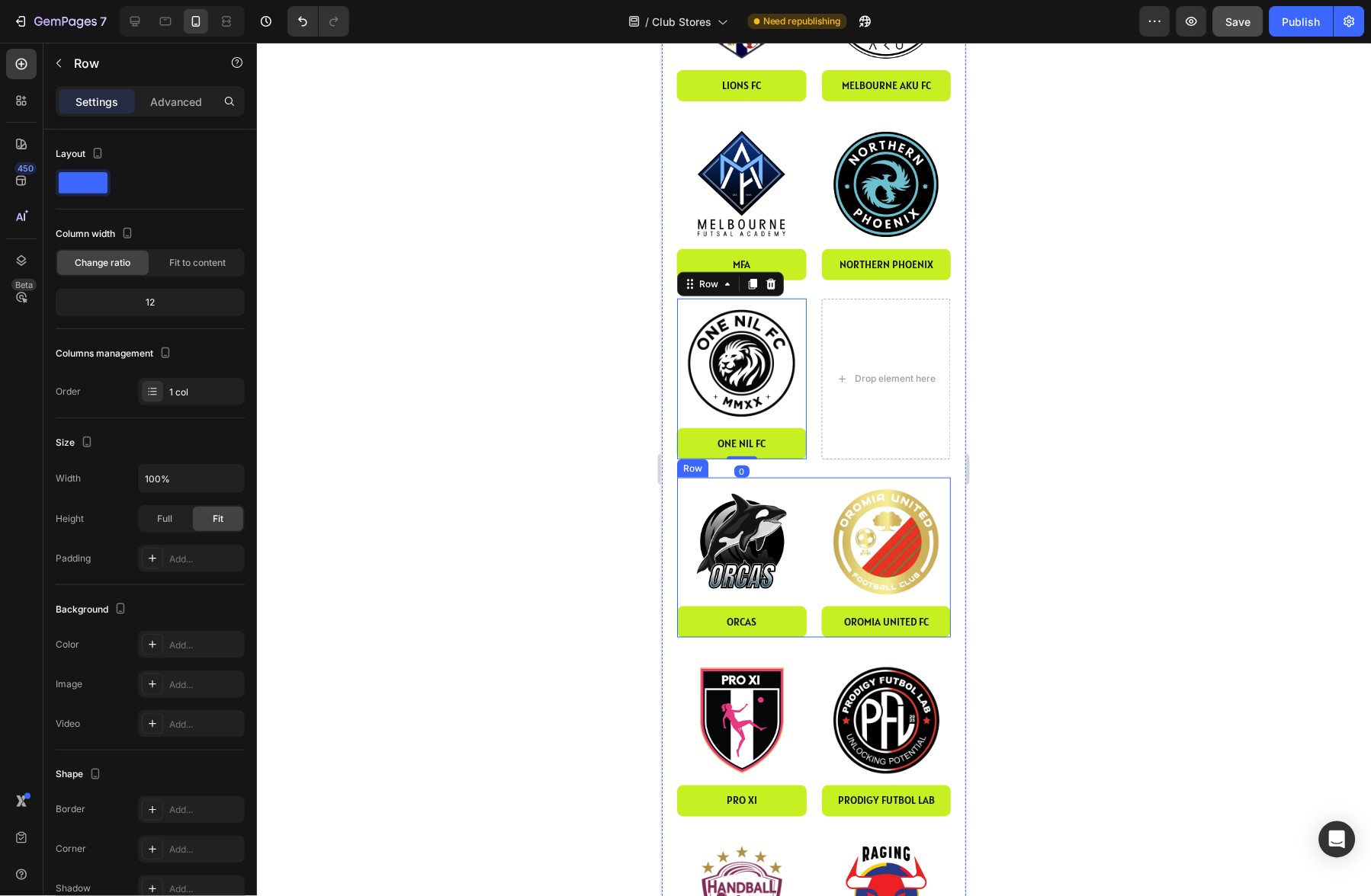
scroll to position [1669, 0]
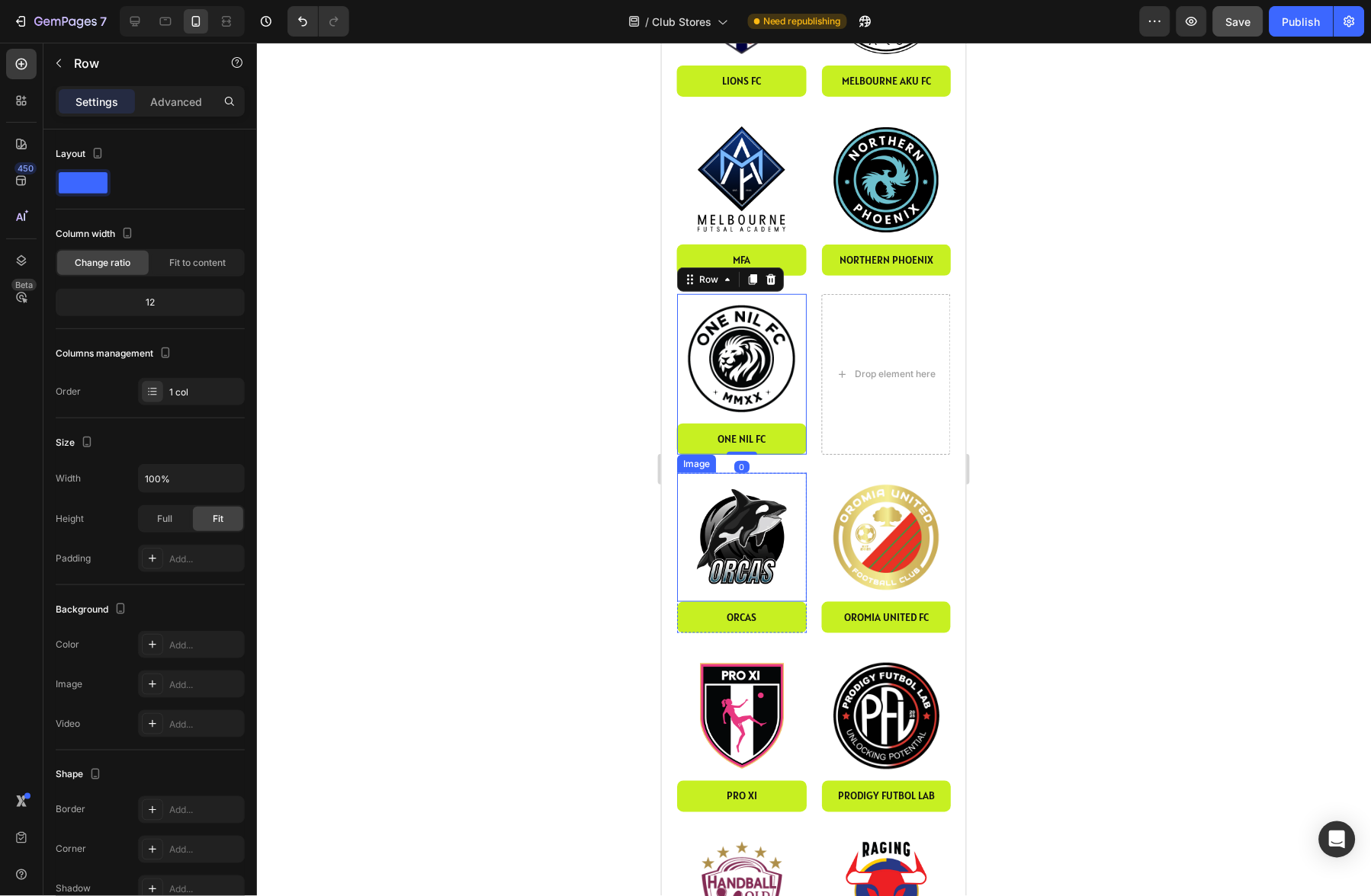
click at [746, 477] on img at bounding box center [741, 538] width 130 height 130
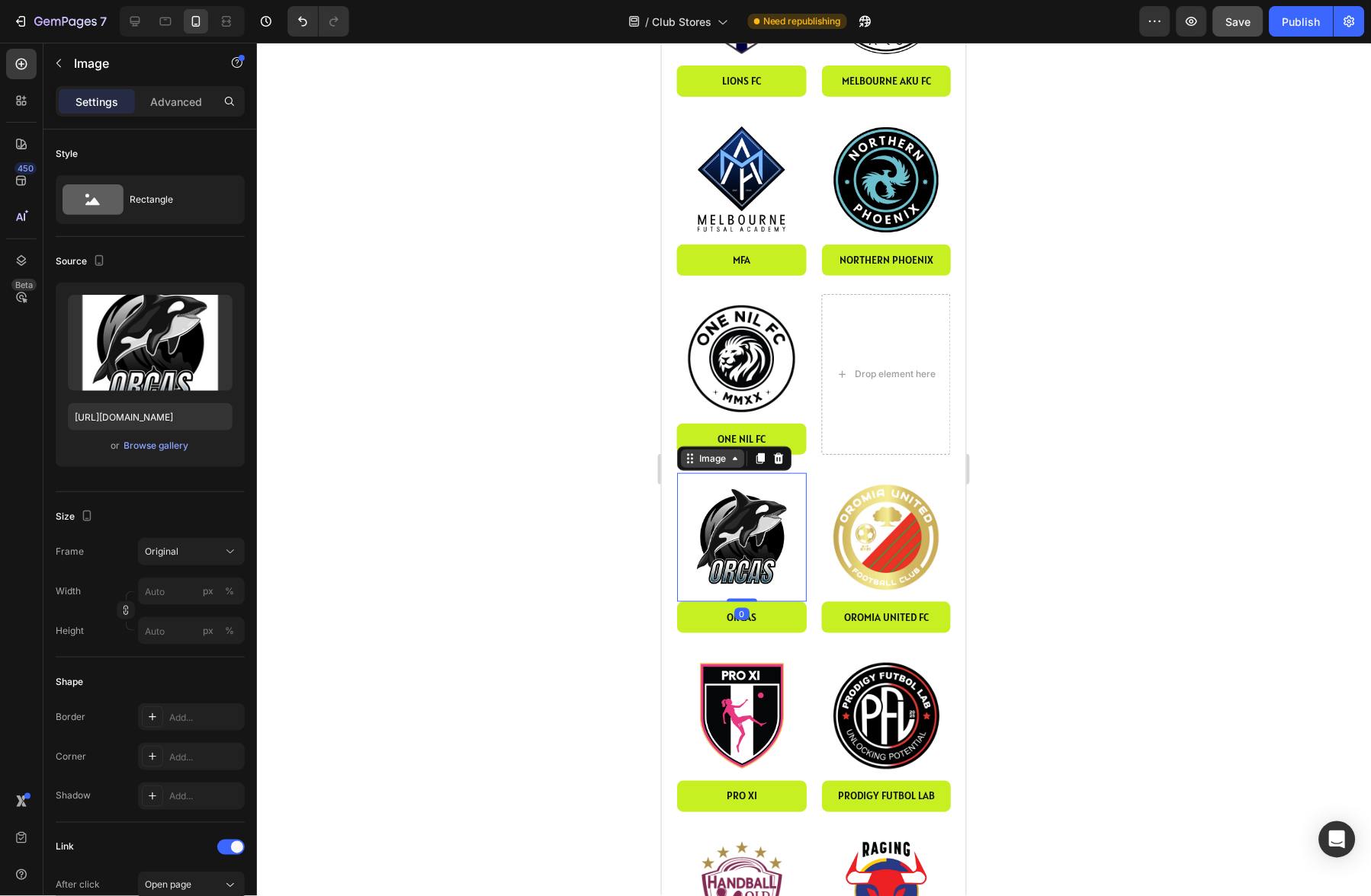
click at [709, 451] on div "Image" at bounding box center [711, 458] width 33 height 13
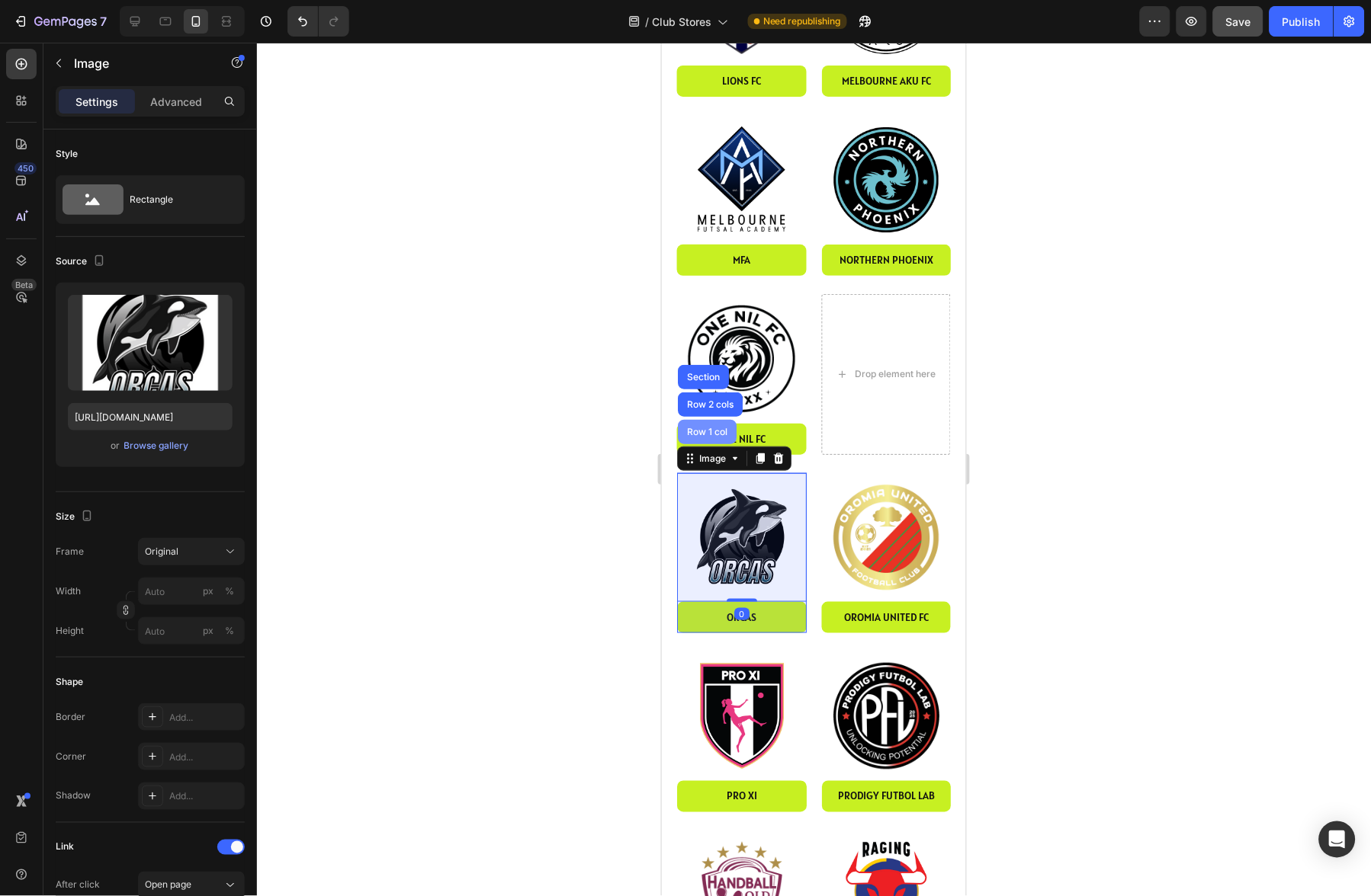
click at [709, 427] on div "Row 1 col" at bounding box center [706, 431] width 46 height 9
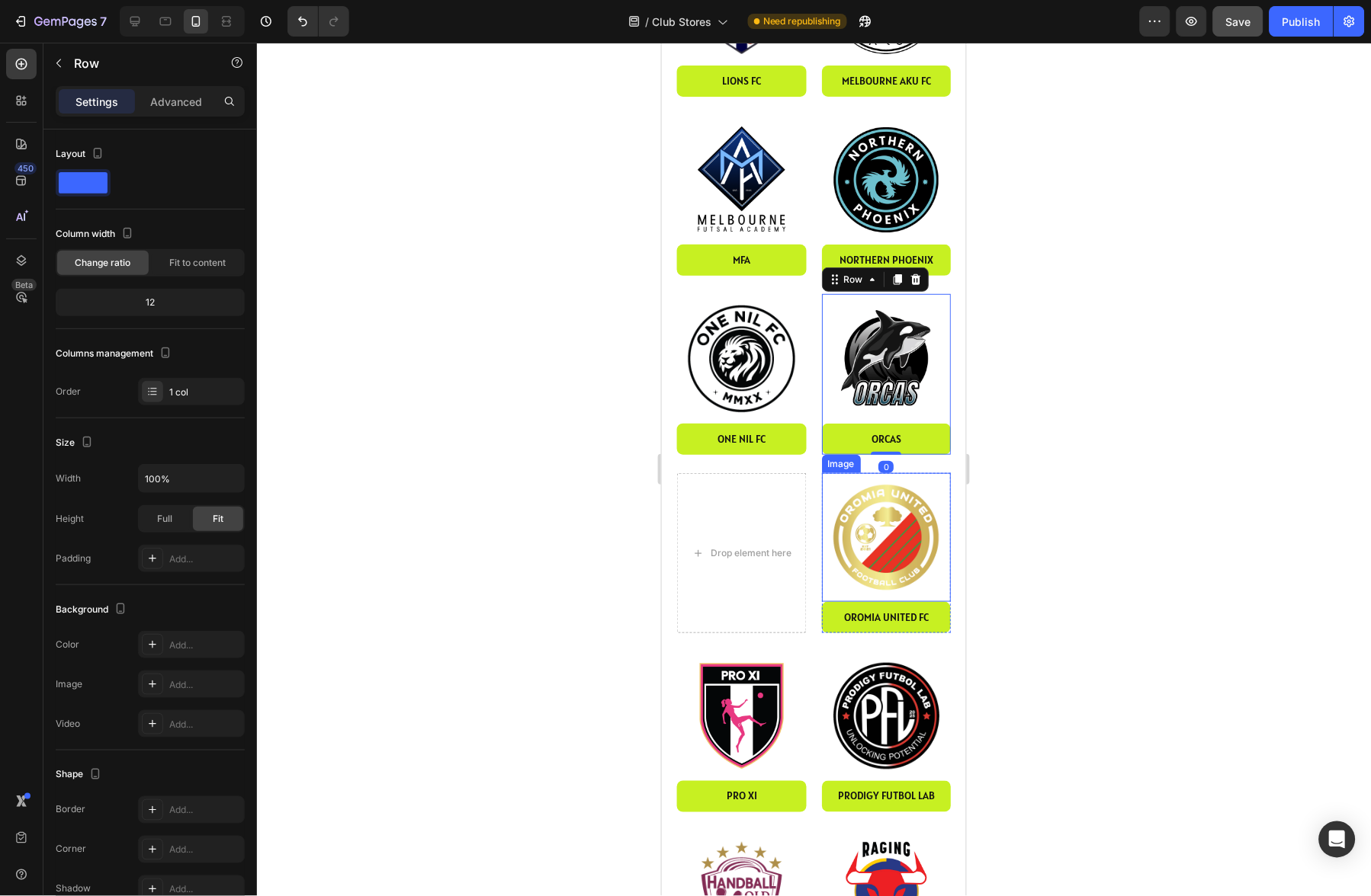
click at [871, 484] on img at bounding box center [886, 538] width 130 height 130
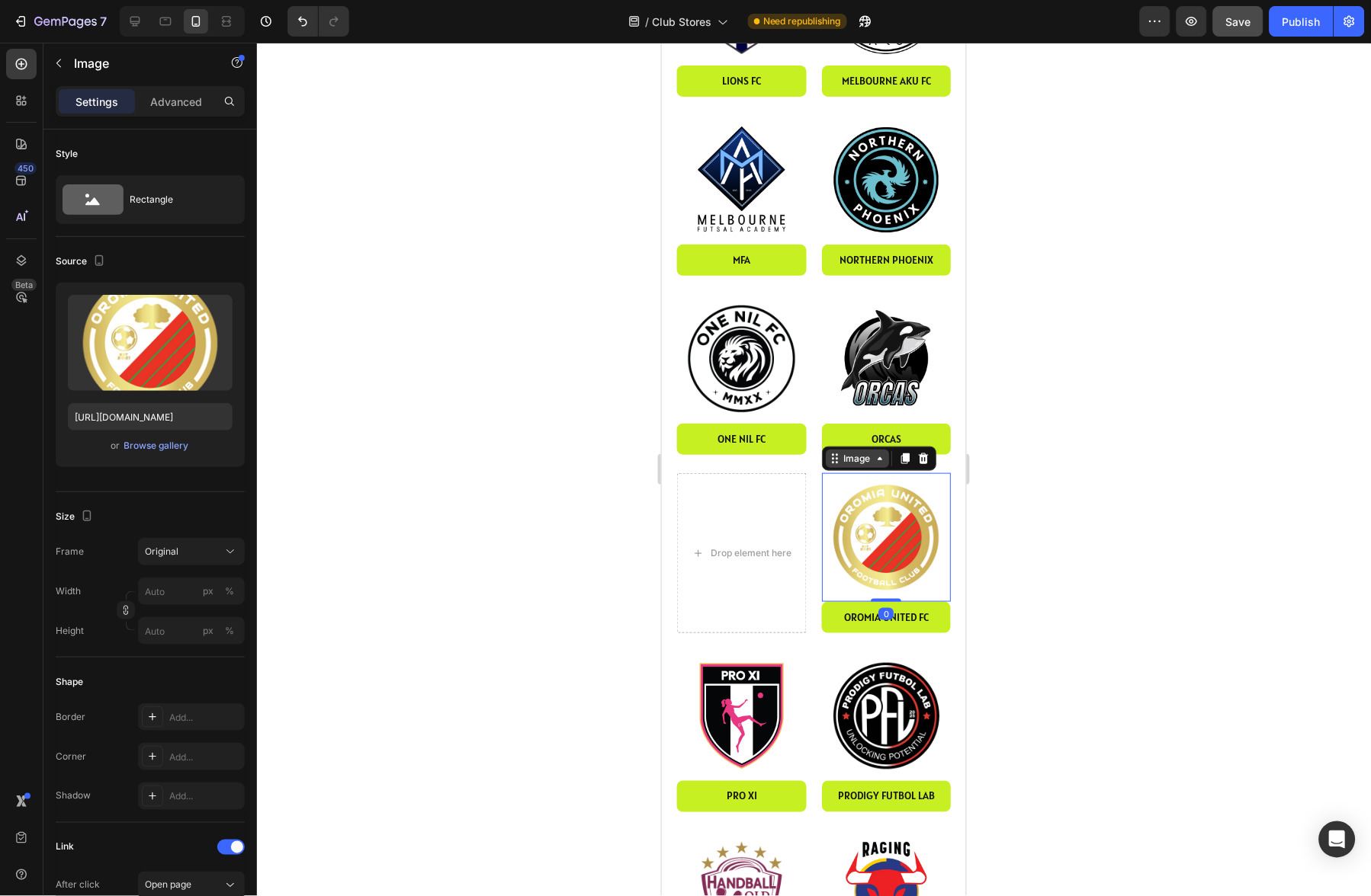
click at [857, 451] on div "Image" at bounding box center [856, 458] width 33 height 13
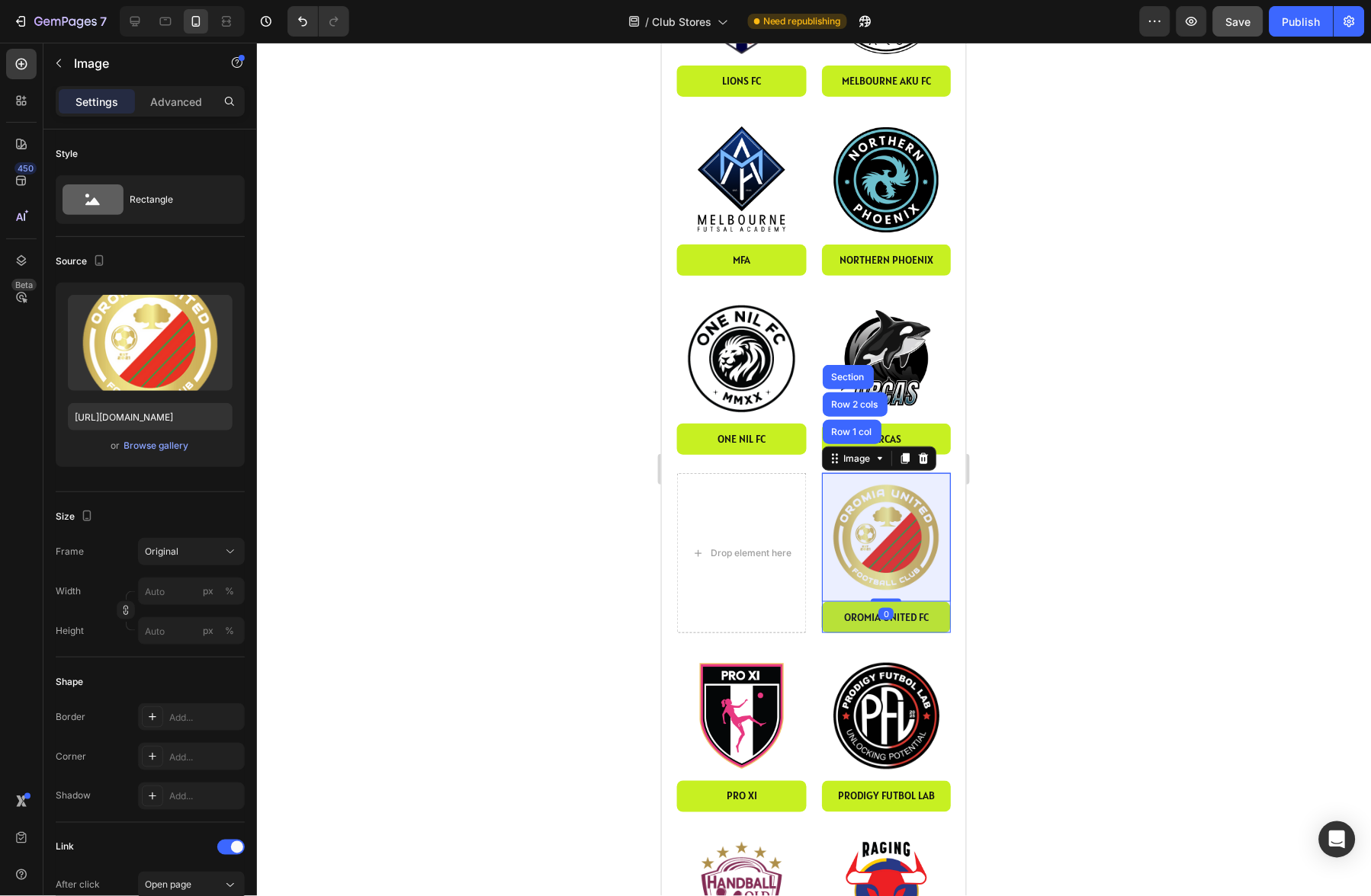
drag, startPoint x: 856, startPoint y: 396, endPoint x: 858, endPoint y: 411, distance: 15.1
click at [856, 427] on div "Row 1 col" at bounding box center [851, 431] width 46 height 9
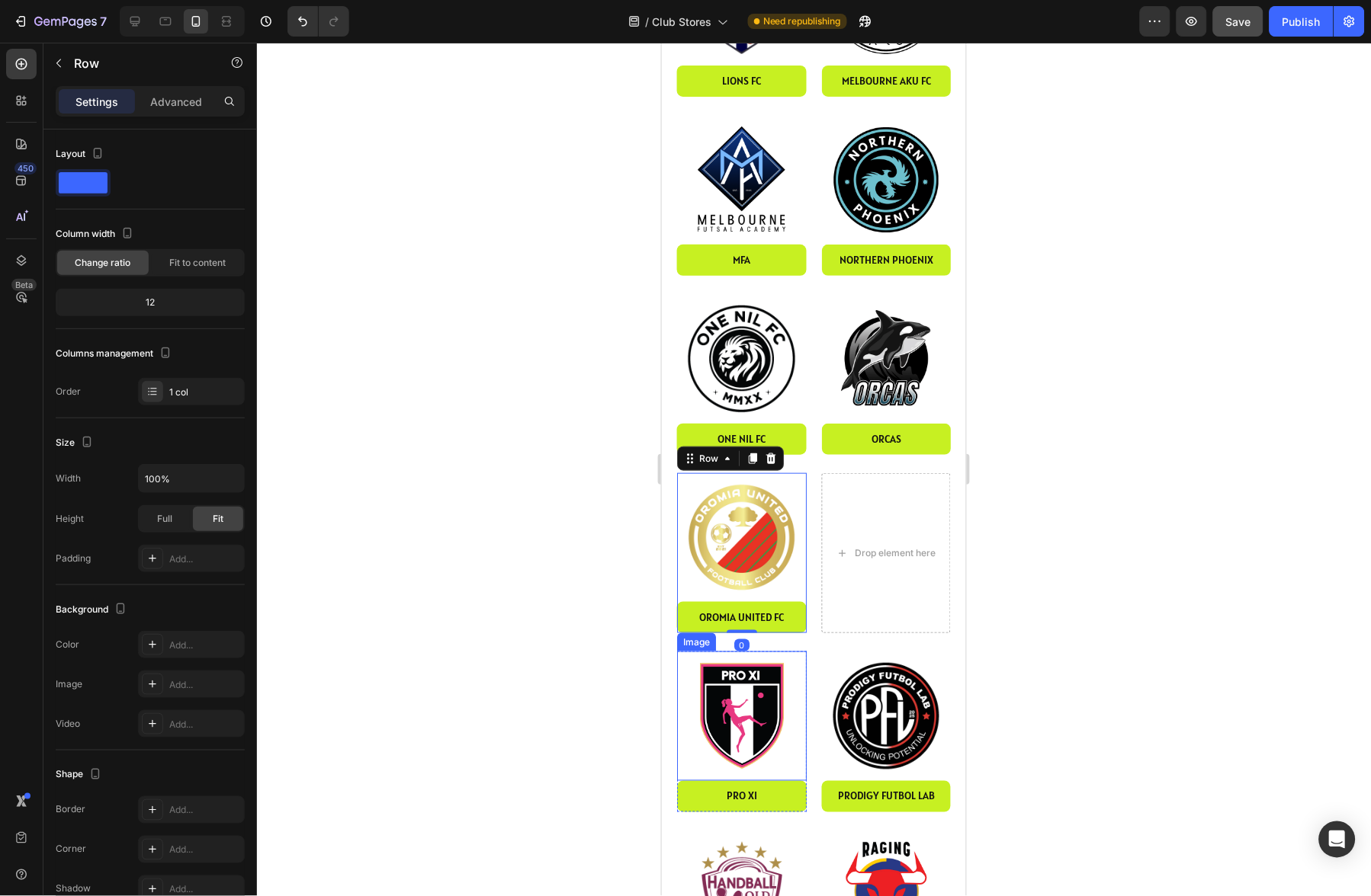
click at [724, 651] on img at bounding box center [741, 716] width 130 height 130
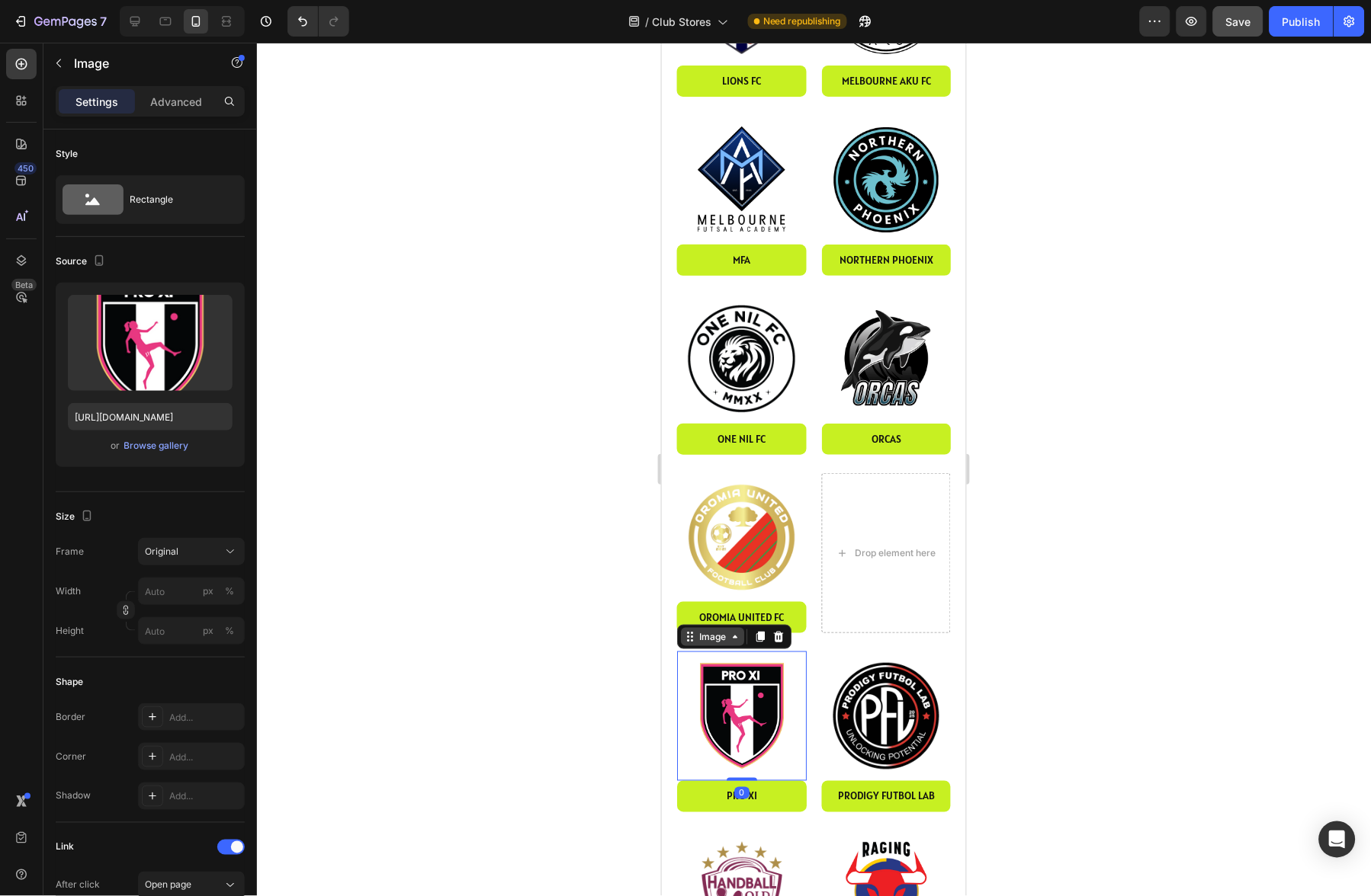
click at [709, 629] on div "Image" at bounding box center [711, 636] width 33 height 13
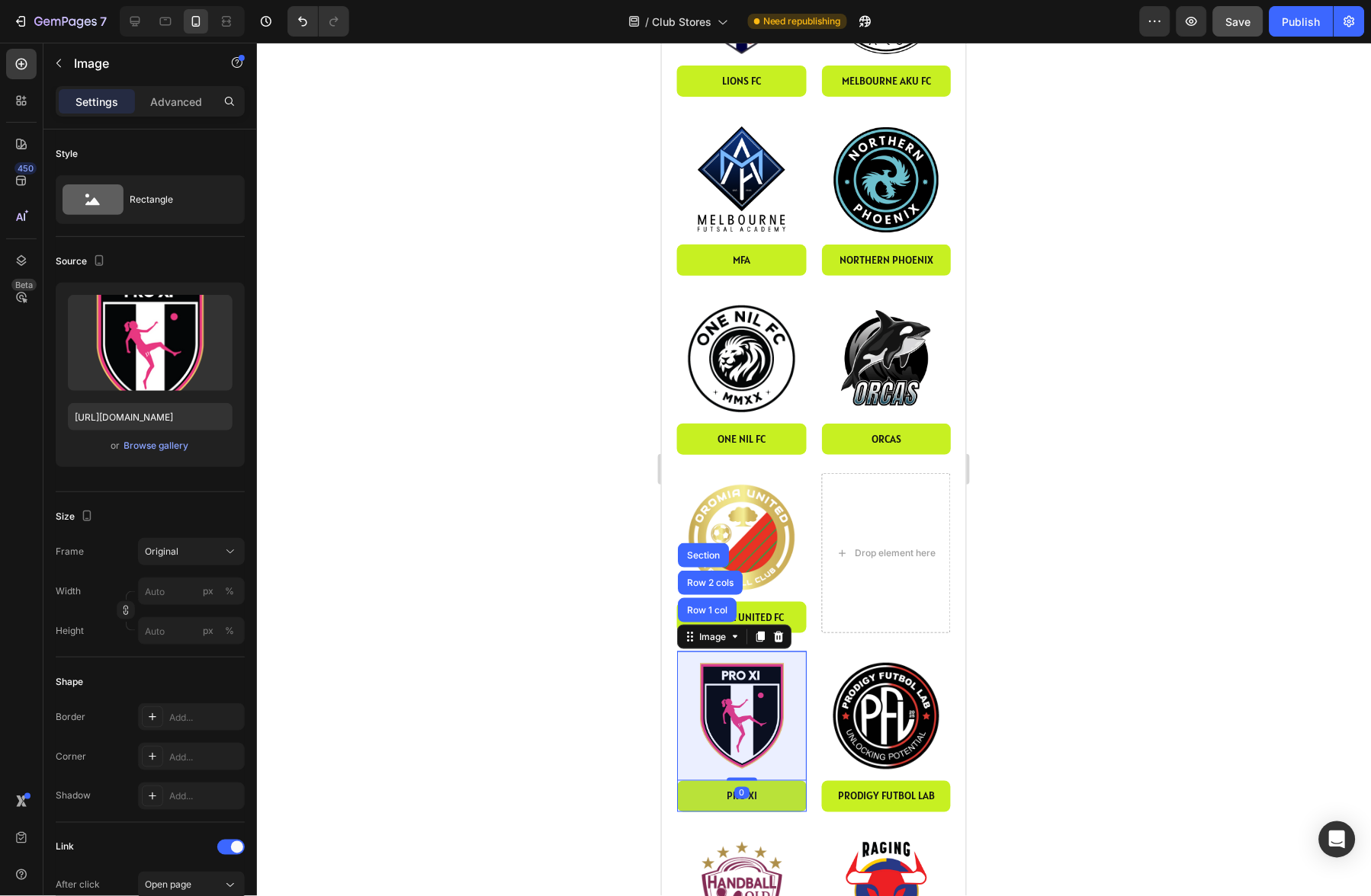
drag, startPoint x: 713, startPoint y: 569, endPoint x: 714, endPoint y: 589, distance: 20.0
click at [713, 605] on div "Row 1 col" at bounding box center [706, 609] width 46 height 9
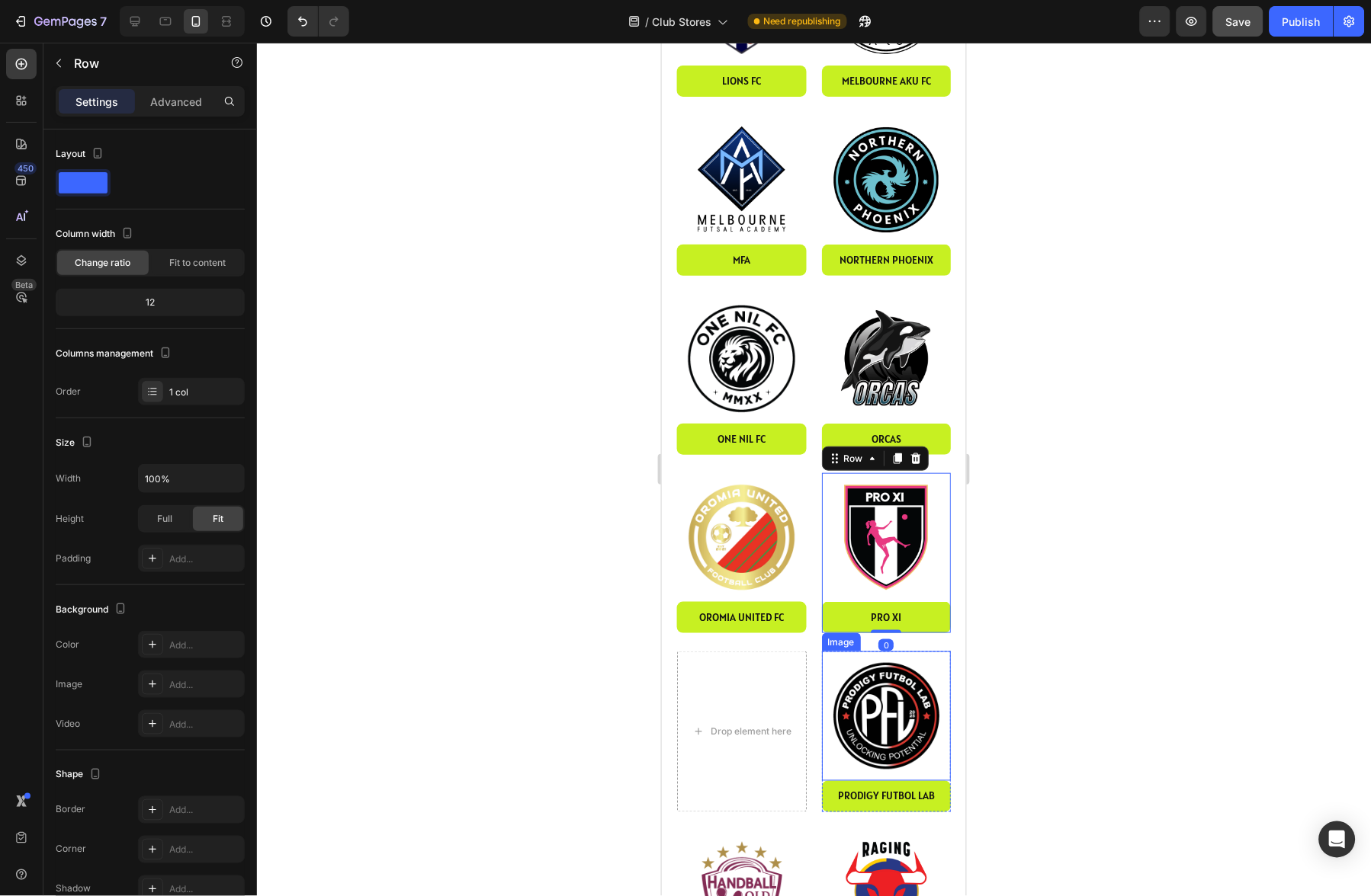
click at [877, 651] on img at bounding box center [886, 716] width 130 height 130
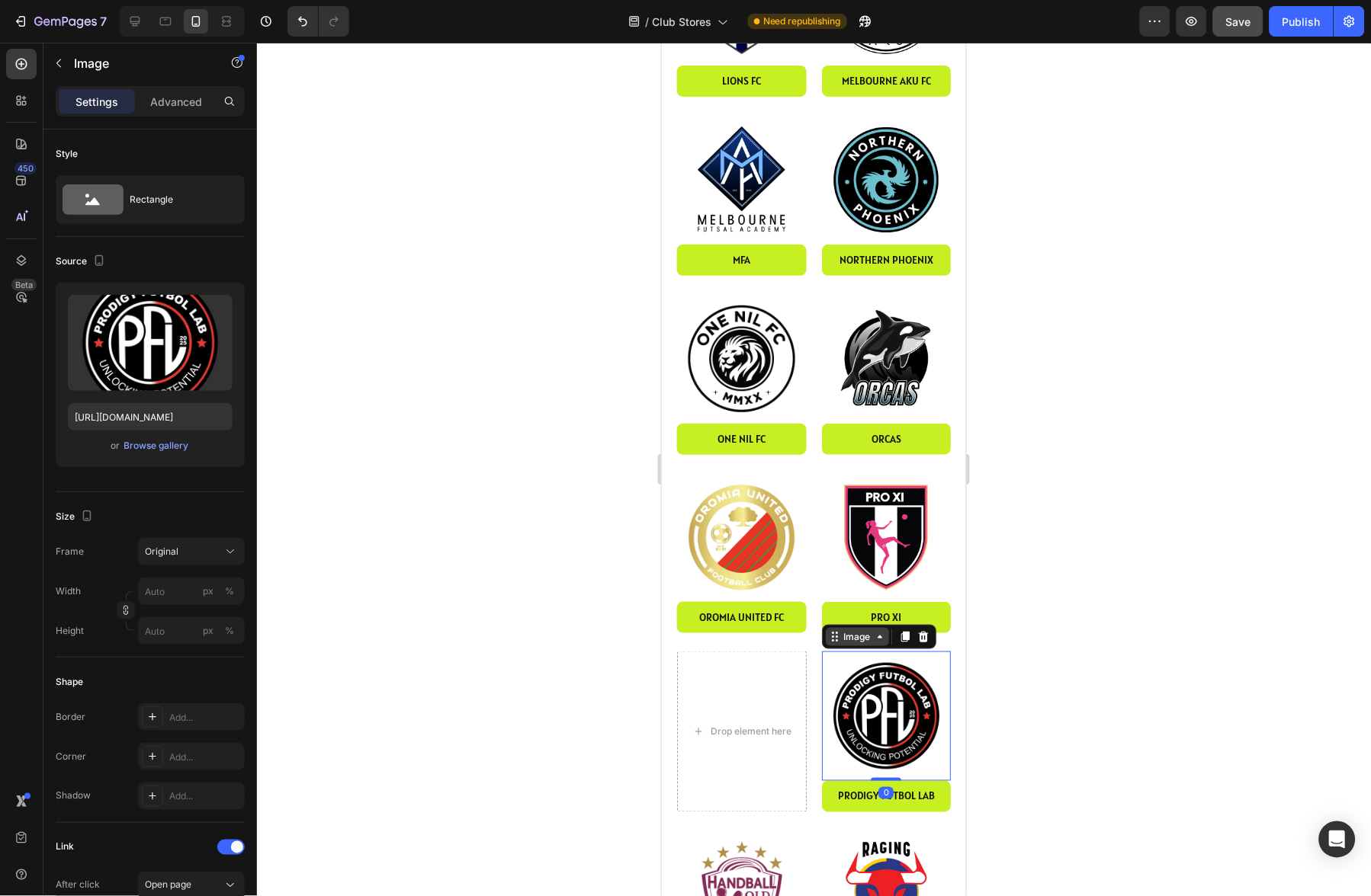
drag, startPoint x: 860, startPoint y: 597, endPoint x: 861, endPoint y: 590, distance: 7.1
click at [860, 629] on div "Image" at bounding box center [856, 636] width 33 height 13
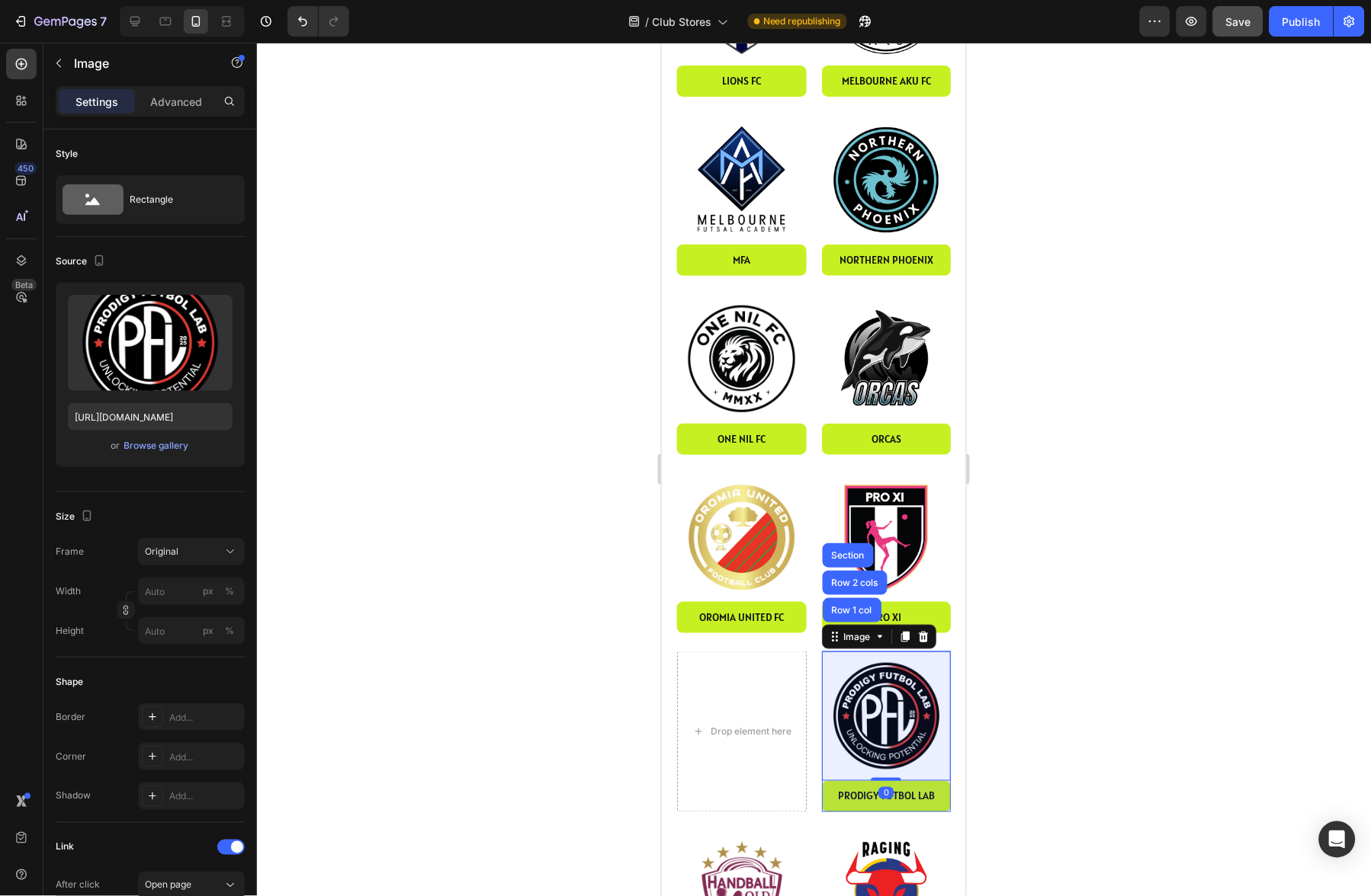
click at [861, 605] on div "Row 1 col" at bounding box center [851, 609] width 46 height 9
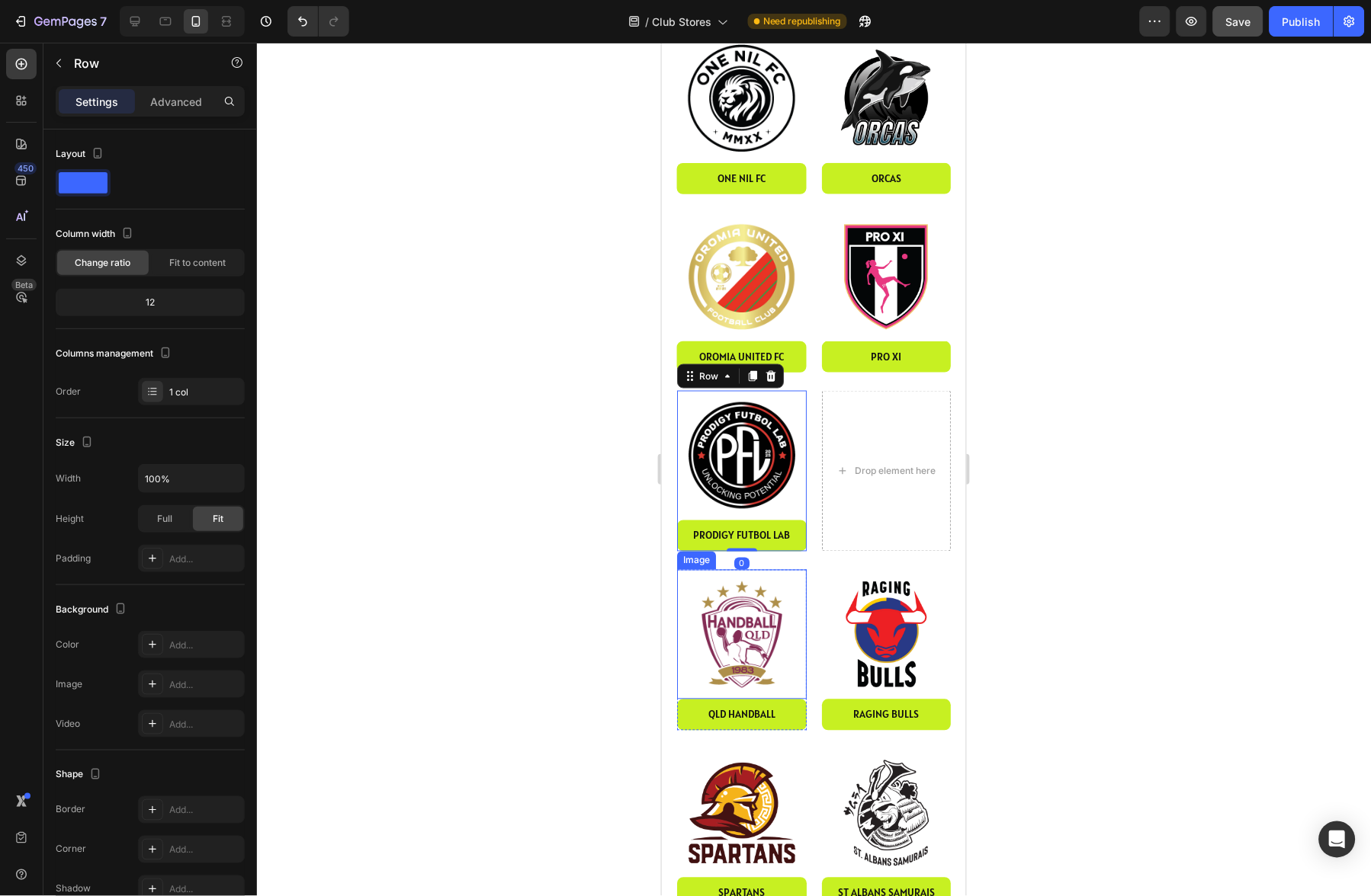
scroll to position [1932, 0]
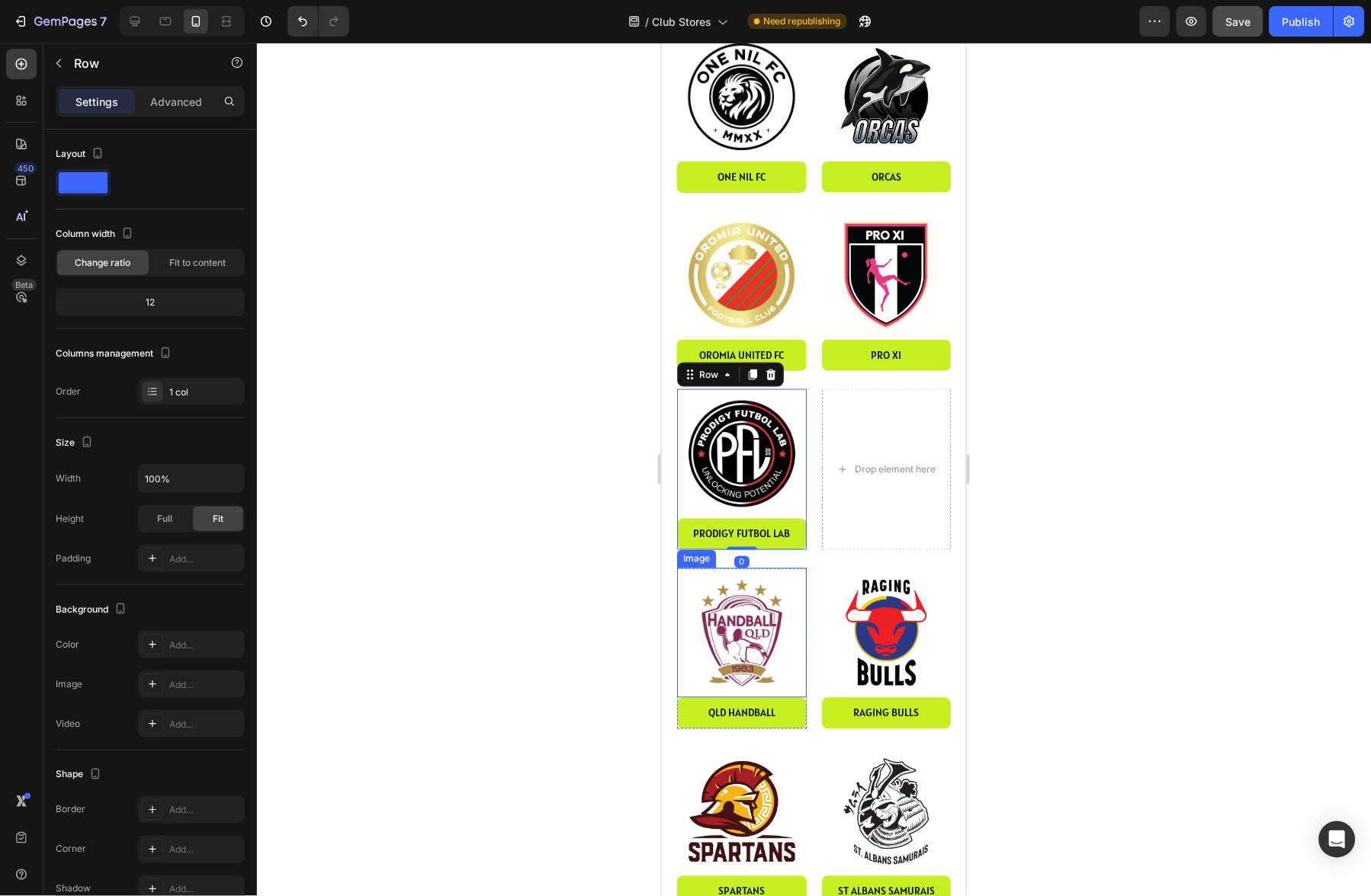
click at [747, 594] on img at bounding box center [741, 633] width 130 height 130
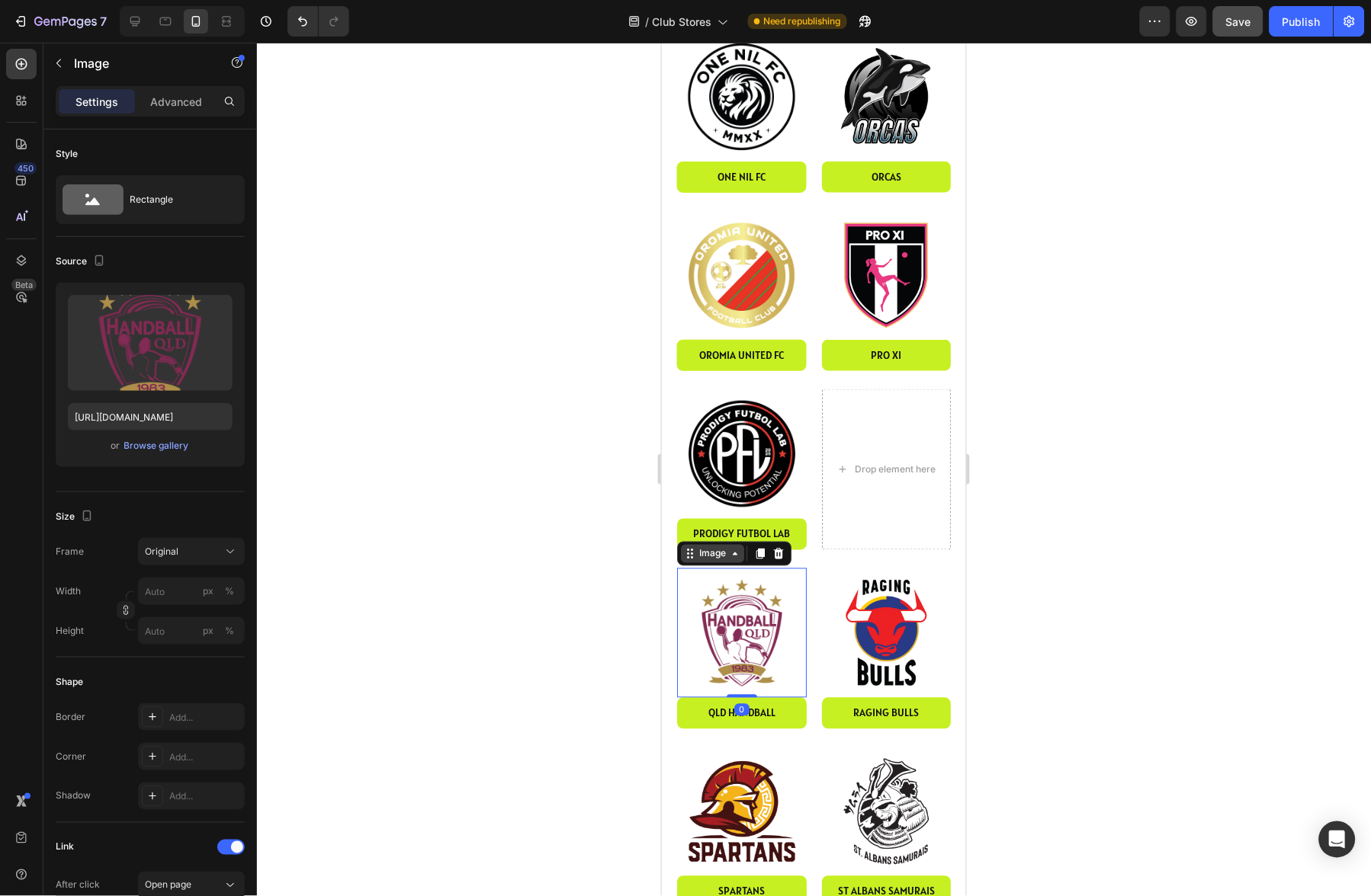
click at [720, 547] on div "Image" at bounding box center [711, 554] width 33 height 13
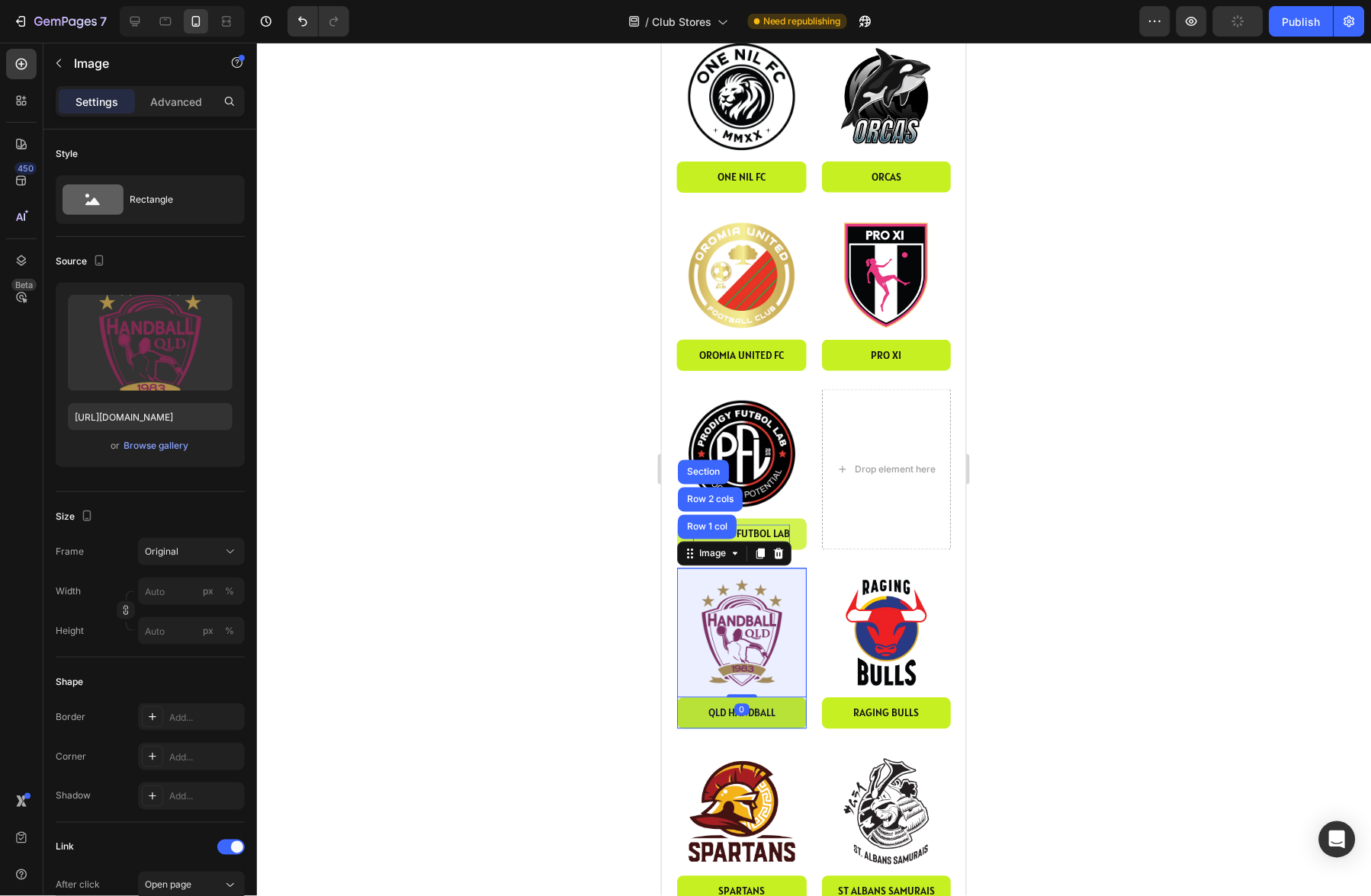
drag, startPoint x: 720, startPoint y: 483, endPoint x: 726, endPoint y: 498, distance: 16.2
click at [720, 522] on div "Row 1 col" at bounding box center [706, 527] width 46 height 9
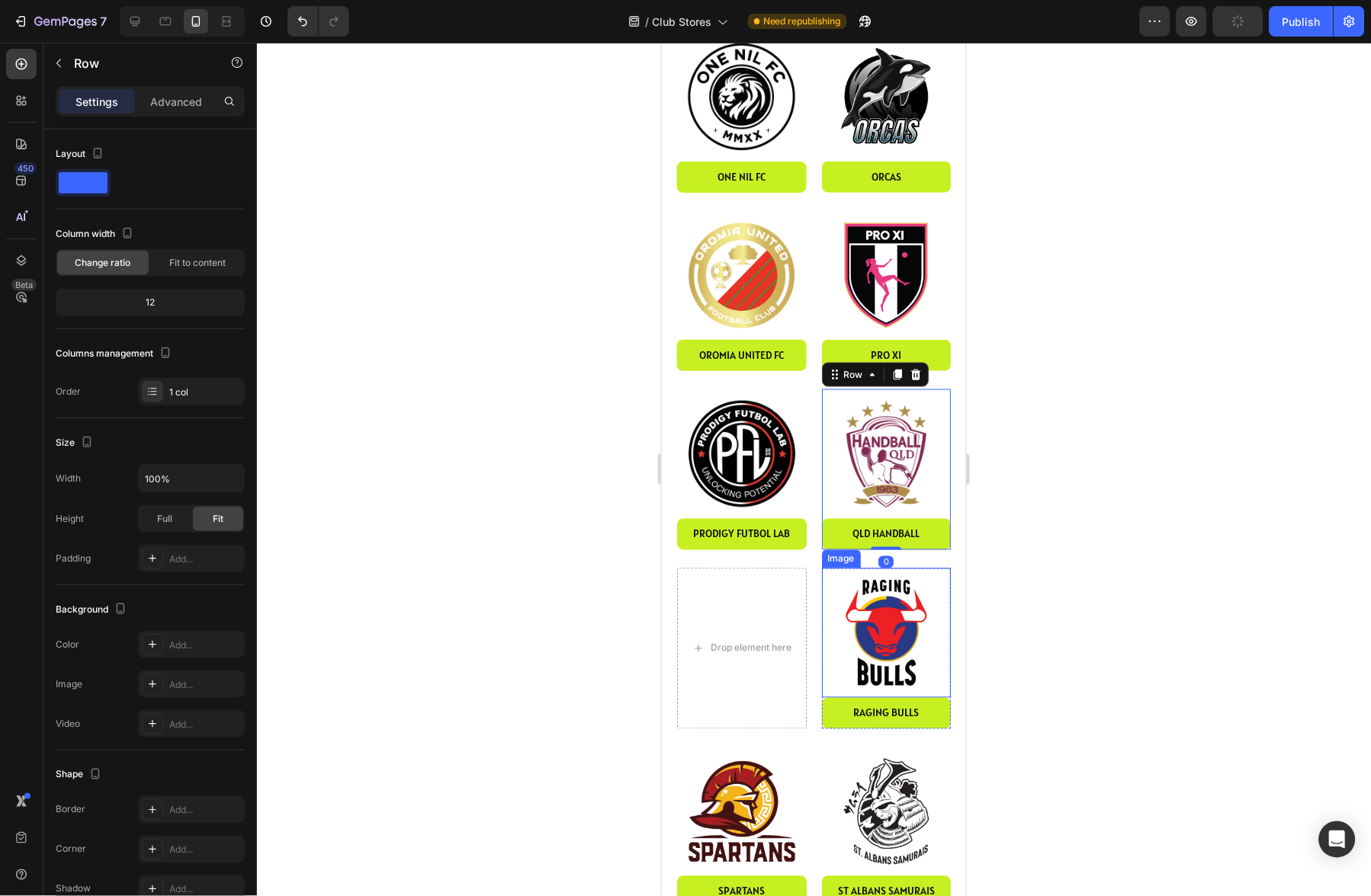
click at [879, 568] on img at bounding box center [886, 633] width 130 height 130
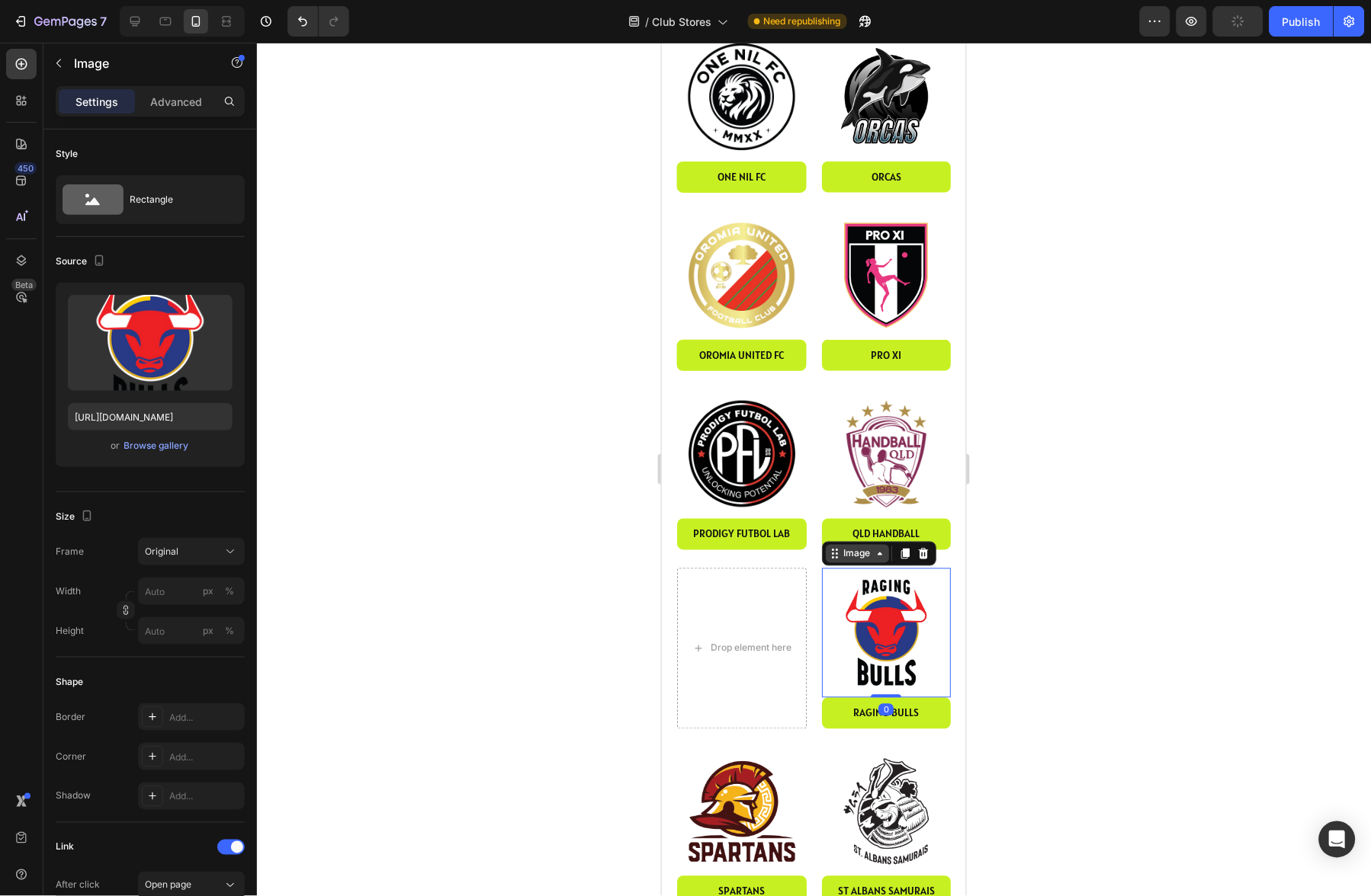
click at [856, 547] on div "Image" at bounding box center [856, 554] width 33 height 13
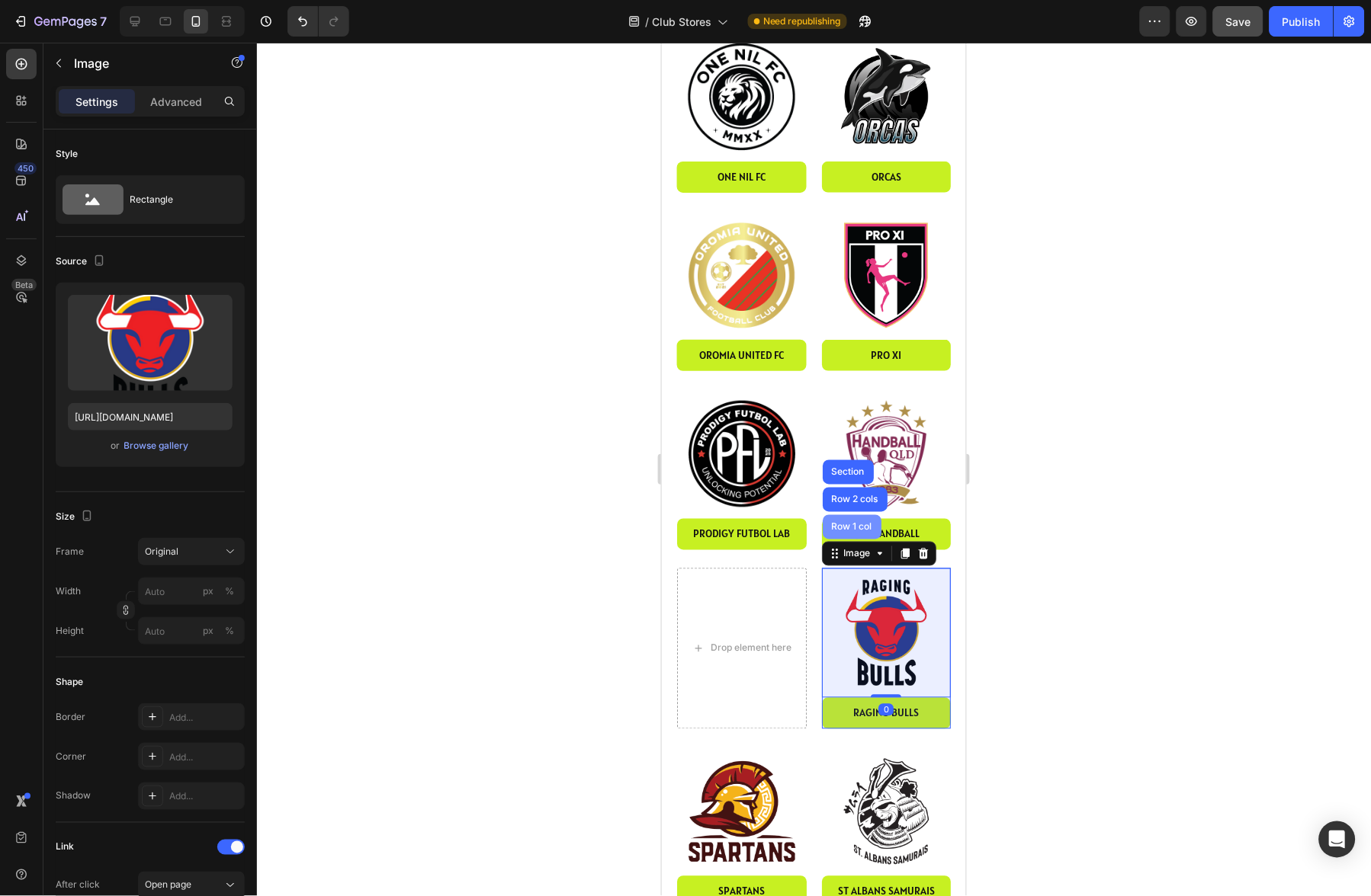
click at [850, 515] on div "Row 1 col" at bounding box center [852, 527] width 59 height 24
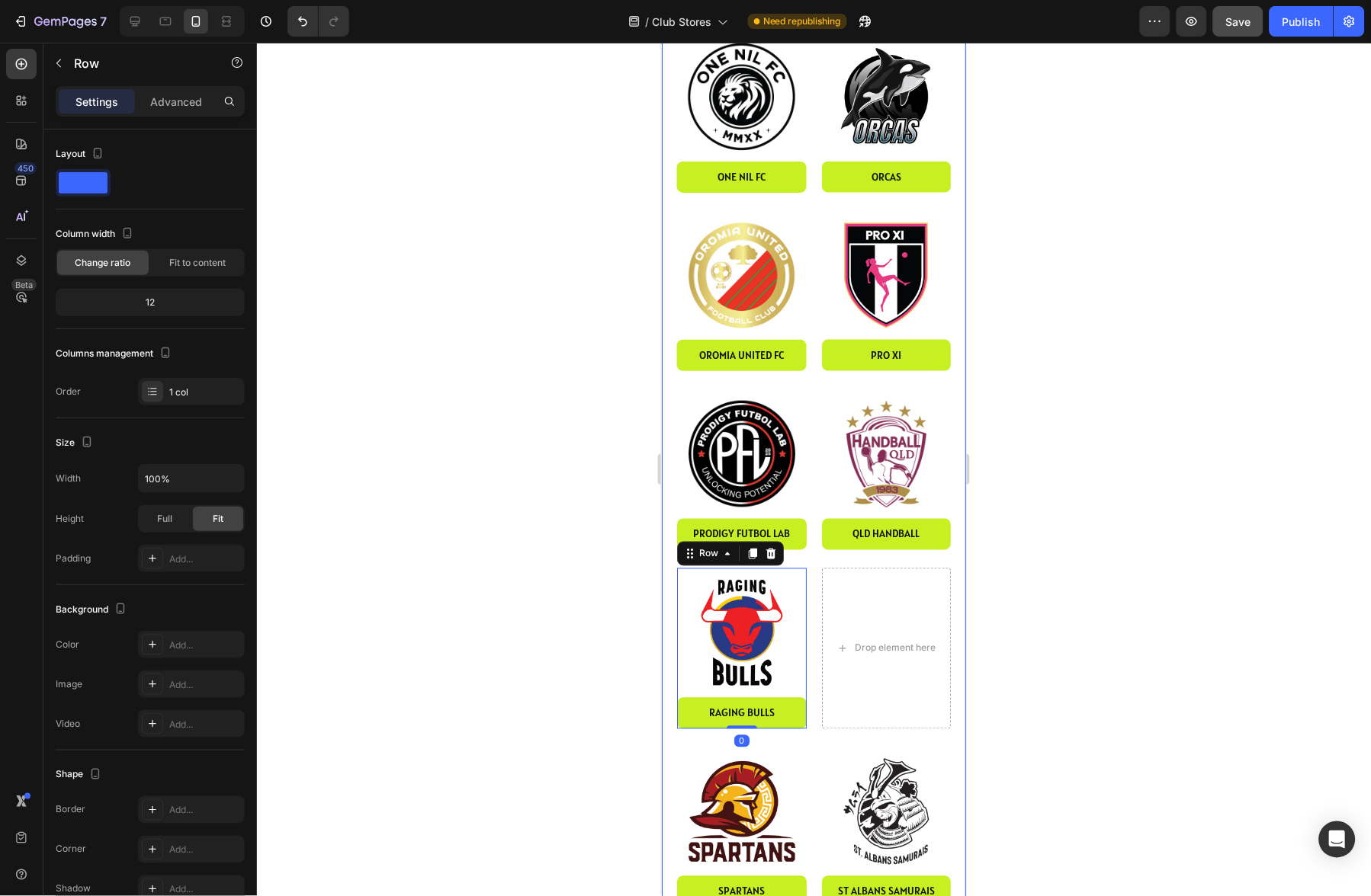
click at [752, 772] on img at bounding box center [741, 812] width 130 height 130
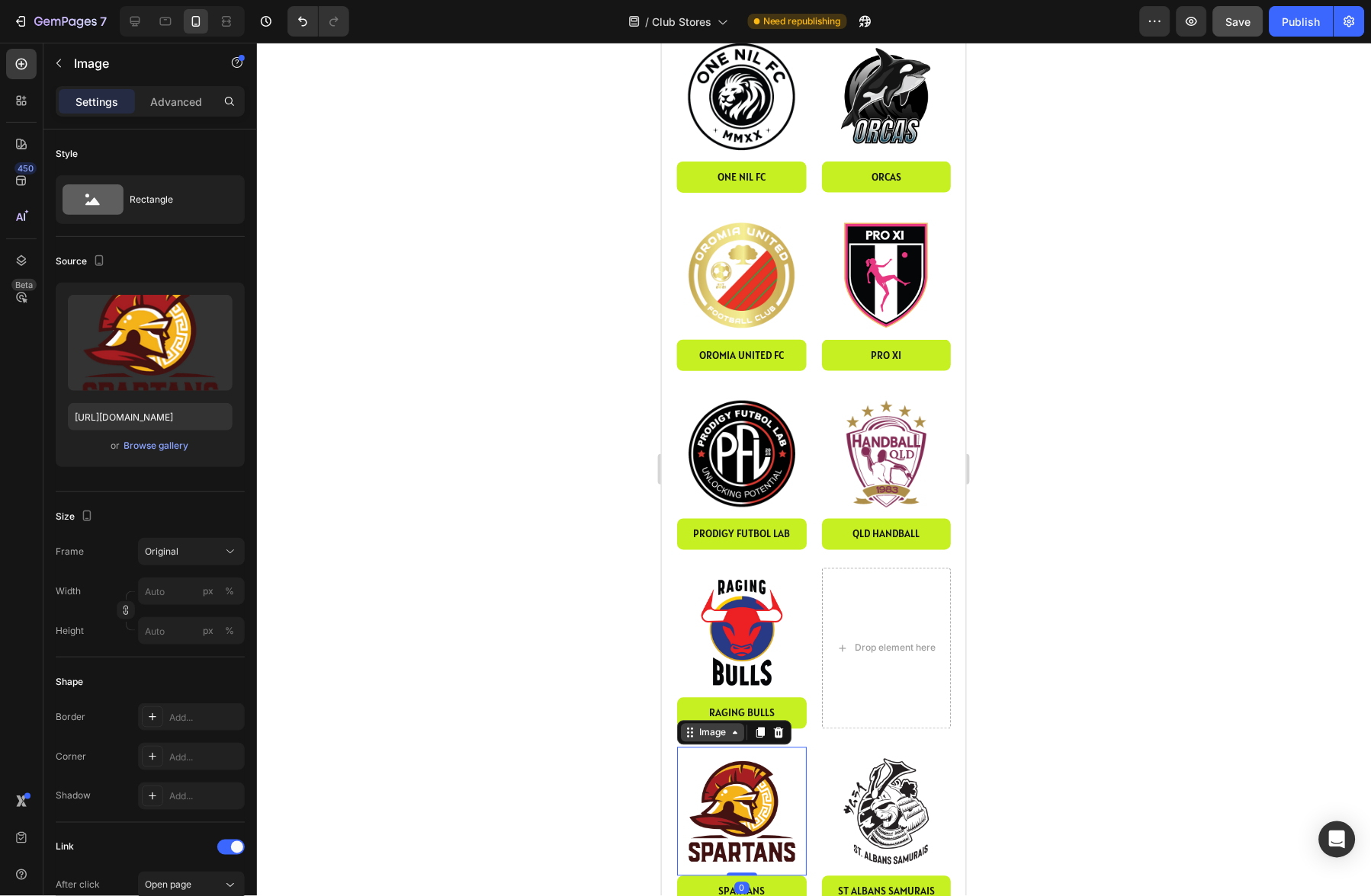
click at [718, 726] on div "Image" at bounding box center [711, 733] width 33 height 13
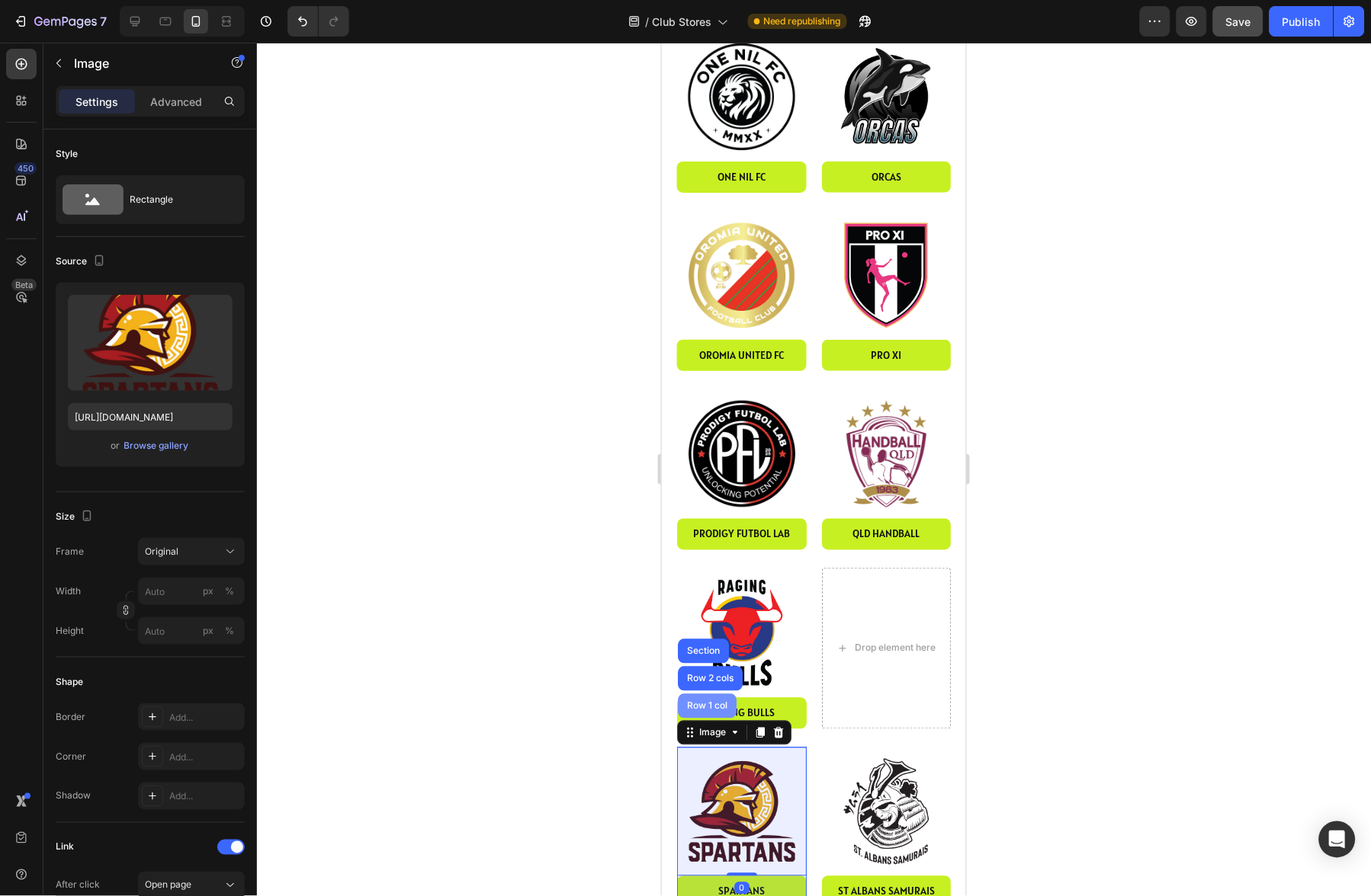
click at [716, 702] on div "Row 1 col" at bounding box center [706, 706] width 46 height 9
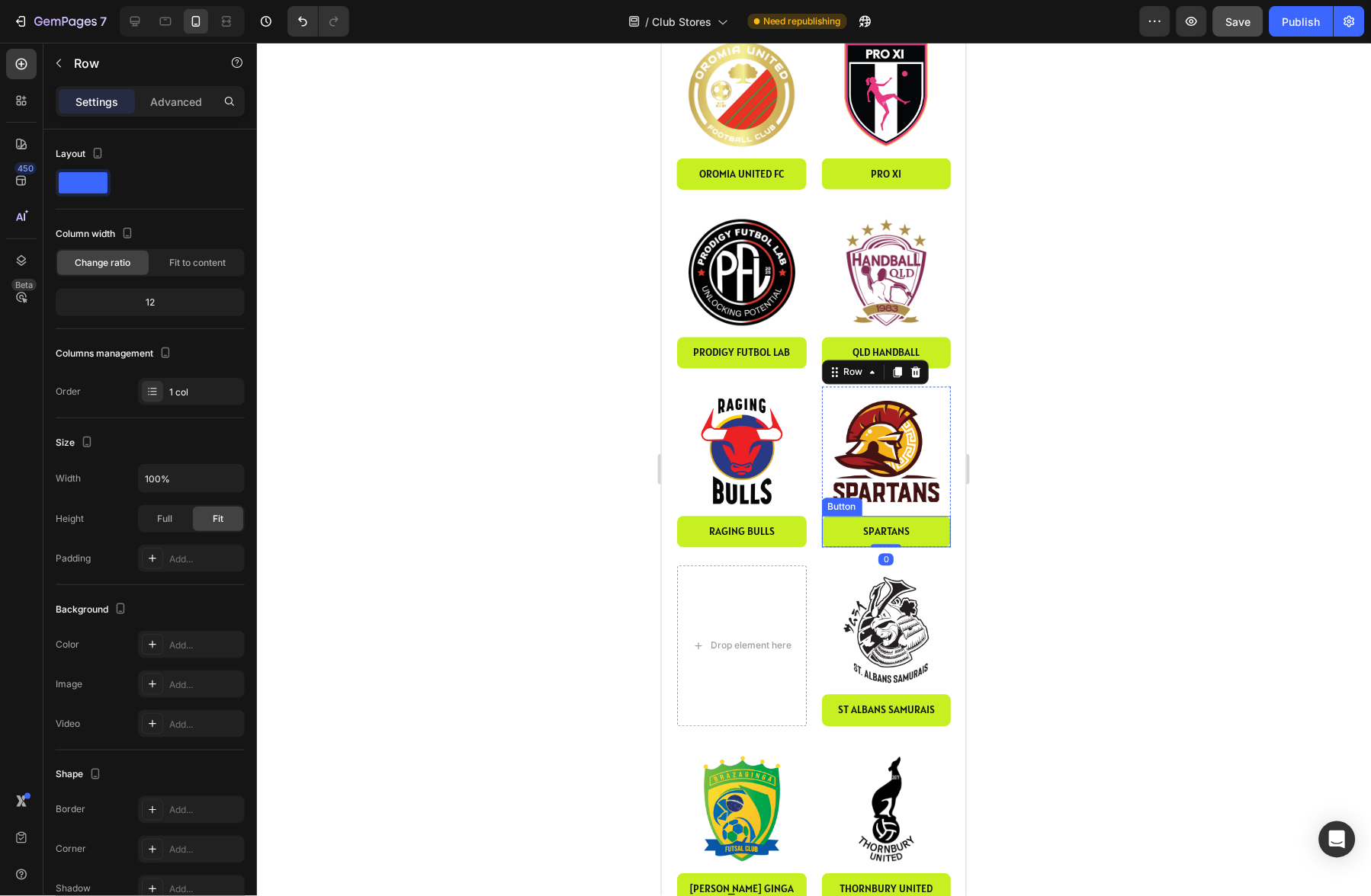
scroll to position [2117, 0]
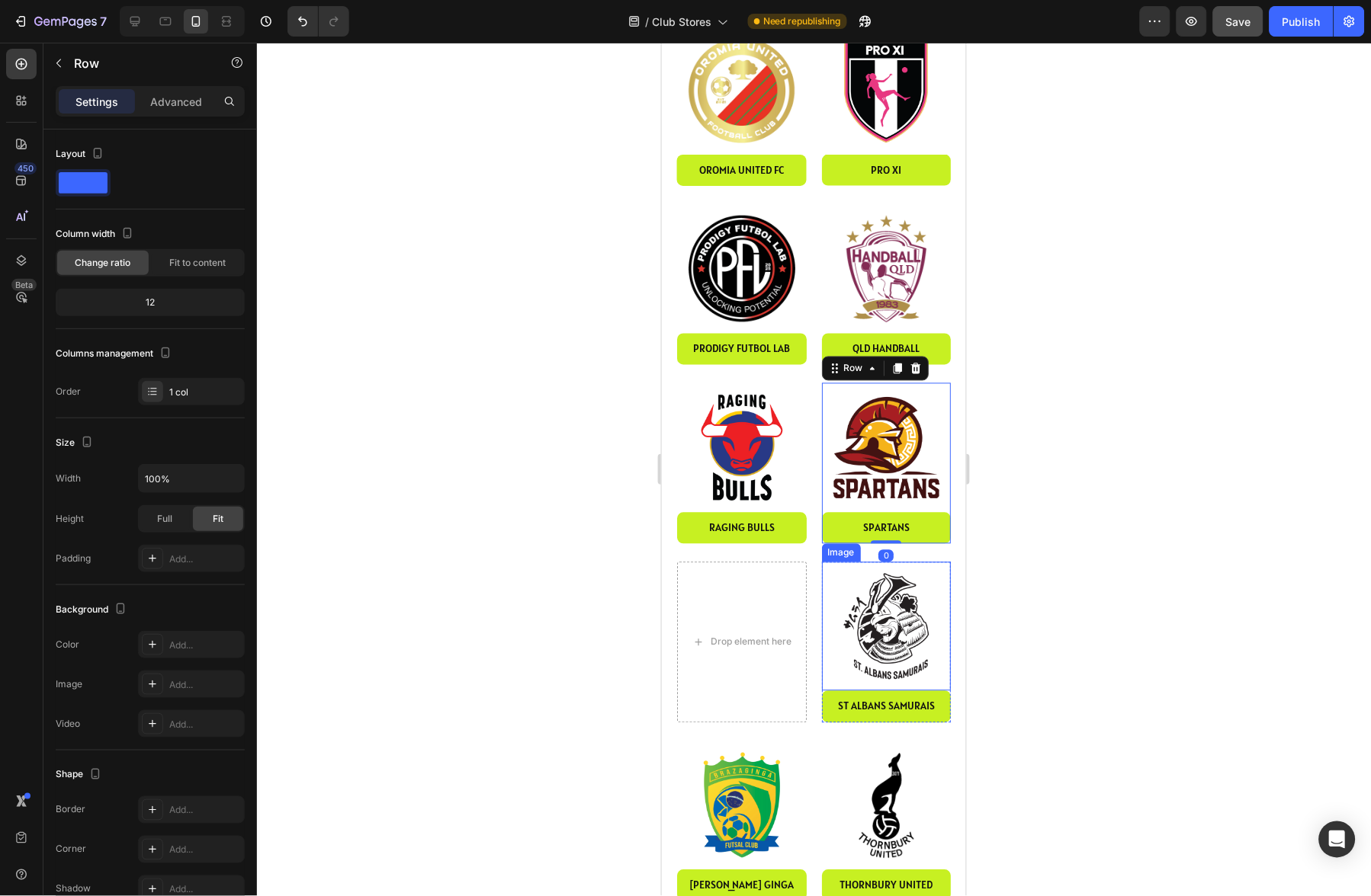
click at [881, 613] on img at bounding box center [886, 627] width 130 height 130
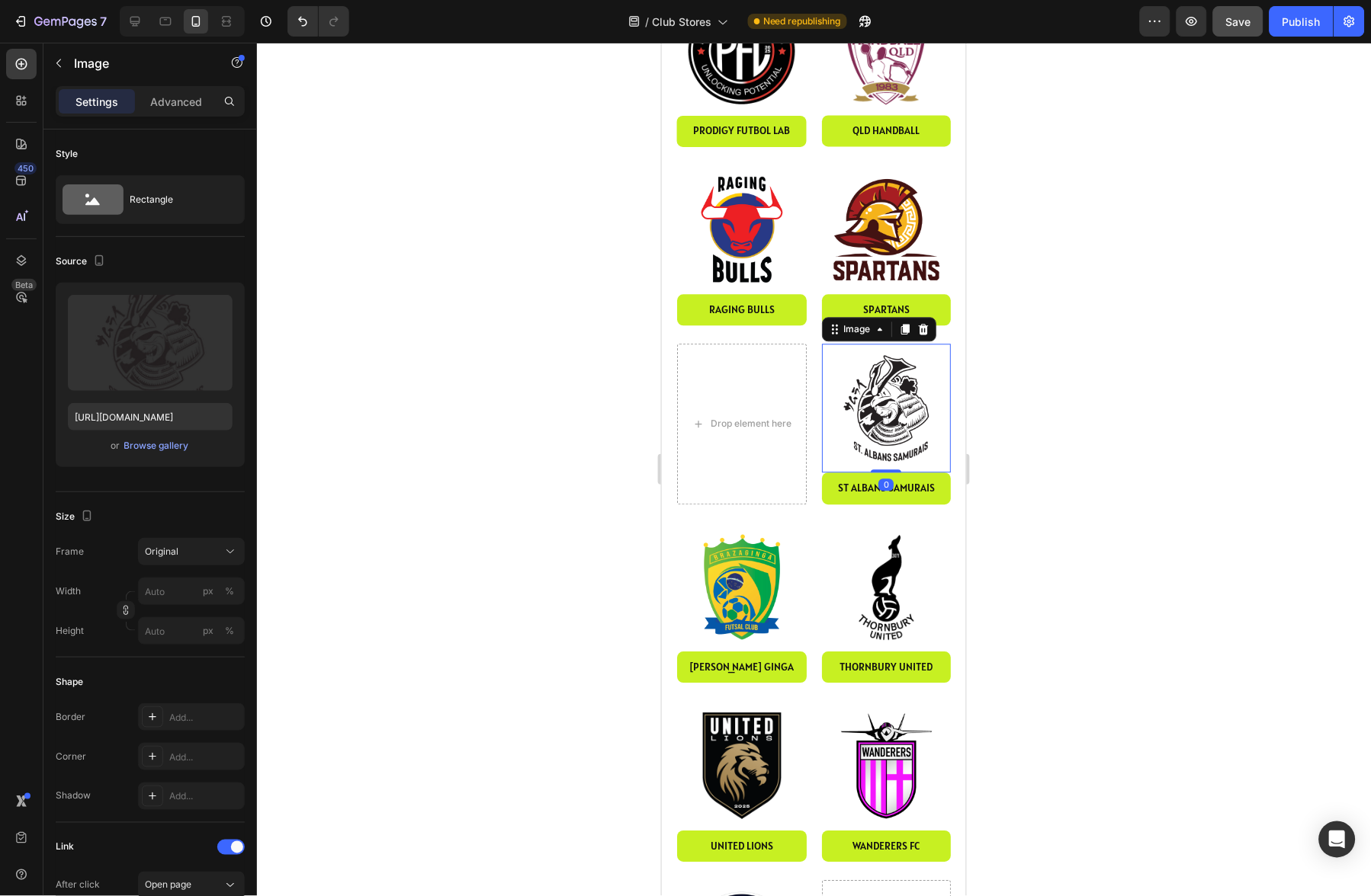
scroll to position [2351, 0]
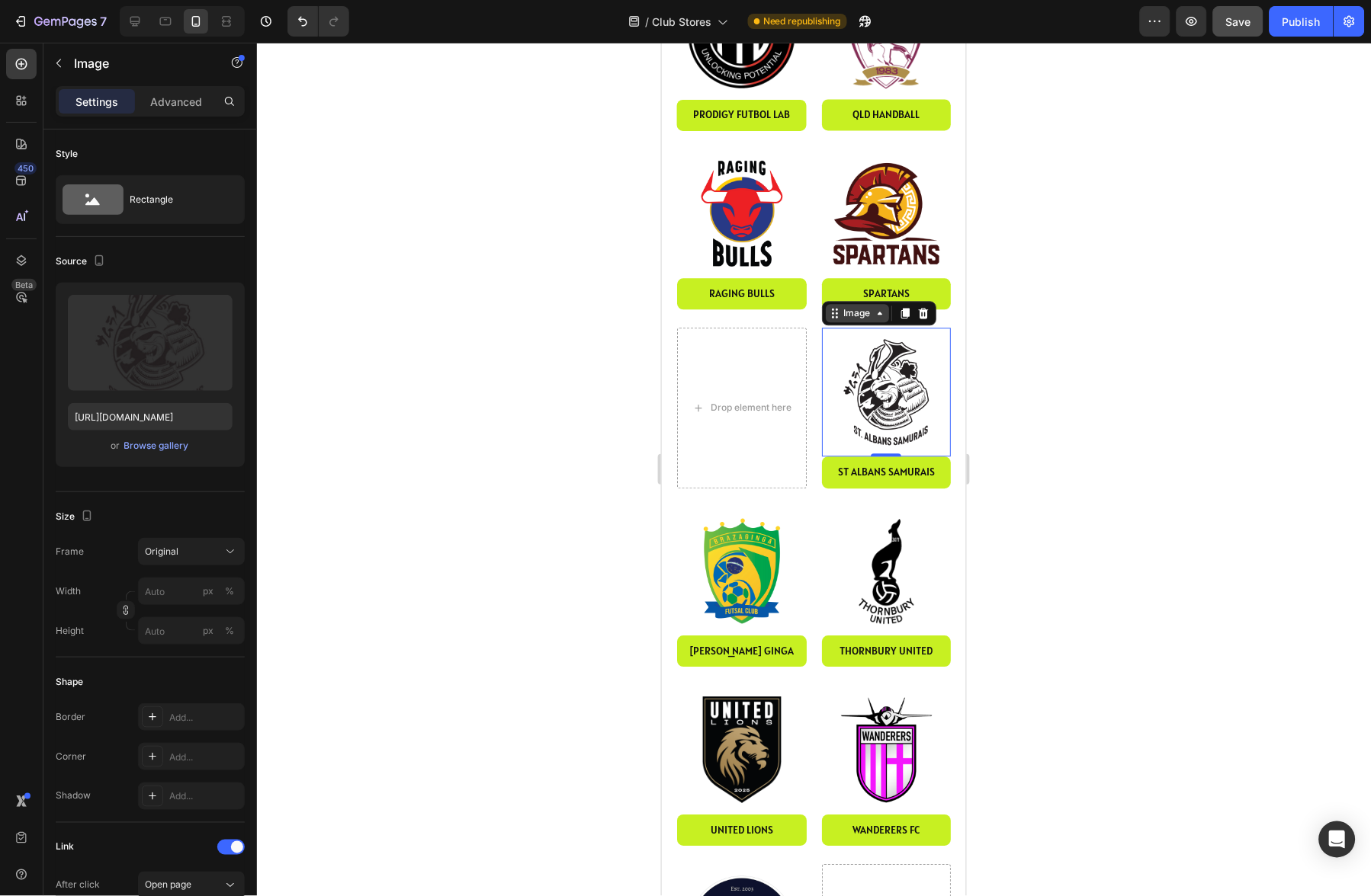
click at [859, 306] on div "Image" at bounding box center [856, 313] width 33 height 13
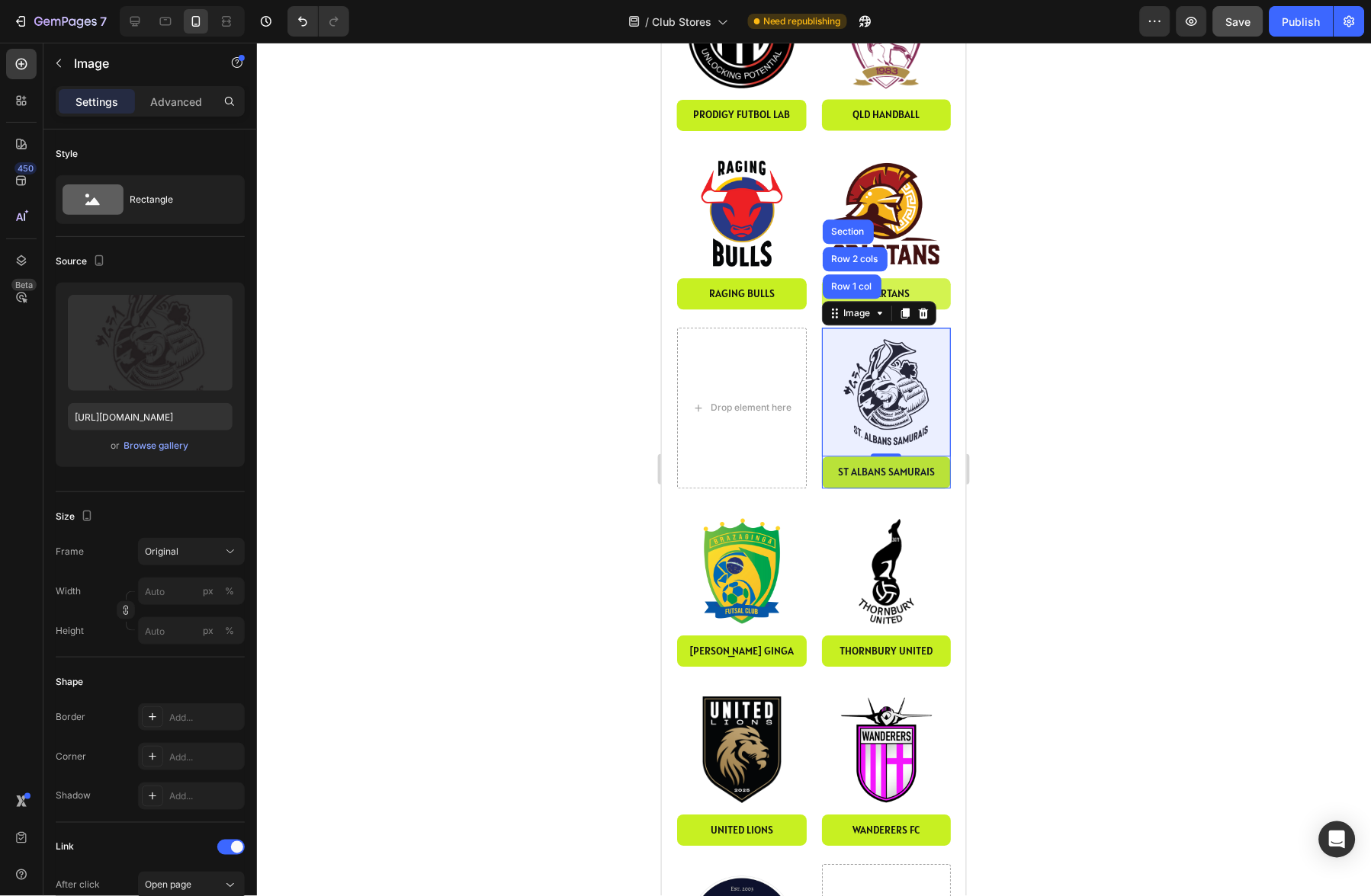
click at [853, 274] on div "Row 1 col" at bounding box center [852, 286] width 59 height 24
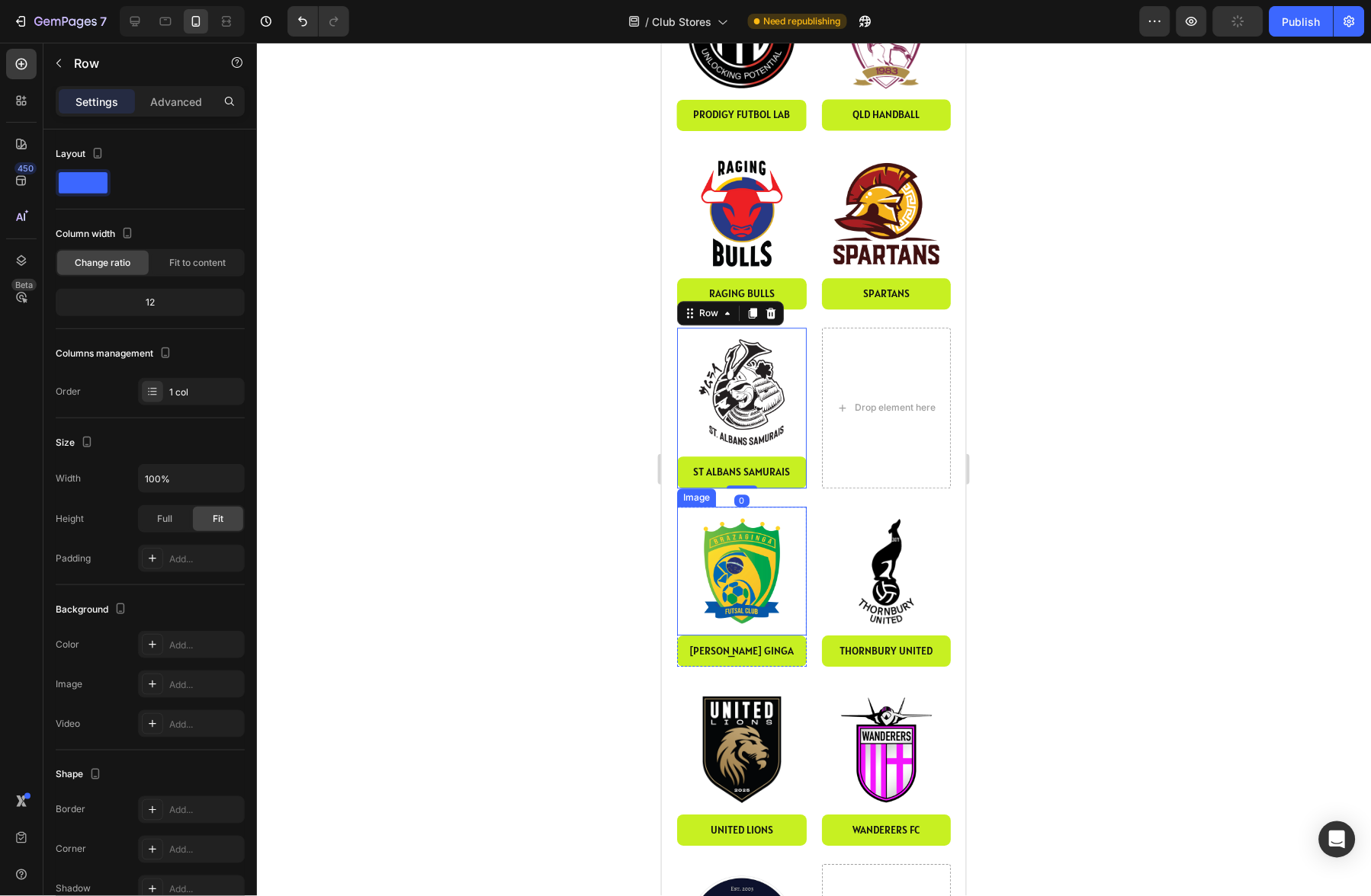
click at [749, 517] on img at bounding box center [741, 571] width 130 height 130
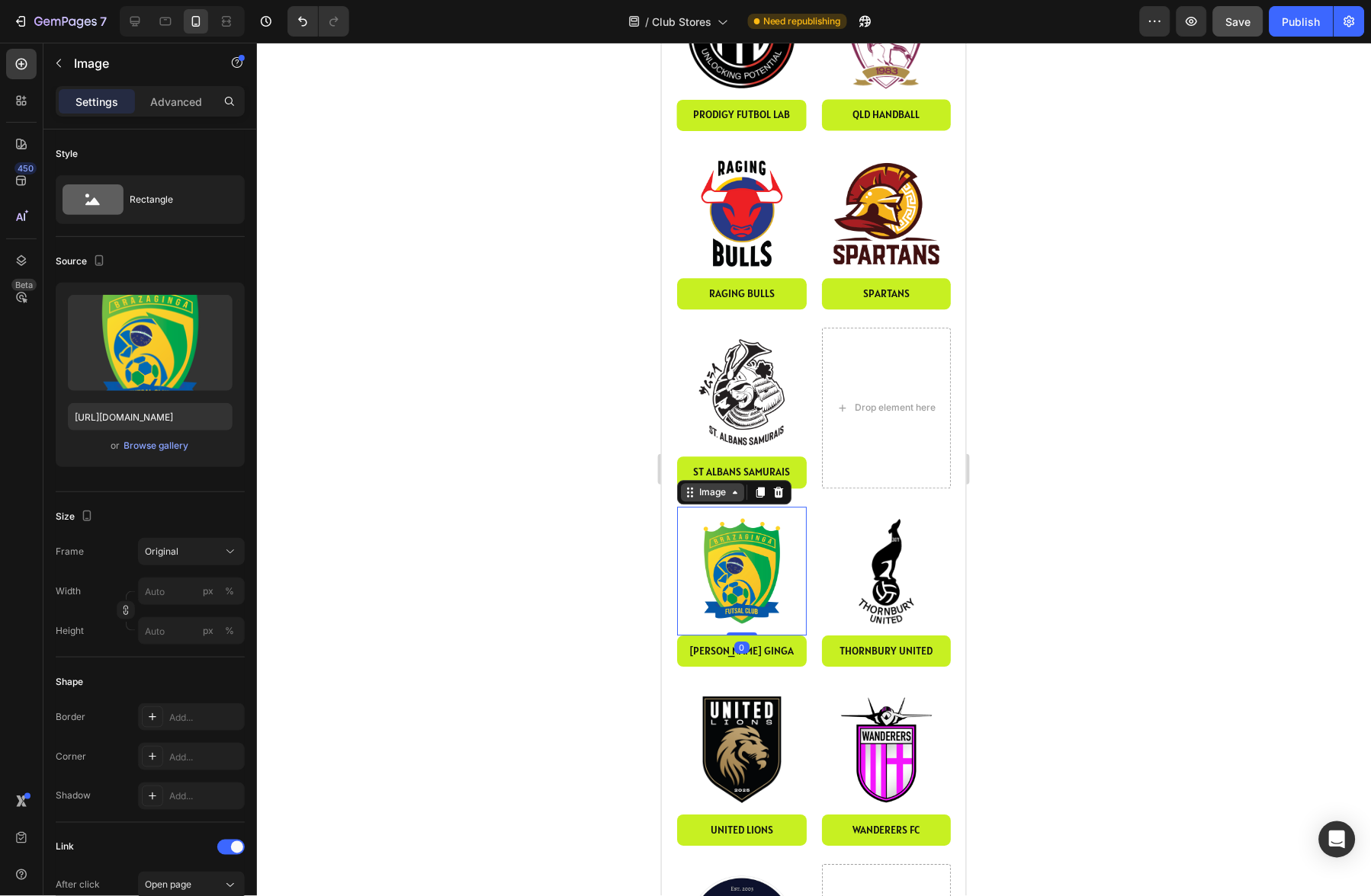
click at [713, 485] on div "Image" at bounding box center [711, 492] width 33 height 13
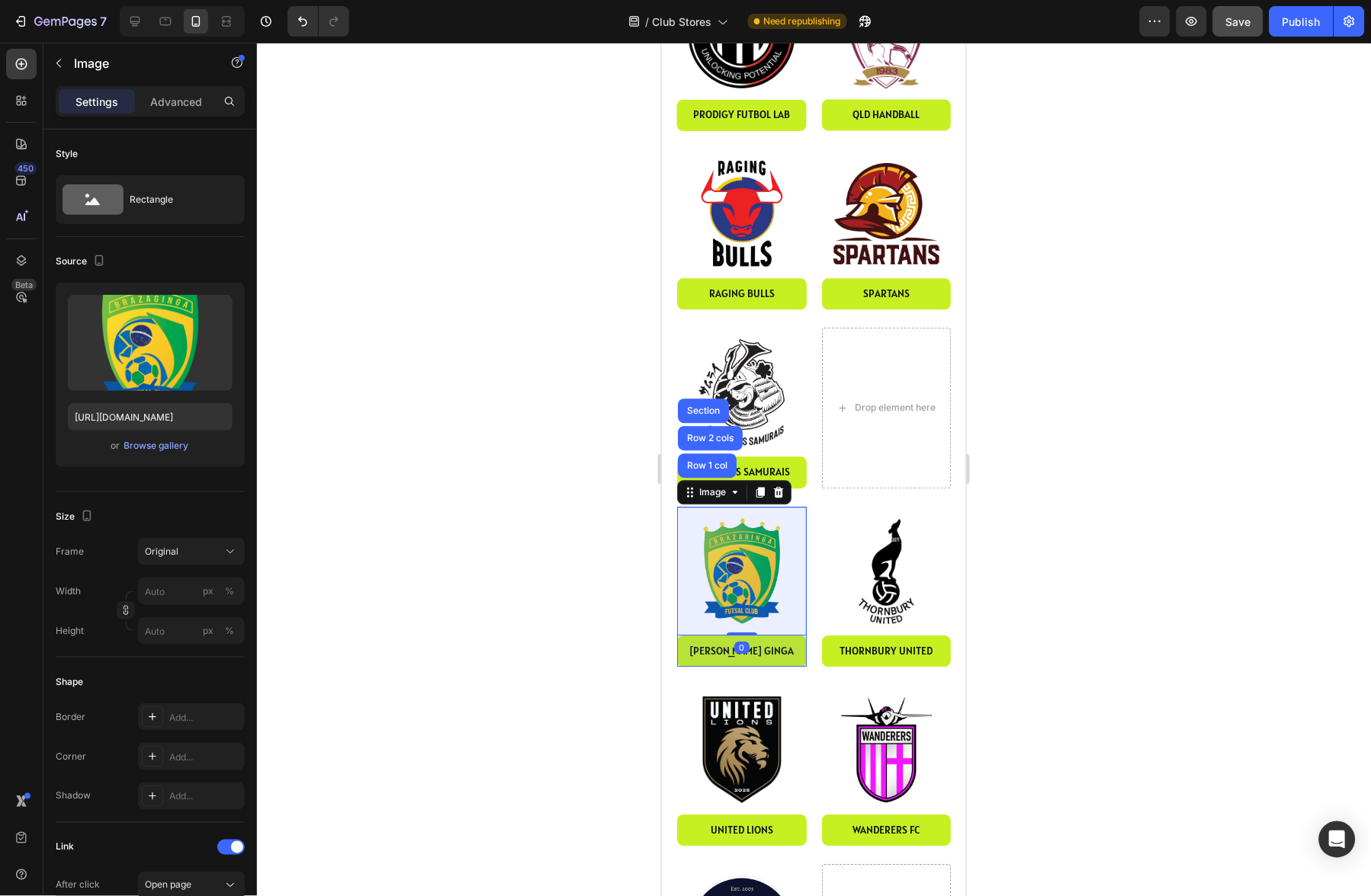
drag, startPoint x: 717, startPoint y: 432, endPoint x: 715, endPoint y: 443, distance: 11.2
click at [717, 453] on div "Row 1 col" at bounding box center [707, 465] width 59 height 24
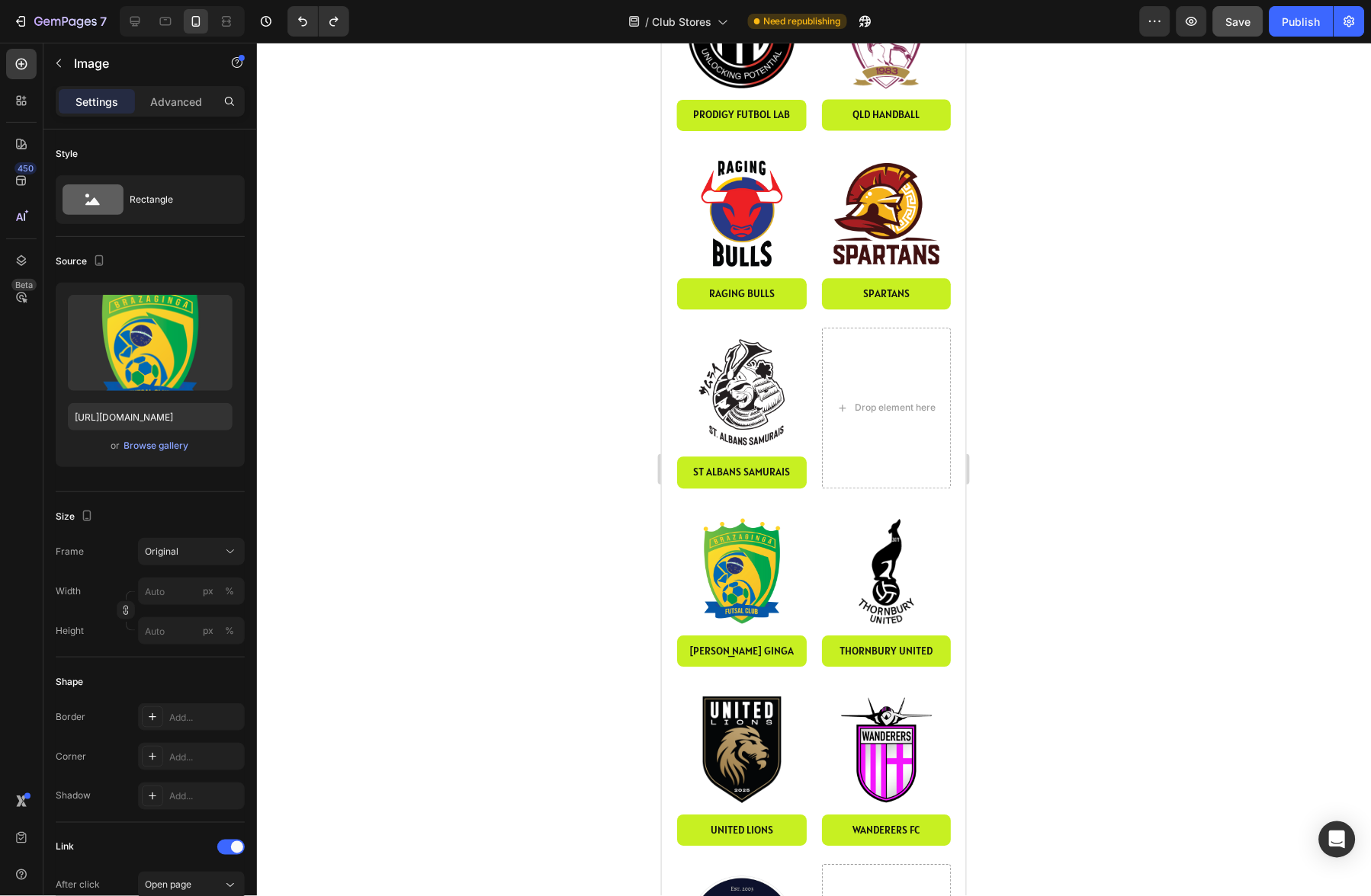
click at [714, 506] on img at bounding box center [741, 571] width 130 height 130
click at [890, 520] on img at bounding box center [886, 571] width 130 height 130
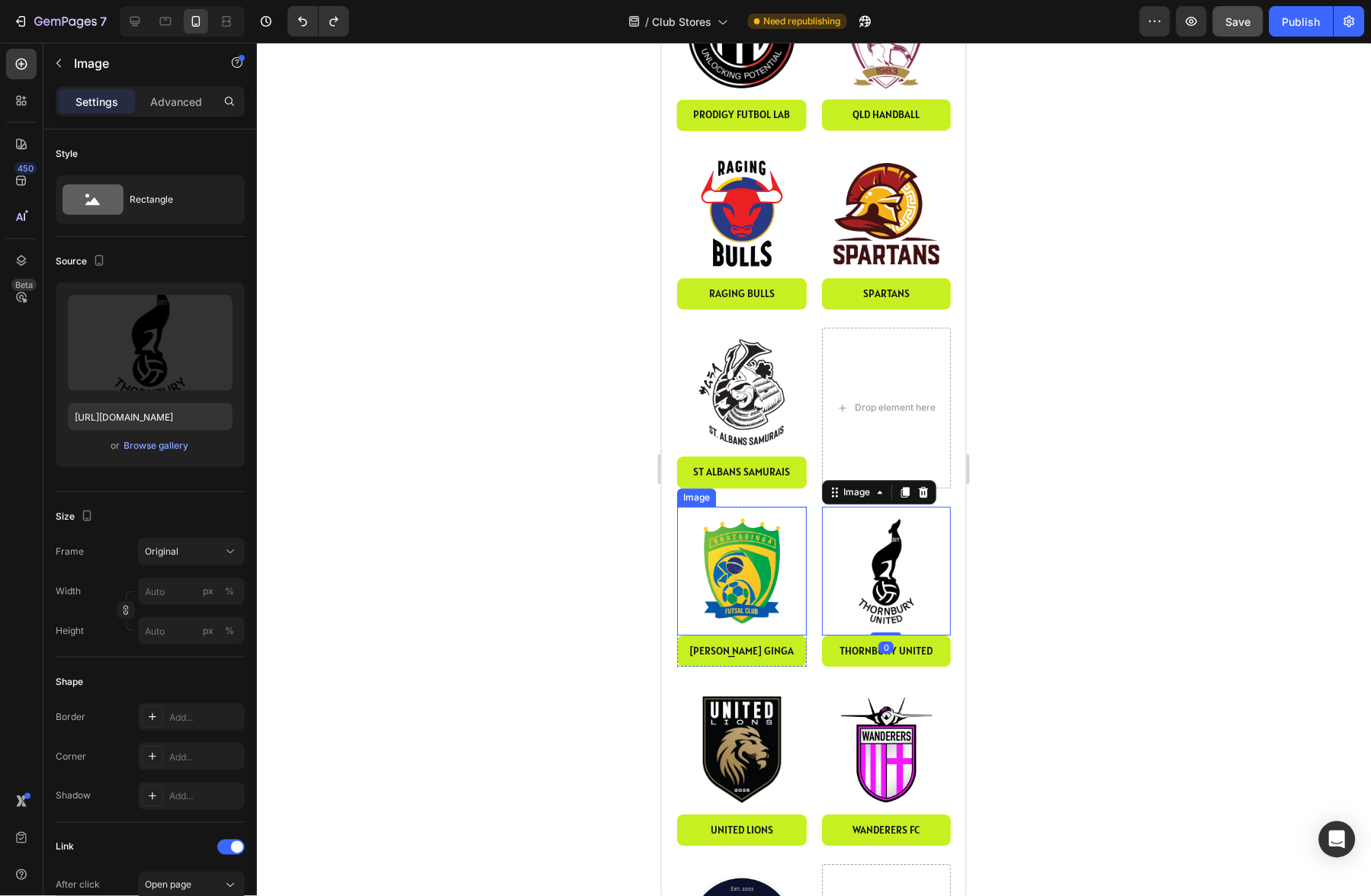
click at [752, 523] on img at bounding box center [741, 571] width 130 height 130
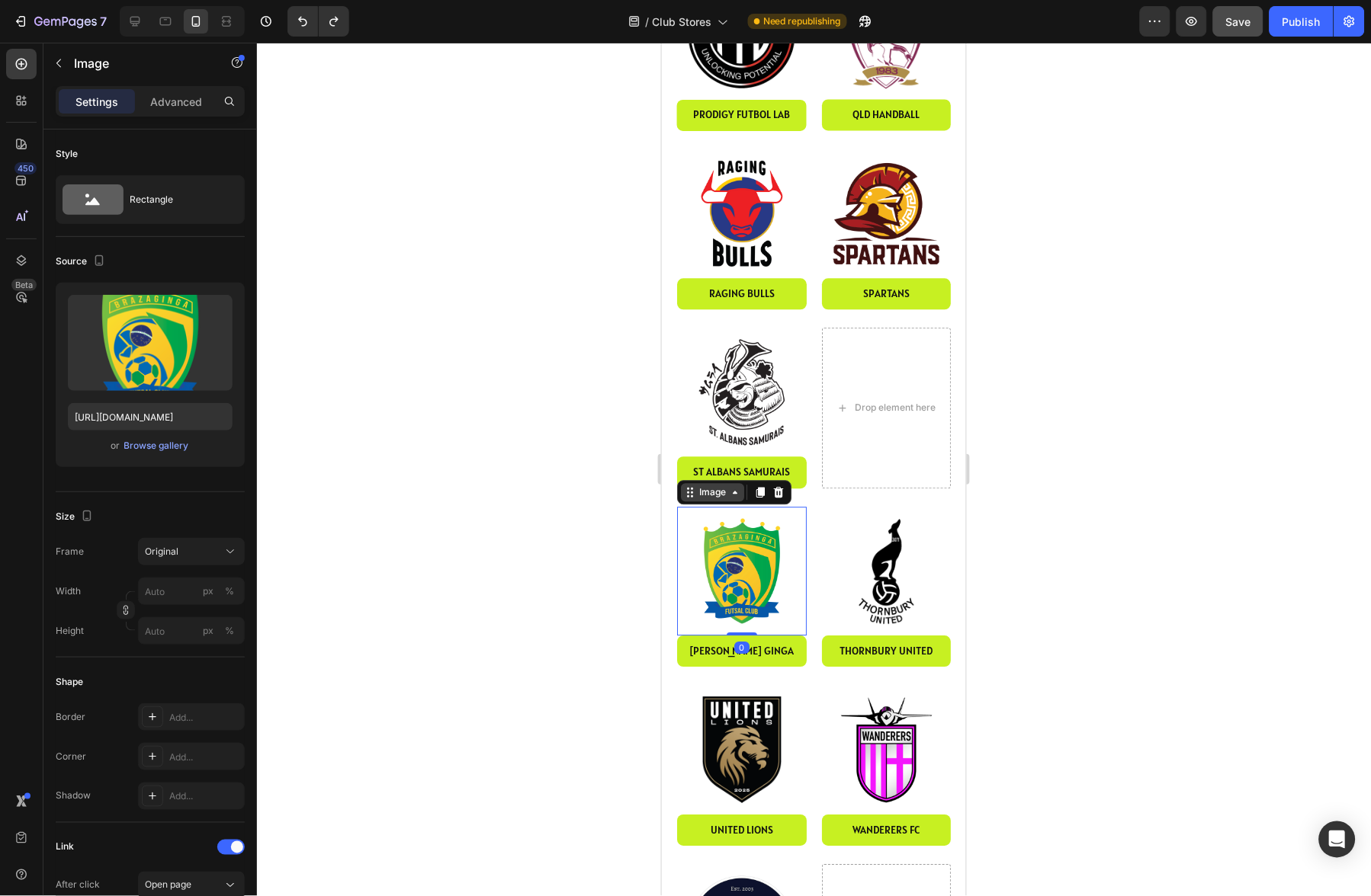
click at [715, 485] on div "Image" at bounding box center [711, 492] width 33 height 13
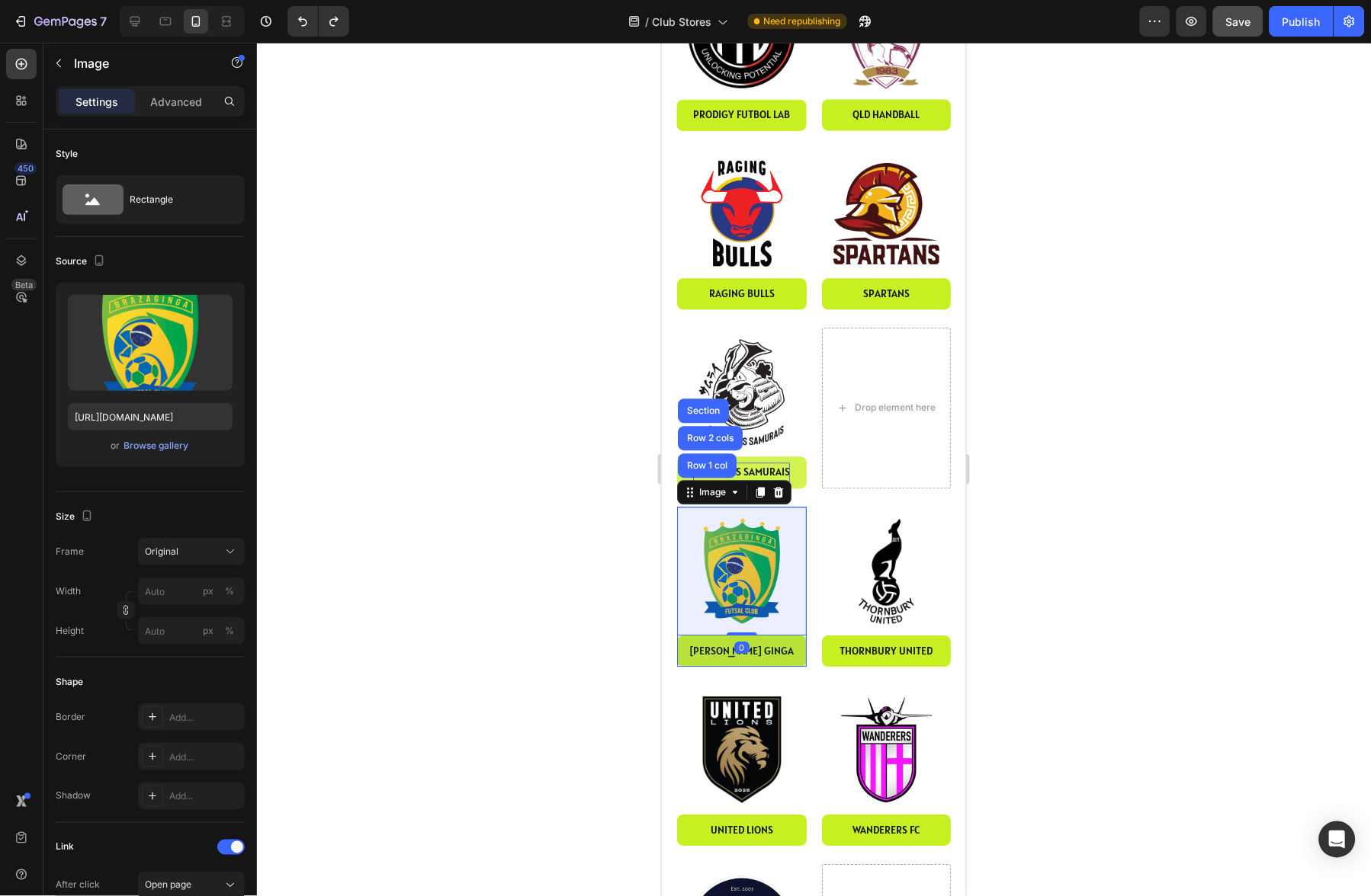
click at [718, 461] on div "Row 1 col" at bounding box center [706, 465] width 46 height 9
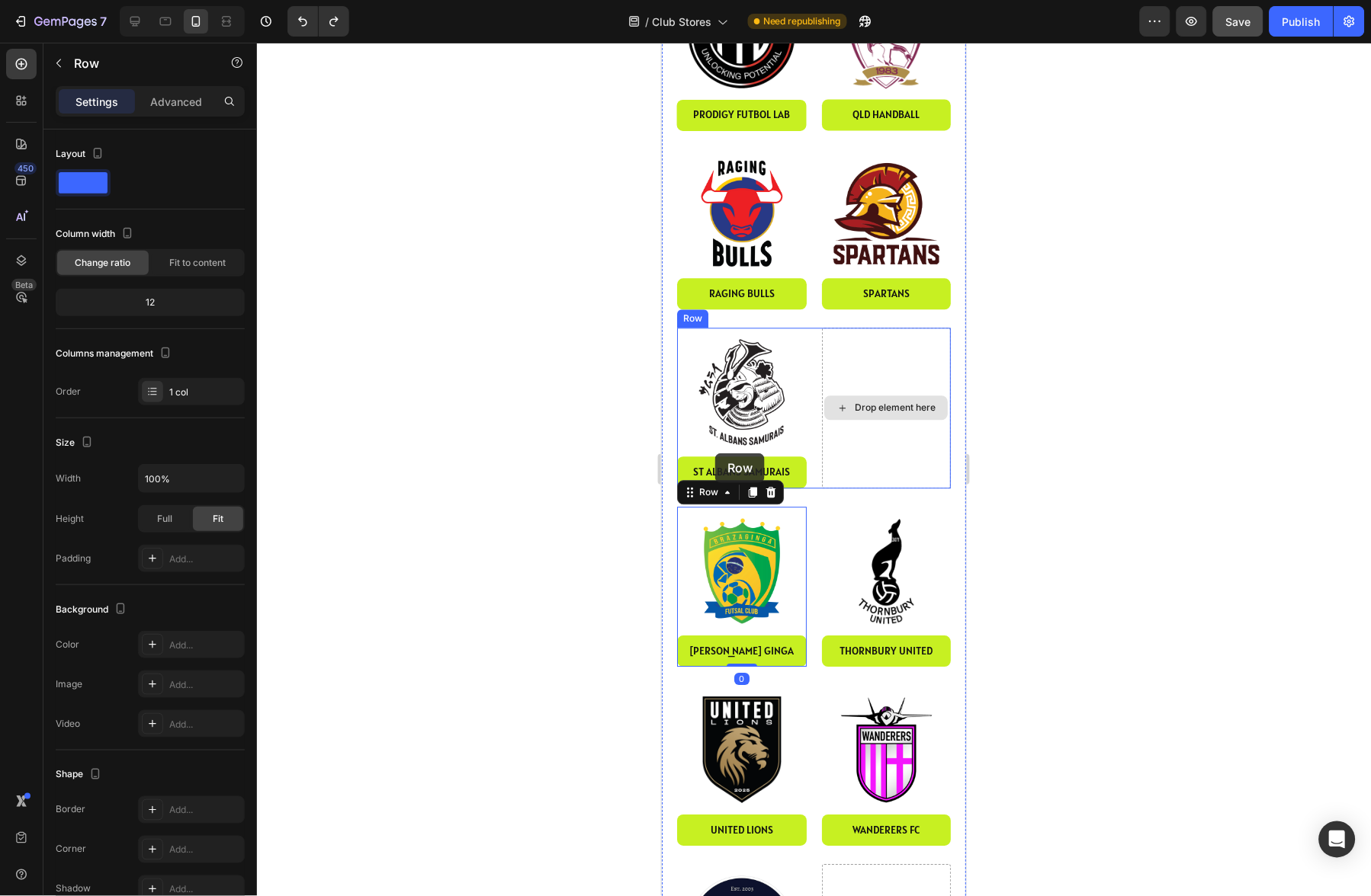
drag, startPoint x: 734, startPoint y: 443, endPoint x: 880, endPoint y: 383, distance: 157.8
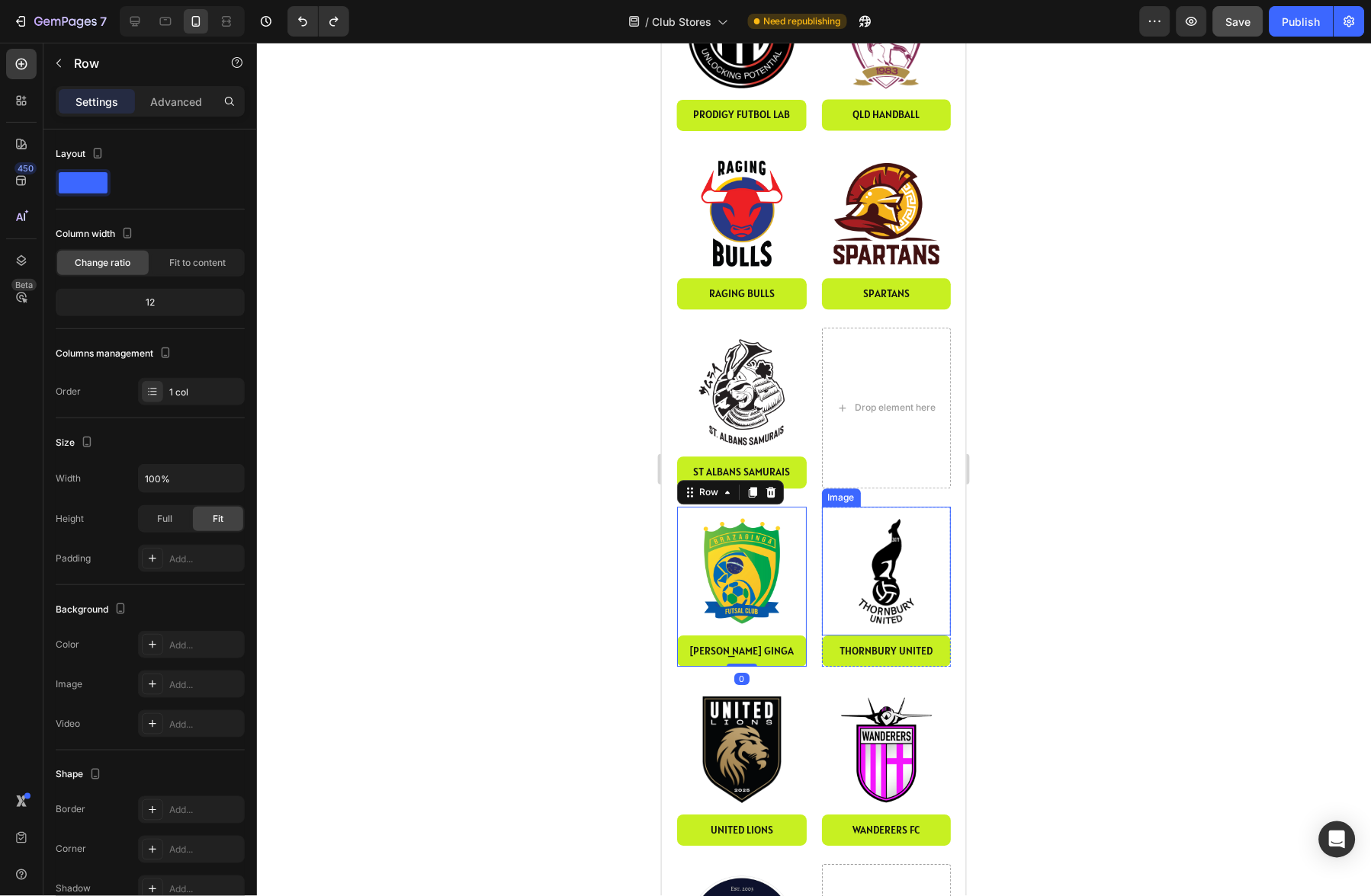
click at [880, 513] on img at bounding box center [886, 571] width 130 height 130
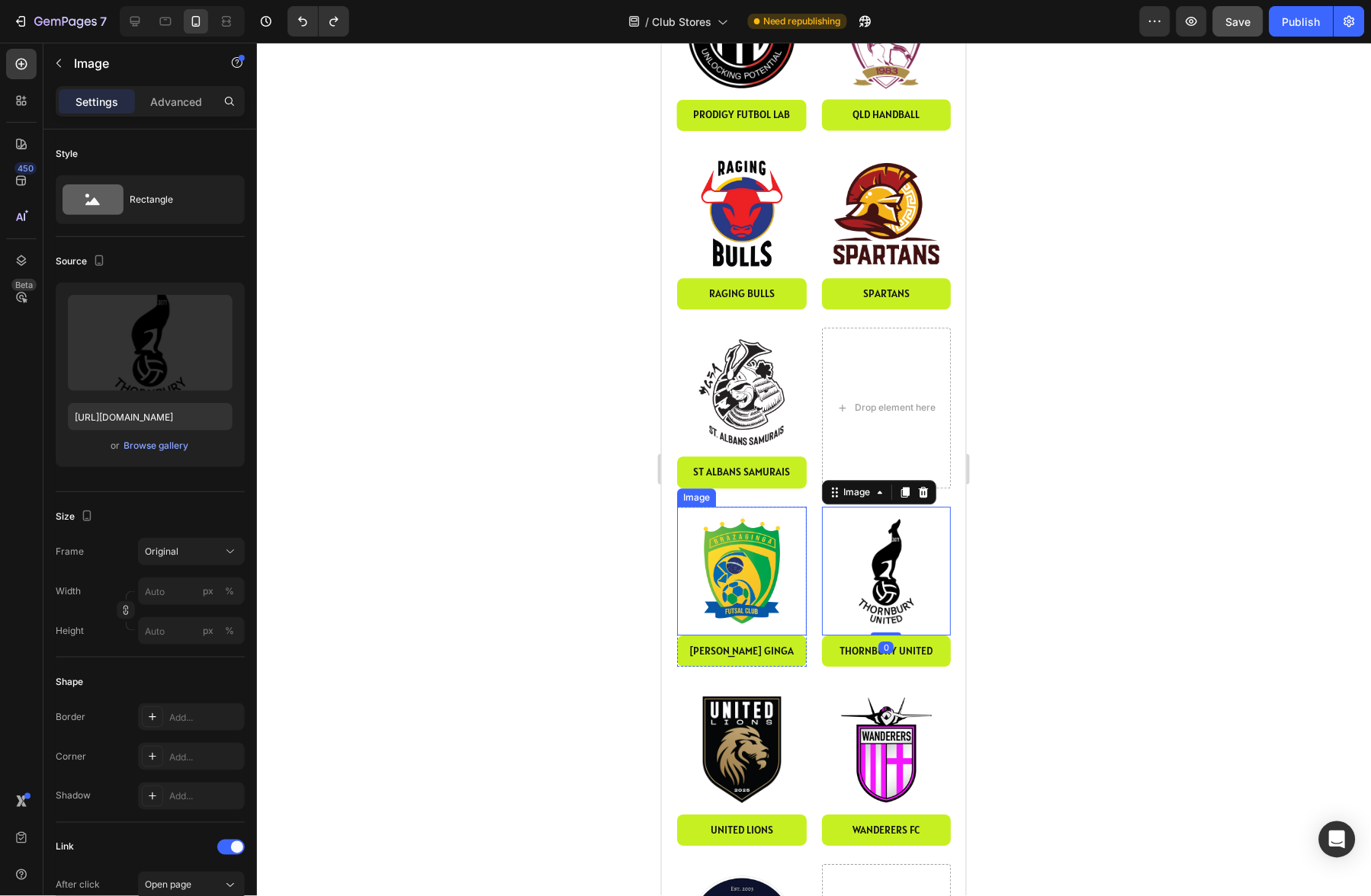
click at [727, 521] on img at bounding box center [741, 571] width 130 height 130
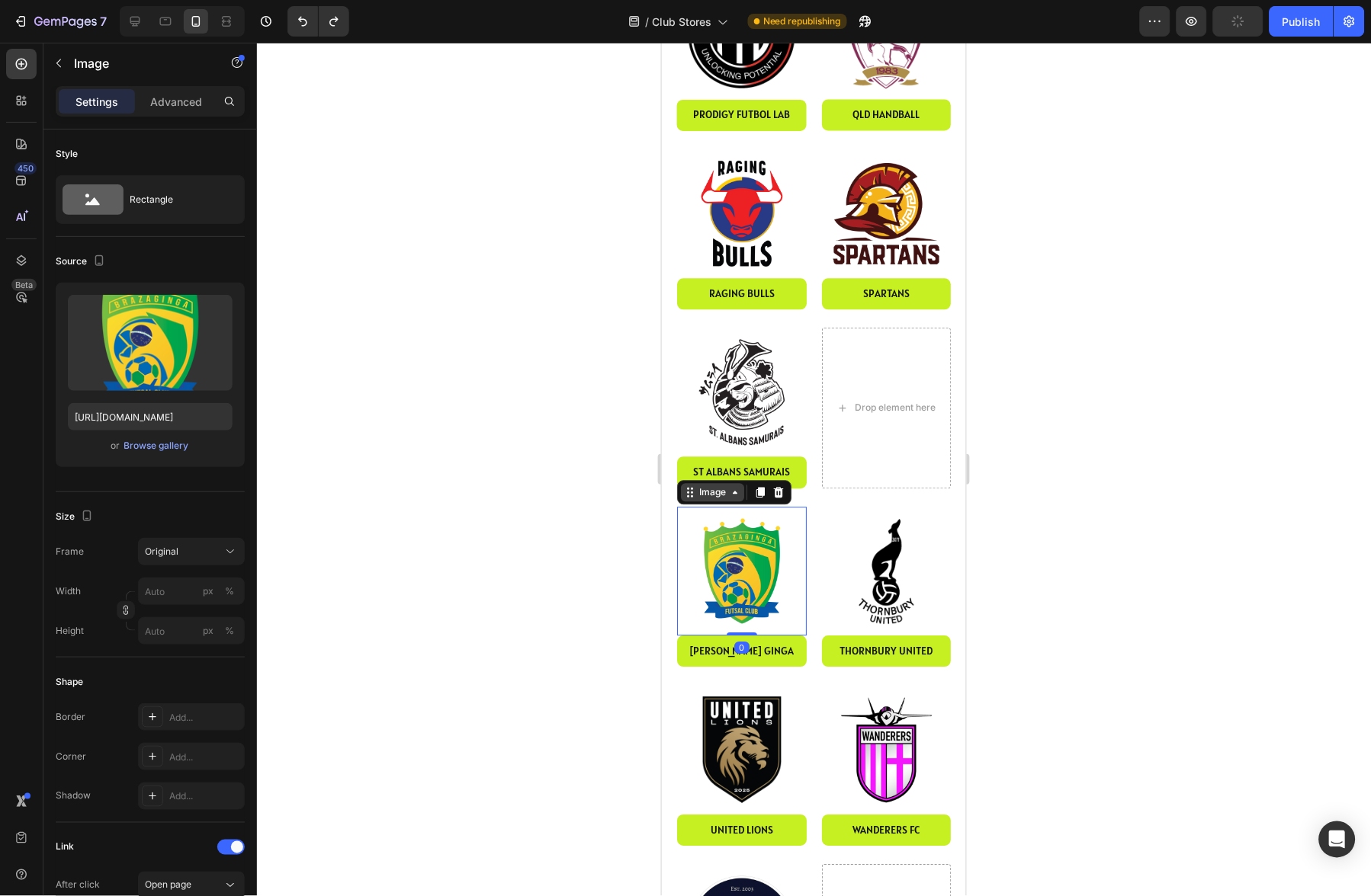
click at [700, 485] on div "Image" at bounding box center [711, 492] width 33 height 13
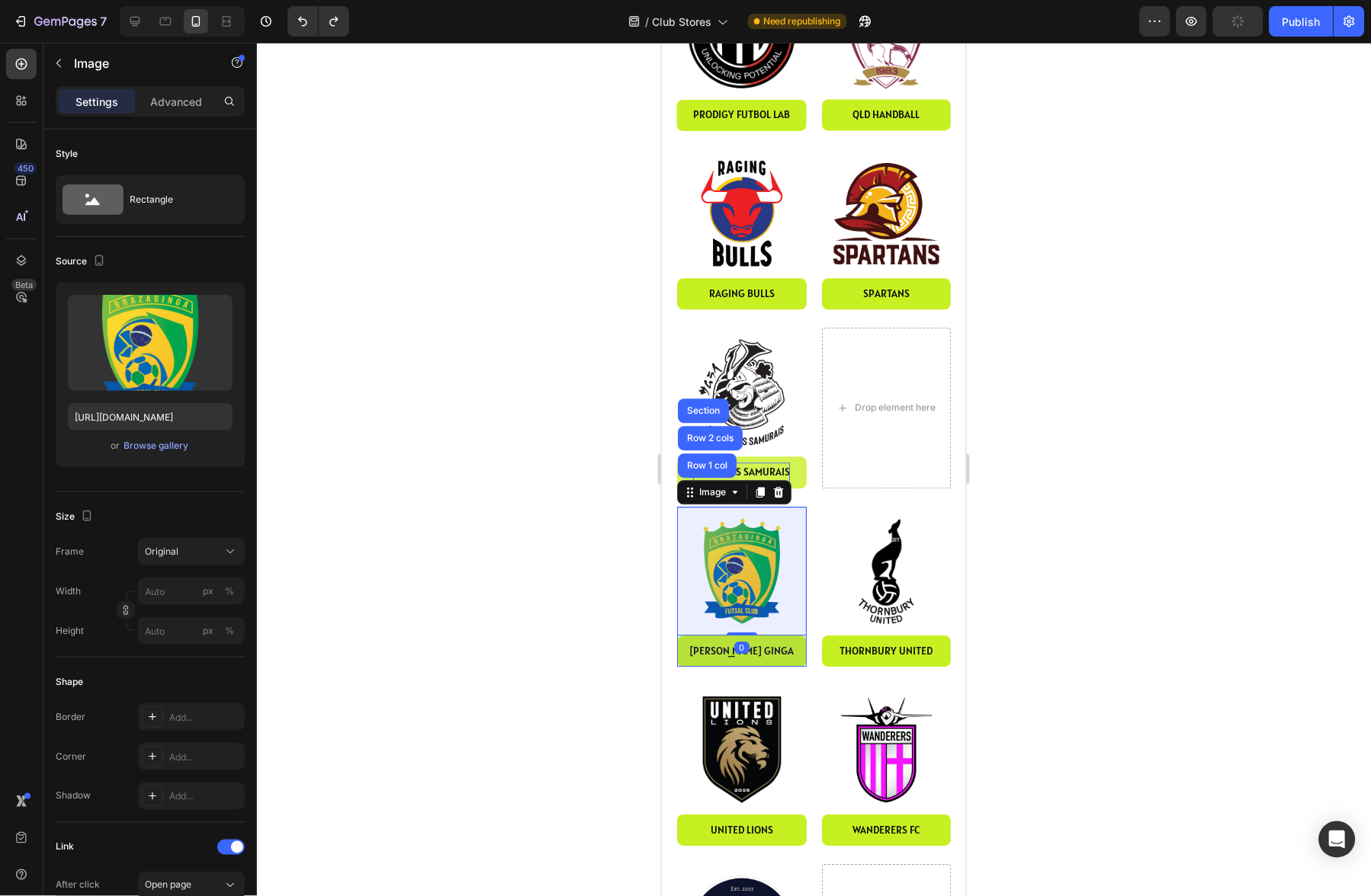
click at [698, 461] on div "Row 1 col" at bounding box center [706, 465] width 46 height 9
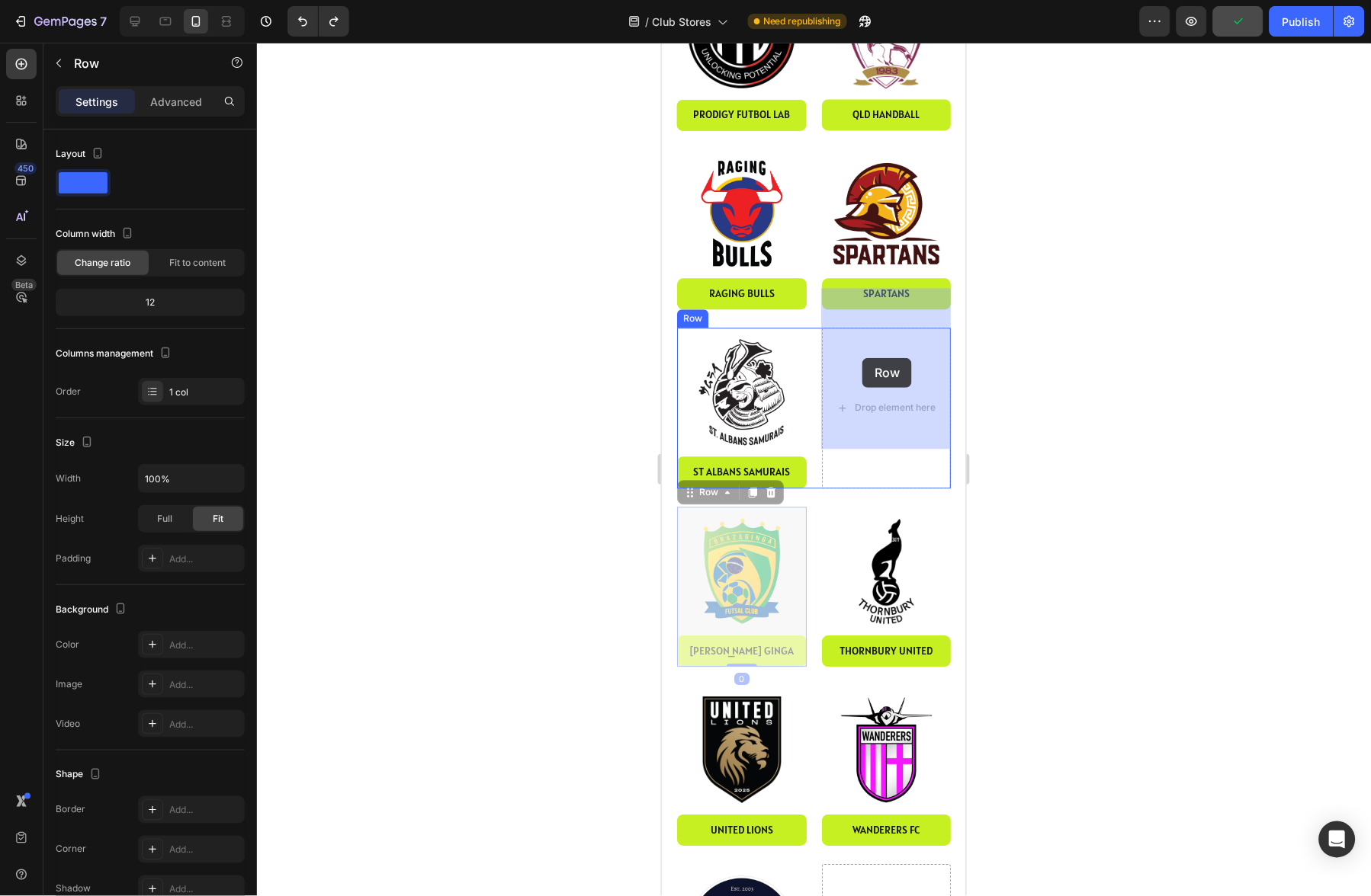
drag, startPoint x: 684, startPoint y: 450, endPoint x: 869, endPoint y: 495, distance: 190.4
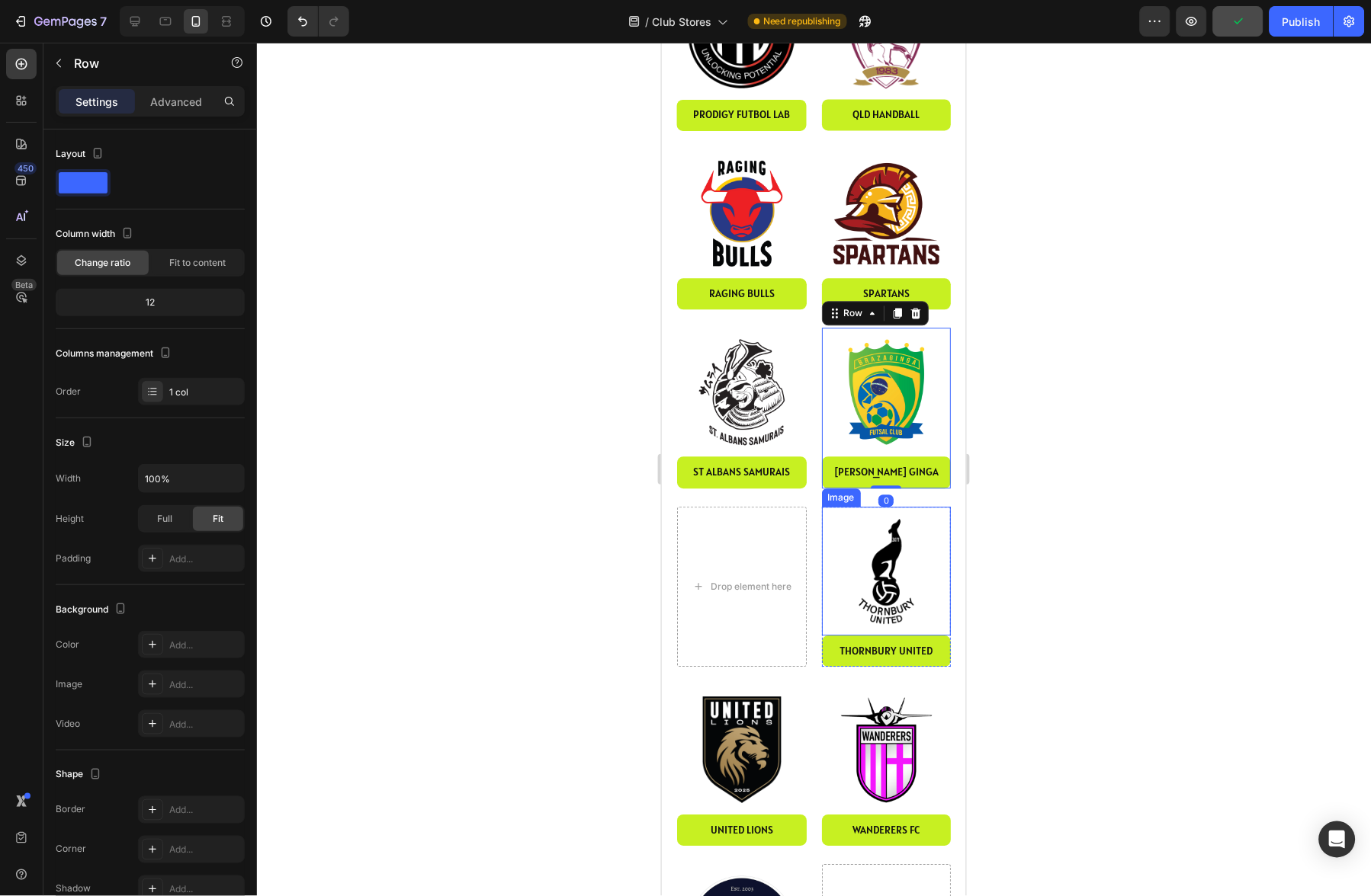
click at [865, 509] on img at bounding box center [886, 571] width 130 height 130
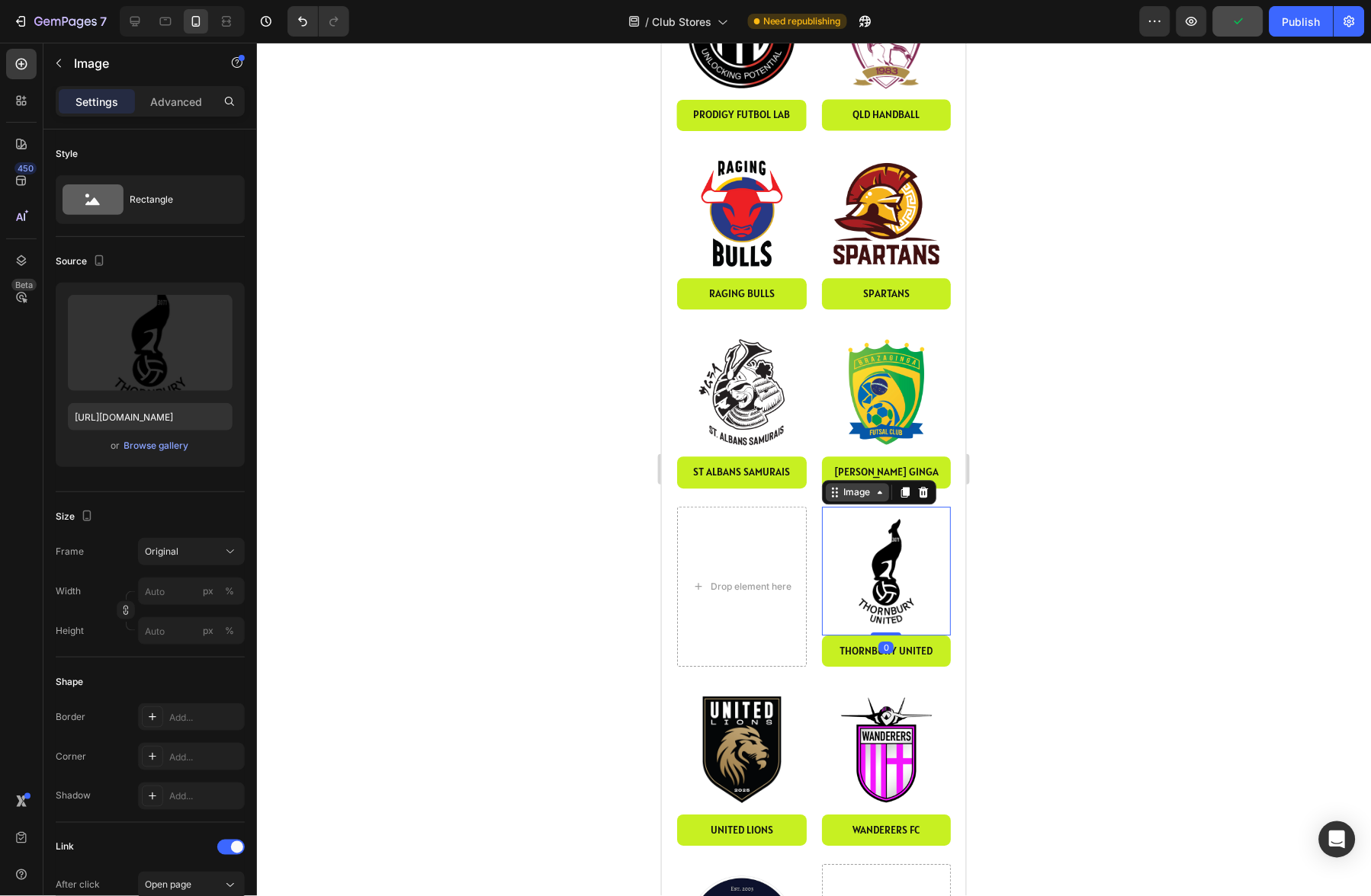
click at [849, 485] on div "Image" at bounding box center [856, 492] width 33 height 13
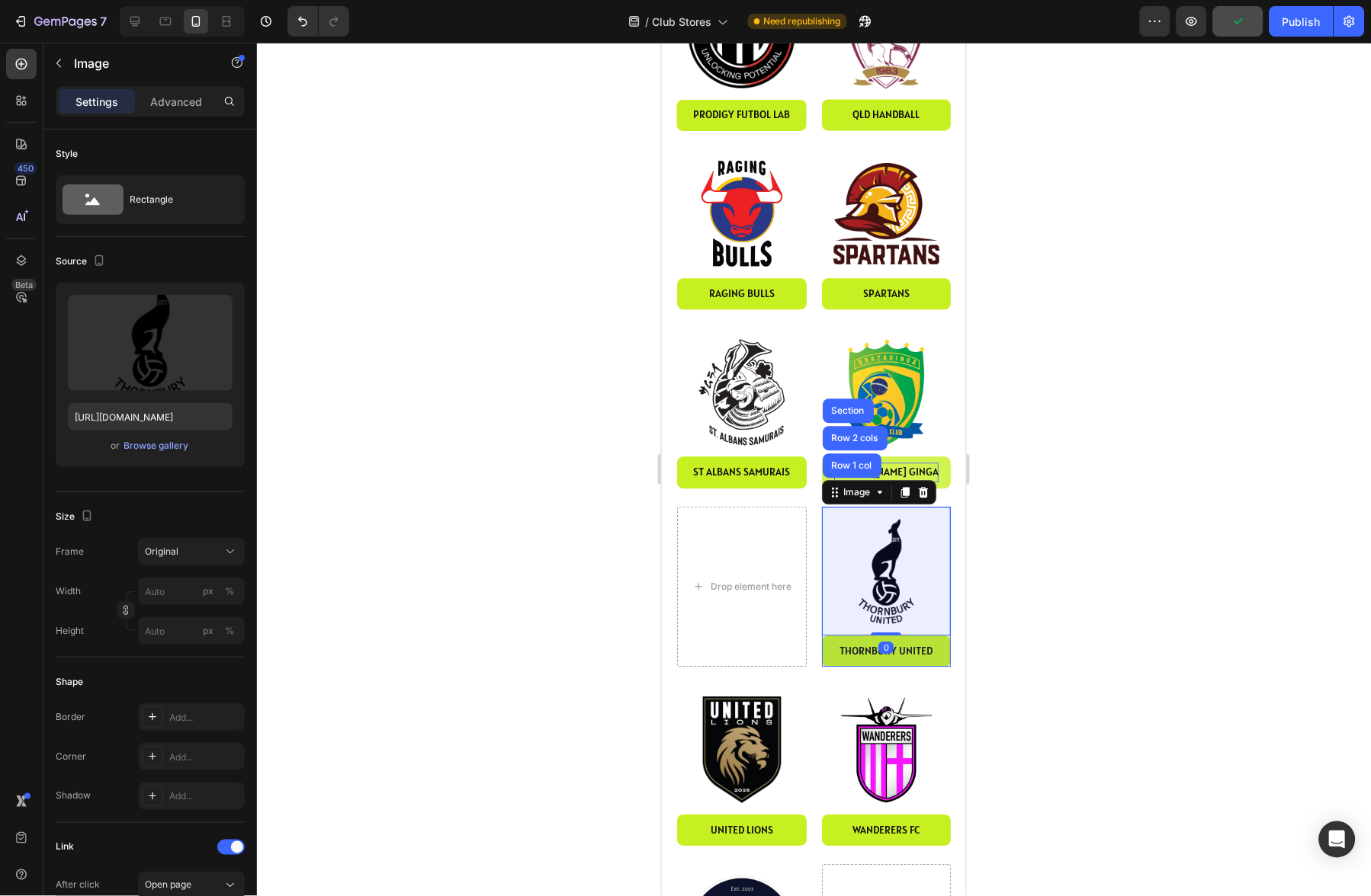
click at [849, 461] on div "Row 1 col" at bounding box center [851, 465] width 46 height 9
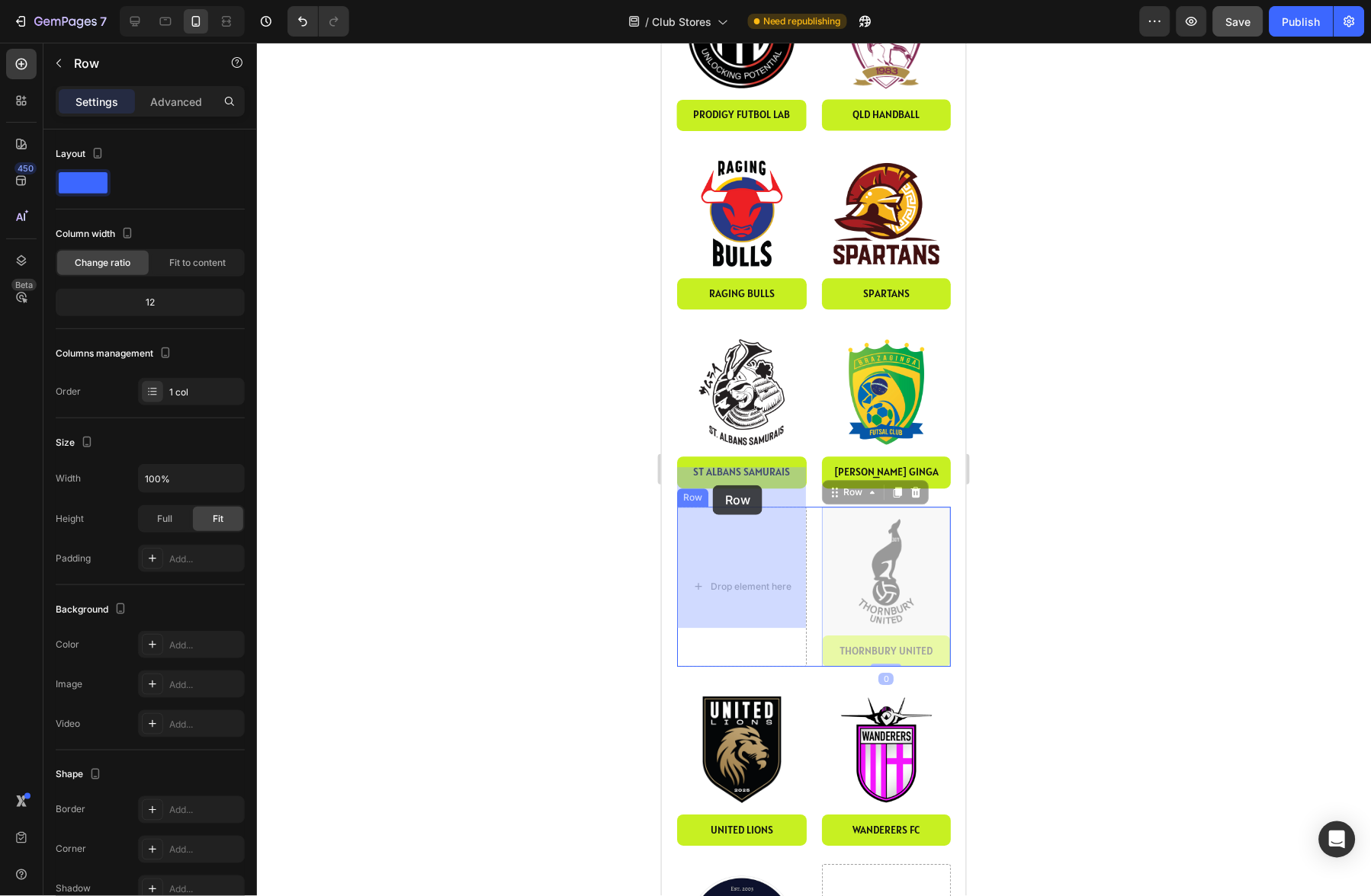
drag, startPoint x: 848, startPoint y: 452, endPoint x: 712, endPoint y: 485, distance: 139.9
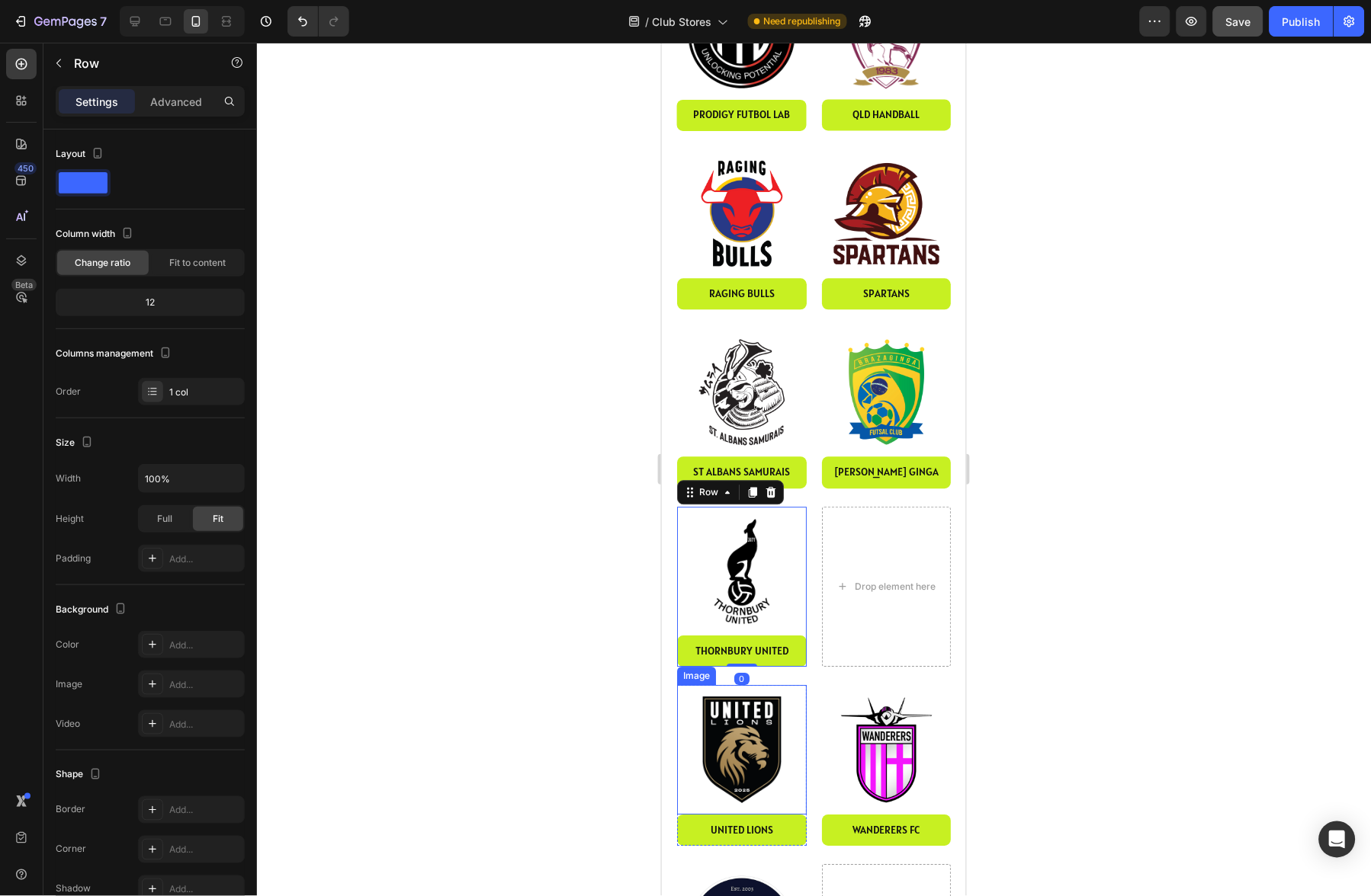
click at [753, 720] on img at bounding box center [741, 750] width 130 height 130
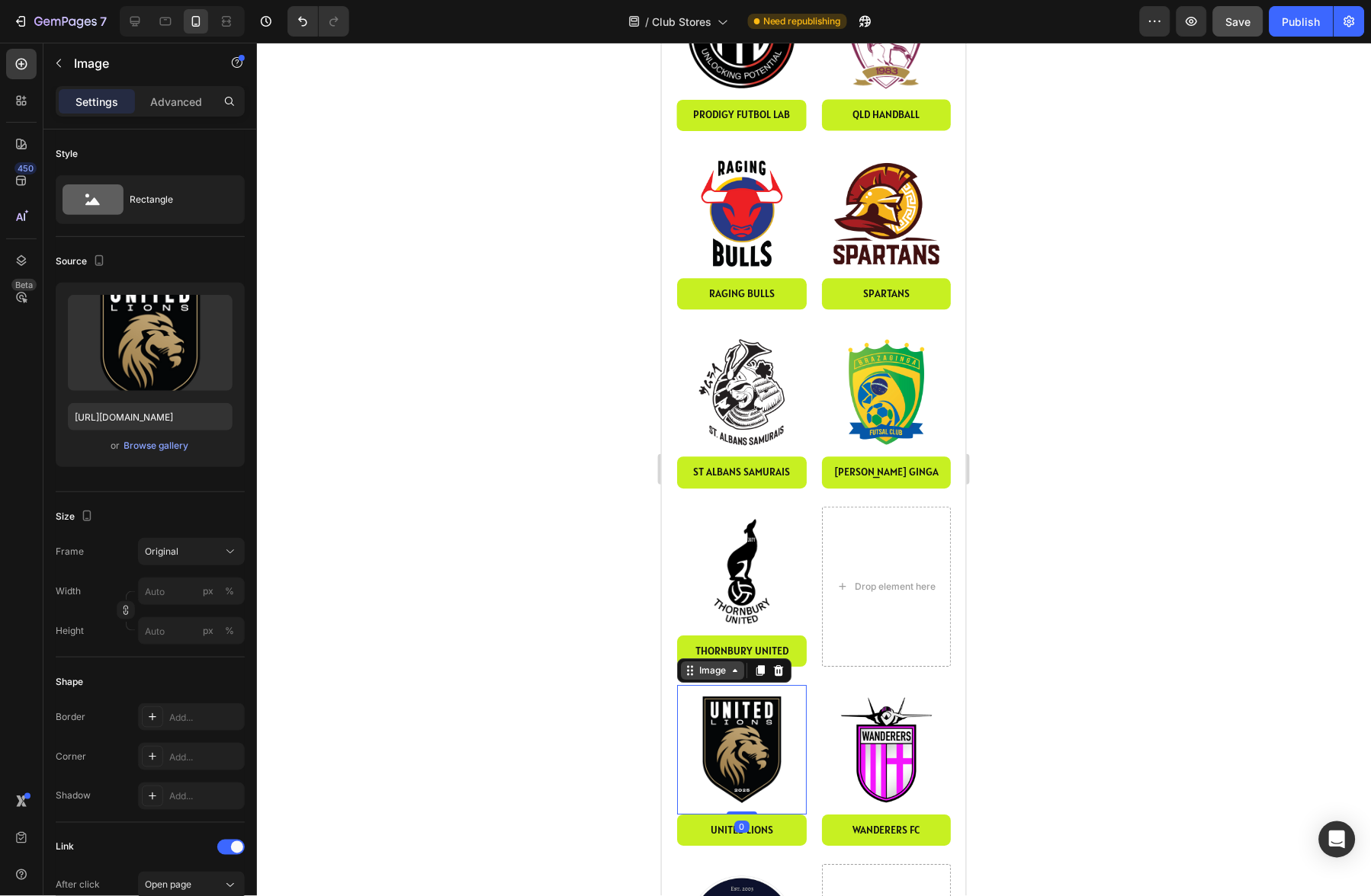
click at [713, 664] on div "Image" at bounding box center [711, 671] width 33 height 13
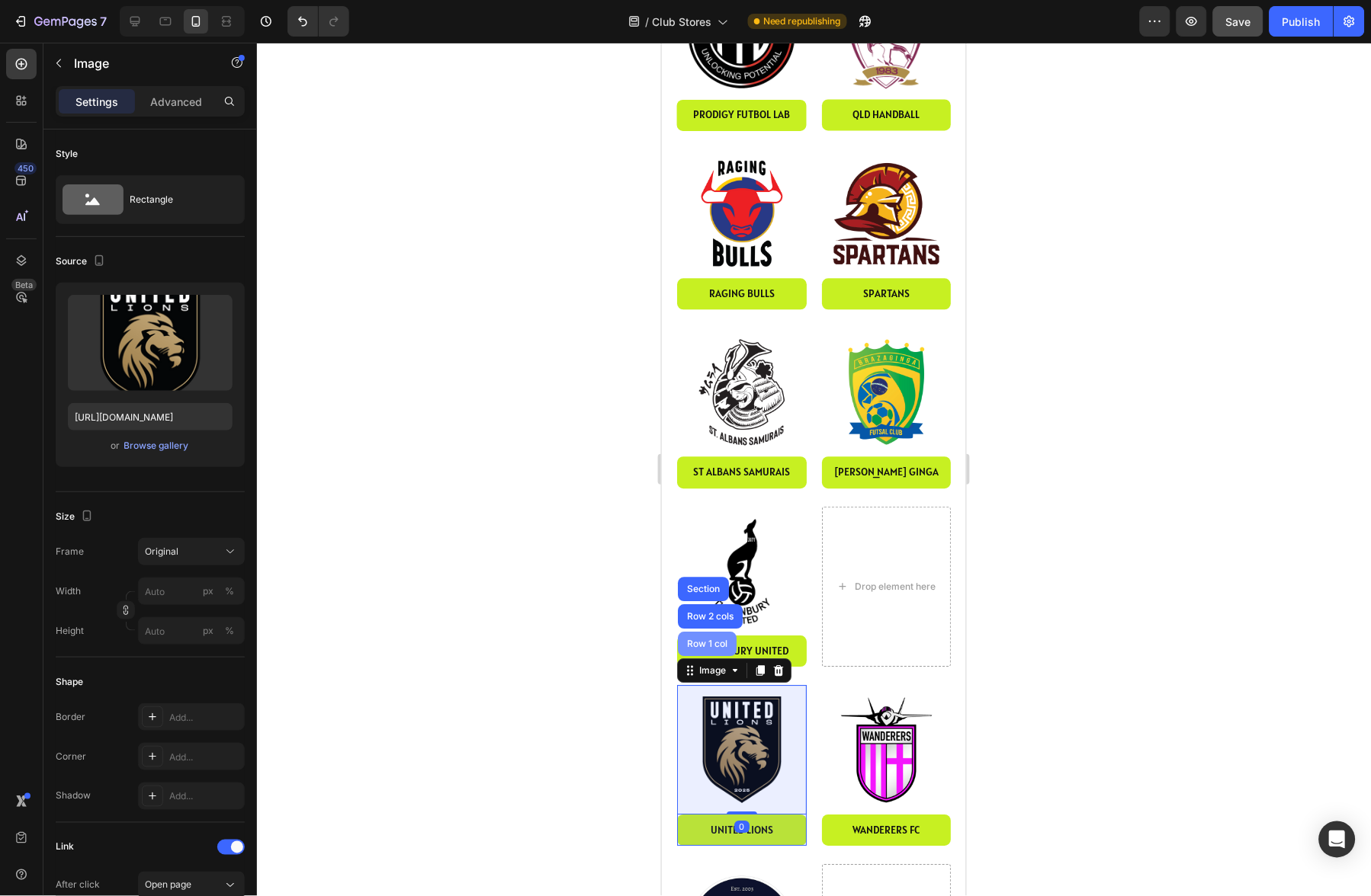
click at [714, 639] on div "Row 1 col" at bounding box center [706, 644] width 46 height 9
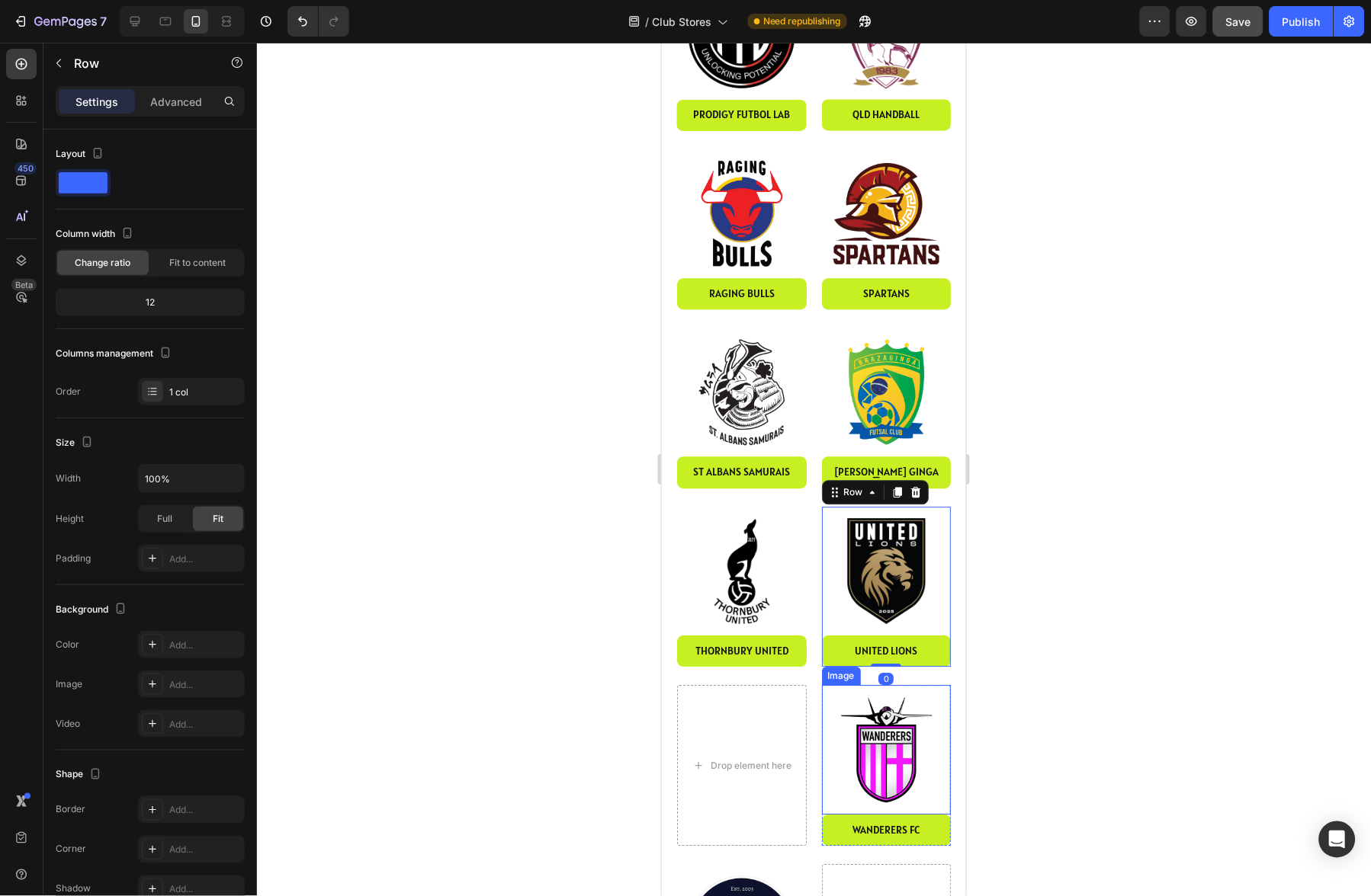
click at [872, 685] on img at bounding box center [886, 750] width 130 height 130
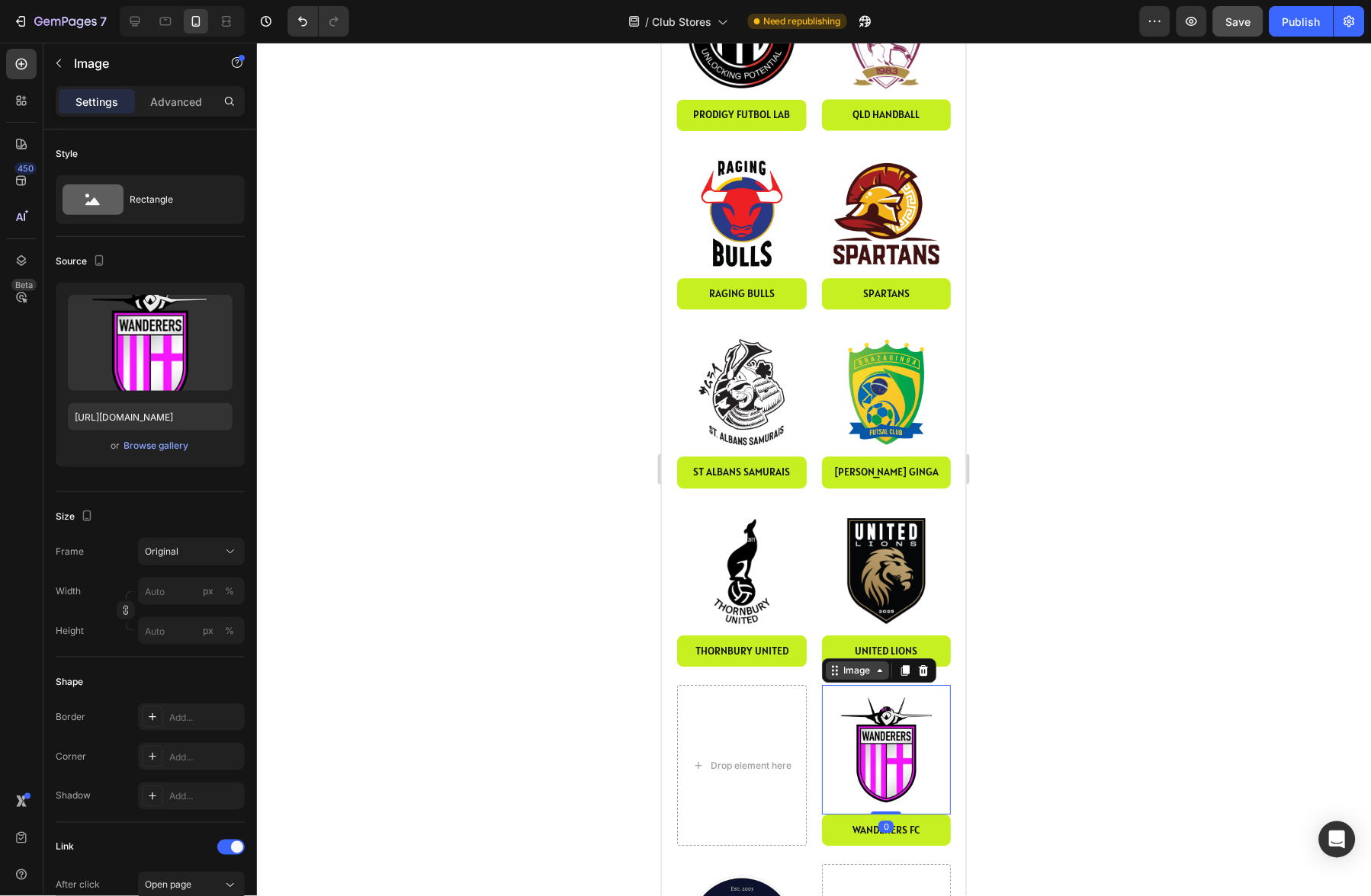
click at [858, 664] on div "Image" at bounding box center [856, 671] width 33 height 13
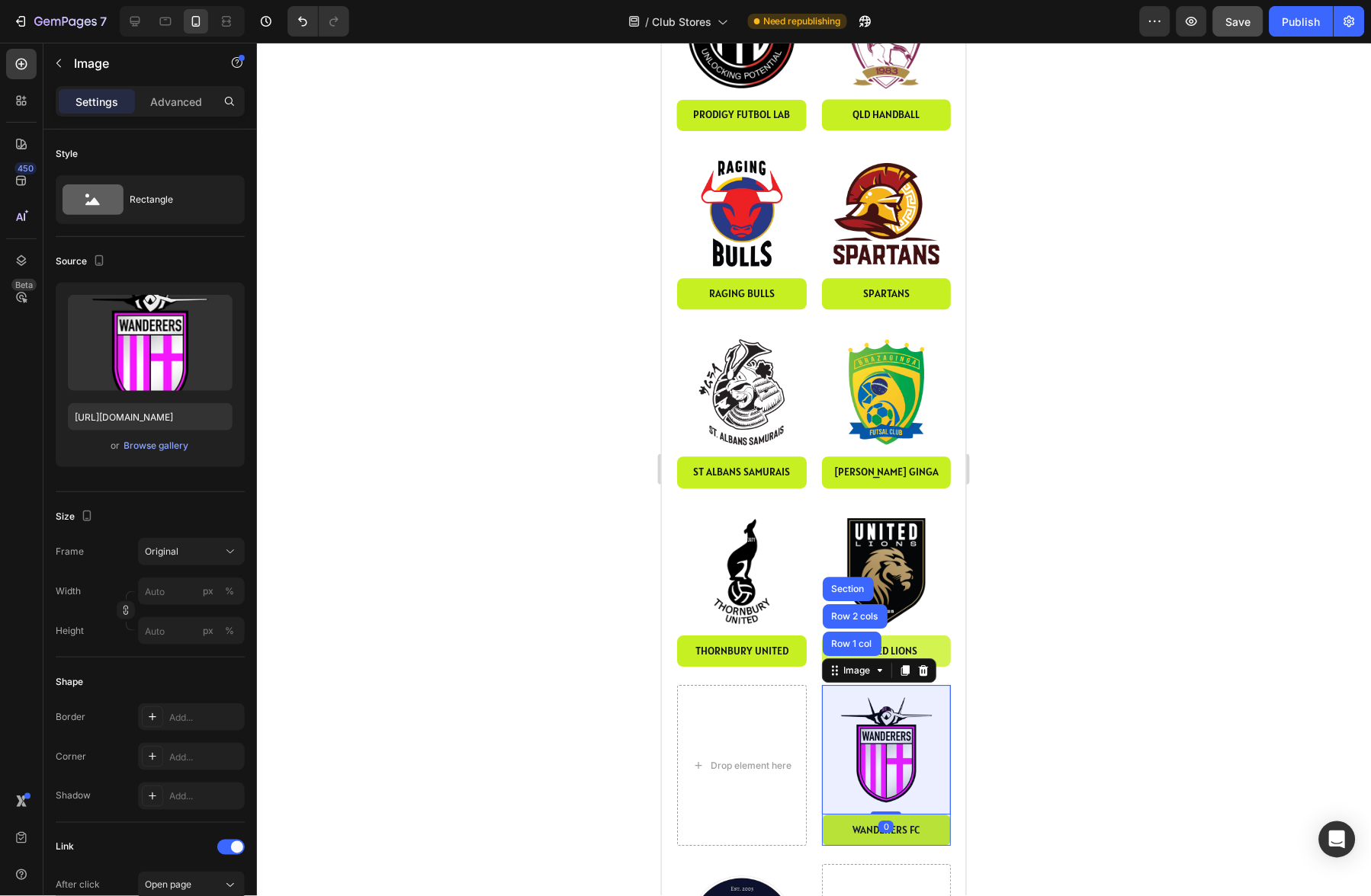
click at [849, 639] on div "Row 1 col" at bounding box center [851, 644] width 46 height 9
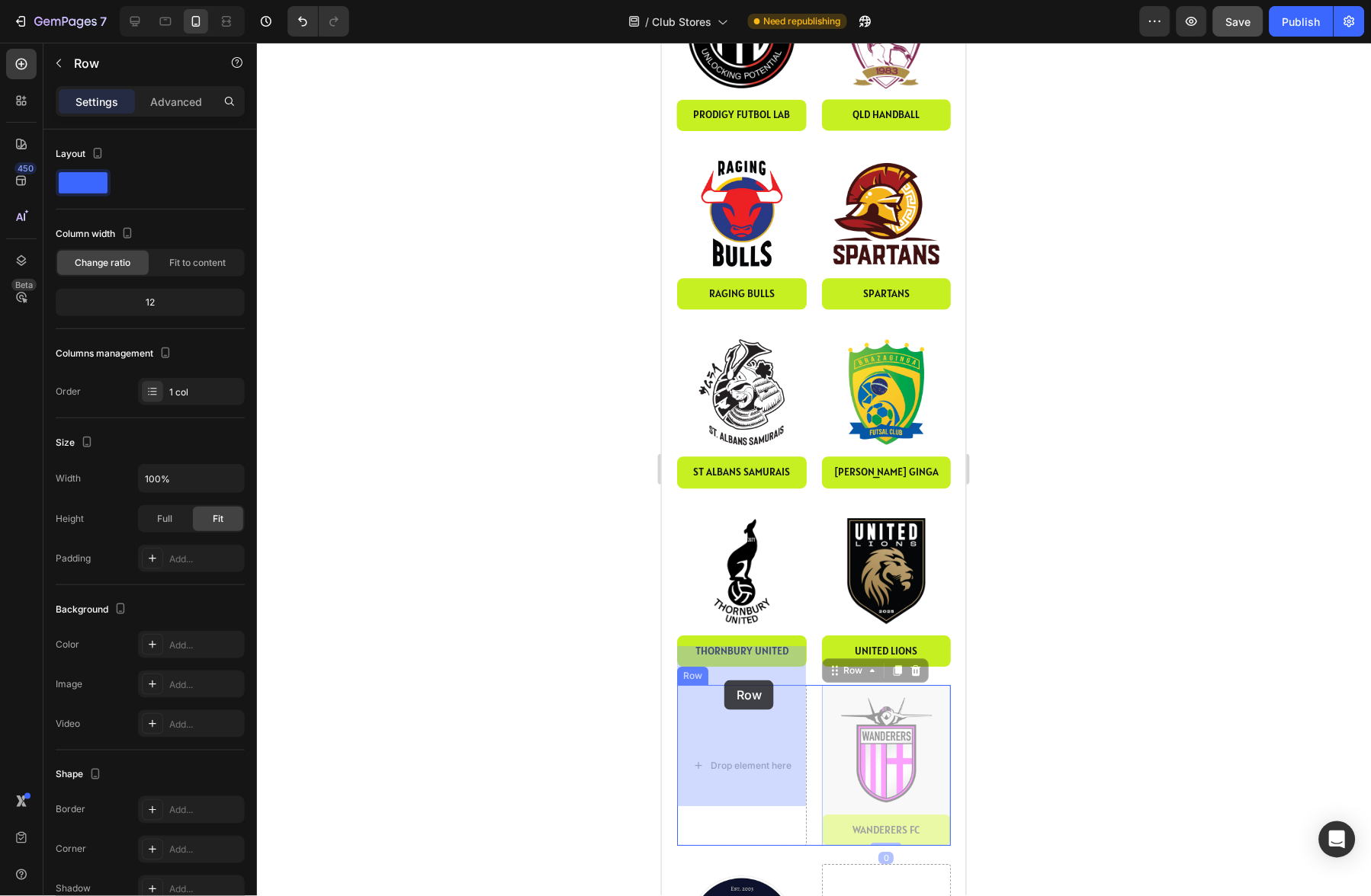
drag, startPoint x: 837, startPoint y: 637, endPoint x: 723, endPoint y: 681, distance: 122.2
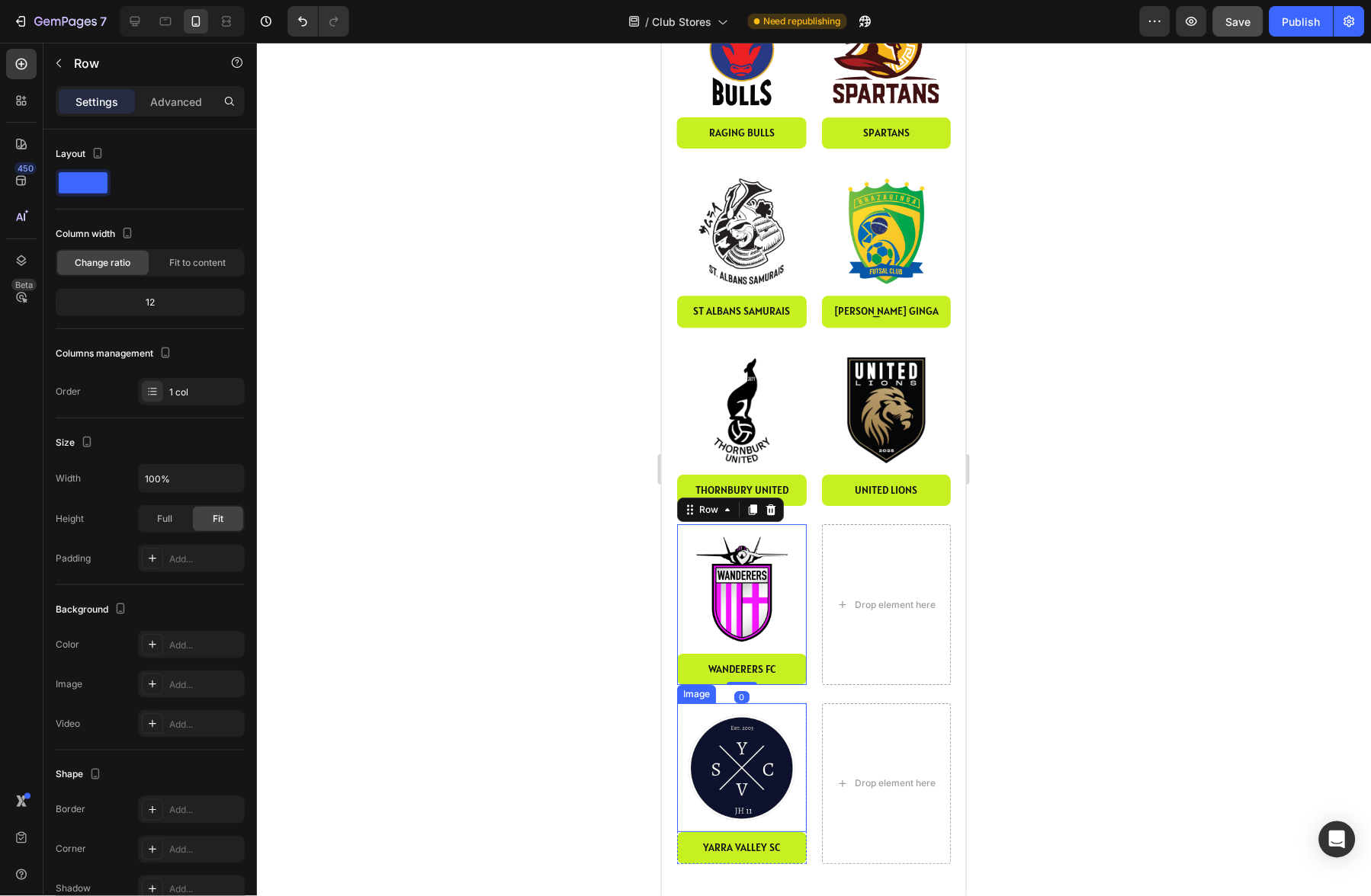
scroll to position [2518, 0]
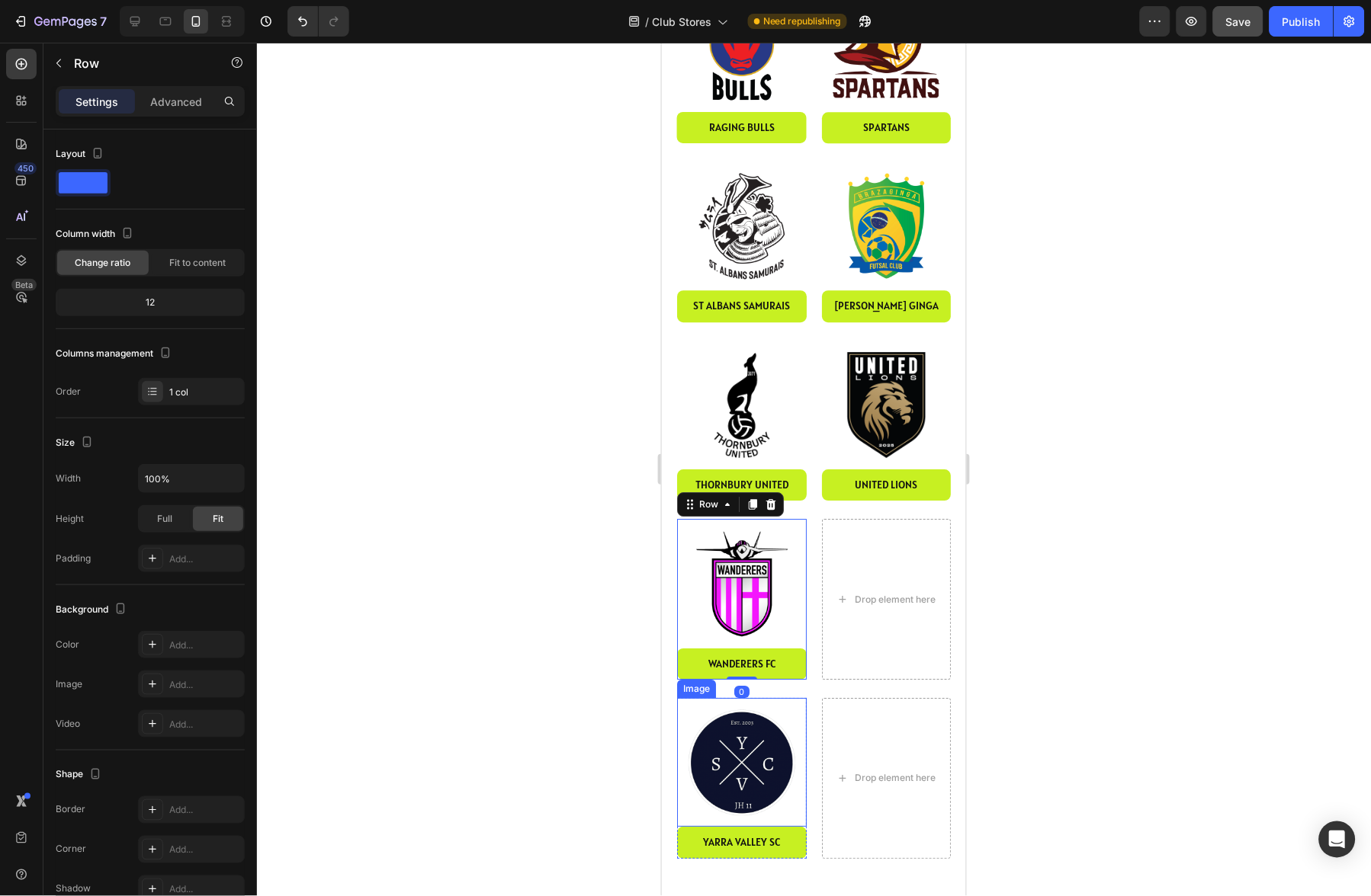
click at [752, 735] on img at bounding box center [741, 762] width 130 height 130
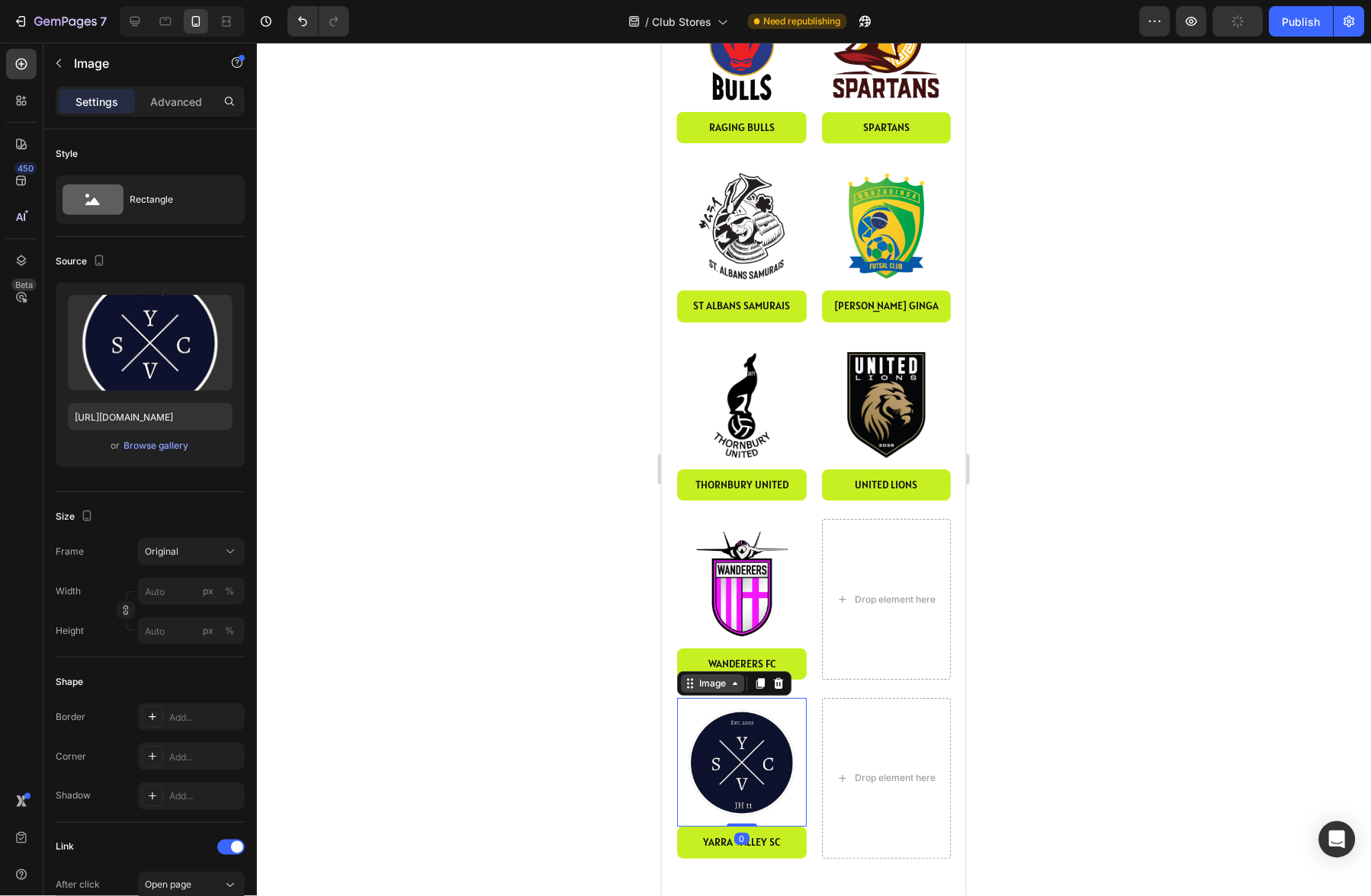
click at [714, 676] on div "Image" at bounding box center [711, 683] width 33 height 13
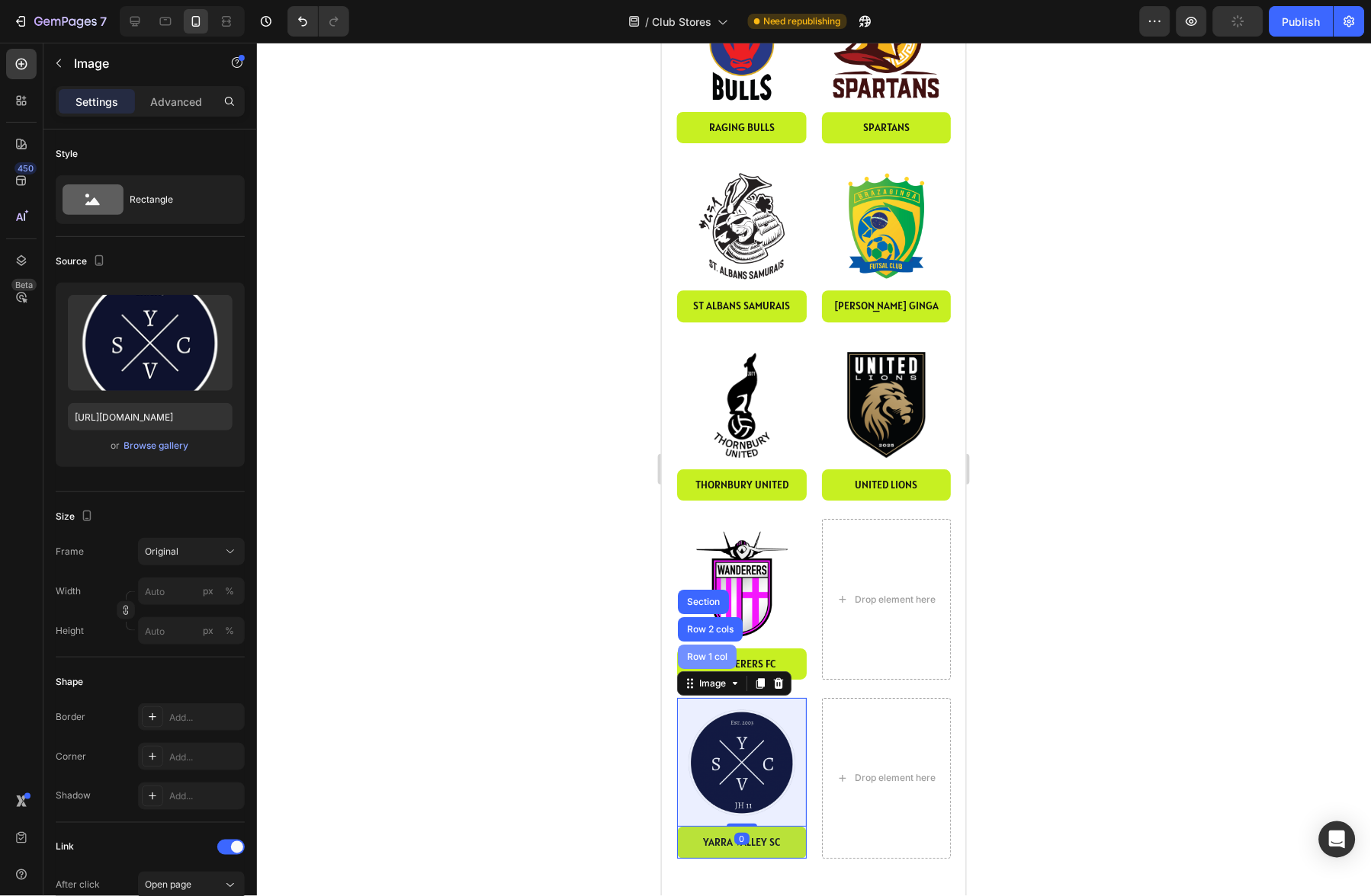
click at [709, 652] on div "Row 1 col" at bounding box center [706, 656] width 46 height 9
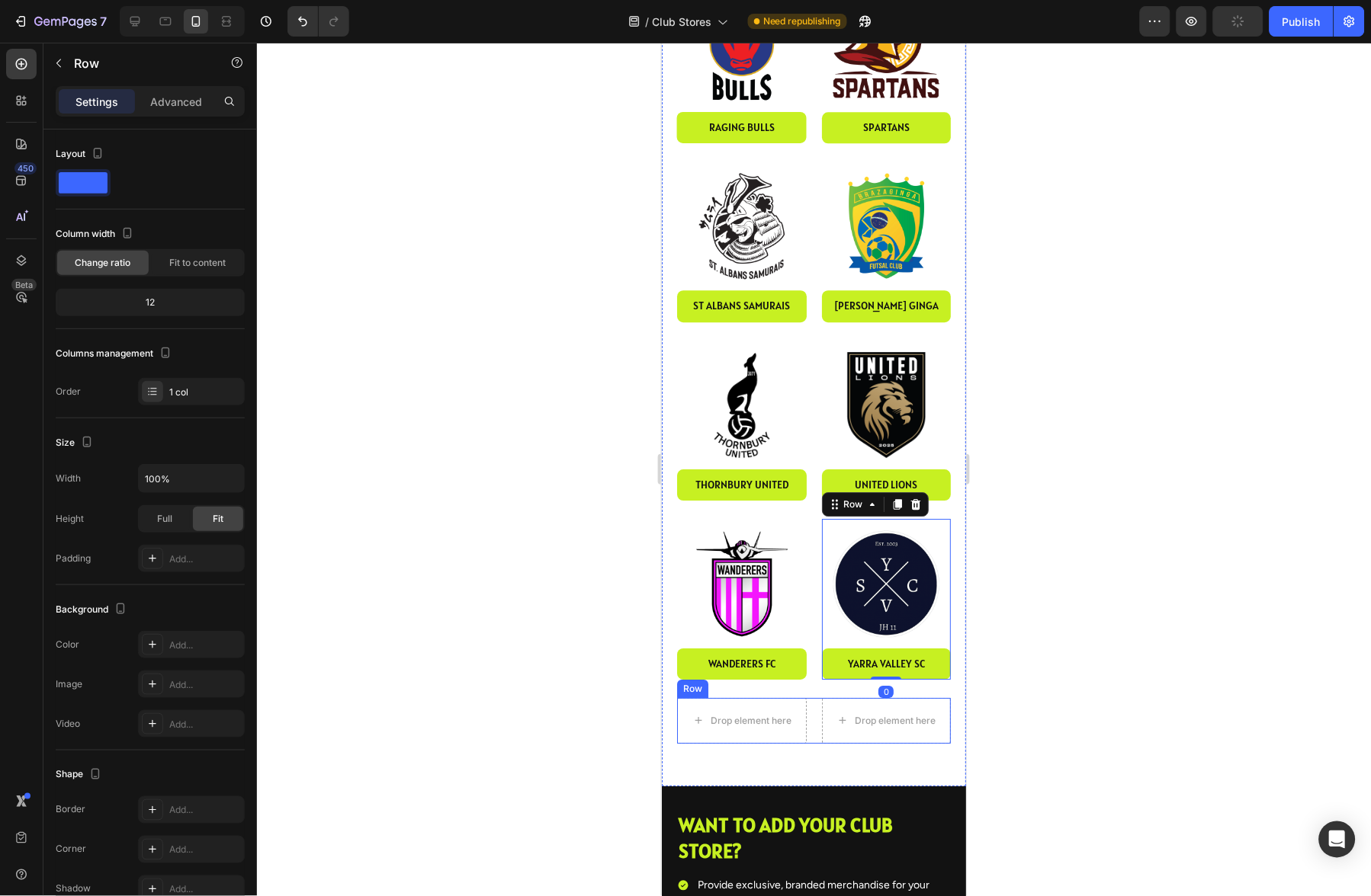
click at [821, 697] on div "Drop element here" at bounding box center [886, 720] width 130 height 45
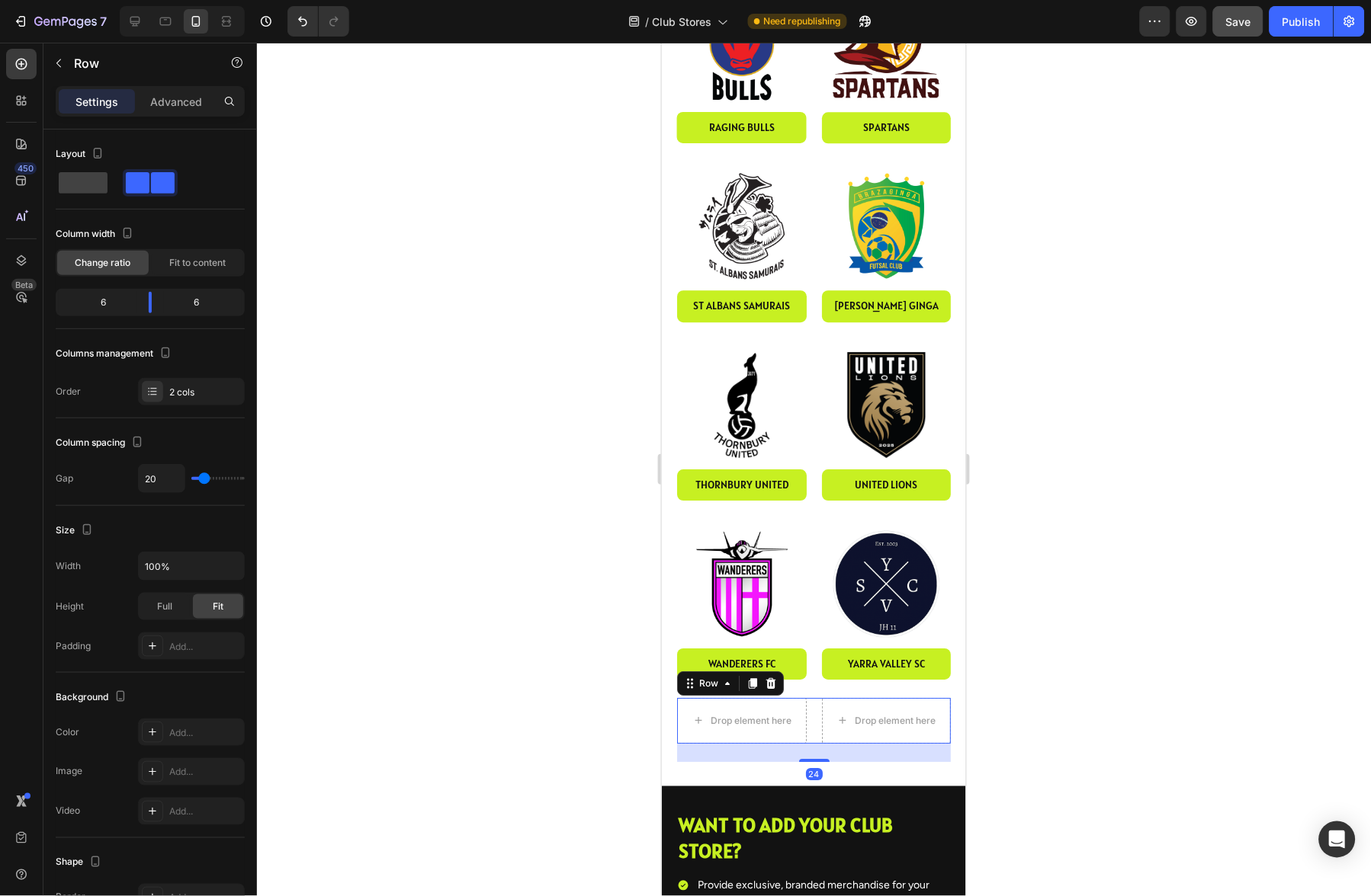
click at [775, 677] on icon at bounding box center [770, 683] width 12 height 12
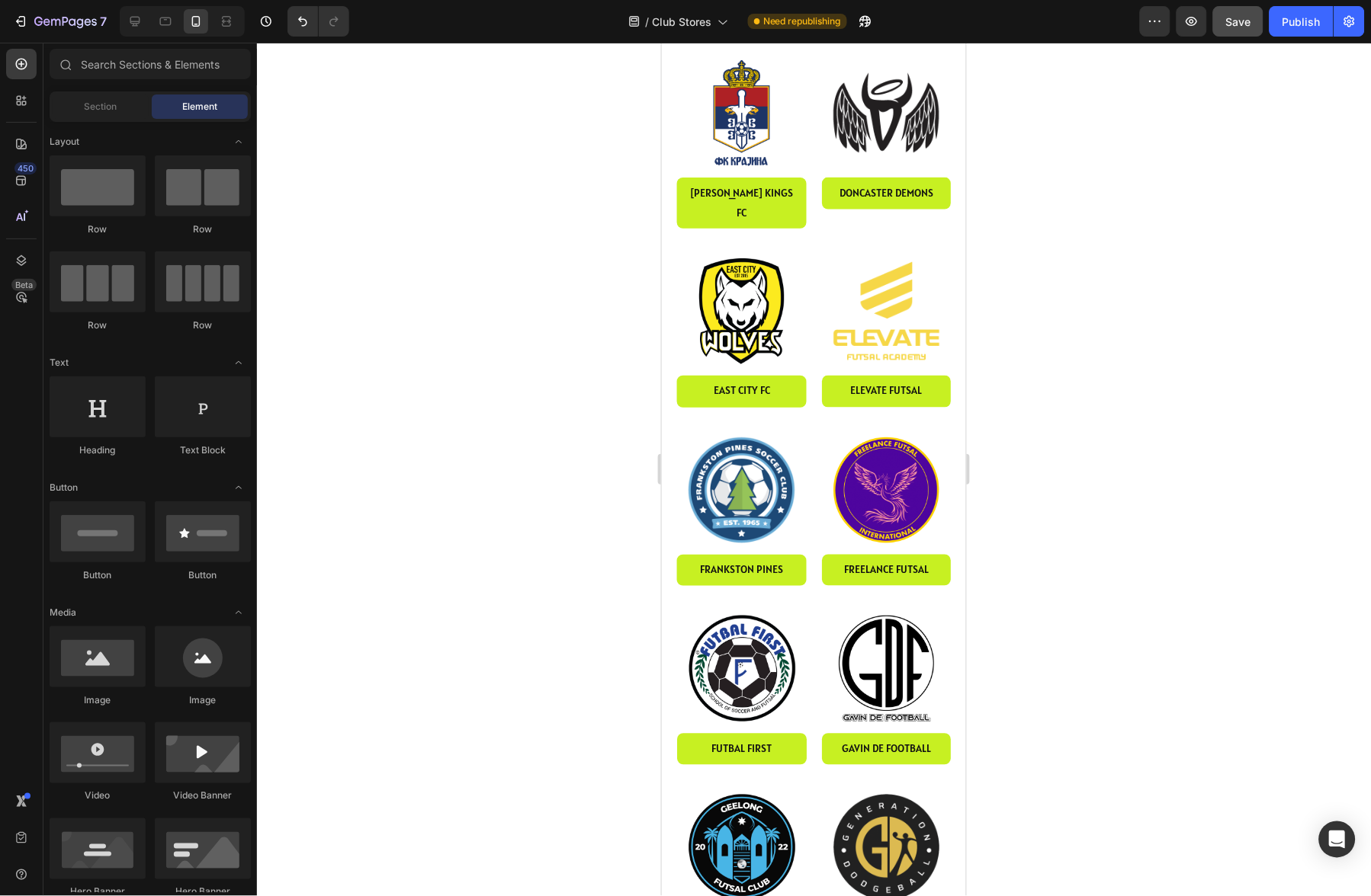
scroll to position [0, 0]
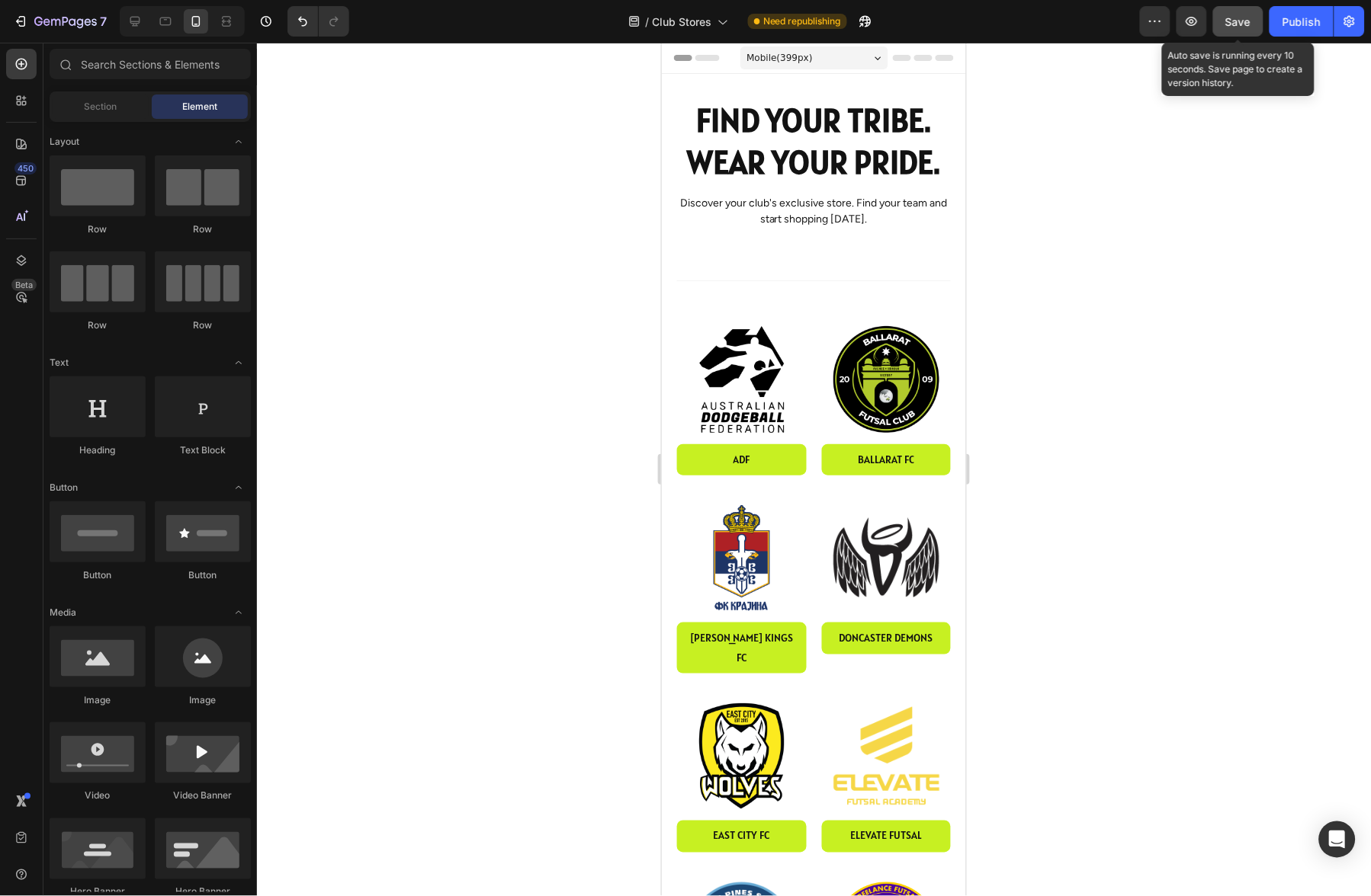
click at [1241, 20] on span "Save" at bounding box center [1239, 21] width 25 height 13
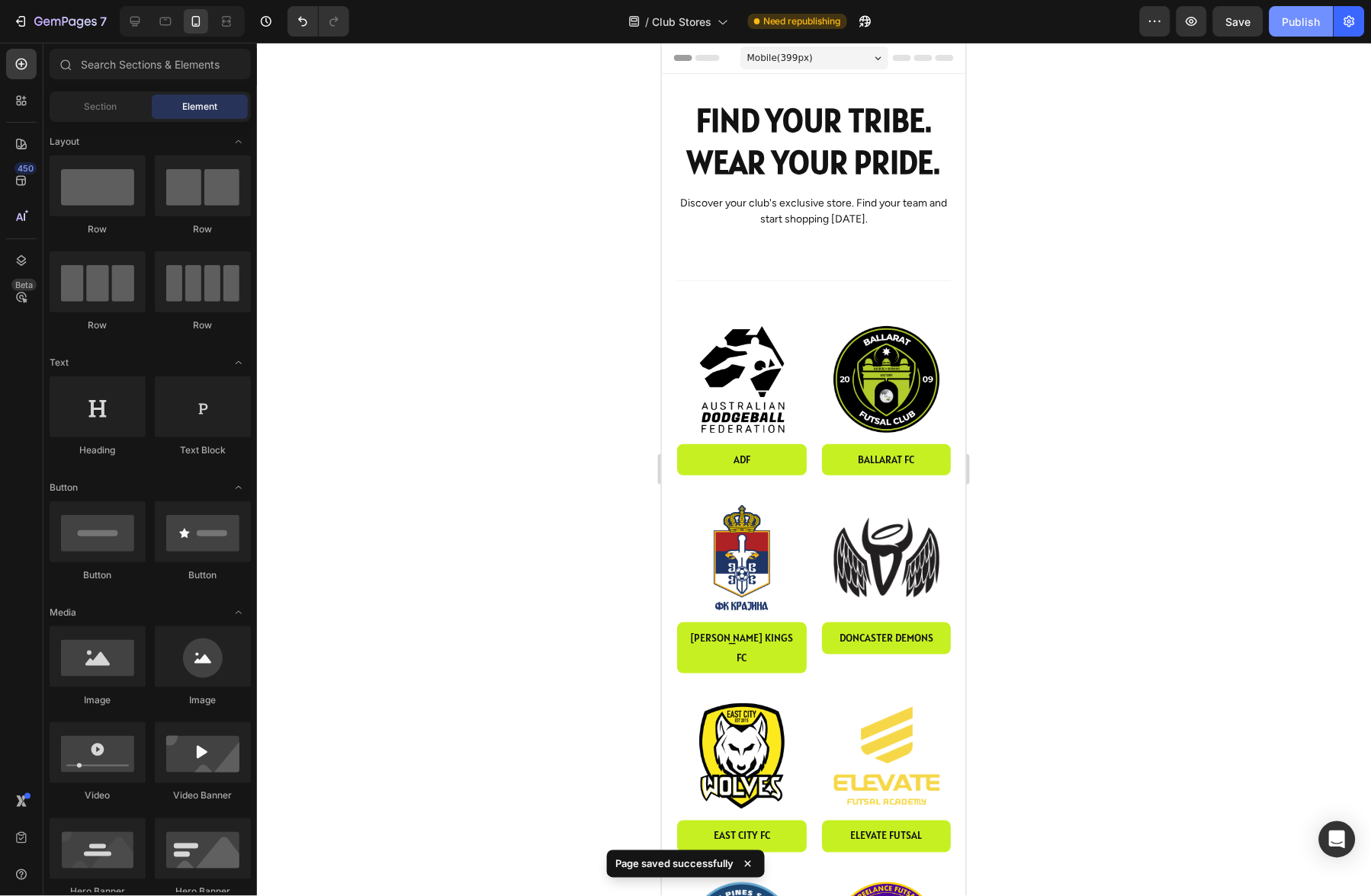
click at [1297, 27] on div "Publish" at bounding box center [1301, 21] width 38 height 16
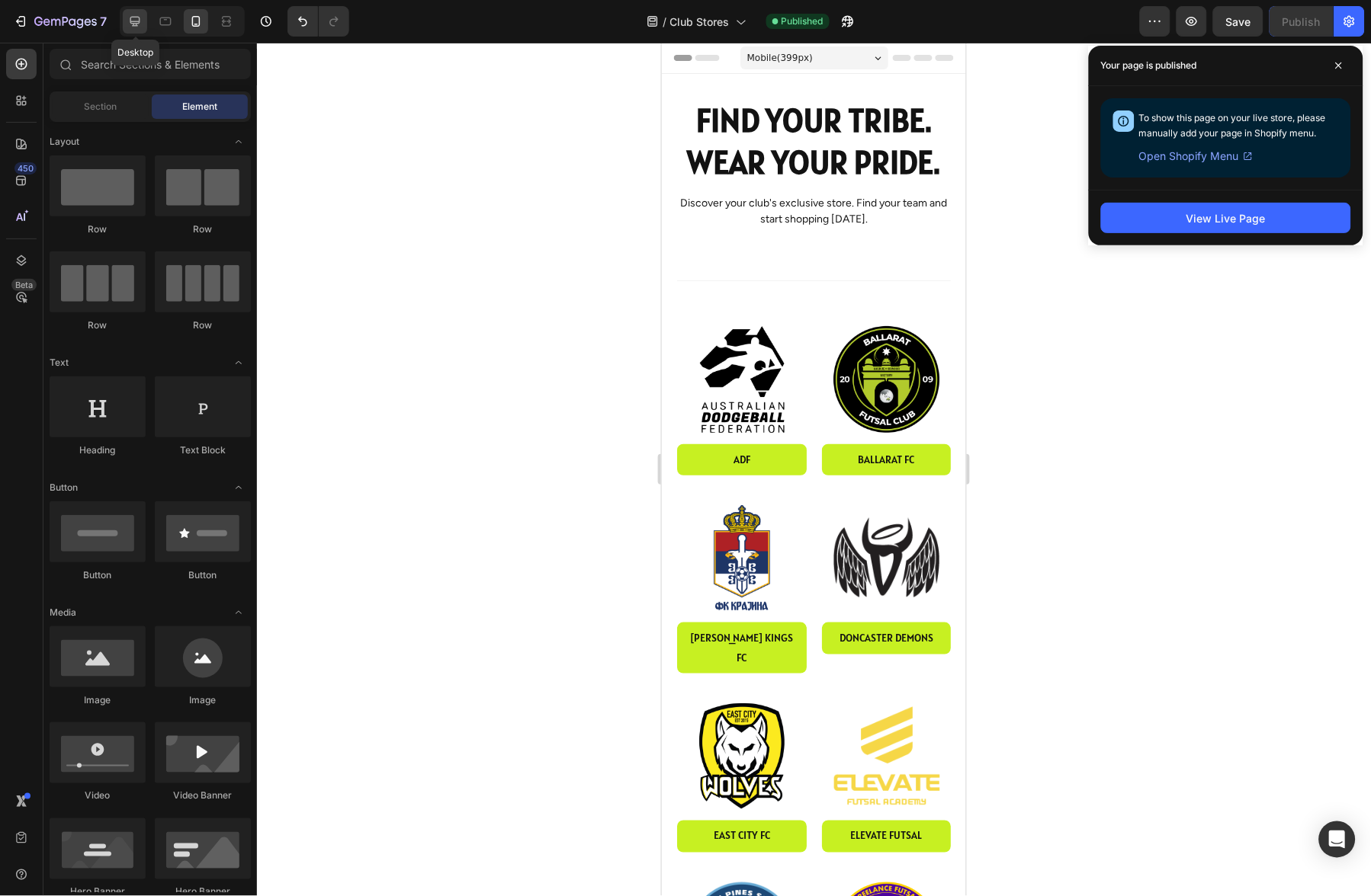
click at [138, 22] on icon at bounding box center [135, 21] width 15 height 15
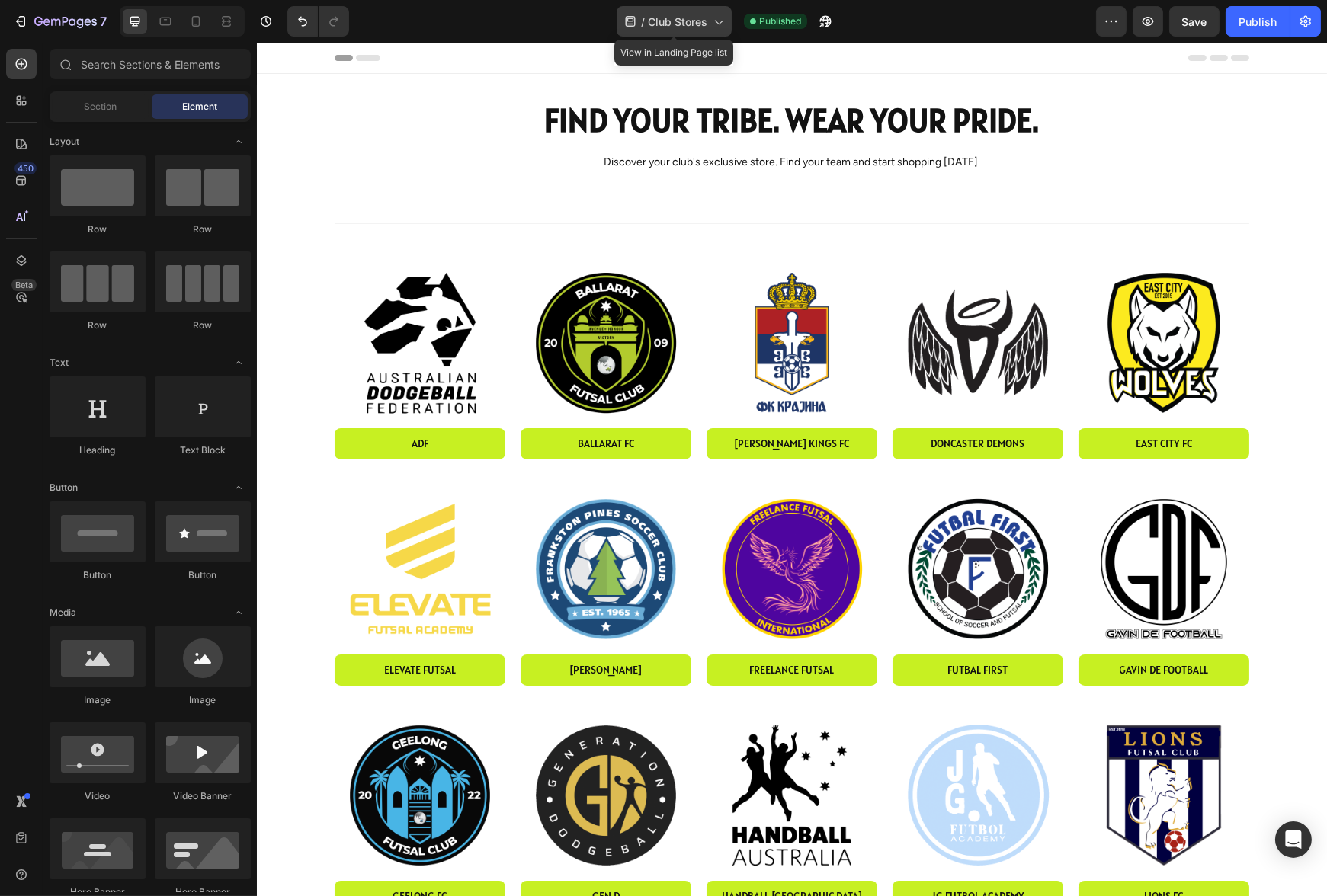
click at [708, 26] on div "/ Club Stores" at bounding box center [674, 21] width 115 height 30
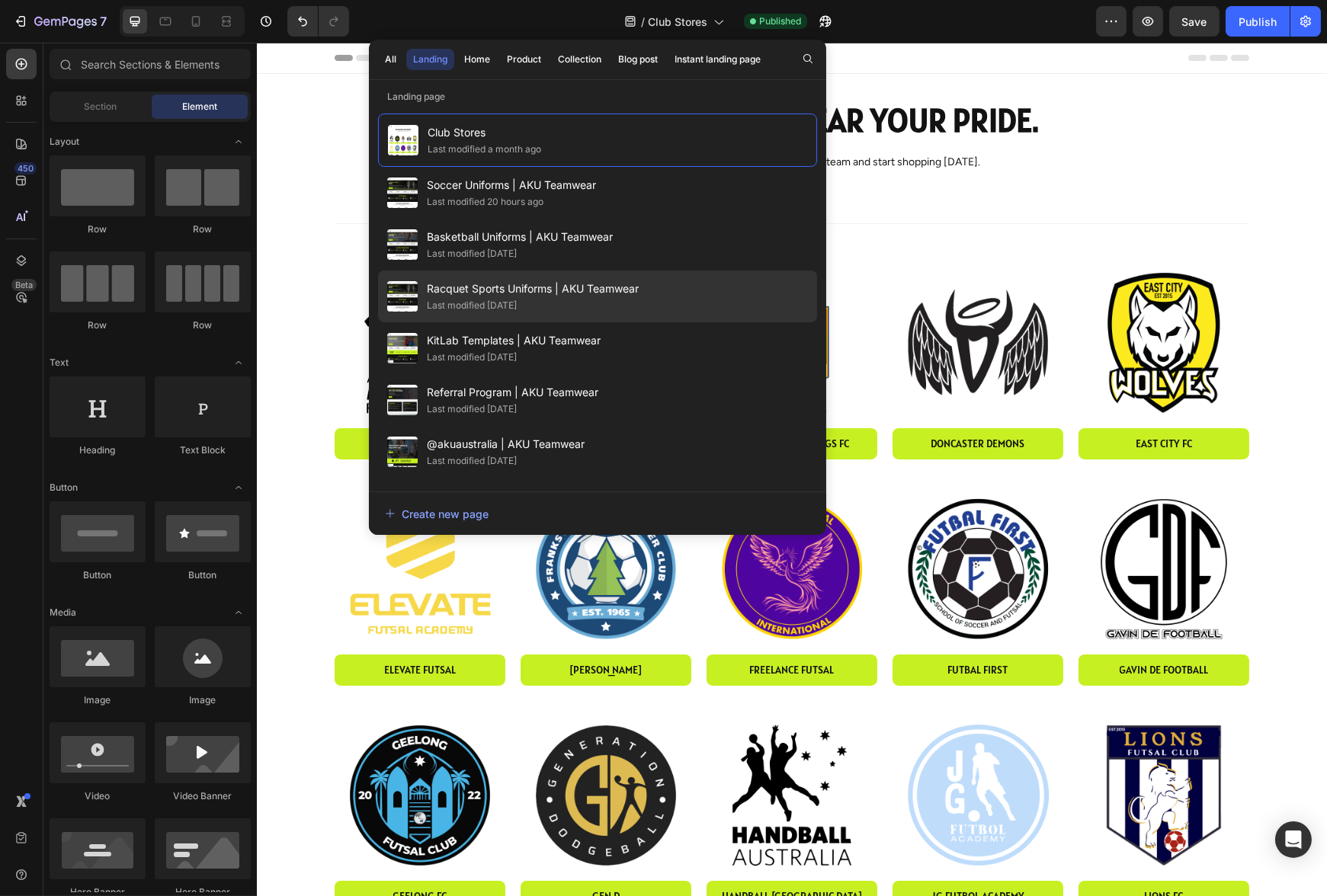
click at [639, 293] on span "Racquet Sports Uniforms | AKU Teamwear" at bounding box center [533, 289] width 212 height 19
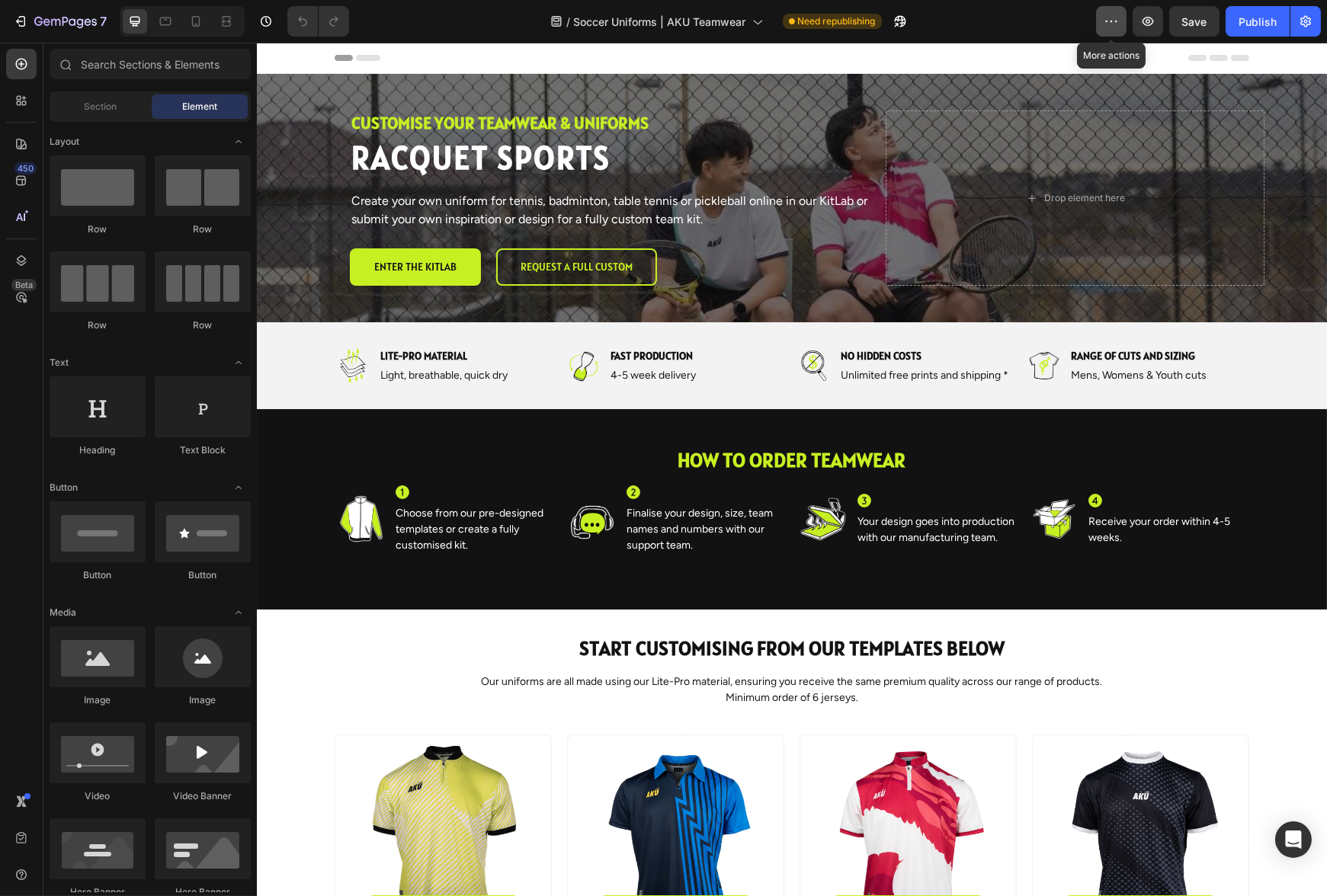
click at [1108, 20] on icon "button" at bounding box center [1112, 21] width 15 height 15
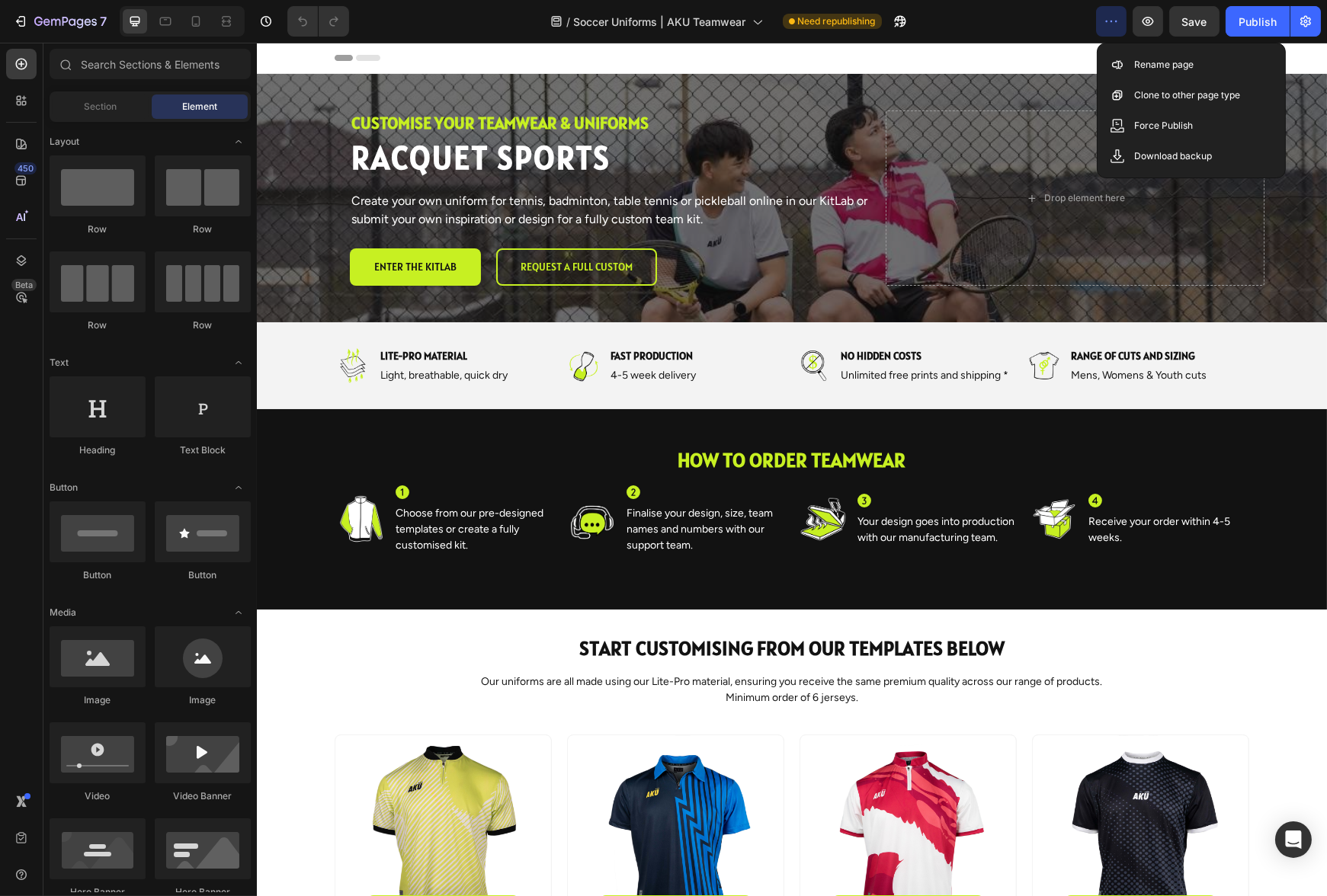
click at [1018, 29] on div "/ Soccer Uniforms | AKU Teamwear Need republishing" at bounding box center [728, 21] width 735 height 30
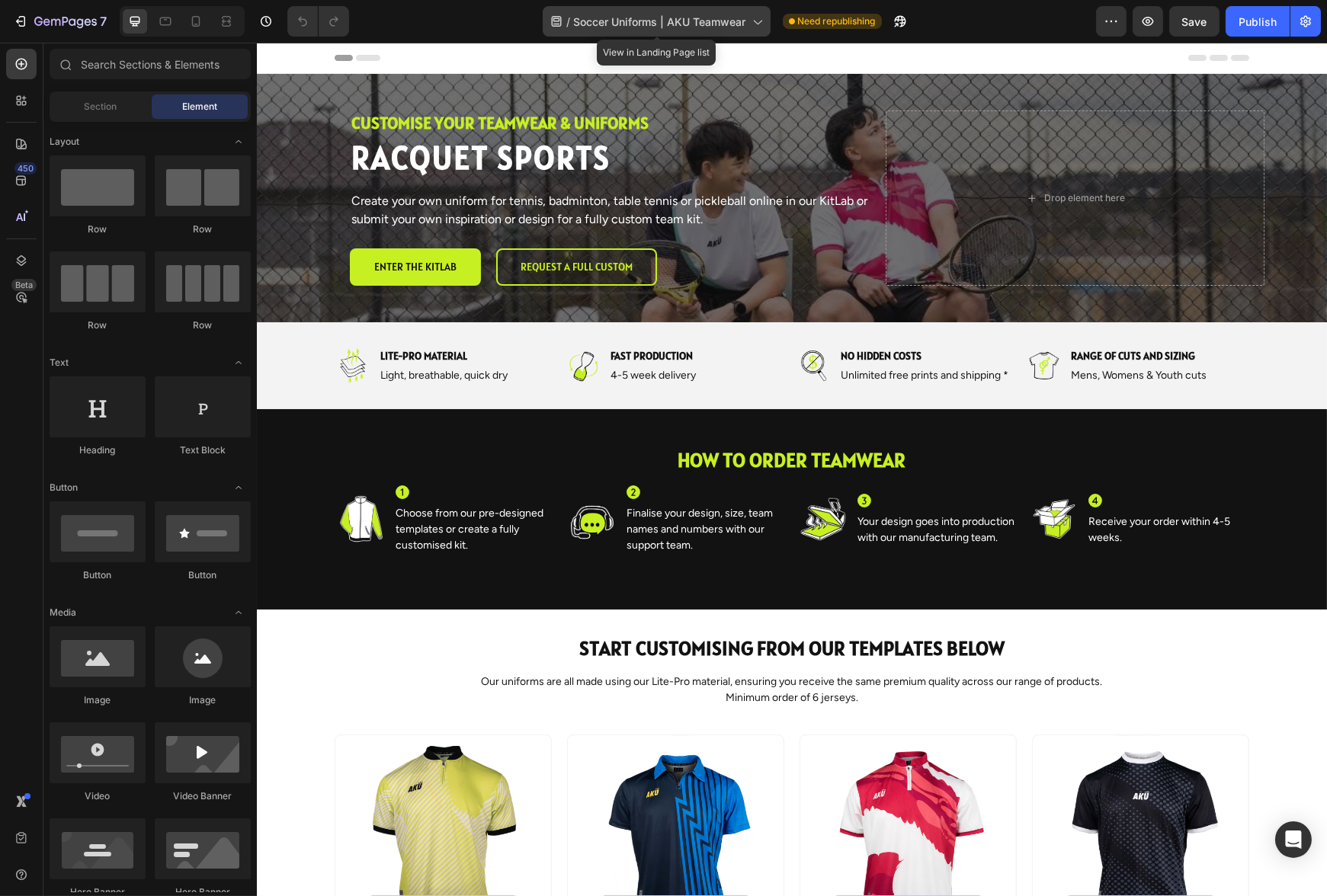
click at [744, 21] on span "Soccer Uniforms | AKU Teamwear" at bounding box center [660, 21] width 173 height 16
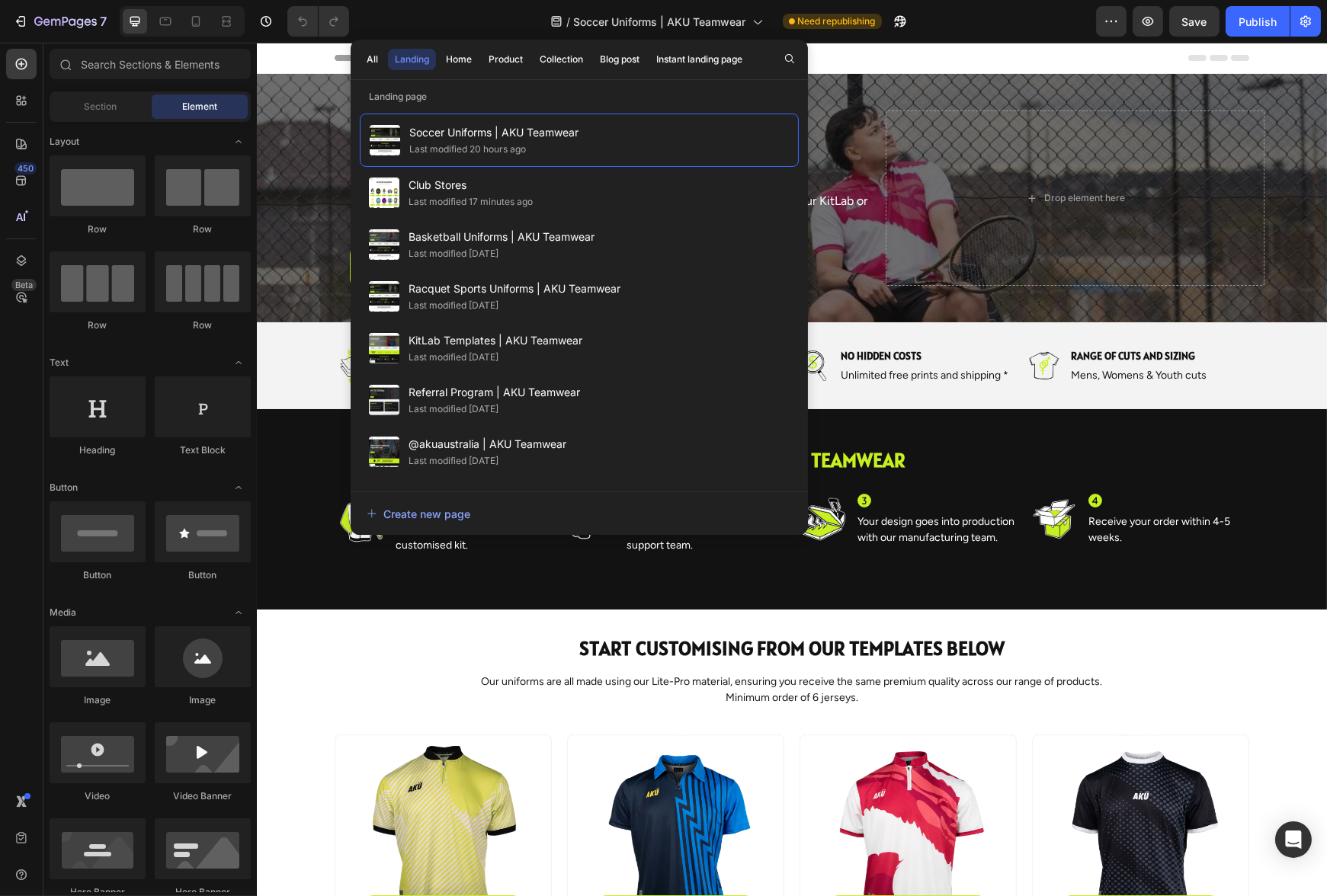
click at [1027, 17] on div "/ Soccer Uniforms | AKU Teamwear Need republishing" at bounding box center [728, 21] width 735 height 30
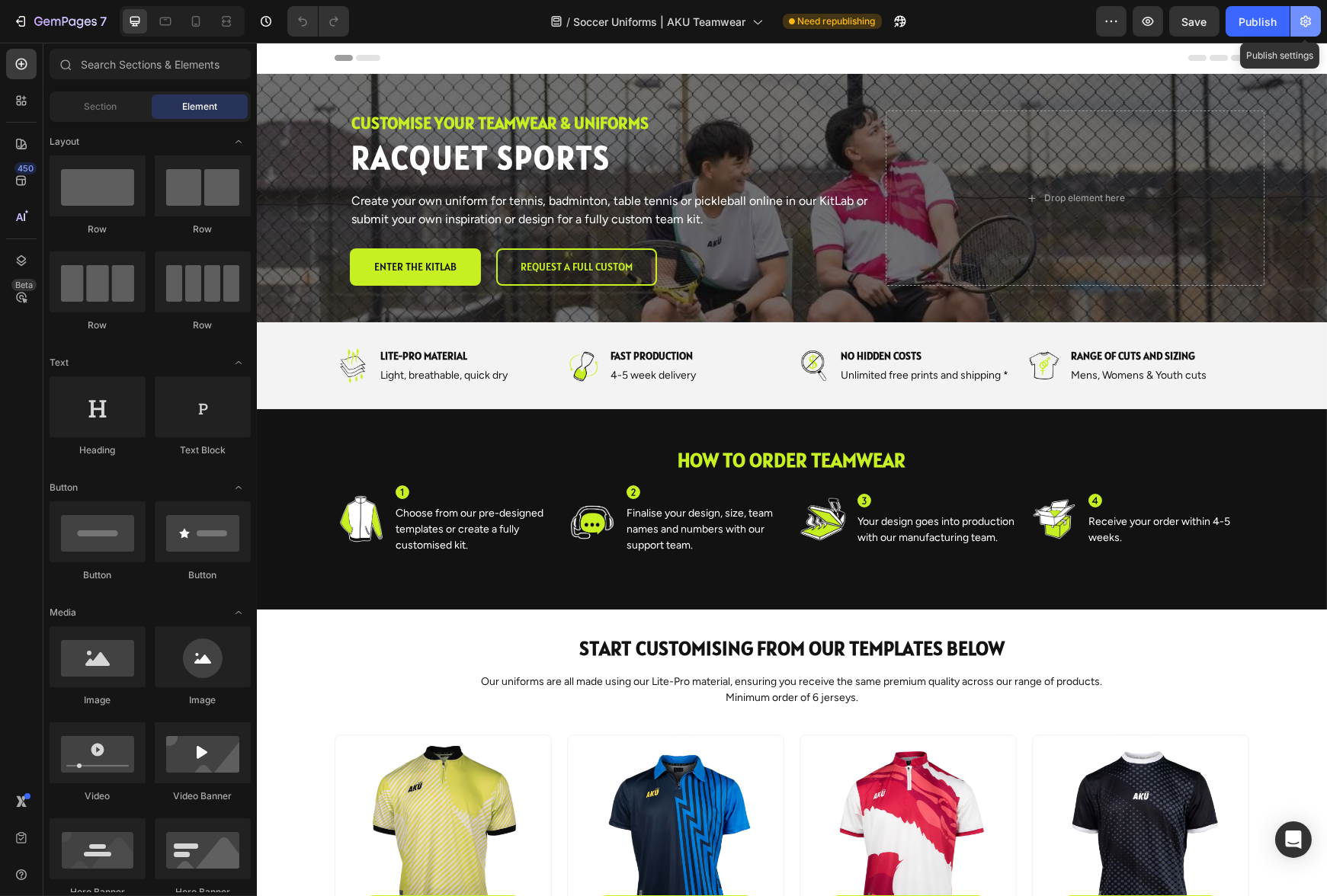
click at [1302, 17] on icon "button" at bounding box center [1306, 21] width 15 height 15
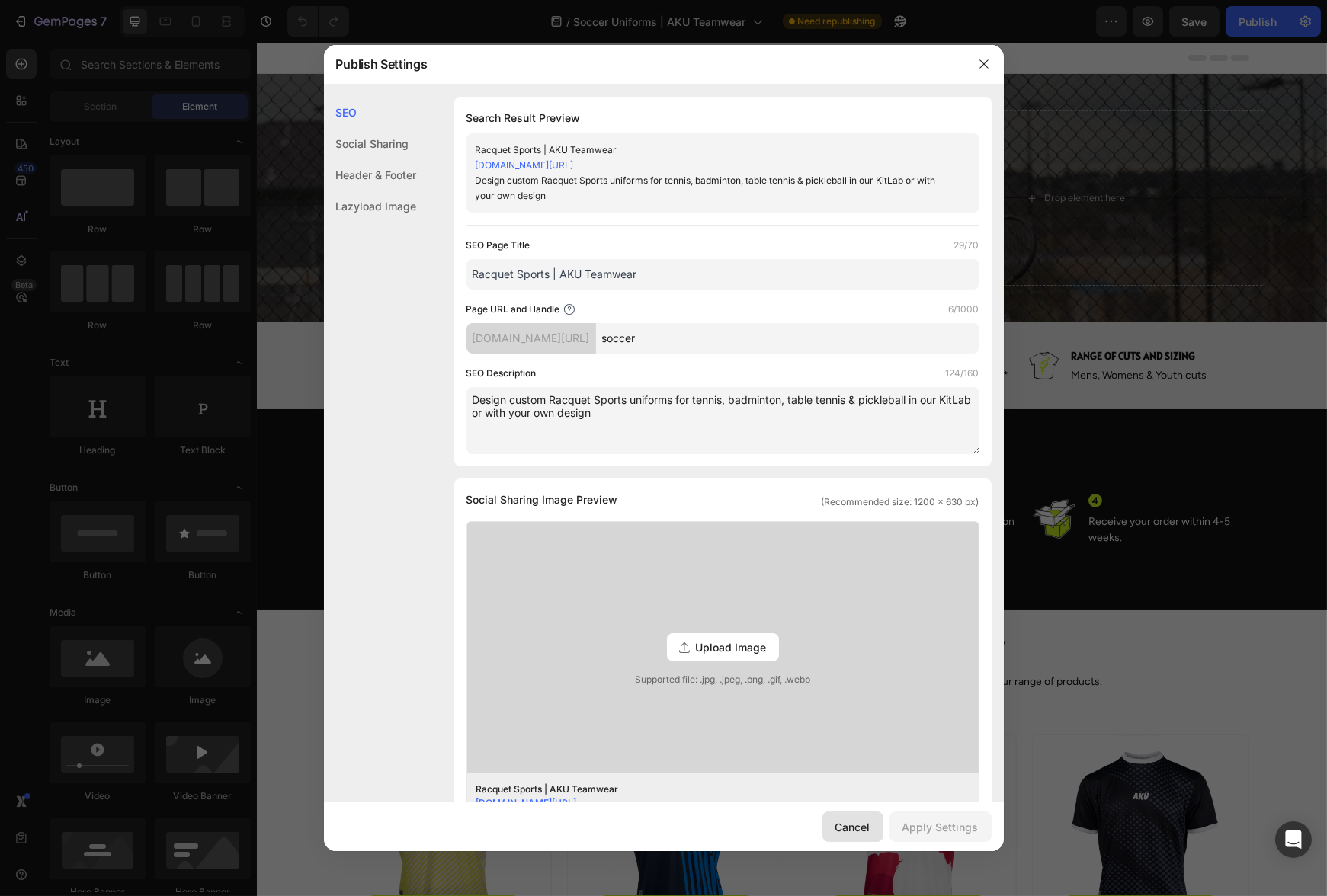
click at [863, 829] on div "Cancel" at bounding box center [853, 827] width 35 height 16
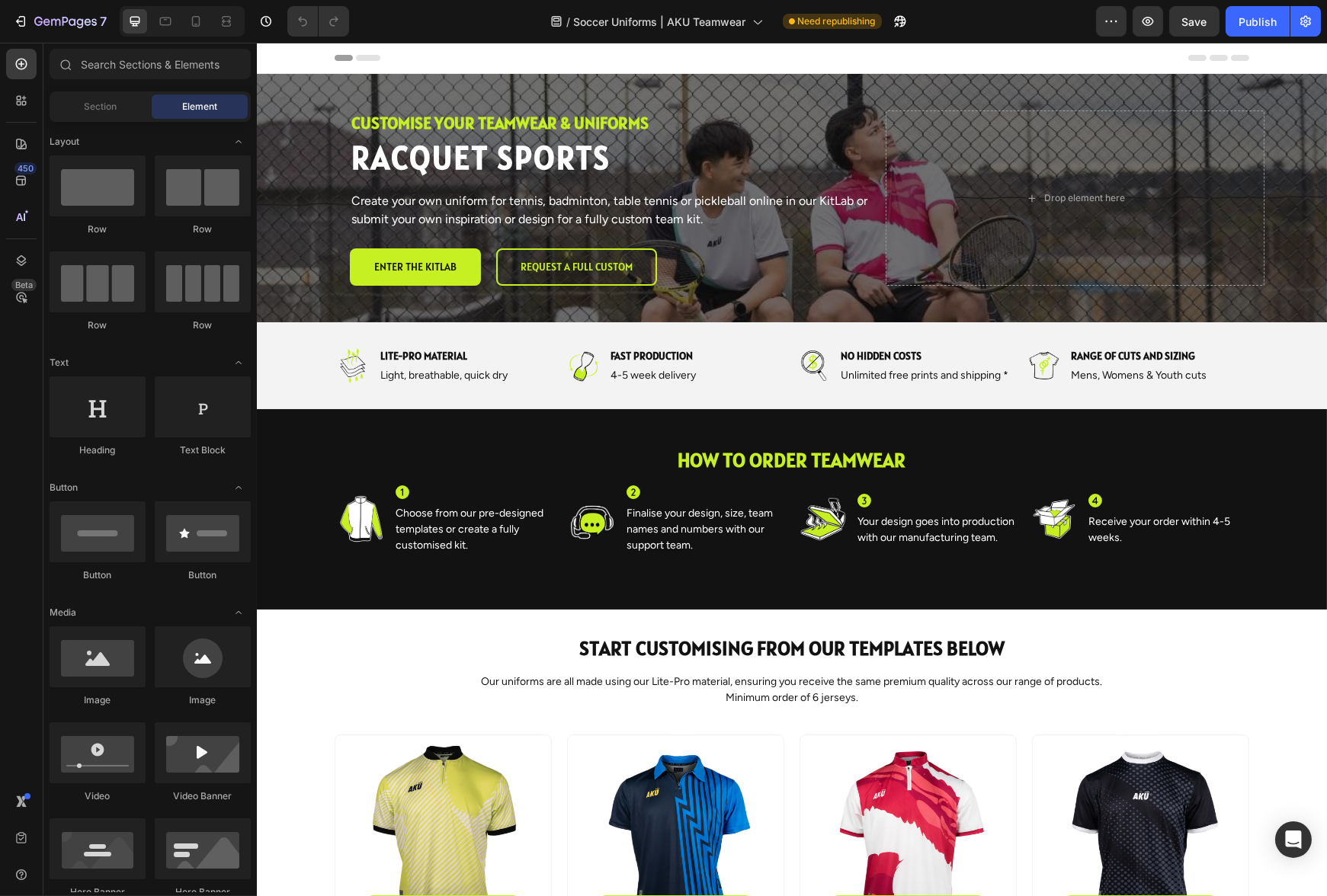
click at [1010, 33] on div "/ Soccer Uniforms | AKU Teamwear Need republishing" at bounding box center [728, 21] width 735 height 30
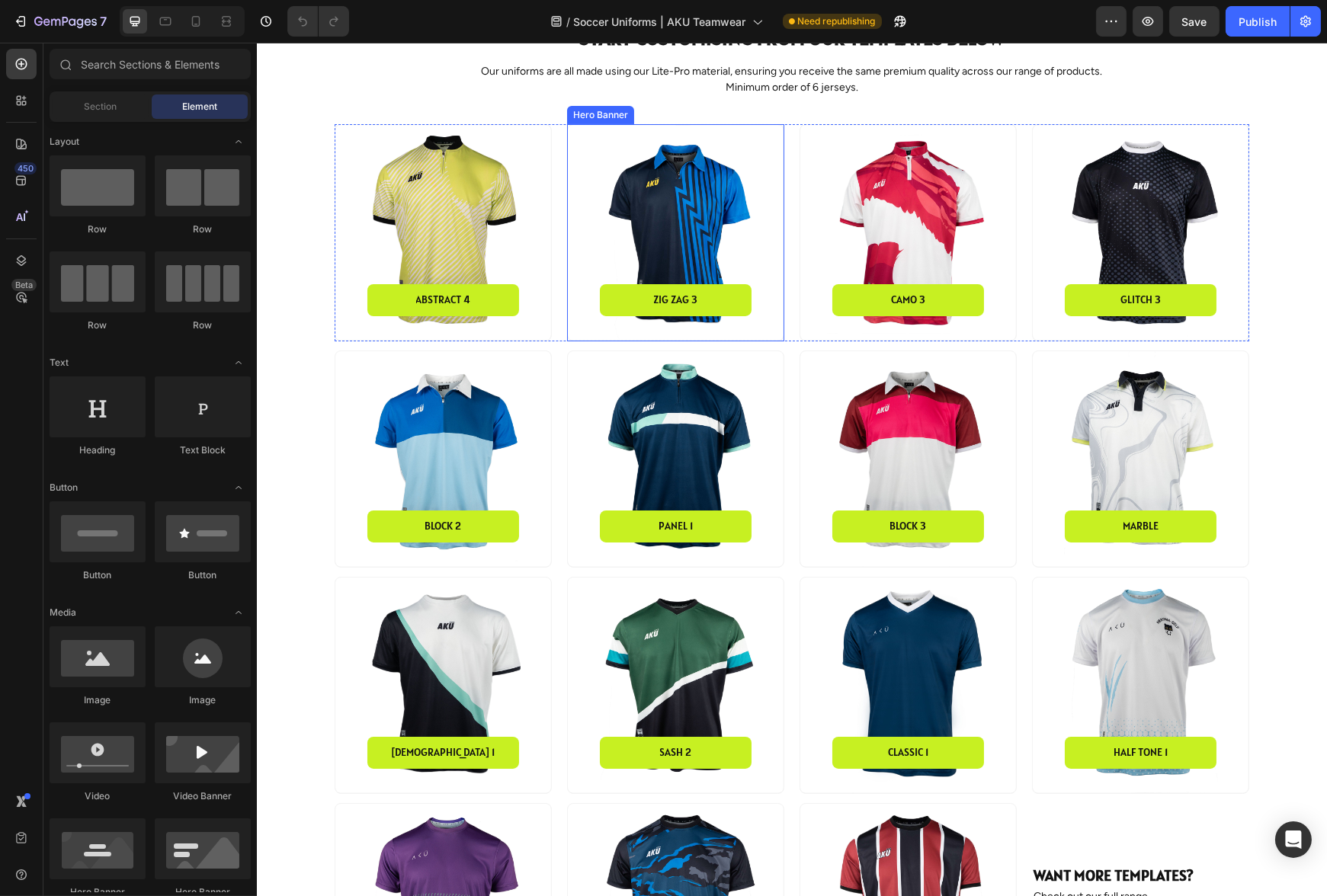
scroll to position [601, 0]
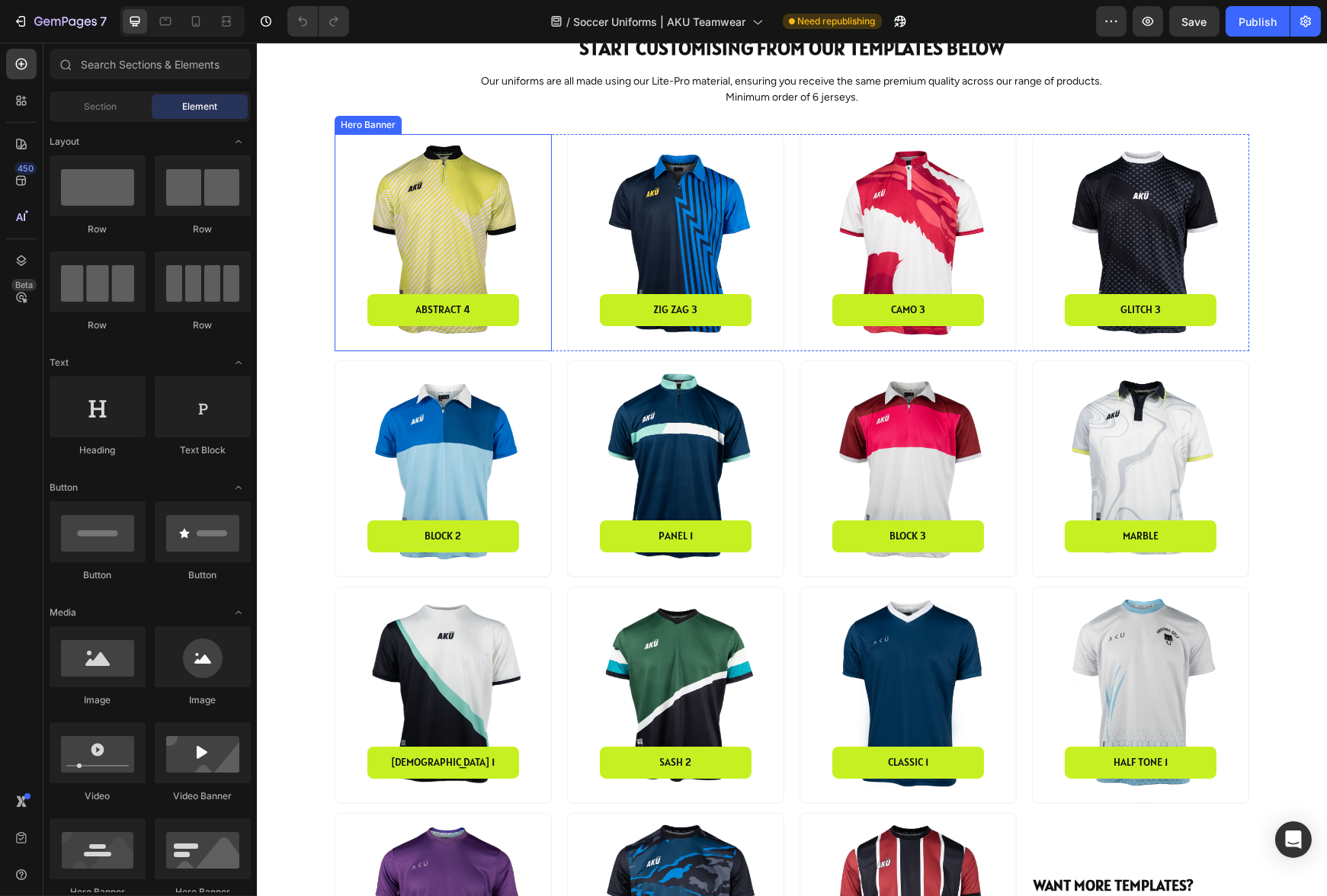
click at [471, 270] on div "Abstract 4 Button" at bounding box center [443, 310] width 215 height 80
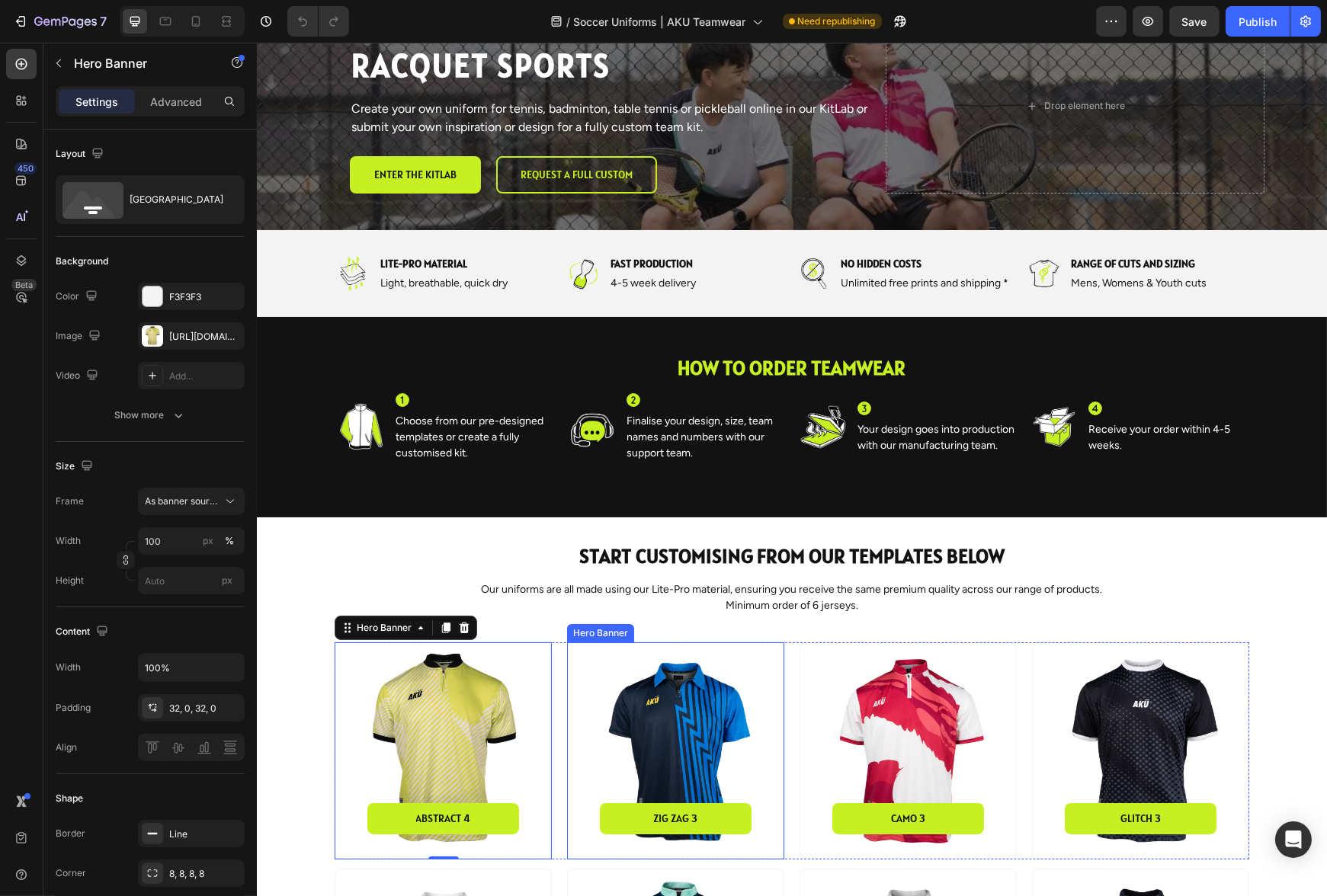
scroll to position [0, 0]
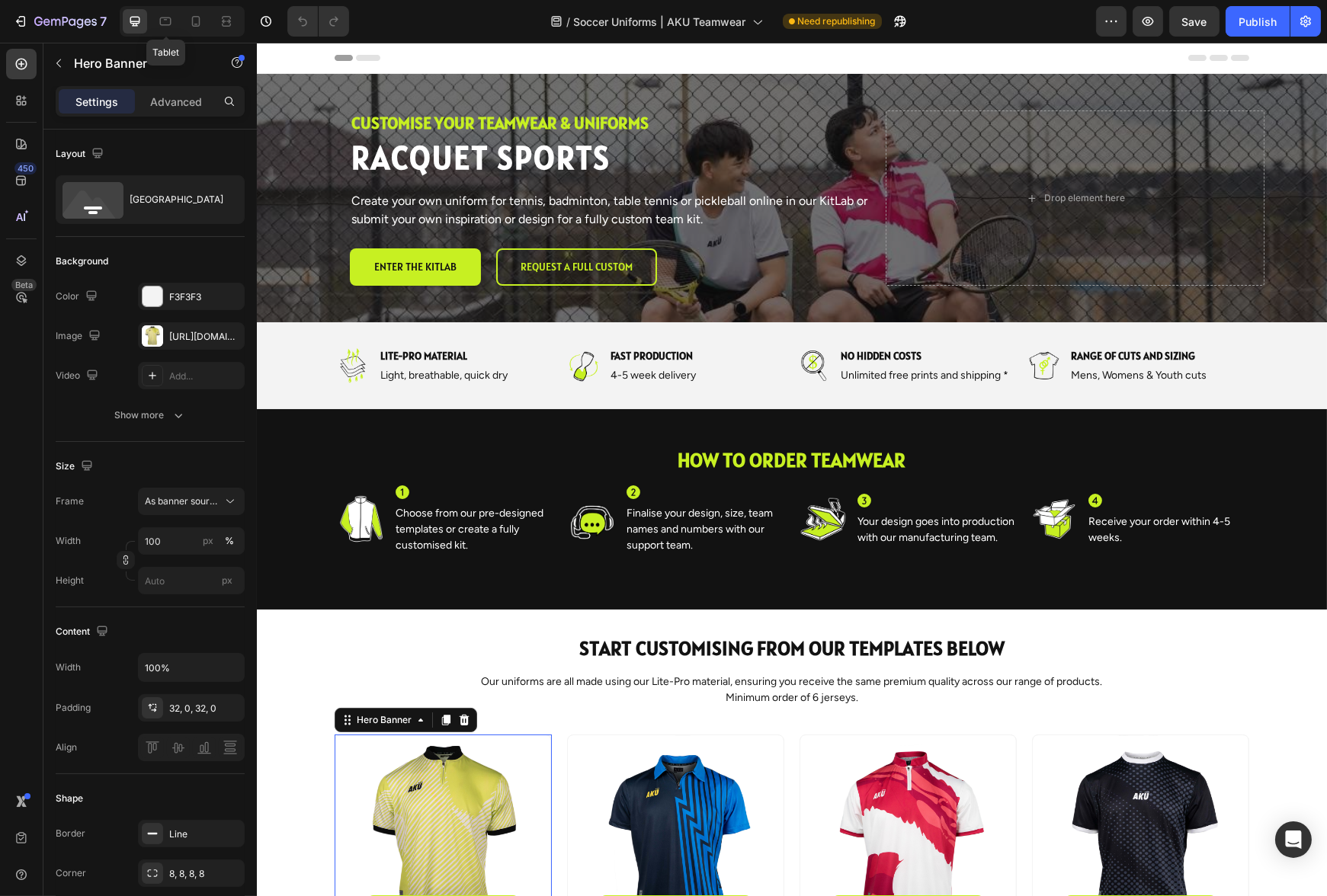
click at [167, 24] on icon at bounding box center [166, 22] width 12 height 8
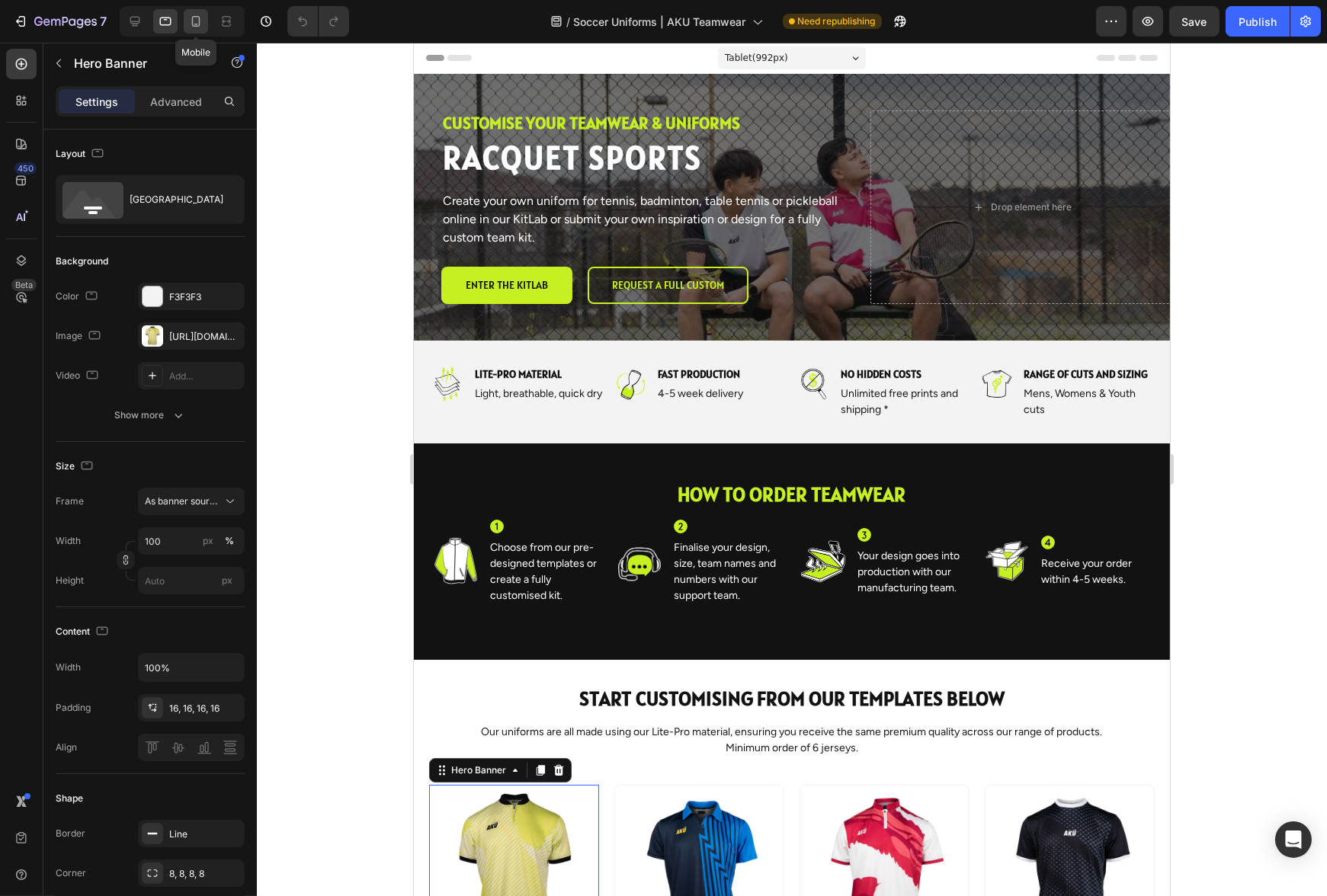
click at [197, 24] on icon at bounding box center [196, 21] width 8 height 11
type input "500"
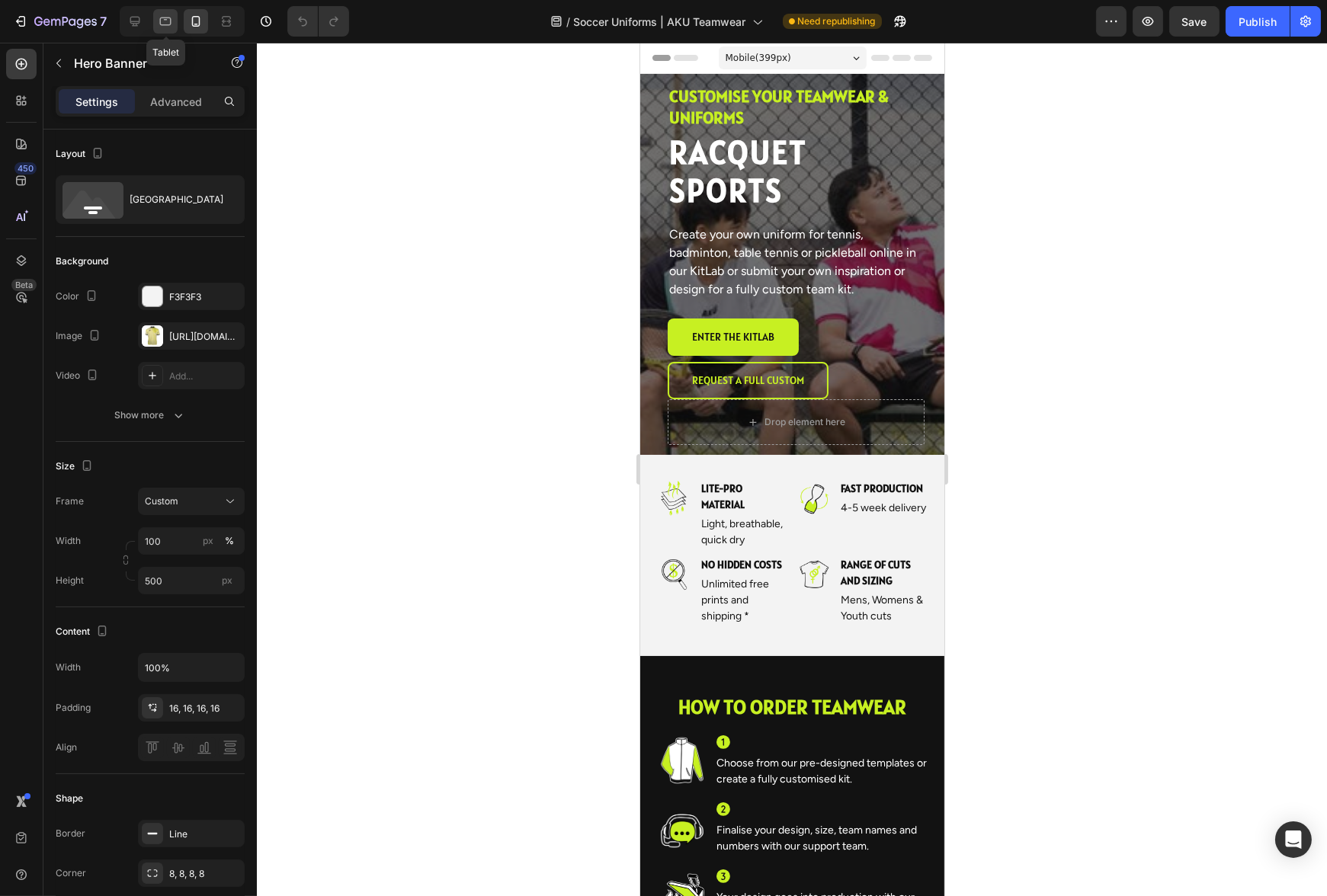
click at [167, 22] on icon at bounding box center [166, 21] width 15 height 15
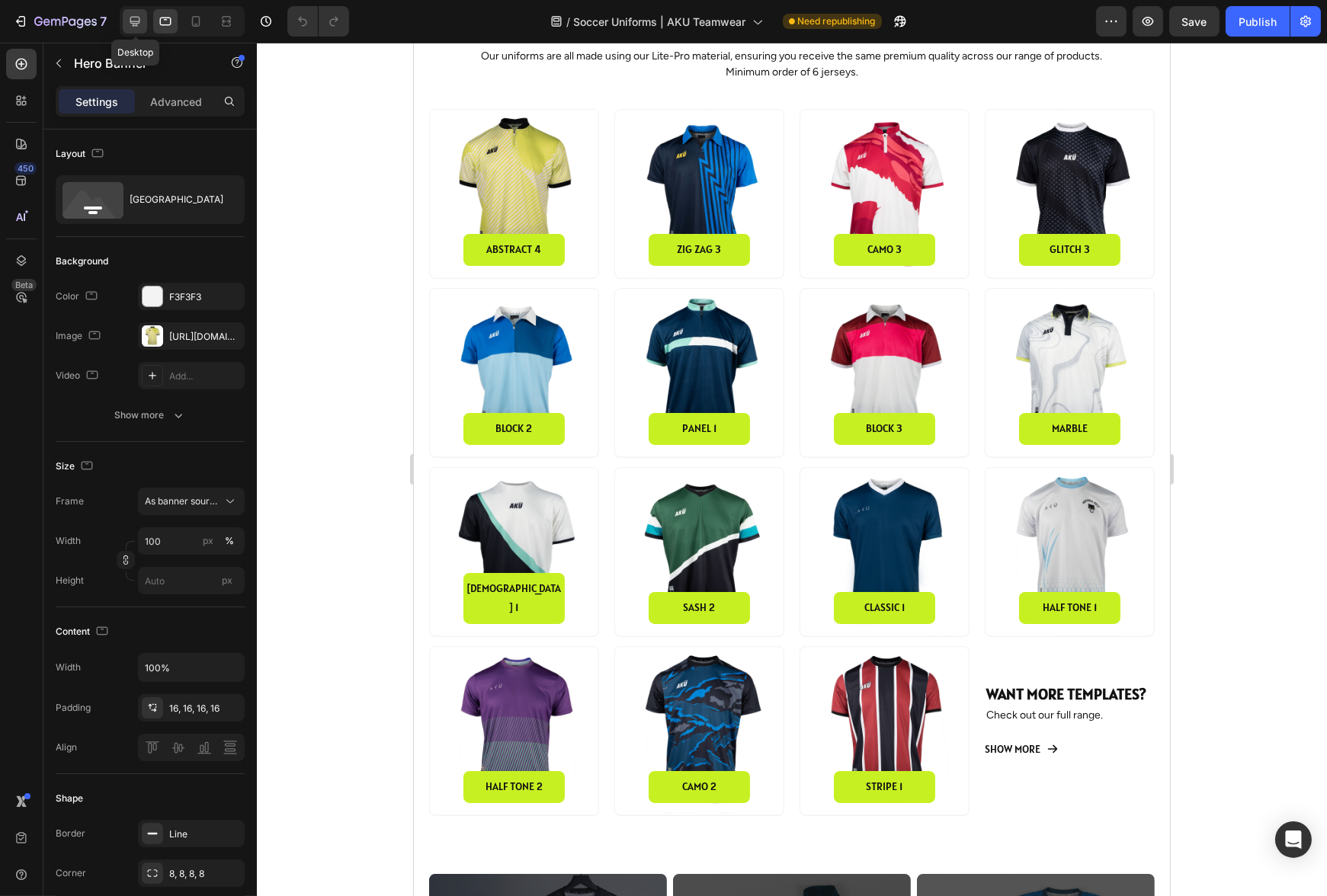
scroll to position [688, 0]
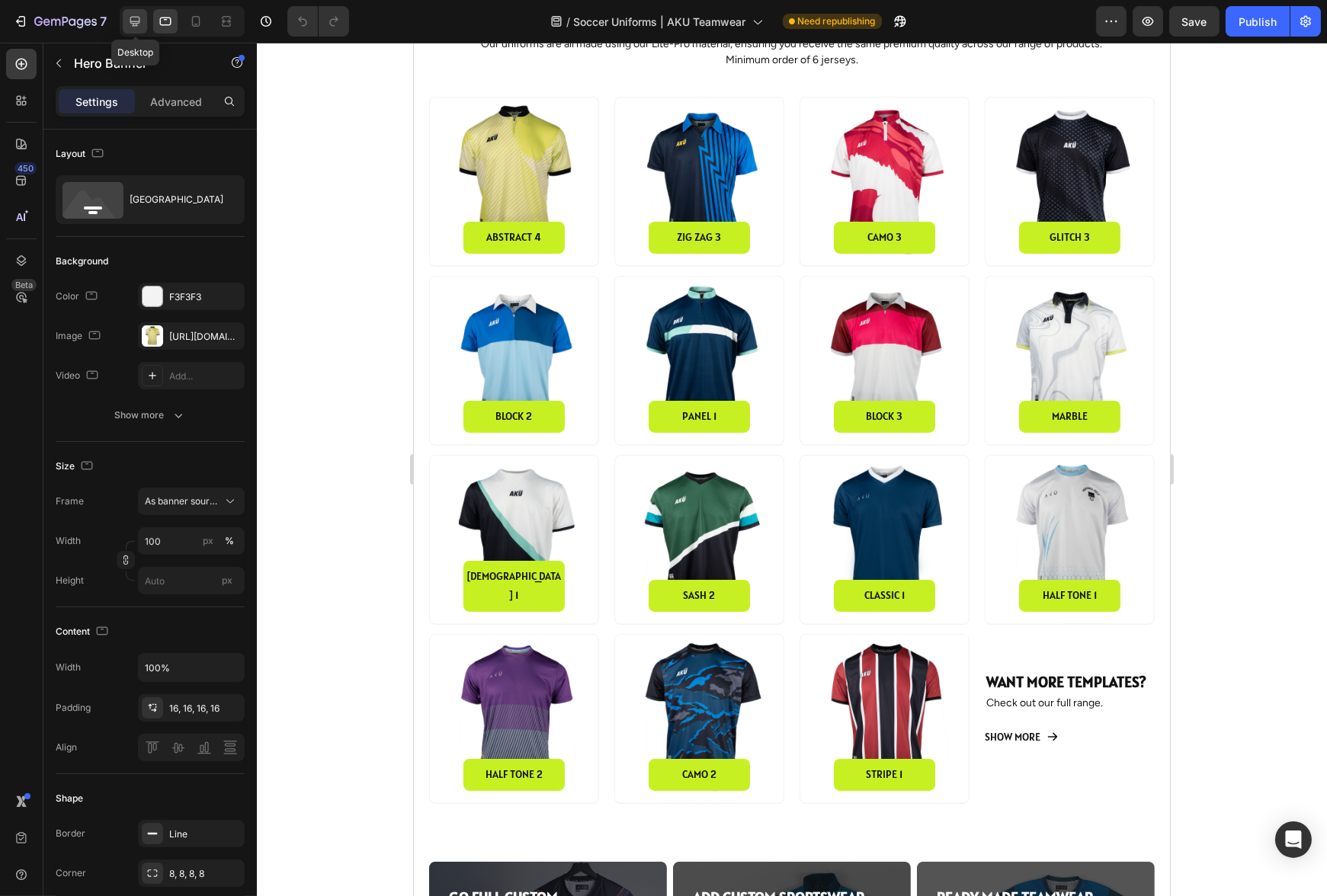
click at [134, 20] on icon at bounding box center [135, 22] width 10 height 10
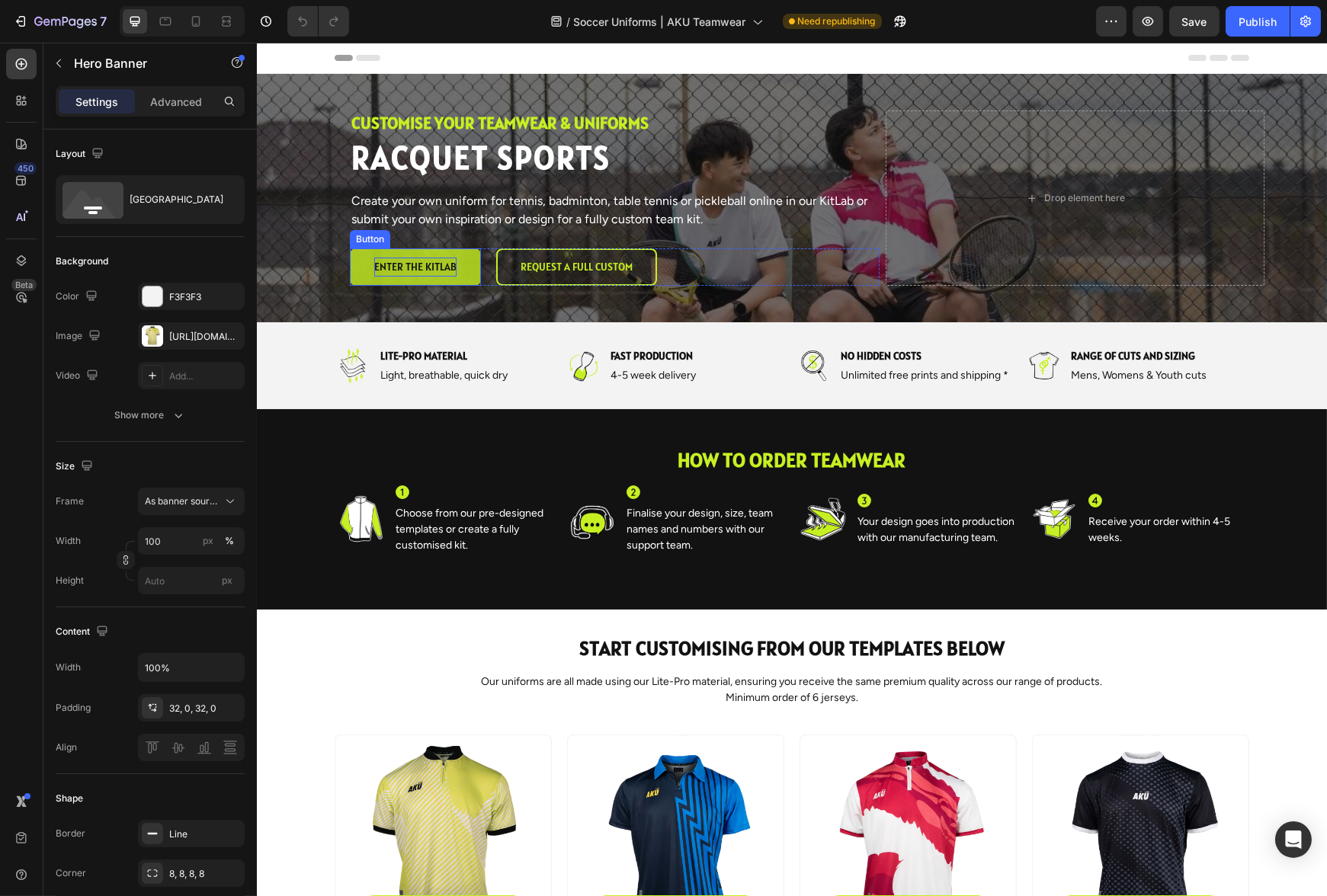
click at [436, 271] on span "enter the kitlab" at bounding box center [415, 267] width 82 height 13
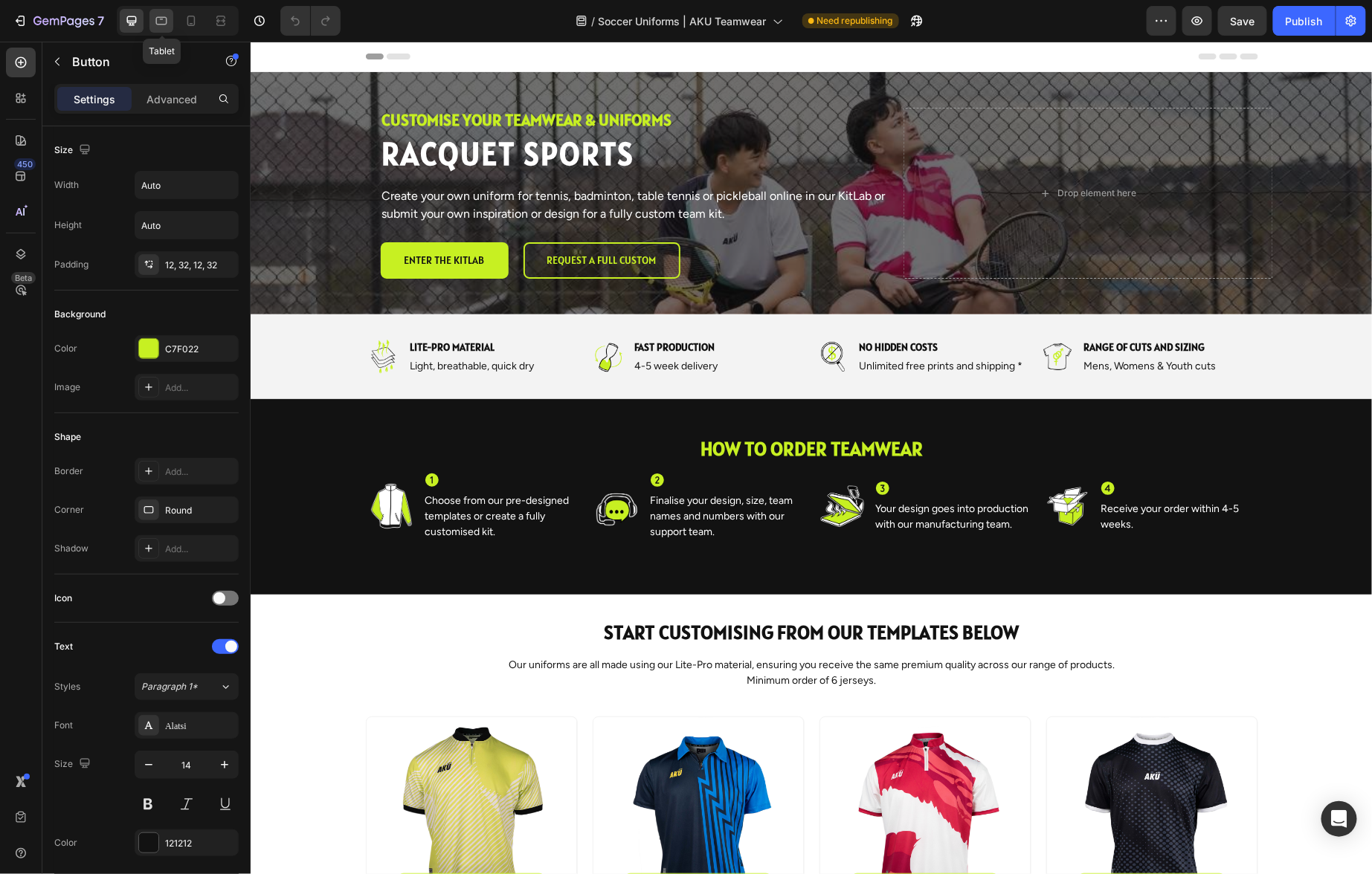
click at [166, 21] on icon at bounding box center [162, 21] width 11 height 8
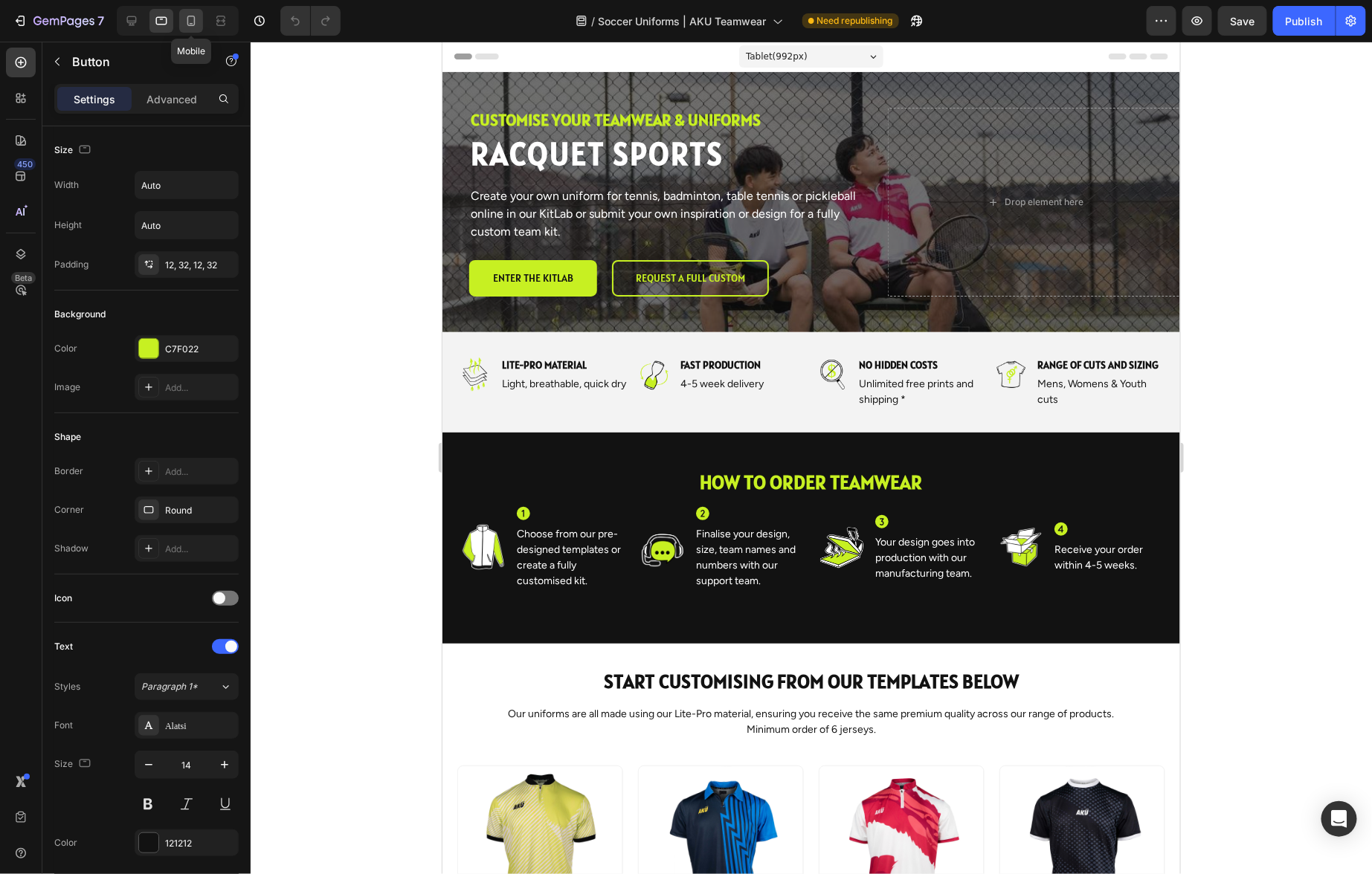
click at [194, 24] on icon at bounding box center [191, 21] width 15 height 15
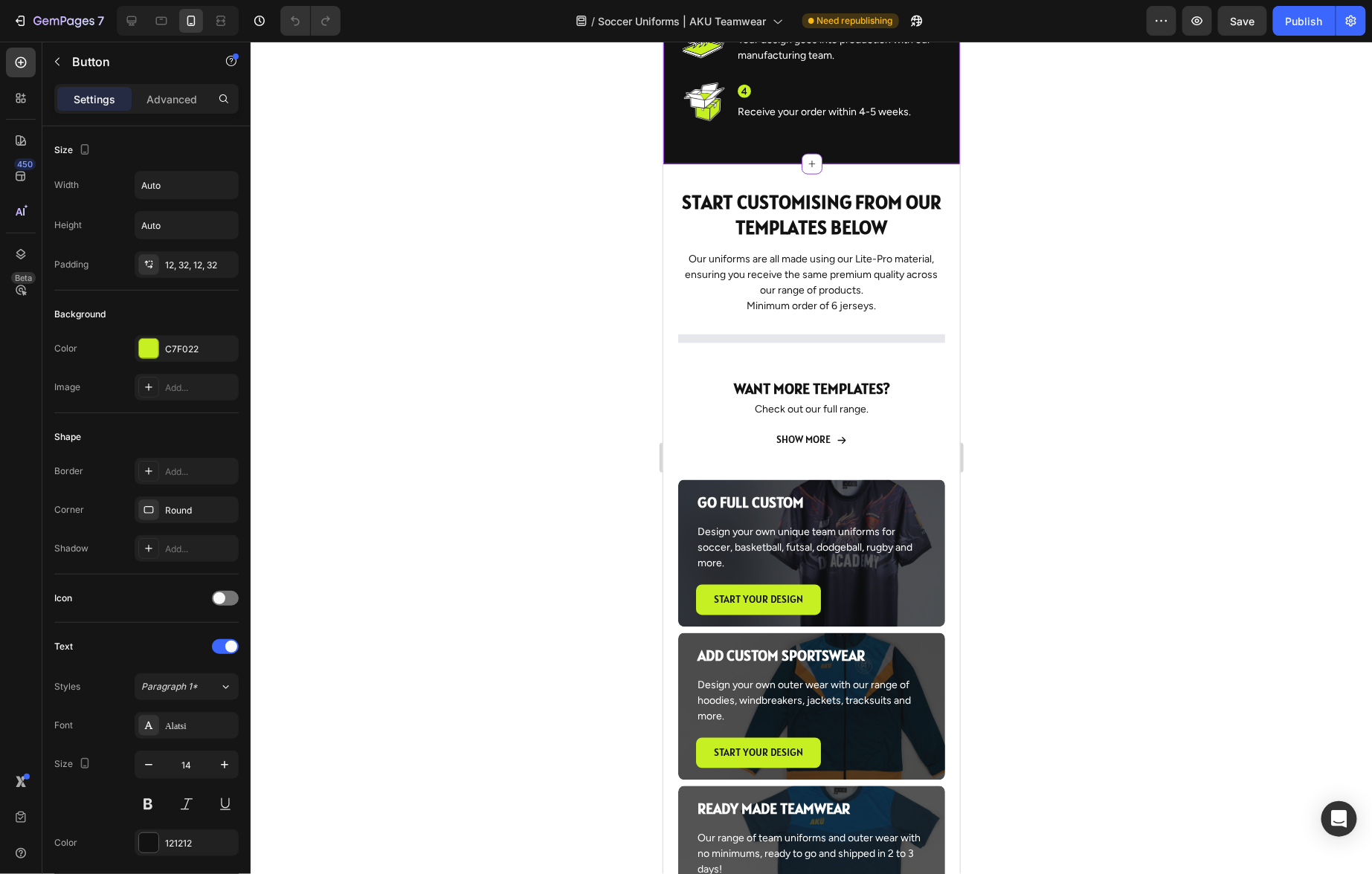
scroll to position [844, 0]
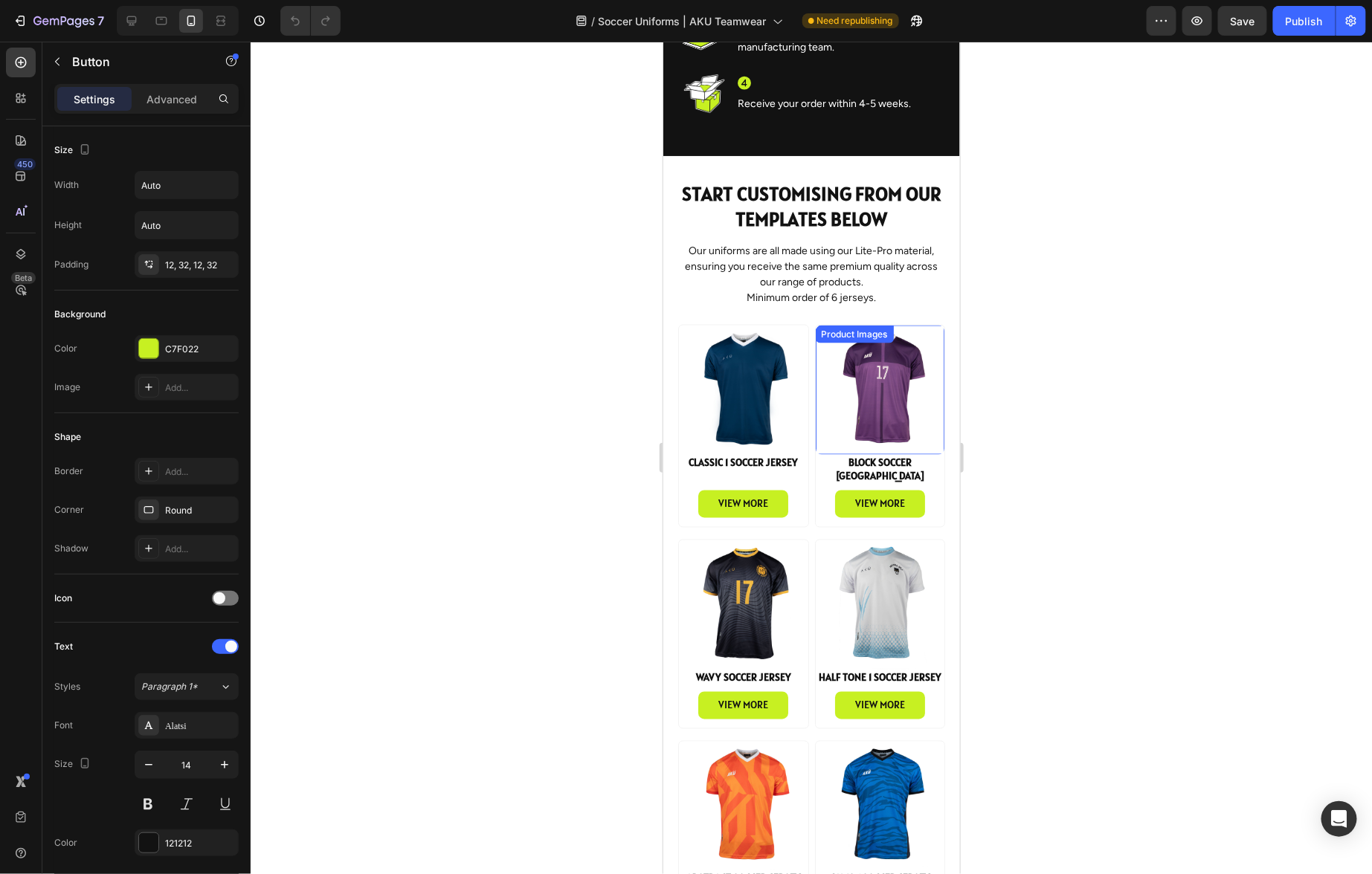
click at [815, 350] on img at bounding box center [880, 390] width 130 height 130
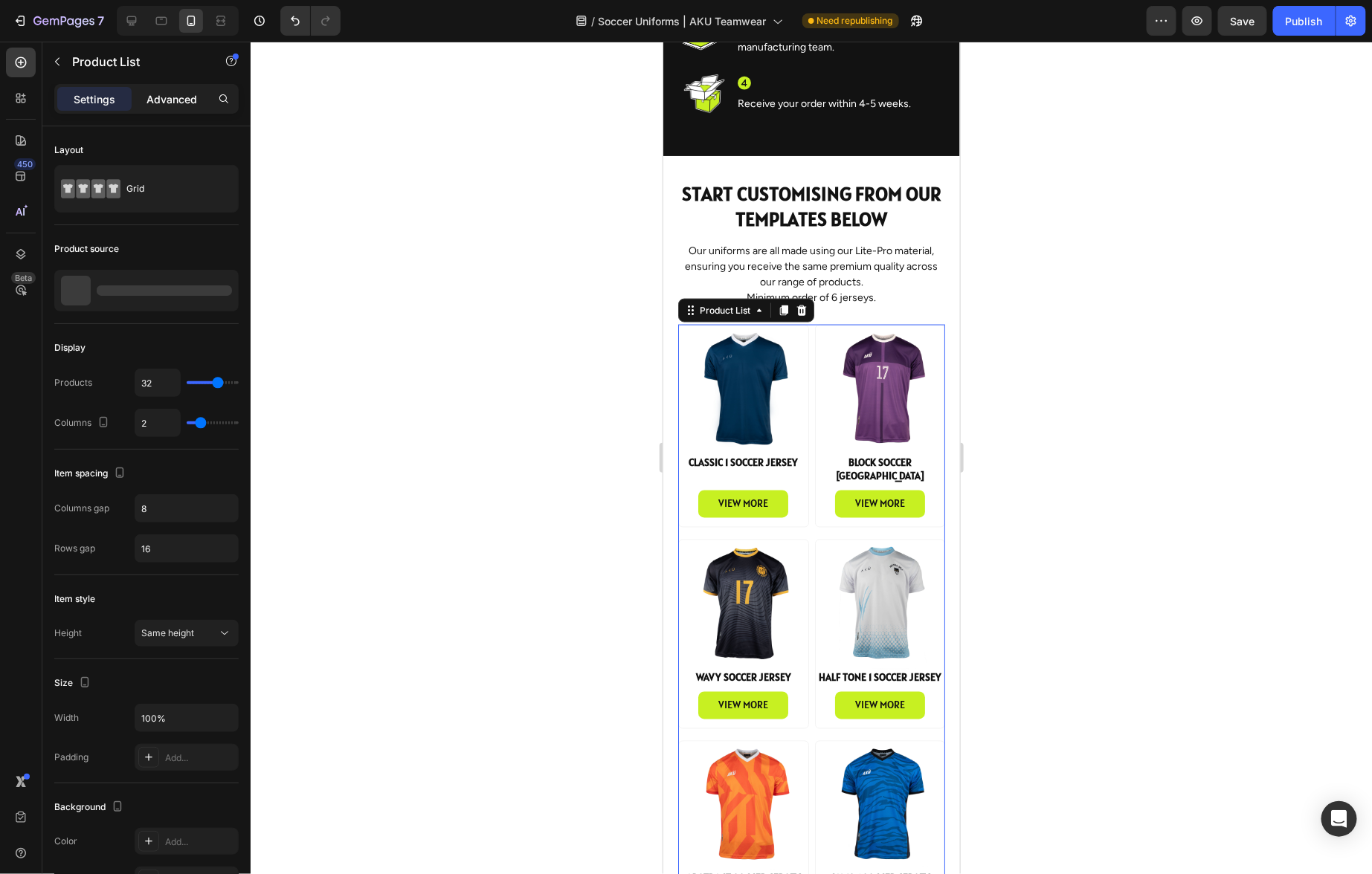
click at [176, 108] on div "Advanced" at bounding box center [172, 98] width 75 height 24
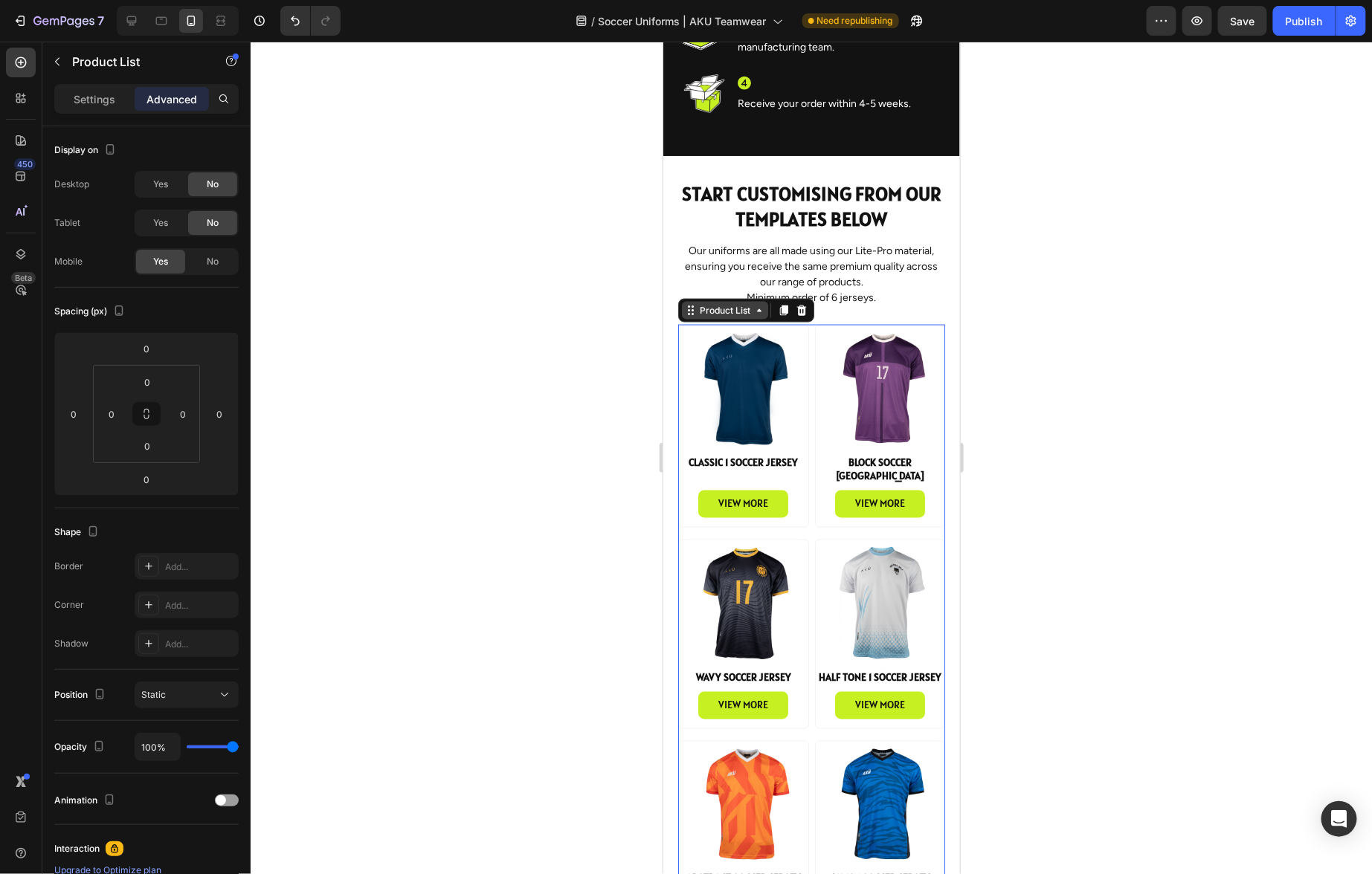
click at [722, 313] on div "Product List" at bounding box center [724, 310] width 57 height 13
click at [89, 98] on p "Settings" at bounding box center [94, 98] width 42 height 16
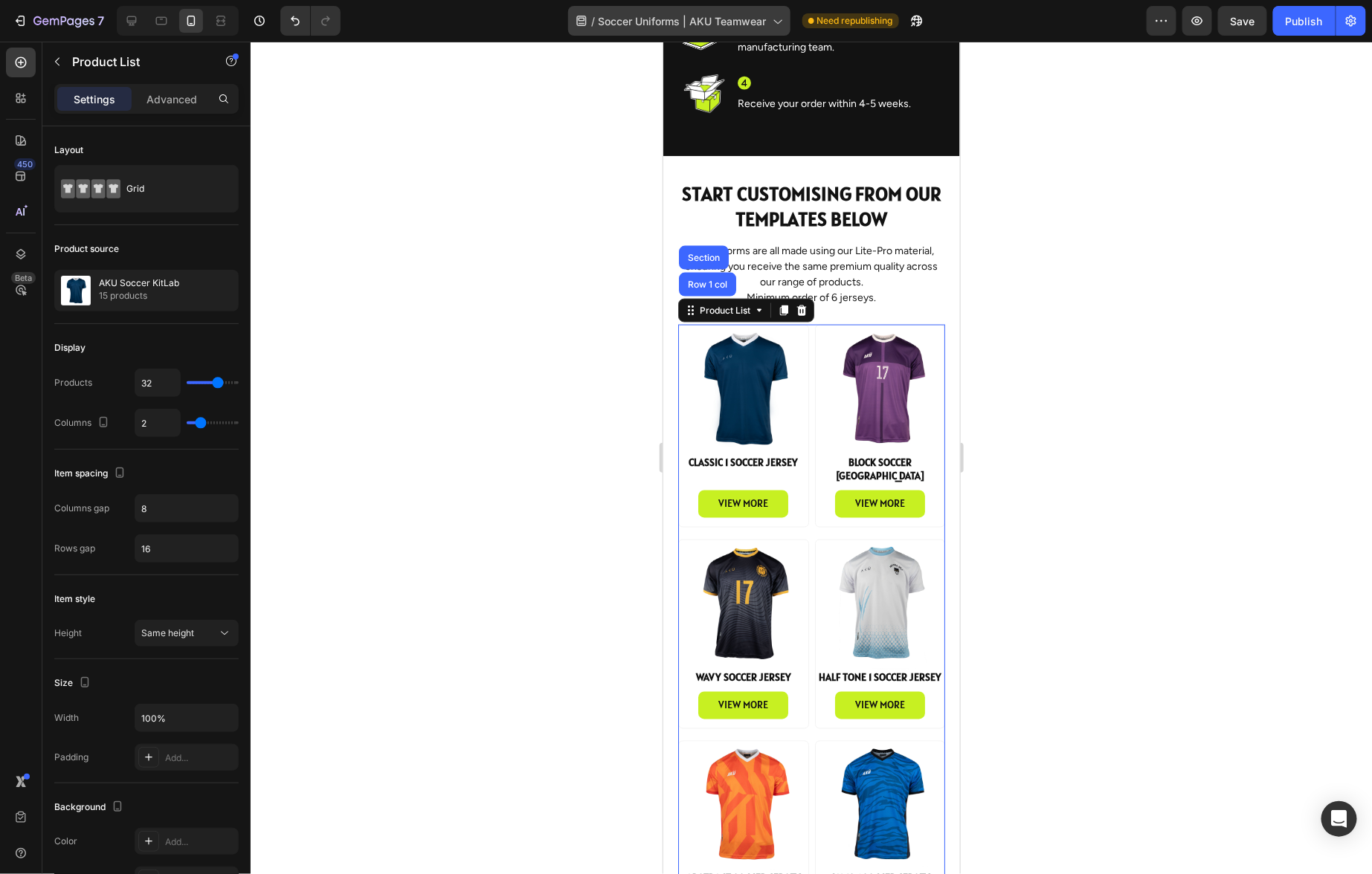
click at [771, 20] on icon at bounding box center [777, 21] width 15 height 15
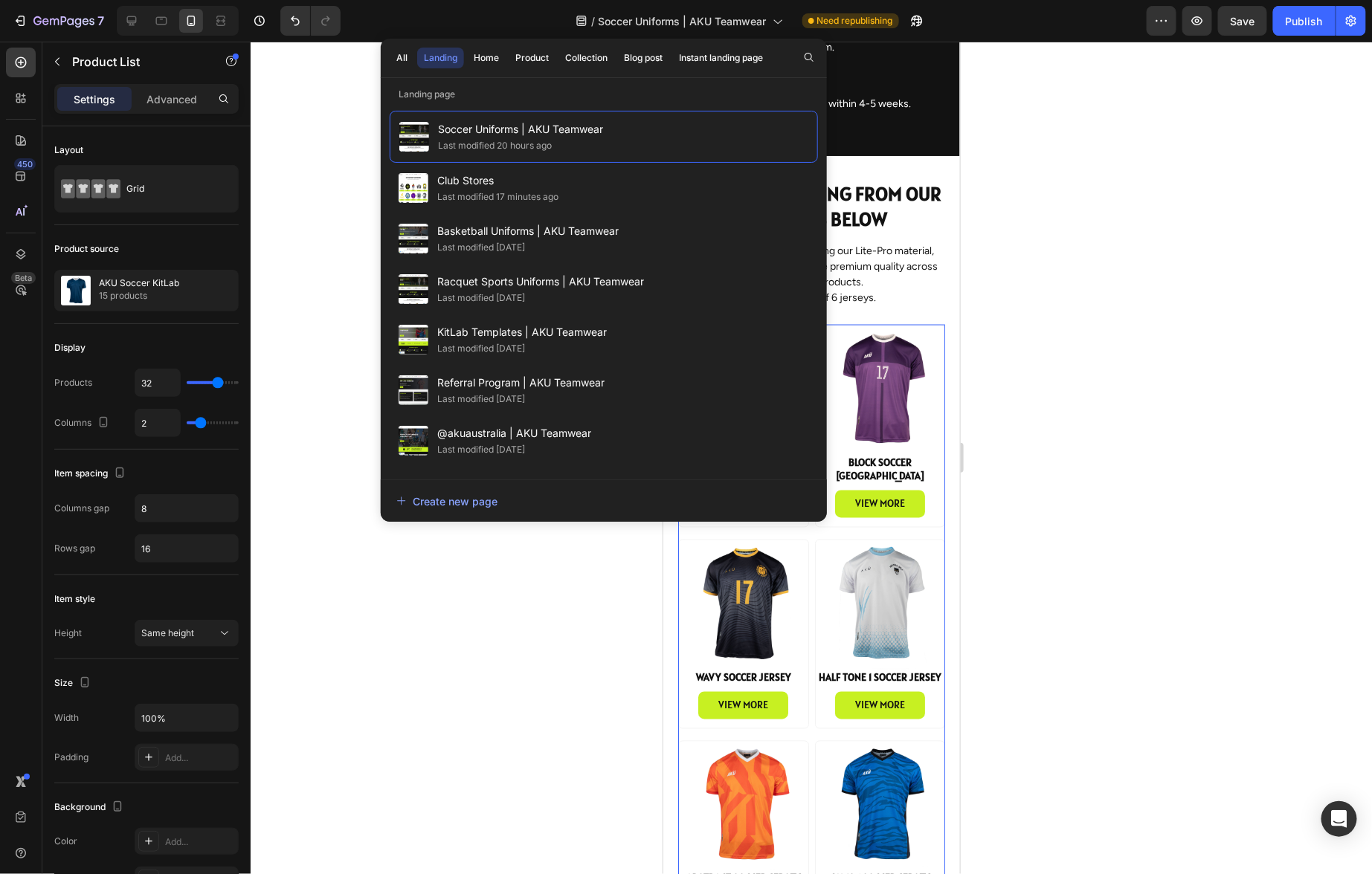
drag, startPoint x: 1013, startPoint y: 22, endPoint x: 1024, endPoint y: 23, distance: 11.0
click at [1013, 22] on div "/ Soccer Uniforms | AKU Teamwear Need republishing" at bounding box center [749, 21] width 794 height 30
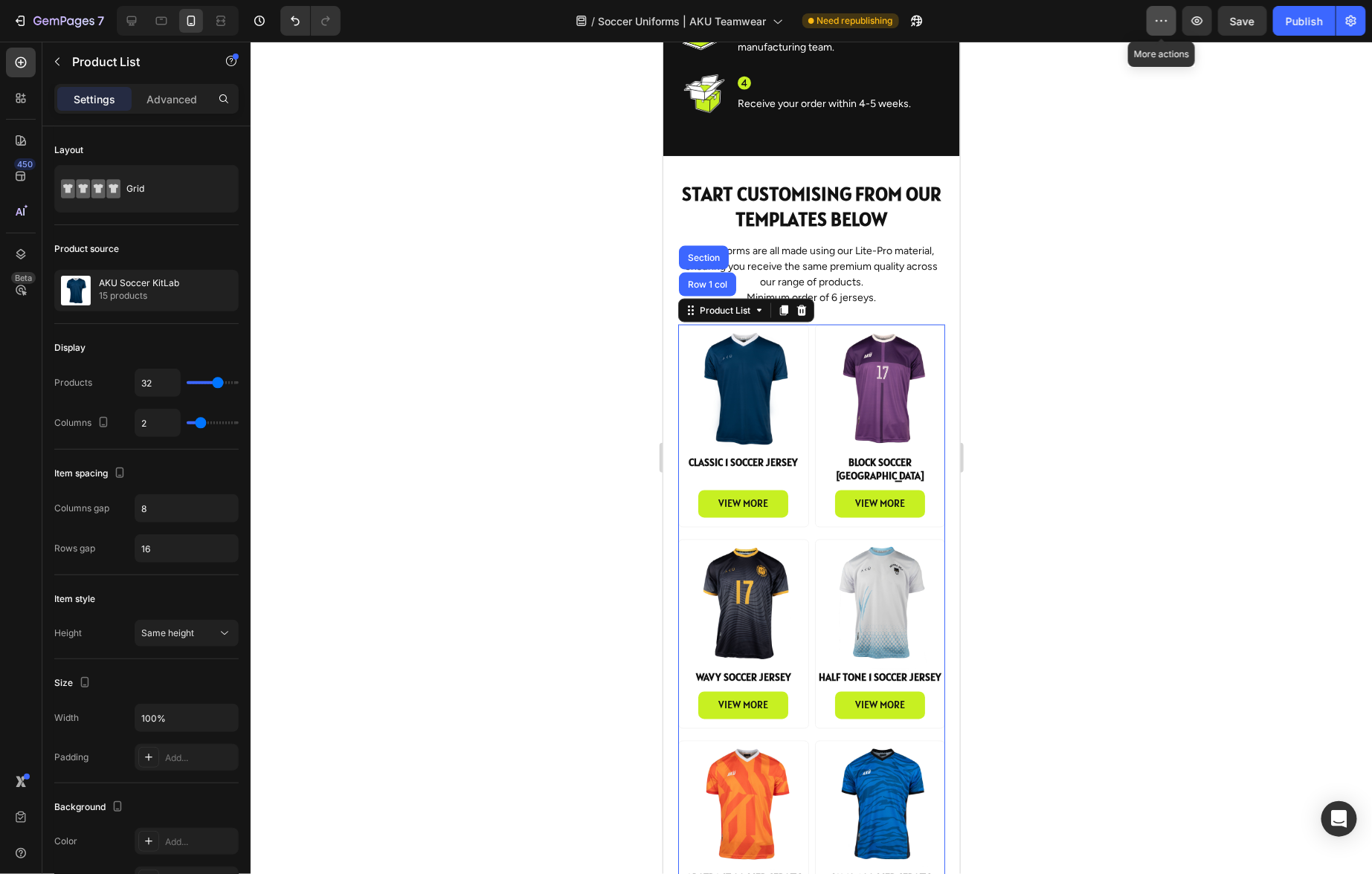
click at [1161, 23] on icon "button" at bounding box center [1161, 21] width 15 height 15
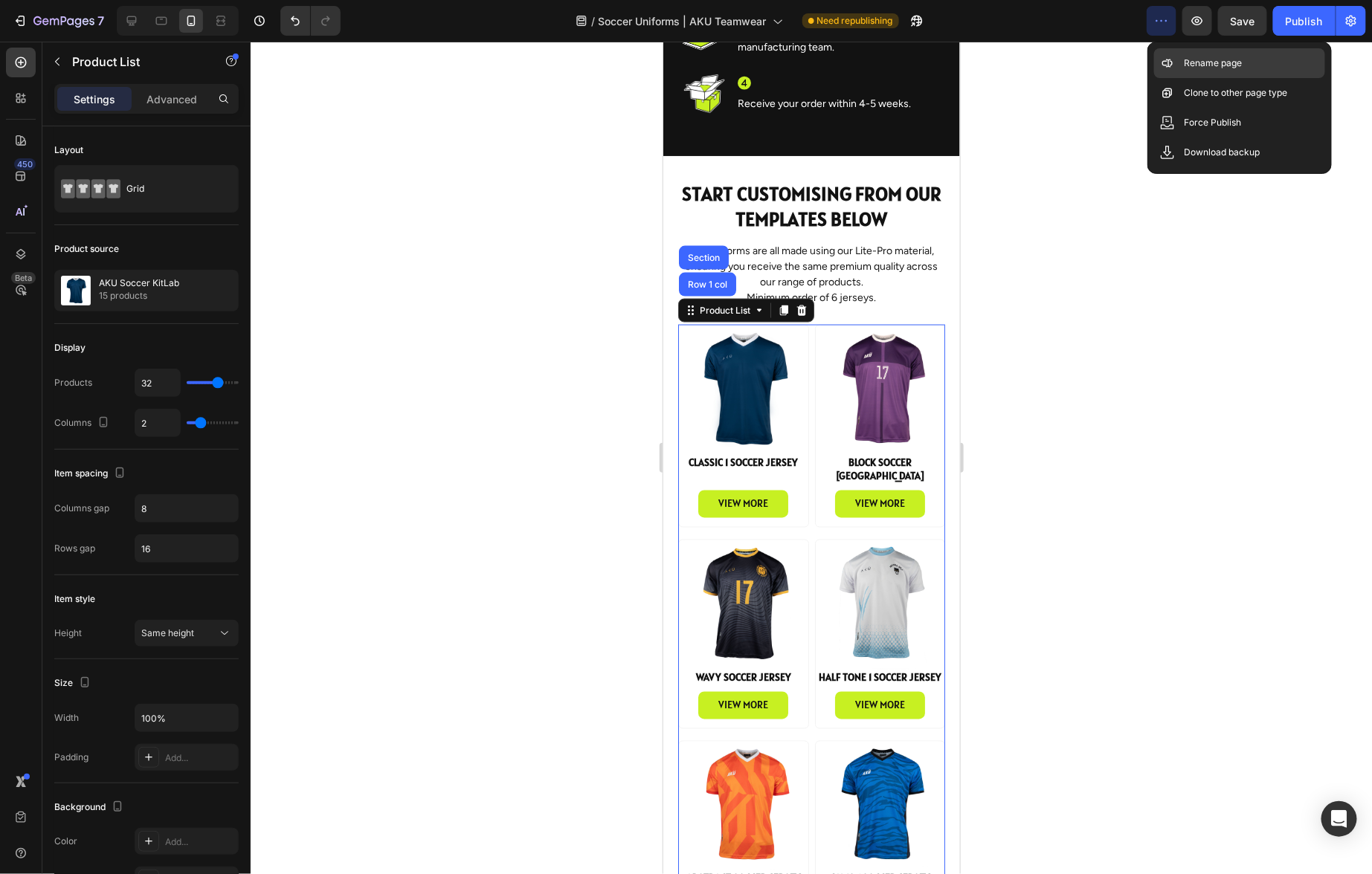
click at [1223, 63] on p "Rename page" at bounding box center [1212, 63] width 58 height 15
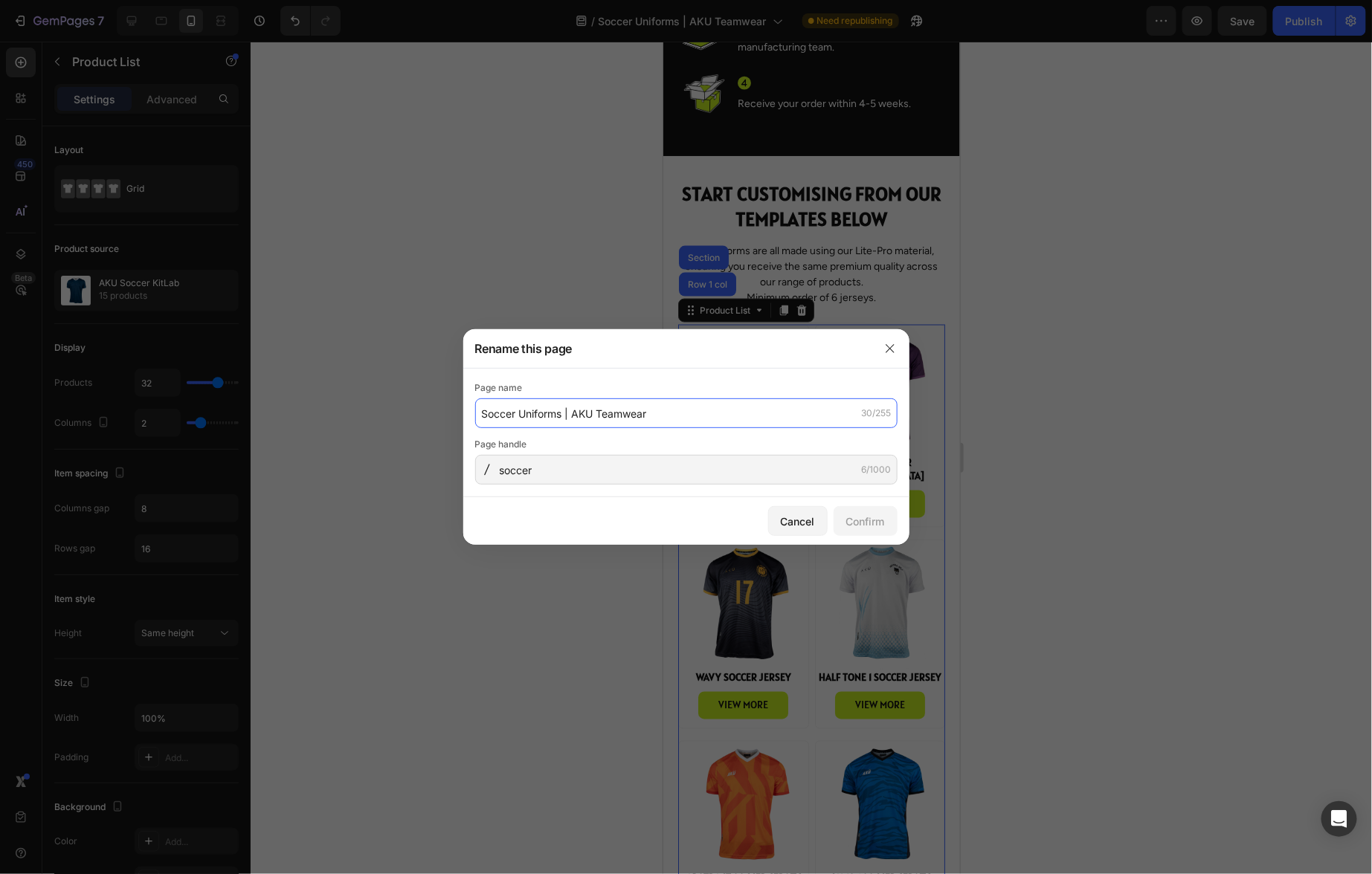
click at [592, 416] on input "Soccer Uniforms | AKU Teamwear" at bounding box center [686, 414] width 423 height 30
click at [591, 411] on input "Soccer Uniforms | AKU Teamwear" at bounding box center [686, 414] width 423 height 30
drag, startPoint x: 554, startPoint y: 414, endPoint x: 455, endPoint y: 414, distance: 99.0
click at [455, 414] on div "Rename this page Page name Soccer Uniforms | AKU Teamwear 30/255 Page handle so…" at bounding box center [686, 437] width 1372 height 874
click at [703, 415] on input "Racquet Sports Uniform | AKU Teamwear" at bounding box center [686, 414] width 423 height 30
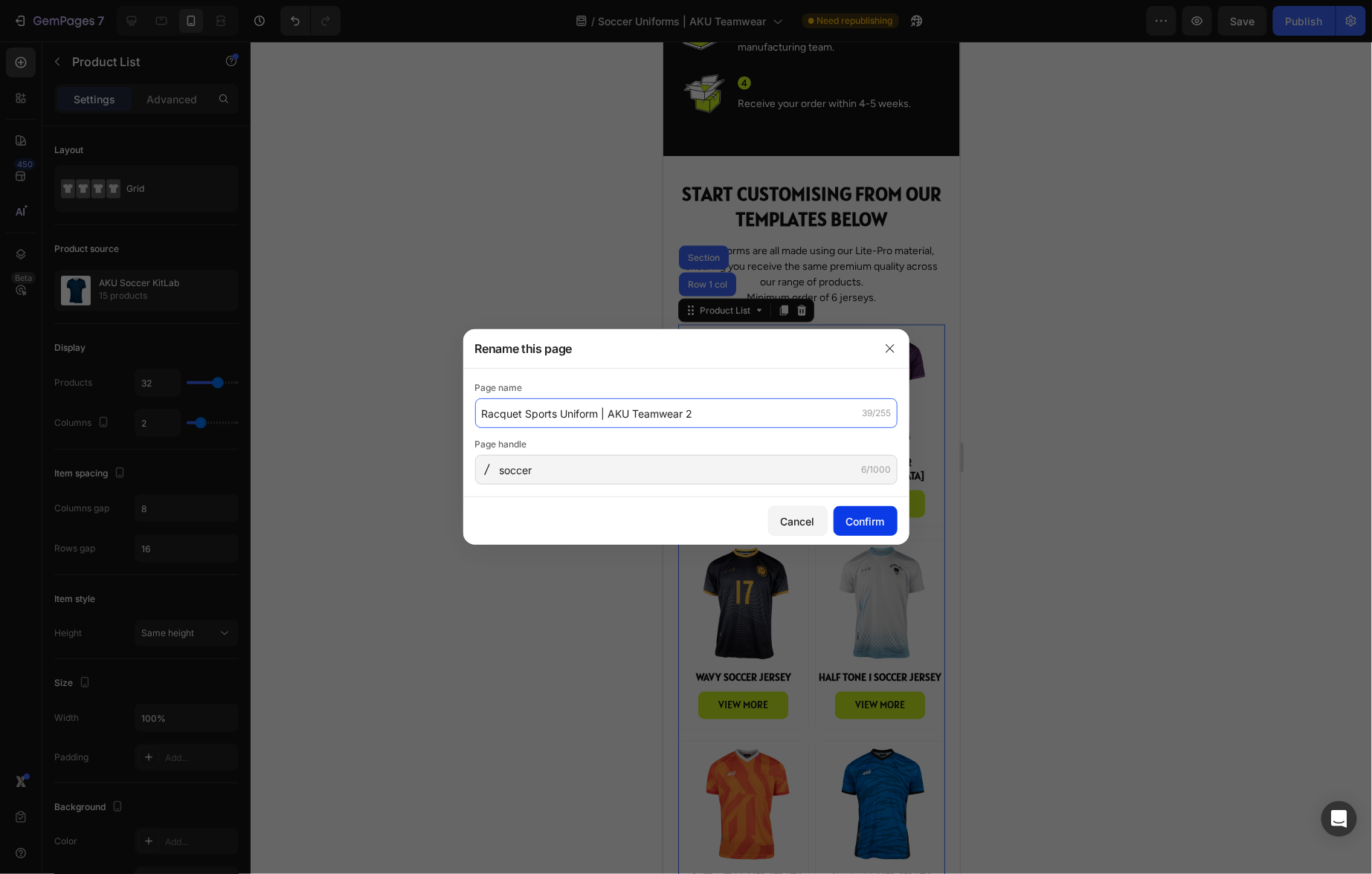
type input "Racquet Sports Uniform | AKU Teamwear 2"
click at [869, 521] on div "Confirm" at bounding box center [865, 521] width 39 height 16
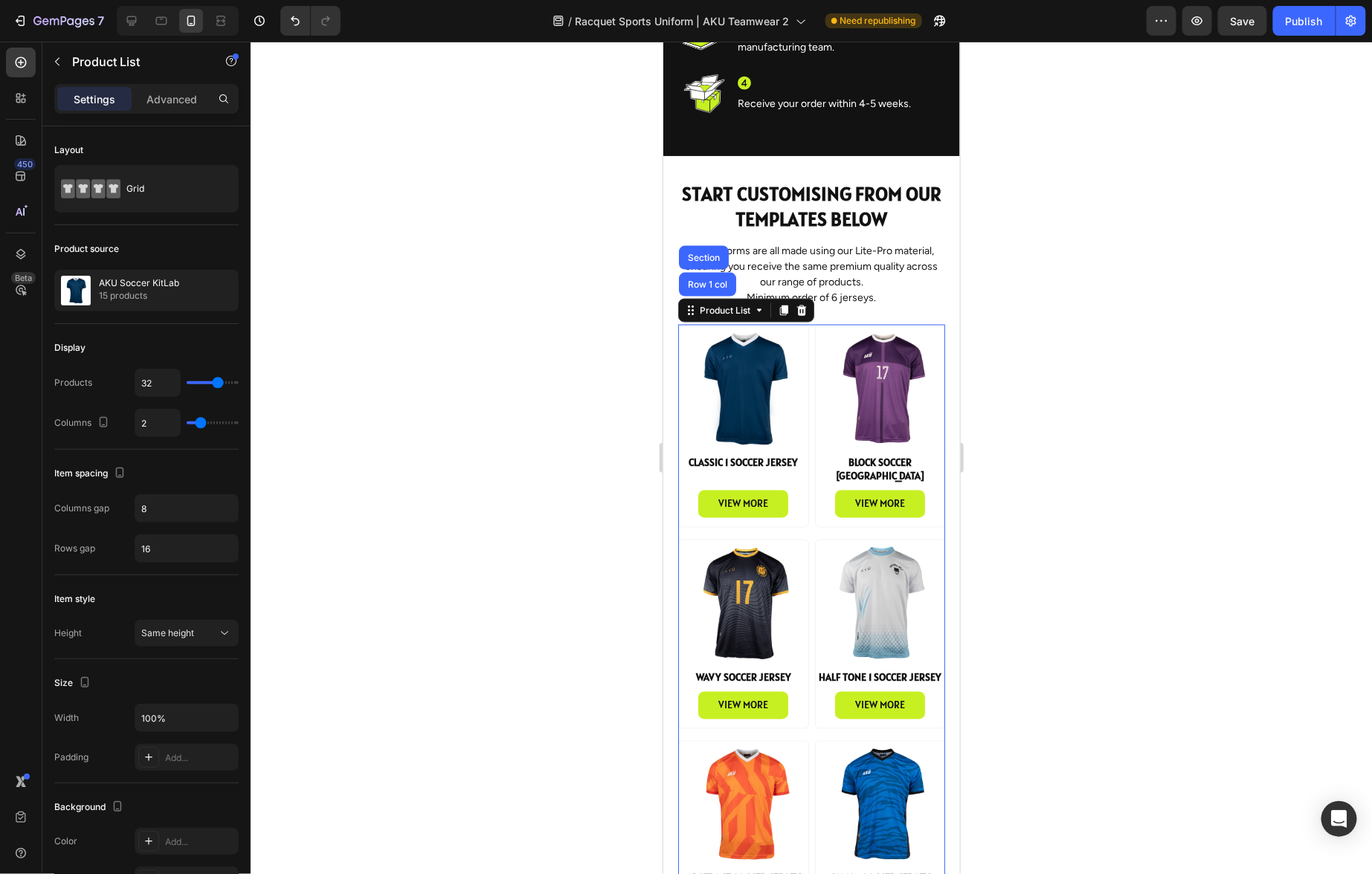
click at [1057, 35] on div "/ Racquet Sports Uniform | AKU Teamwear 2 Need republishing" at bounding box center [749, 21] width 794 height 30
drag, startPoint x: 256, startPoint y: 102, endPoint x: 1146, endPoint y: 34, distance: 892.6
click at [1164, 22] on icon "button" at bounding box center [1161, 21] width 15 height 15
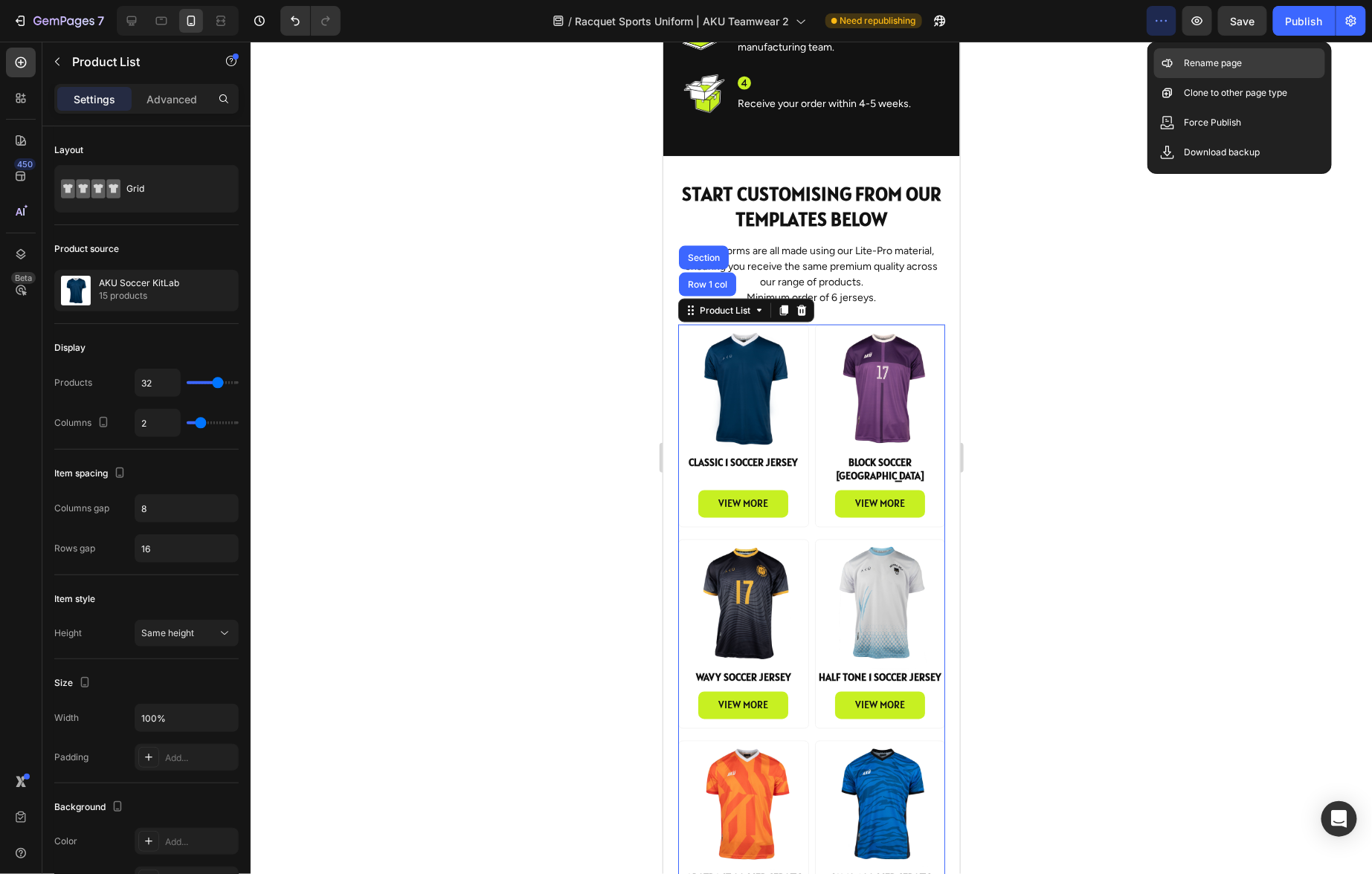
click at [1200, 65] on p "Rename page" at bounding box center [1212, 63] width 58 height 15
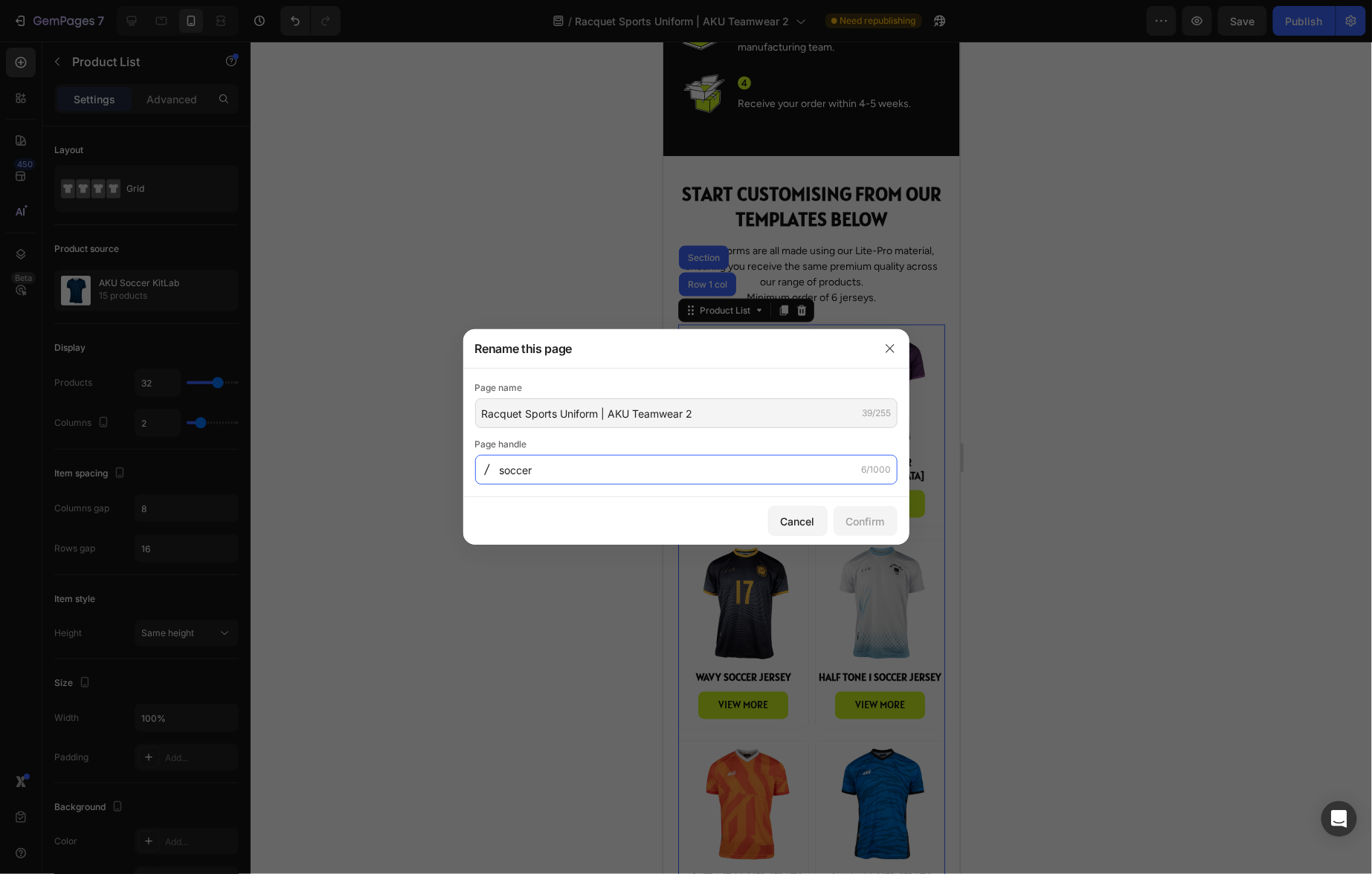
click at [0, 0] on input "soccer" at bounding box center [0, 0] width 0 height 0
drag, startPoint x: 500, startPoint y: 473, endPoint x: 490, endPoint y: 472, distance: 10.0
click at [0, 0] on div "soccer 6/1000" at bounding box center [0, 0] width 0 height 0
type input "racquet-sports"
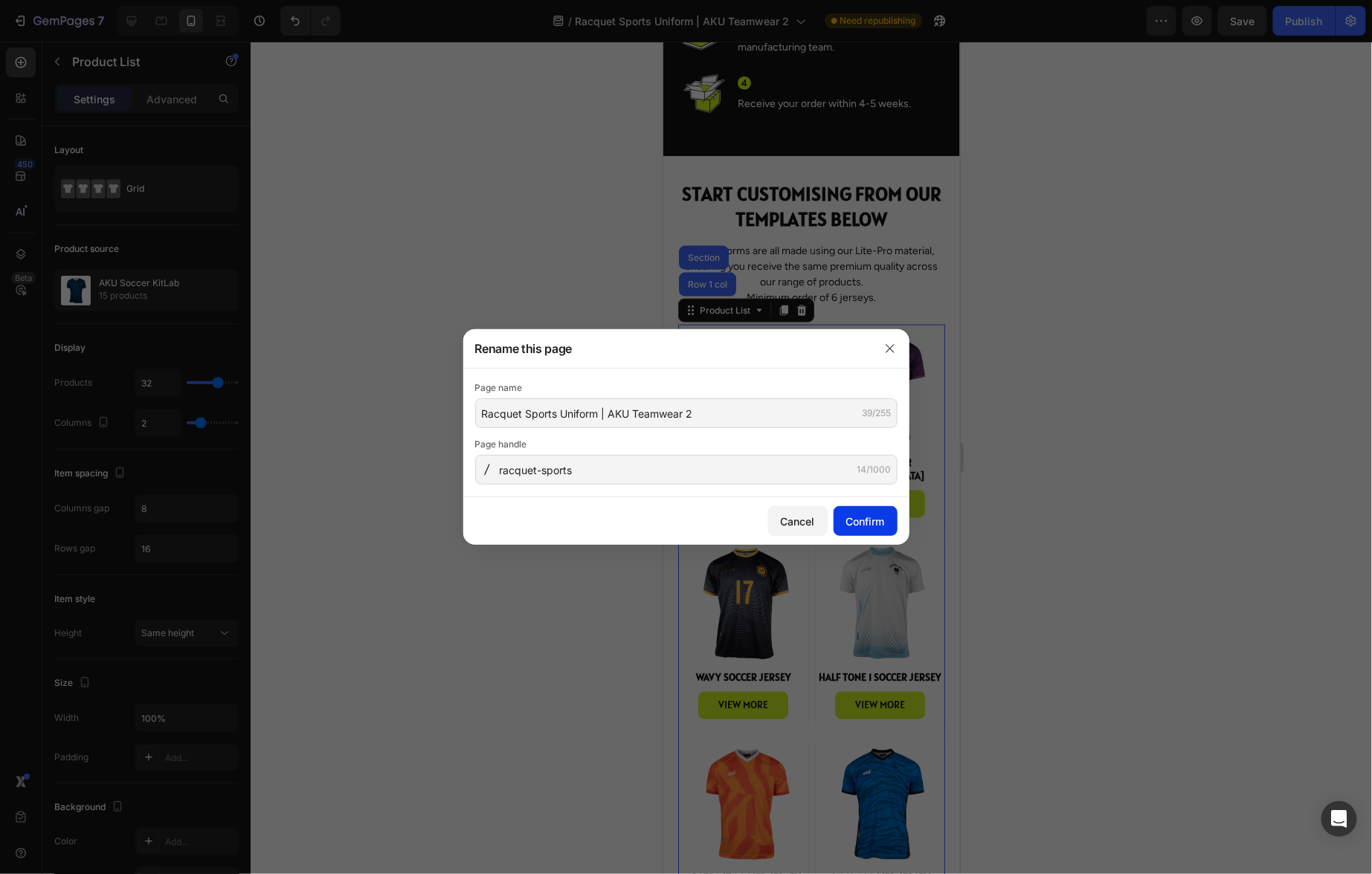
click at [871, 524] on div "Confirm" at bounding box center [865, 521] width 39 height 16
click at [892, 351] on icon "button" at bounding box center [890, 348] width 8 height 8
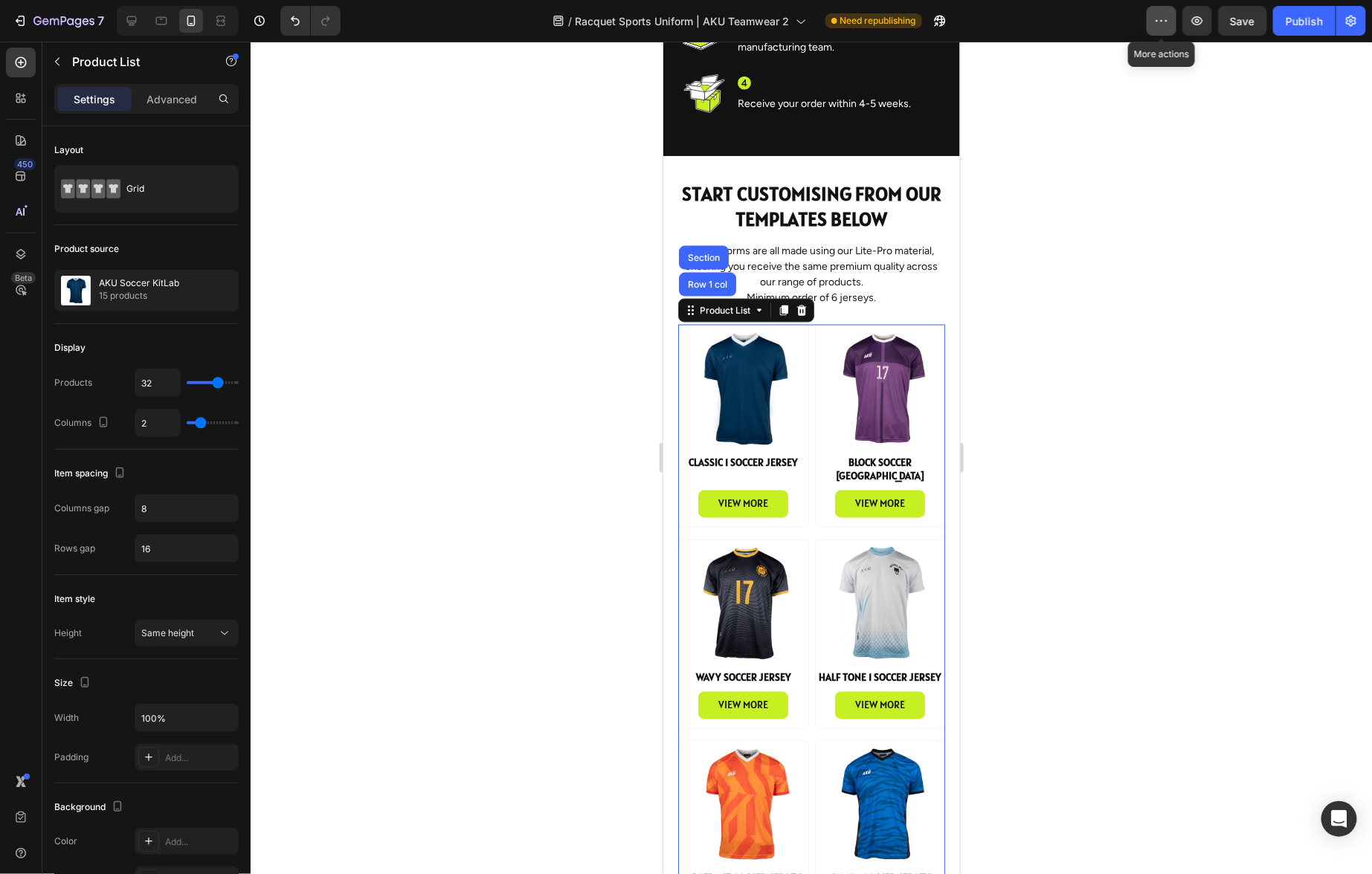
click at [1158, 25] on icon "button" at bounding box center [1161, 21] width 15 height 15
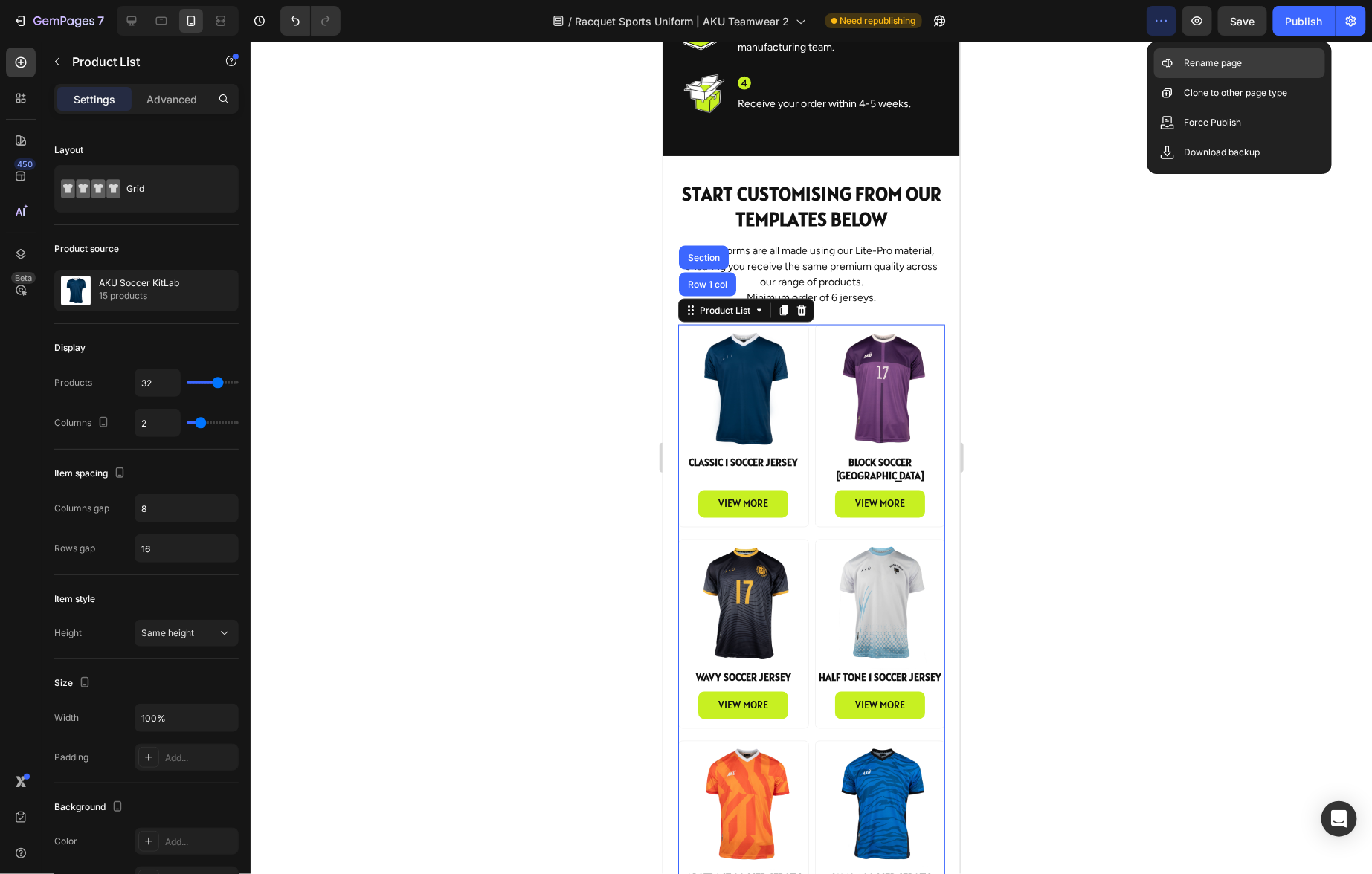
click at [1229, 59] on p "Rename page" at bounding box center [1212, 63] width 58 height 15
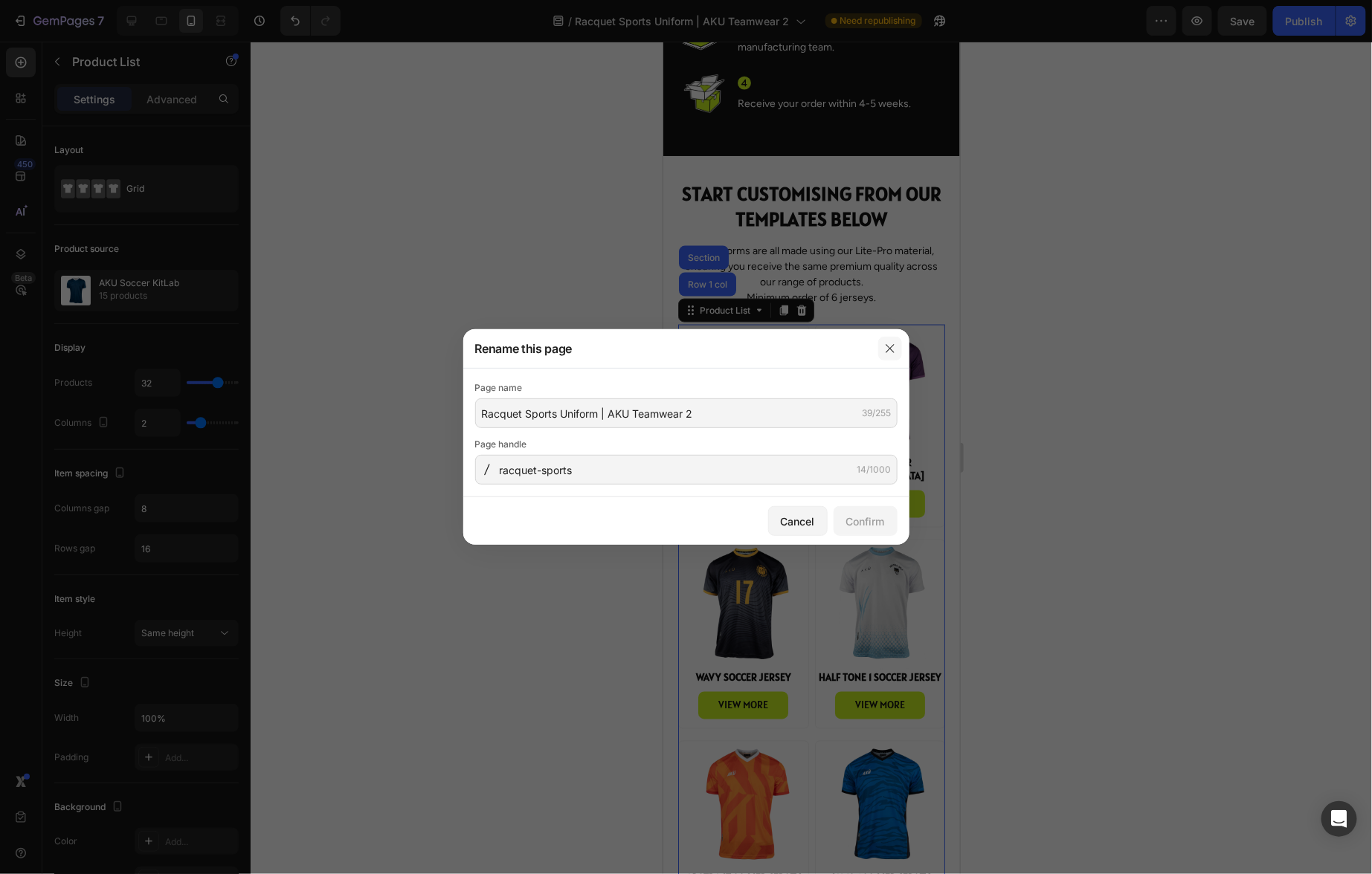
click at [890, 350] on icon "button" at bounding box center [890, 349] width 11 height 11
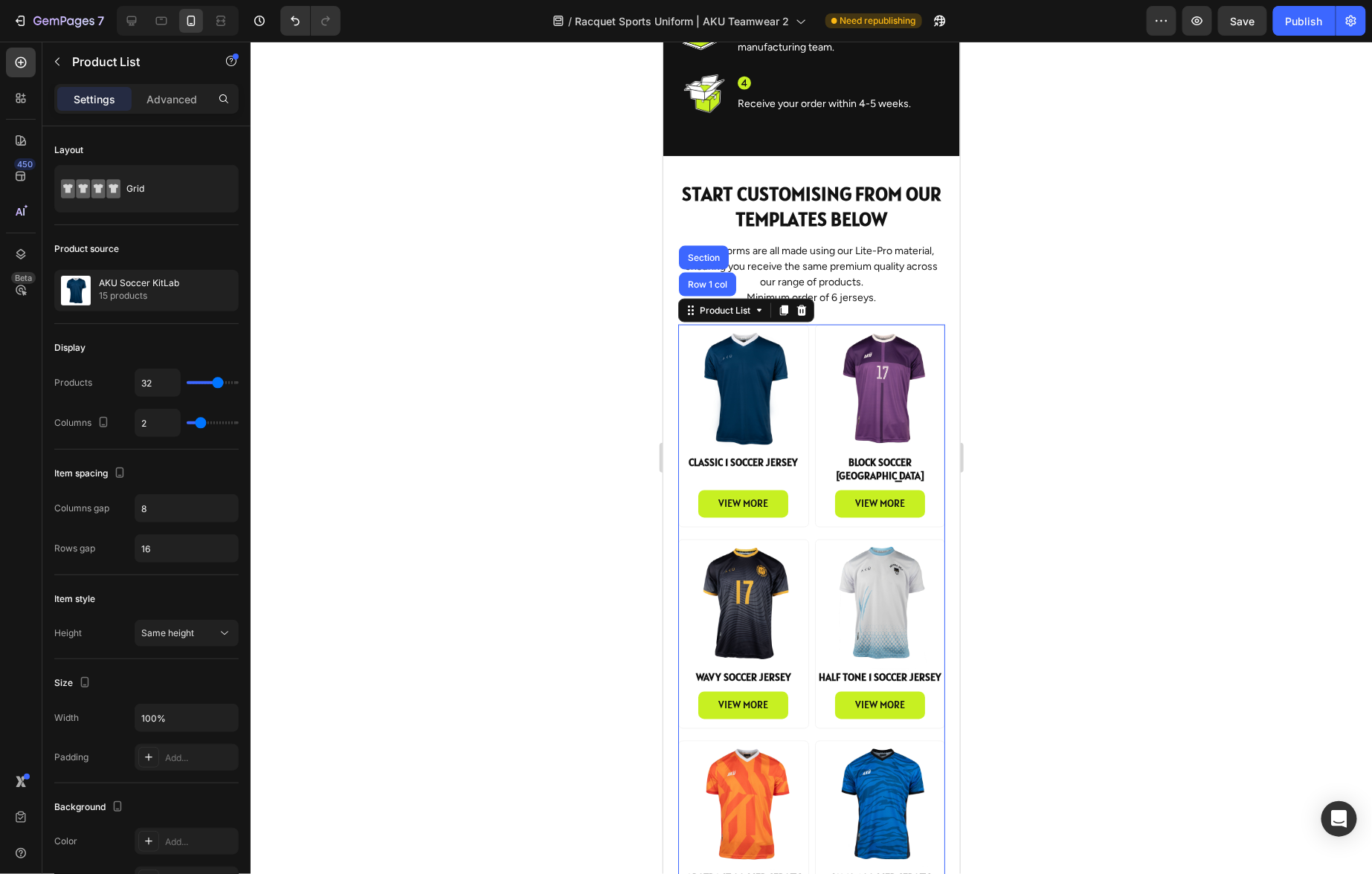
click at [1077, 265] on div at bounding box center [811, 458] width 1121 height 833
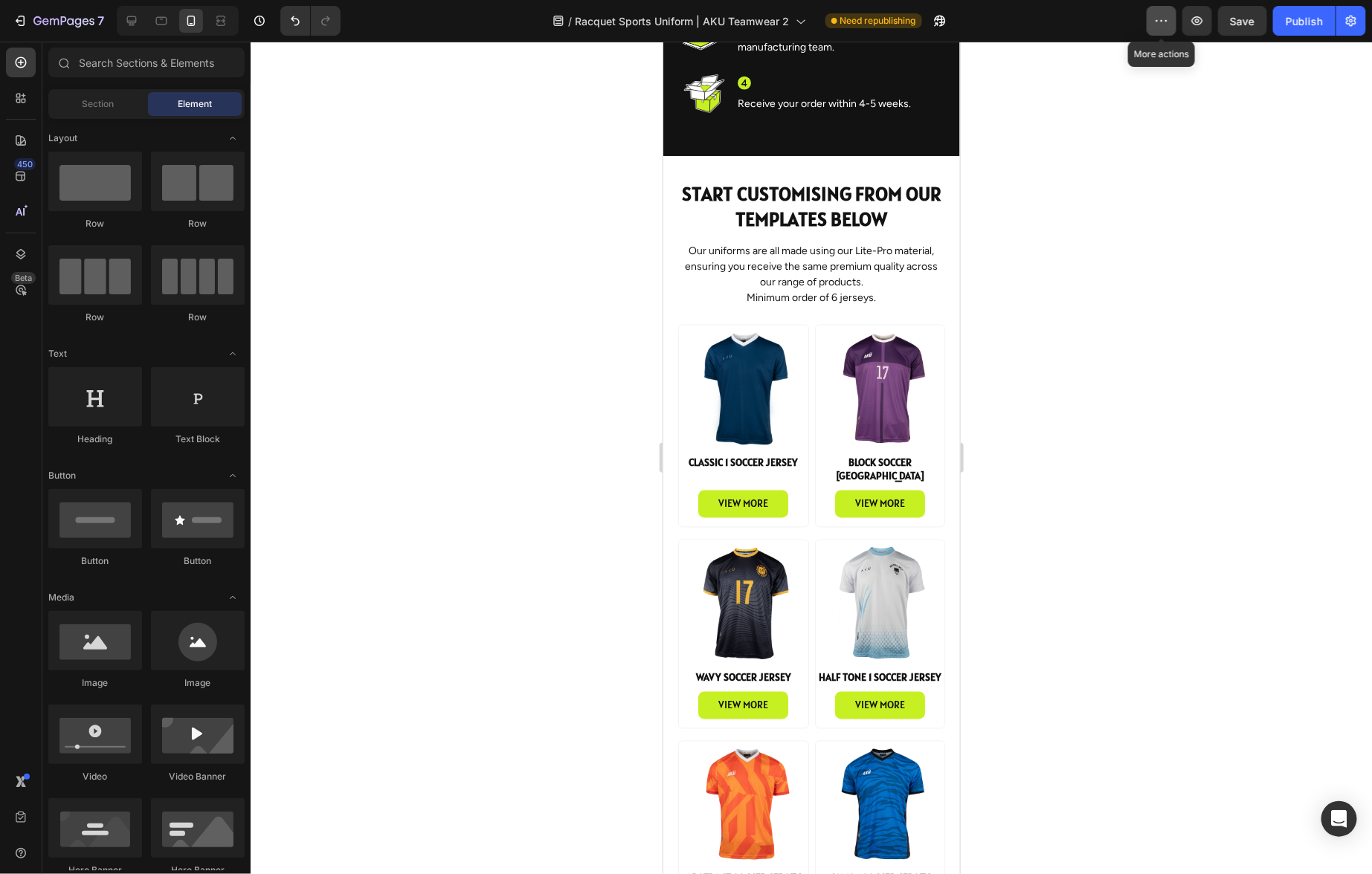
click at [1156, 19] on icon "button" at bounding box center [1161, 21] width 15 height 15
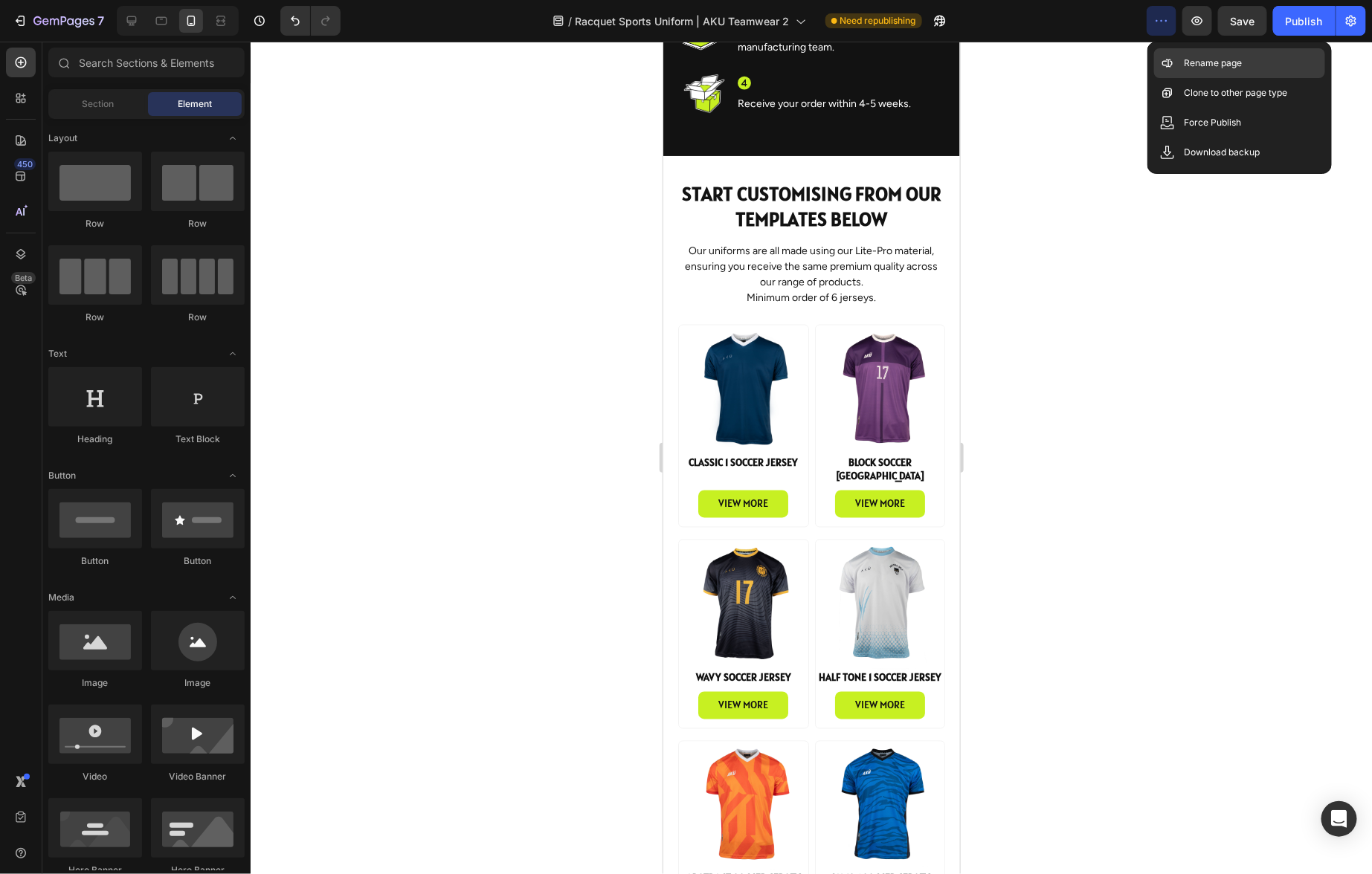
click at [1219, 62] on p "Rename page" at bounding box center [1212, 63] width 58 height 15
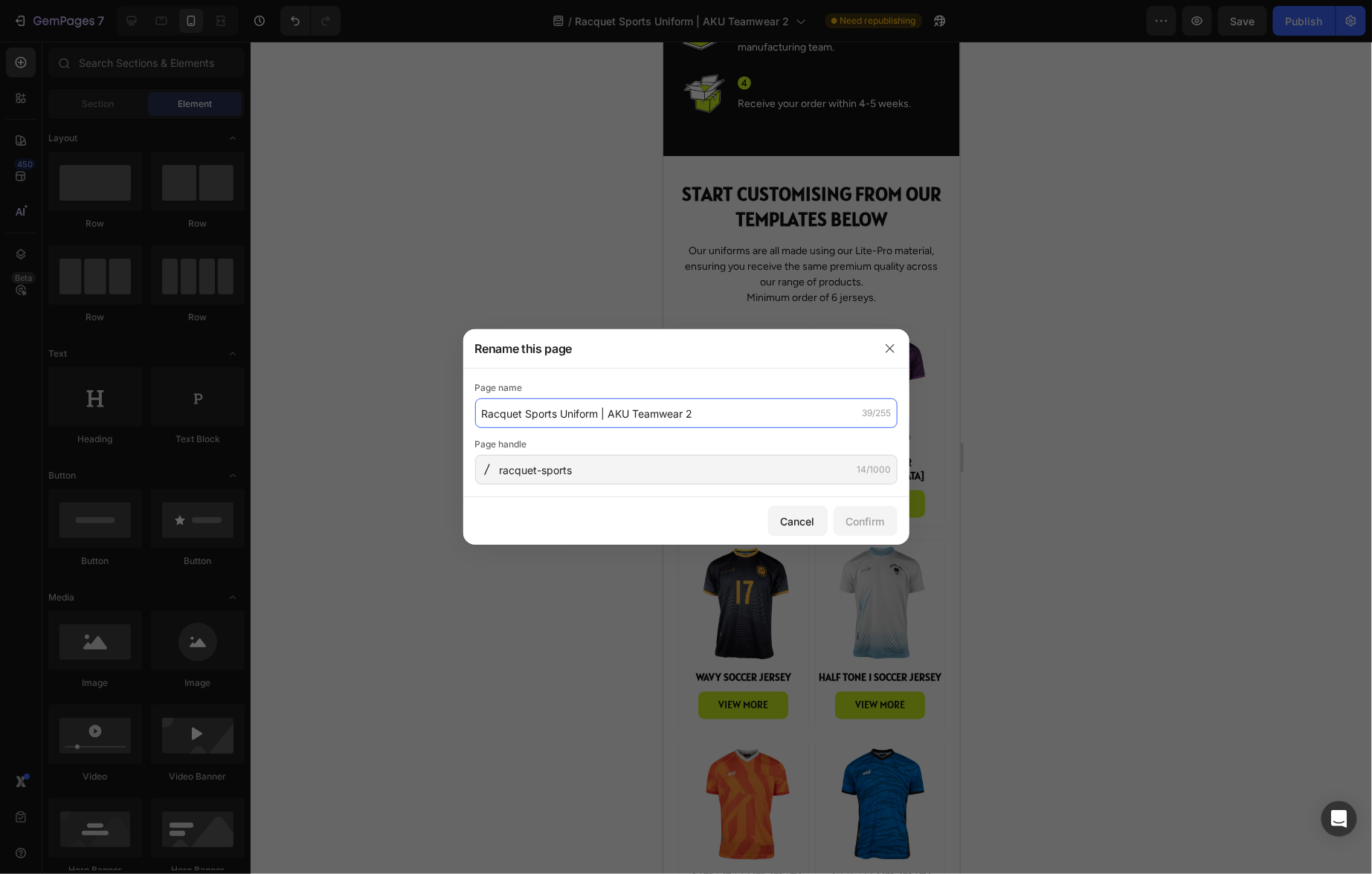
click at [708, 409] on input "Racquet Sports Uniform | AKU Teamwear 2" at bounding box center [686, 414] width 423 height 30
click at [708, 415] on input "Racquet Sports Uniform | AKU Teamwear 2" at bounding box center [686, 414] width 423 height 30
click at [597, 415] on input "Racquet Sports Uniform | AKU Teamwear 2" at bounding box center [686, 414] width 423 height 30
click at [722, 423] on input "Racquet Sports Uniforms | AKU Teamwear 2" at bounding box center [686, 414] width 423 height 30
type input "Racquet Sports Uniforms | AKU Teamwear"
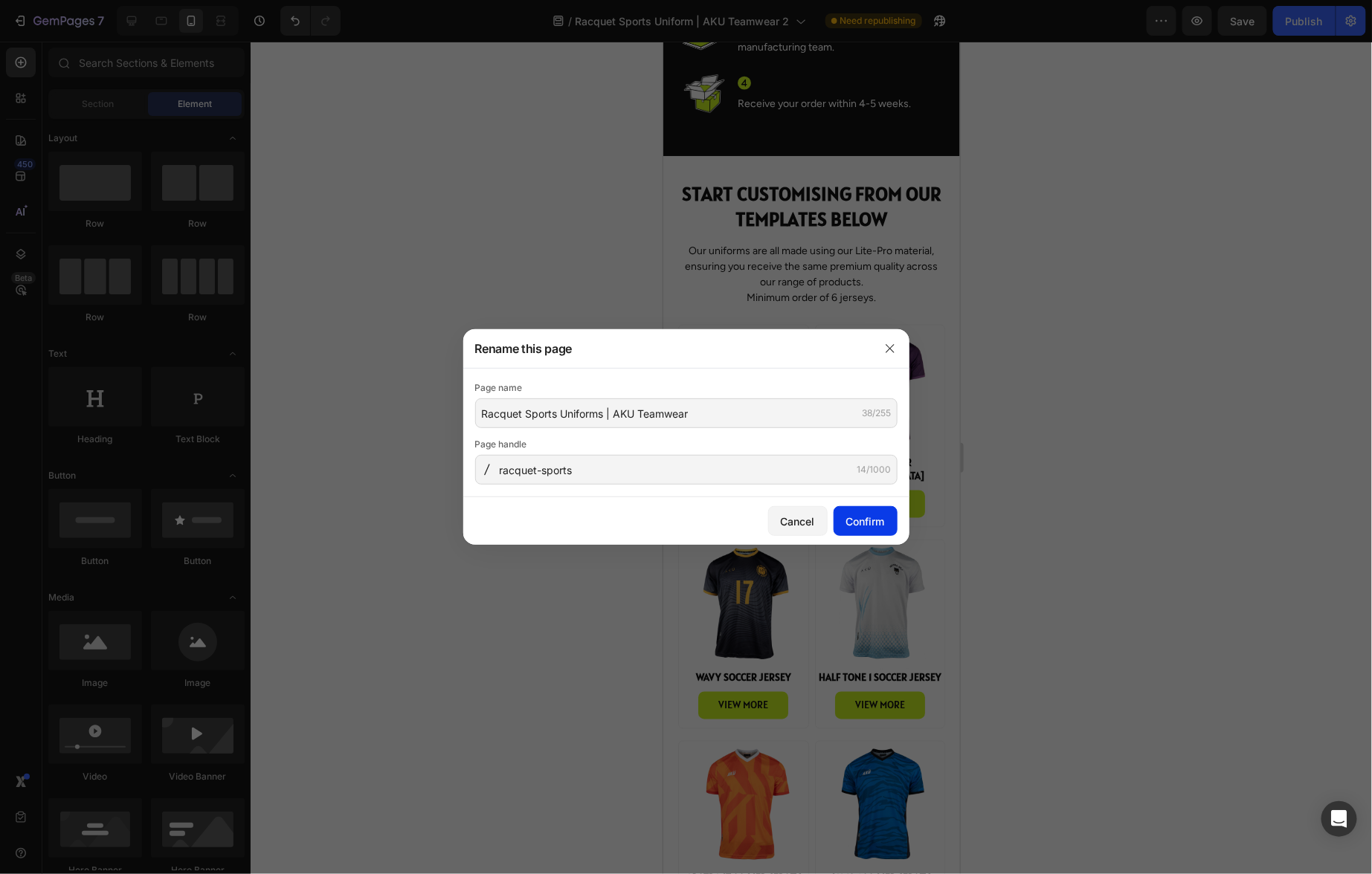
click at [864, 522] on div "Confirm" at bounding box center [865, 521] width 39 height 16
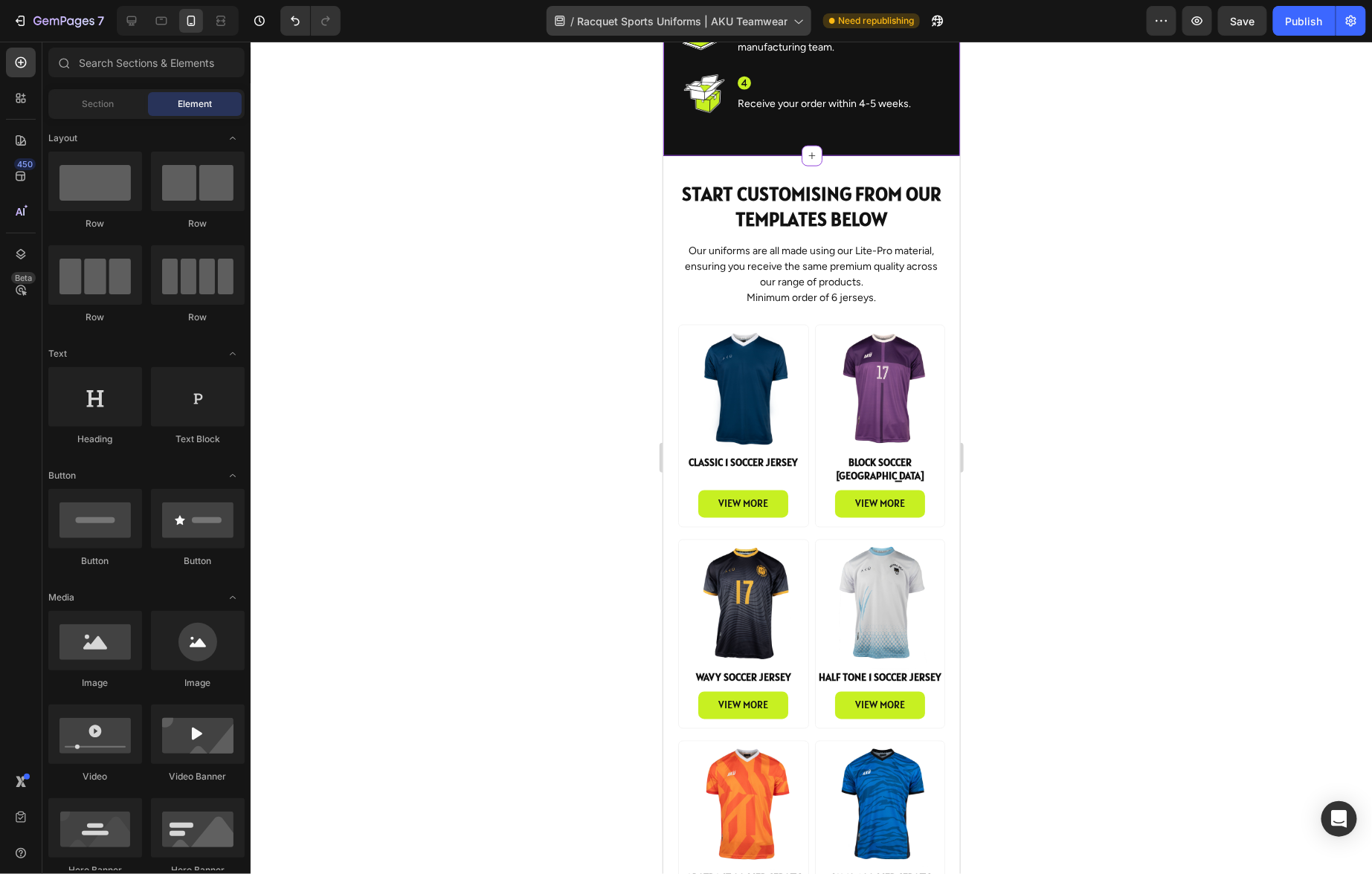
scroll to position [846, 0]
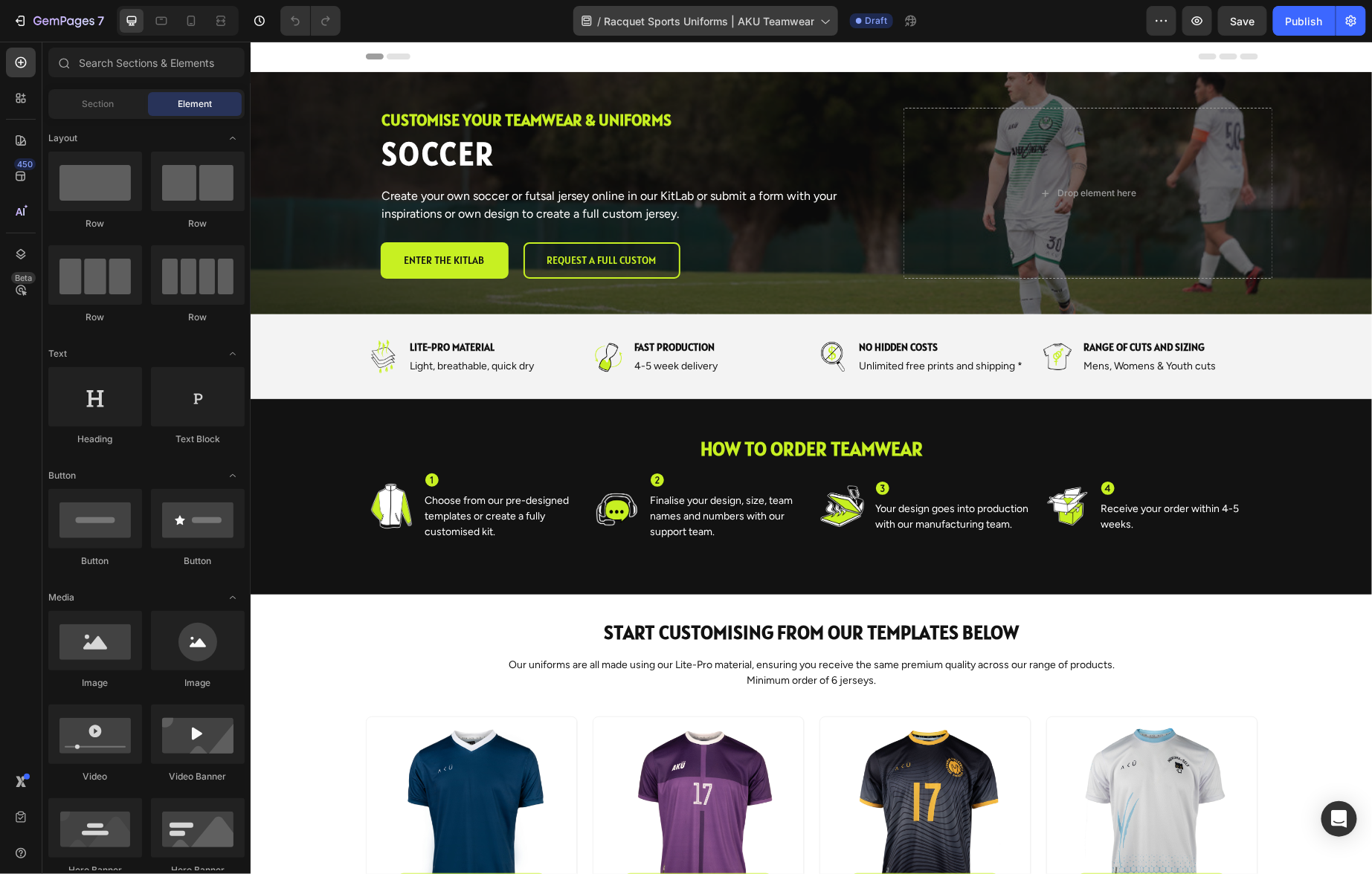
click at [1017, 30] on div "/ Racquet Sports Uniforms | AKU Teamwear Draft" at bounding box center [749, 21] width 794 height 30
click at [810, 21] on span "Racquet Sports Uniforms | AKU Teamwear" at bounding box center [709, 21] width 210 height 16
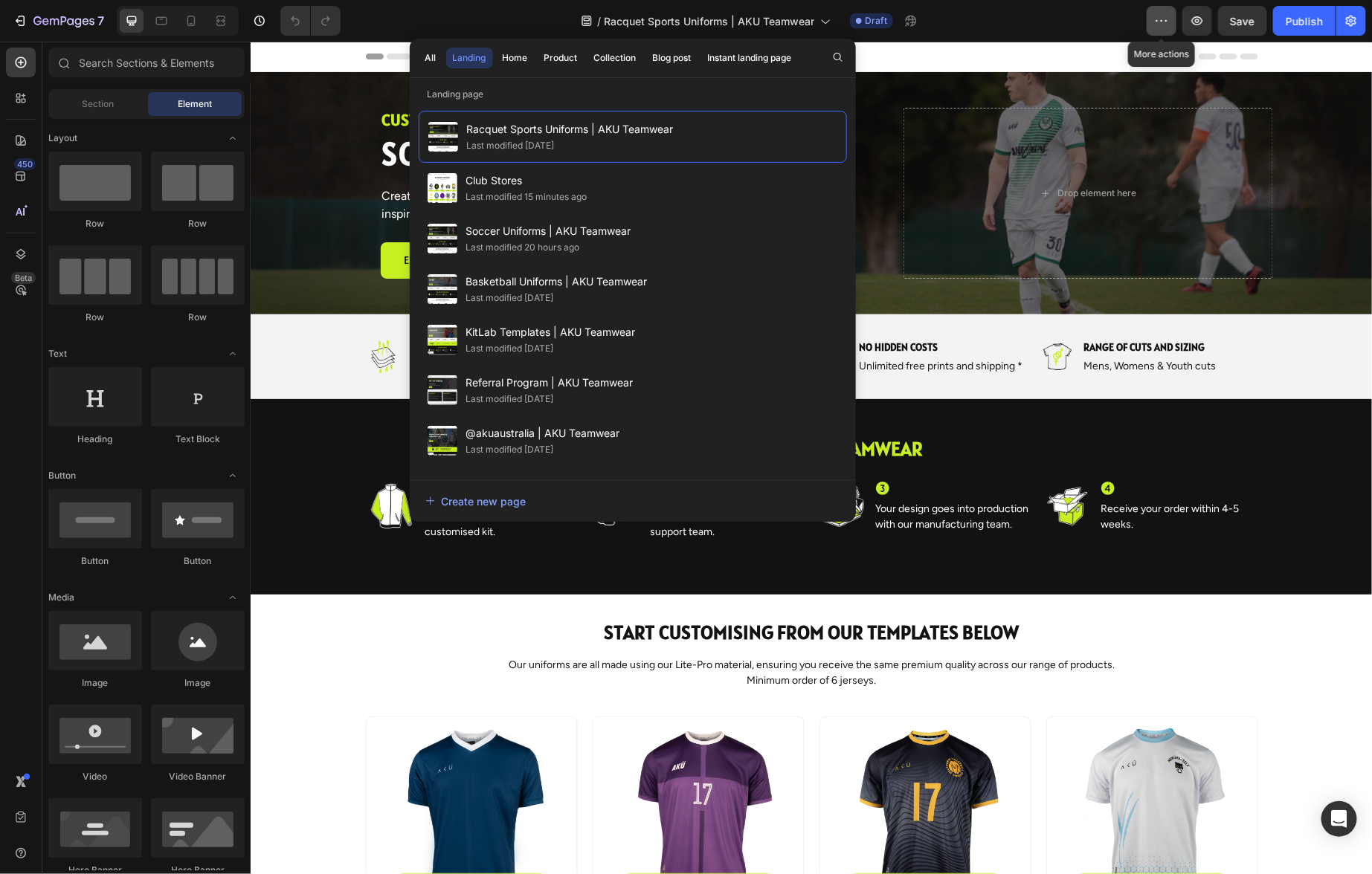
click at [1170, 21] on button "button" at bounding box center [1161, 21] width 30 height 30
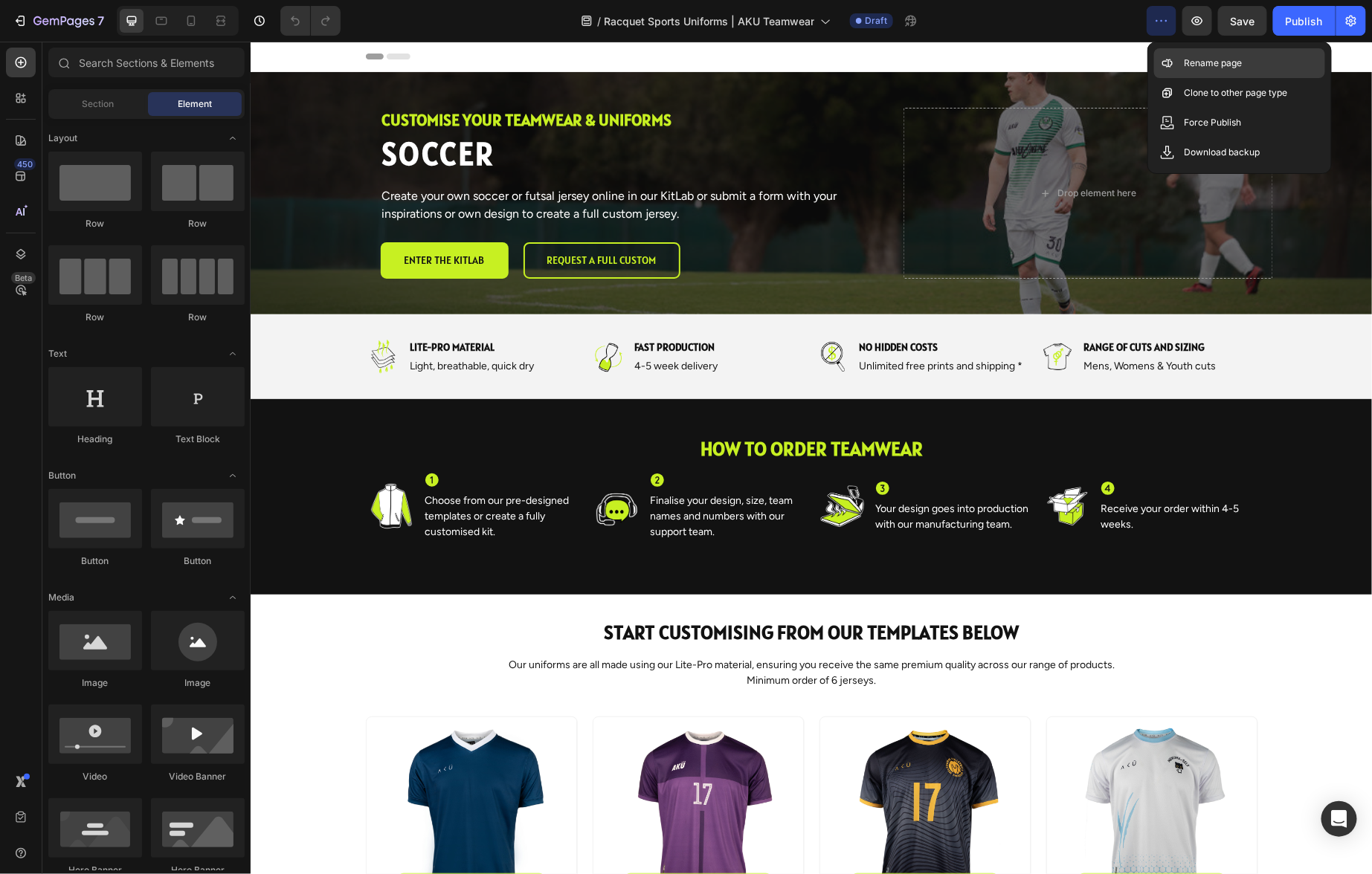
click at [1204, 62] on p "Rename page" at bounding box center [1212, 63] width 58 height 15
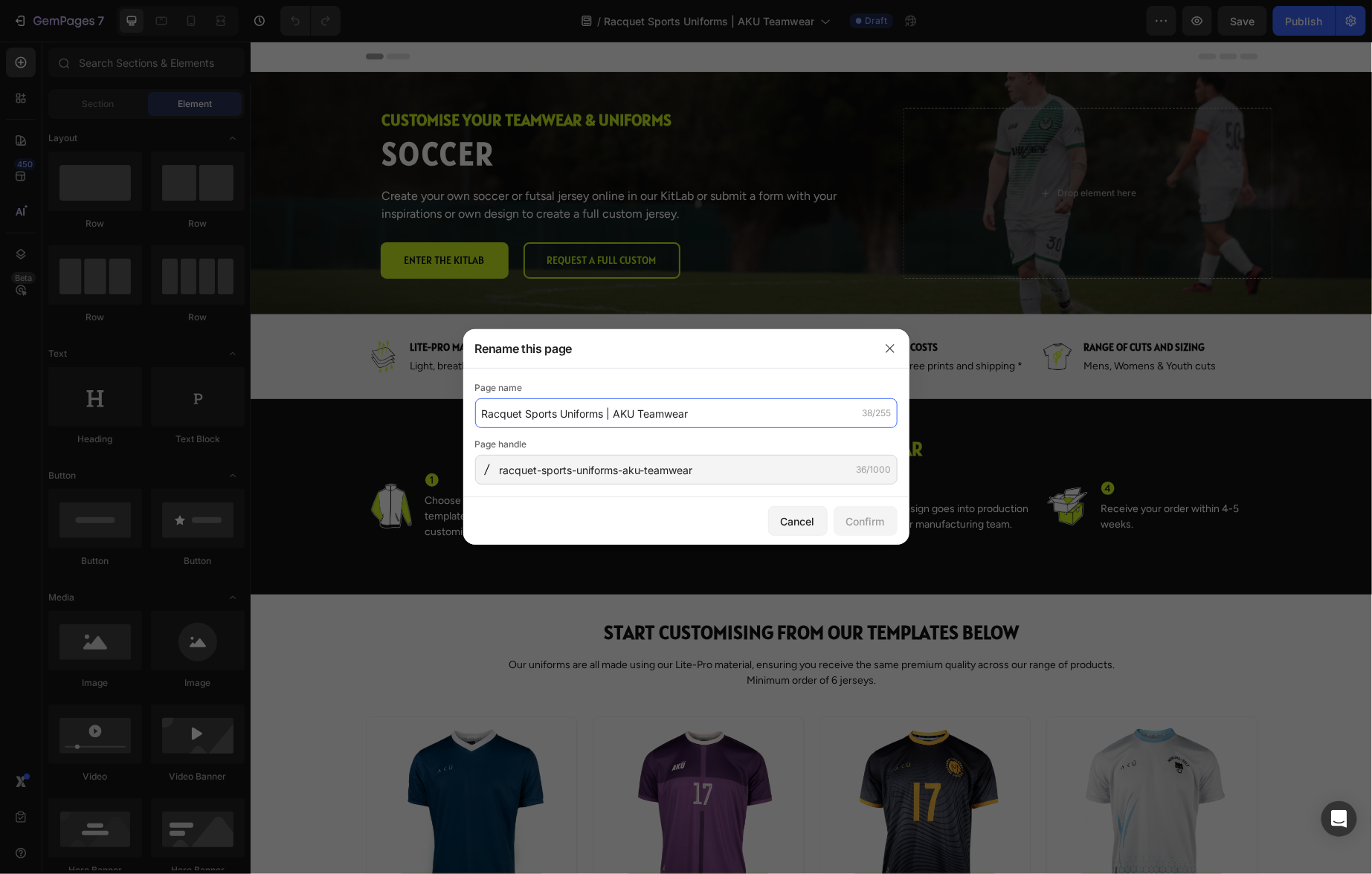
click at [668, 414] on input "Racquet Sports Uniforms | AKU Teamwear" at bounding box center [686, 414] width 423 height 30
click at [576, 419] on input "Racquet Sports Uniforms | AKU Teamwear" at bounding box center [686, 414] width 423 height 30
drag, startPoint x: 557, startPoint y: 414, endPoint x: 465, endPoint y: 411, distance: 92.0
click at [465, 411] on div "Page name Racquet Sports Uniforms | AKU Teamwear 38/255 Page handle racquet-spo…" at bounding box center [686, 432] width 446 height 129
type input "Soccer Uniforms | AKU Teamwear"
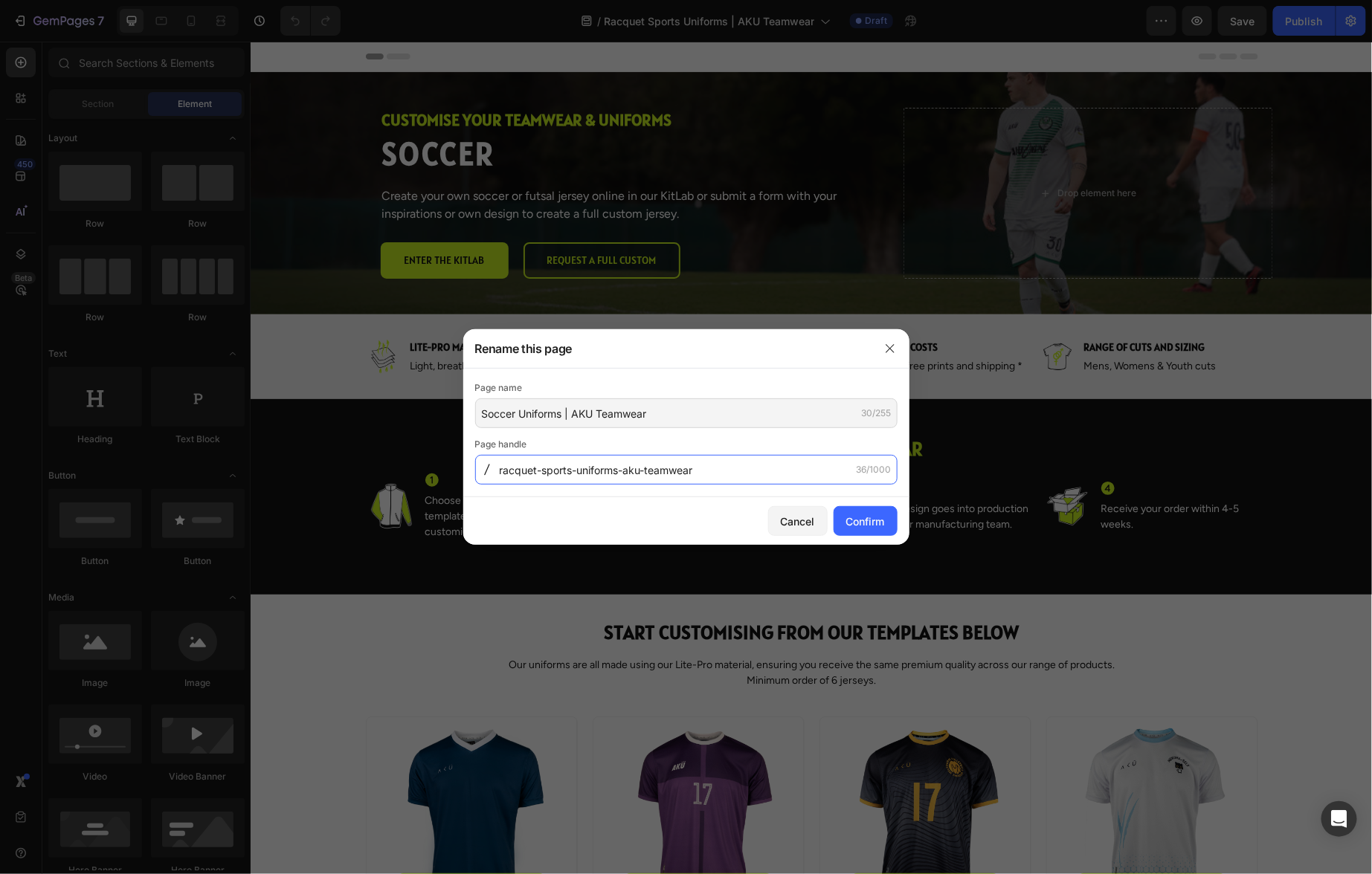
click at [700, 476] on input "racquet-sports-uniforms-aku-teamwear" at bounding box center [686, 469] width 423 height 30
type input "soccer-2"
click at [864, 524] on div "Confirm" at bounding box center [865, 521] width 39 height 16
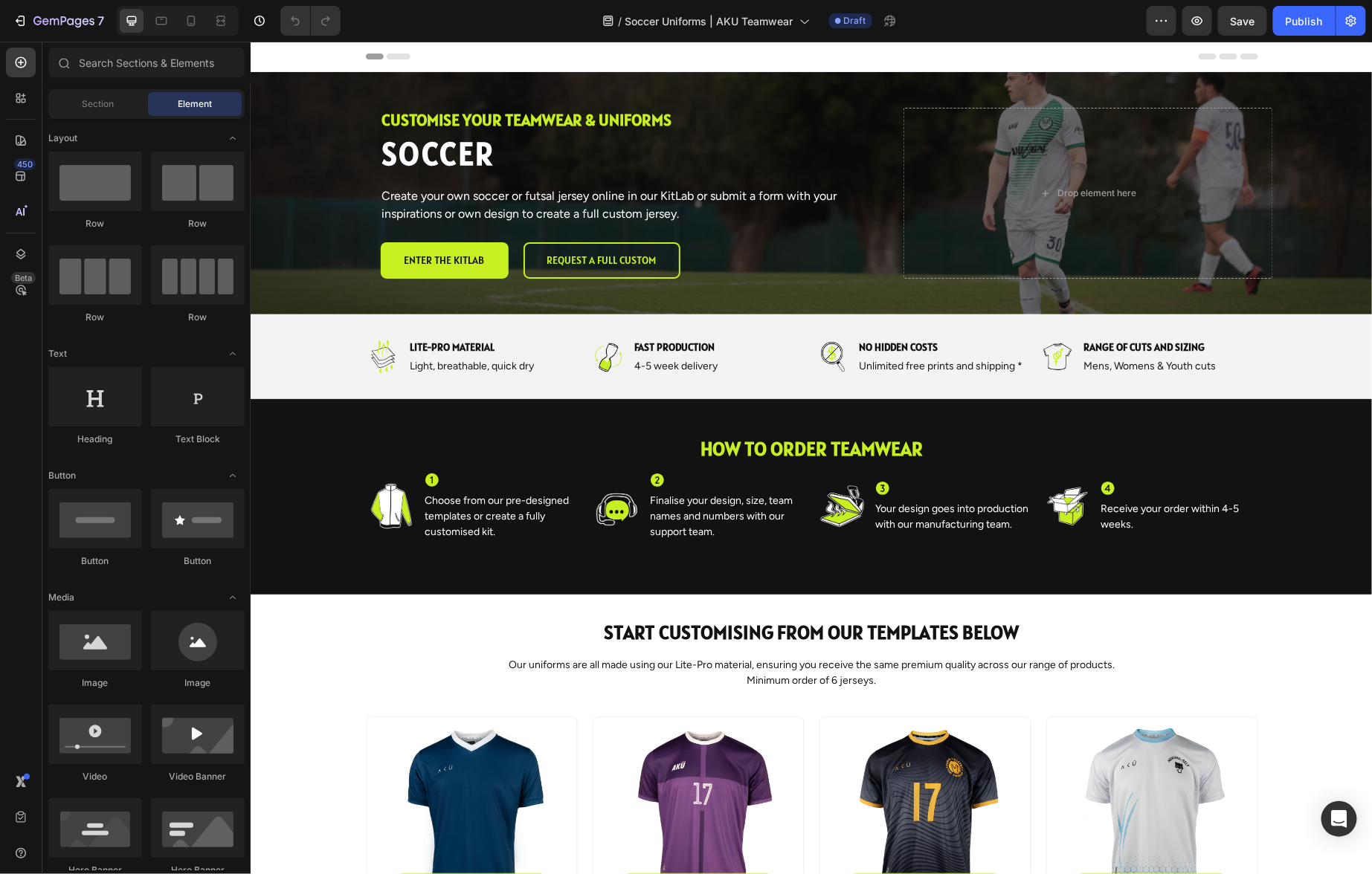
click at [1047, 15] on div "/ Soccer Uniforms | AKU Teamwear Draft" at bounding box center [749, 21] width 794 height 30
click at [1161, 21] on icon "button" at bounding box center [1161, 21] width 15 height 15
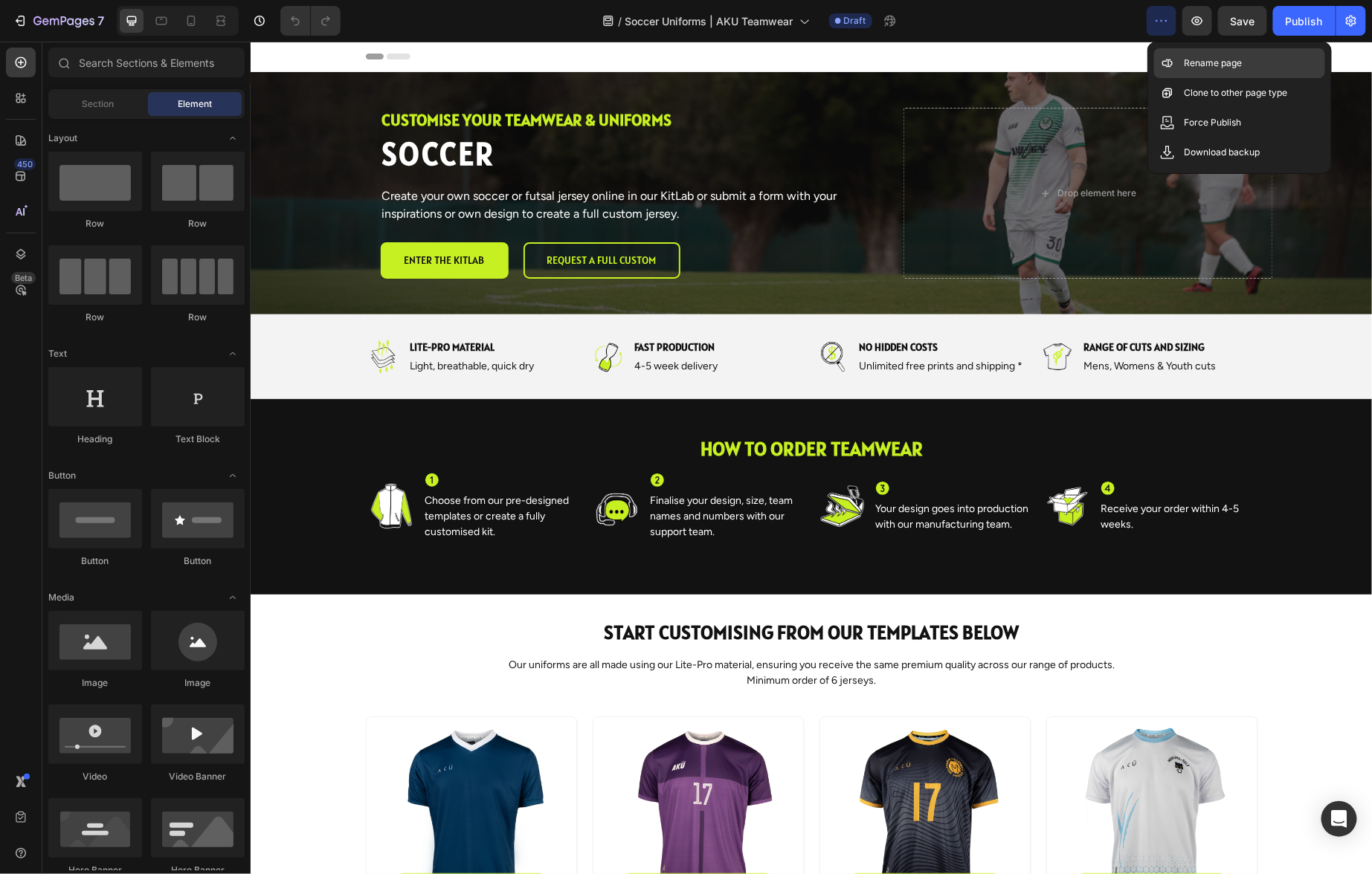
click at [1228, 63] on p "Rename page" at bounding box center [1212, 63] width 58 height 15
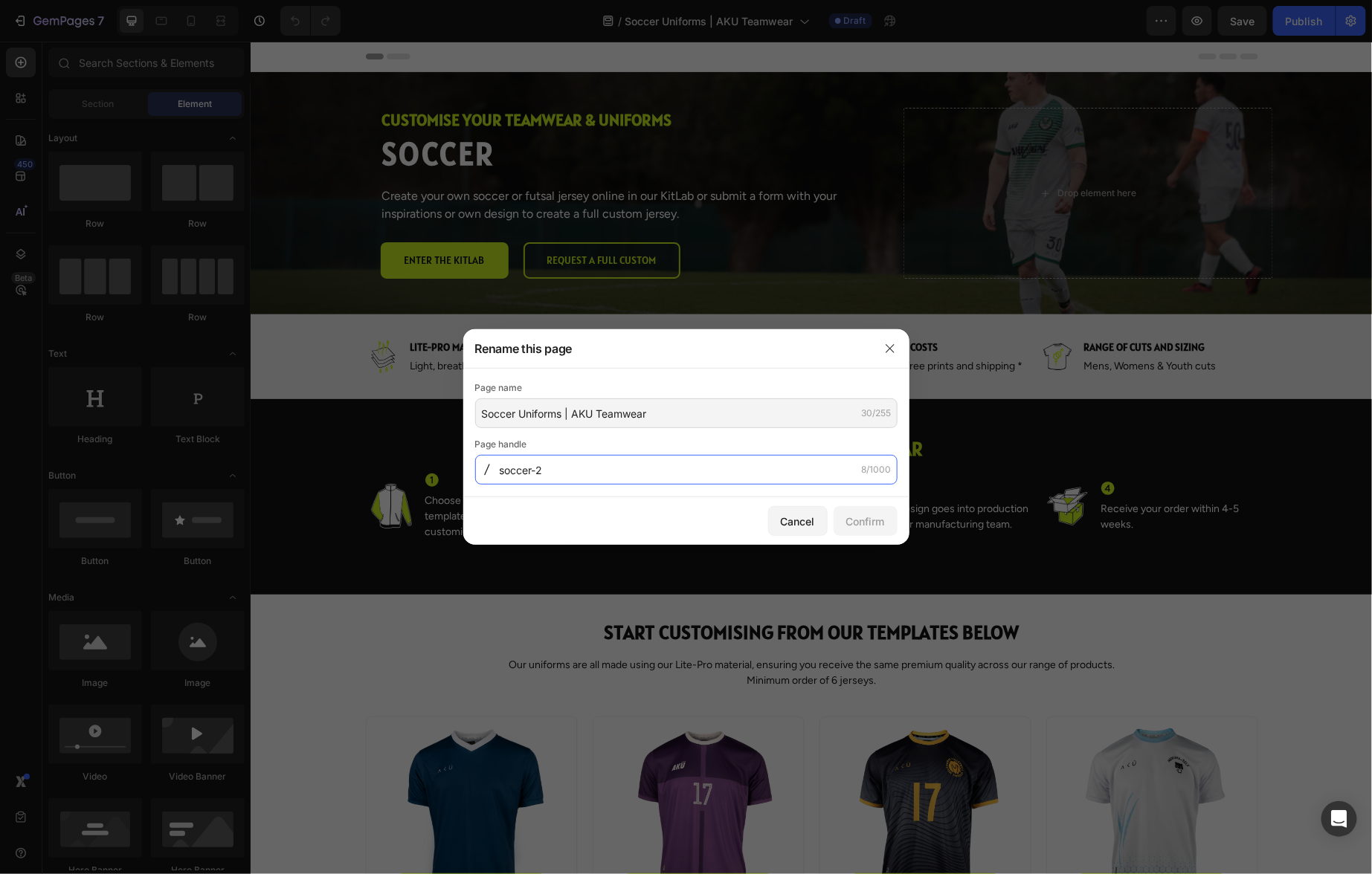
click at [557, 471] on input "soccer-2" at bounding box center [686, 469] width 423 height 30
click at [543, 470] on input "soccer-2" at bounding box center [686, 469] width 423 height 30
drag, startPoint x: 535, startPoint y: 470, endPoint x: 599, endPoint y: 471, distance: 64.0
click at [599, 471] on input "soccer-2" at bounding box center [686, 469] width 423 height 30
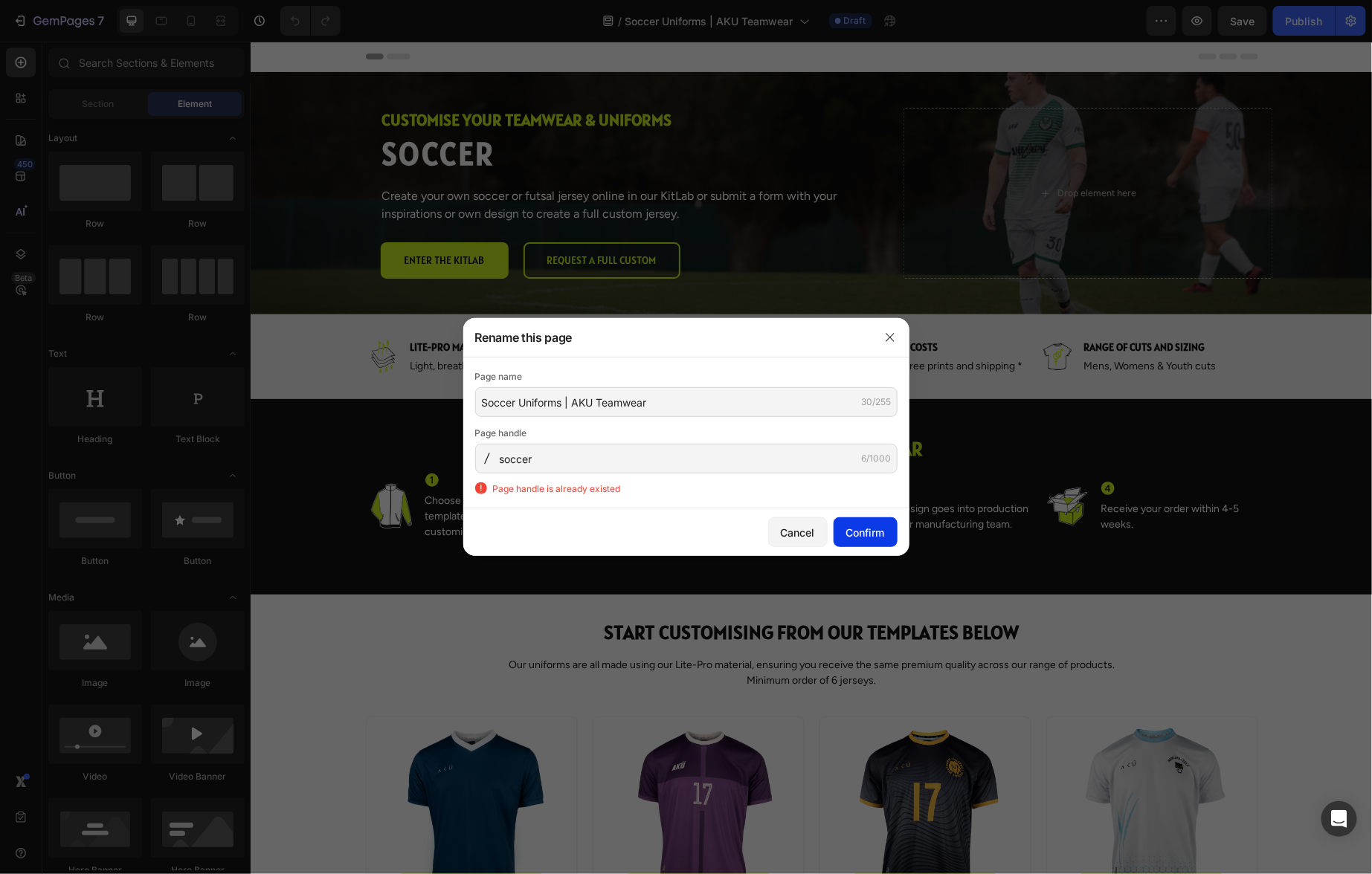
click at [0, 0] on button "Confirm" at bounding box center [0, 0] width 0 height 0
type input "soccer-2"
click at [790, 531] on div "Cancel" at bounding box center [798, 533] width 34 height 16
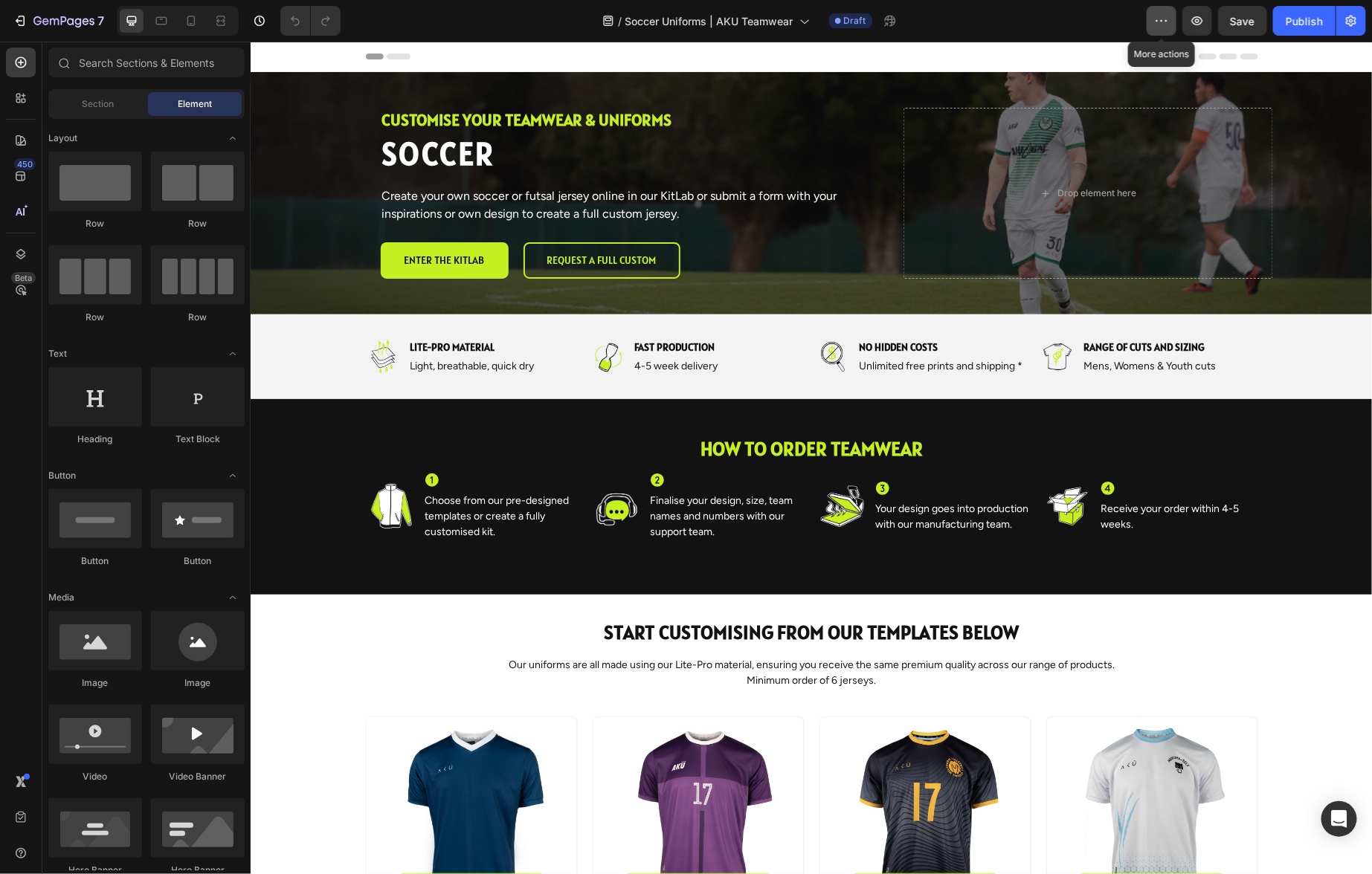
click at [1159, 24] on icon "button" at bounding box center [1161, 21] width 15 height 15
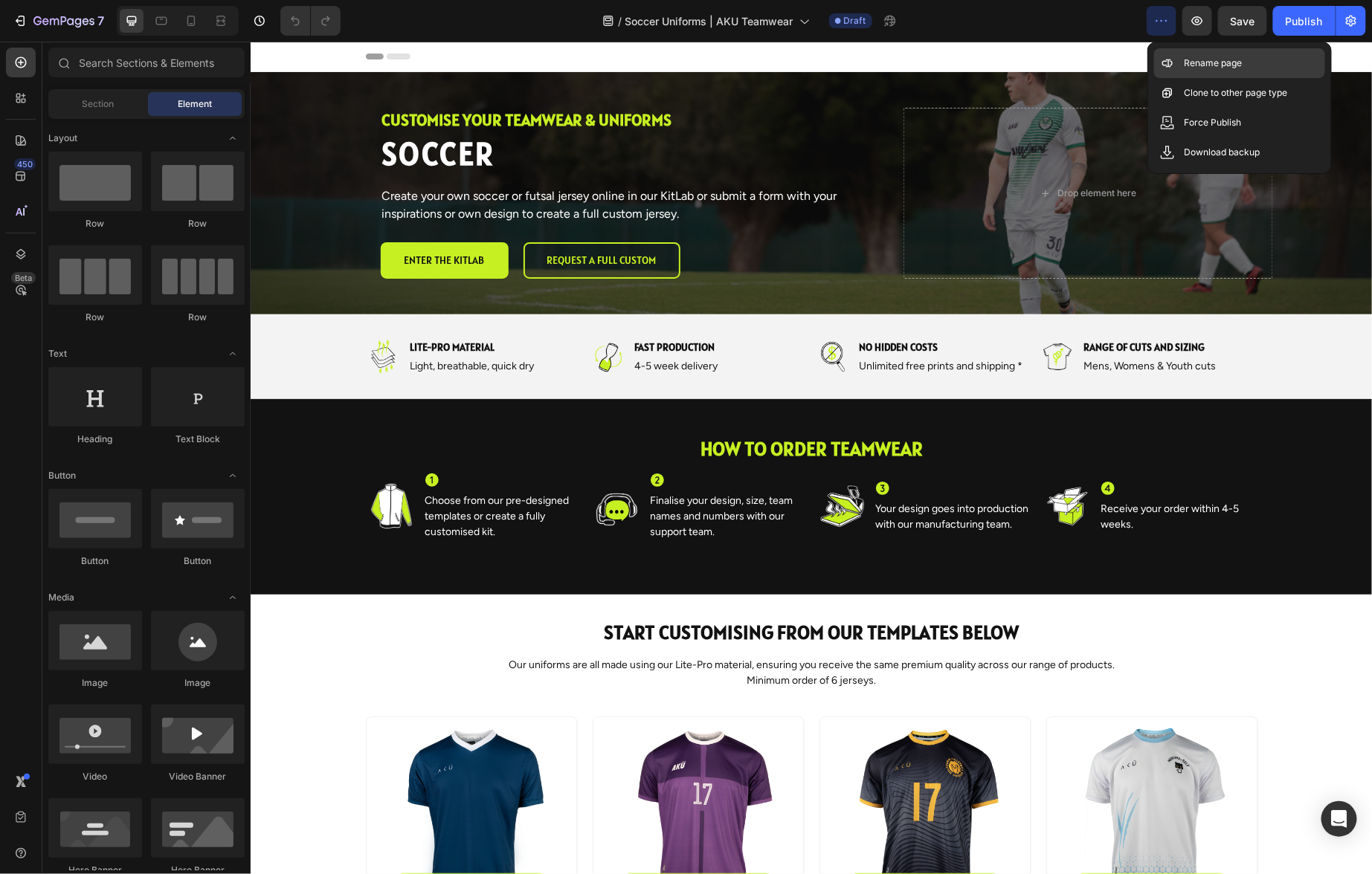
click at [1238, 57] on p "Rename page" at bounding box center [1212, 63] width 58 height 15
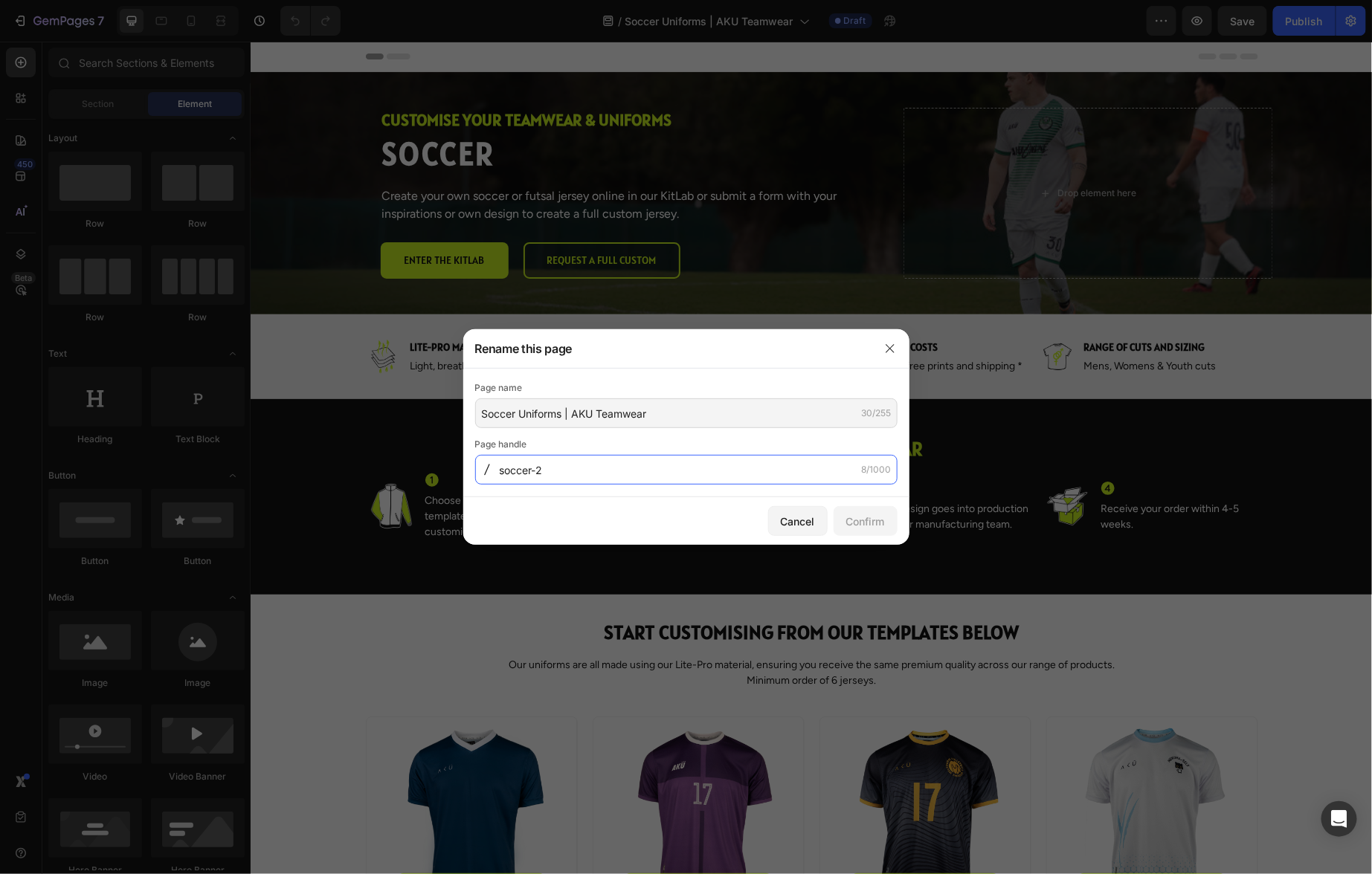
click at [572, 470] on input "soccer-2" at bounding box center [686, 469] width 423 height 30
click at [553, 471] on input "soccer-2" at bounding box center [686, 469] width 423 height 30
type input "soccer"
click at [867, 520] on div "Confirm" at bounding box center [865, 521] width 39 height 16
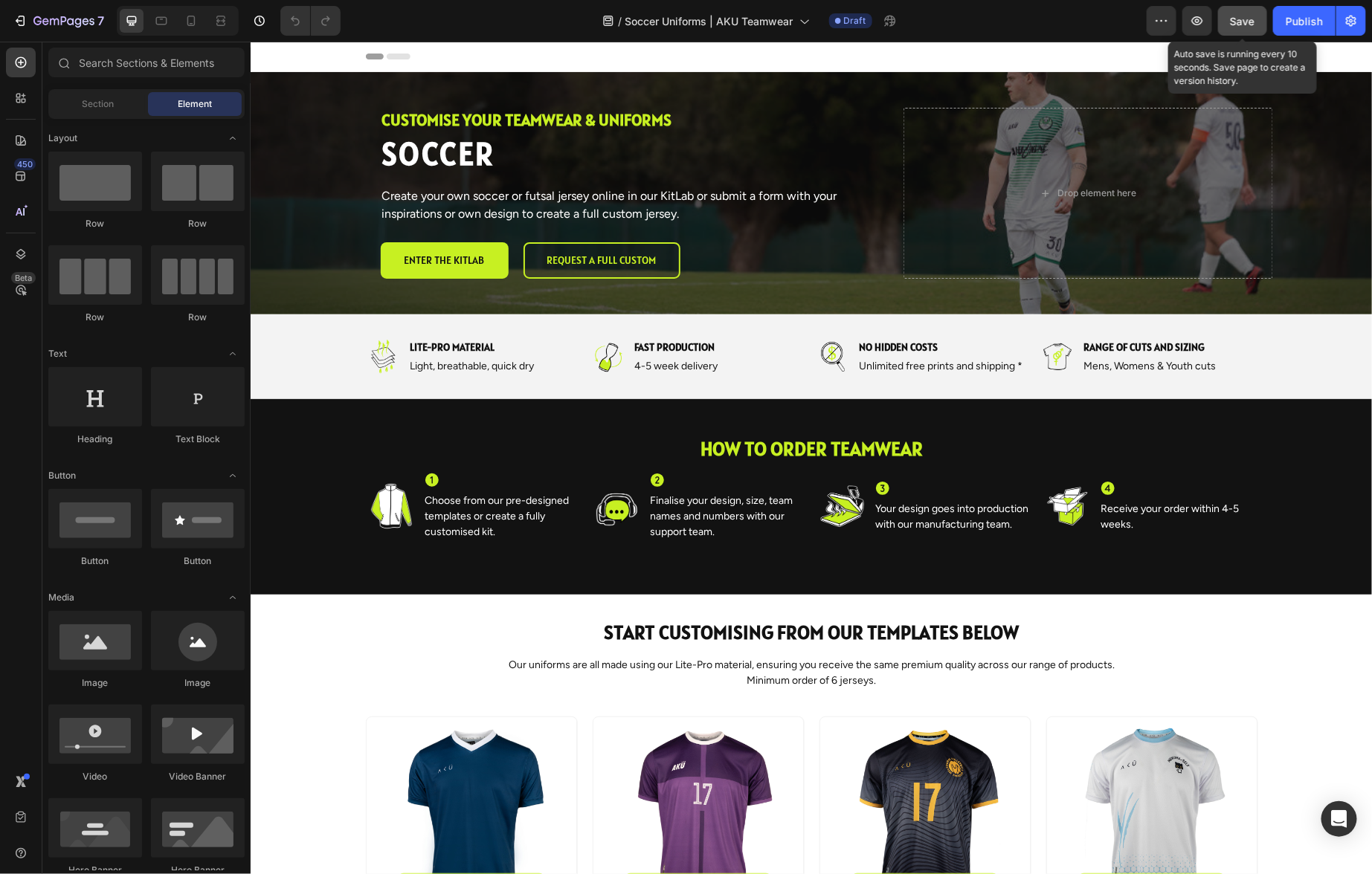
click at [1246, 21] on span "Save" at bounding box center [1242, 21] width 25 height 12
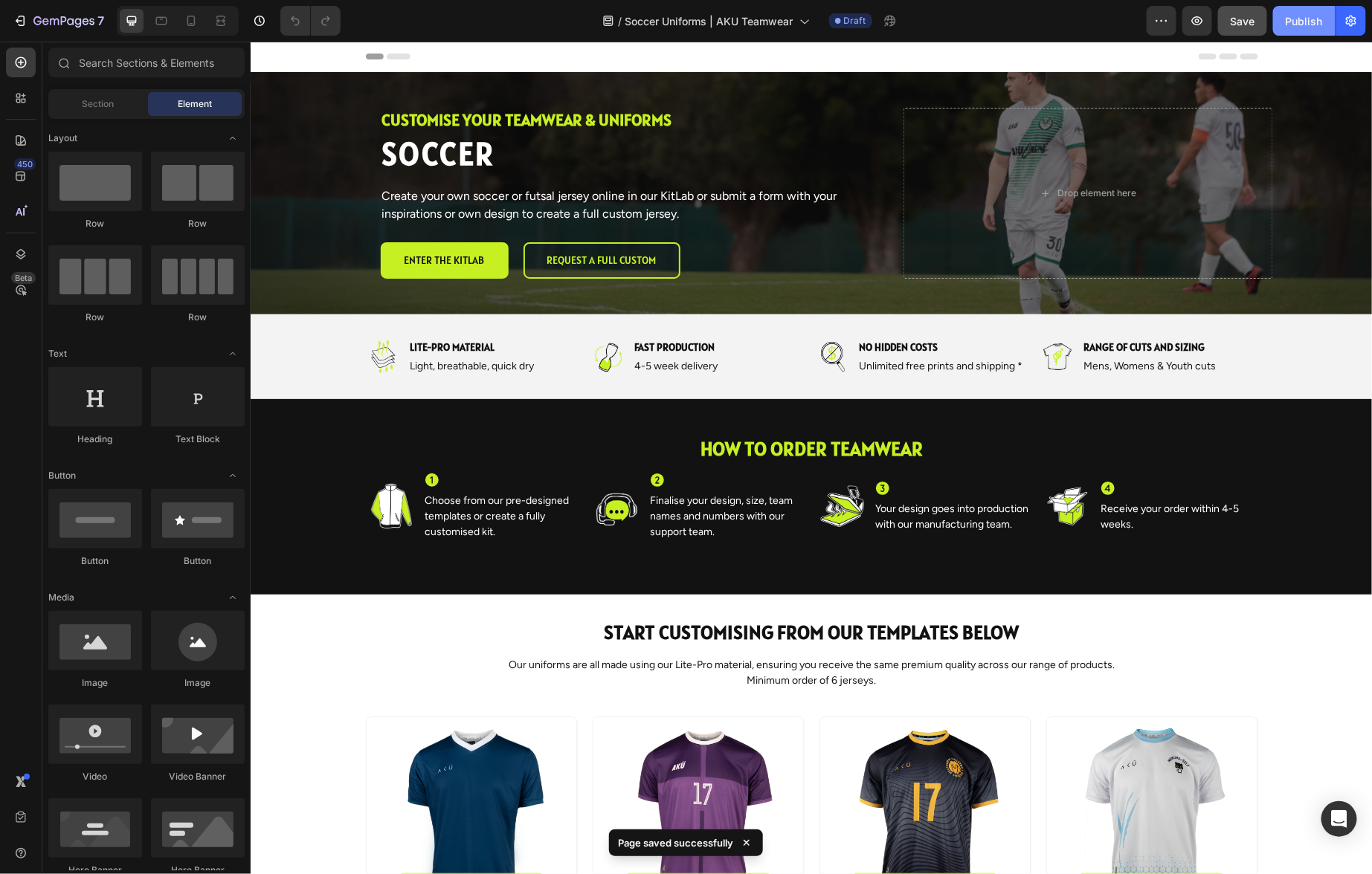
click at [1309, 20] on div "Publish" at bounding box center [1303, 21] width 37 height 16
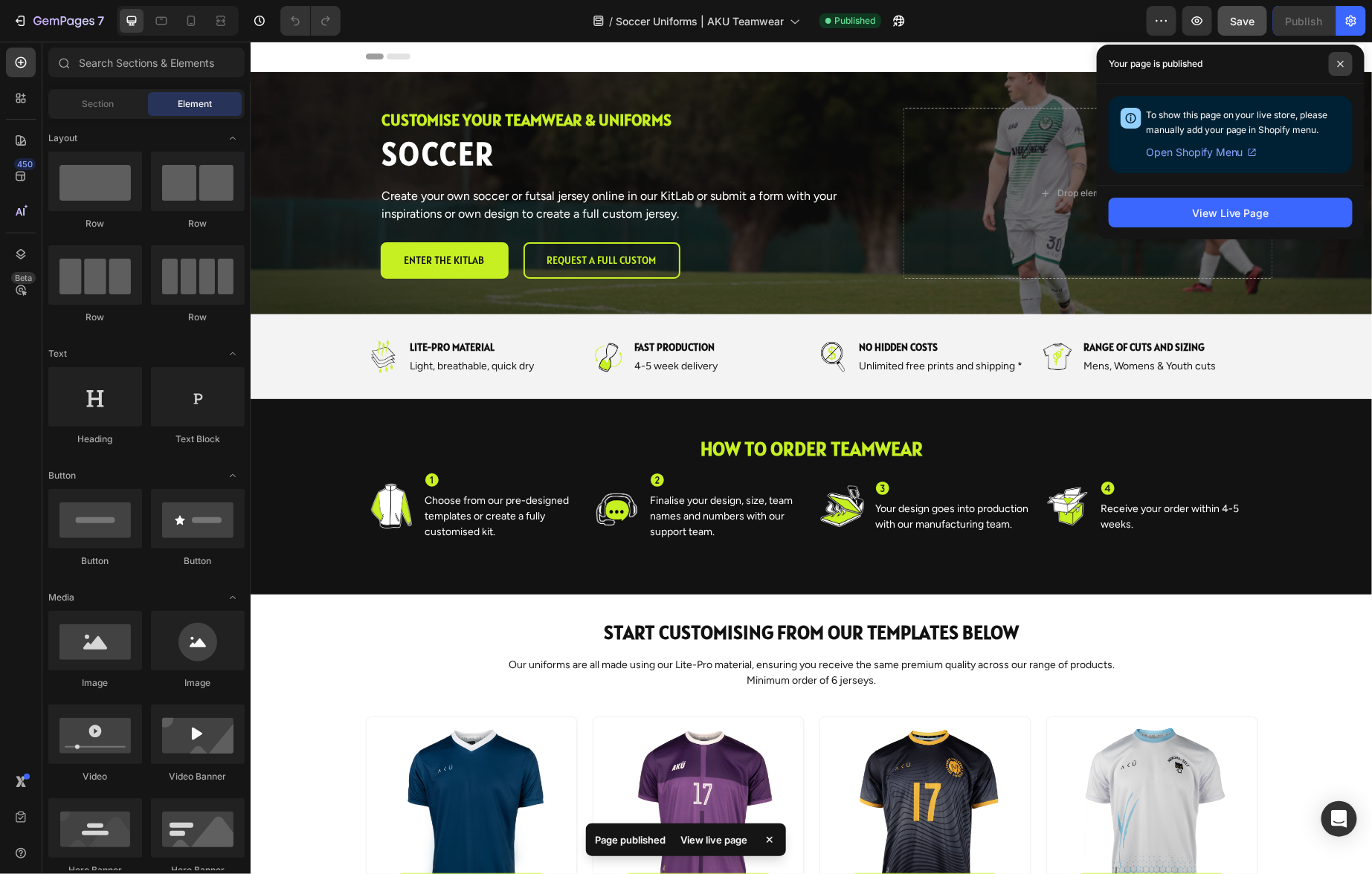
click at [1341, 66] on icon at bounding box center [1340, 63] width 7 height 7
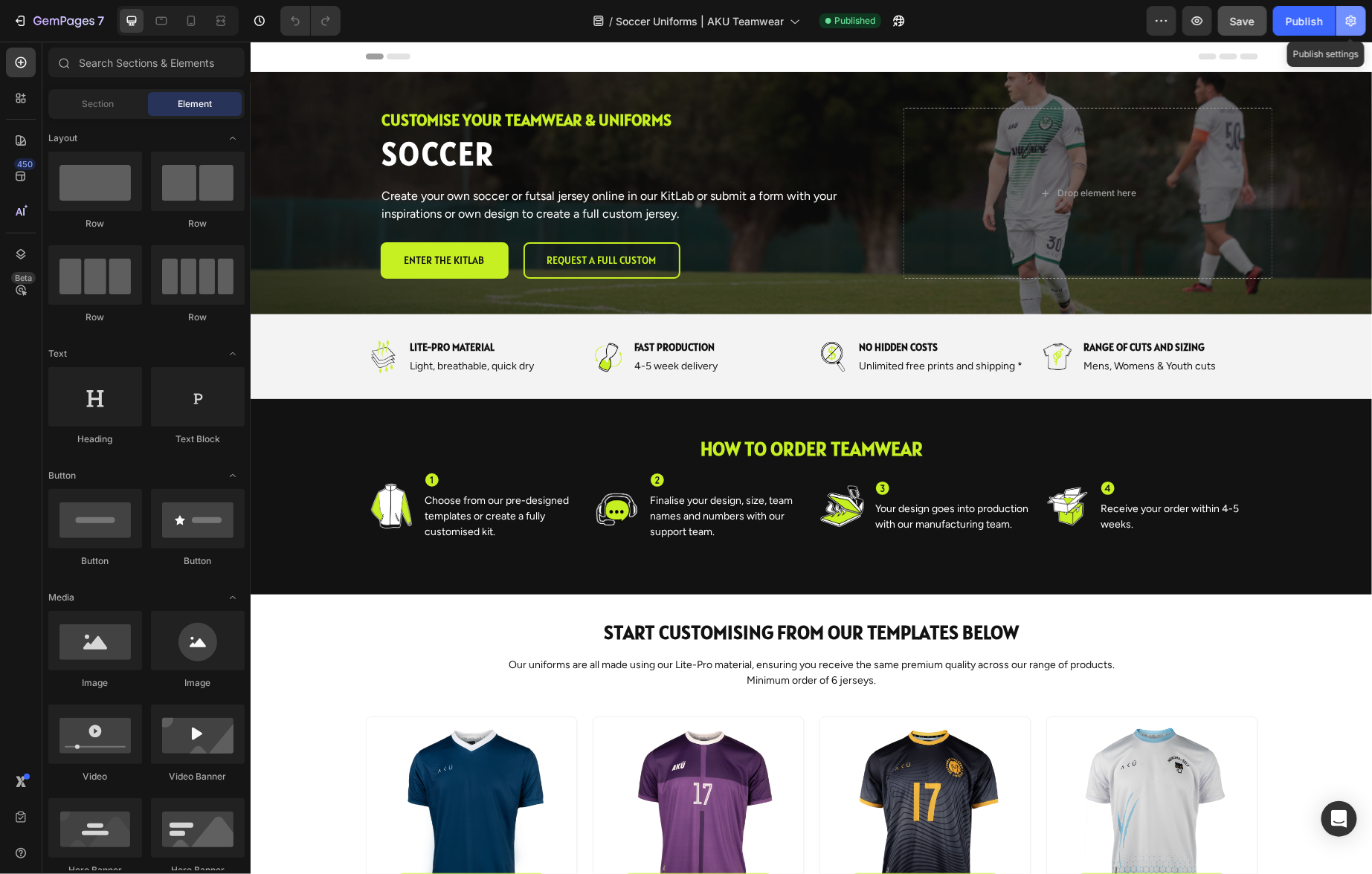
click at [1351, 21] on icon "button" at bounding box center [1351, 21] width 11 height 11
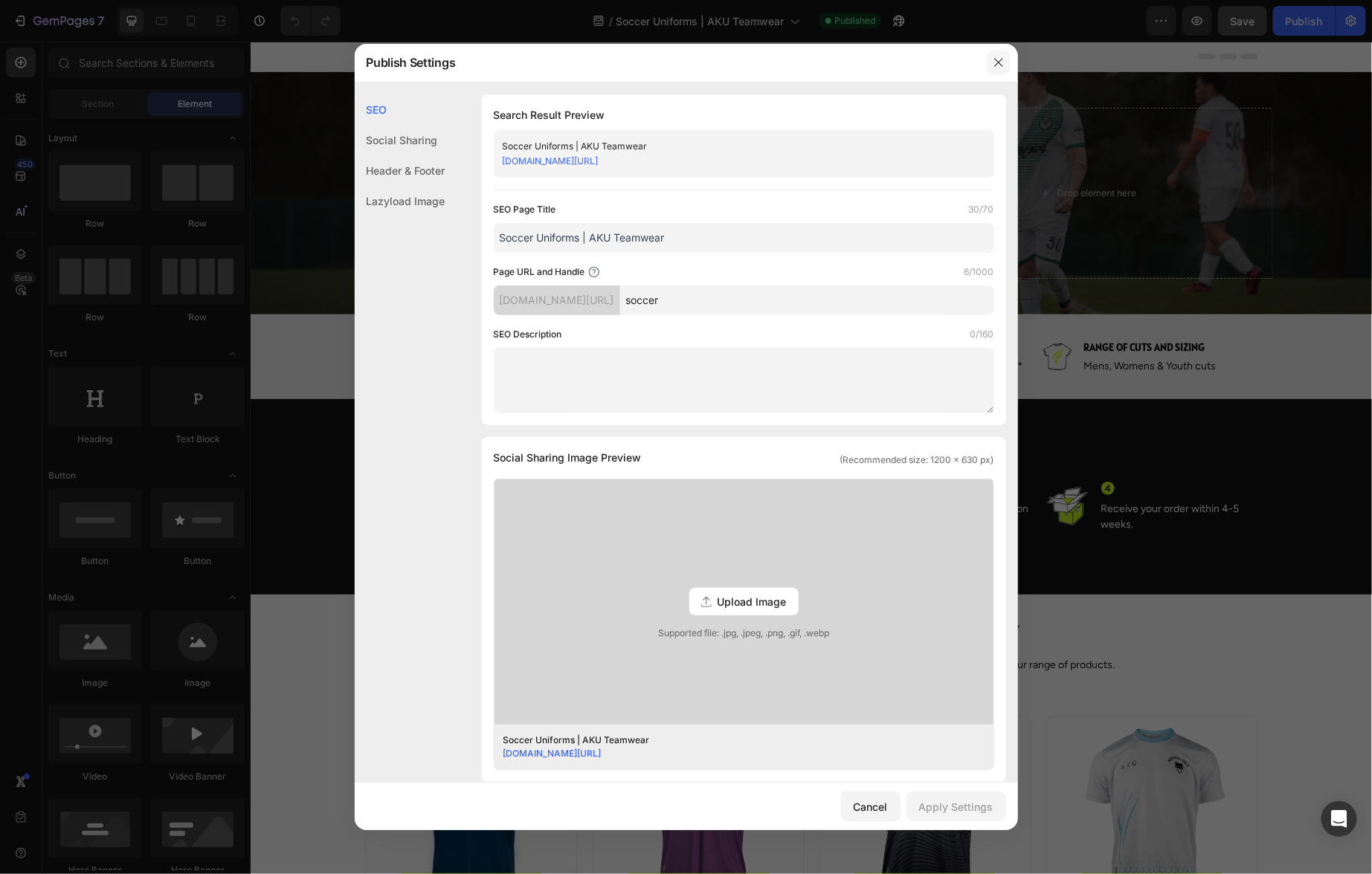
click at [998, 61] on icon "button" at bounding box center [999, 62] width 11 height 11
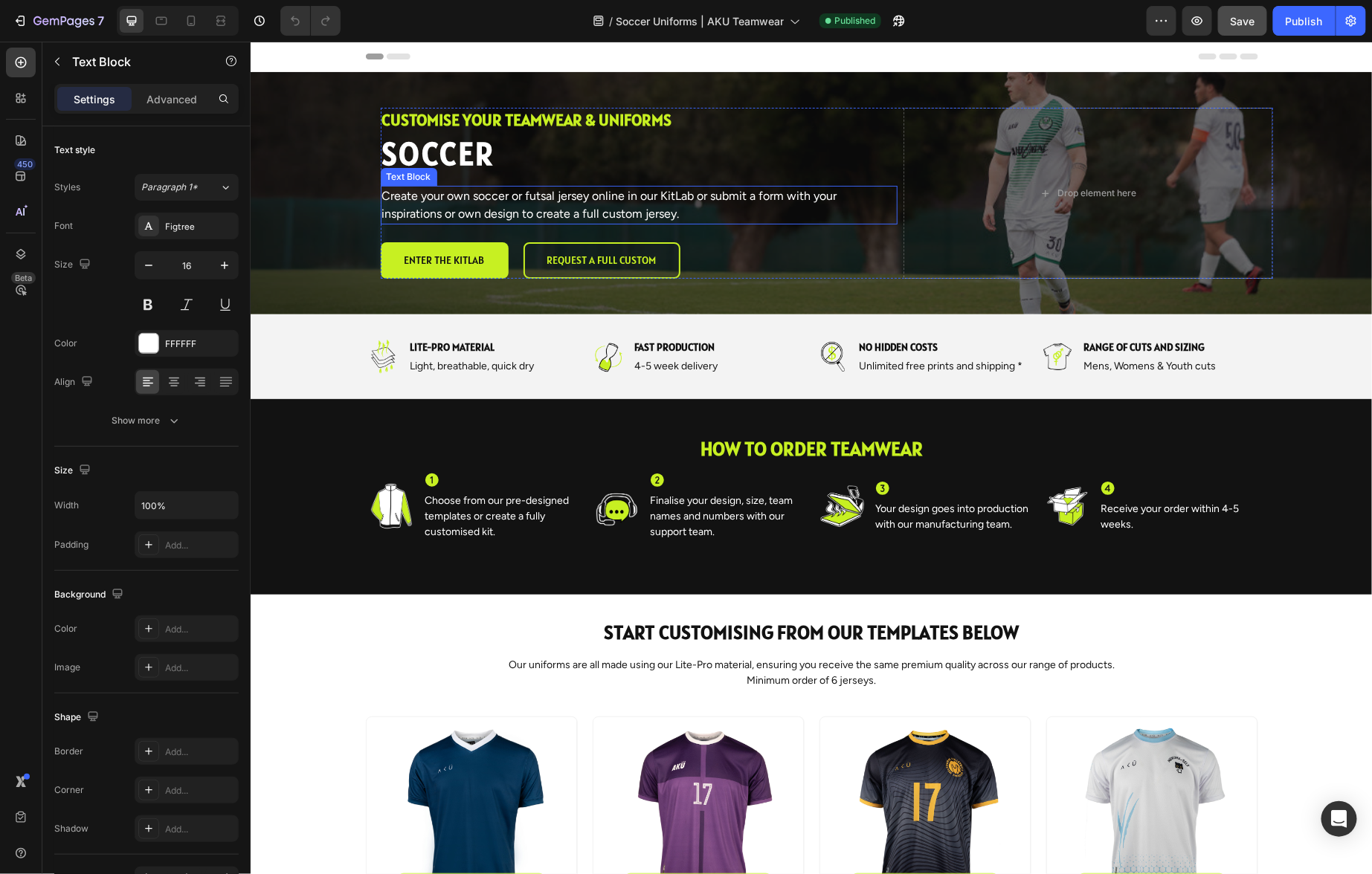
click at [670, 213] on span "Create your own soccer or futsal jersey online in our KitLab or submit a form w…" at bounding box center [609, 204] width 455 height 32
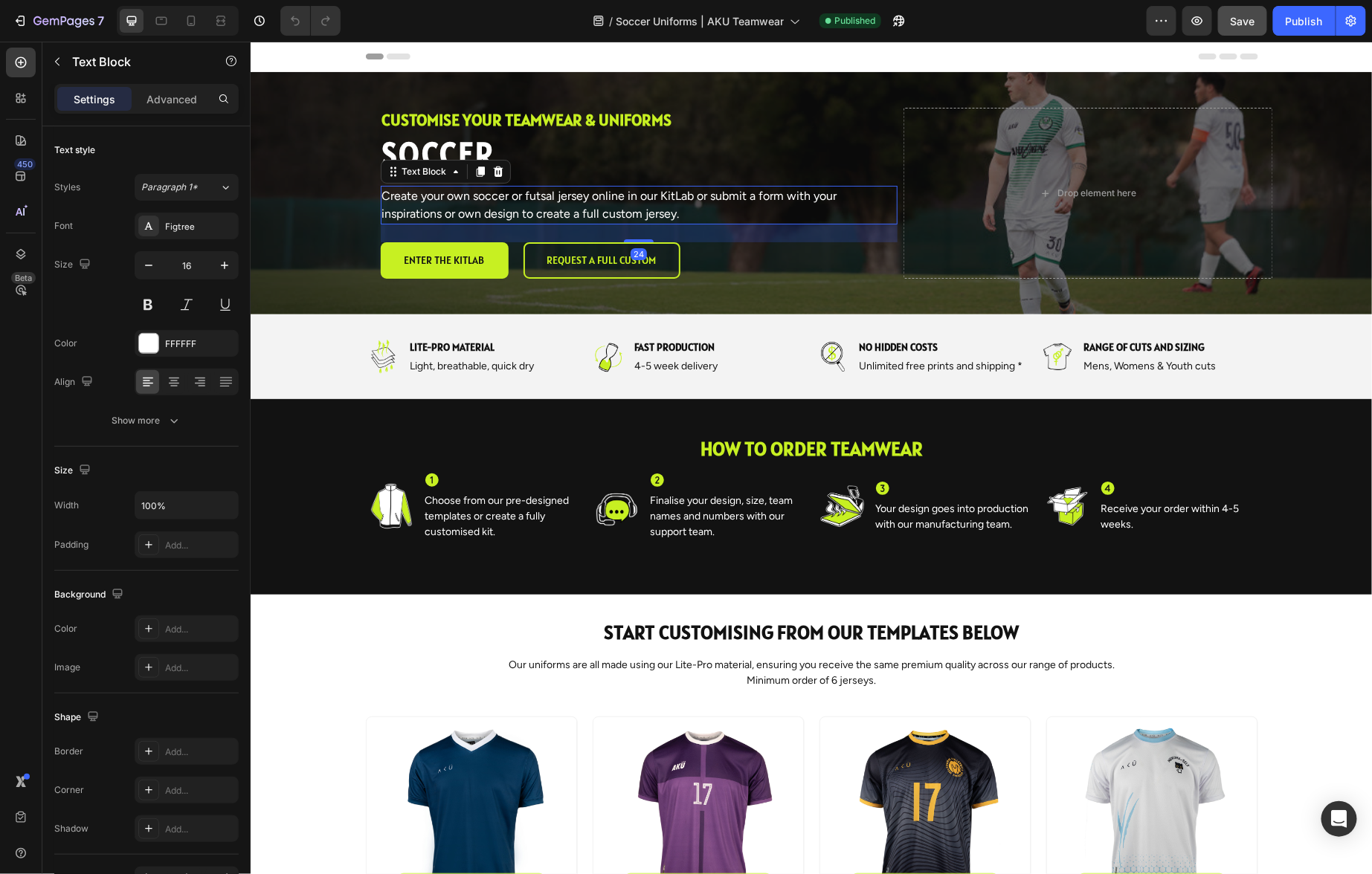
click at [681, 213] on p "Create your own soccer or futsal jersey online in our KitLab or submit a form w…" at bounding box center [638, 204] width 514 height 35
